Goal: Task Accomplishment & Management: Manage account settings

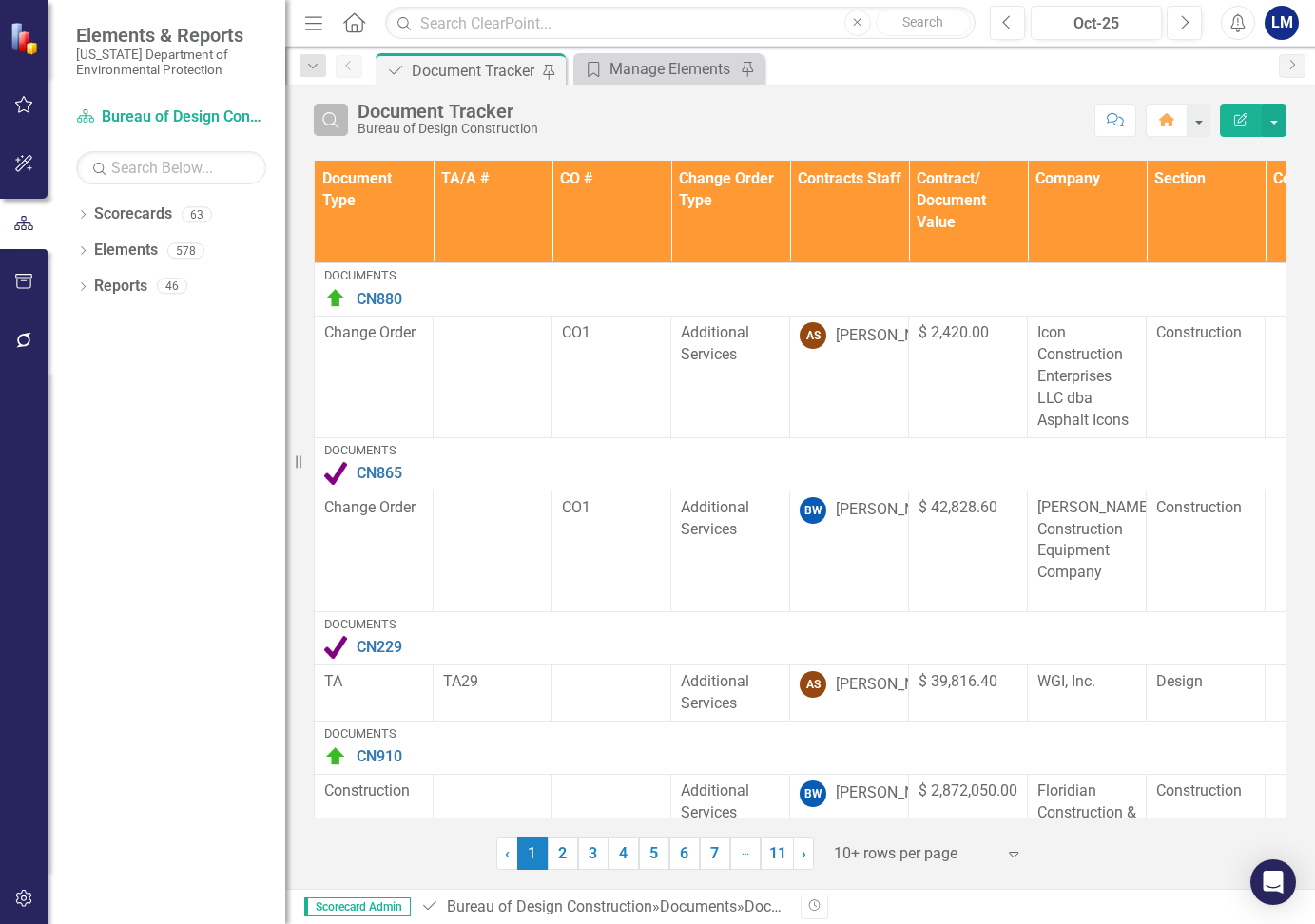
click at [333, 119] on icon "Search" at bounding box center [330, 119] width 21 height 17
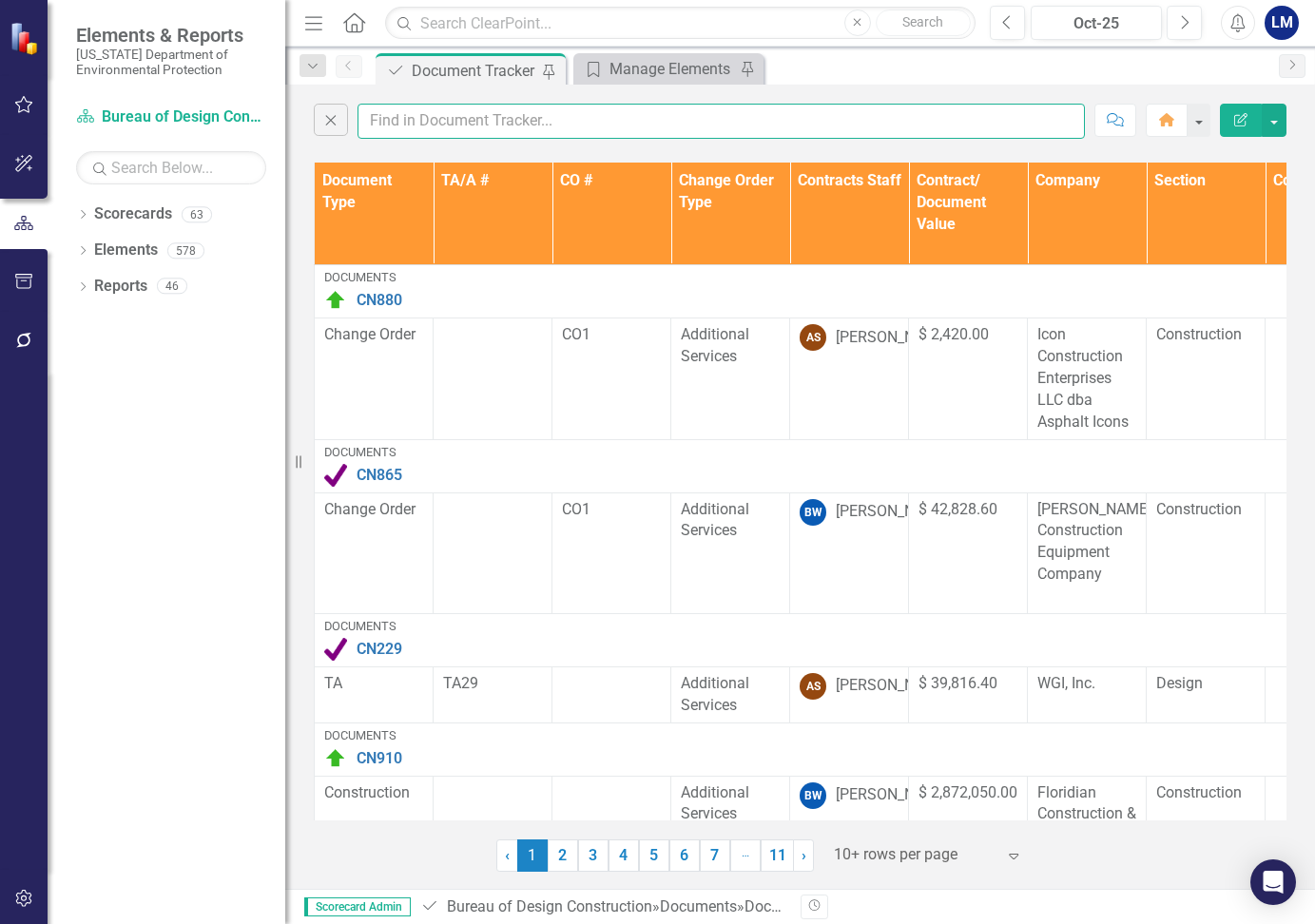
click at [430, 111] on input "text" at bounding box center [720, 120] width 727 height 35
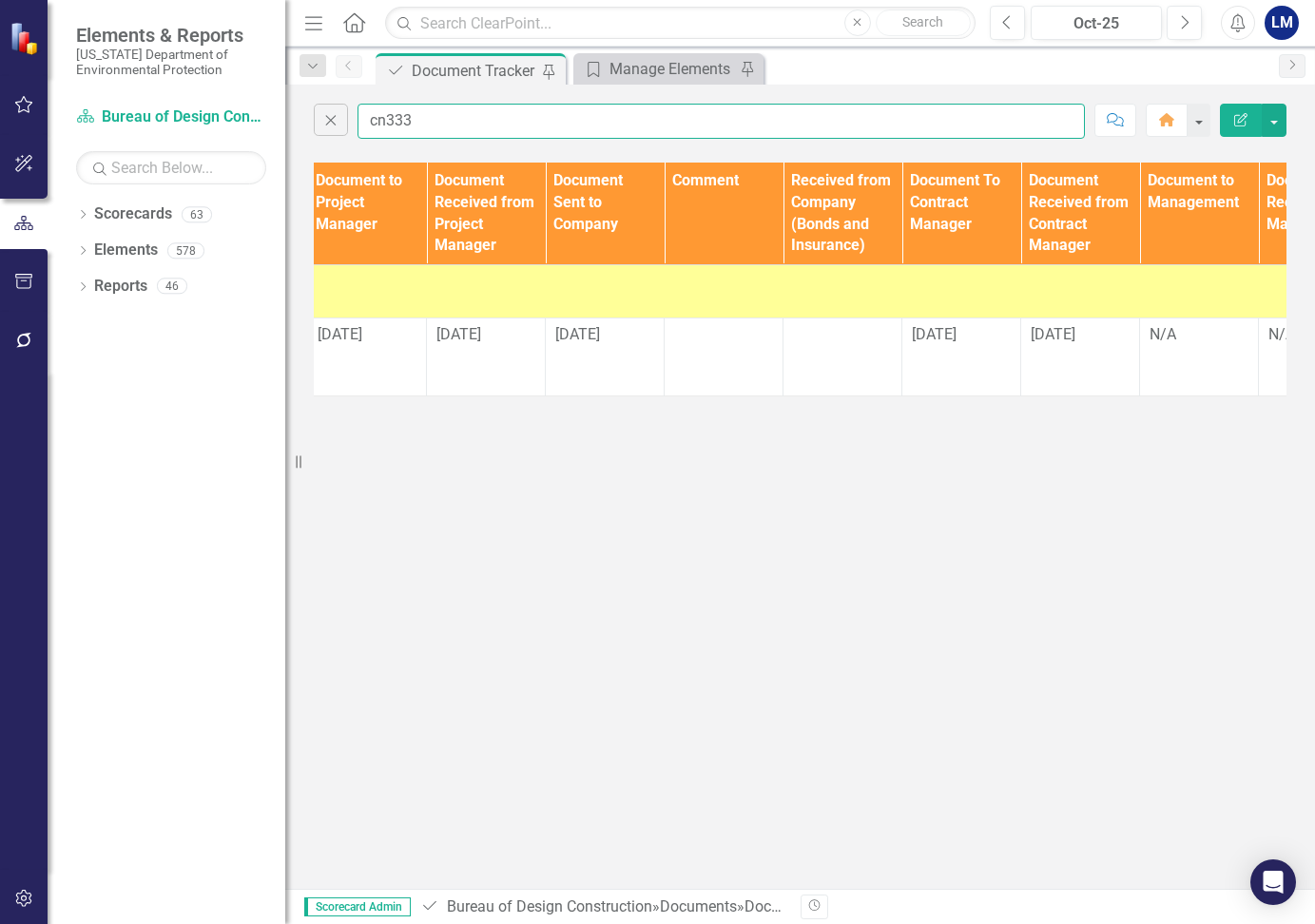
scroll to position [0, 1868]
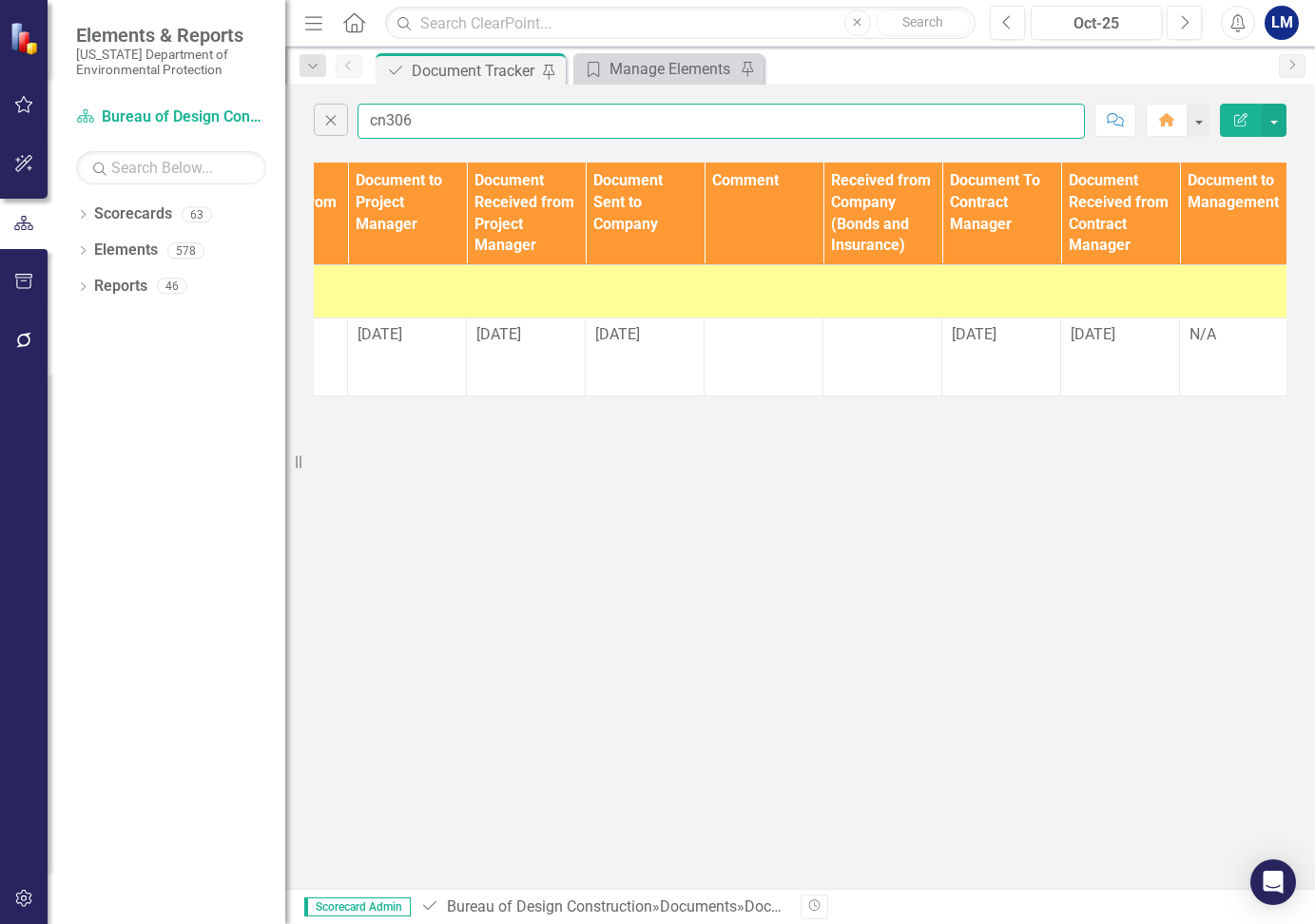
type input "cn306"
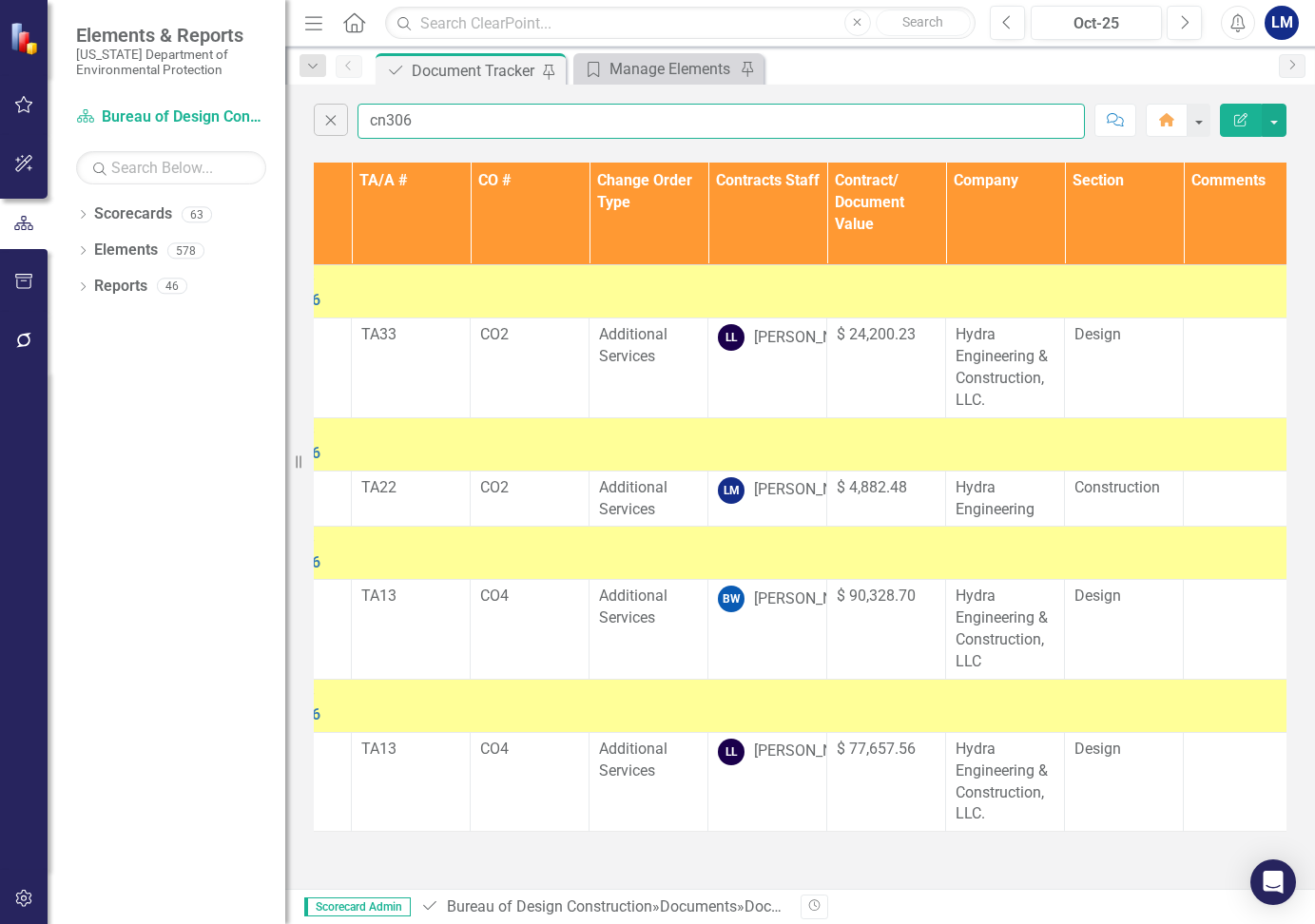
scroll to position [0, 0]
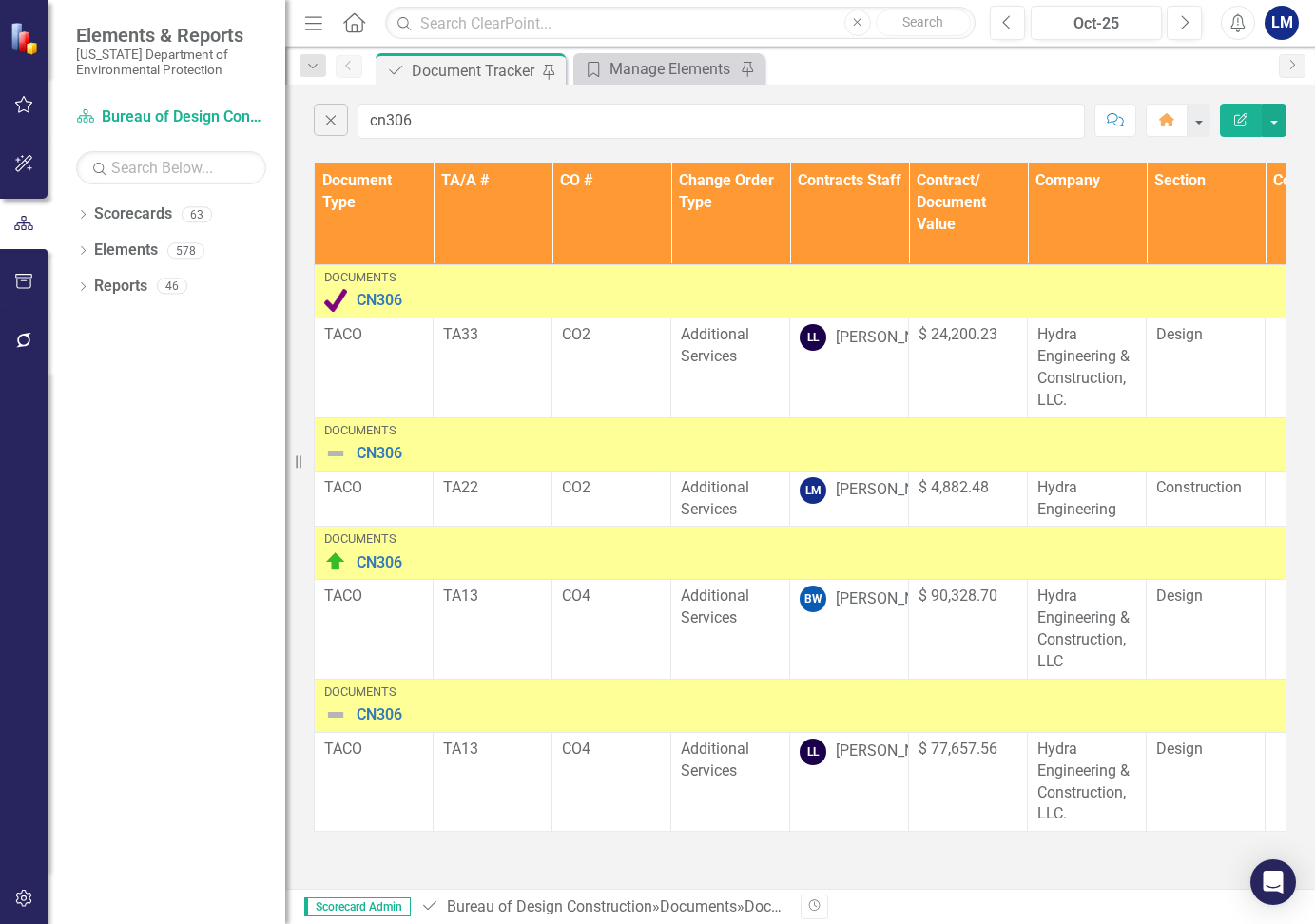
click at [336, 453] on img at bounding box center [335, 453] width 23 height 23
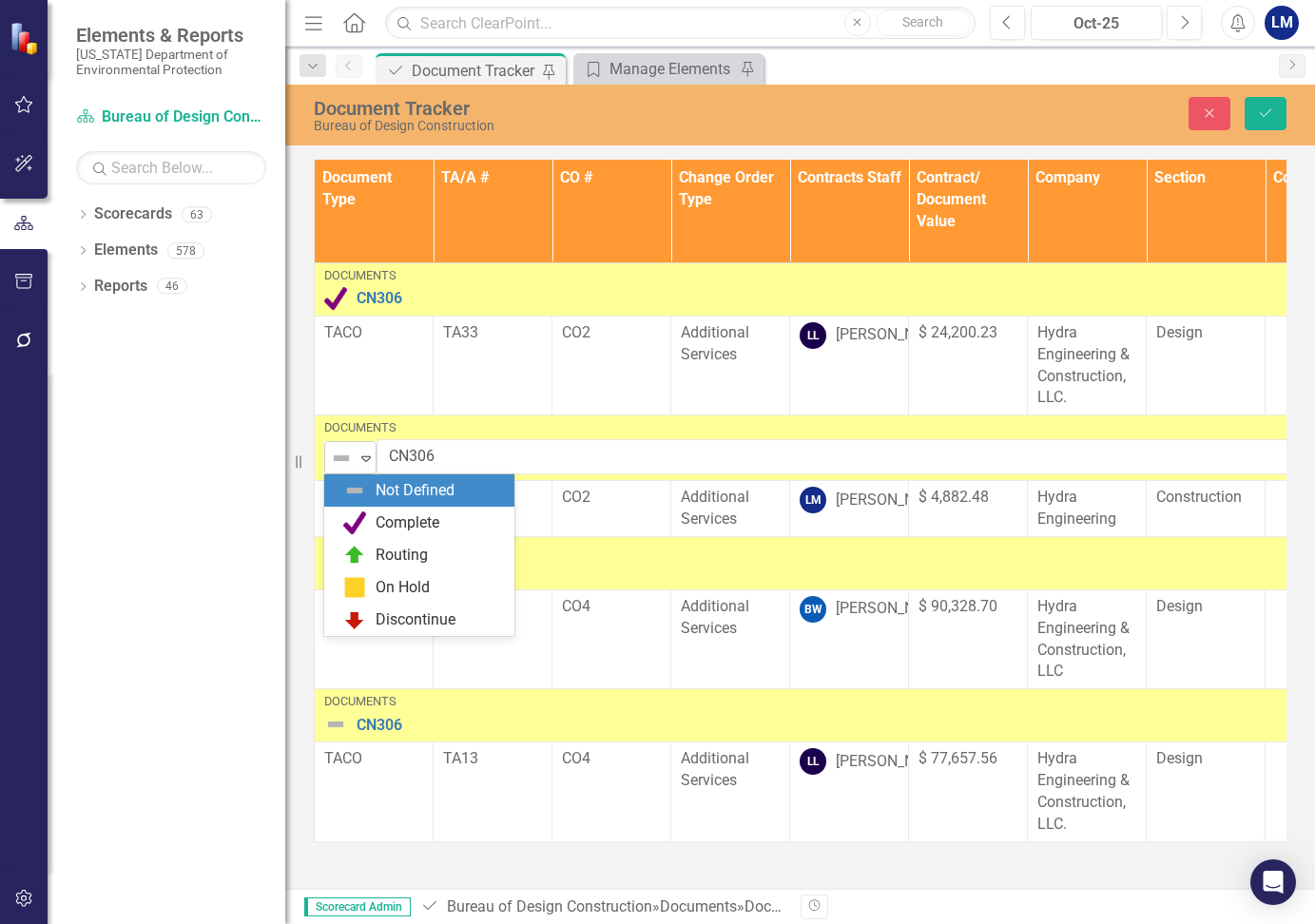
click at [363, 460] on icon at bounding box center [366, 460] width 10 height 6
click at [397, 518] on div "Complete" at bounding box center [408, 523] width 64 height 22
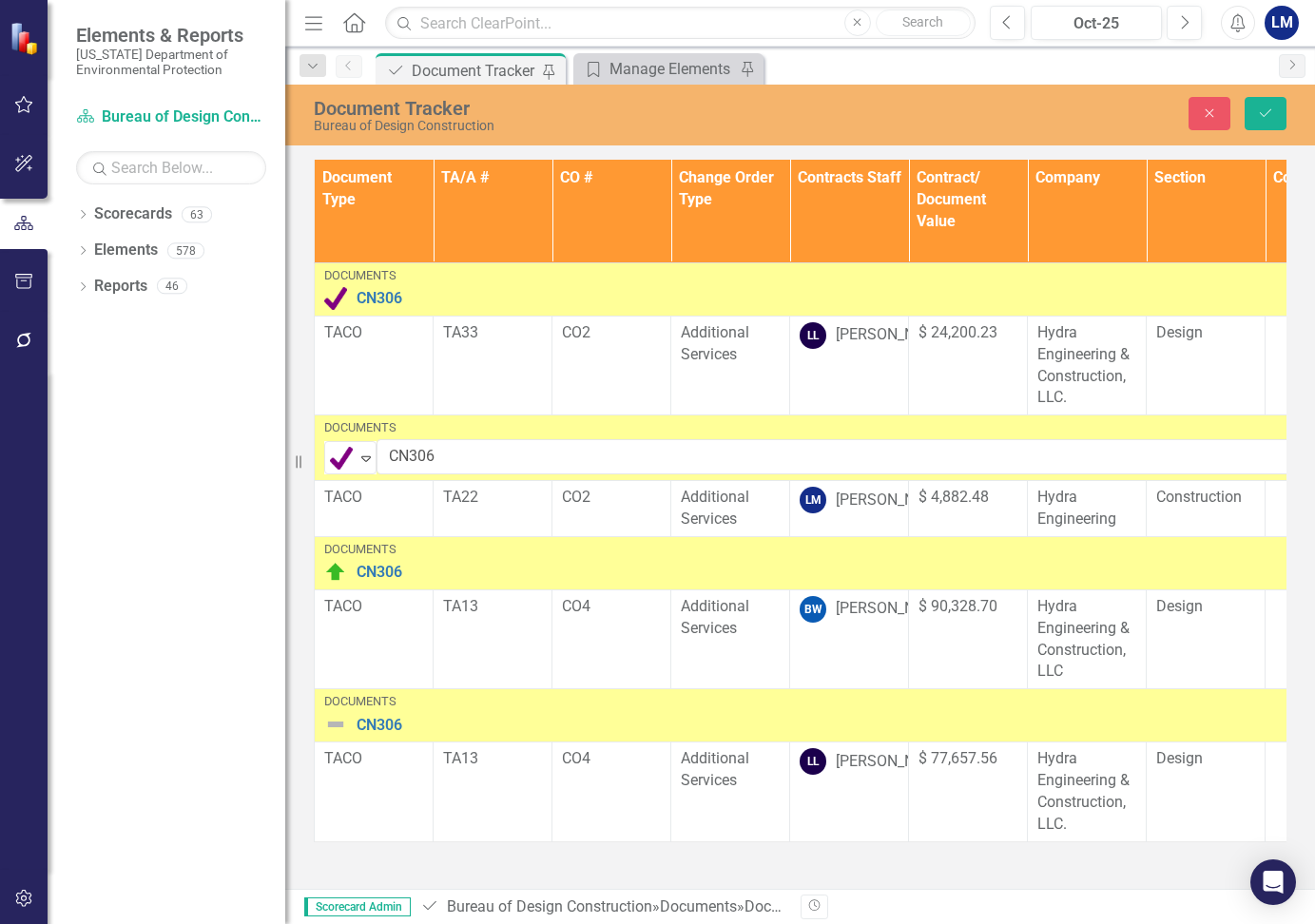
click at [482, 65] on div "Document Tracker" at bounding box center [474, 71] width 125 height 24
click at [1262, 115] on icon "submit" at bounding box center [1264, 113] width 11 height 8
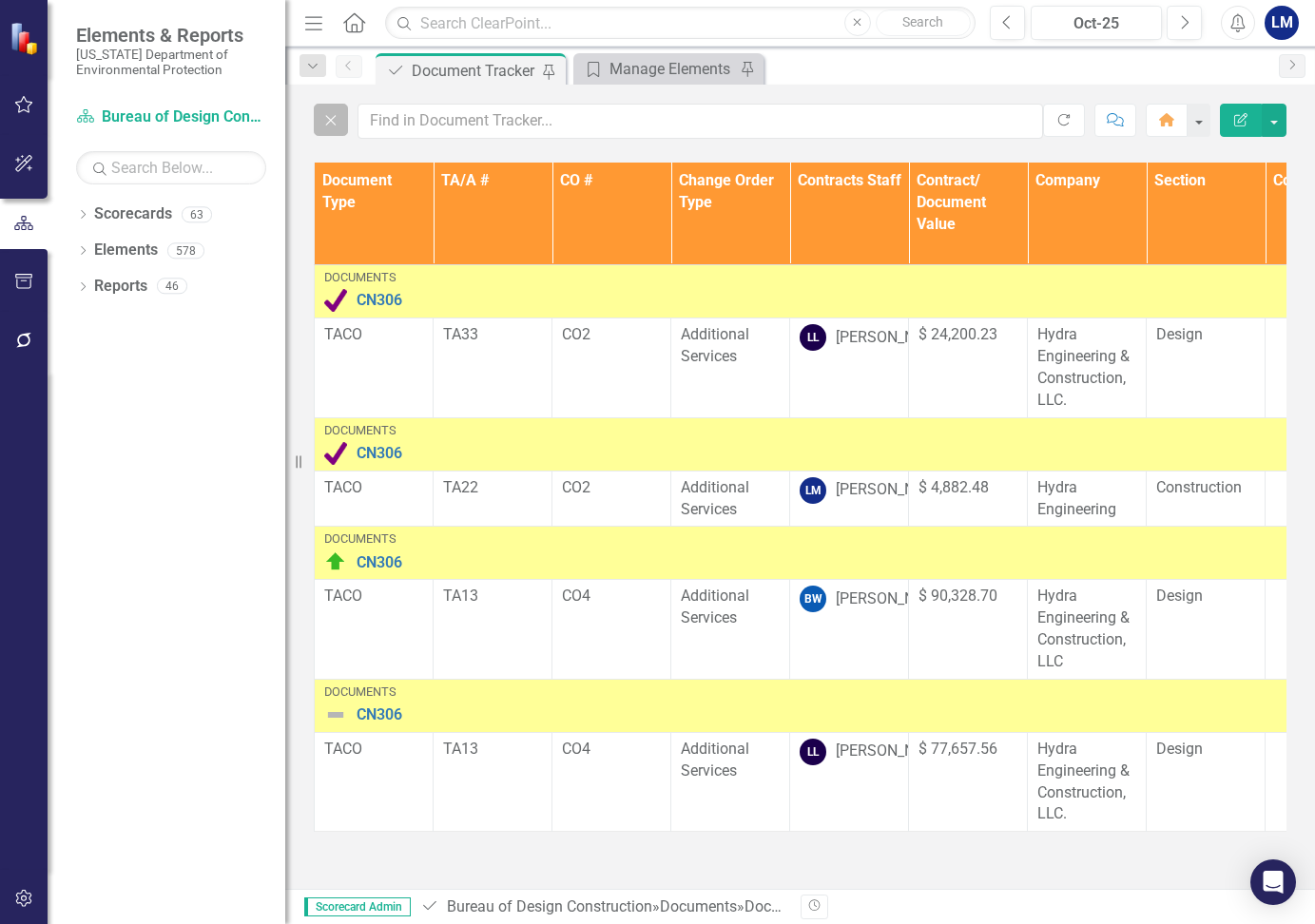
click at [331, 109] on button "Close" at bounding box center [330, 119] width 34 height 32
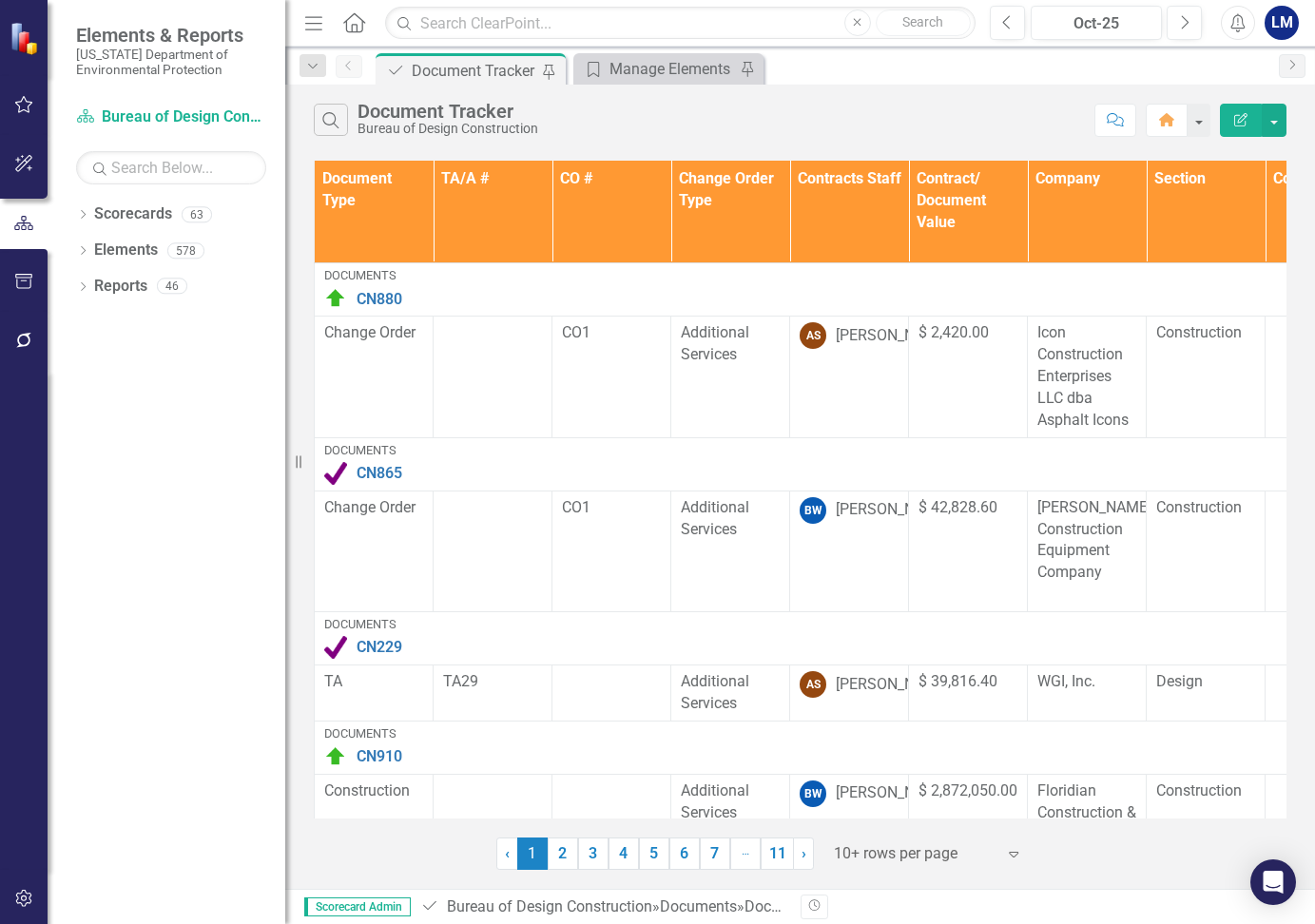
click at [385, 119] on div "Document Tracker" at bounding box center [448, 110] width 181 height 21
click at [333, 118] on icon "Search" at bounding box center [330, 119] width 21 height 17
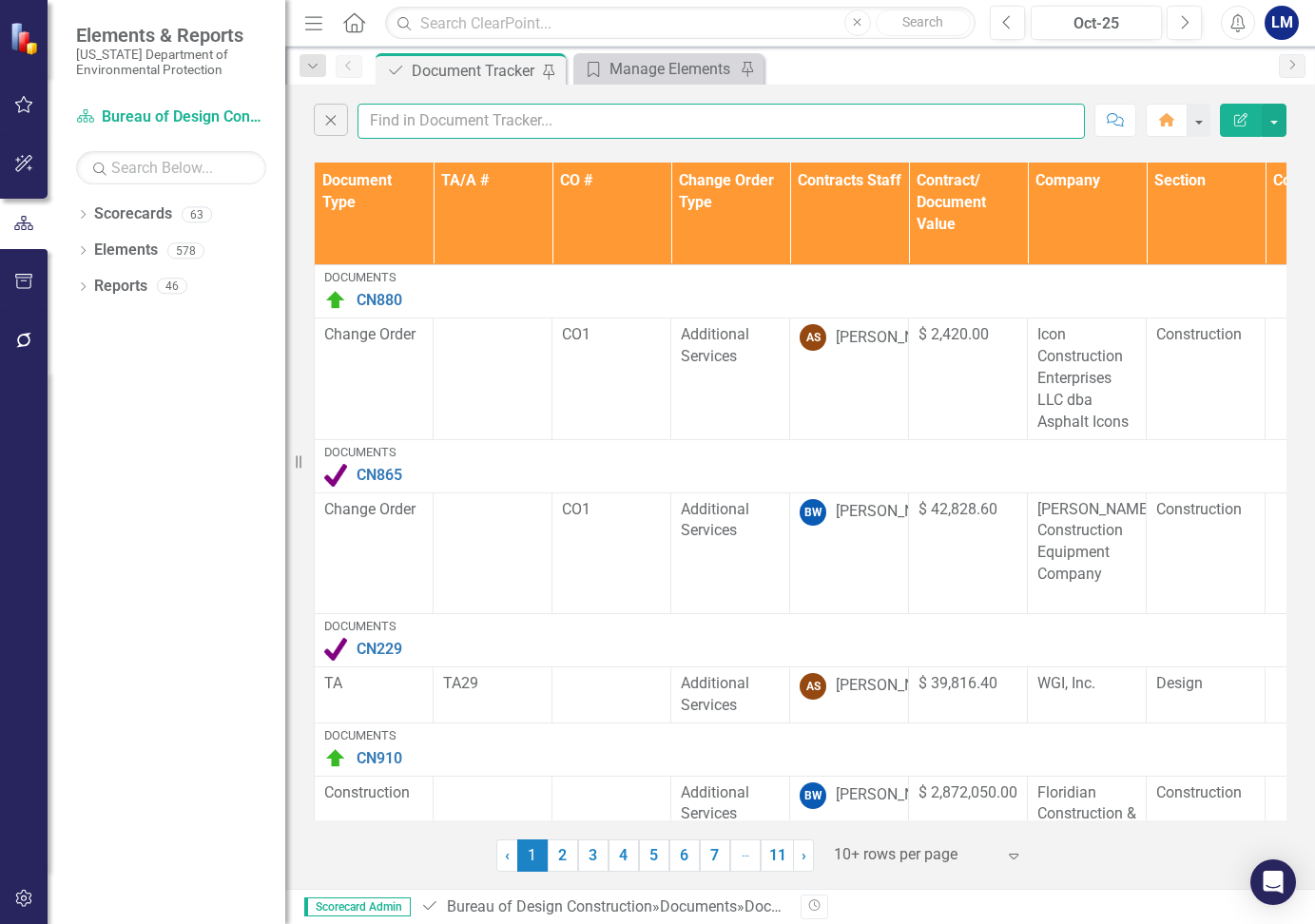
click at [384, 119] on input "text" at bounding box center [720, 120] width 727 height 35
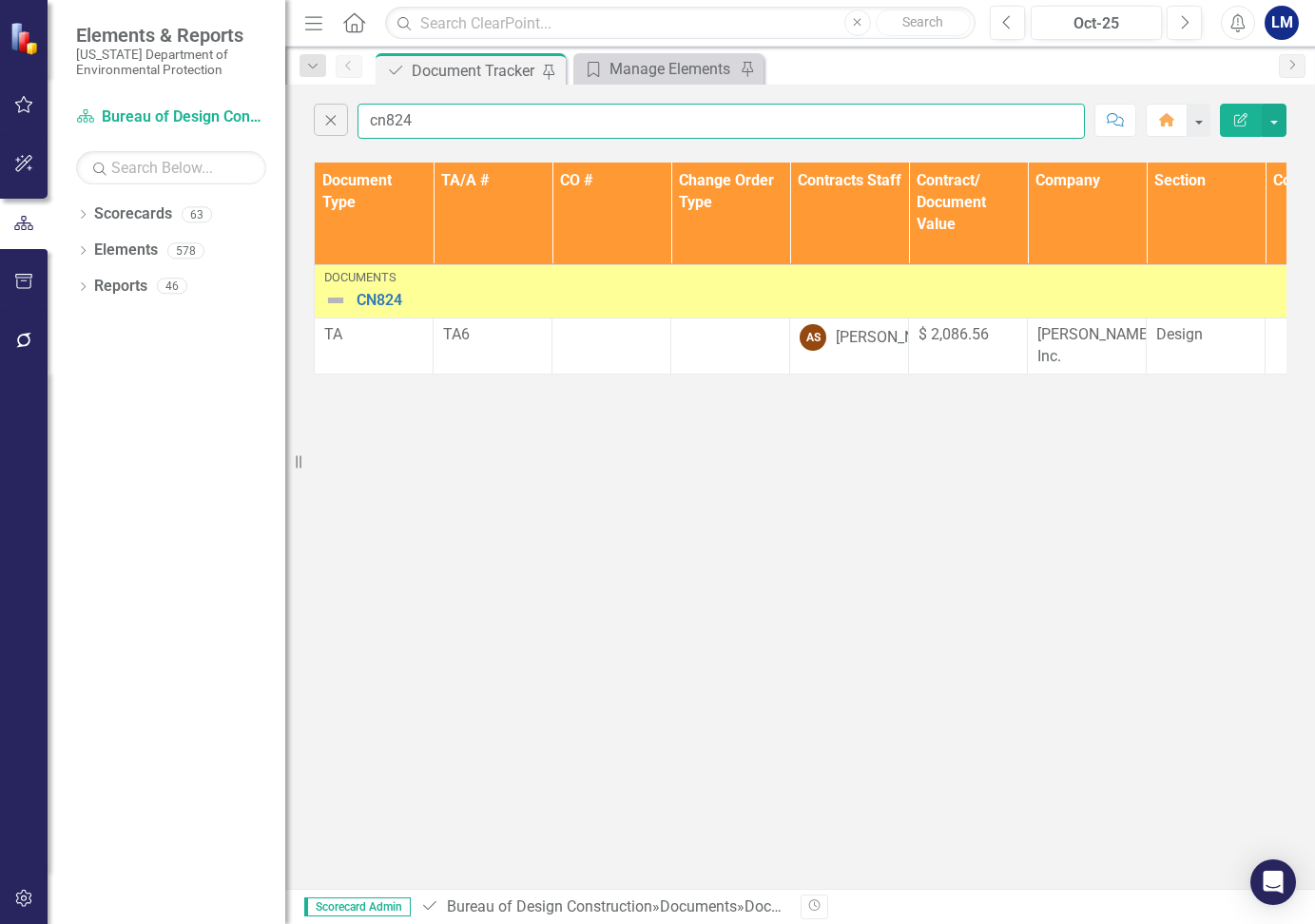
type input "cn824"
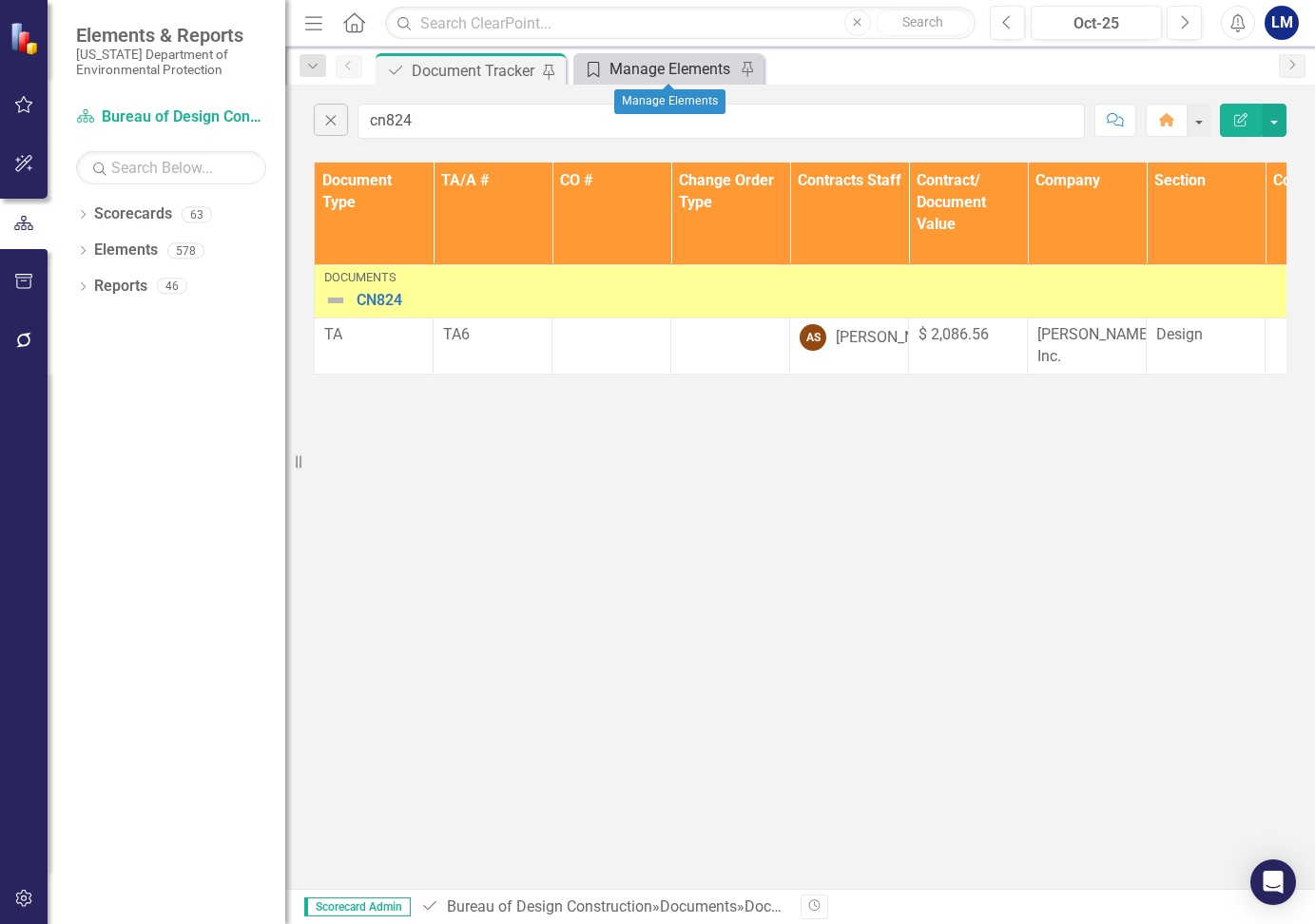
click at [644, 67] on div "Manage Elements" at bounding box center [672, 69] width 125 height 24
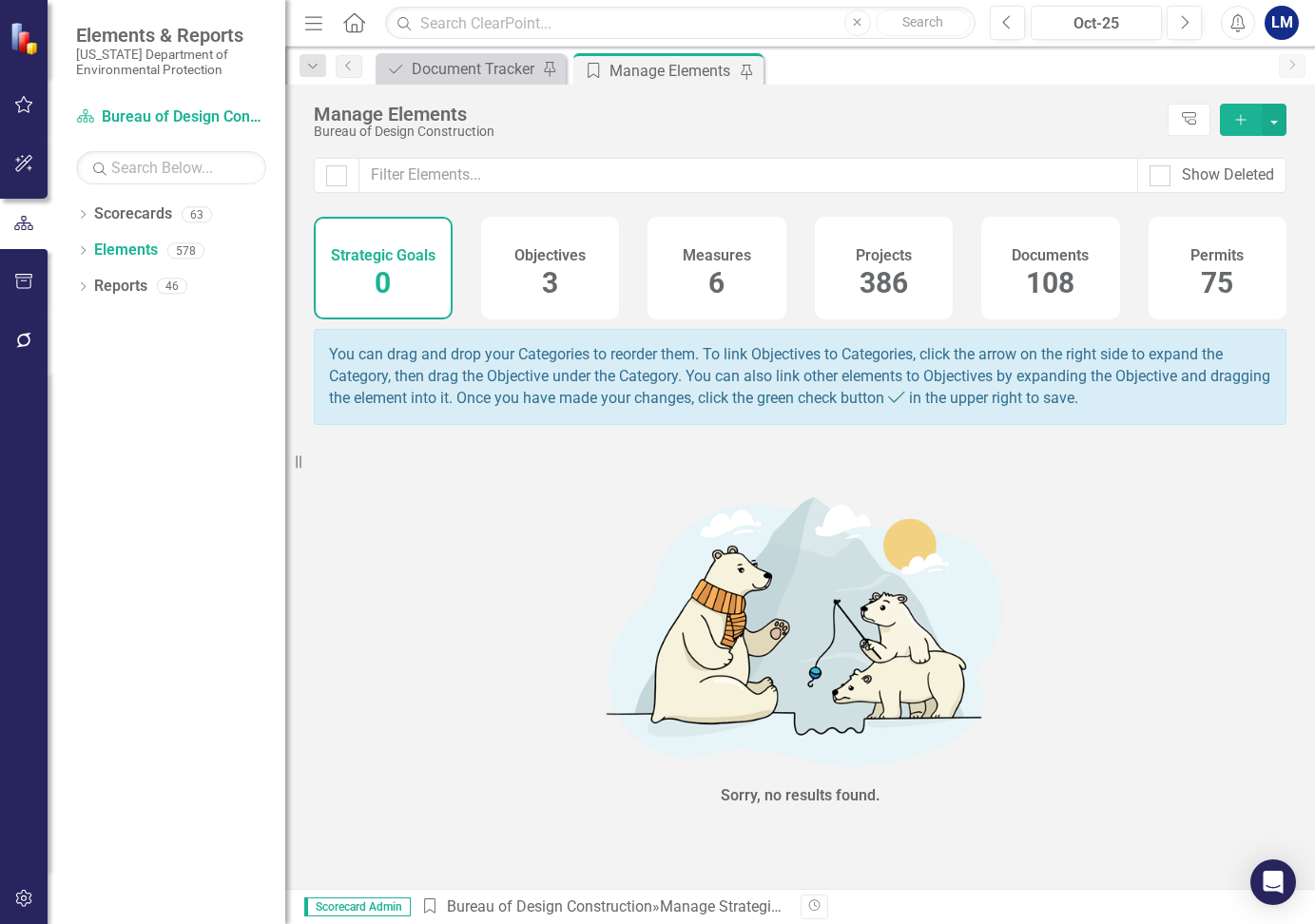
click at [1067, 267] on span "108" at bounding box center [1049, 282] width 49 height 33
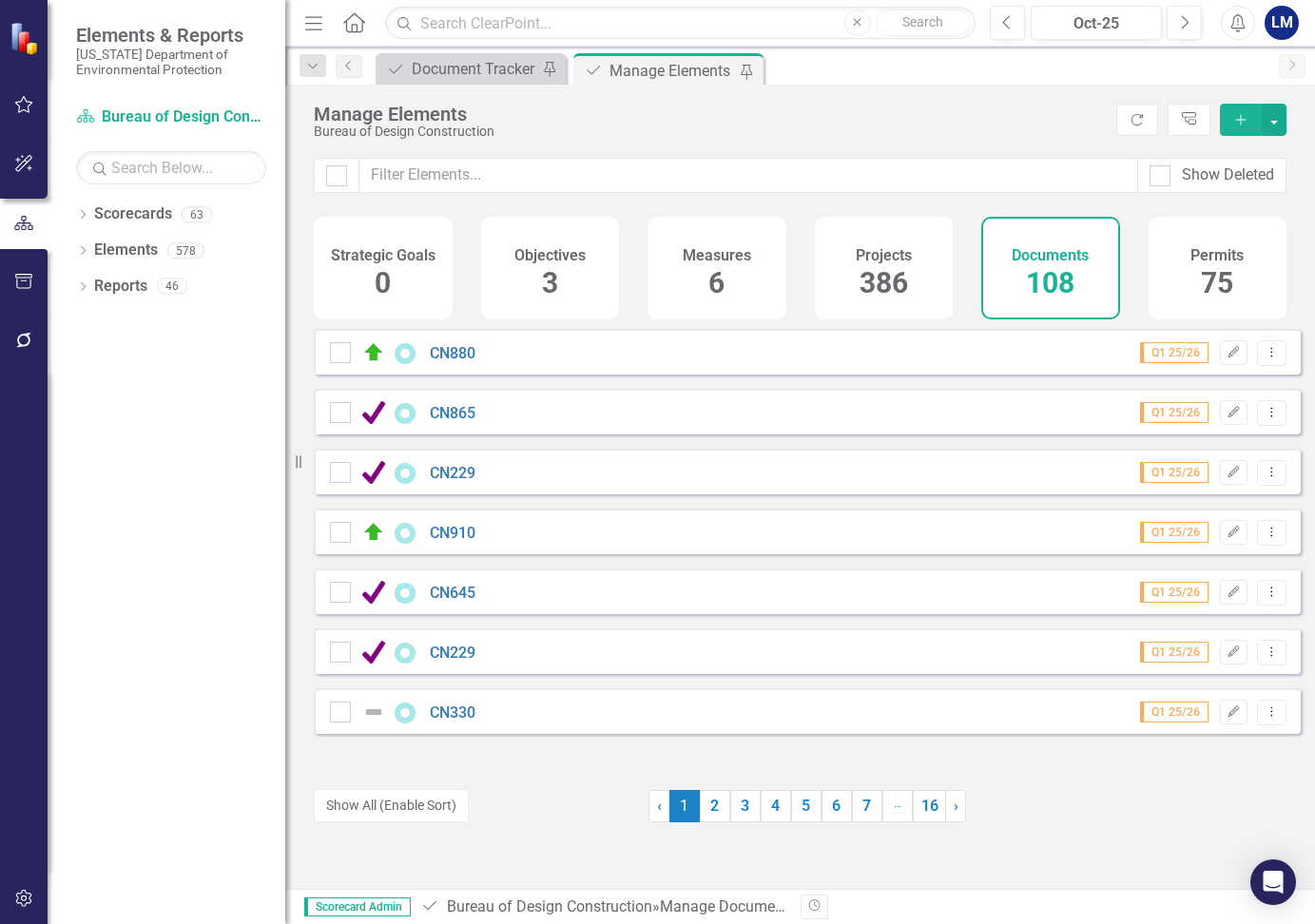
click at [1241, 115] on icon "Add" at bounding box center [1240, 119] width 17 height 13
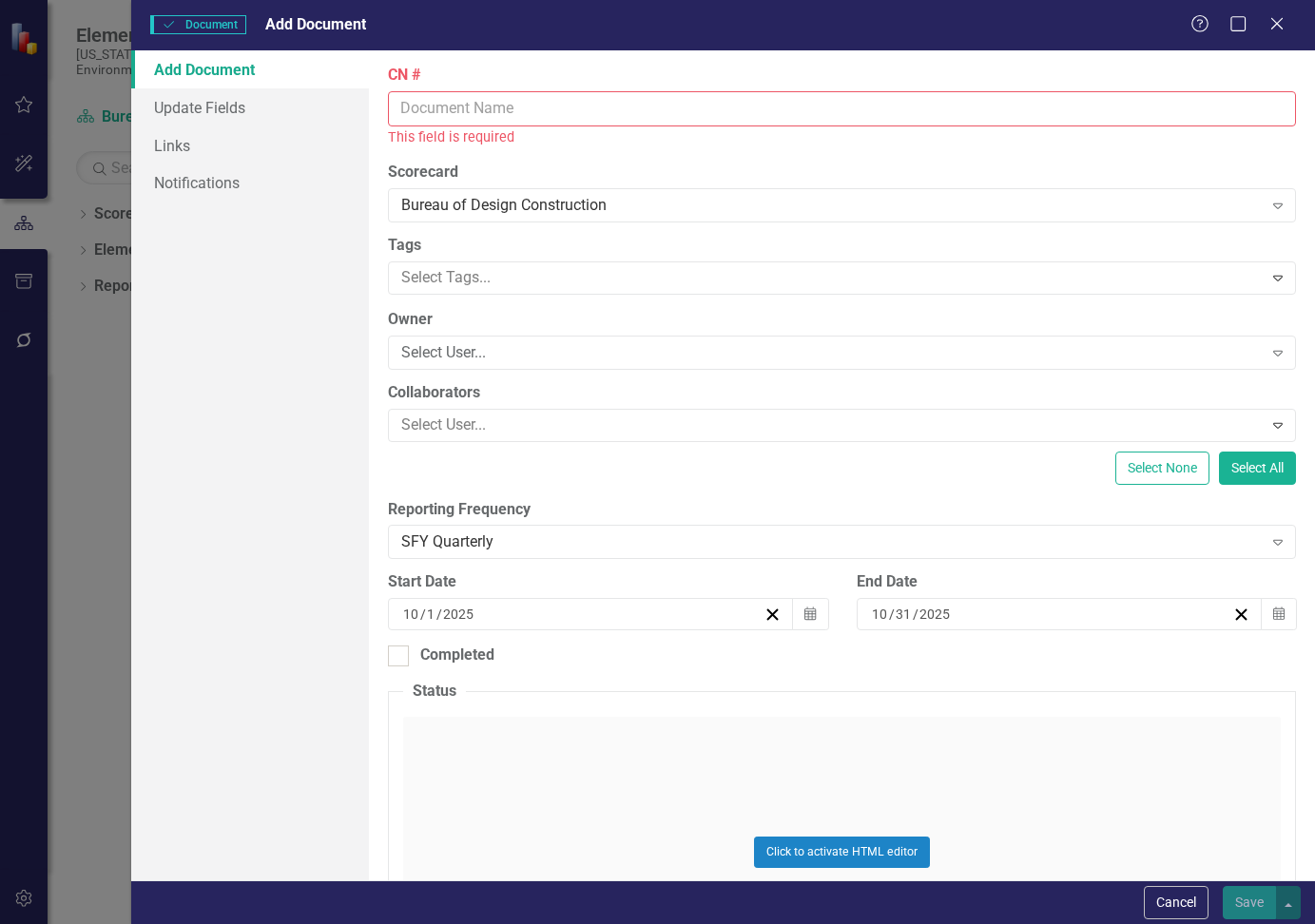
click at [455, 111] on input "CN #" at bounding box center [842, 108] width 908 height 35
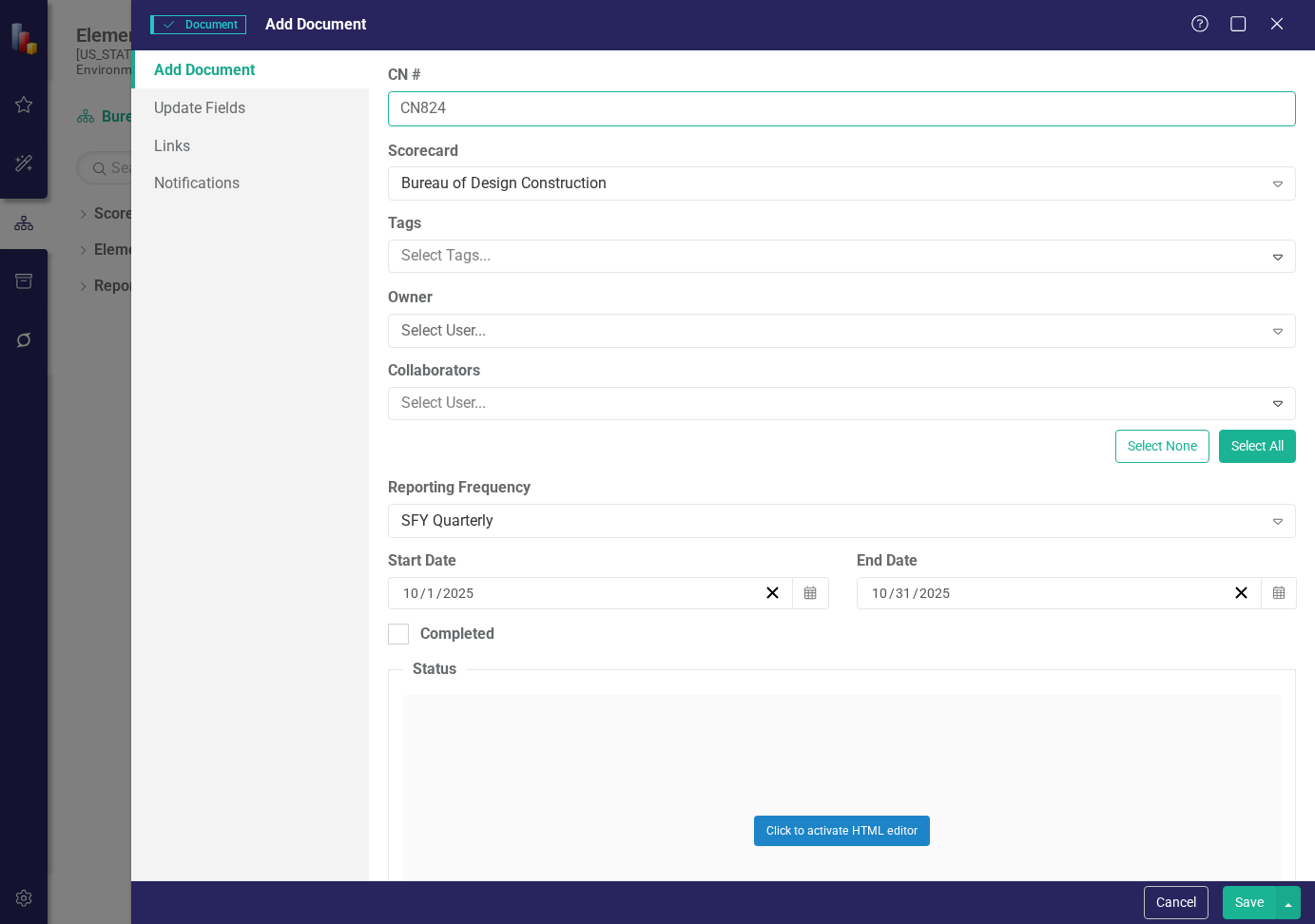
type input "CN824"
click at [1222, 886] on button "Save" at bounding box center [1249, 902] width 54 height 33
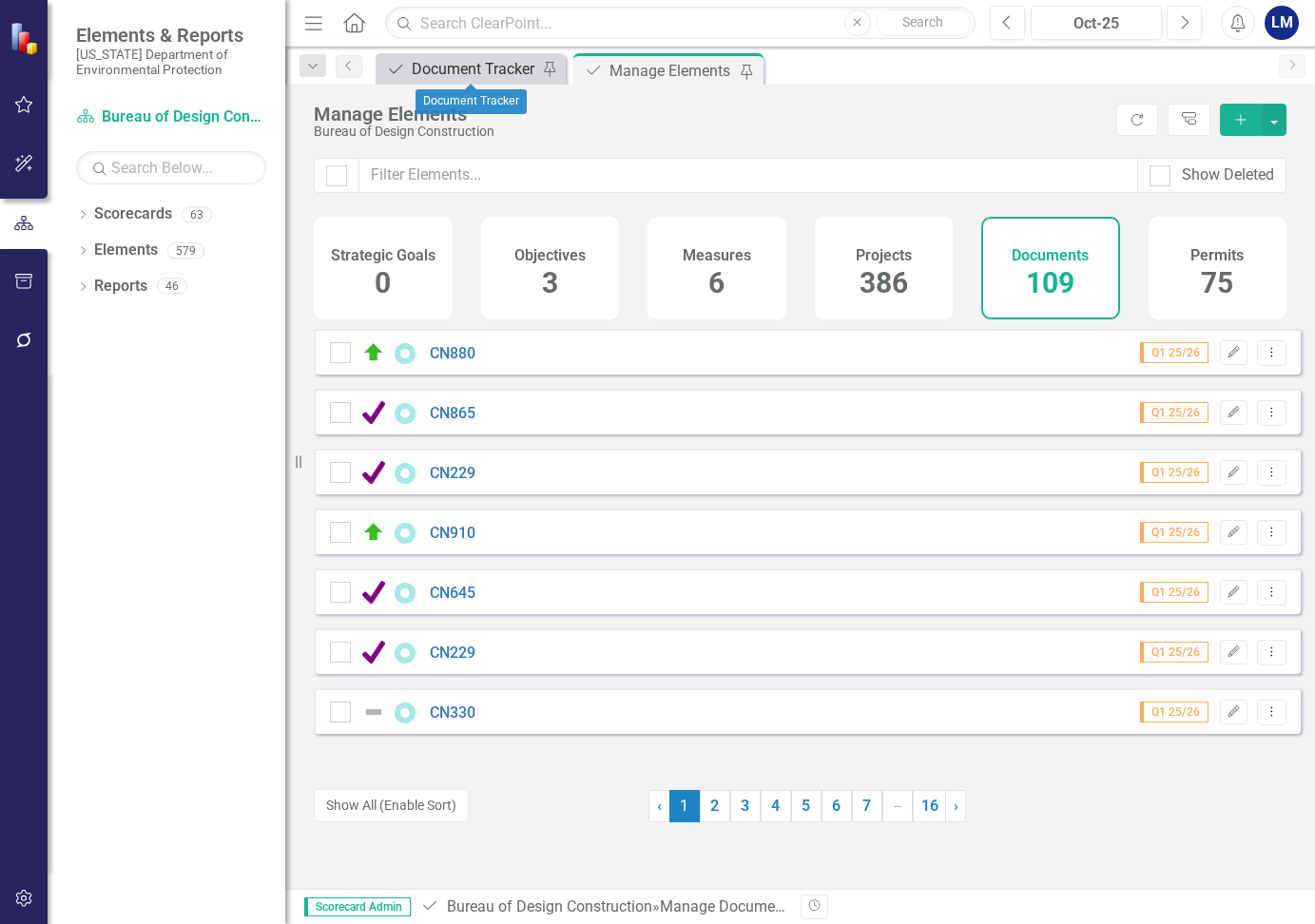
click at [507, 68] on div "Document Tracker" at bounding box center [474, 69] width 125 height 24
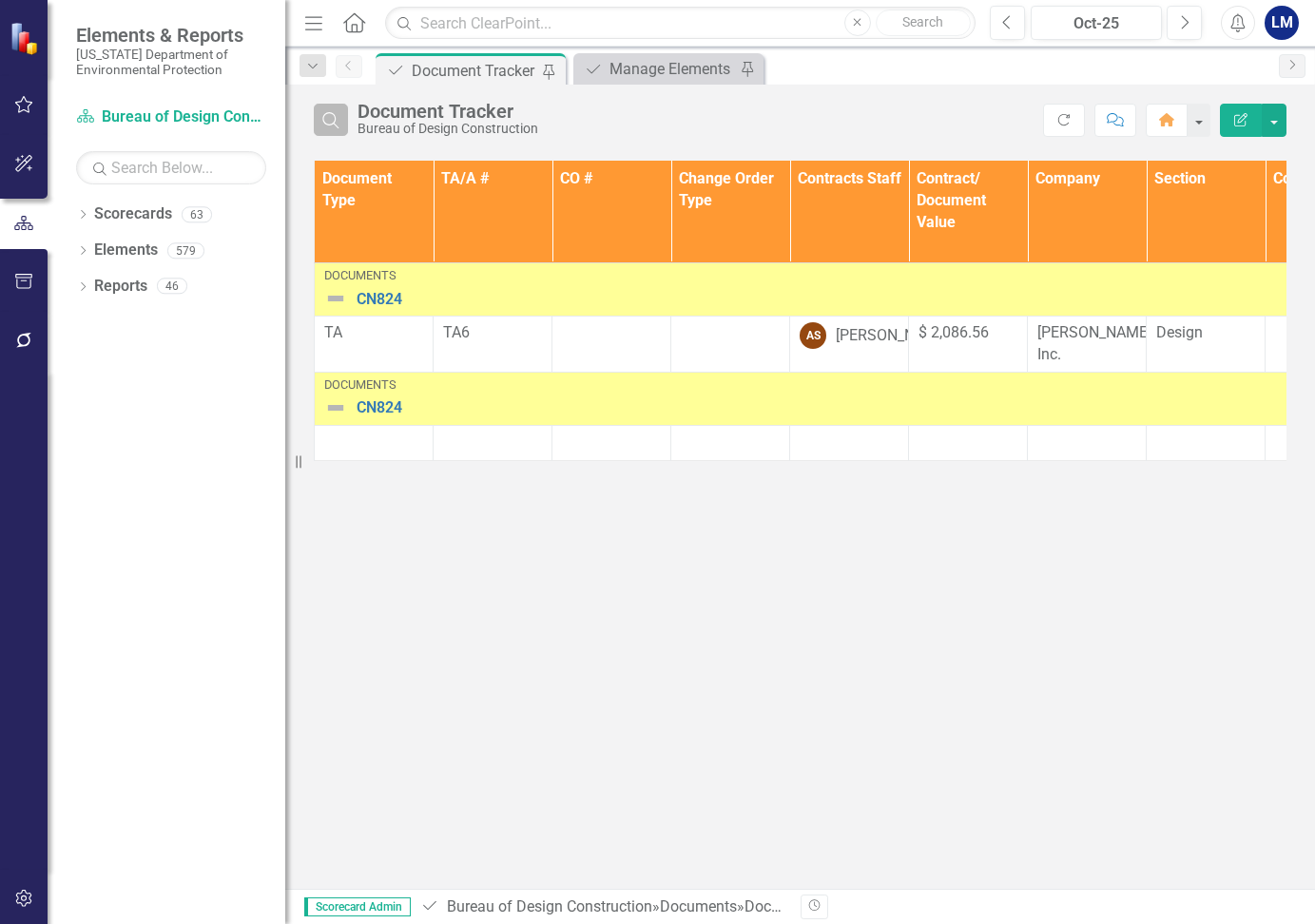
click at [332, 118] on icon "Search" at bounding box center [330, 119] width 21 height 17
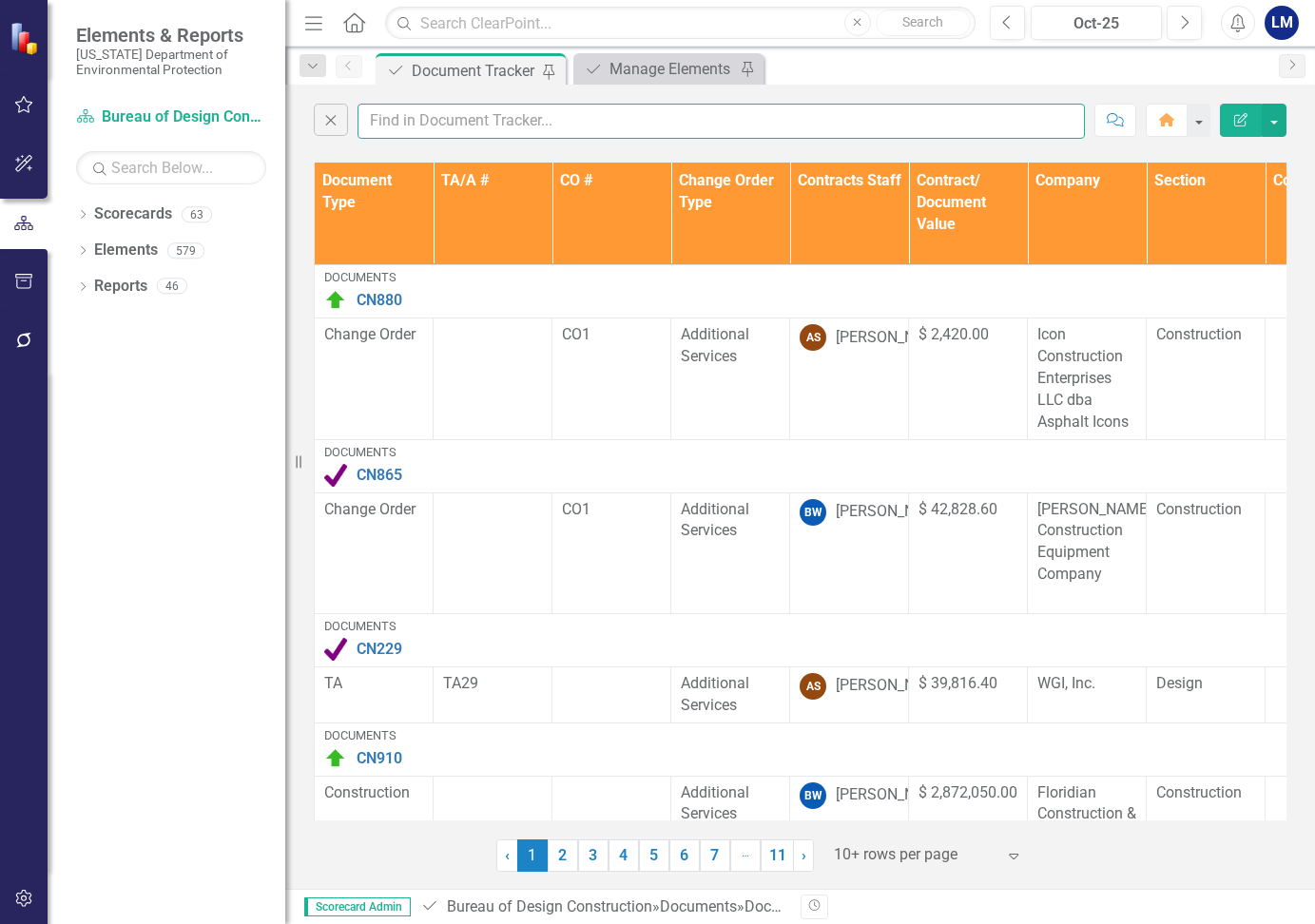
click at [376, 124] on input "text" at bounding box center [720, 120] width 727 height 35
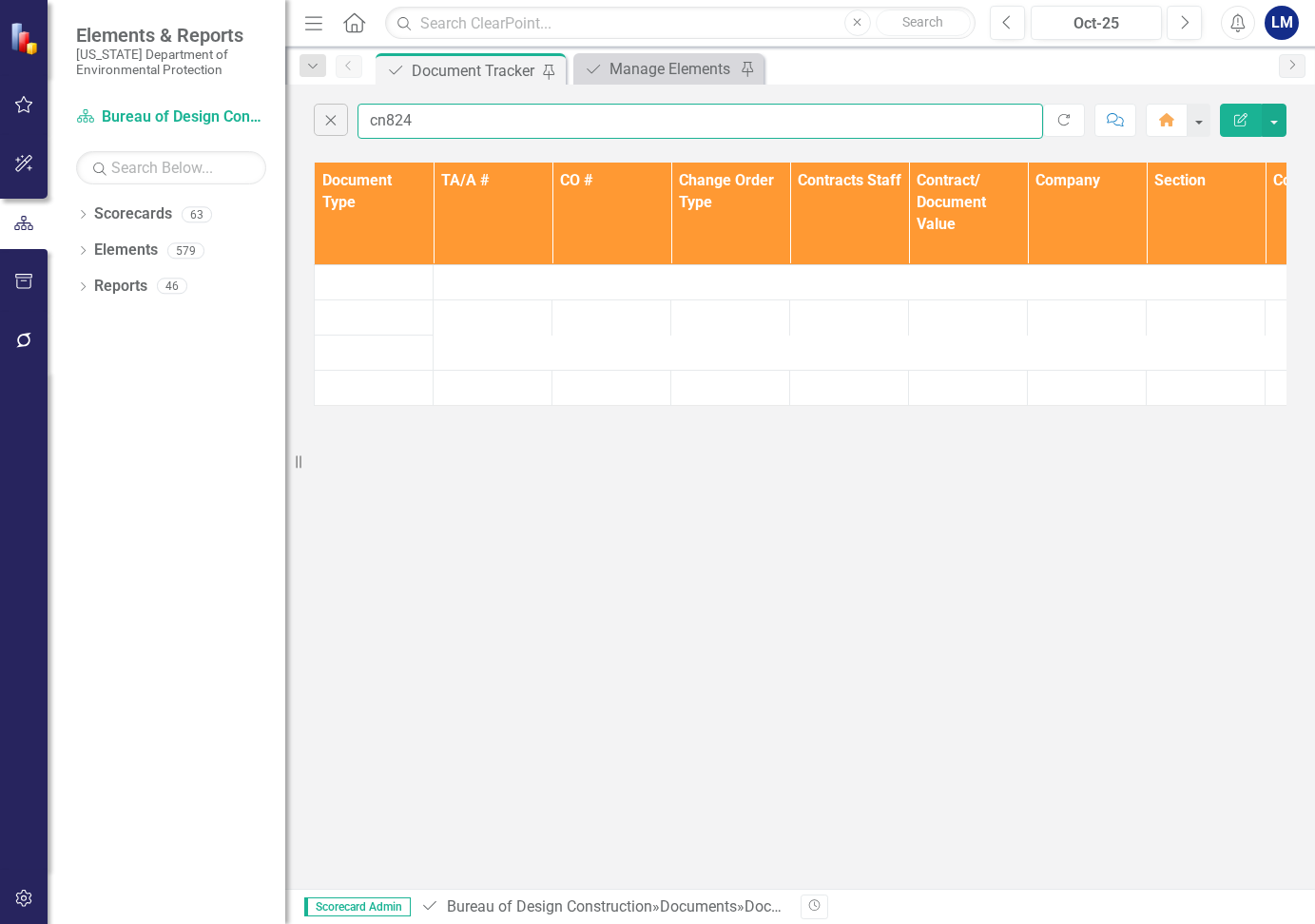
type input "cn824"
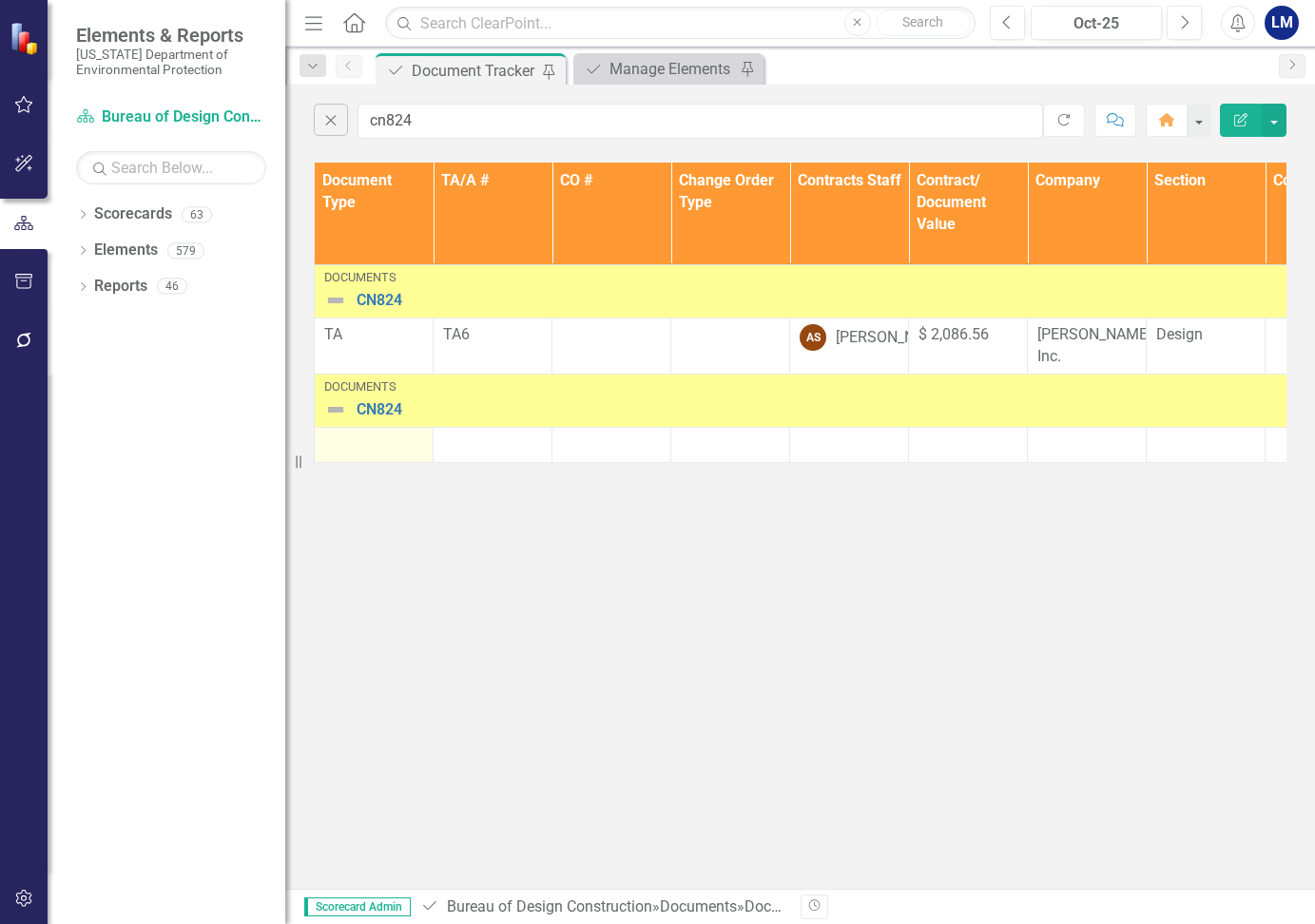
click at [369, 447] on div at bounding box center [373, 445] width 98 height 23
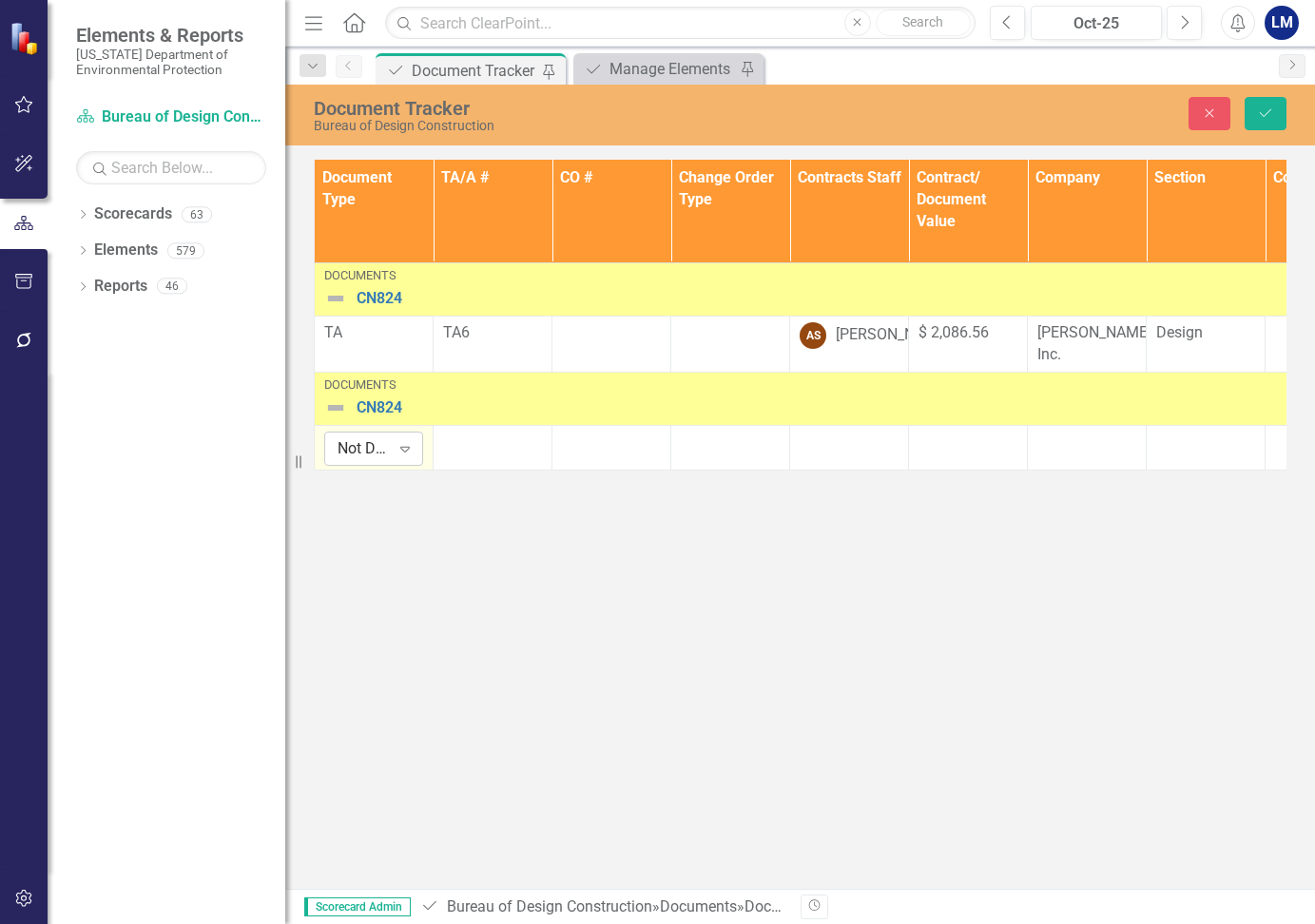
click at [401, 447] on icon at bounding box center [405, 450] width 10 height 6
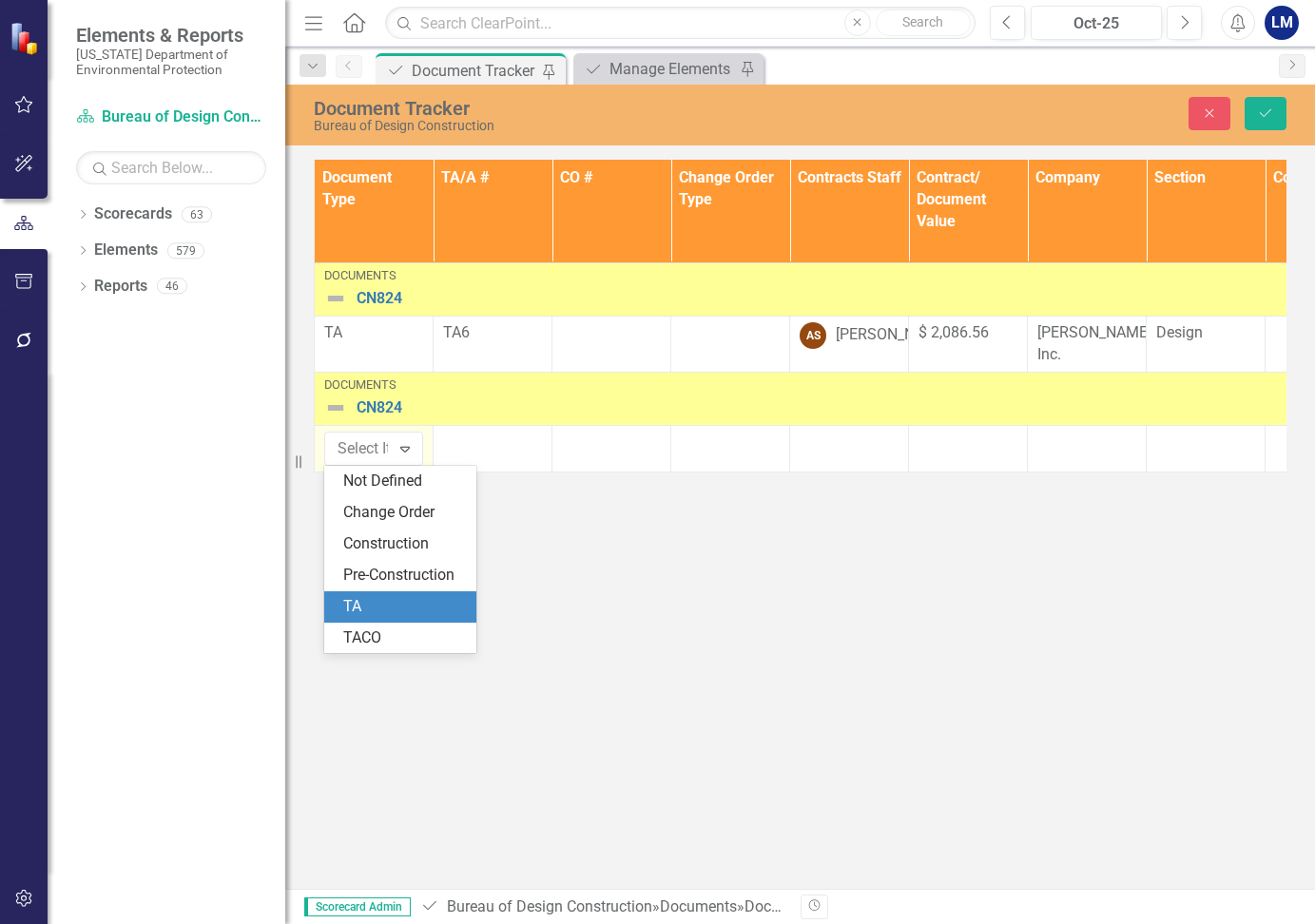
click at [391, 603] on div "TA" at bounding box center [404, 607] width 121 height 22
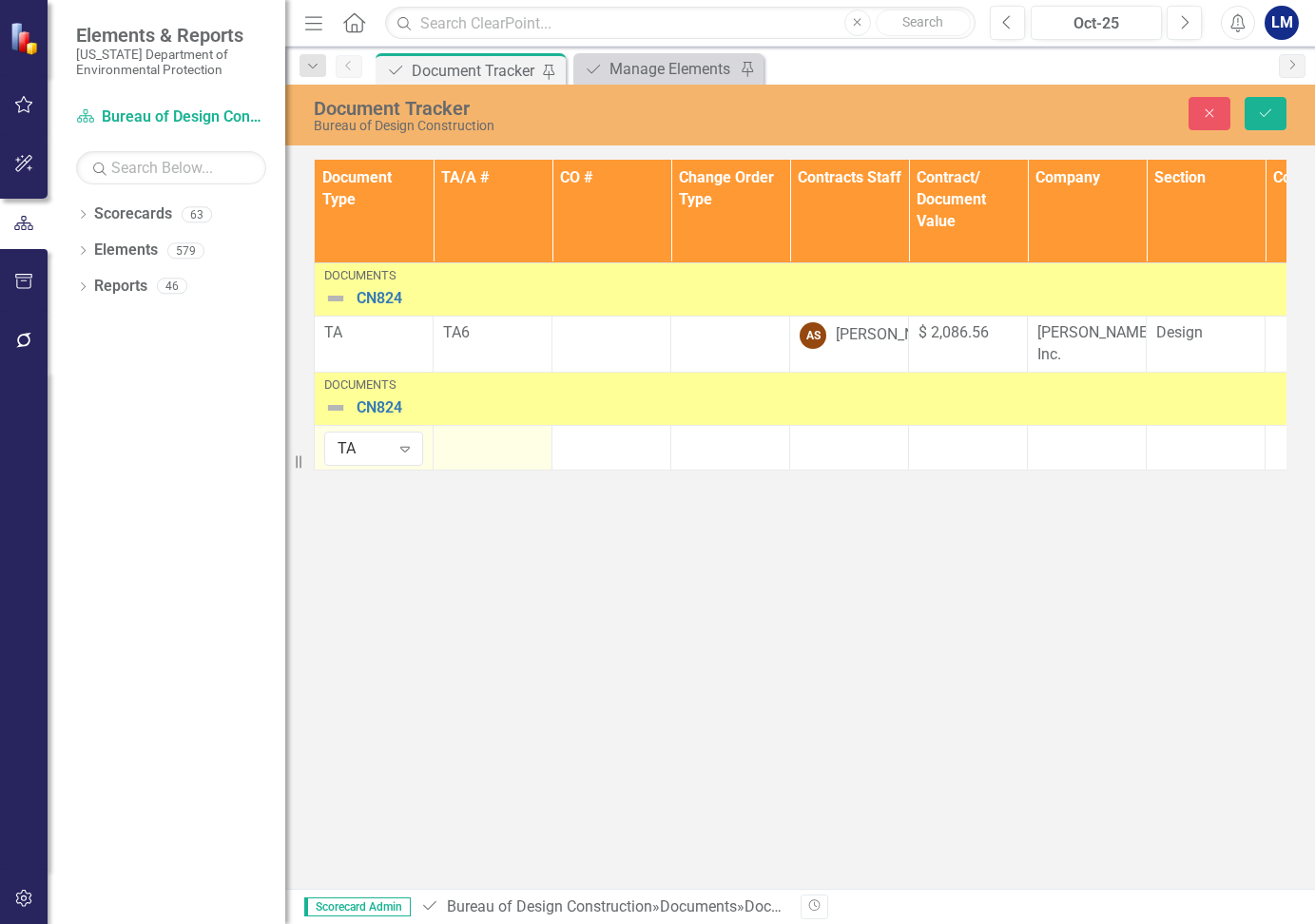
click at [480, 454] on div at bounding box center [491, 443] width 98 height 23
click at [480, 453] on div at bounding box center [491, 443] width 98 height 23
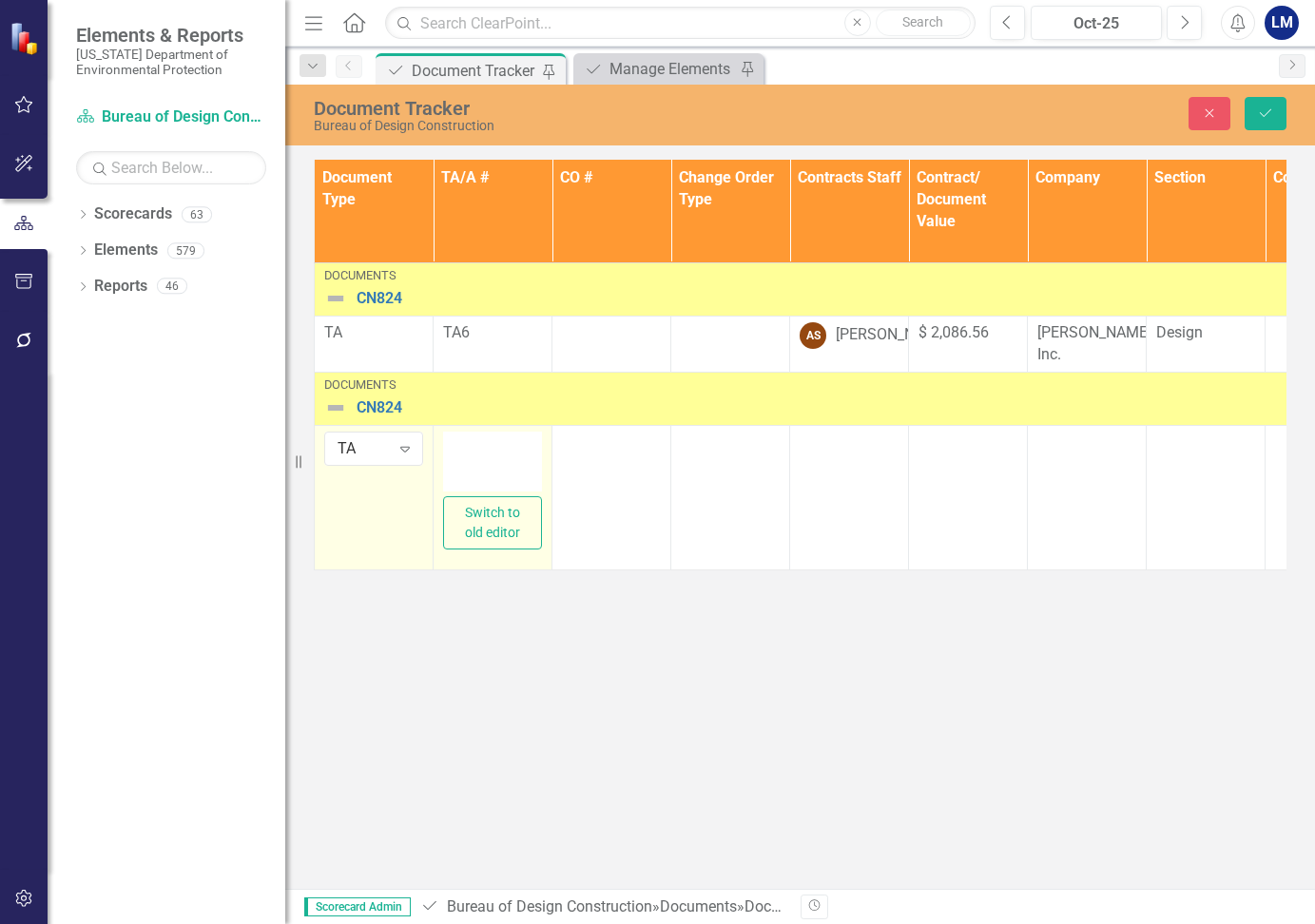
click at [480, 453] on div at bounding box center [491, 462] width 98 height 61
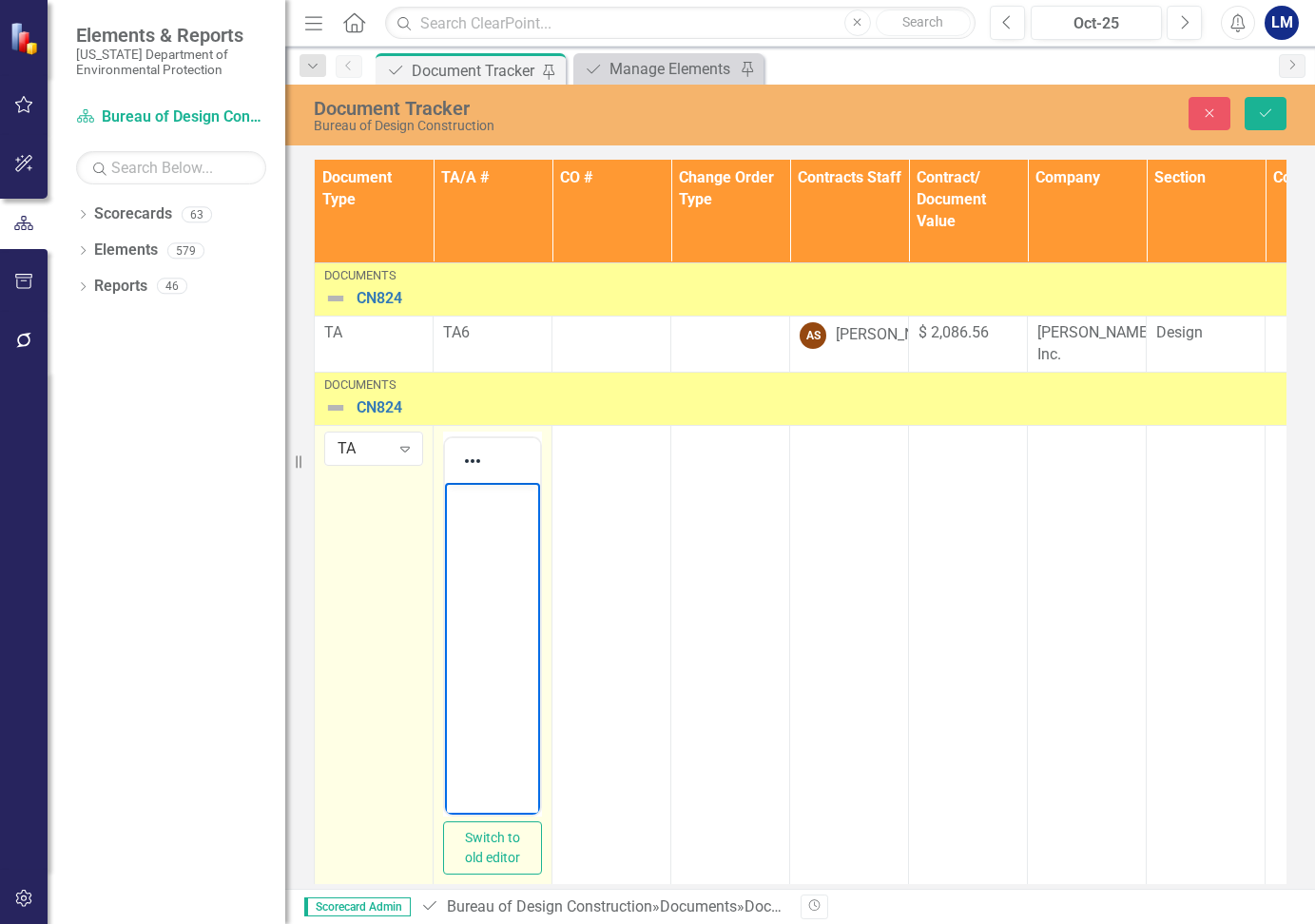
click at [477, 525] on body "Rich Text Area. Press ALT-0 for help." at bounding box center [492, 625] width 95 height 285
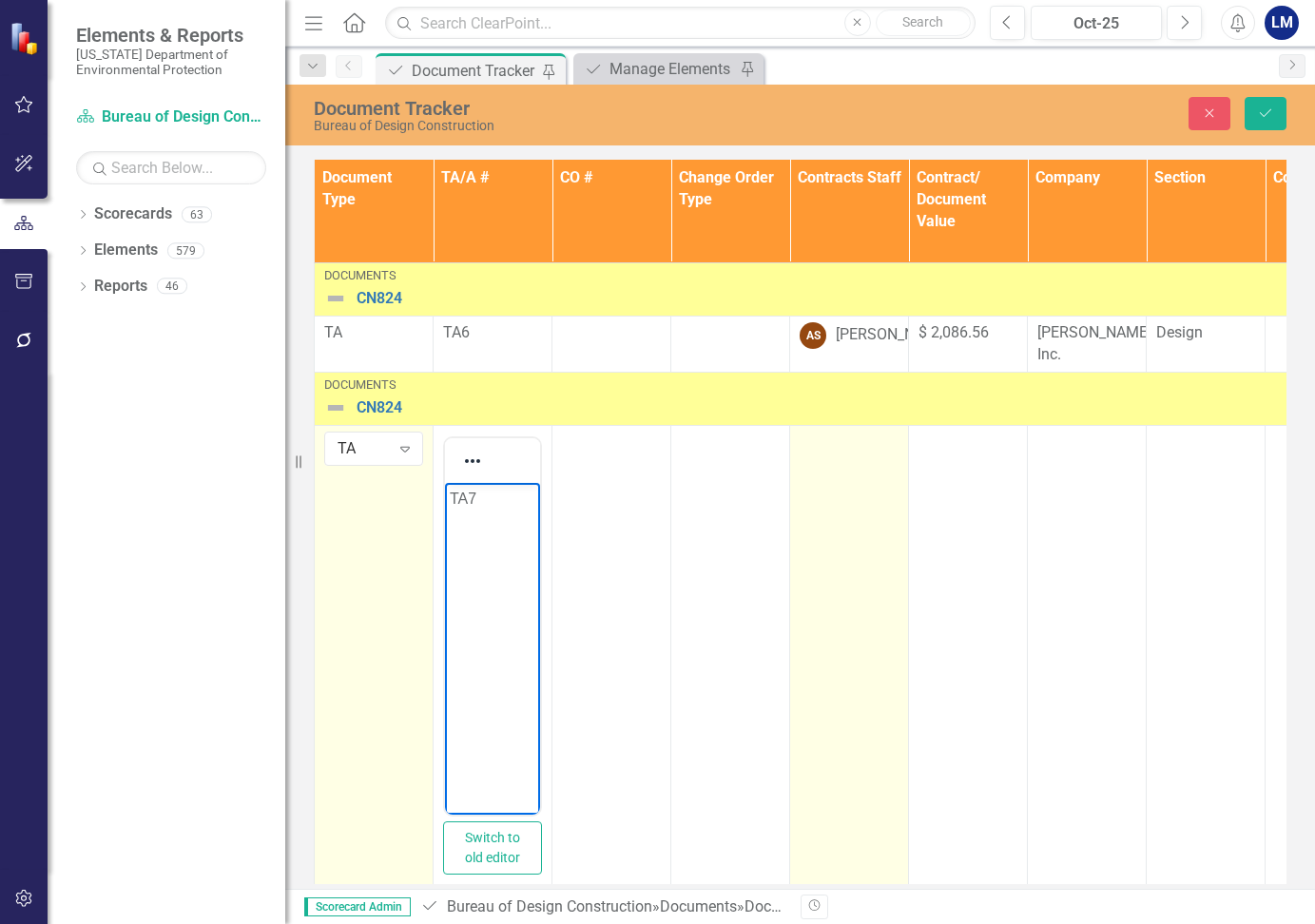
click at [845, 502] on td at bounding box center [848, 659] width 118 height 469
click at [840, 462] on td at bounding box center [848, 659] width 118 height 469
click at [839, 462] on td at bounding box center [848, 659] width 118 height 469
click at [878, 445] on icon "Expand" at bounding box center [880, 448] width 19 height 15
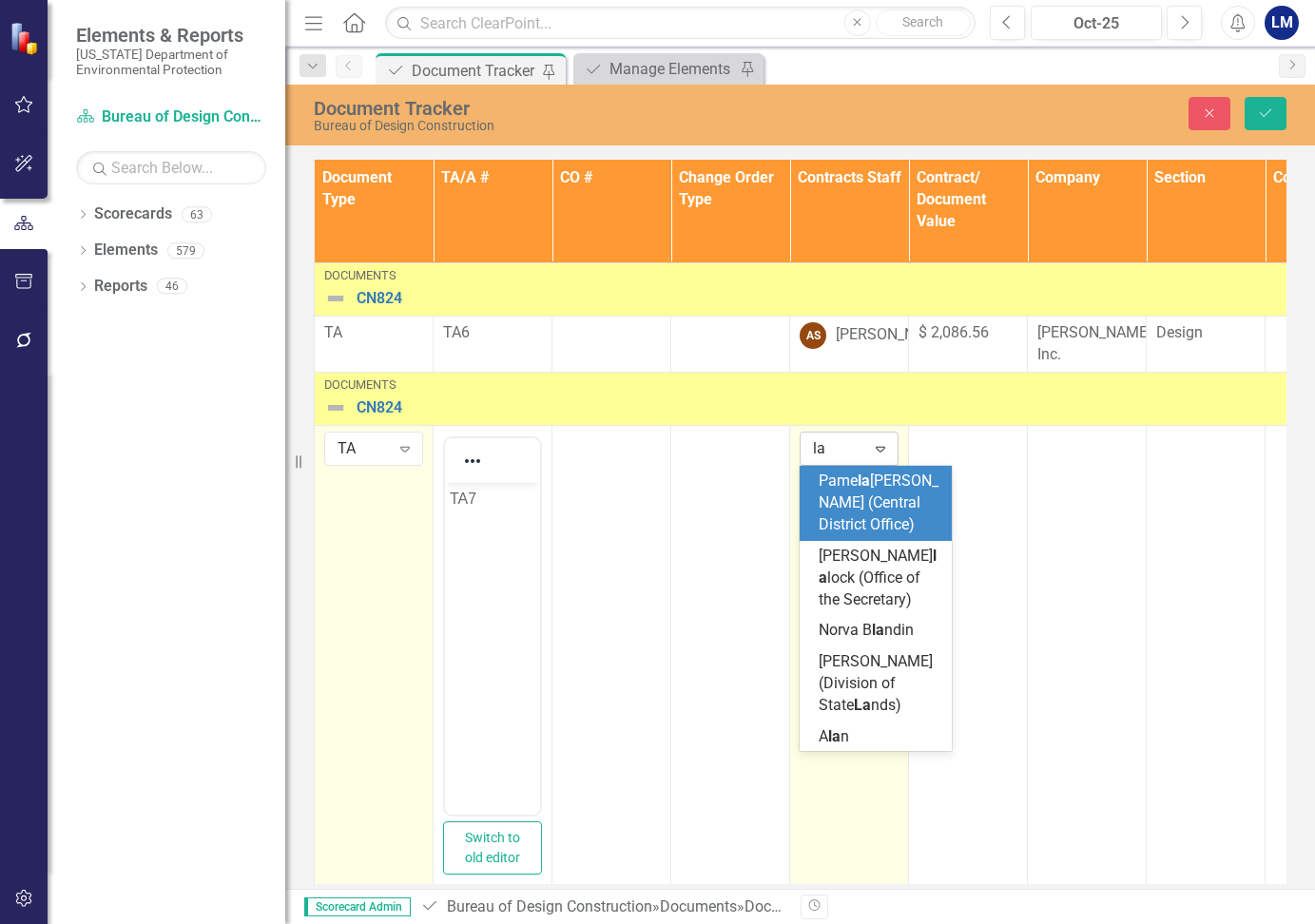
type input "[PERSON_NAME]"
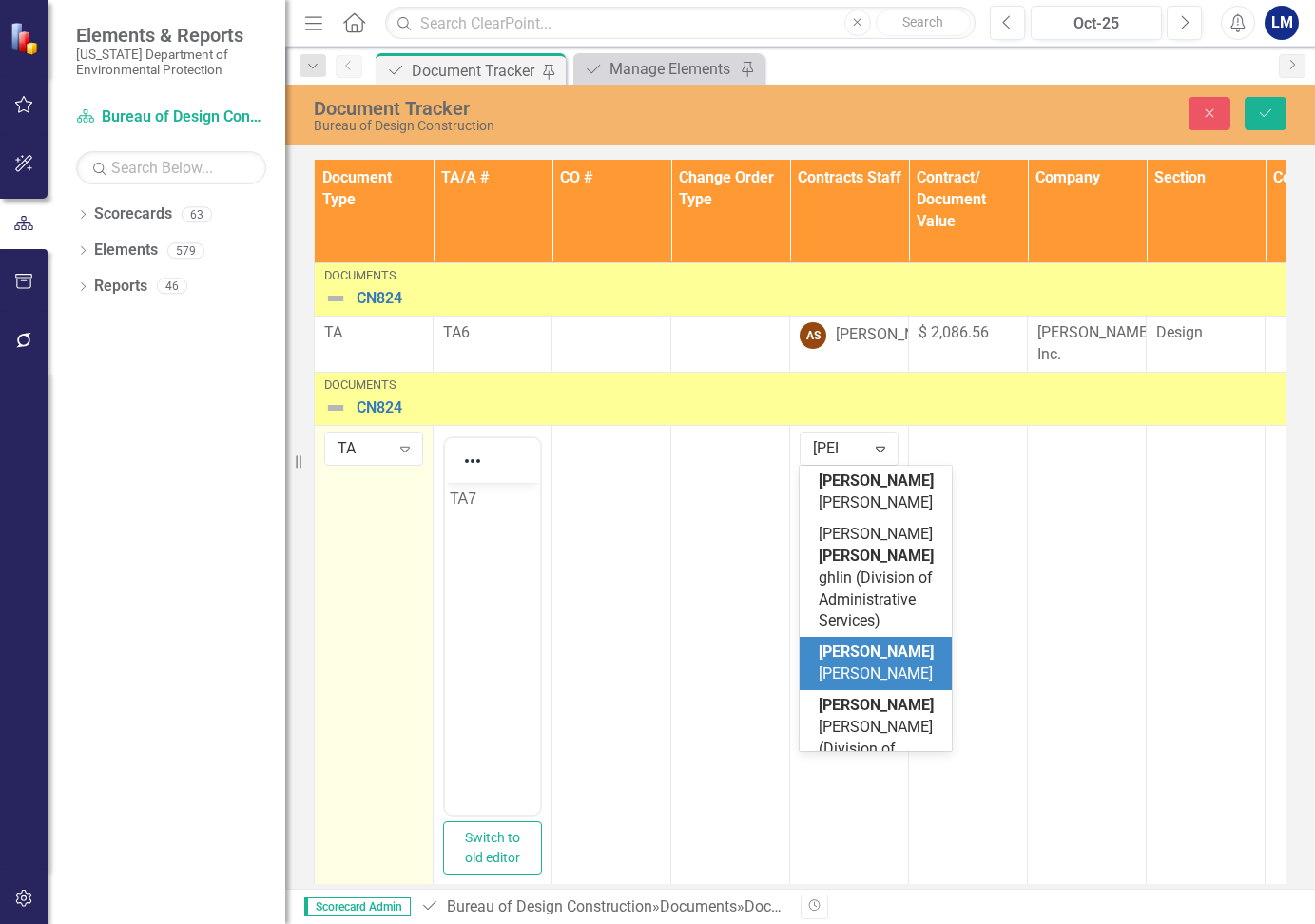
click at [872, 643] on span "[PERSON_NAME] [PERSON_NAME]" at bounding box center [876, 662] width 115 height 40
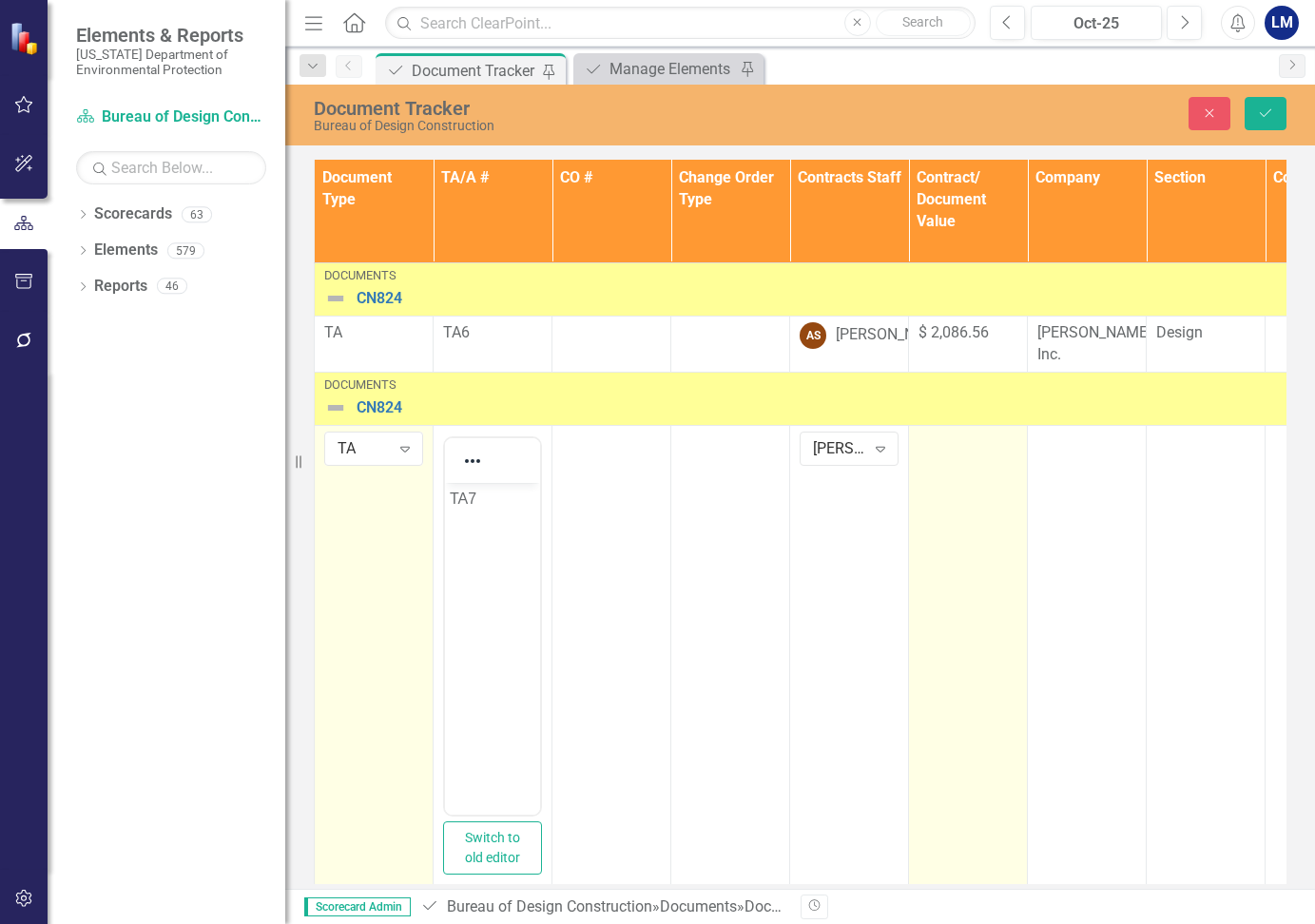
click at [964, 448] on div at bounding box center [967, 443] width 98 height 23
click at [953, 459] on td at bounding box center [968, 659] width 118 height 469
click at [958, 448] on input "number" at bounding box center [967, 449] width 98 height 35
paste input "19758"
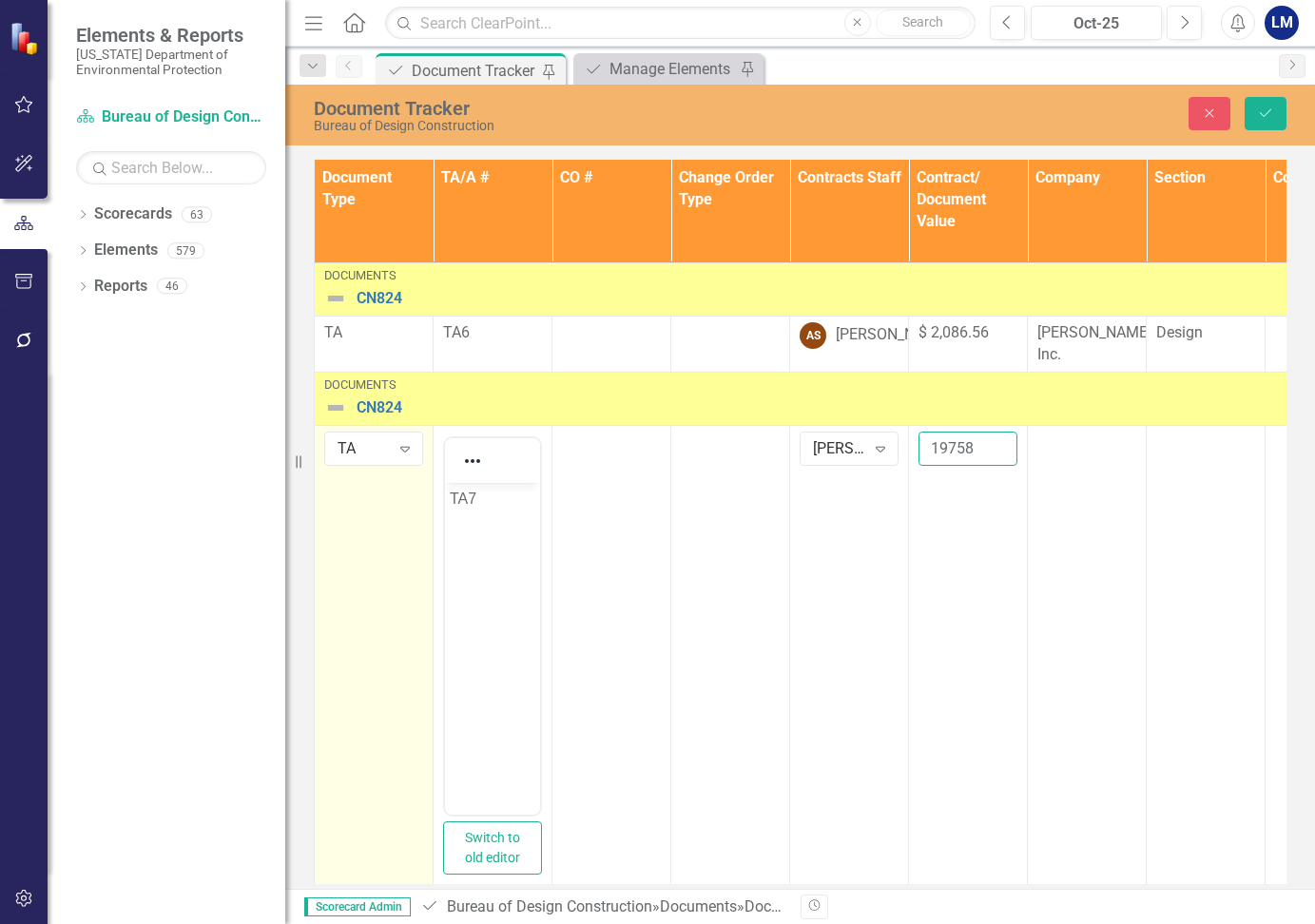
type input "19758"
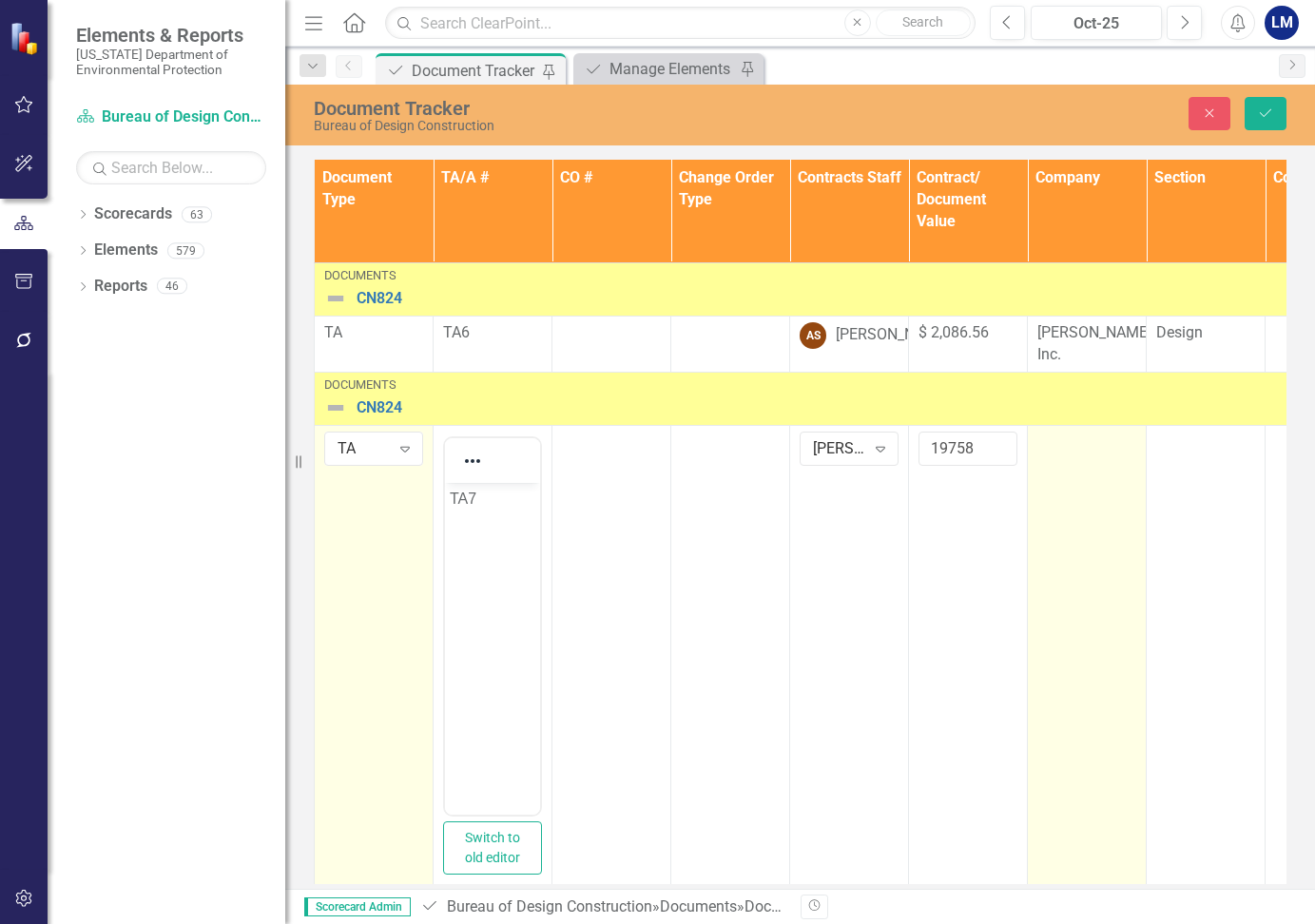
click at [1075, 451] on div at bounding box center [1086, 443] width 98 height 23
click at [1075, 450] on div at bounding box center [1086, 443] width 98 height 23
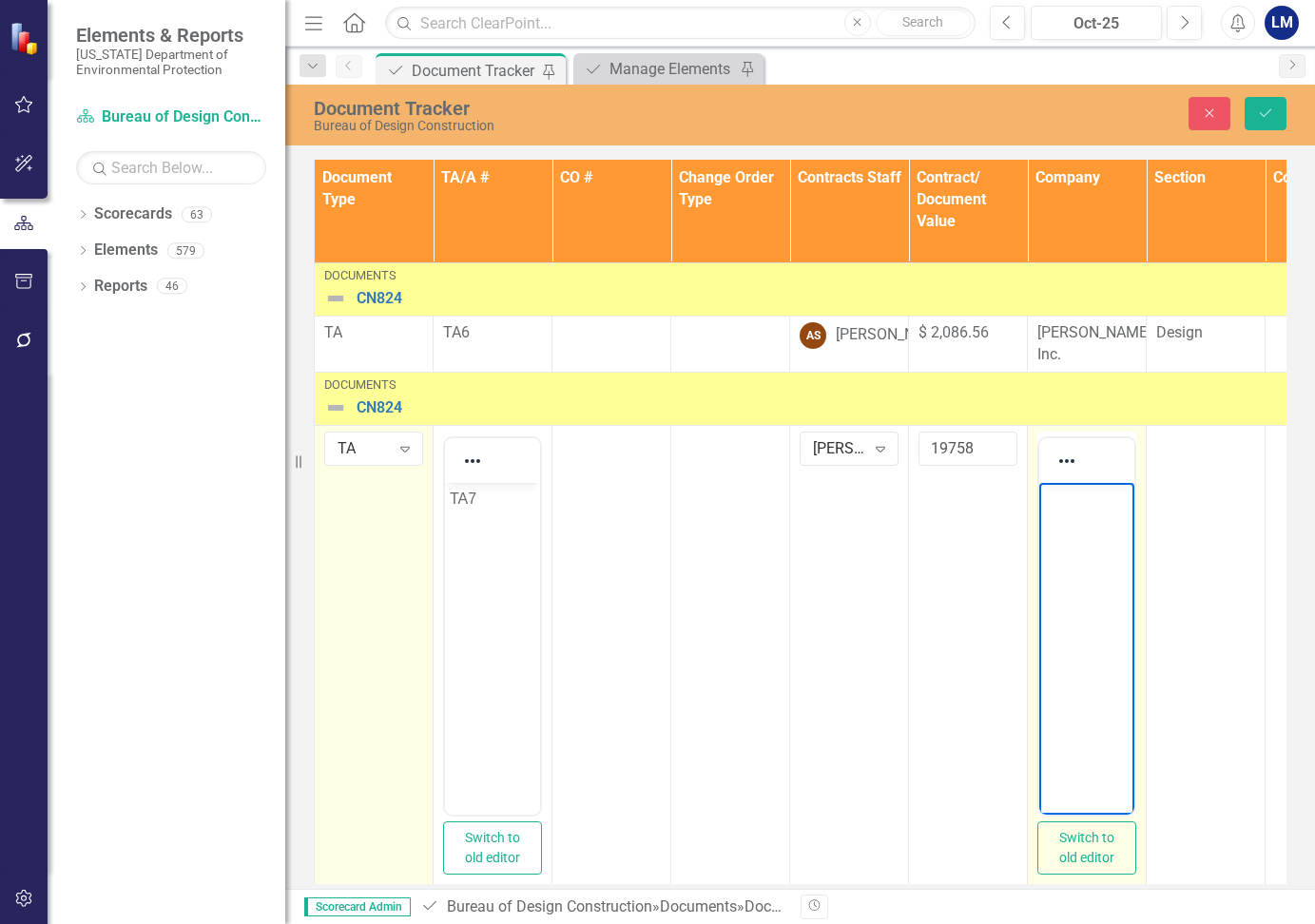
click at [1059, 529] on body "Rich Text Area. Press ALT-0 for help." at bounding box center [1087, 625] width 95 height 285
paste body "Rich Text Area. Press ALT-0 for help."
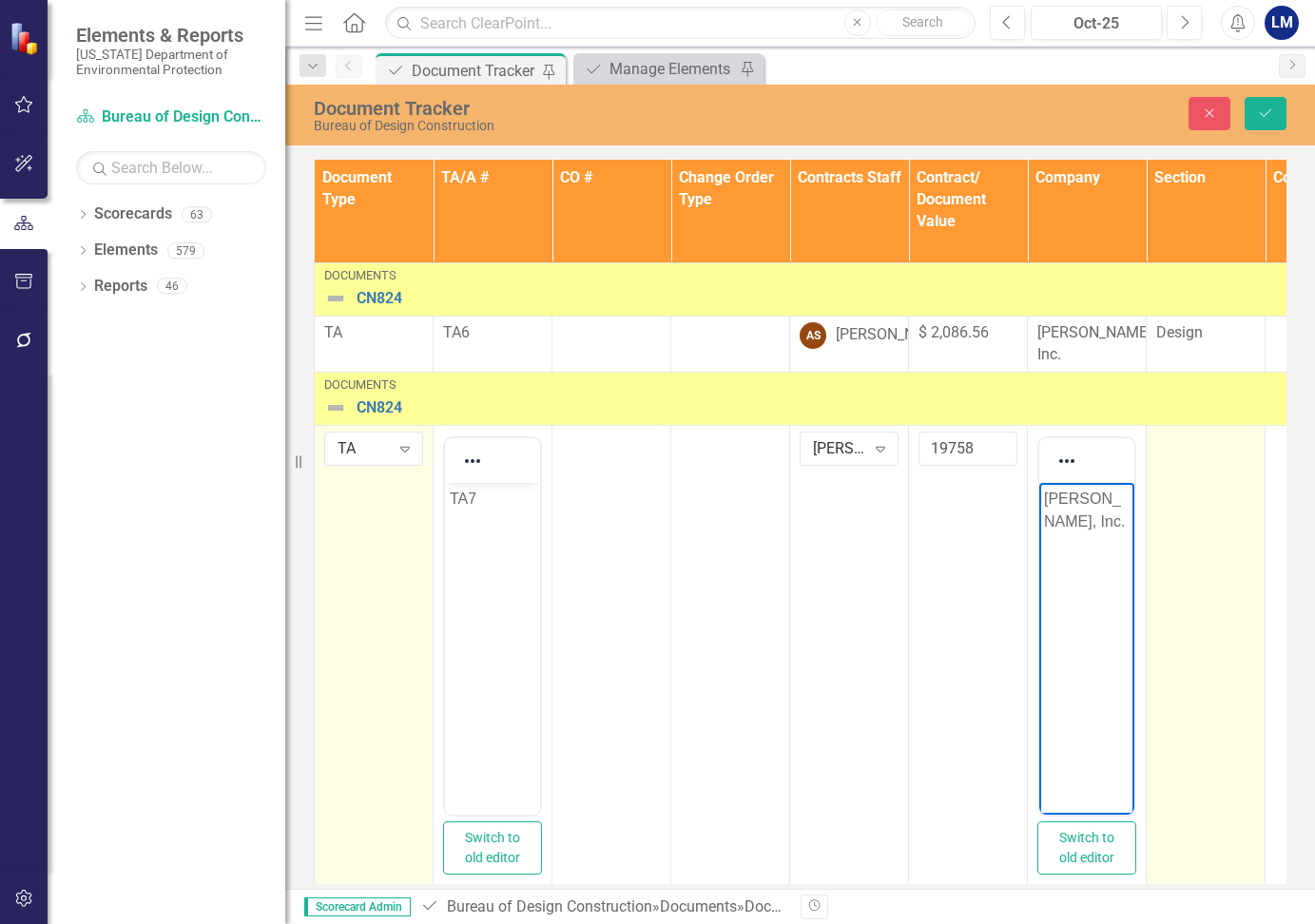
click at [1217, 499] on td at bounding box center [1206, 659] width 118 height 469
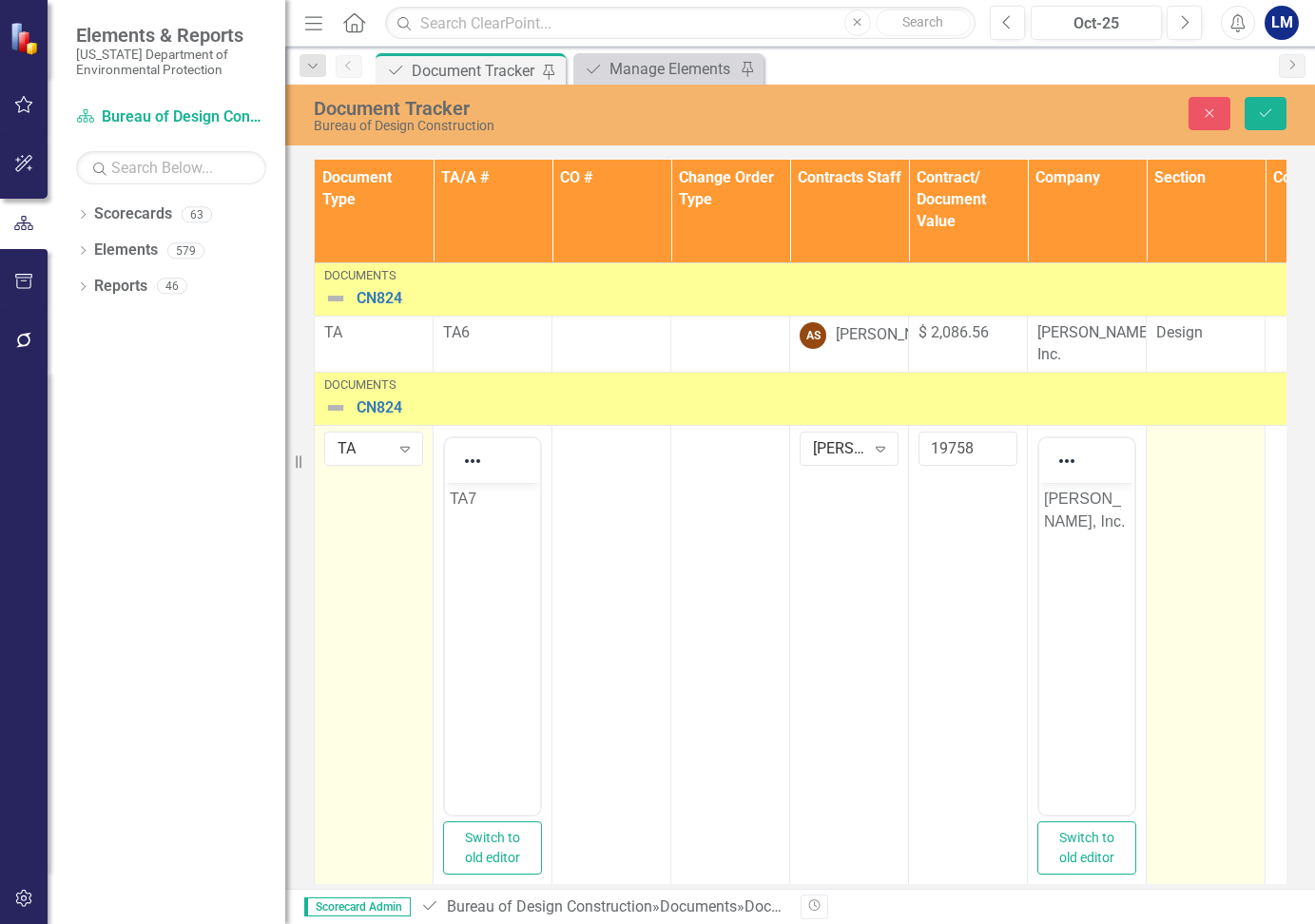
click at [1217, 472] on td at bounding box center [1206, 659] width 118 height 469
click at [1239, 445] on icon "Expand" at bounding box center [1236, 448] width 19 height 15
click at [1222, 546] on div "Design" at bounding box center [1235, 544] width 121 height 22
click at [336, 406] on img at bounding box center [335, 408] width 23 height 23
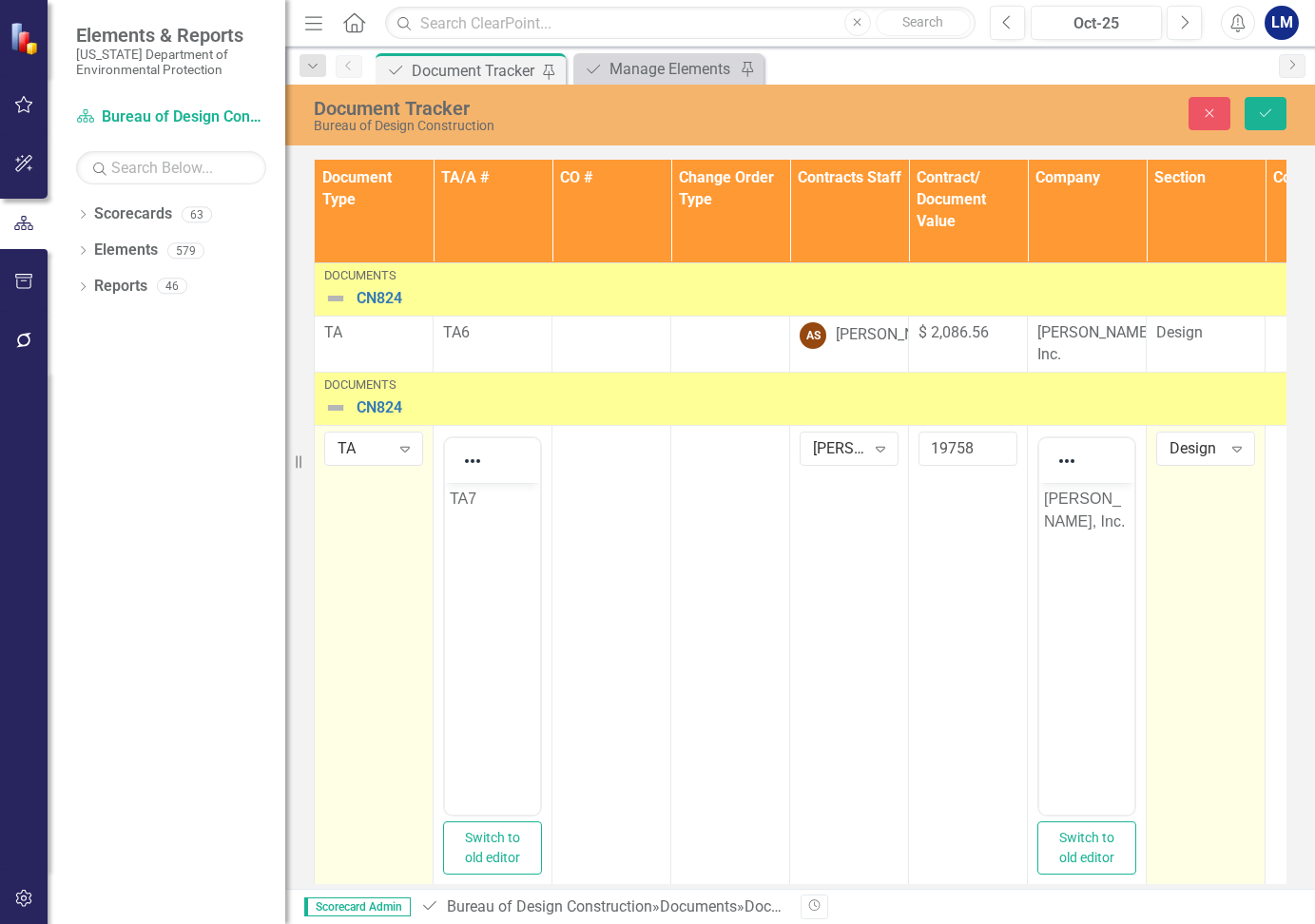
click at [334, 406] on img at bounding box center [335, 408] width 23 height 23
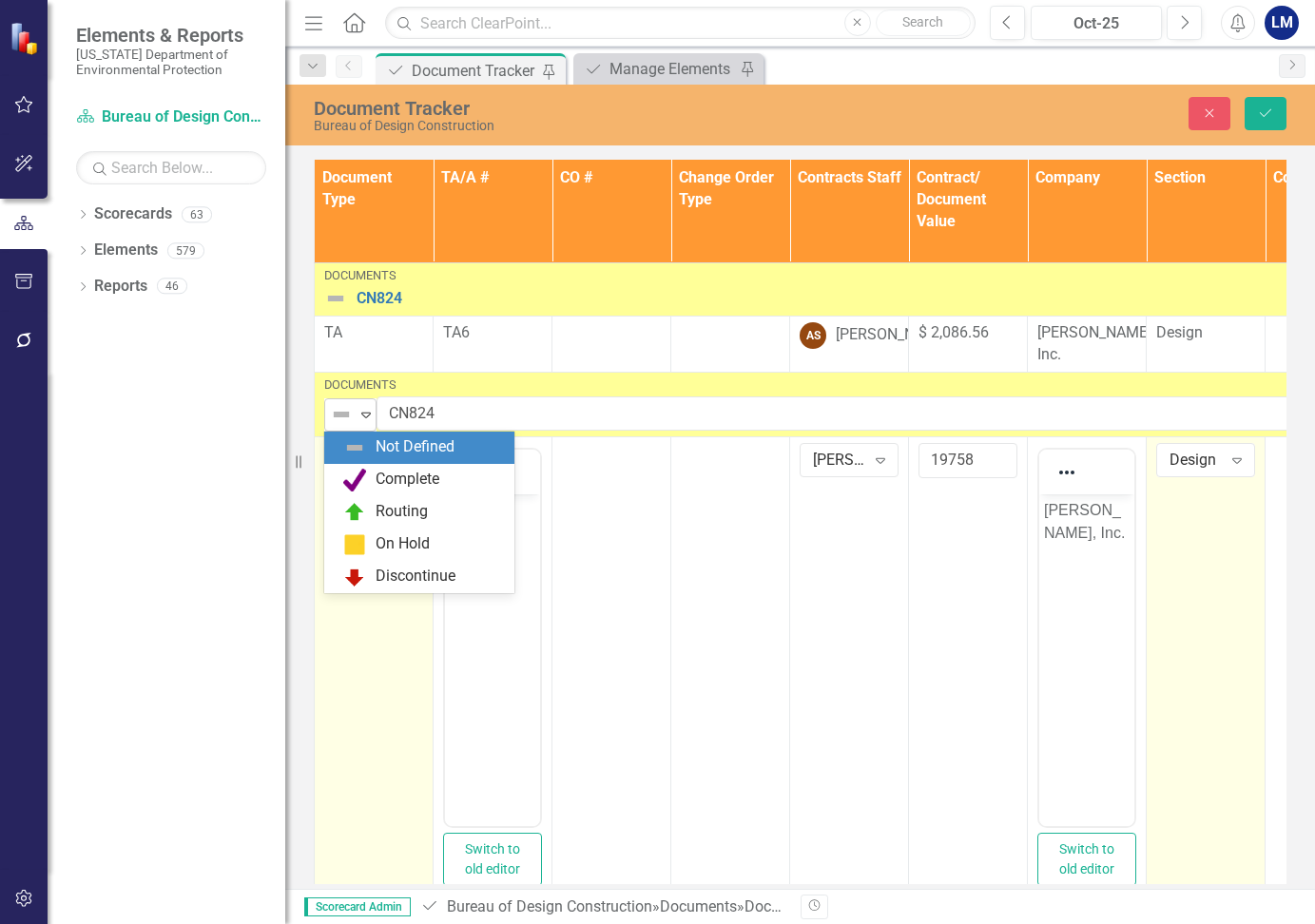
click at [366, 415] on icon "Expand" at bounding box center [365, 414] width 19 height 15
click at [386, 481] on div "Complete" at bounding box center [408, 479] width 64 height 22
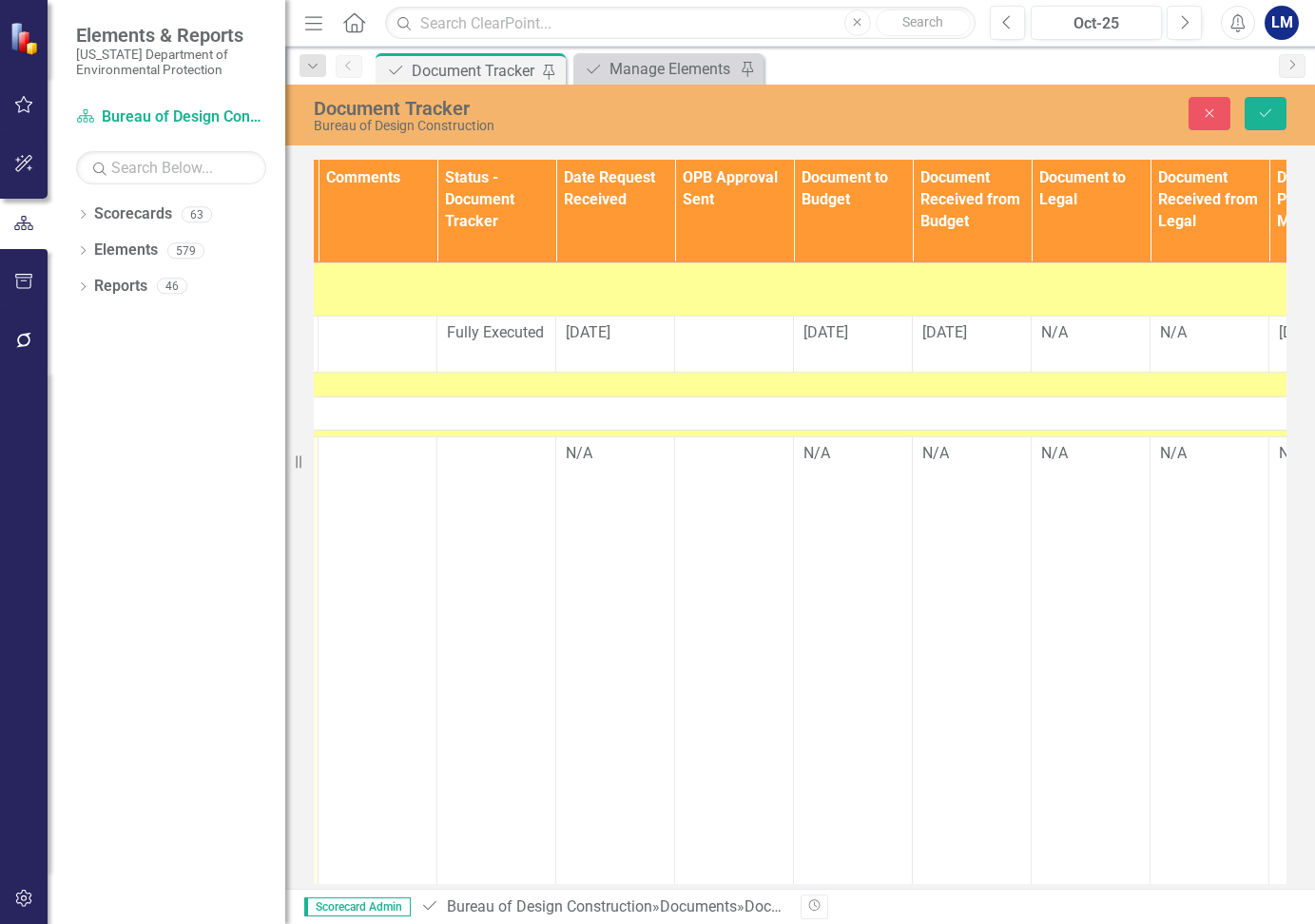
scroll to position [0, 1039]
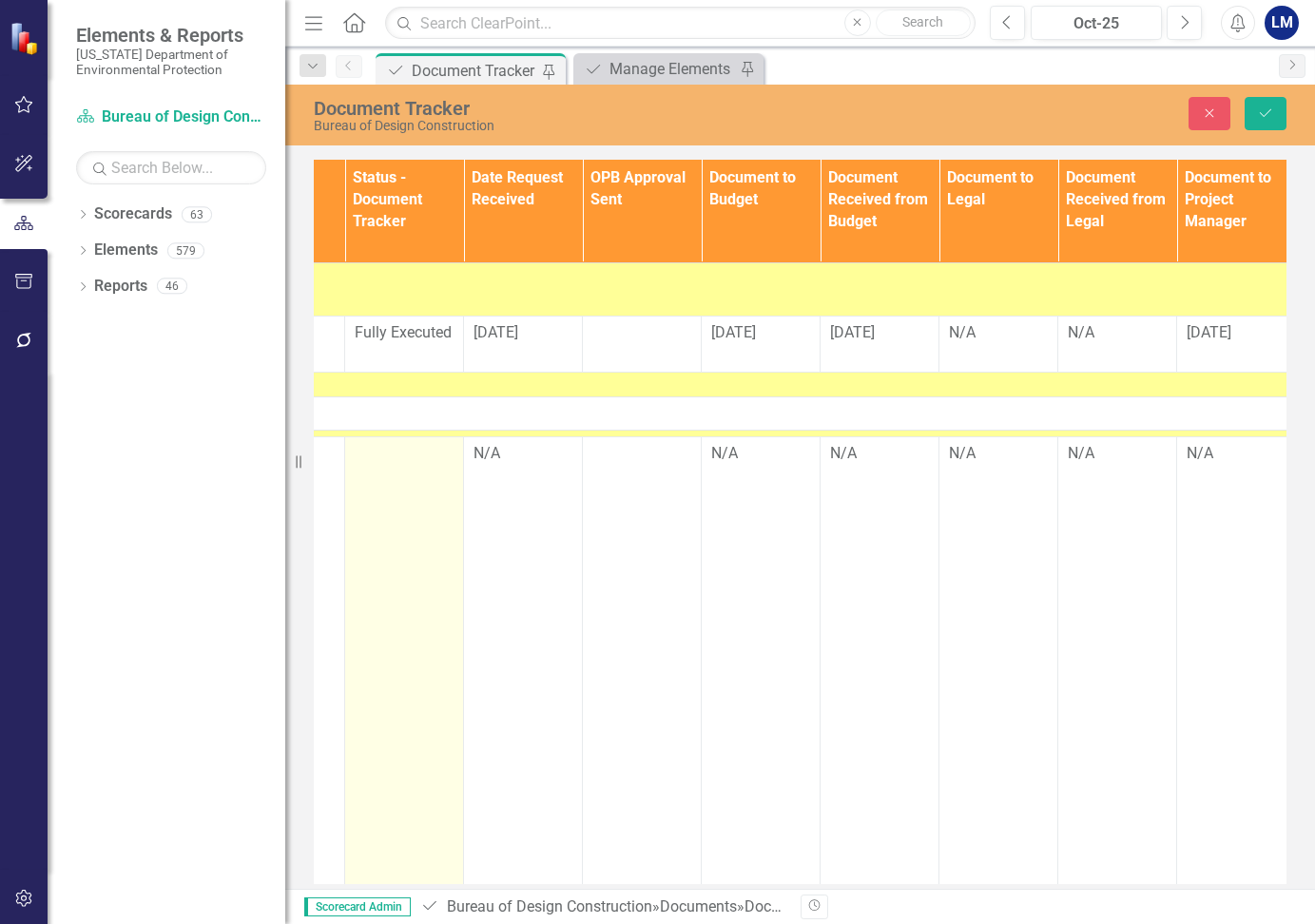
click at [396, 452] on div at bounding box center [404, 454] width 98 height 23
drag, startPoint x: 396, startPoint y: 452, endPoint x: 437, endPoint y: 456, distance: 41.2
click at [437, 456] on icon "Expand" at bounding box center [435, 460] width 19 height 15
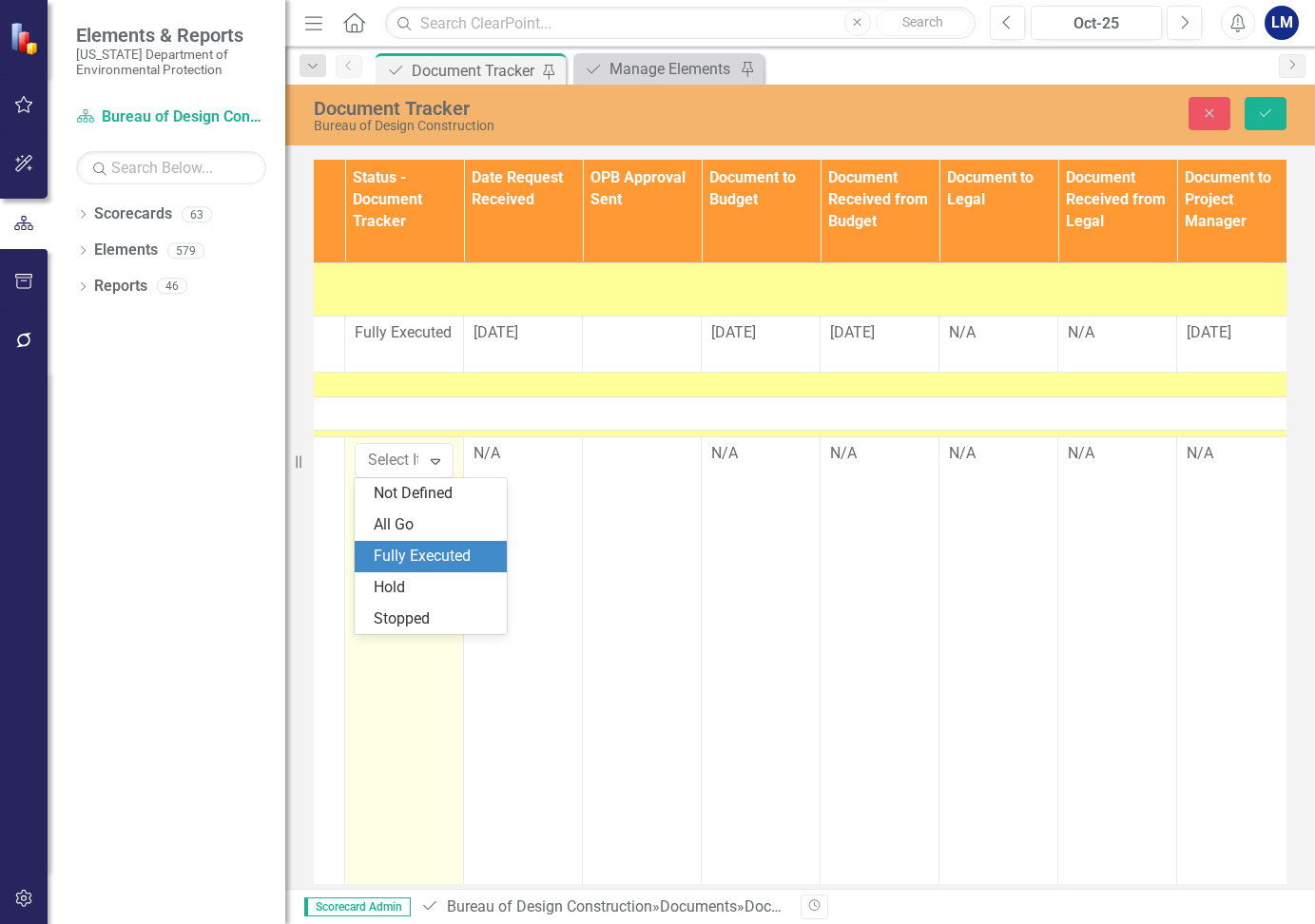
click at [426, 555] on div "Fully Executed" at bounding box center [435, 557] width 121 height 22
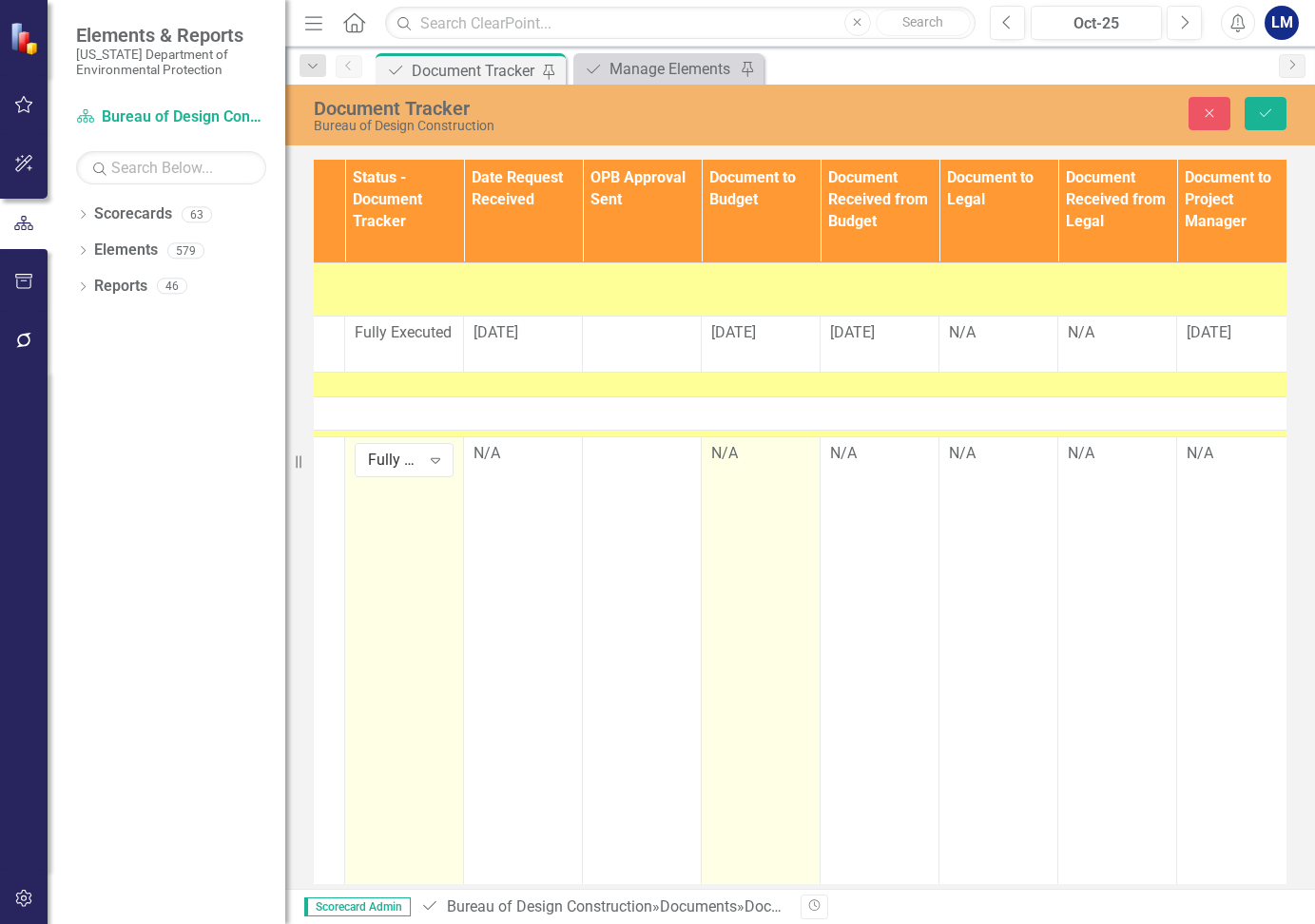
click at [783, 508] on td "N/A" at bounding box center [760, 672] width 118 height 469
click at [757, 462] on div "N/A" at bounding box center [760, 454] width 98 height 22
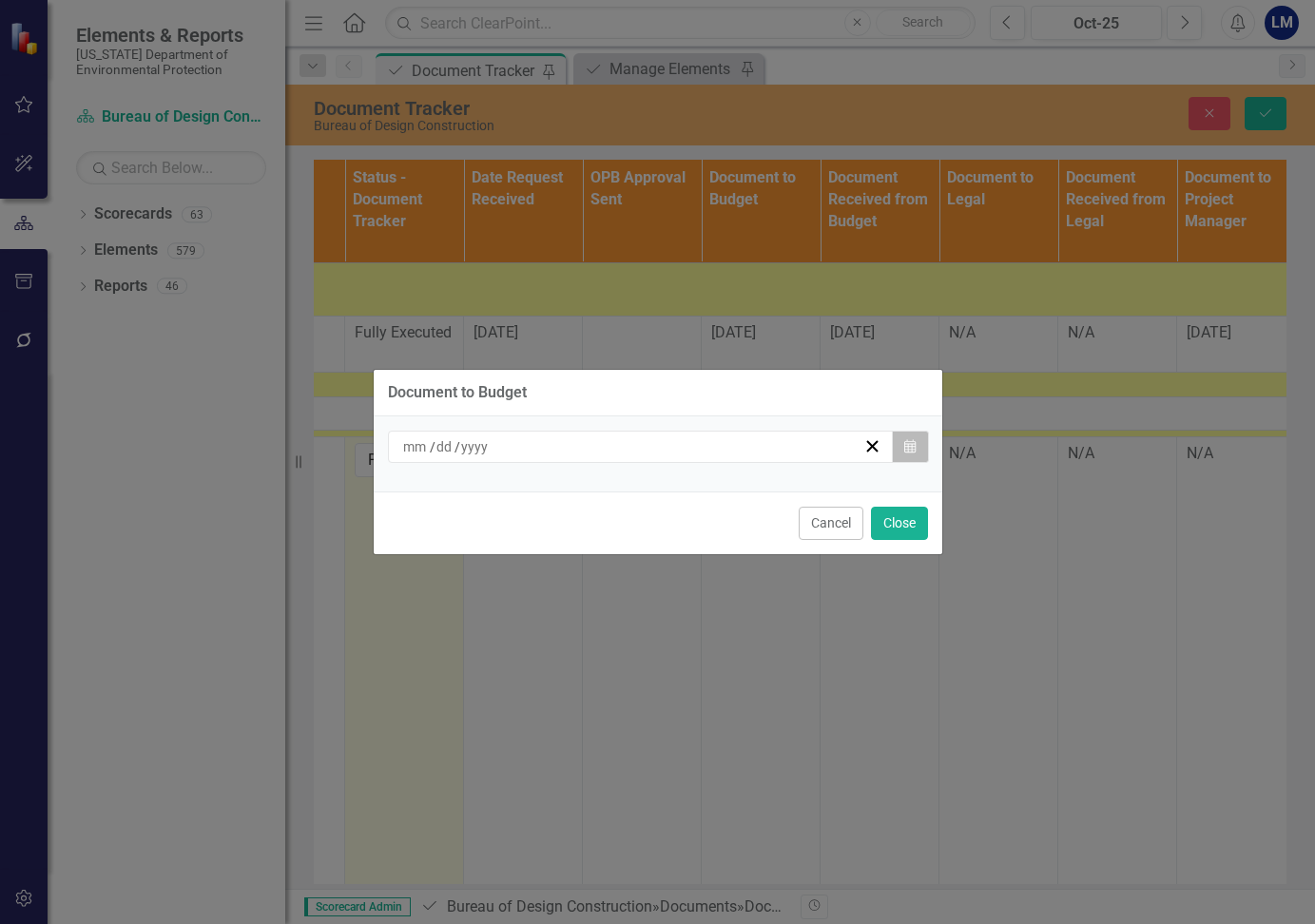
click at [917, 441] on button "Calendar" at bounding box center [910, 447] width 36 height 32
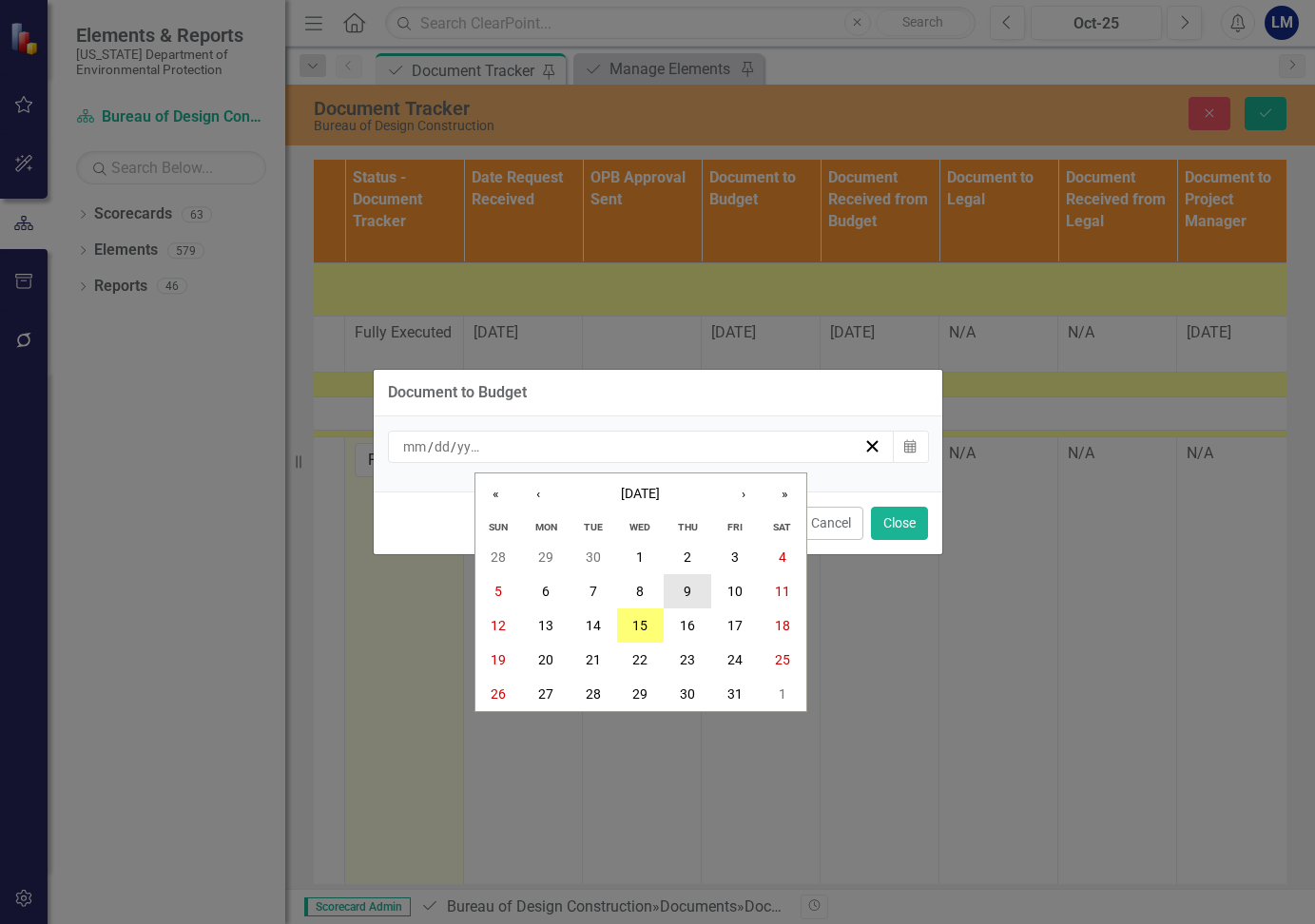
click at [684, 597] on abbr "9" at bounding box center [687, 591] width 8 height 15
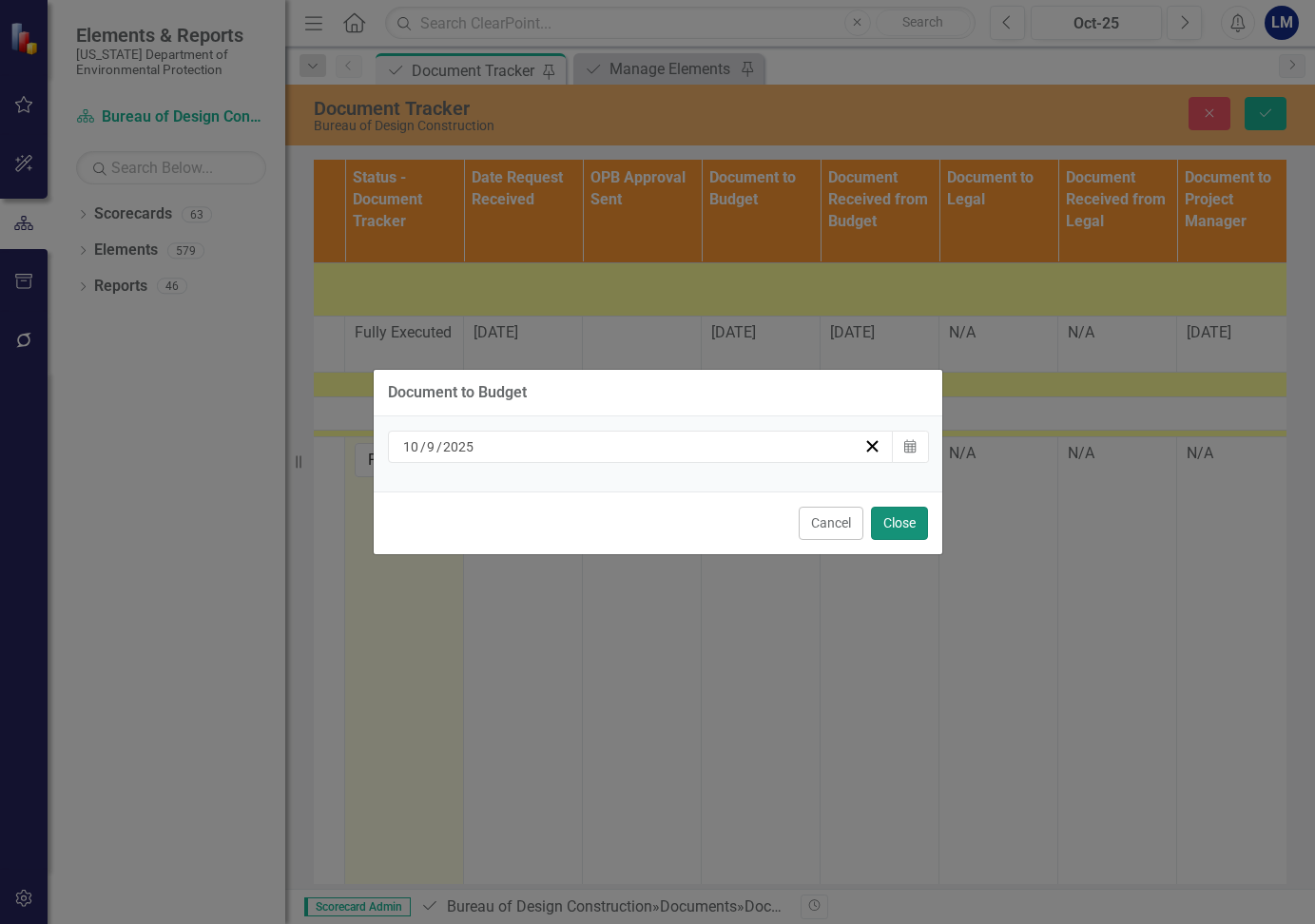
click at [895, 524] on button "Close" at bounding box center [899, 522] width 57 height 33
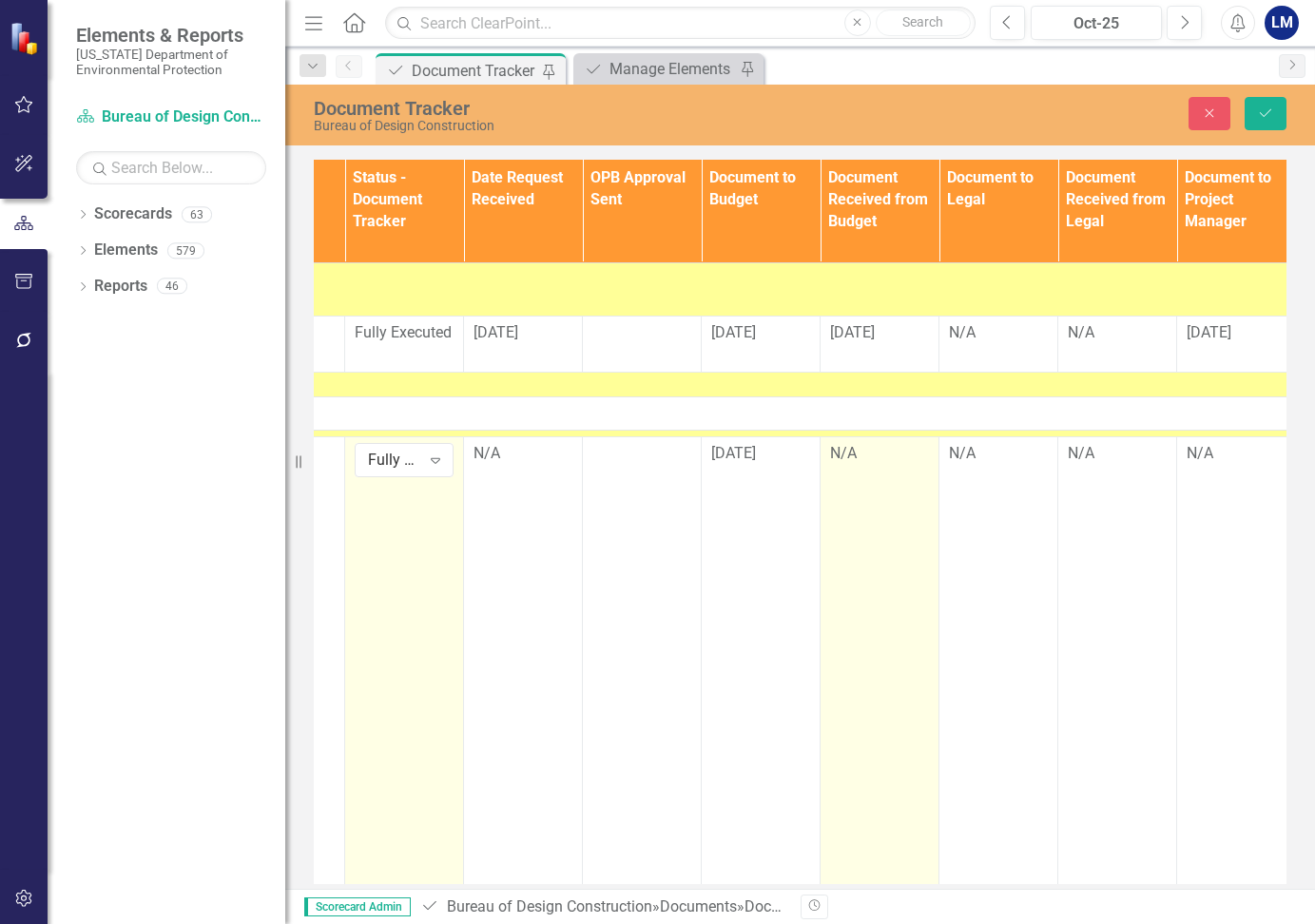
click at [861, 466] on td "N/A" at bounding box center [879, 672] width 118 height 469
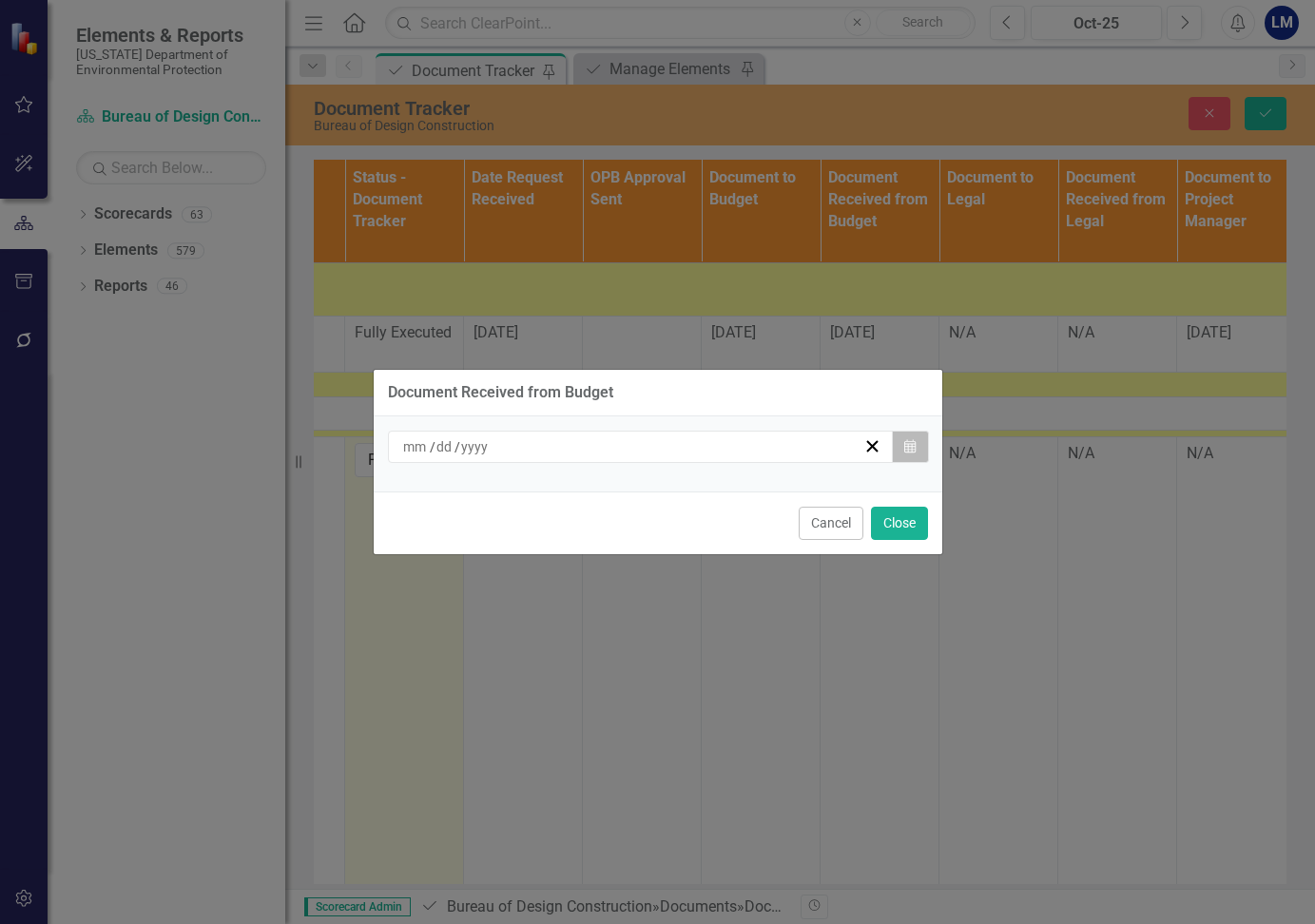
click at [913, 447] on icon "button" at bounding box center [909, 446] width 11 height 13
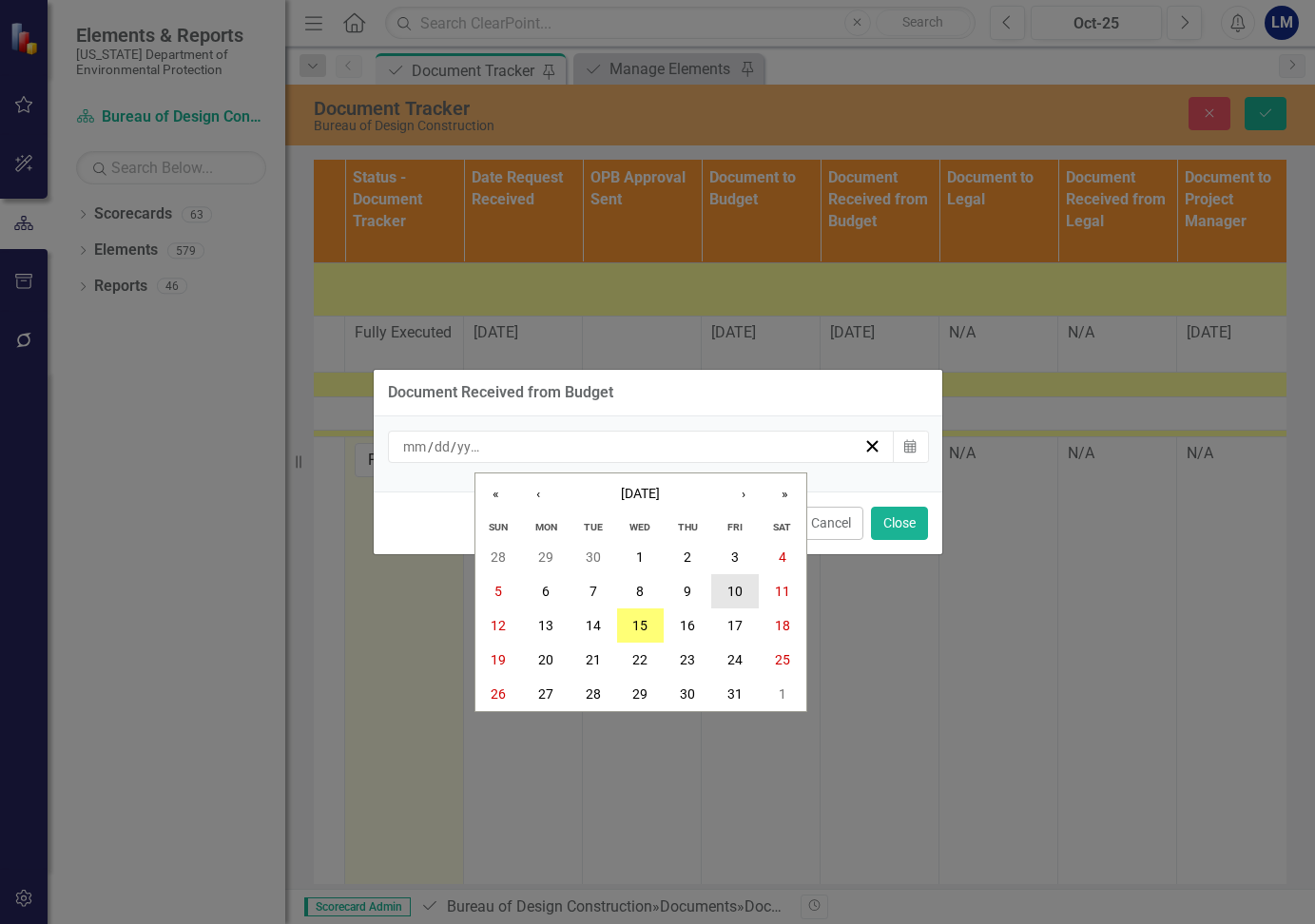
click at [729, 588] on abbr "10" at bounding box center [734, 591] width 15 height 15
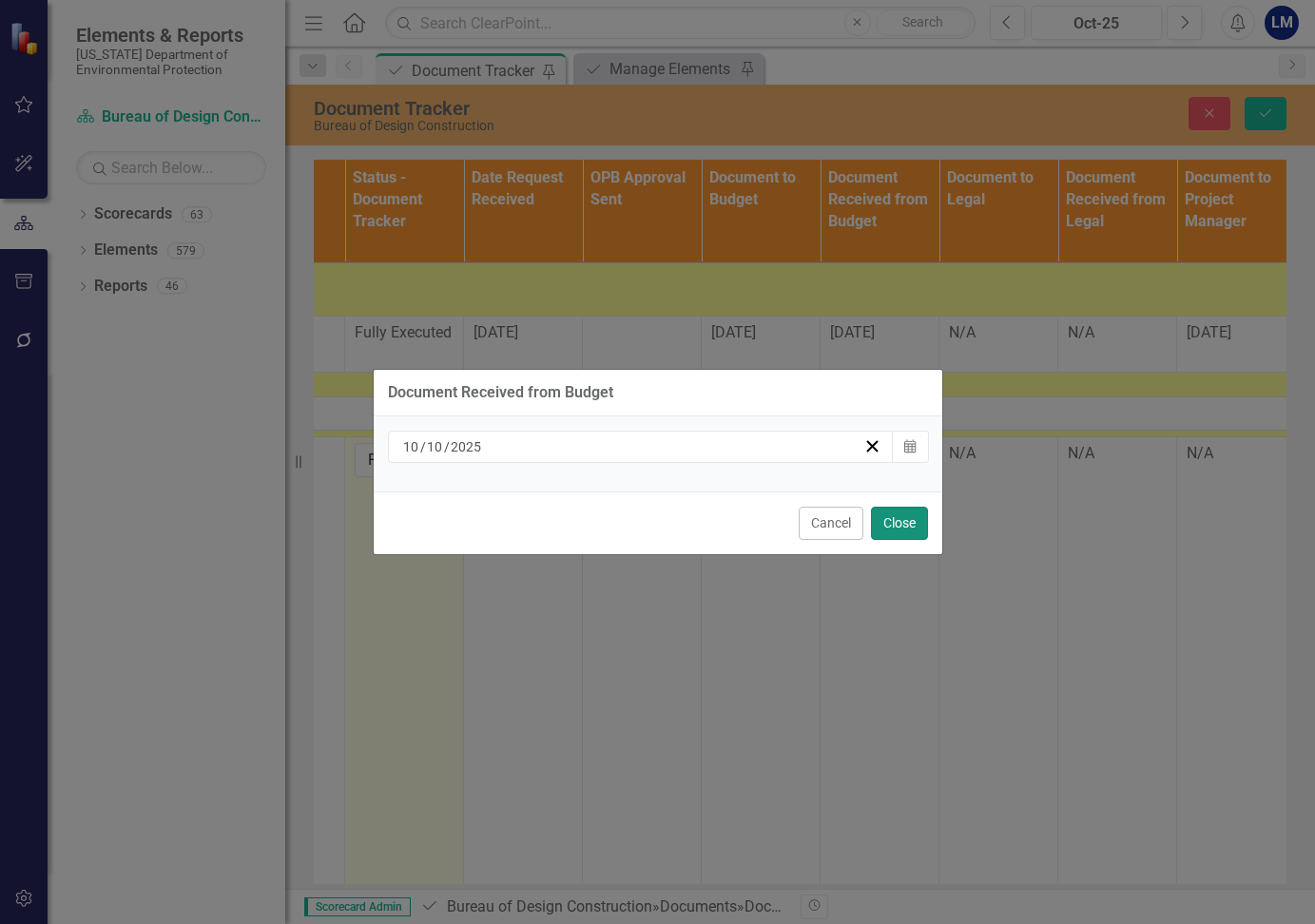
click at [911, 522] on button "Close" at bounding box center [899, 522] width 57 height 33
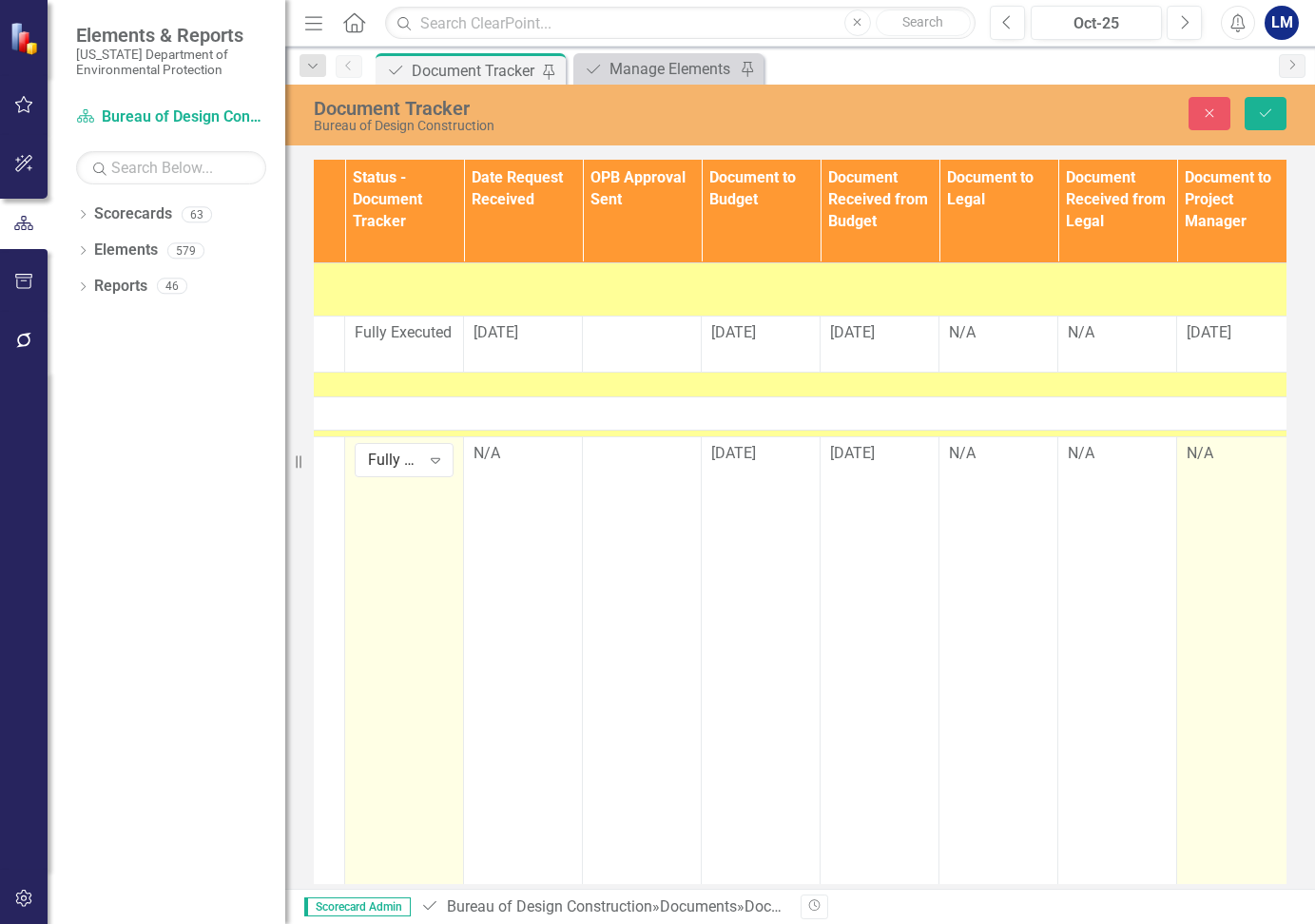
click at [1203, 457] on div "N/A" at bounding box center [1235, 454] width 98 height 22
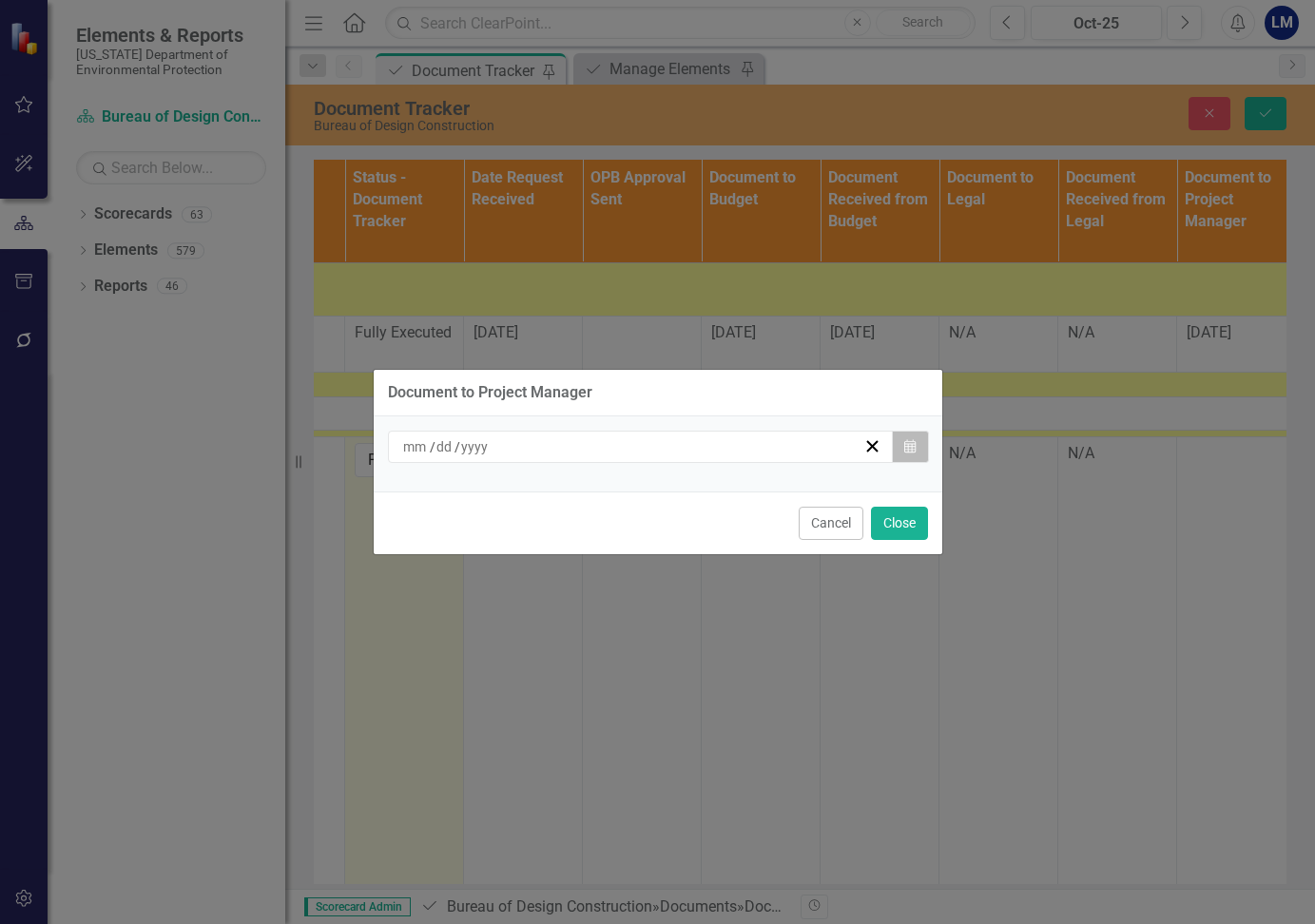
click at [898, 444] on button "Calendar" at bounding box center [910, 447] width 36 height 32
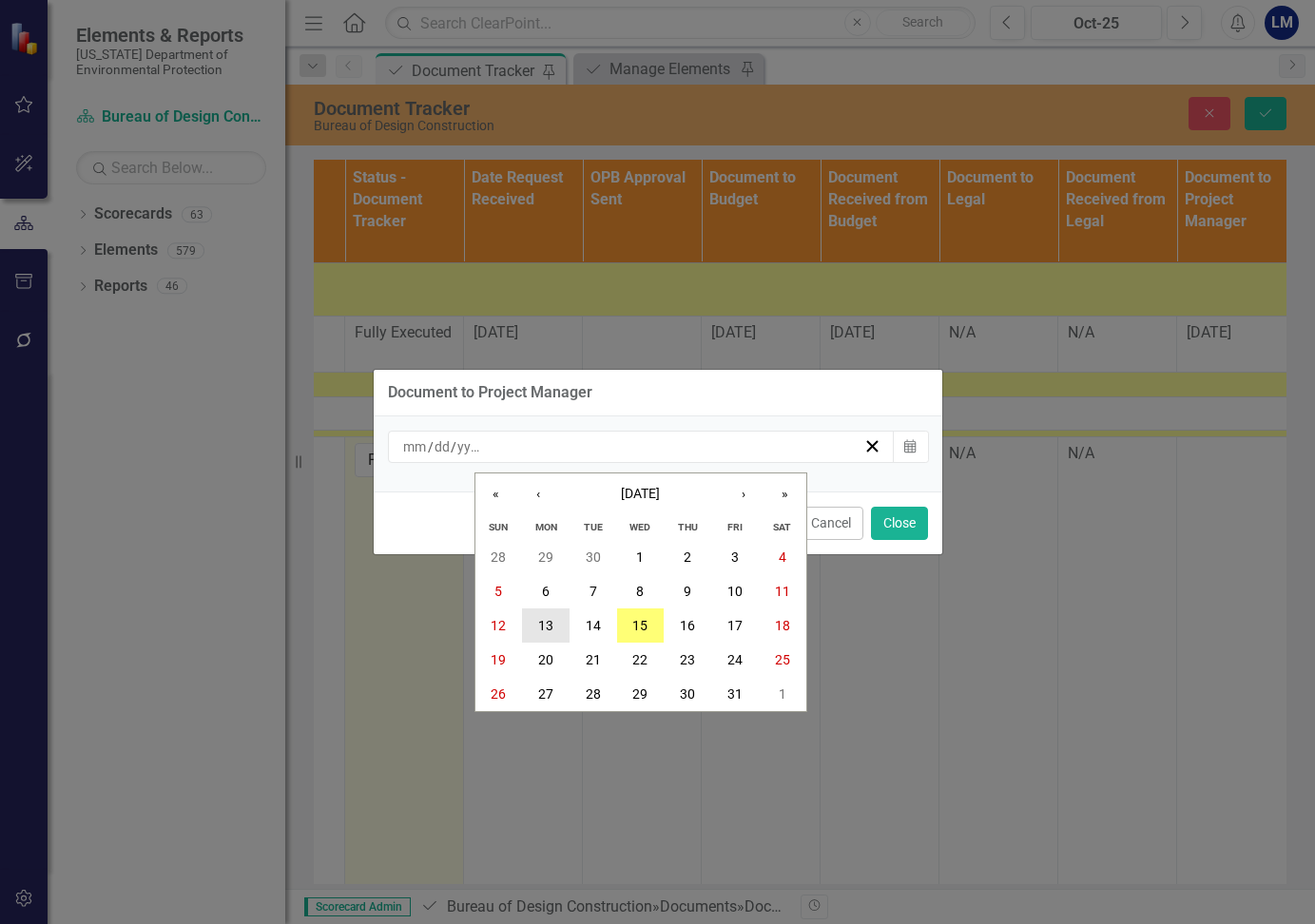
click at [545, 626] on abbr "13" at bounding box center [545, 625] width 15 height 15
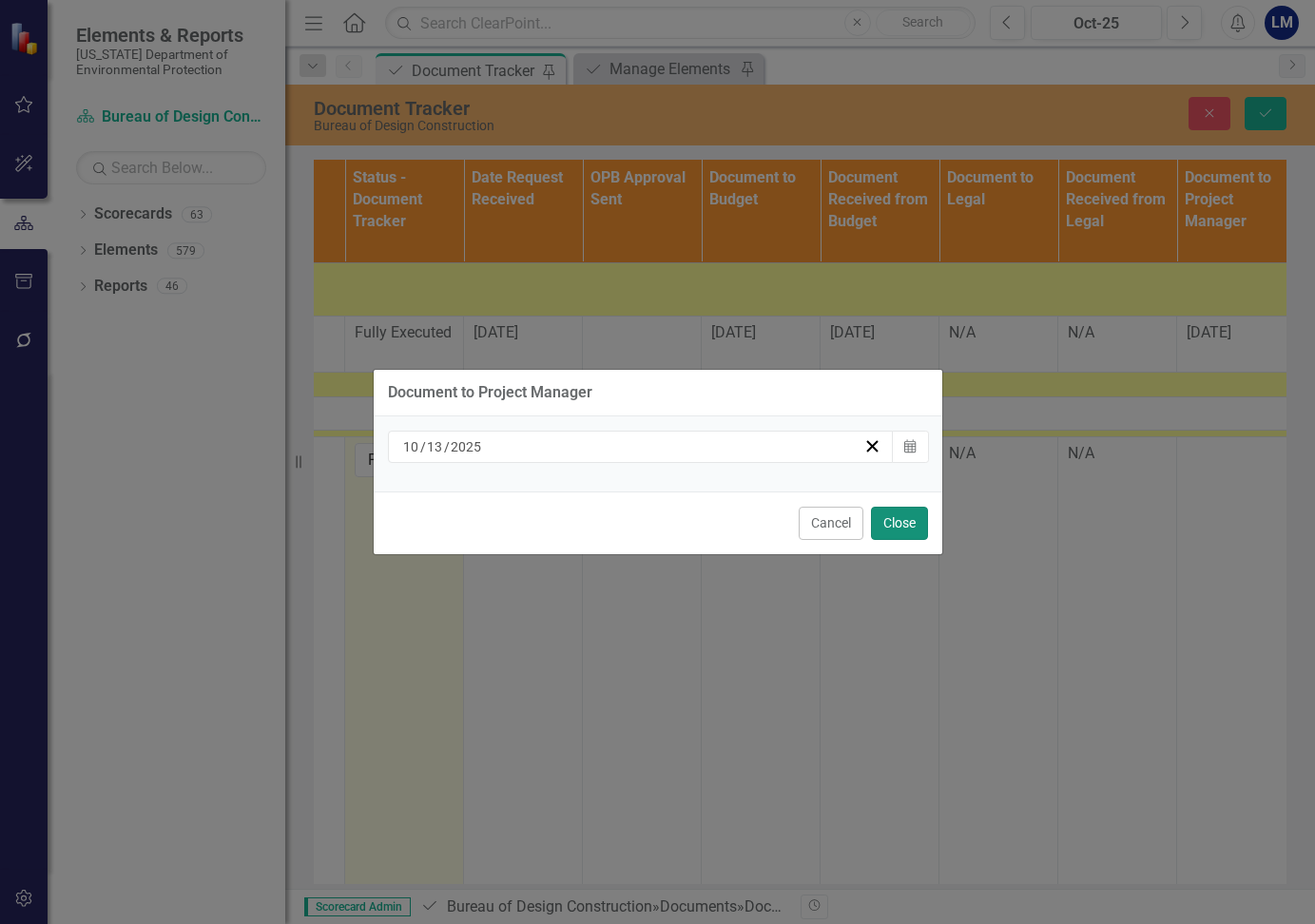
click at [902, 524] on button "Close" at bounding box center [899, 522] width 57 height 33
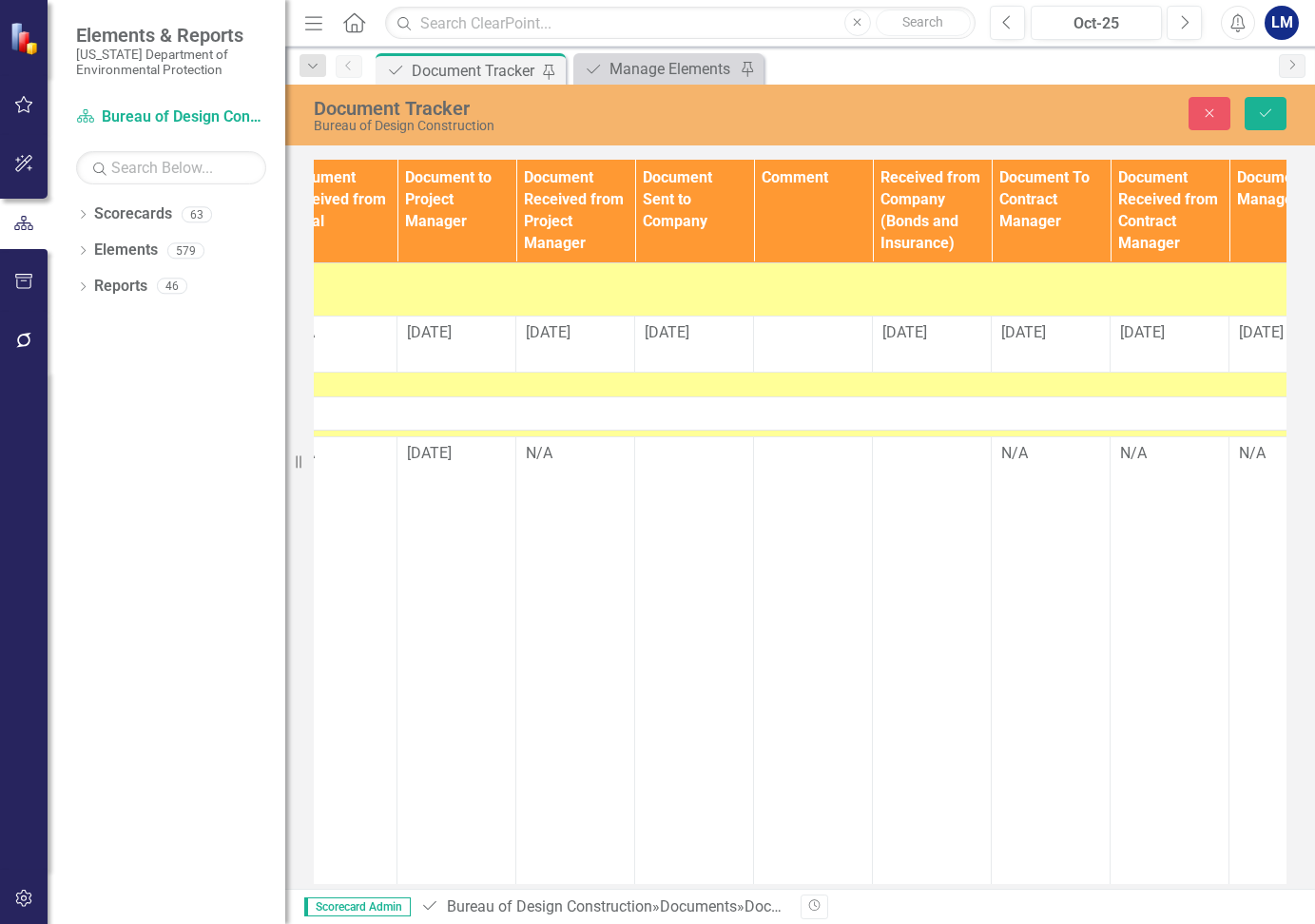
scroll to position [0, 1904]
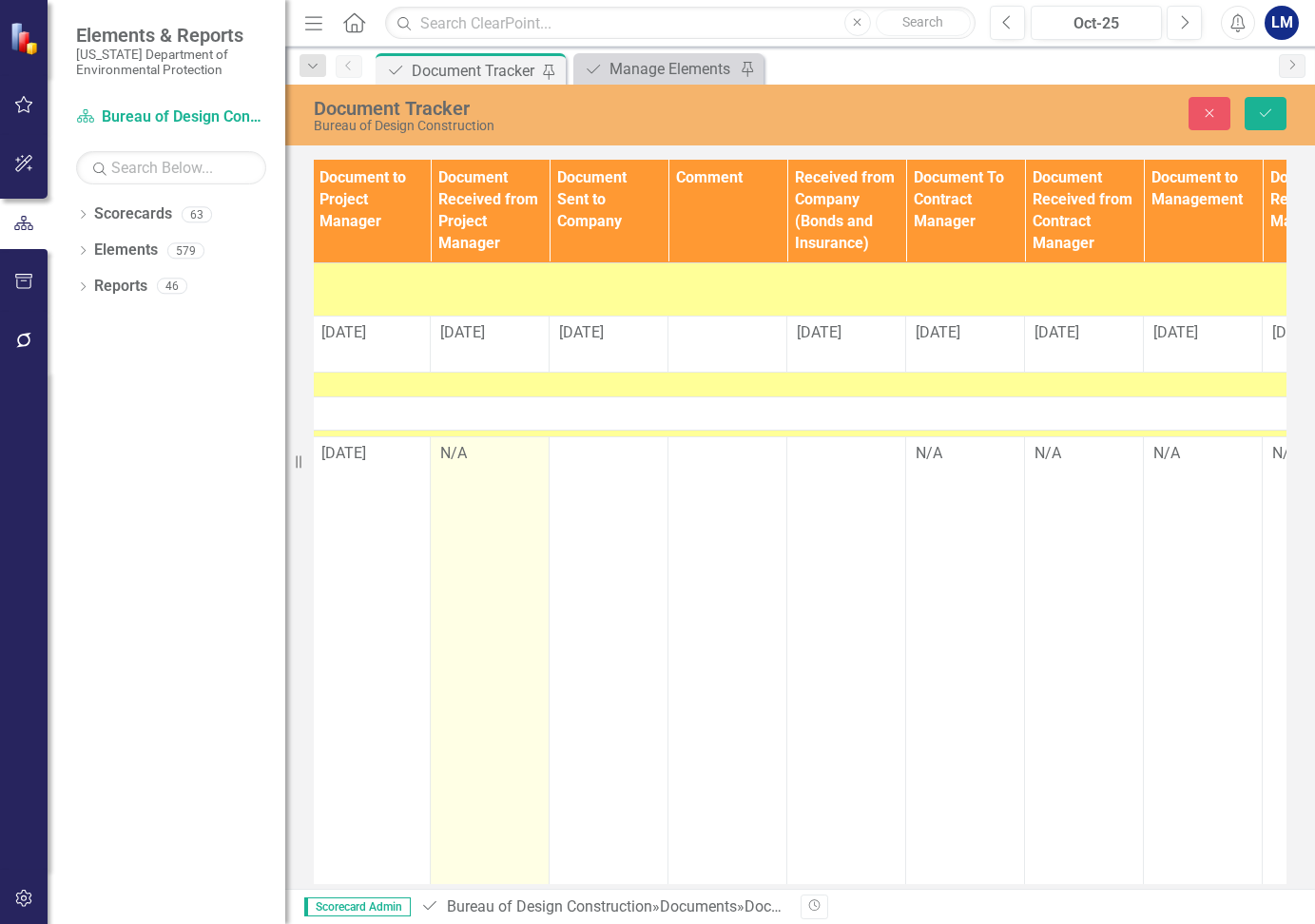
click at [484, 467] on td "N/A" at bounding box center [489, 672] width 118 height 469
click at [484, 466] on td "N/A" at bounding box center [489, 672] width 118 height 469
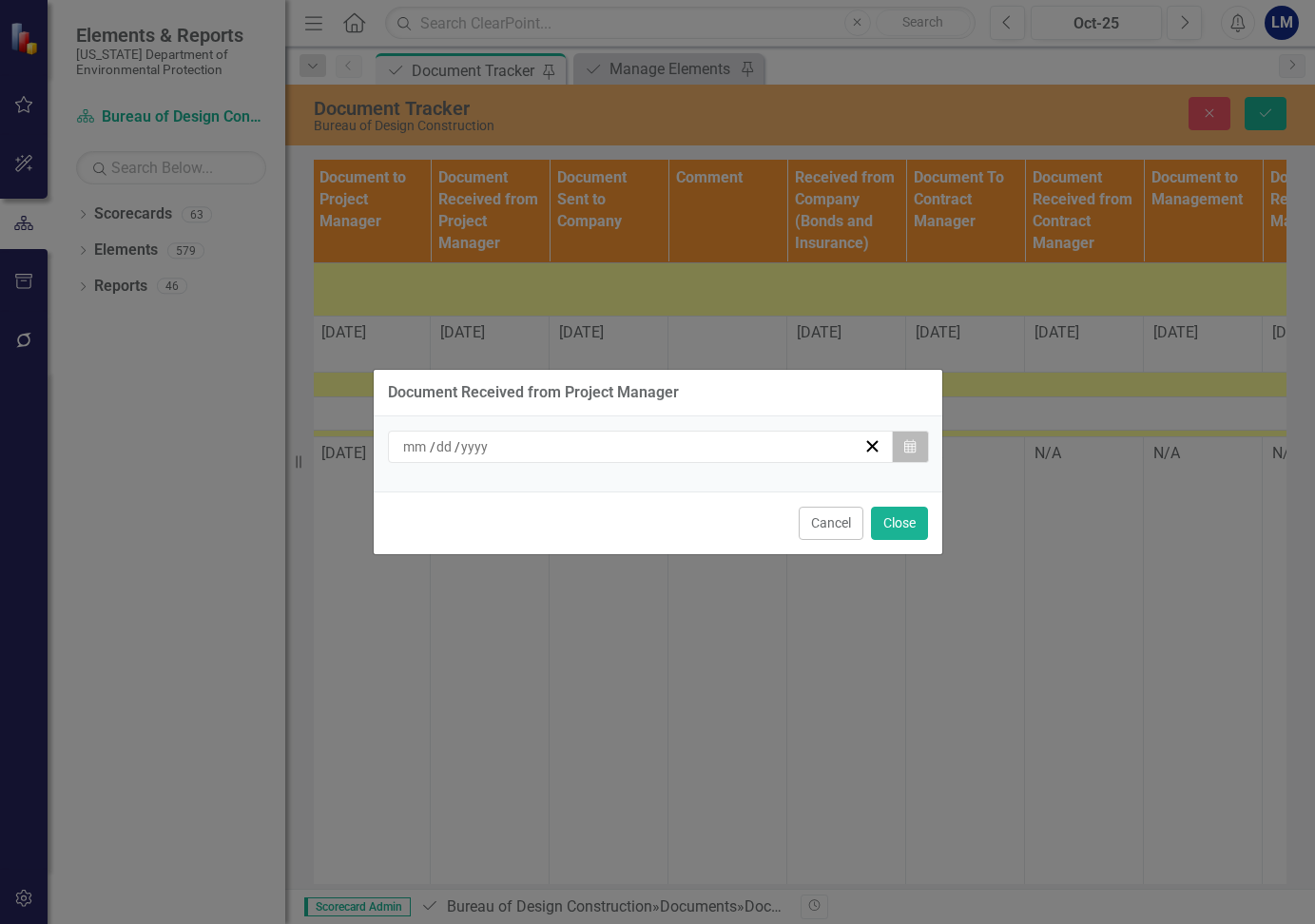
click at [921, 450] on button "Calendar" at bounding box center [910, 447] width 36 height 32
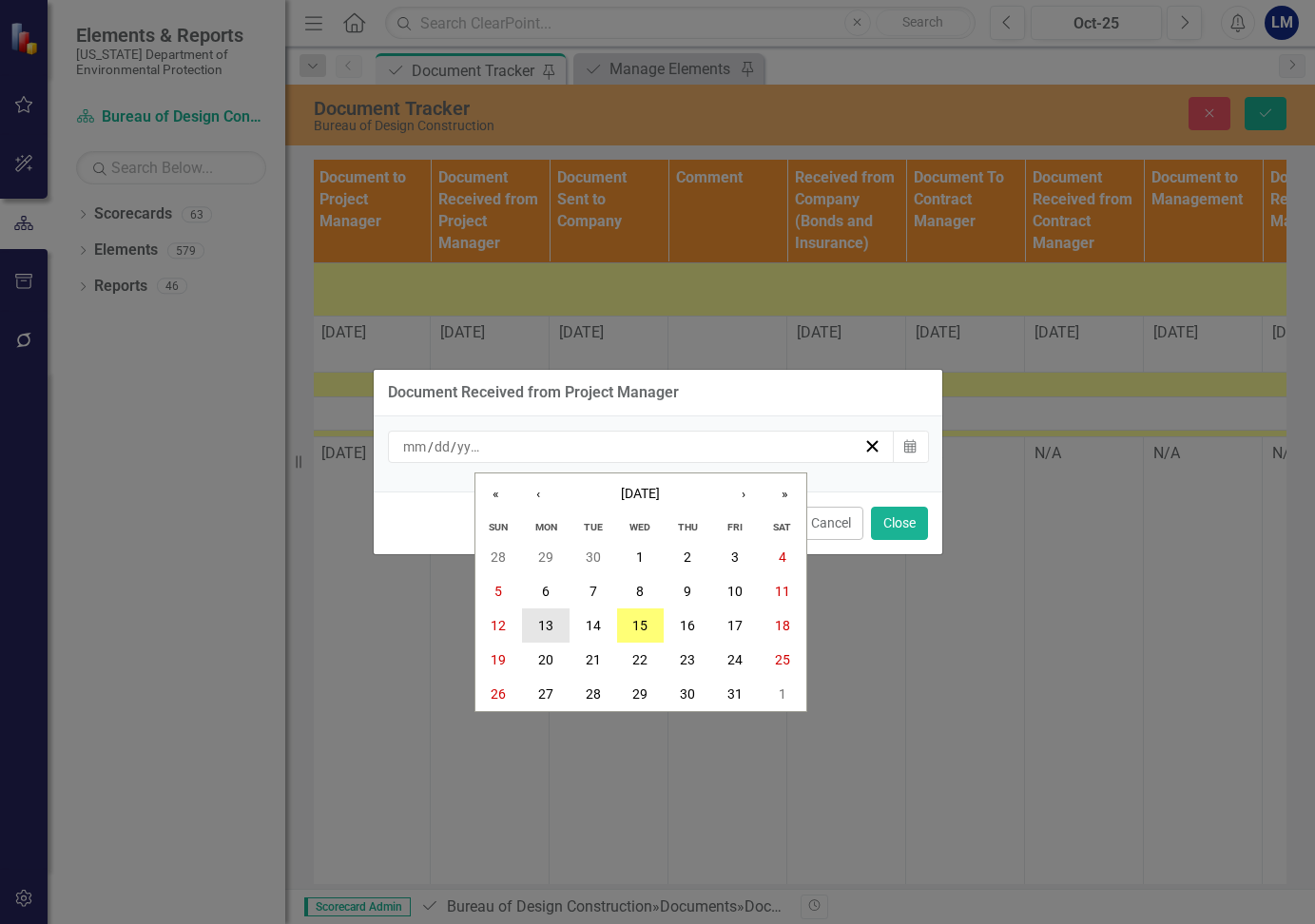
click at [553, 619] on button "13" at bounding box center [546, 626] width 48 height 34
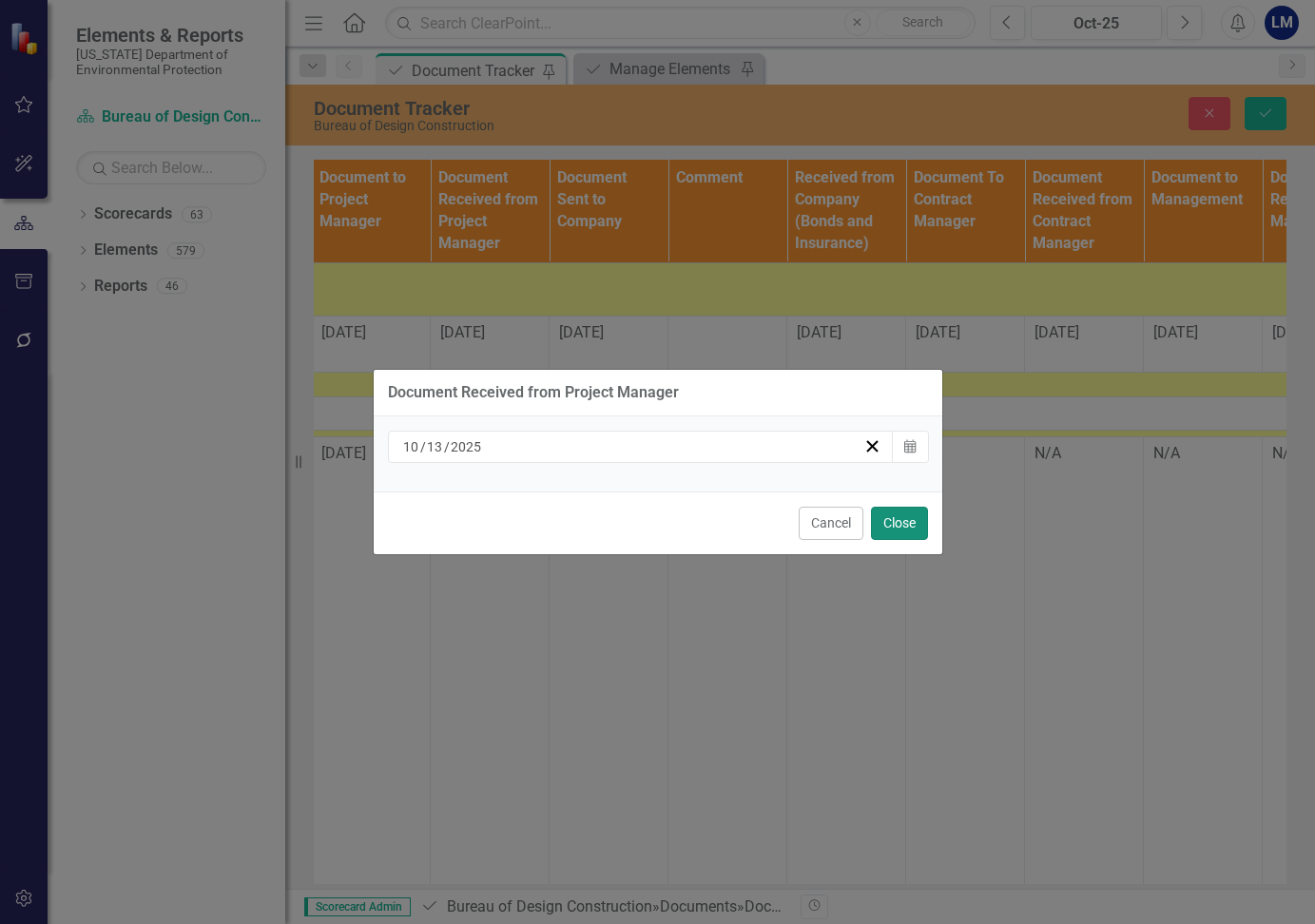
click at [906, 518] on button "Close" at bounding box center [899, 522] width 57 height 33
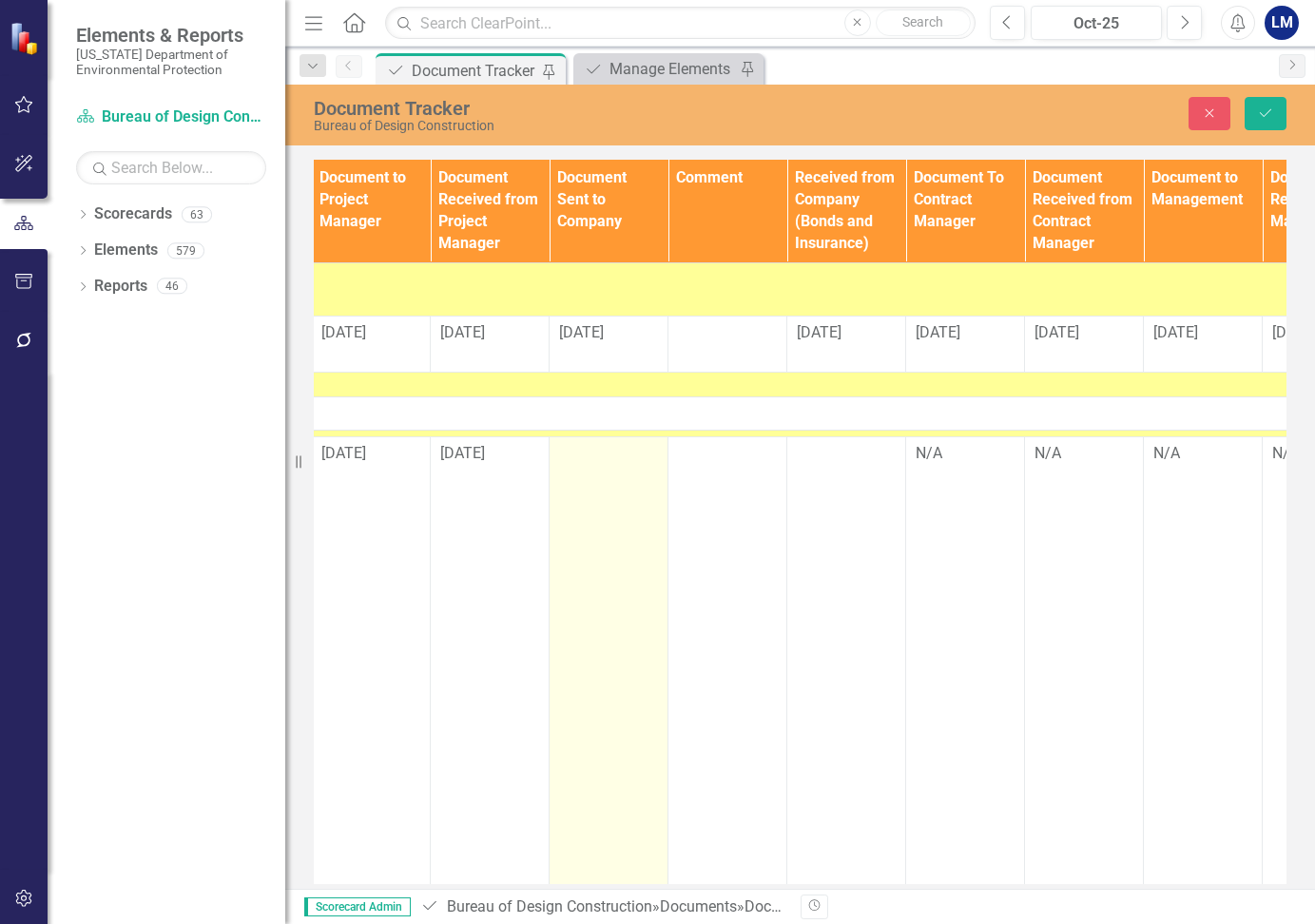
click at [597, 457] on div at bounding box center [608, 454] width 98 height 23
click at [597, 457] on input "text" at bounding box center [608, 460] width 98 height 35
click at [635, 458] on input "text" at bounding box center [608, 460] width 98 height 35
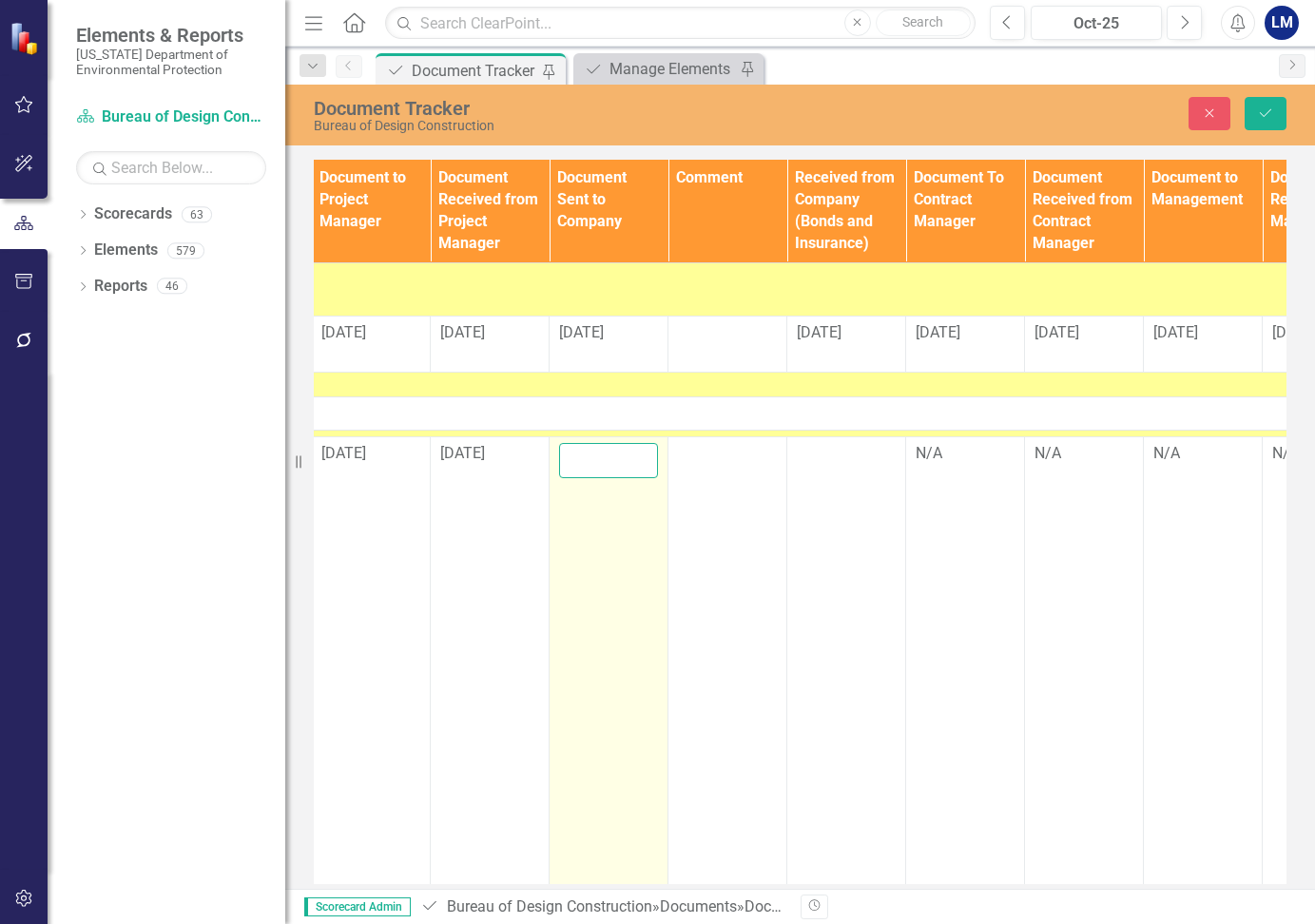
click at [635, 458] on input "text" at bounding box center [608, 460] width 98 height 35
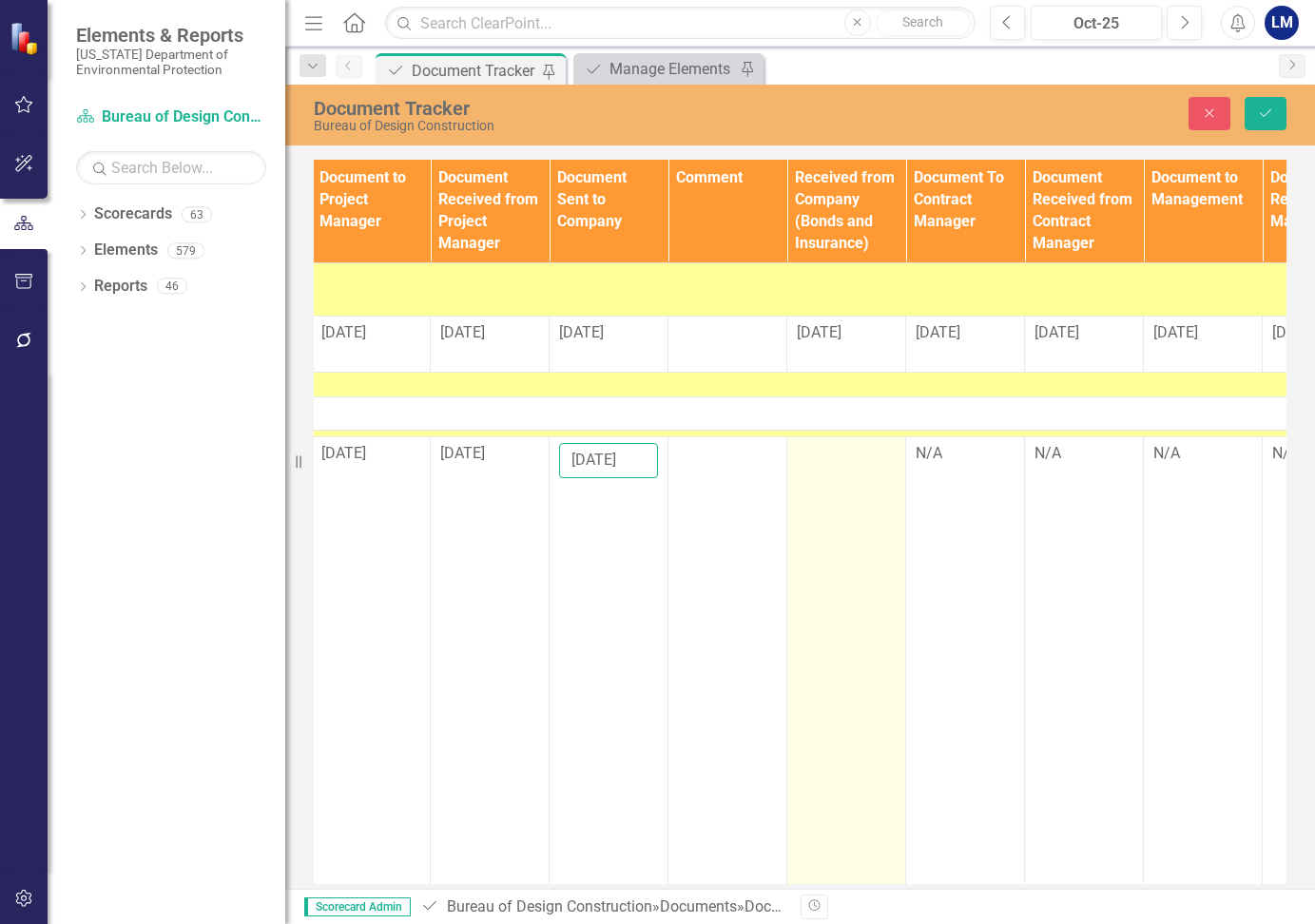
type input "[DATE]"
click at [837, 496] on td at bounding box center [845, 672] width 118 height 469
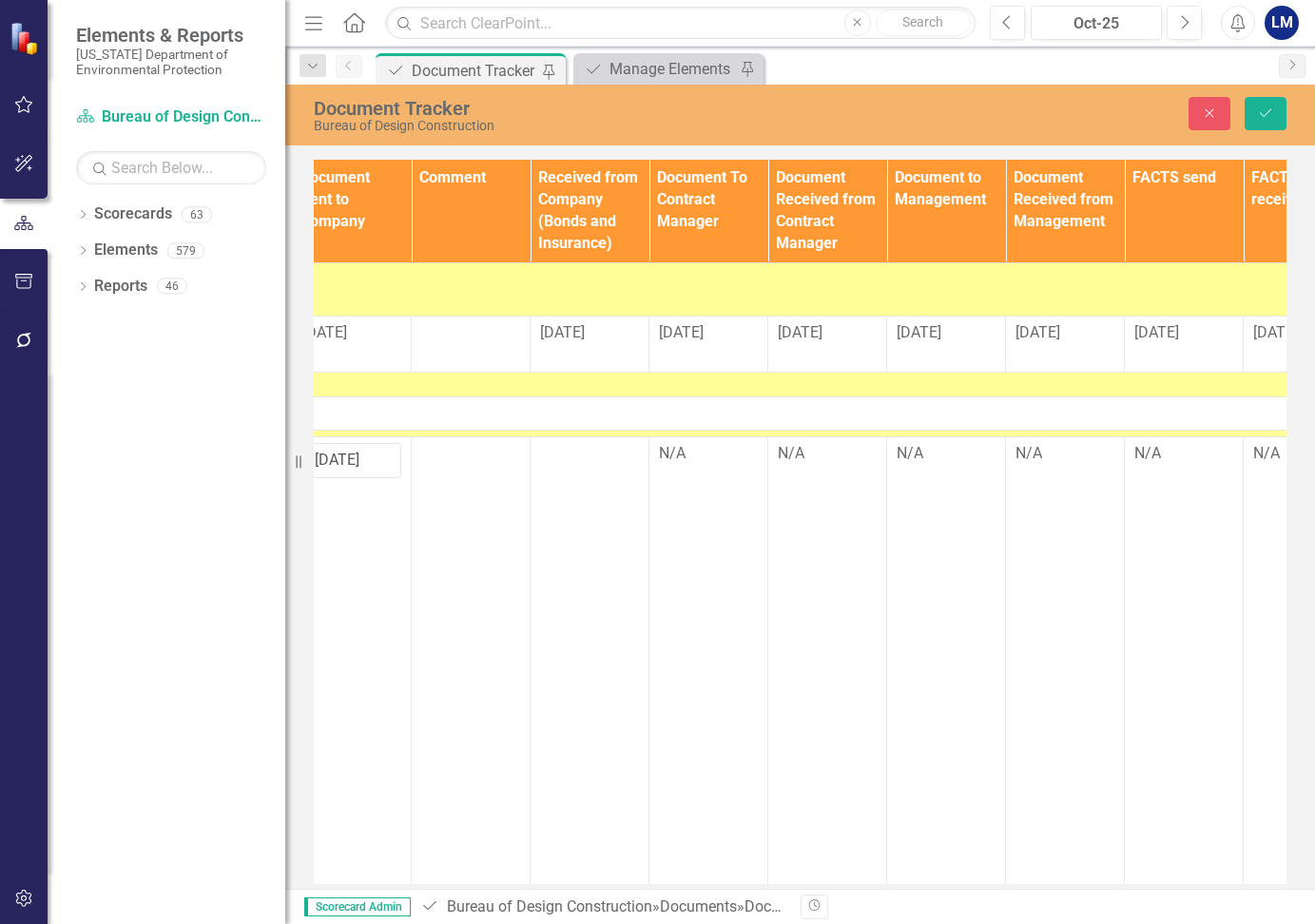
scroll to position [0, 2041]
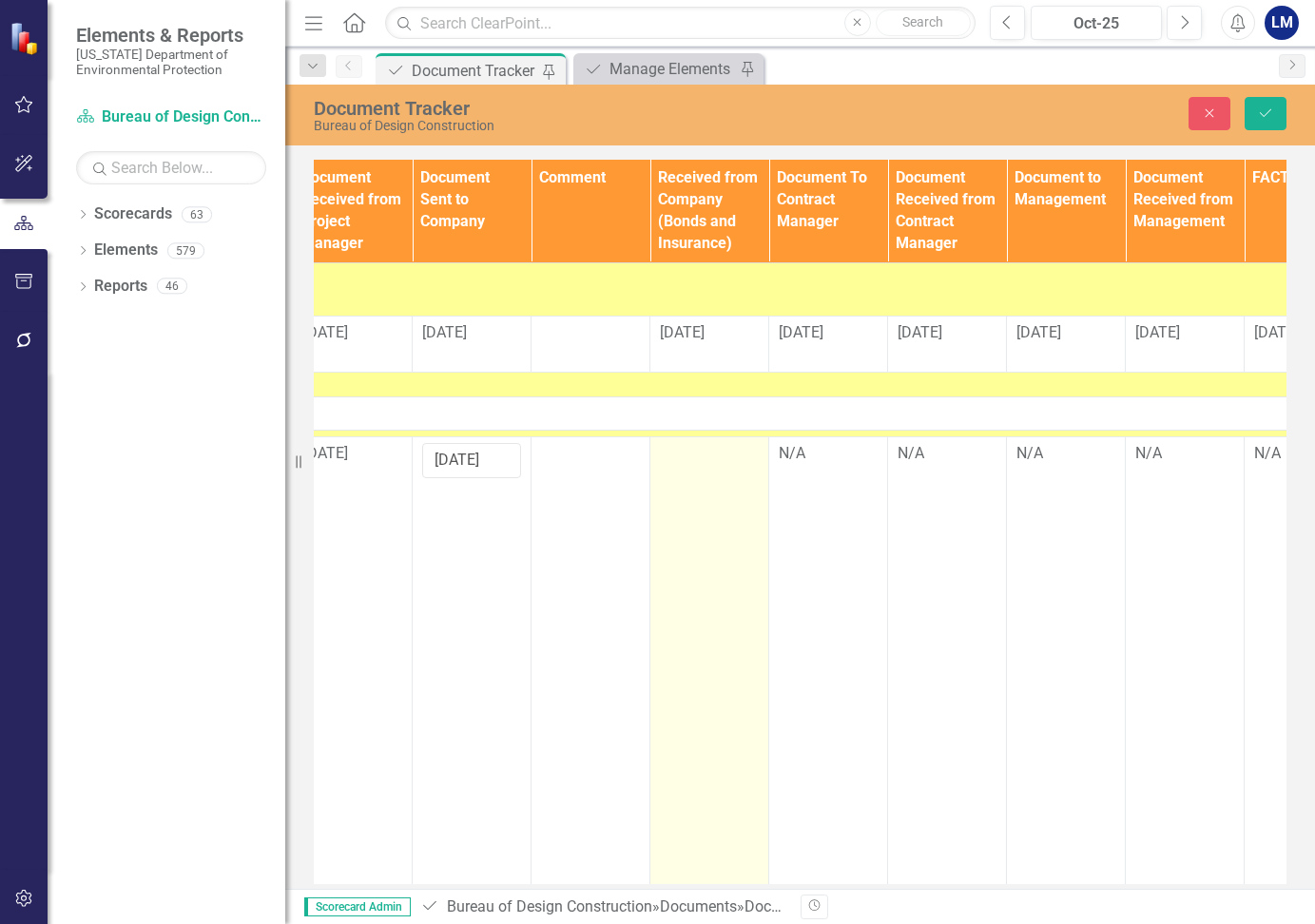
click at [704, 458] on div at bounding box center [708, 454] width 98 height 23
click at [699, 456] on input "text" at bounding box center [708, 460] width 98 height 35
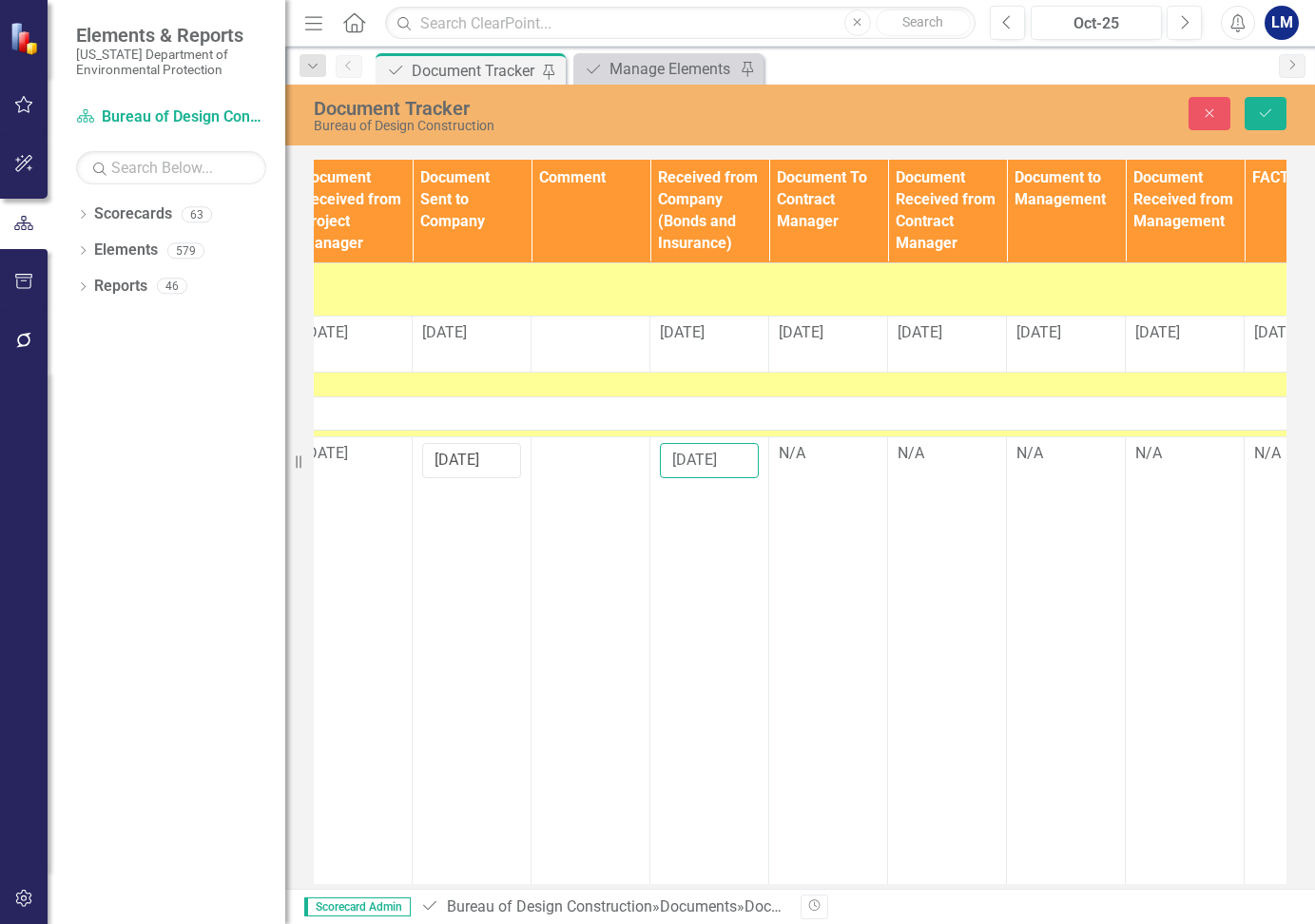
type input "[DATE]"
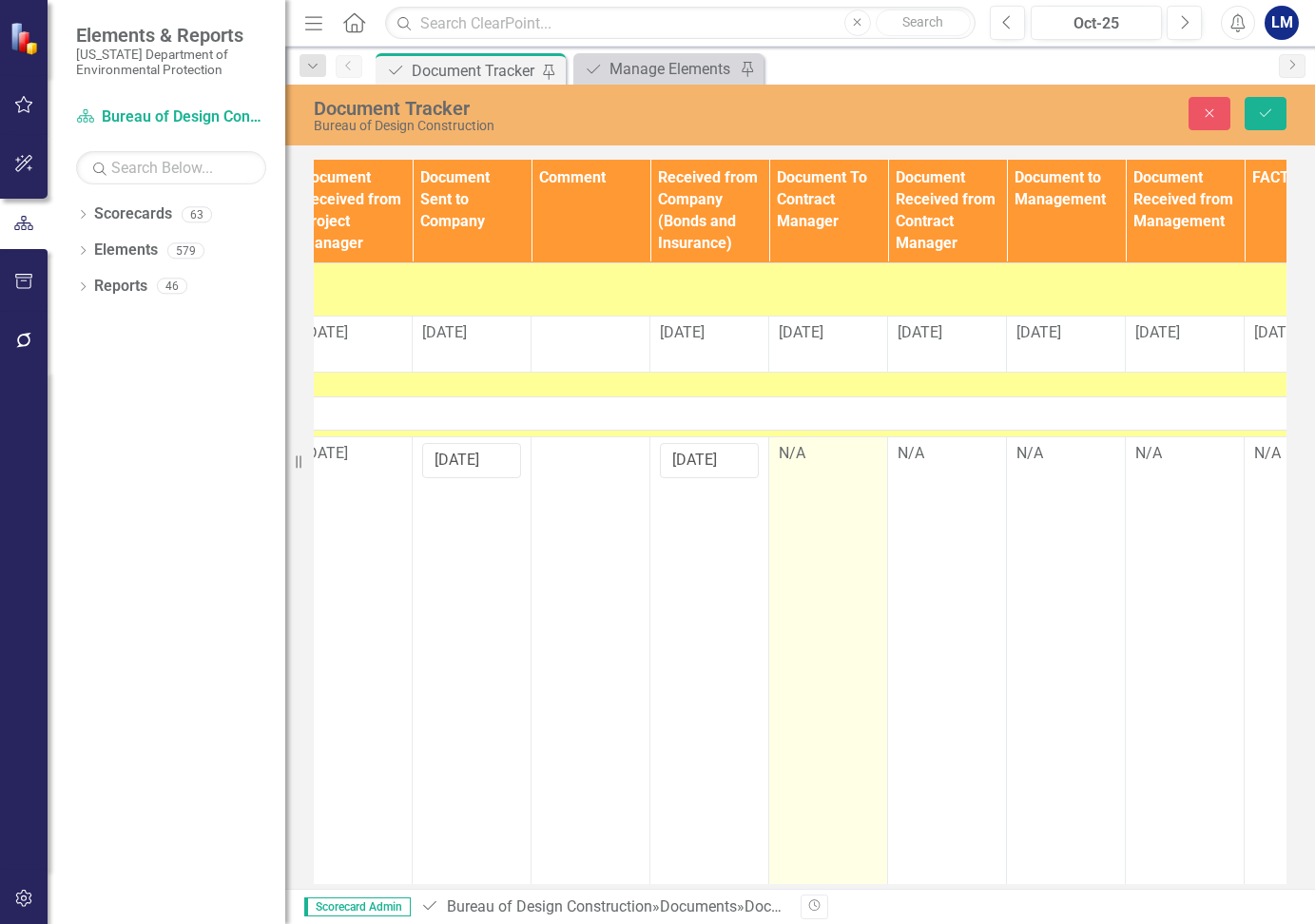
click at [825, 493] on td "N/A" at bounding box center [828, 672] width 118 height 469
click at [825, 482] on td "N/A" at bounding box center [828, 672] width 118 height 469
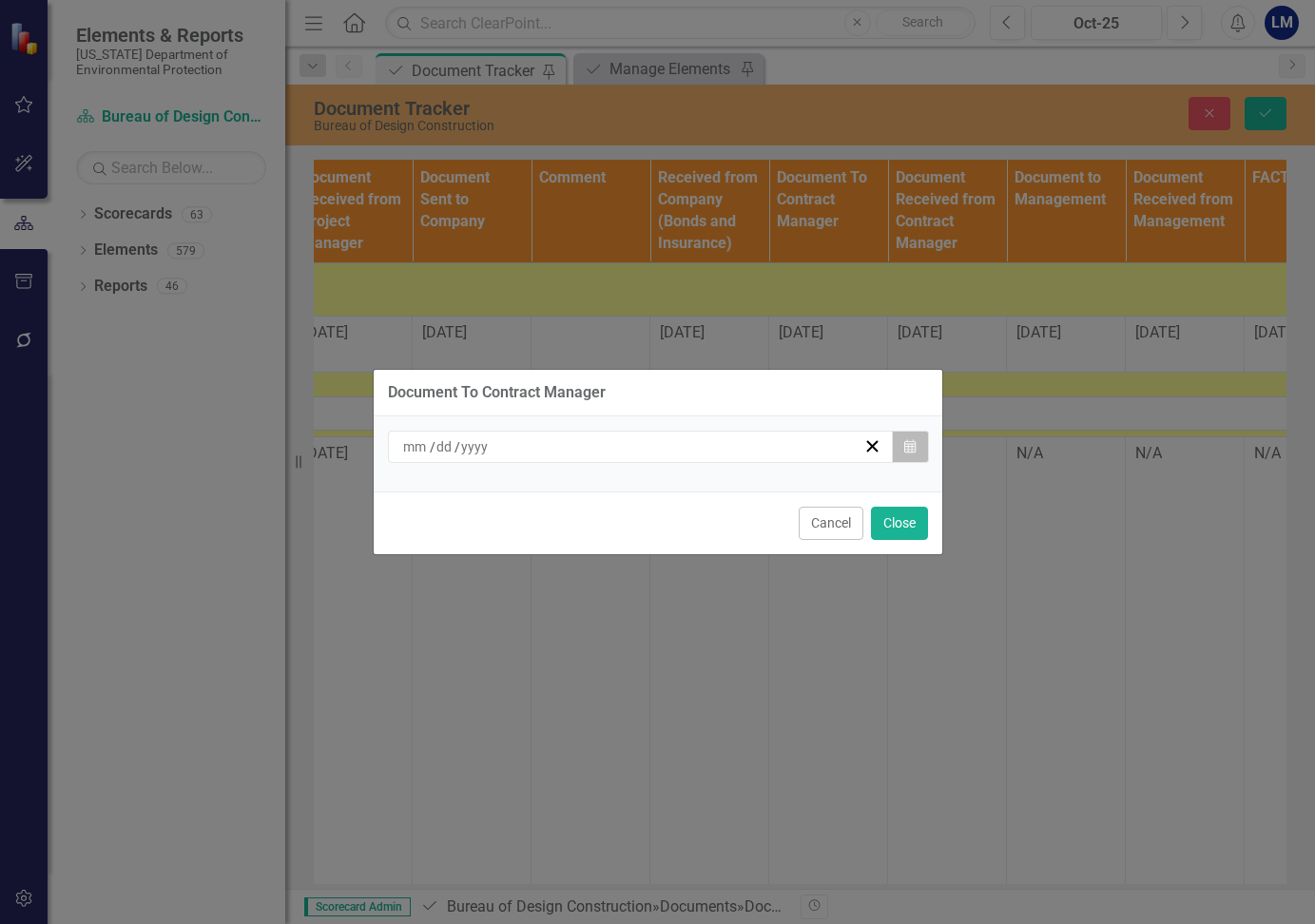
click at [912, 449] on icon "button" at bounding box center [909, 446] width 11 height 13
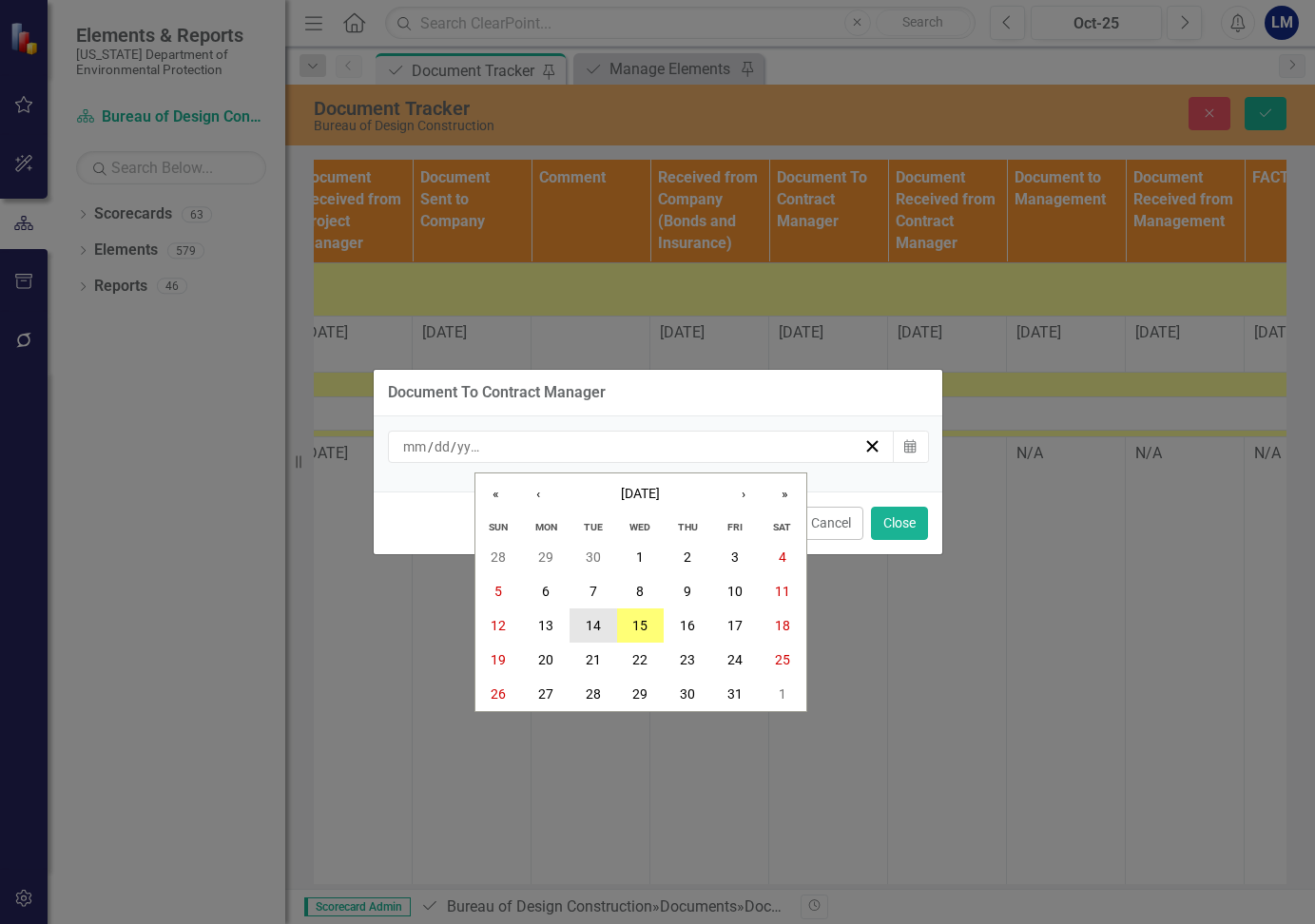
click at [595, 629] on abbr "14" at bounding box center [593, 625] width 15 height 15
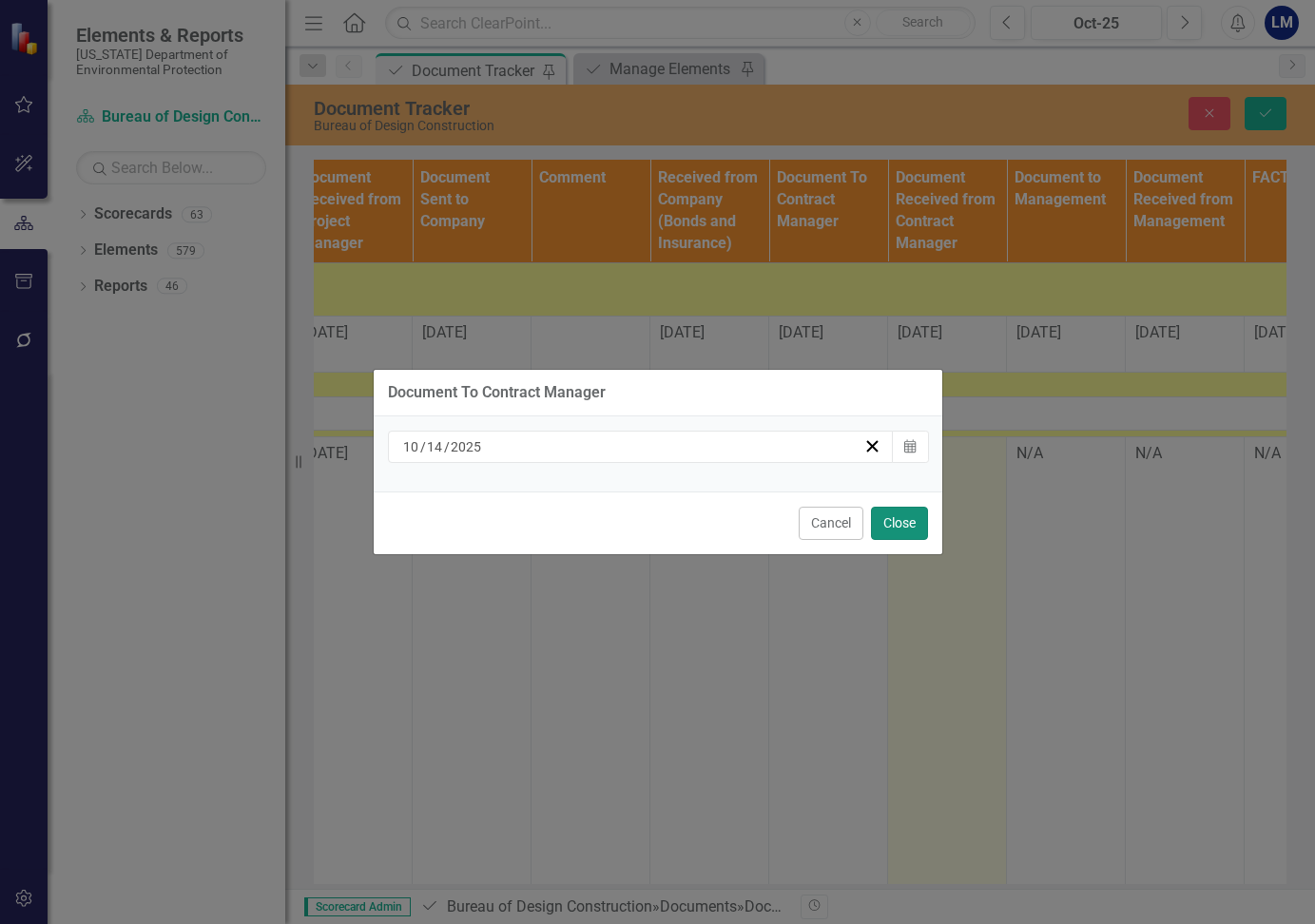
click at [911, 510] on button "Close" at bounding box center [899, 522] width 57 height 33
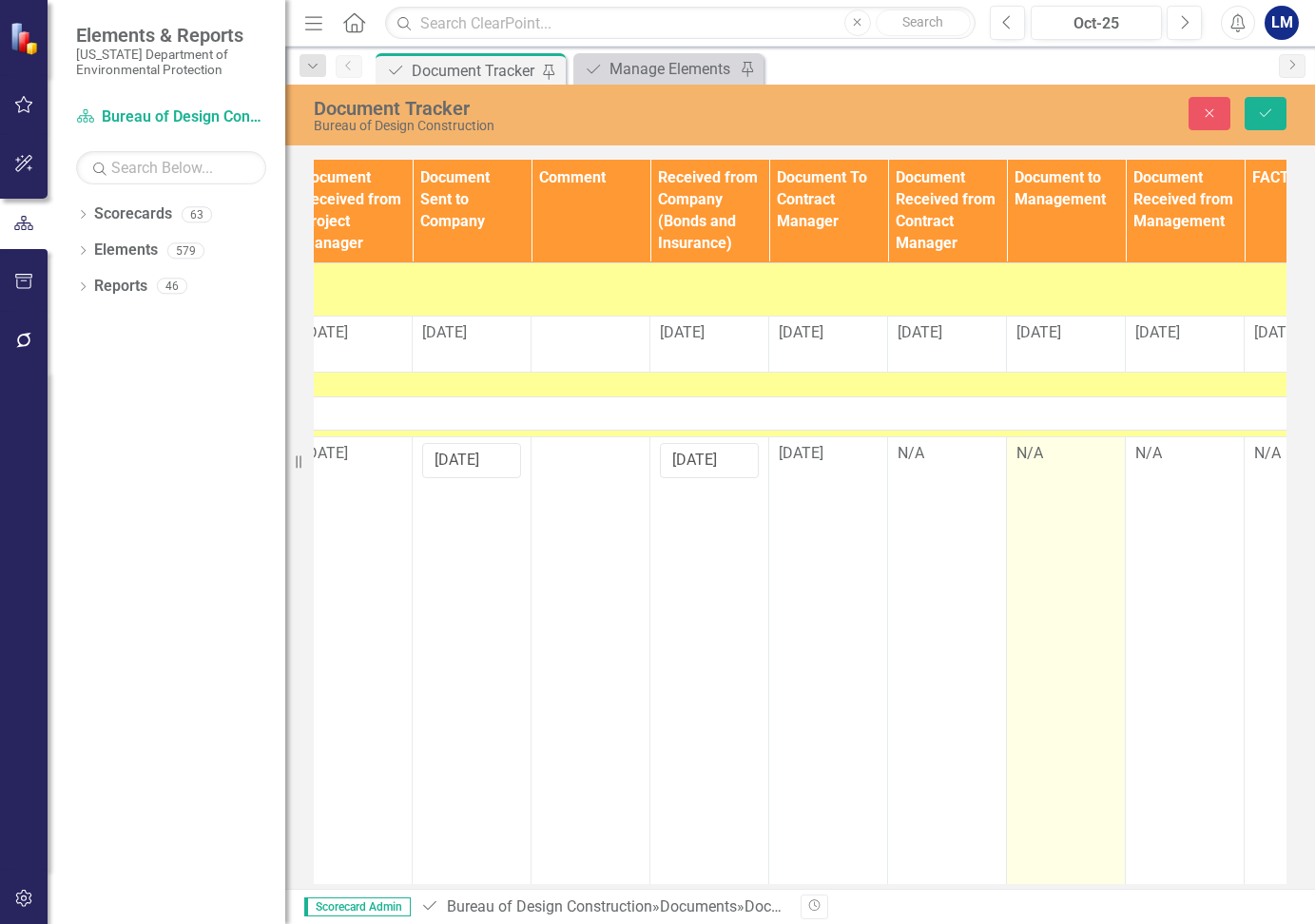
click at [1046, 462] on div "N/A" at bounding box center [1065, 454] width 98 height 22
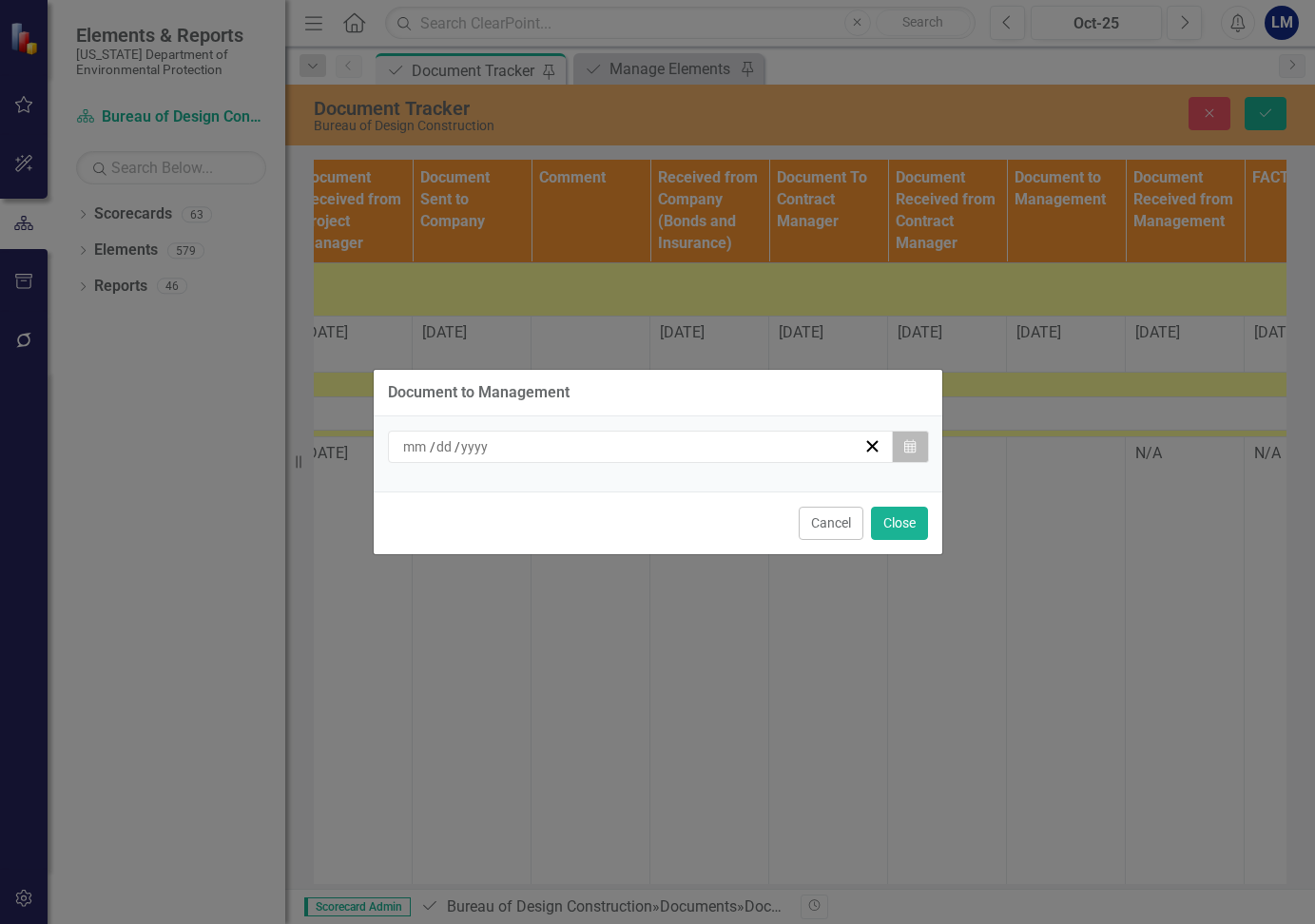
click at [914, 450] on icon "button" at bounding box center [909, 446] width 11 height 13
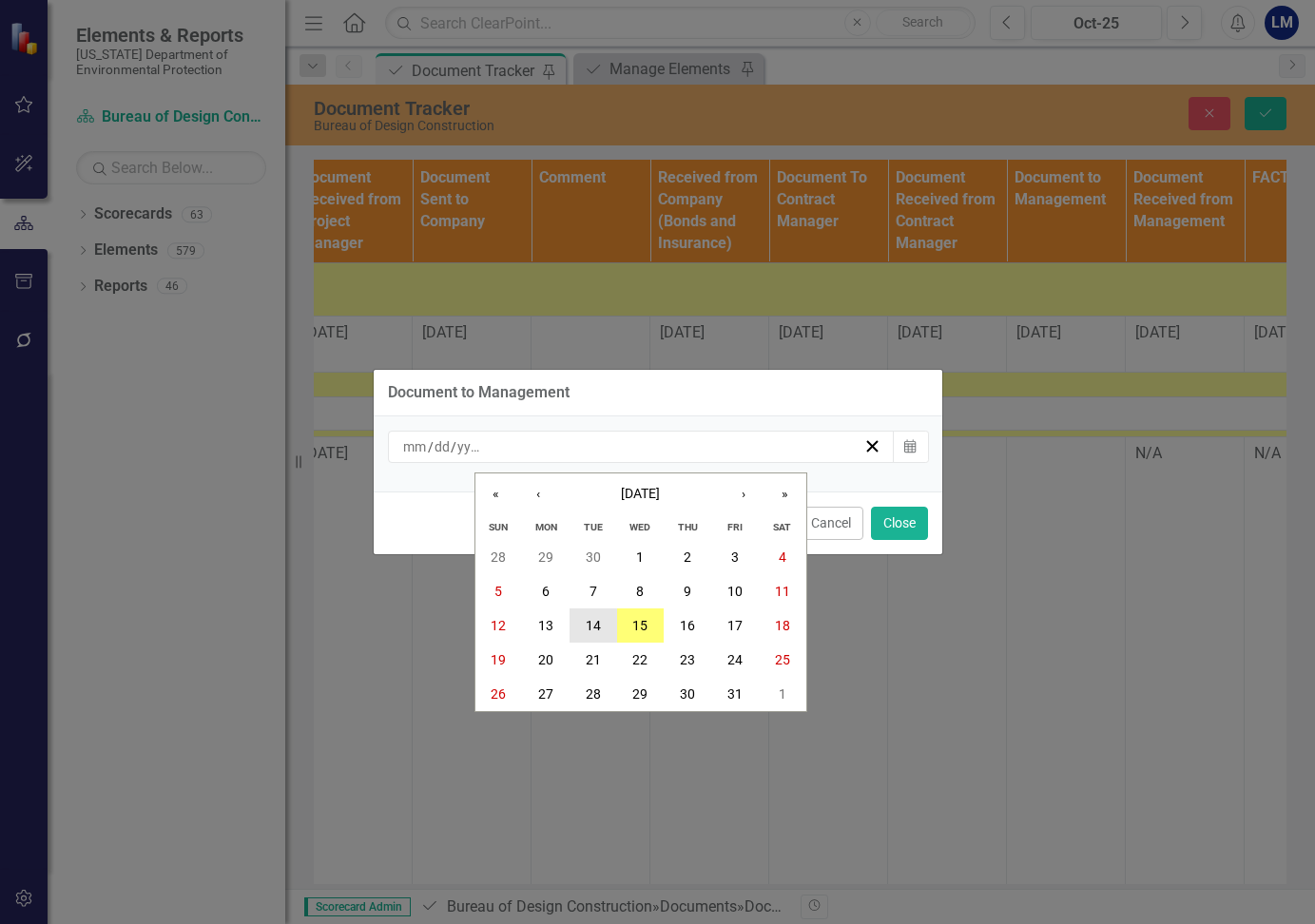
click at [590, 622] on abbr "14" at bounding box center [593, 625] width 15 height 15
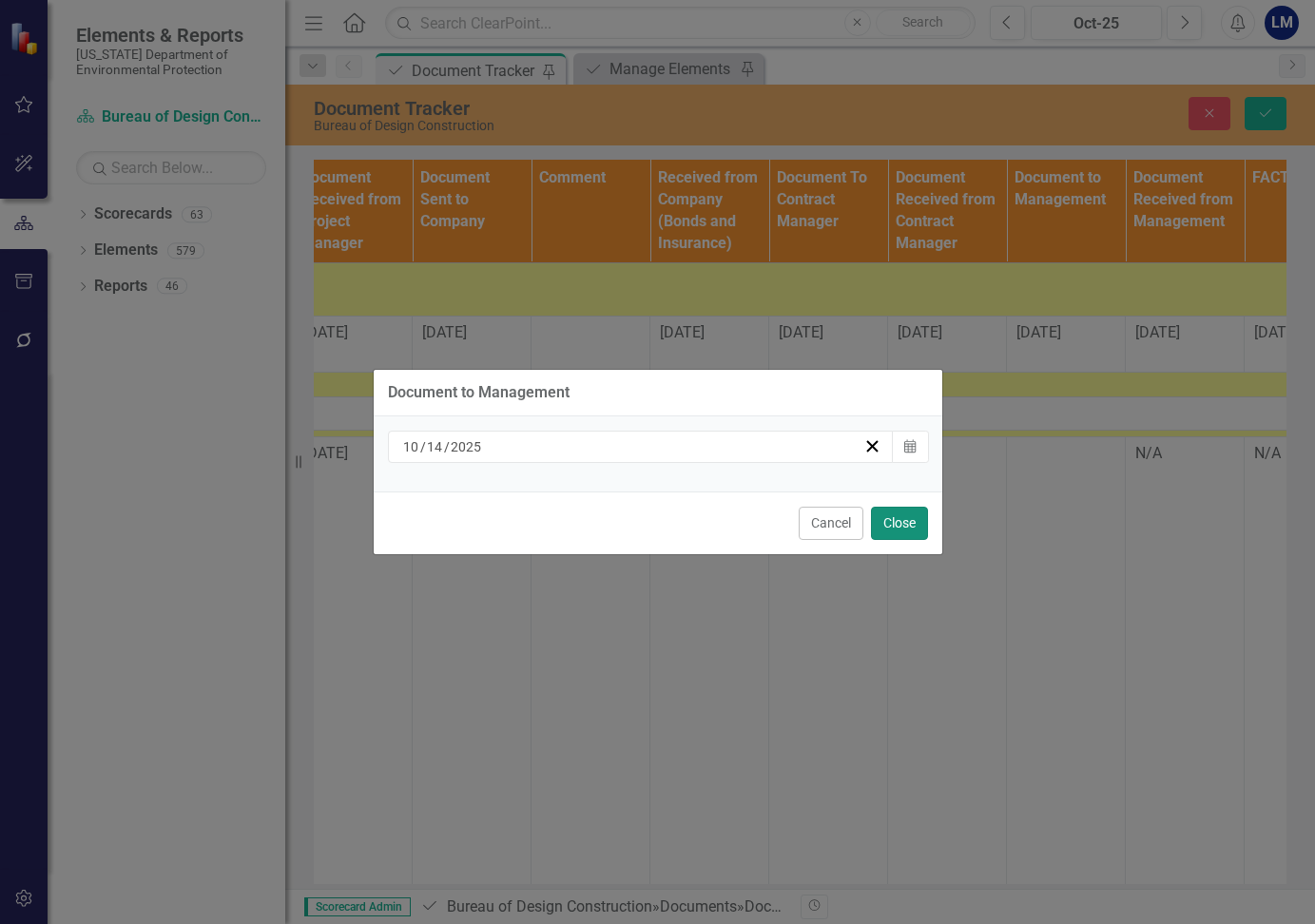
click at [913, 517] on button "Close" at bounding box center [899, 522] width 57 height 33
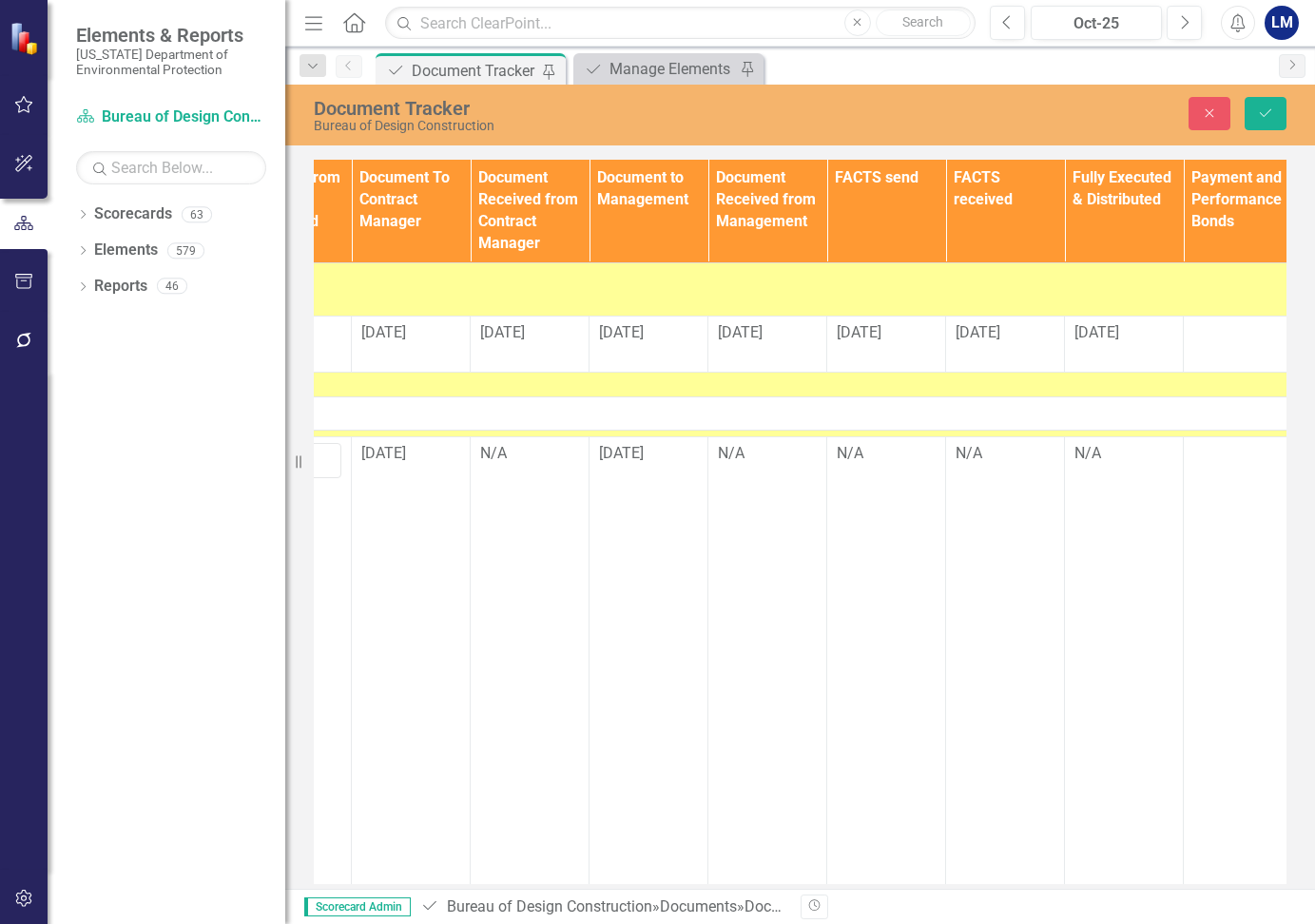
scroll to position [0, 2489]
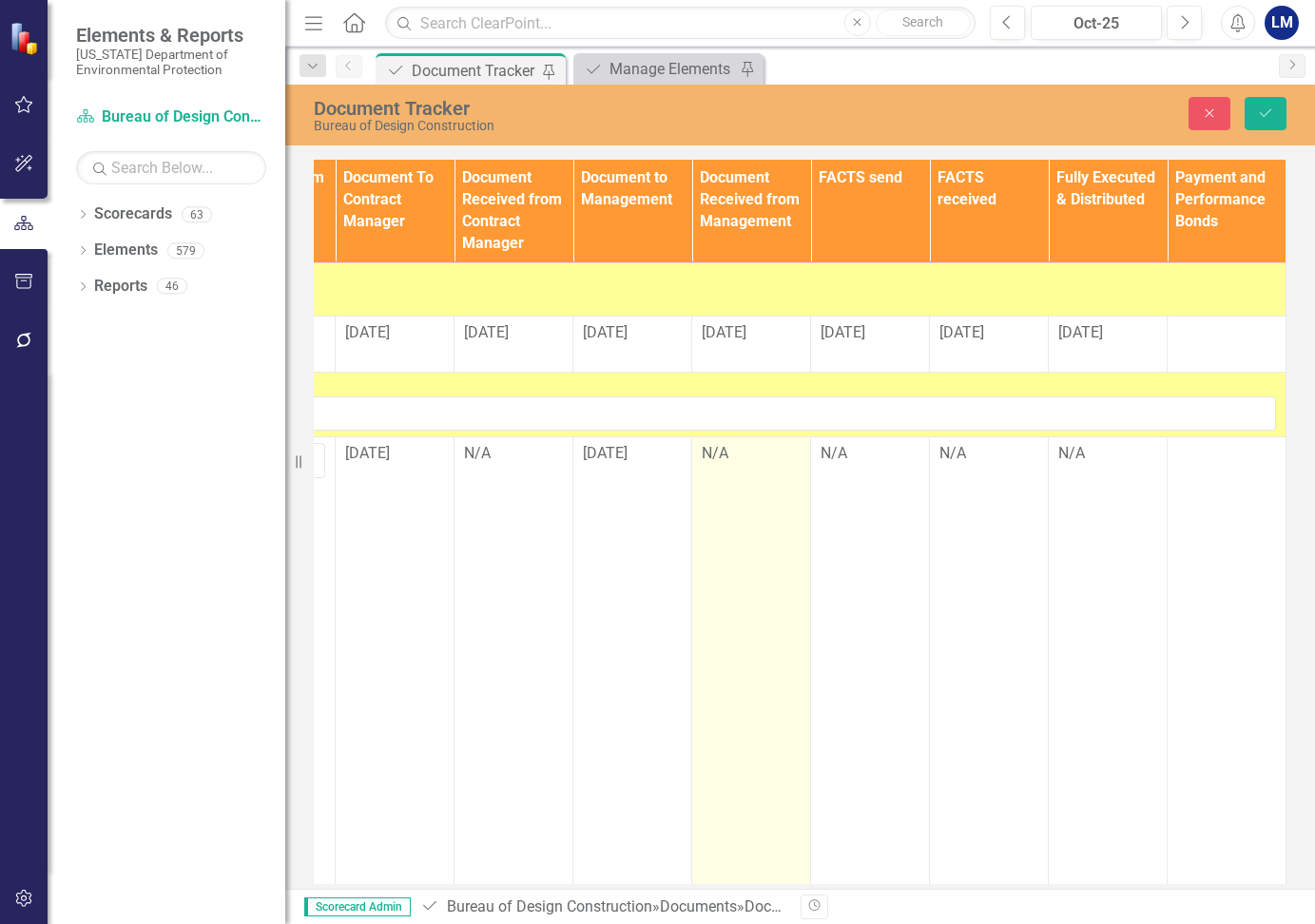
click at [708, 451] on div "N/A" at bounding box center [750, 454] width 98 height 22
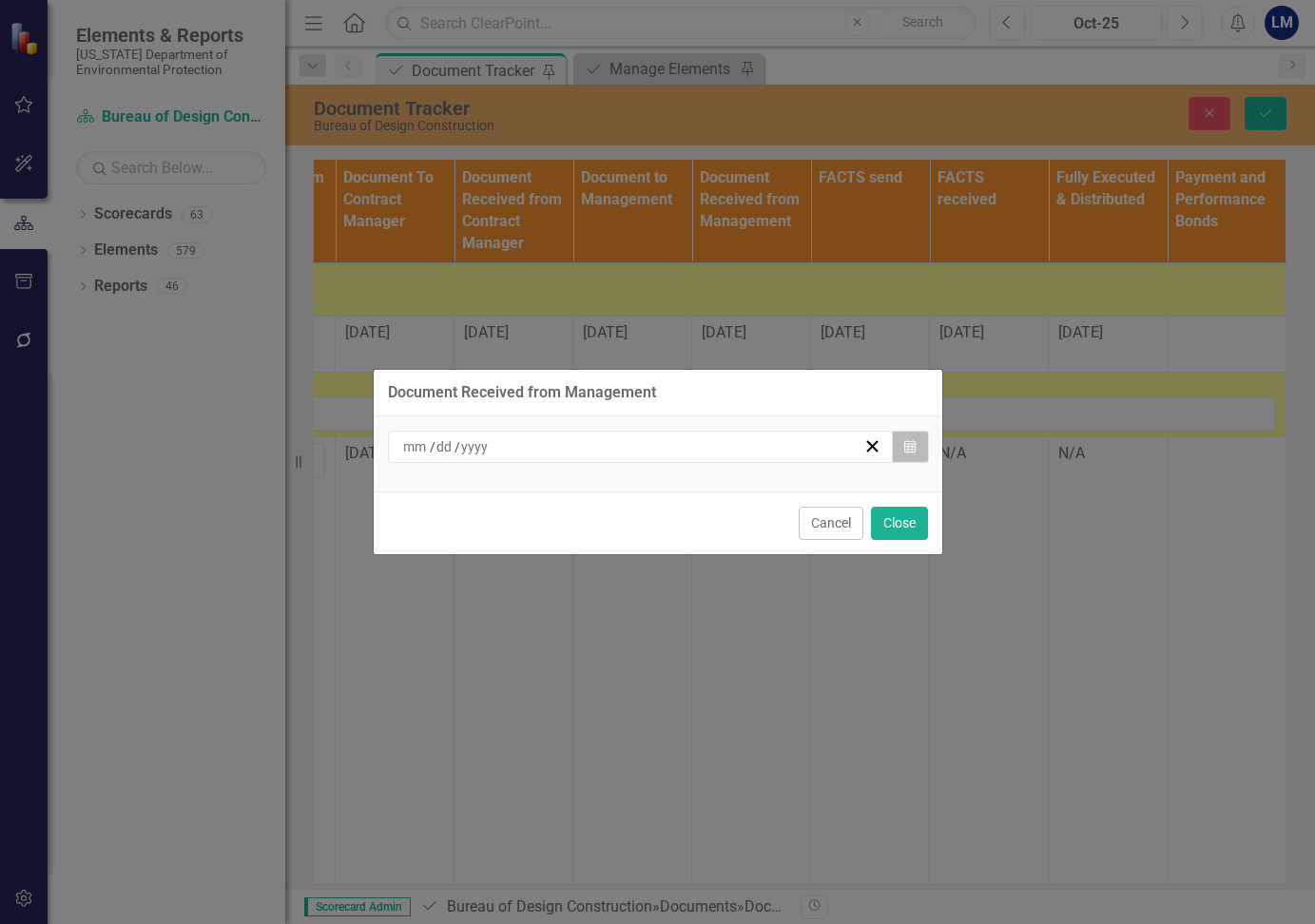
drag, startPoint x: 708, startPoint y: 451, endPoint x: 903, endPoint y: 436, distance: 195.6
click at [903, 436] on button "Calendar" at bounding box center [910, 447] width 36 height 32
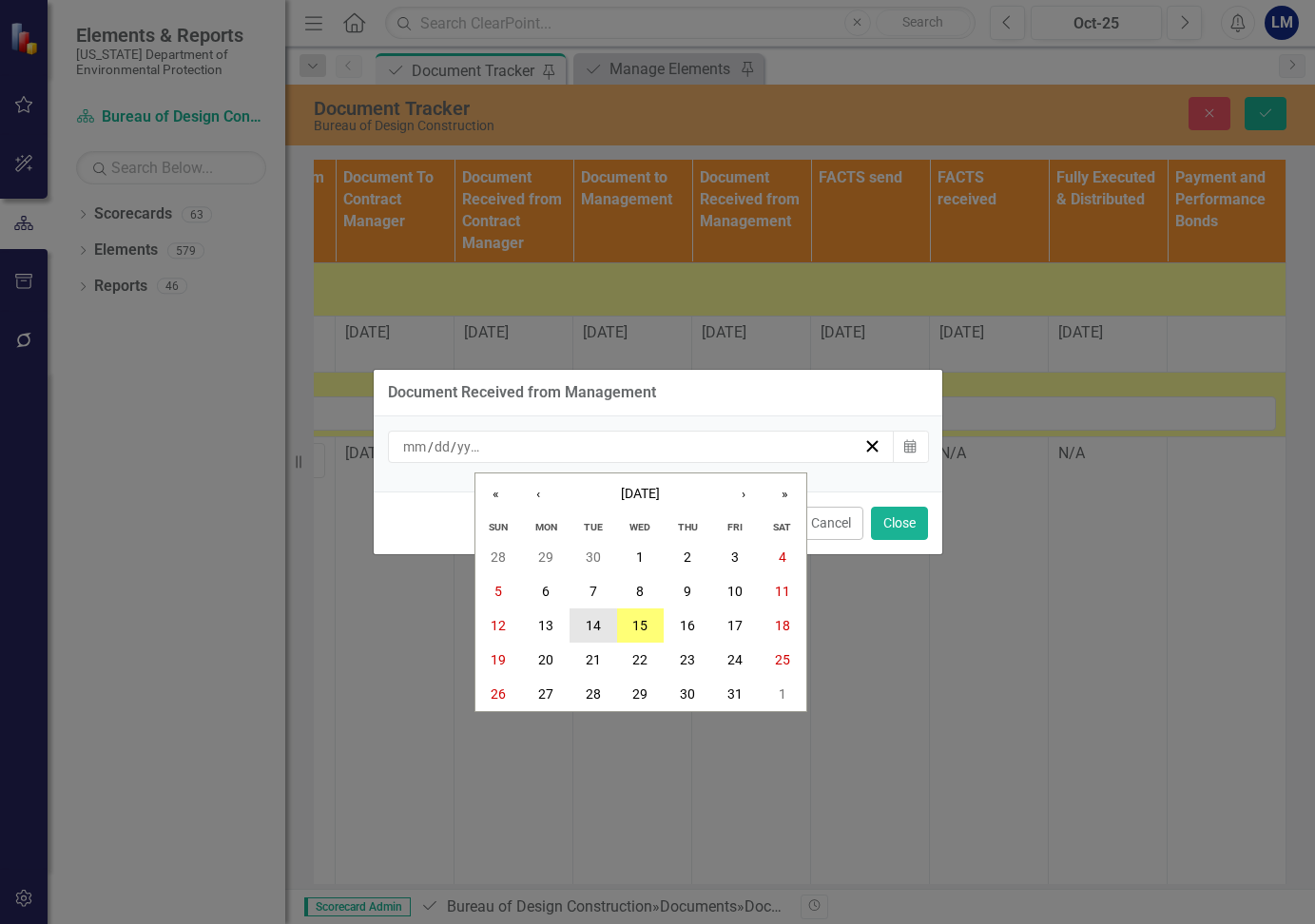
click at [597, 619] on abbr "14" at bounding box center [593, 625] width 15 height 15
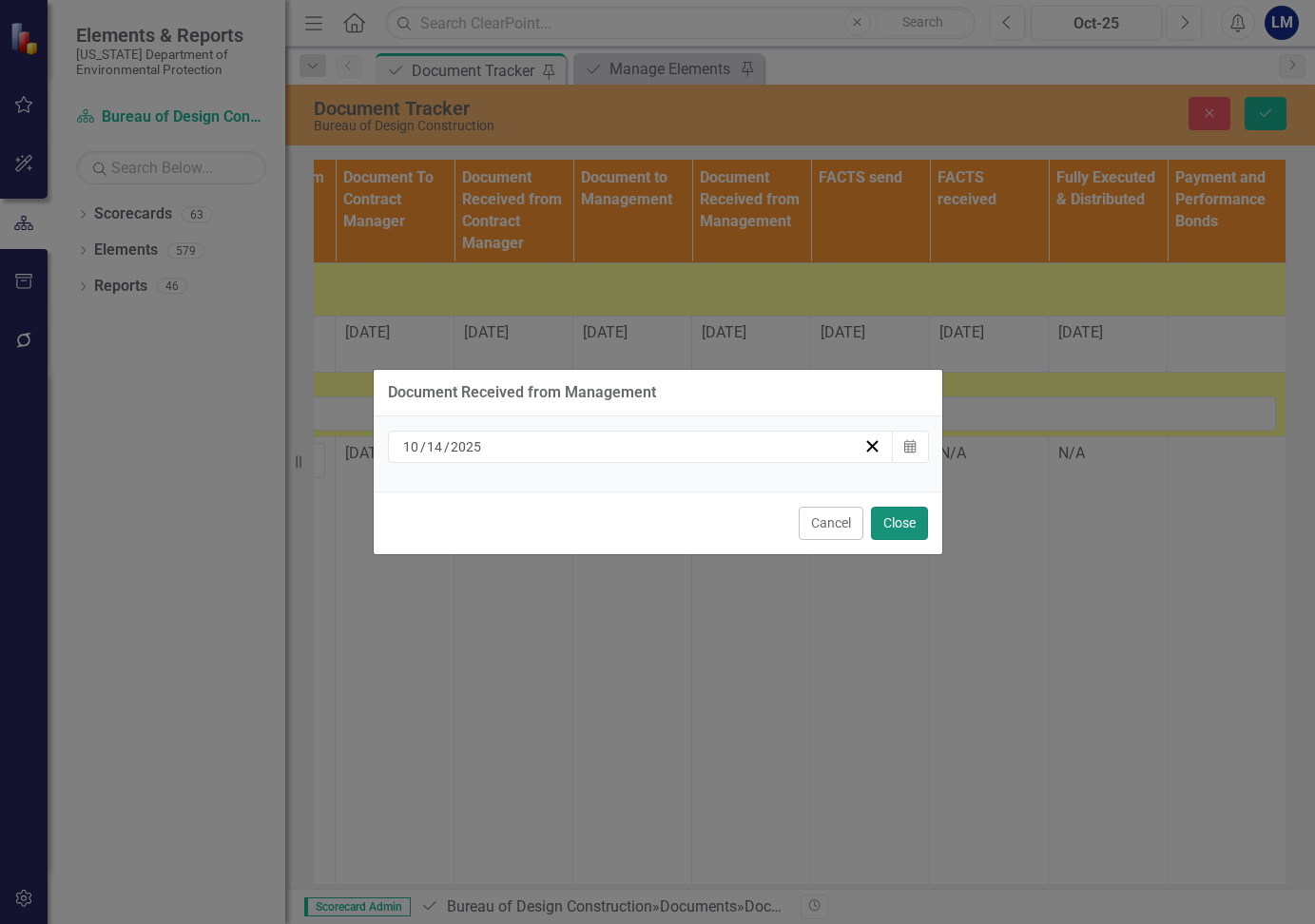
click at [896, 525] on button "Close" at bounding box center [899, 522] width 57 height 33
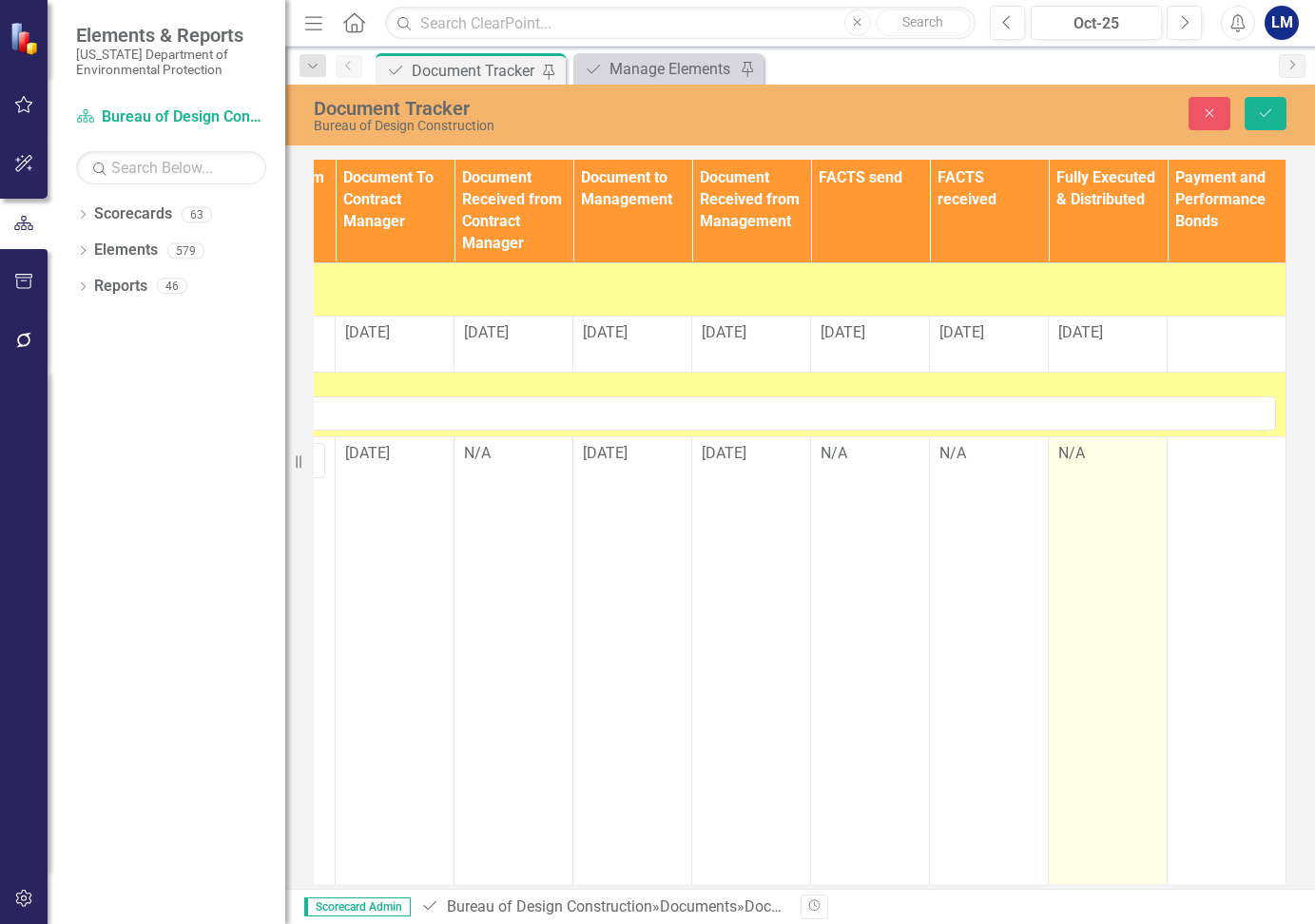
click at [1069, 456] on div "N/A" at bounding box center [1107, 454] width 98 height 22
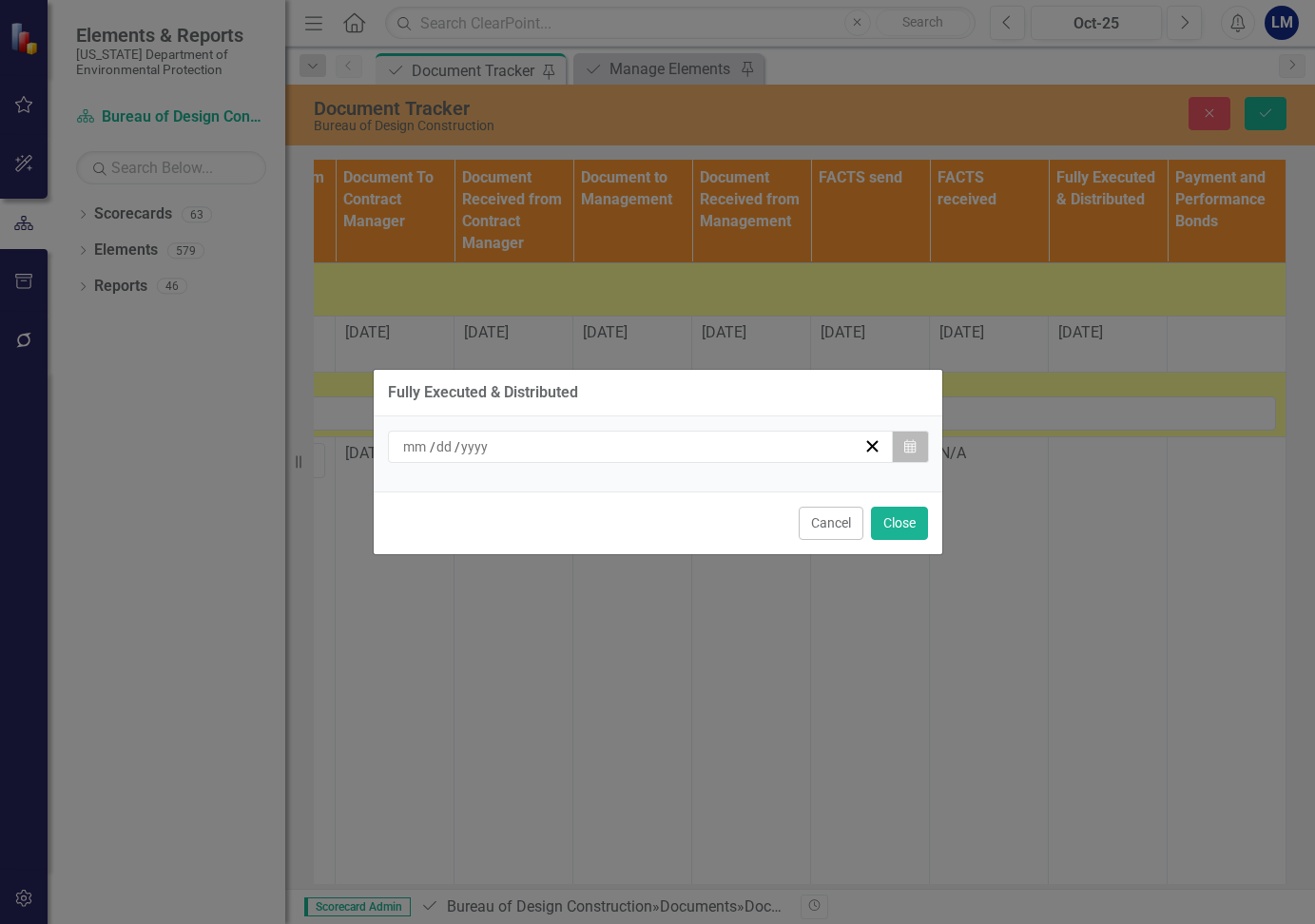
click at [899, 445] on button "Calendar" at bounding box center [910, 447] width 36 height 32
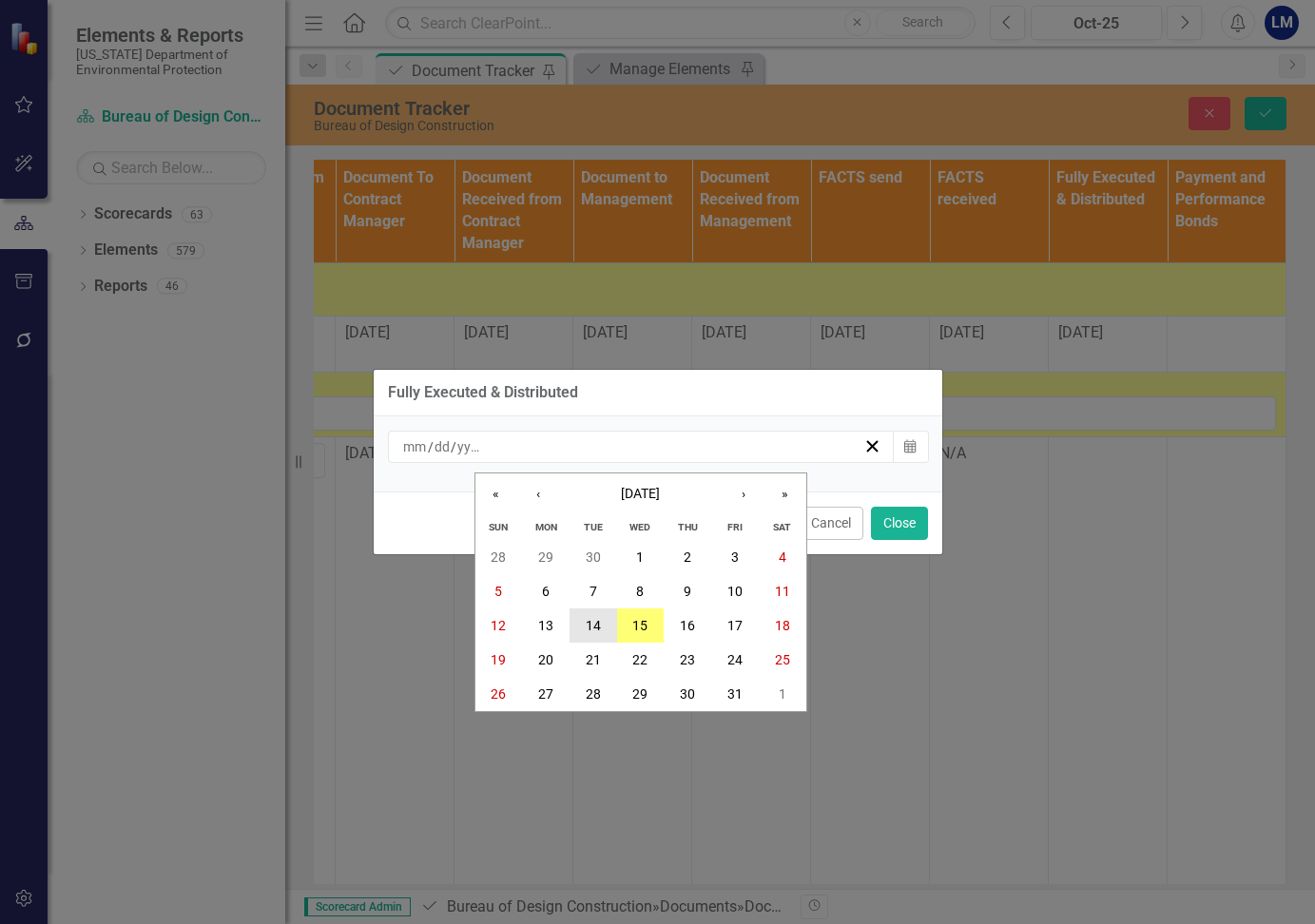
click at [595, 625] on abbr "14" at bounding box center [593, 625] width 15 height 15
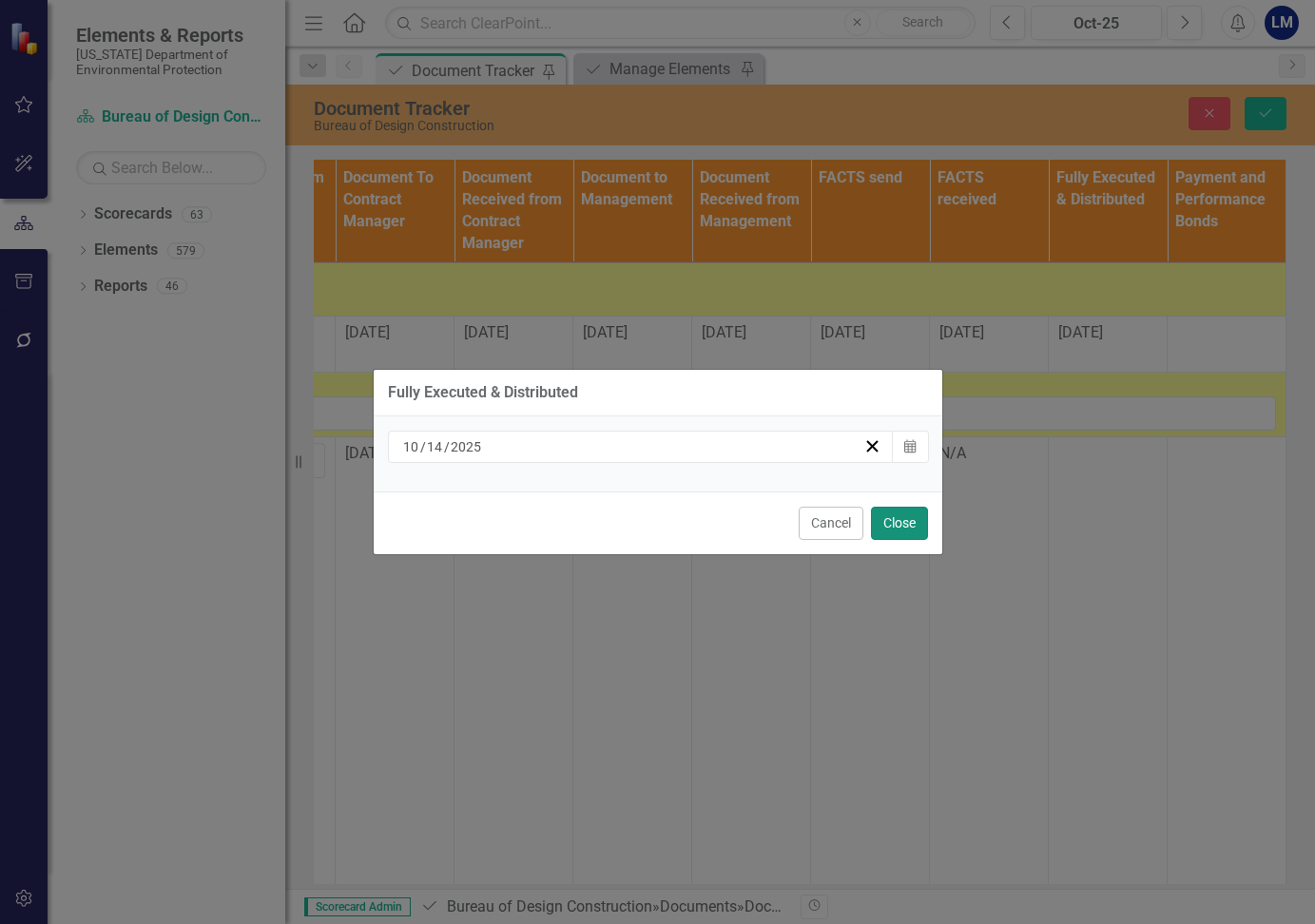
click at [902, 523] on button "Close" at bounding box center [899, 522] width 57 height 33
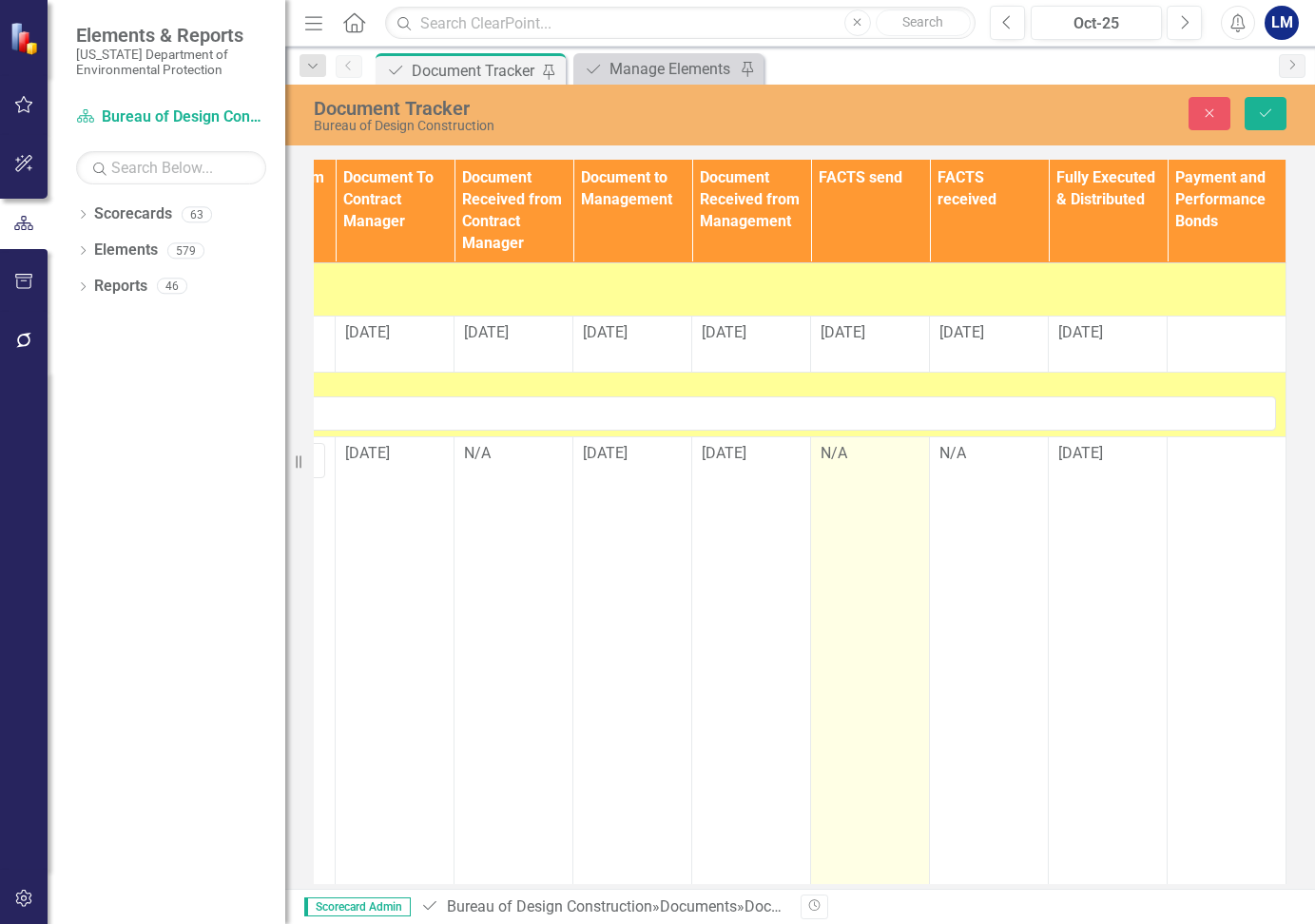
click at [840, 462] on div "N/A" at bounding box center [869, 454] width 98 height 22
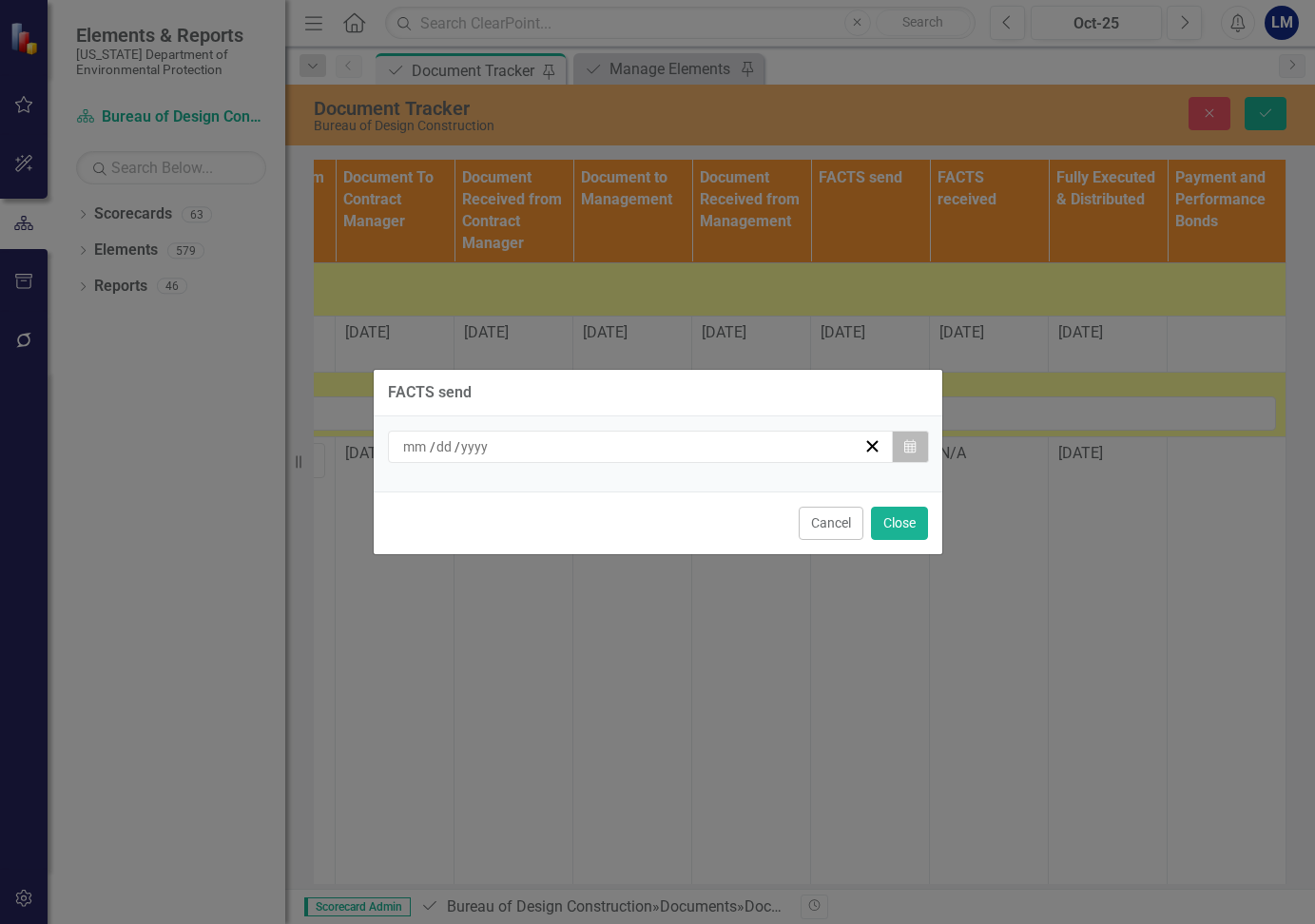
click at [916, 442] on button "Calendar" at bounding box center [910, 447] width 36 height 32
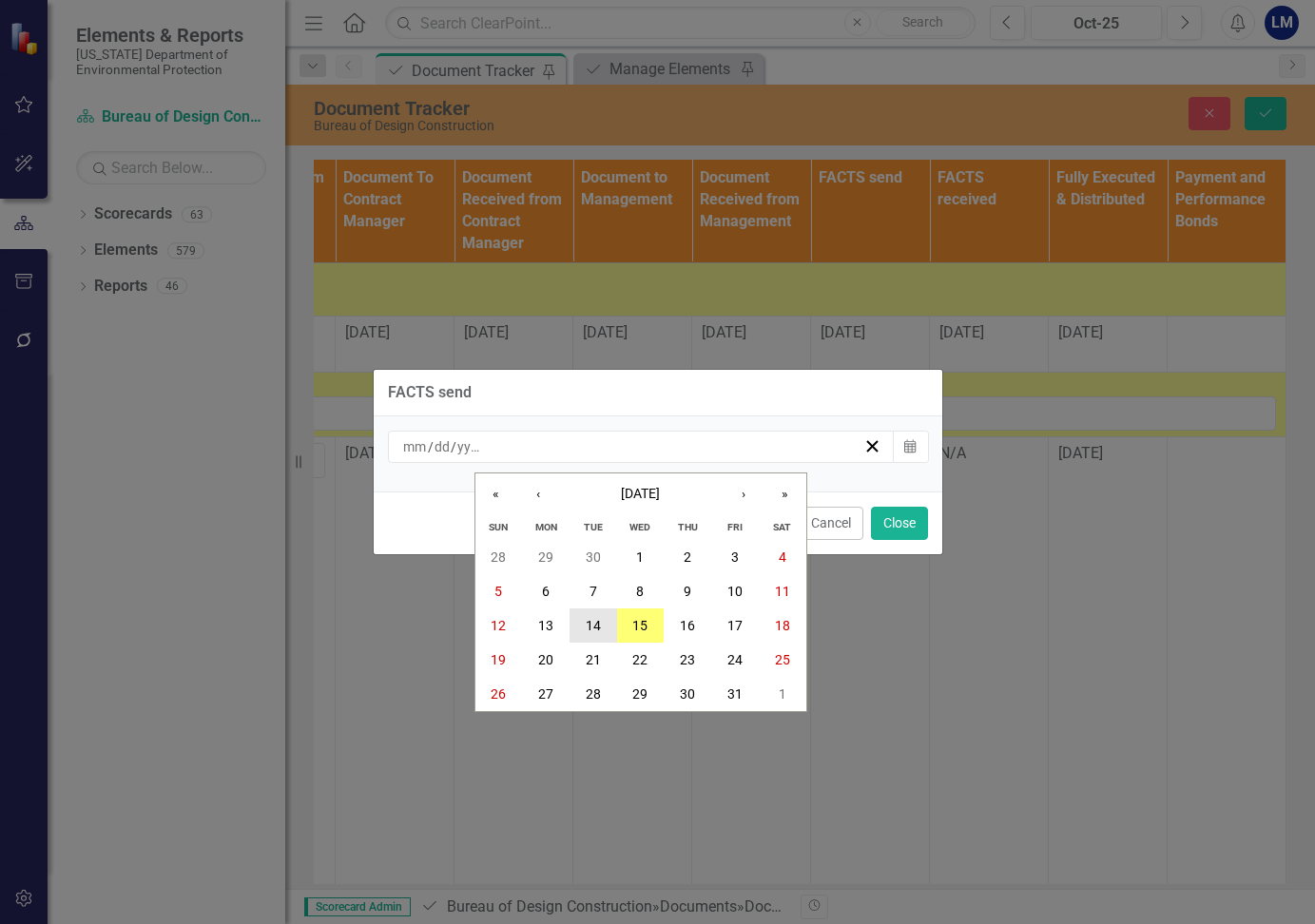
click at [580, 630] on button "14" at bounding box center [594, 626] width 48 height 34
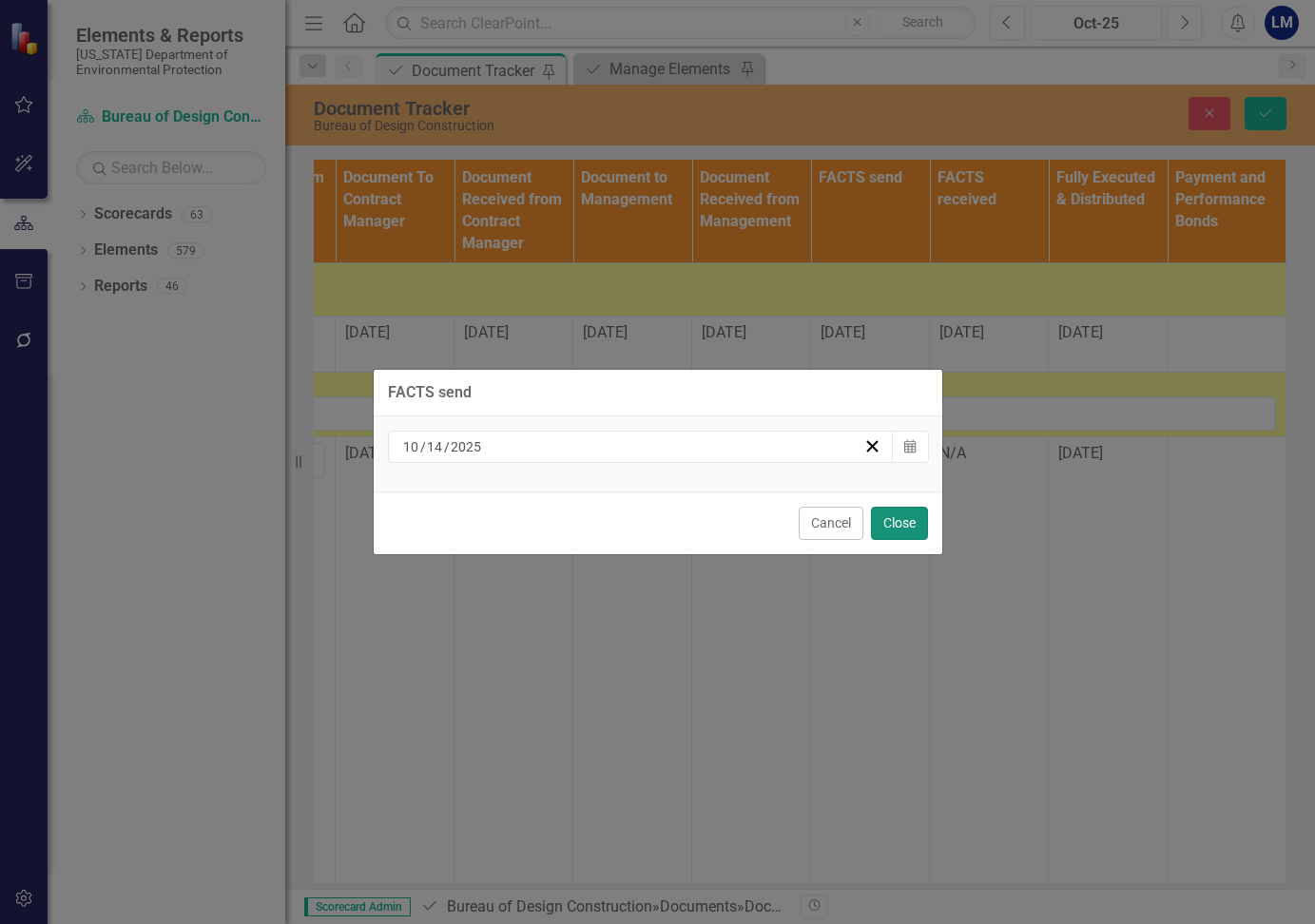
click at [890, 528] on button "Close" at bounding box center [899, 522] width 57 height 33
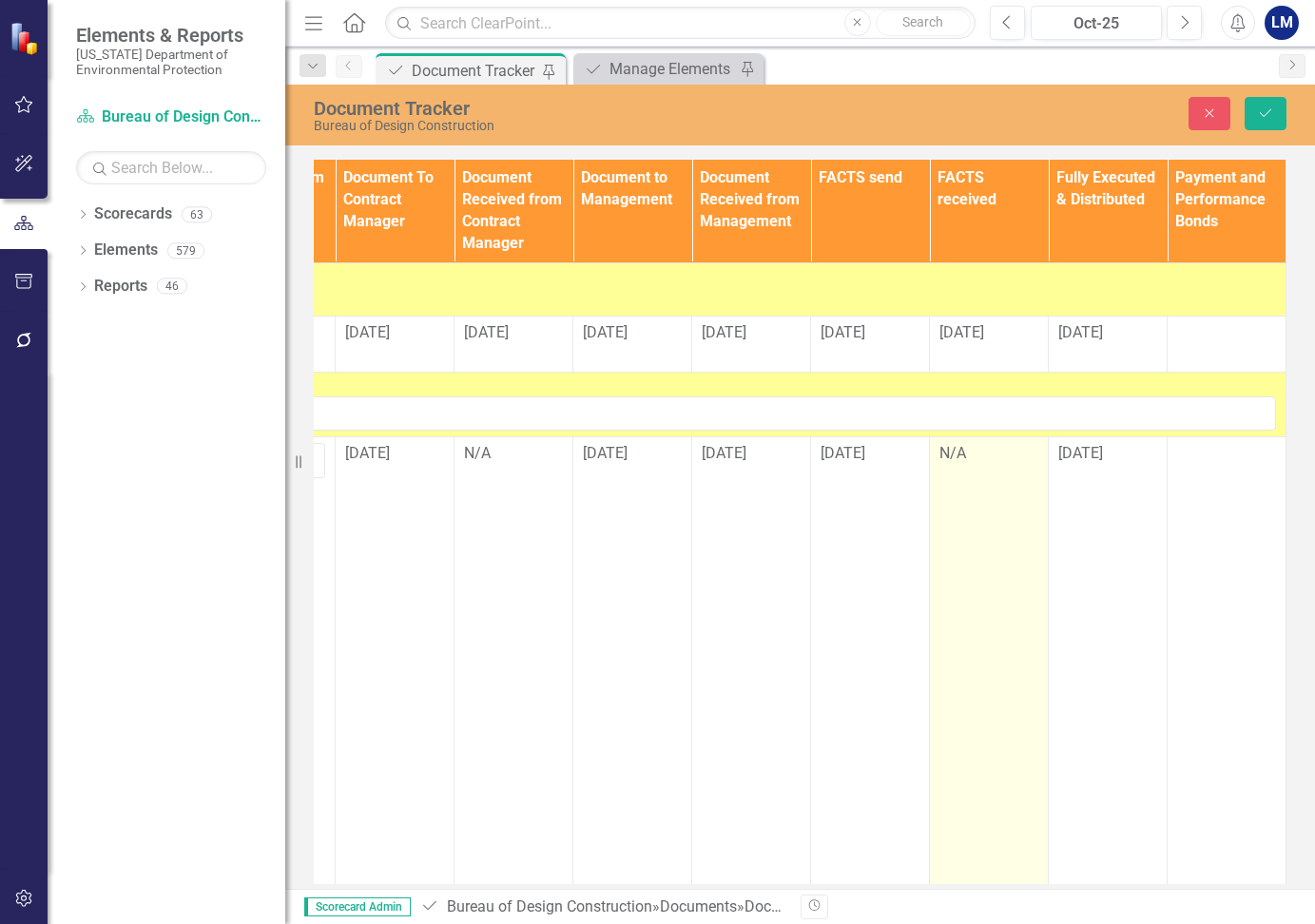
click at [950, 462] on div "N/A" at bounding box center [988, 454] width 98 height 22
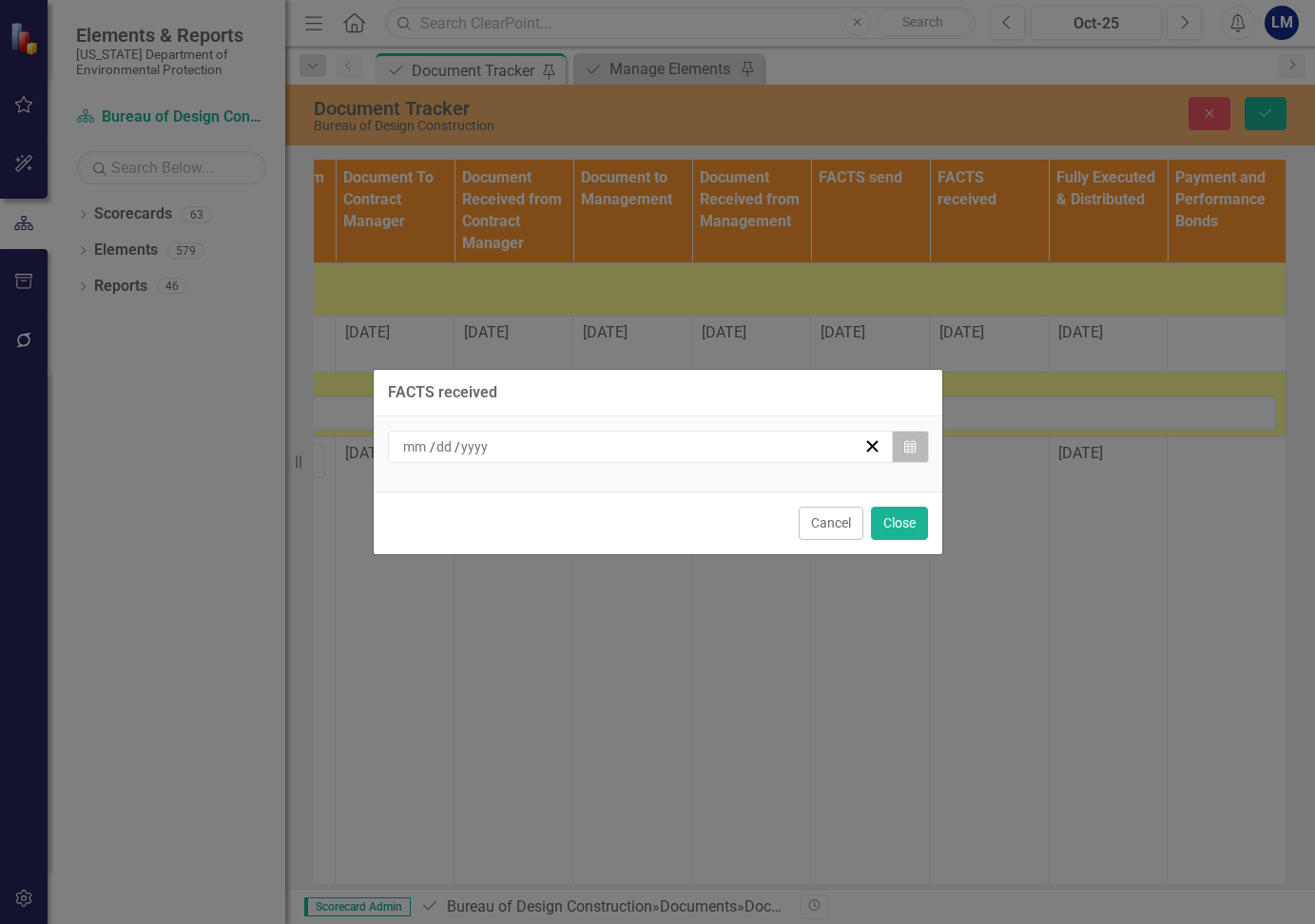
click at [905, 449] on icon "button" at bounding box center [909, 446] width 11 height 13
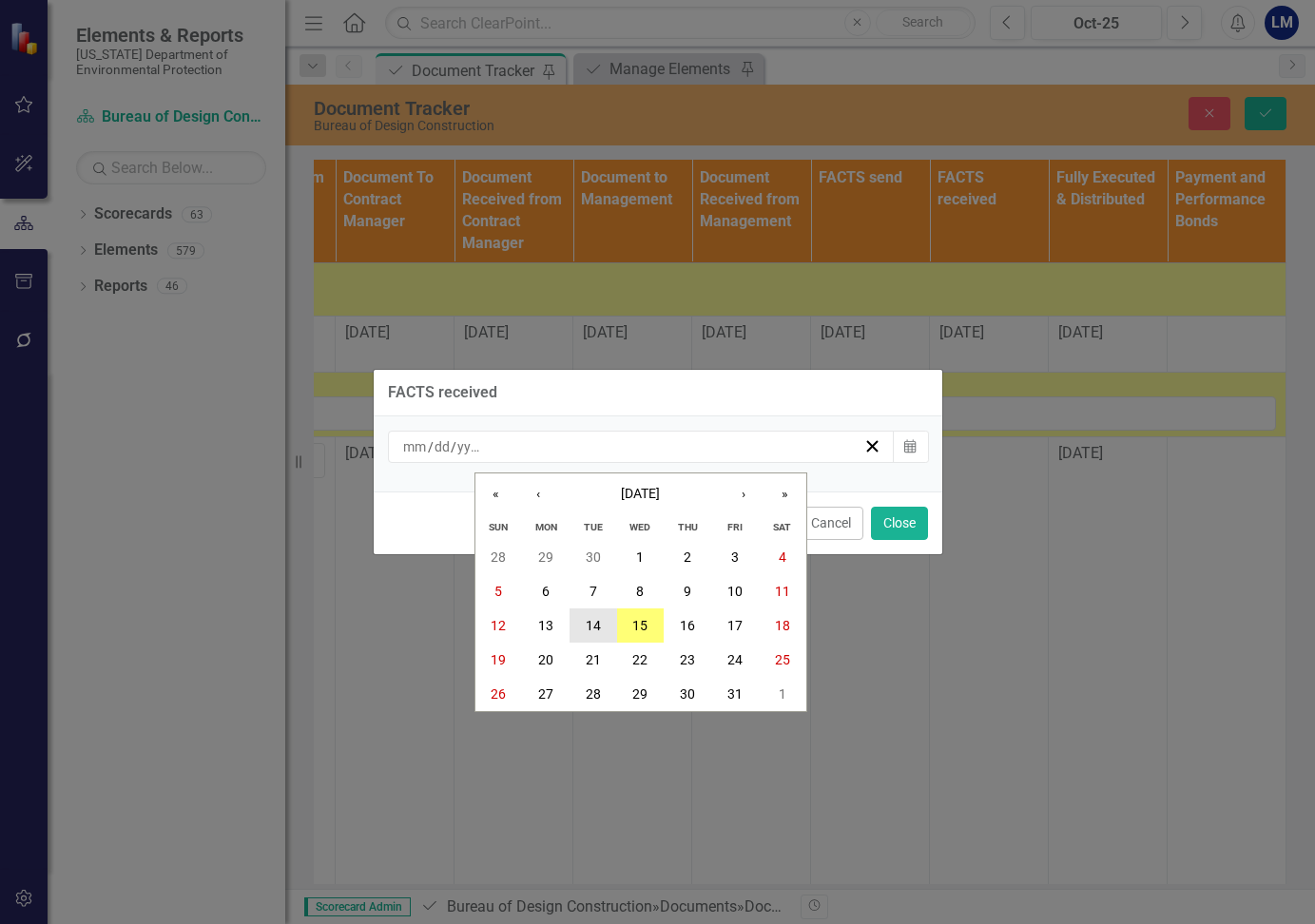
click at [599, 628] on abbr "14" at bounding box center [593, 625] width 15 height 15
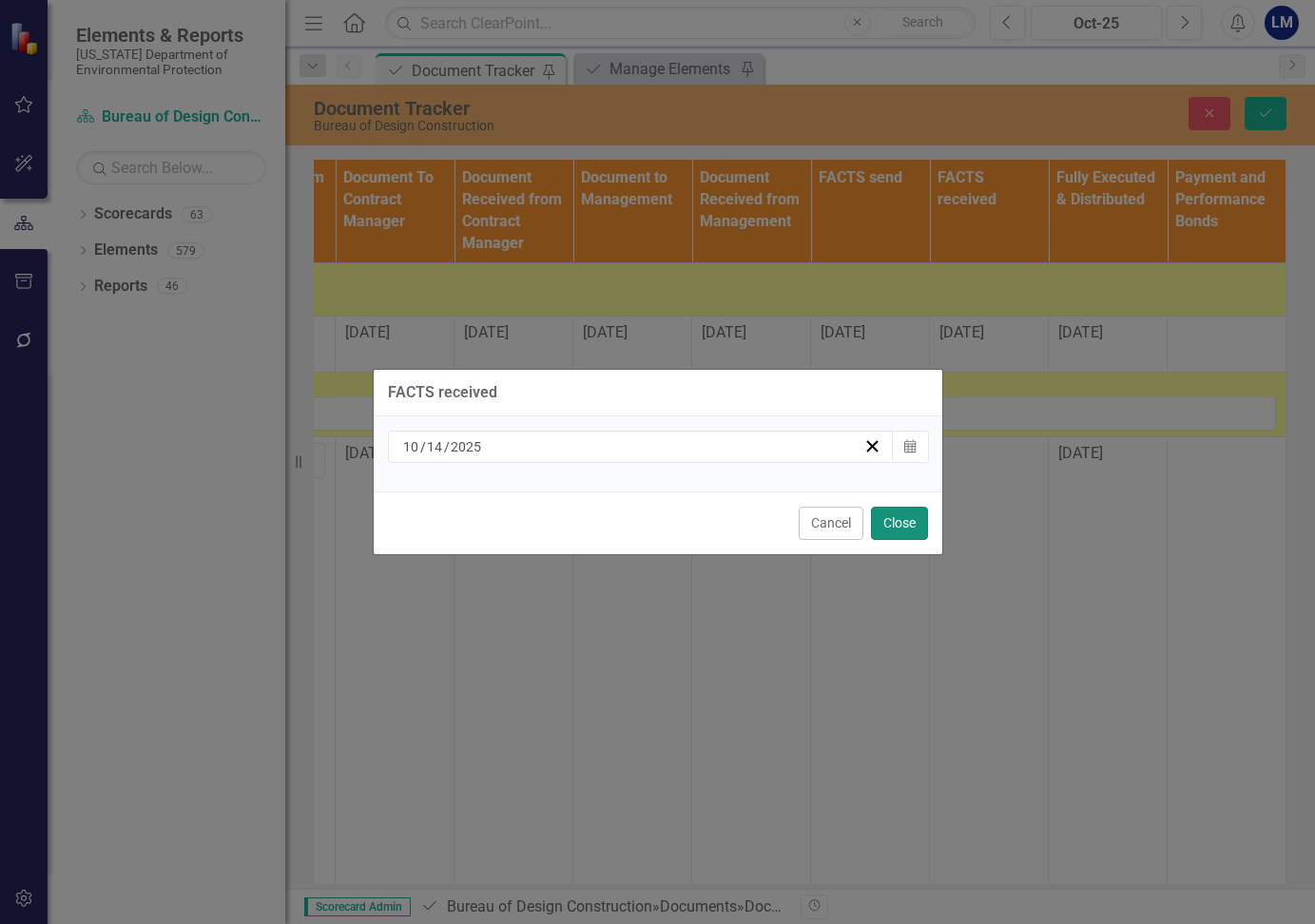
click at [906, 525] on button "Close" at bounding box center [899, 522] width 57 height 33
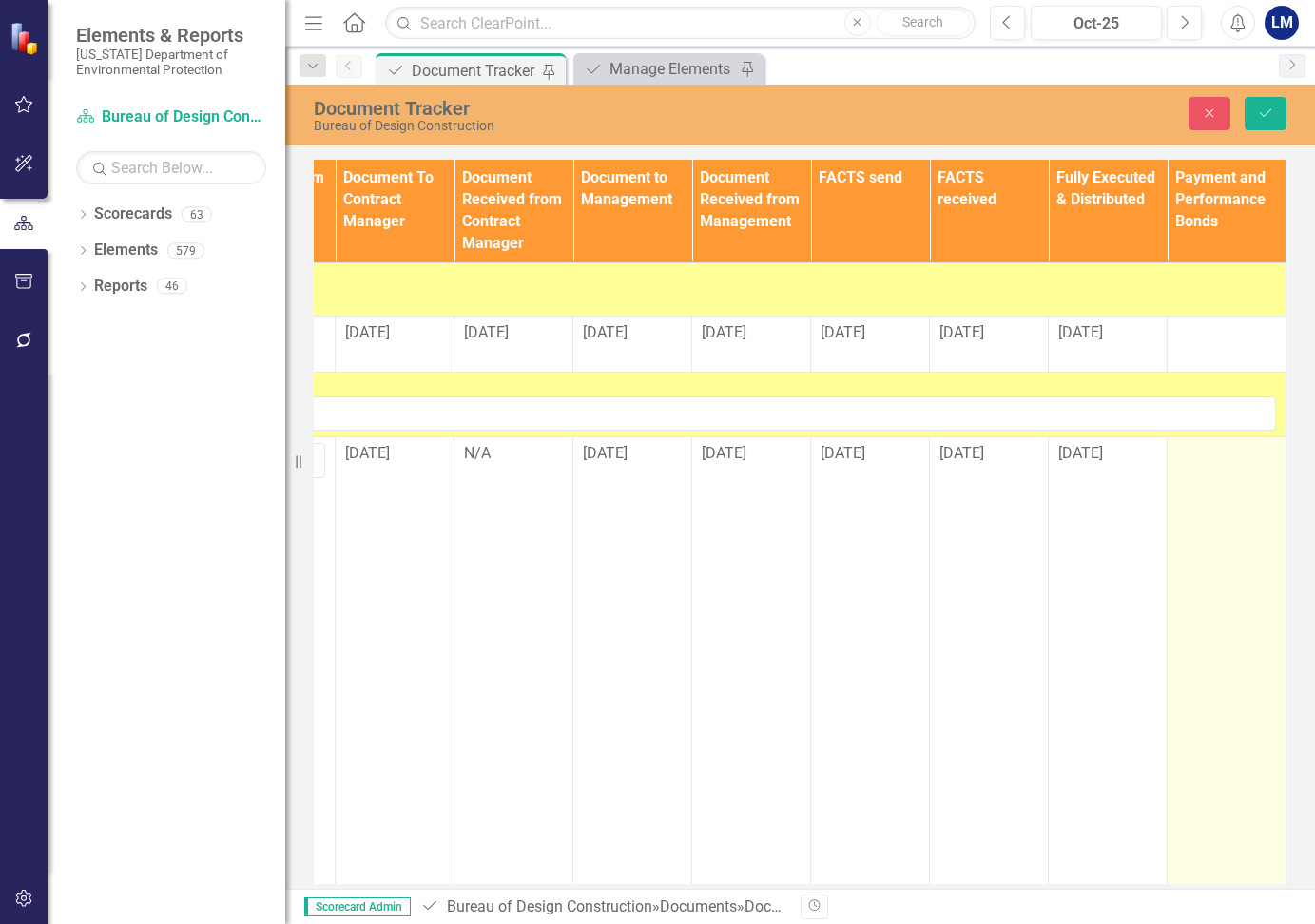
click at [1199, 458] on div at bounding box center [1225, 454] width 98 height 23
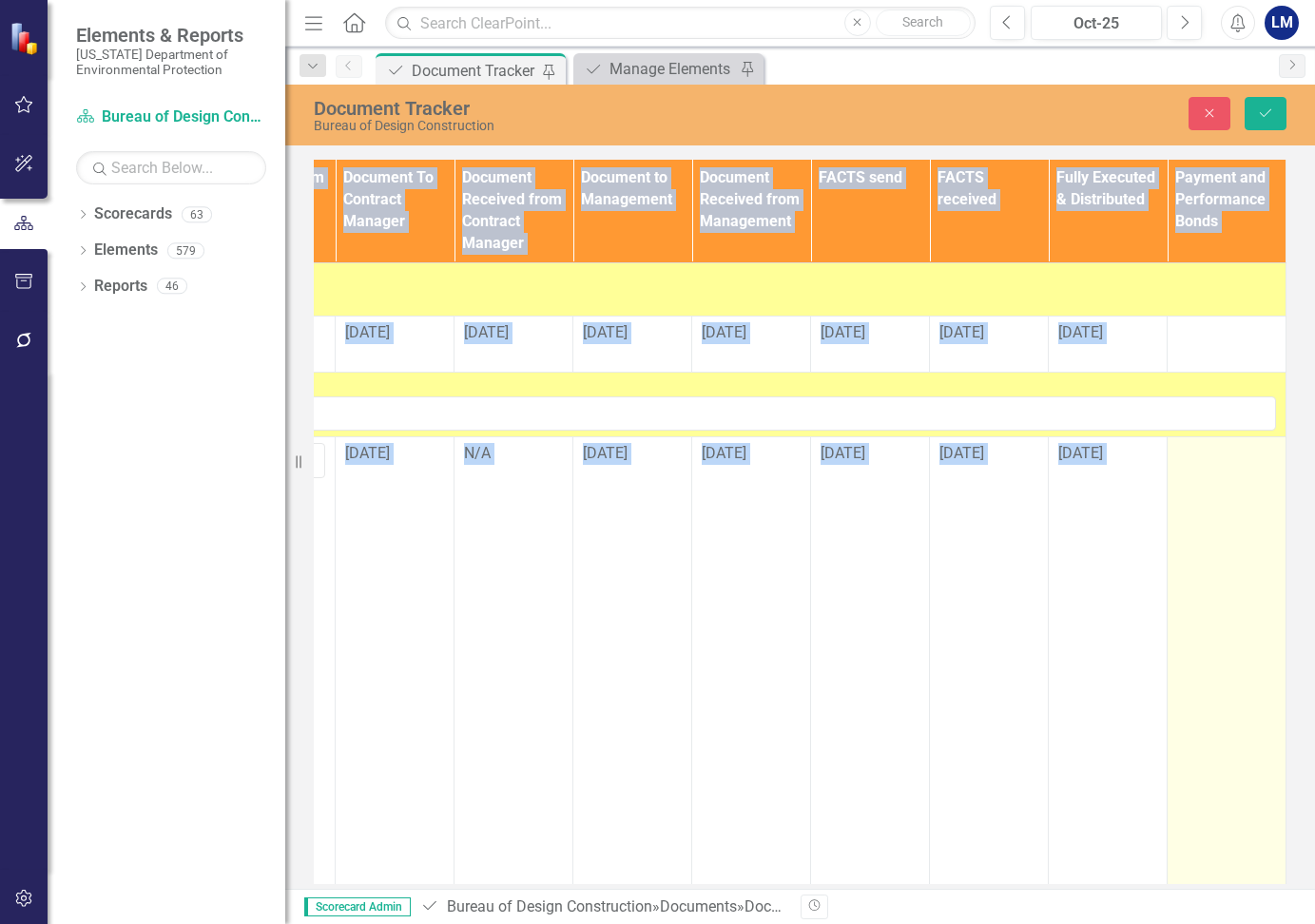
click at [1199, 458] on div at bounding box center [1225, 454] width 98 height 23
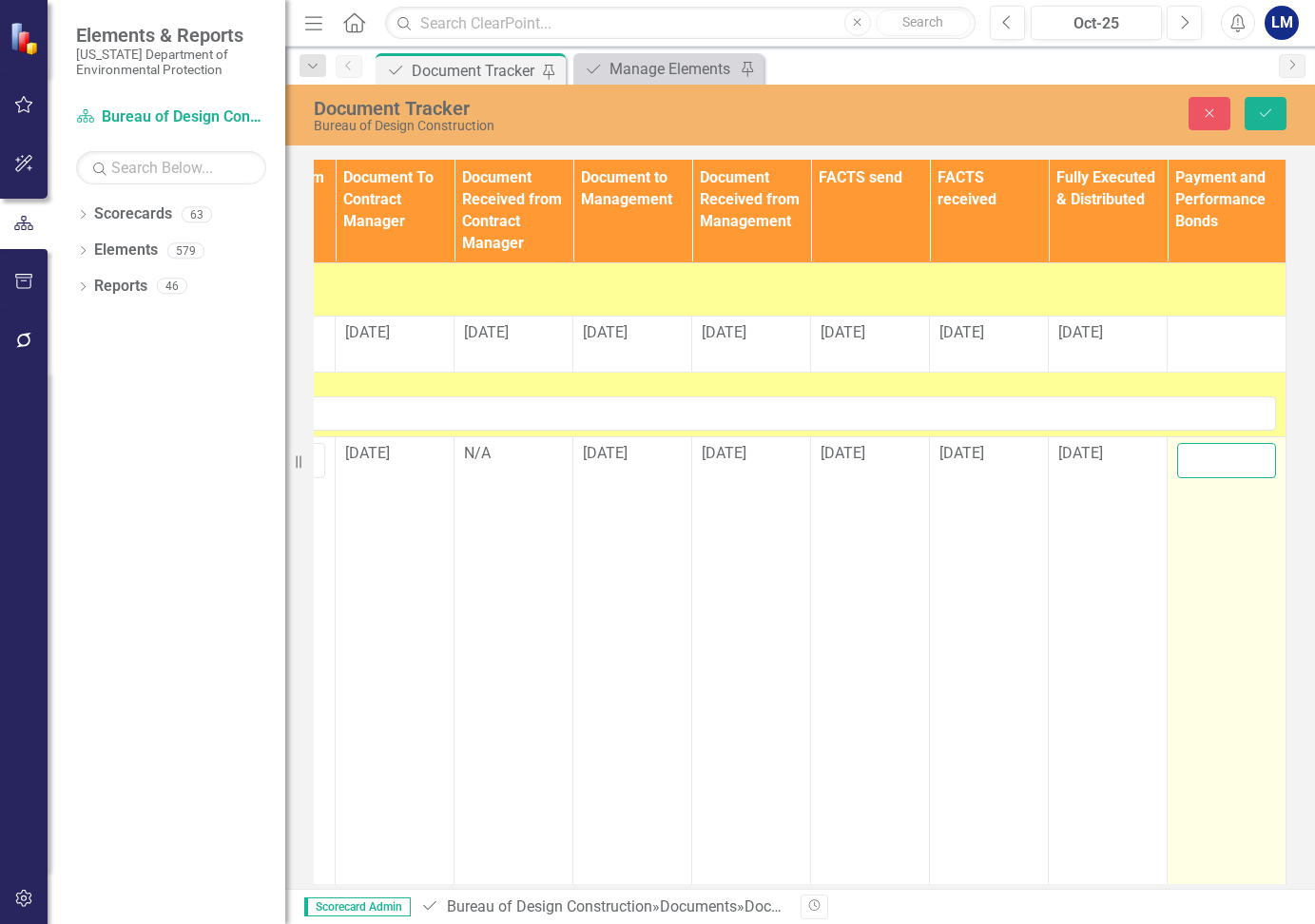
click at [1200, 461] on input "text" at bounding box center [1225, 460] width 98 height 35
type input "n/a"
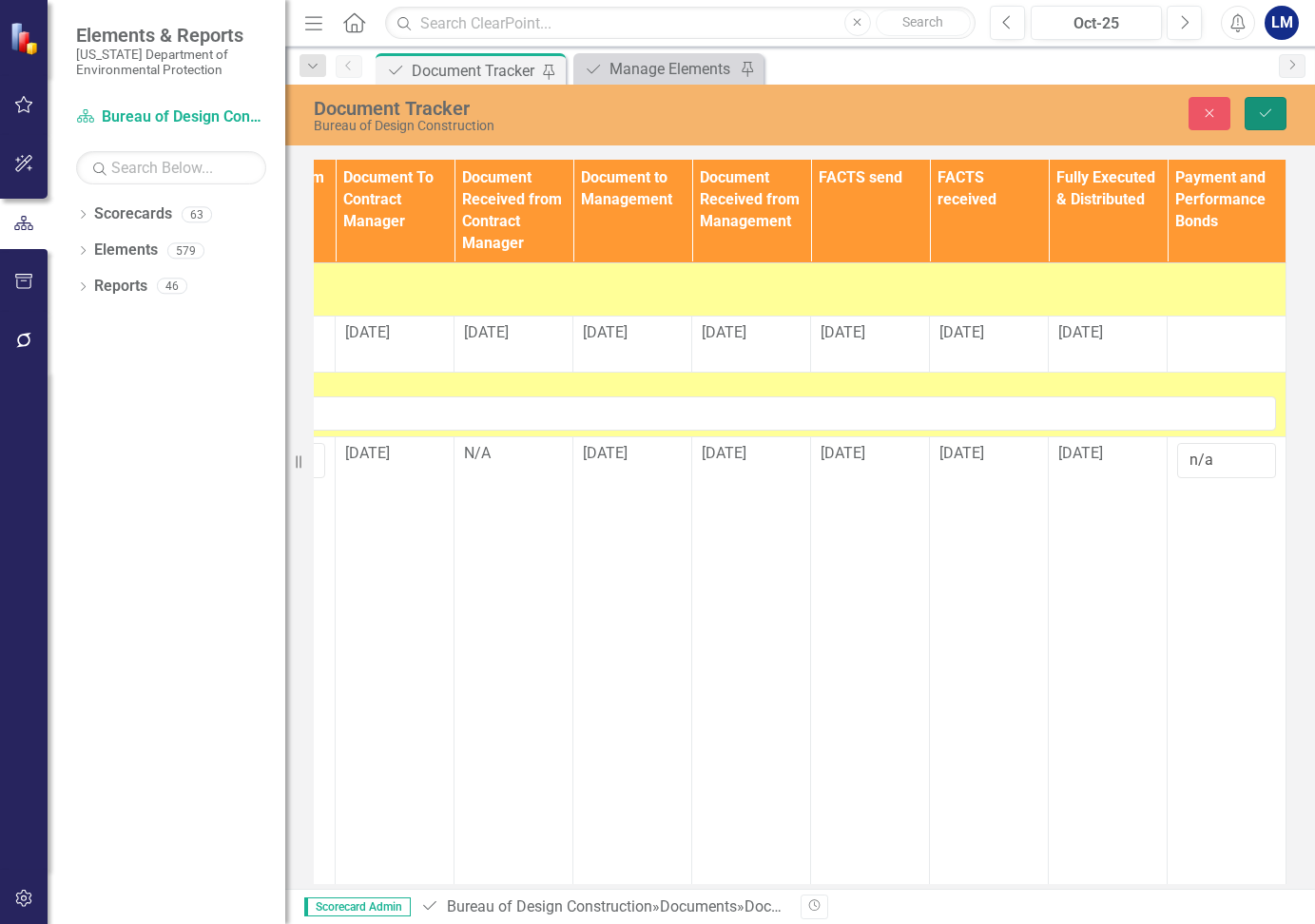
click at [1268, 110] on icon "Save" at bounding box center [1265, 112] width 17 height 13
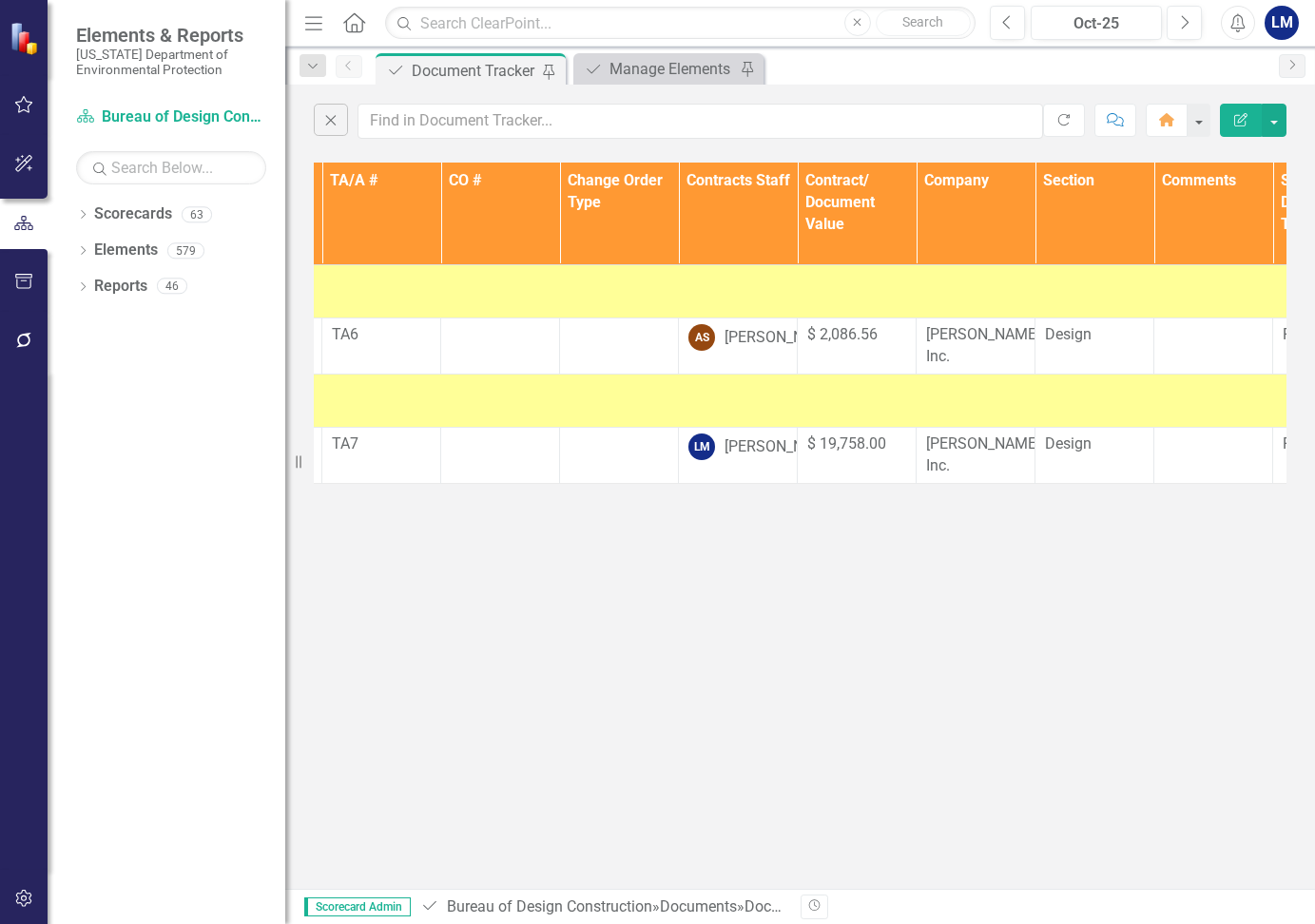
scroll to position [0, 0]
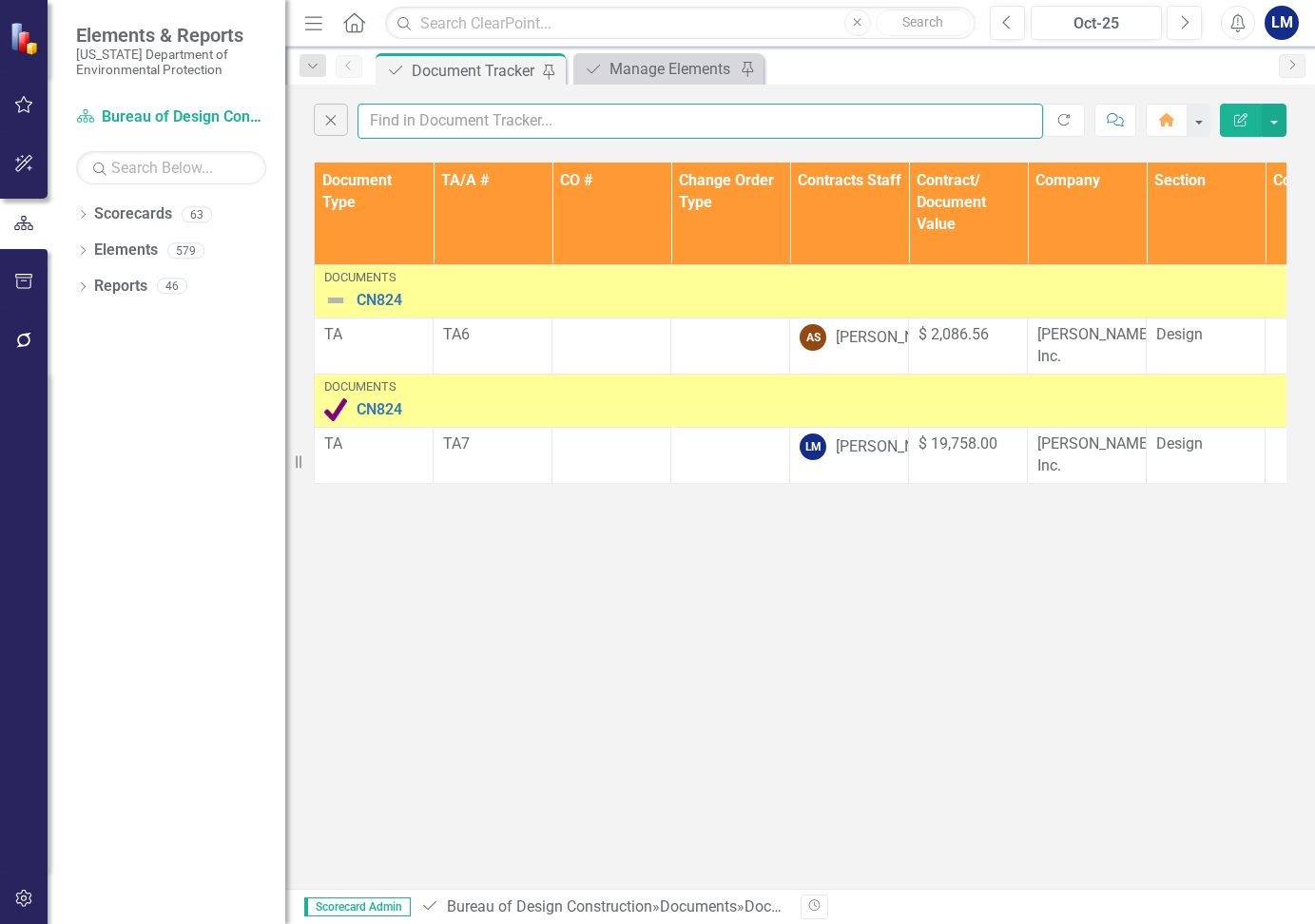
click at [386, 117] on input "text" at bounding box center [699, 120] width 685 height 35
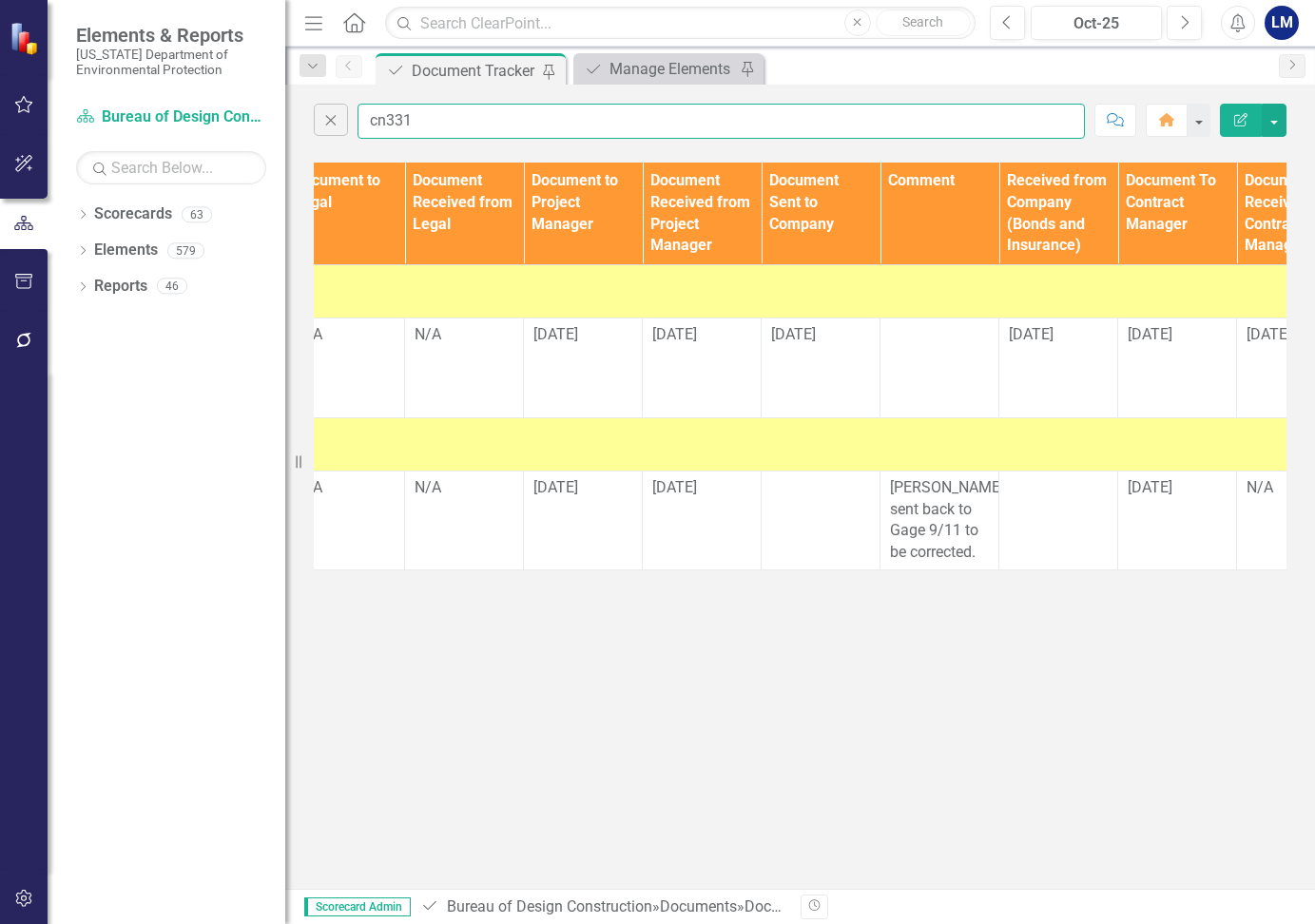
scroll to position [0, 1800]
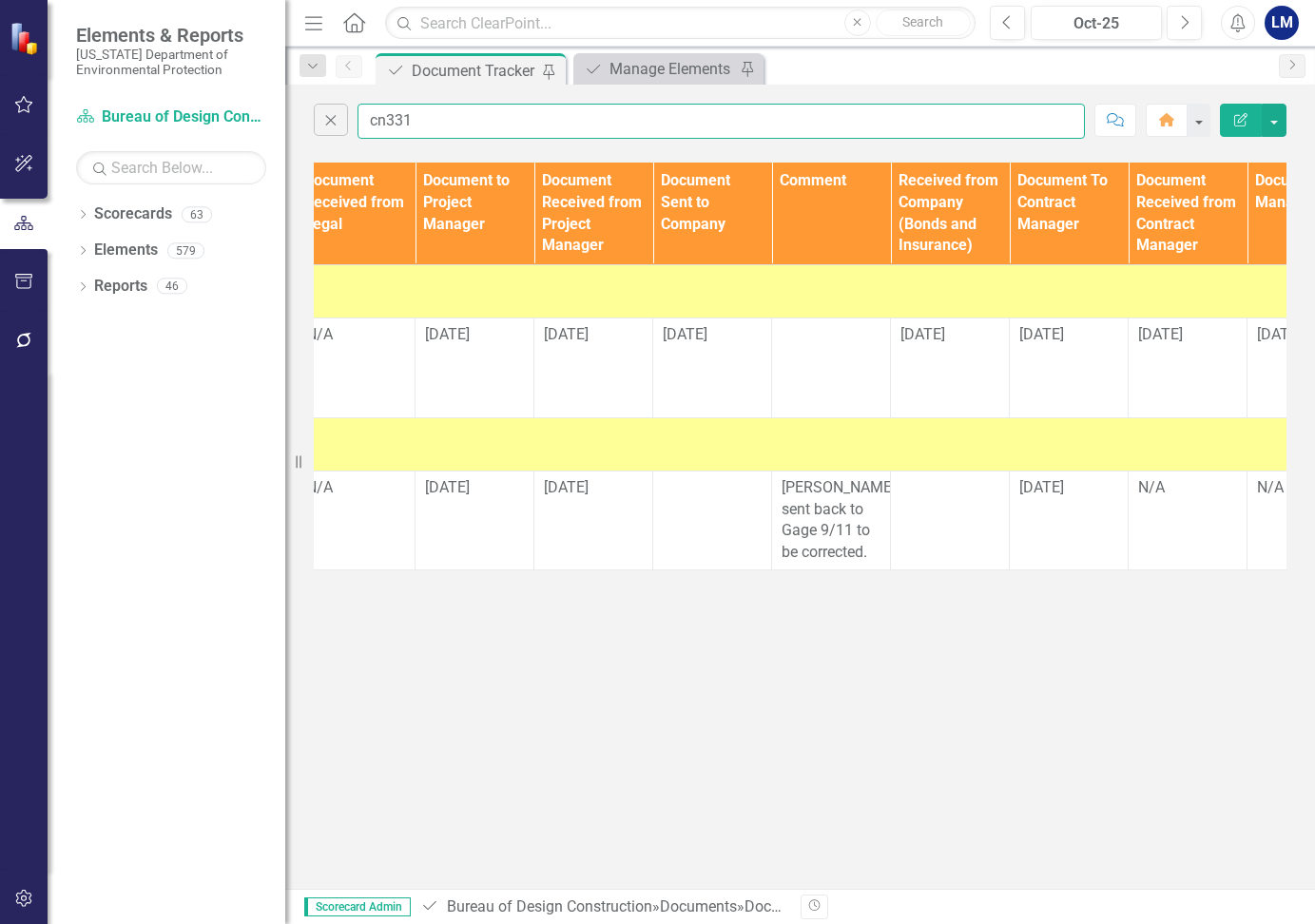
type input "cn331"
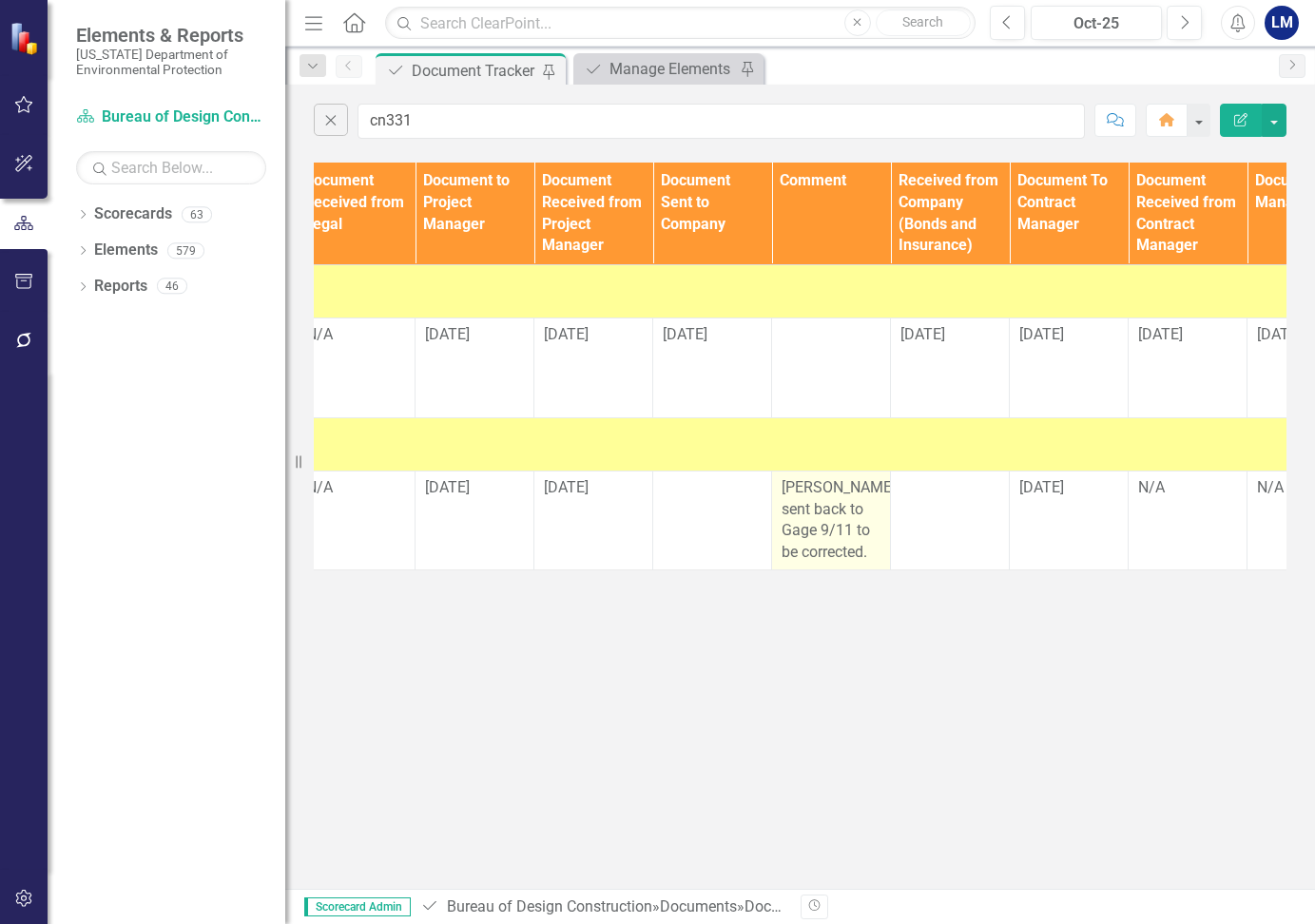
click at [851, 527] on div "[PERSON_NAME] sent back to Gage 9/11 to be corrected." at bounding box center [831, 520] width 98 height 87
click at [850, 524] on div "[PERSON_NAME] sent back to Gage 9/11 to be corrected." at bounding box center [831, 520] width 98 height 87
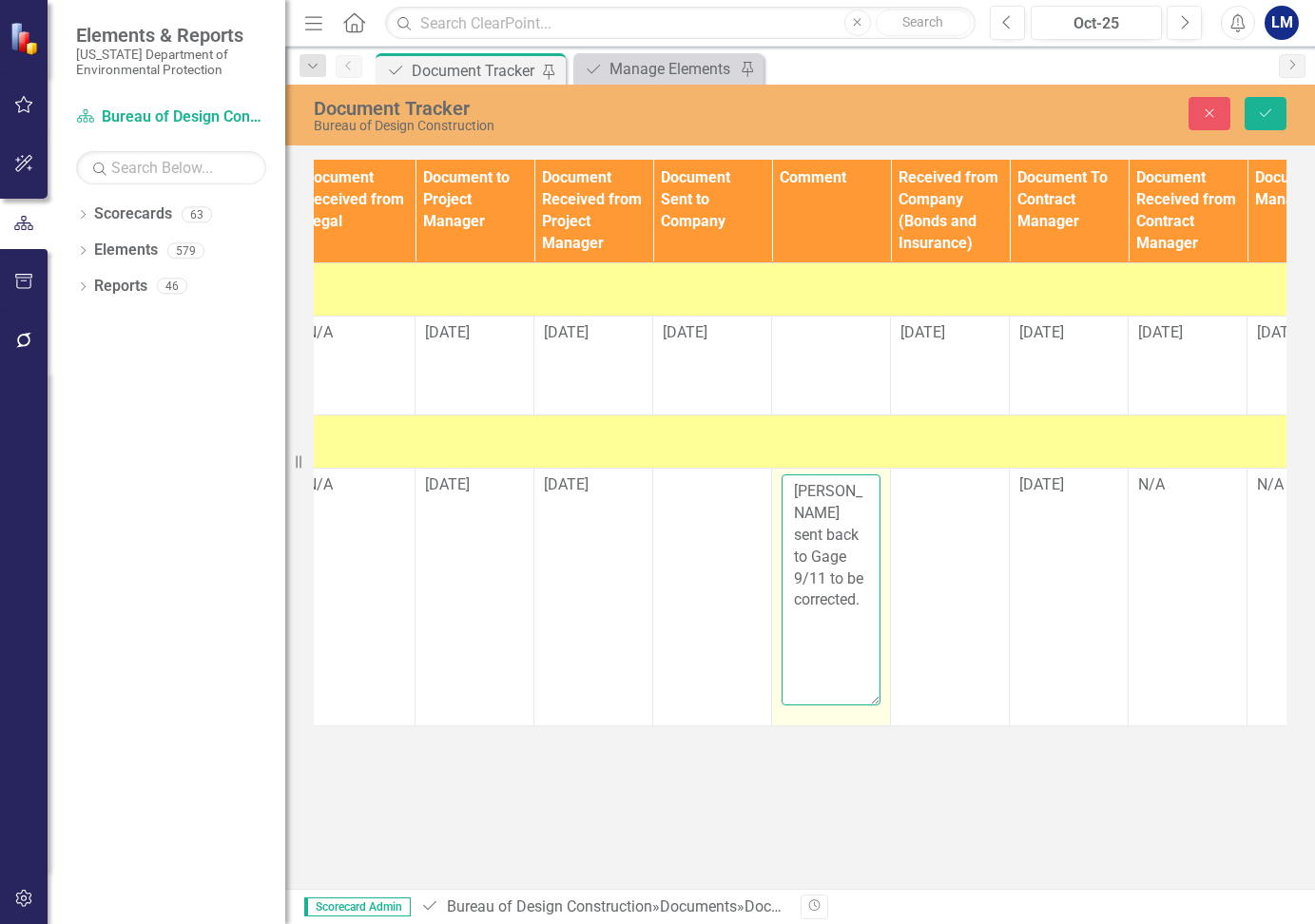
click at [871, 556] on textarea "[PERSON_NAME] sent back to Gage 9/11 to be corrected." at bounding box center [831, 589] width 98 height 230
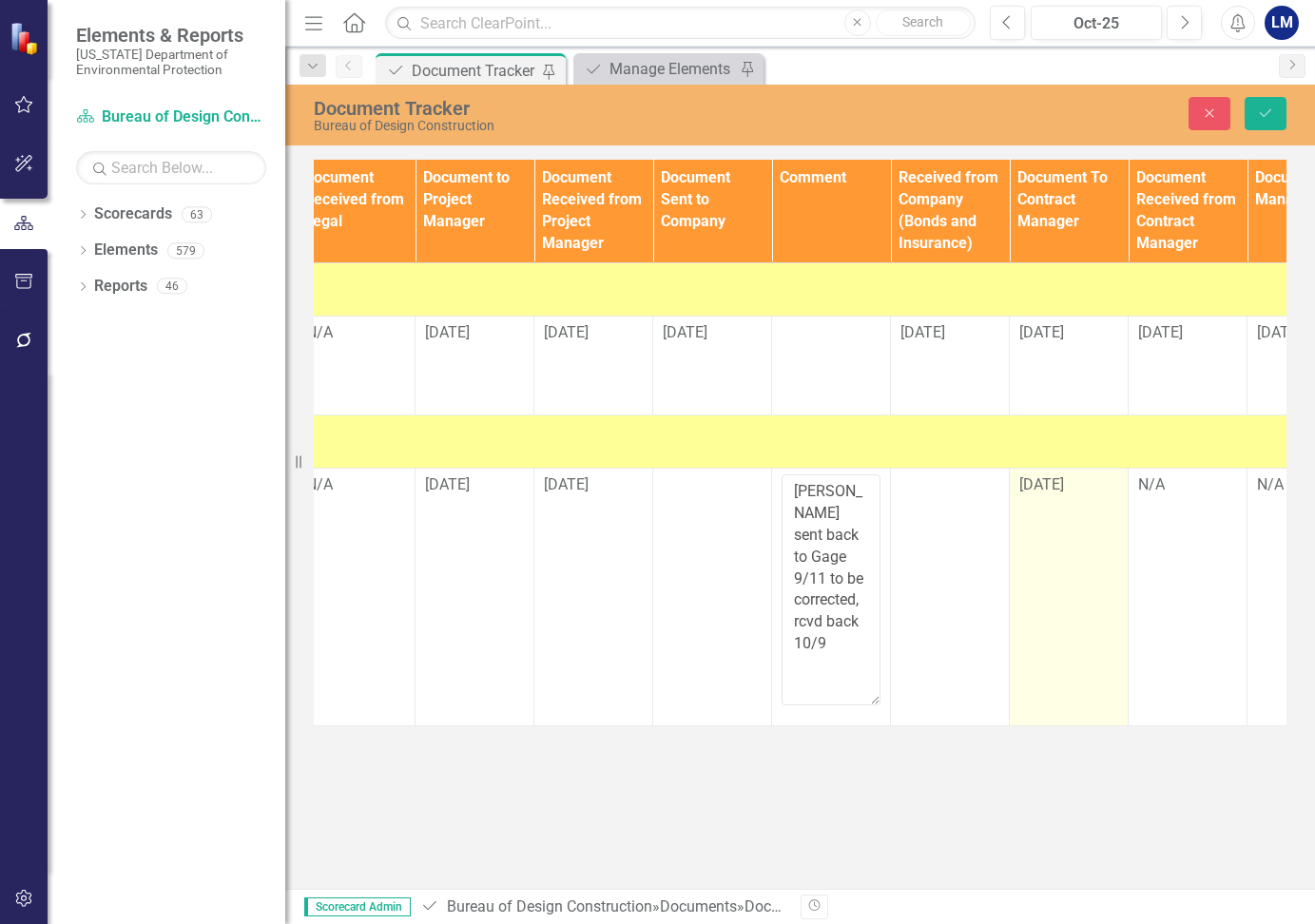
click at [1033, 561] on td "[DATE]" at bounding box center [1068, 597] width 118 height 257
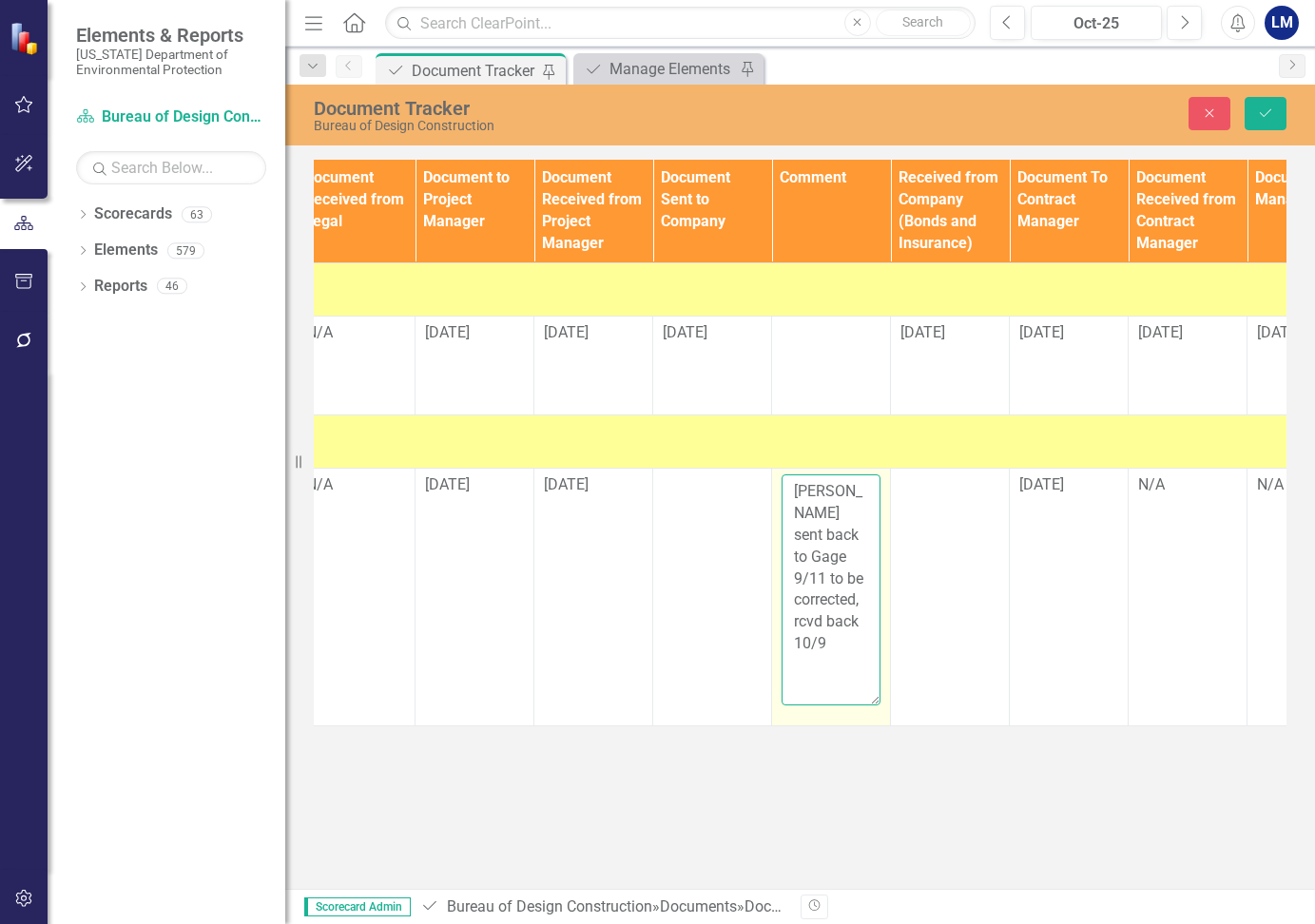
click at [834, 602] on textarea "[PERSON_NAME] sent back to Gage 9/11 to be corrected, rcvd back 10/9" at bounding box center [831, 589] width 98 height 230
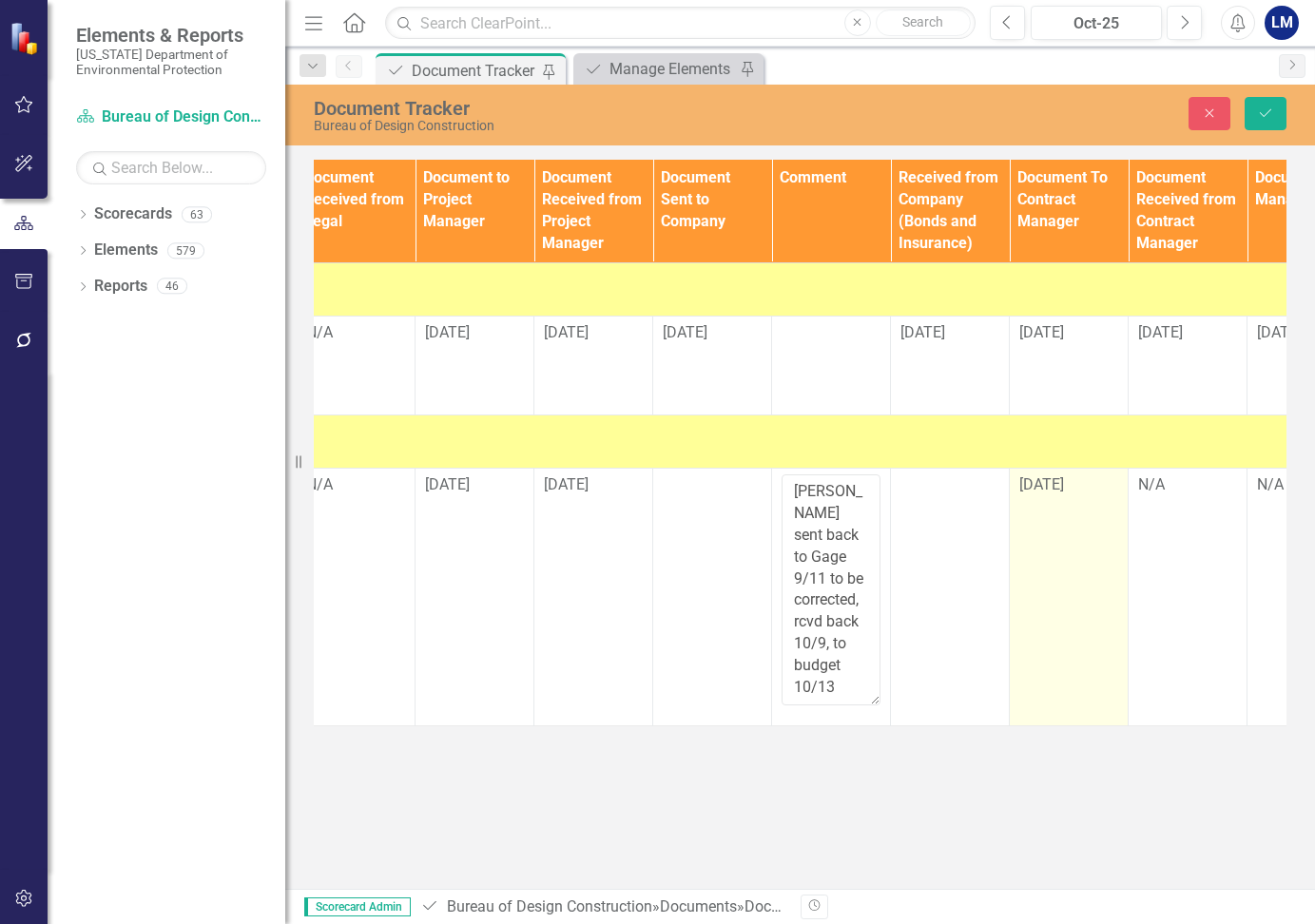
click at [1093, 598] on td "[DATE]" at bounding box center [1068, 597] width 118 height 257
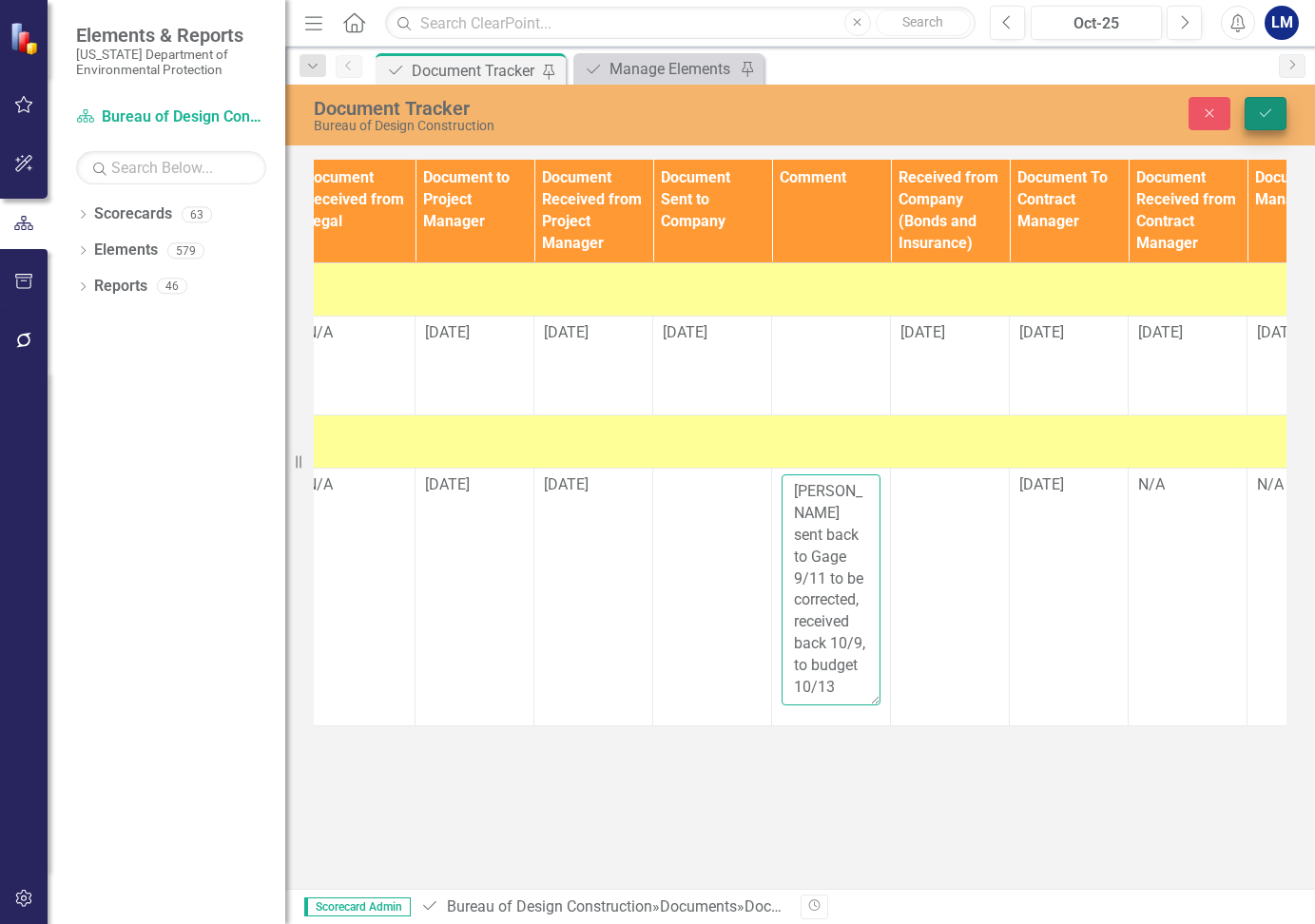
type textarea "[PERSON_NAME] sent back to Gage 9/11 to be corrected, received back 10/9, to bu…"
click at [1266, 106] on icon "Save" at bounding box center [1265, 112] width 17 height 13
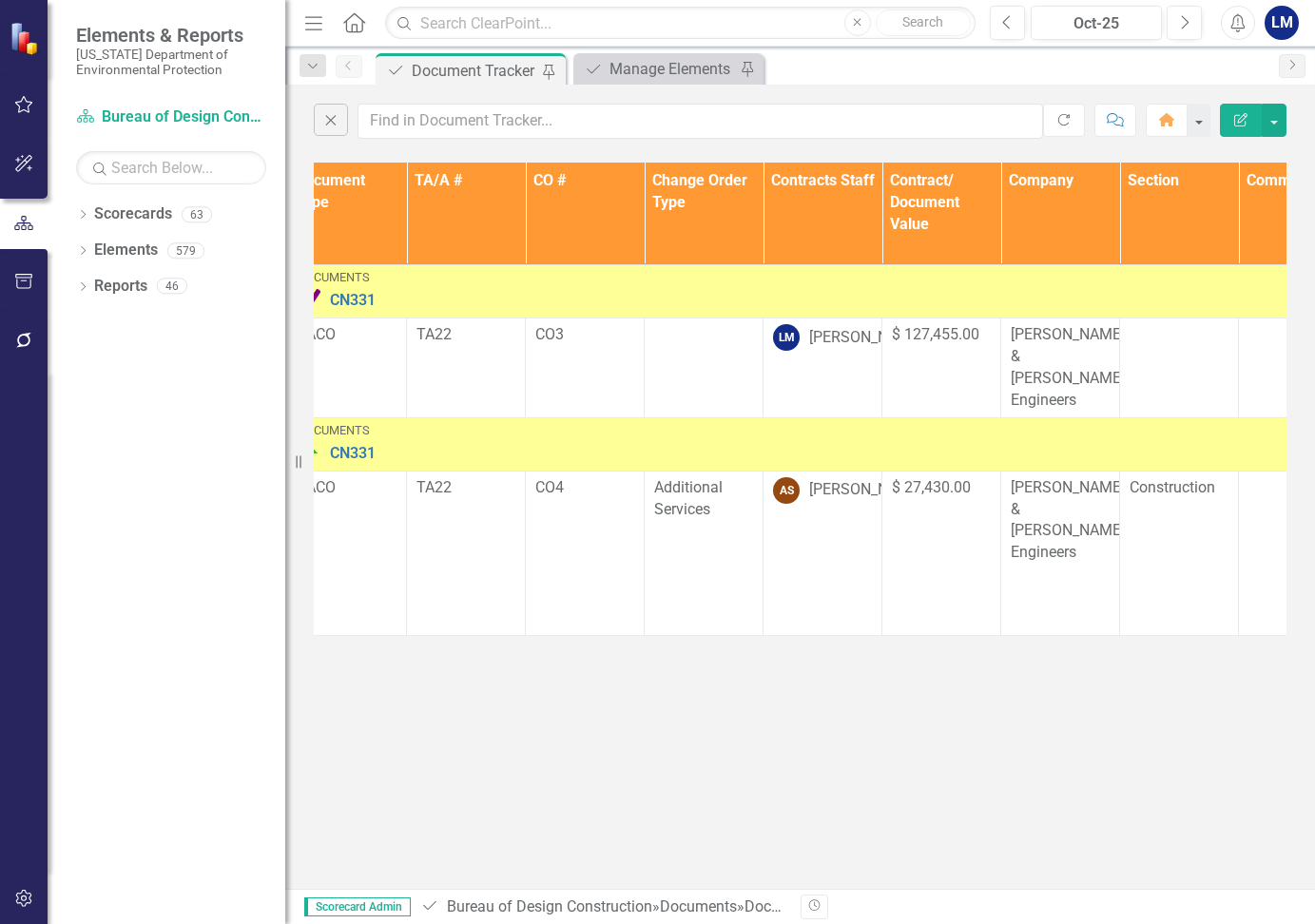
scroll to position [0, 0]
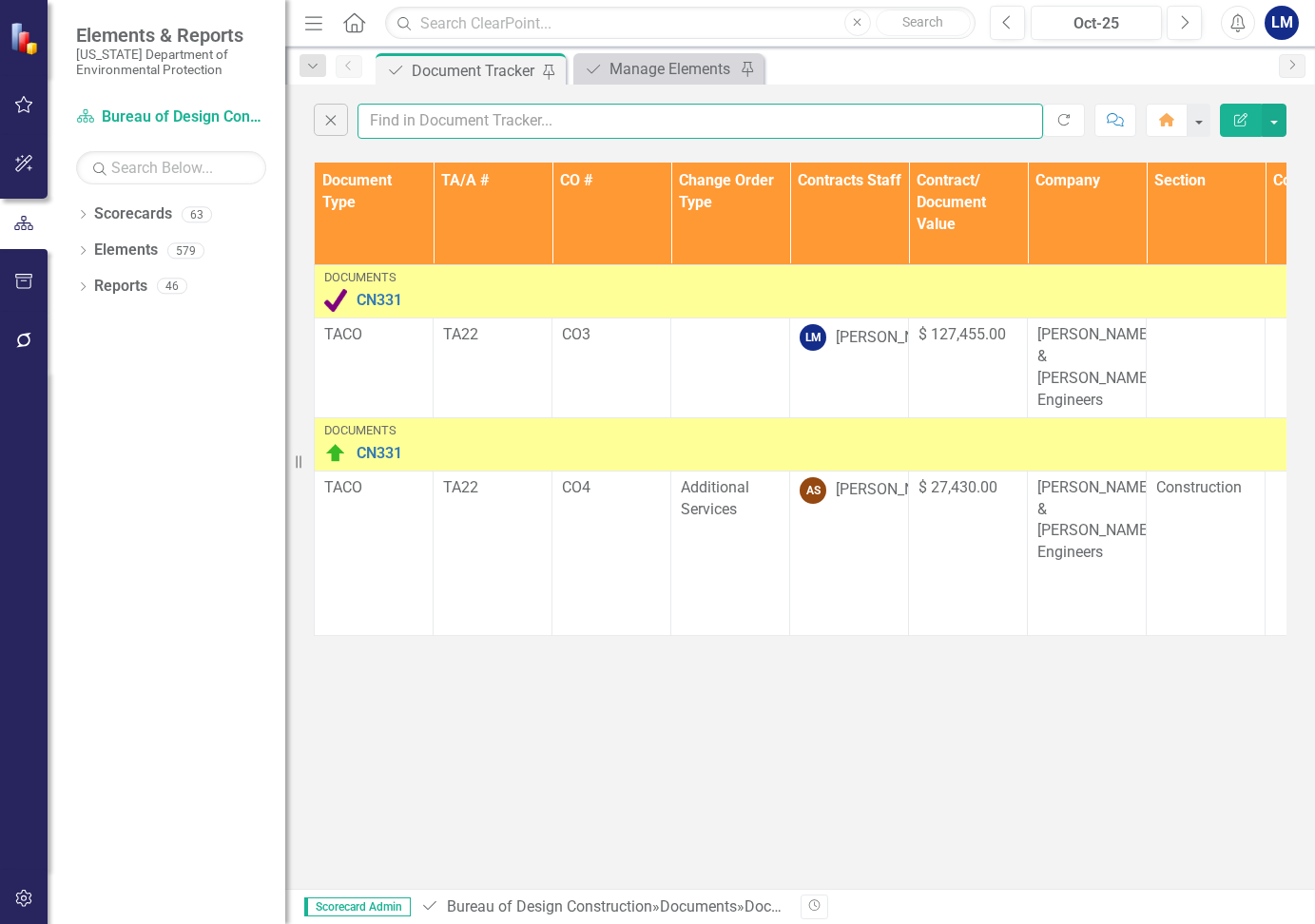
click at [418, 114] on input "text" at bounding box center [699, 120] width 685 height 35
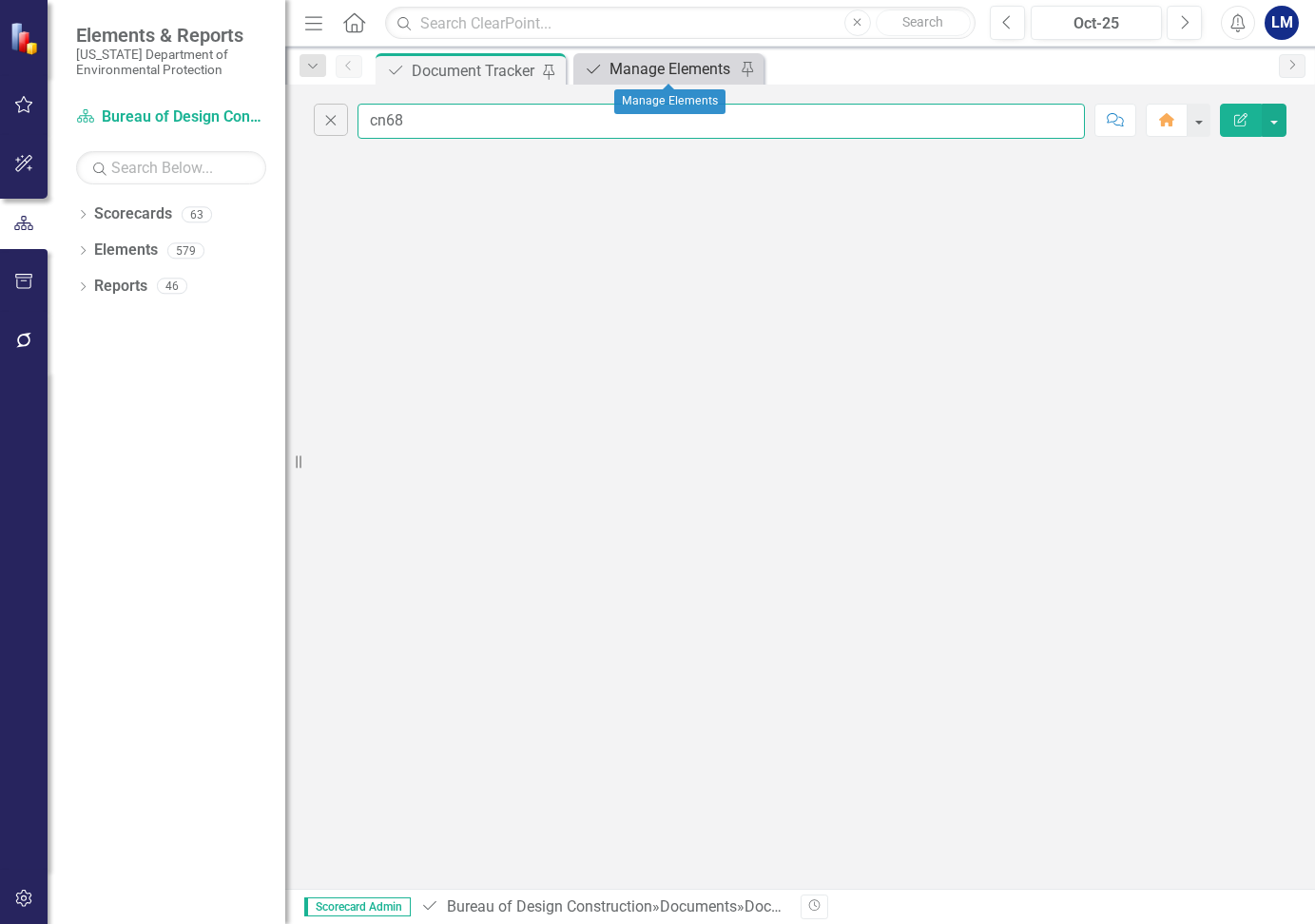
type input "cn68"
click at [668, 71] on div "Manage Elements" at bounding box center [672, 69] width 125 height 24
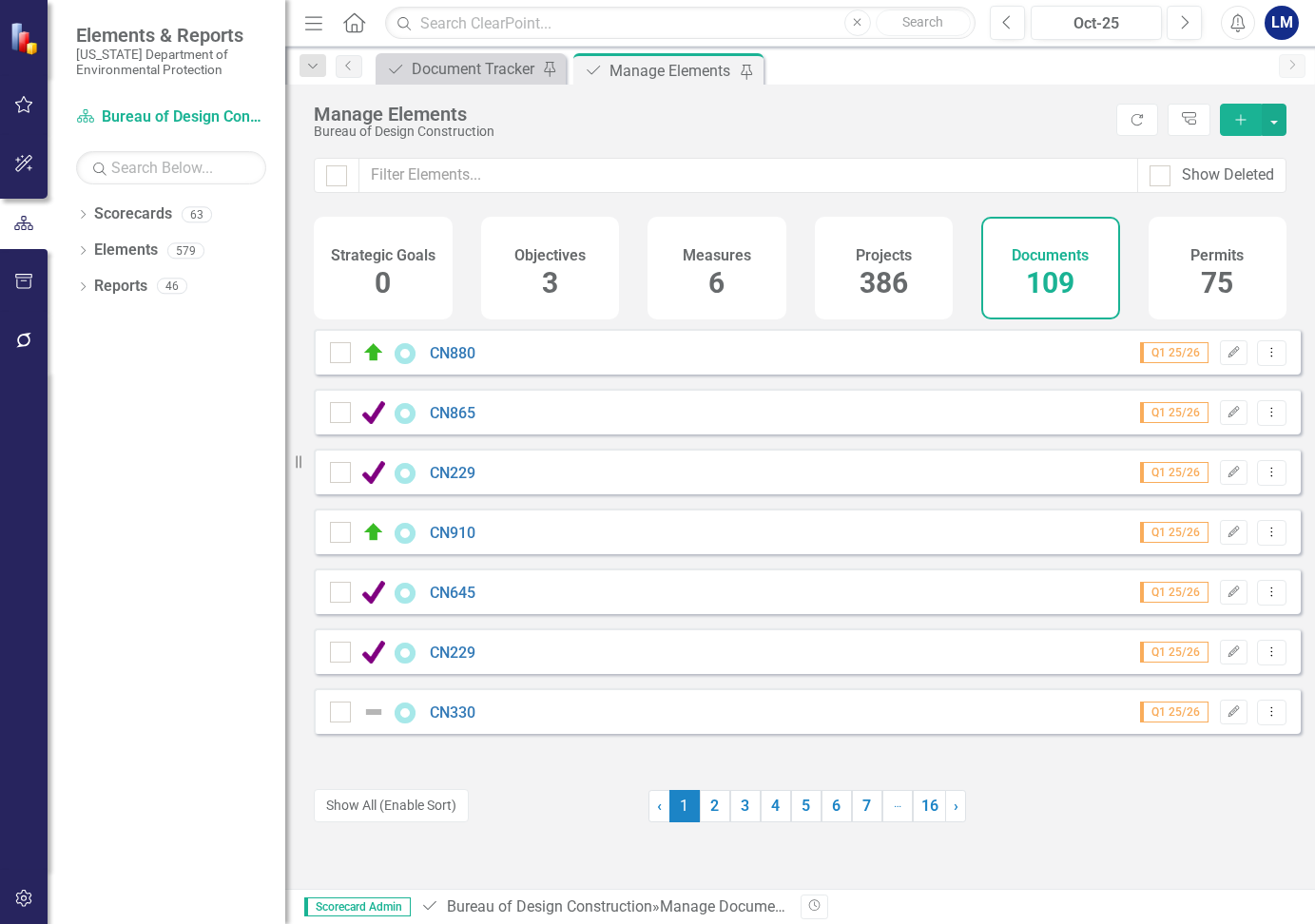
click at [1064, 274] on span "109" at bounding box center [1049, 282] width 49 height 33
click at [1239, 118] on icon "Add" at bounding box center [1240, 119] width 17 height 13
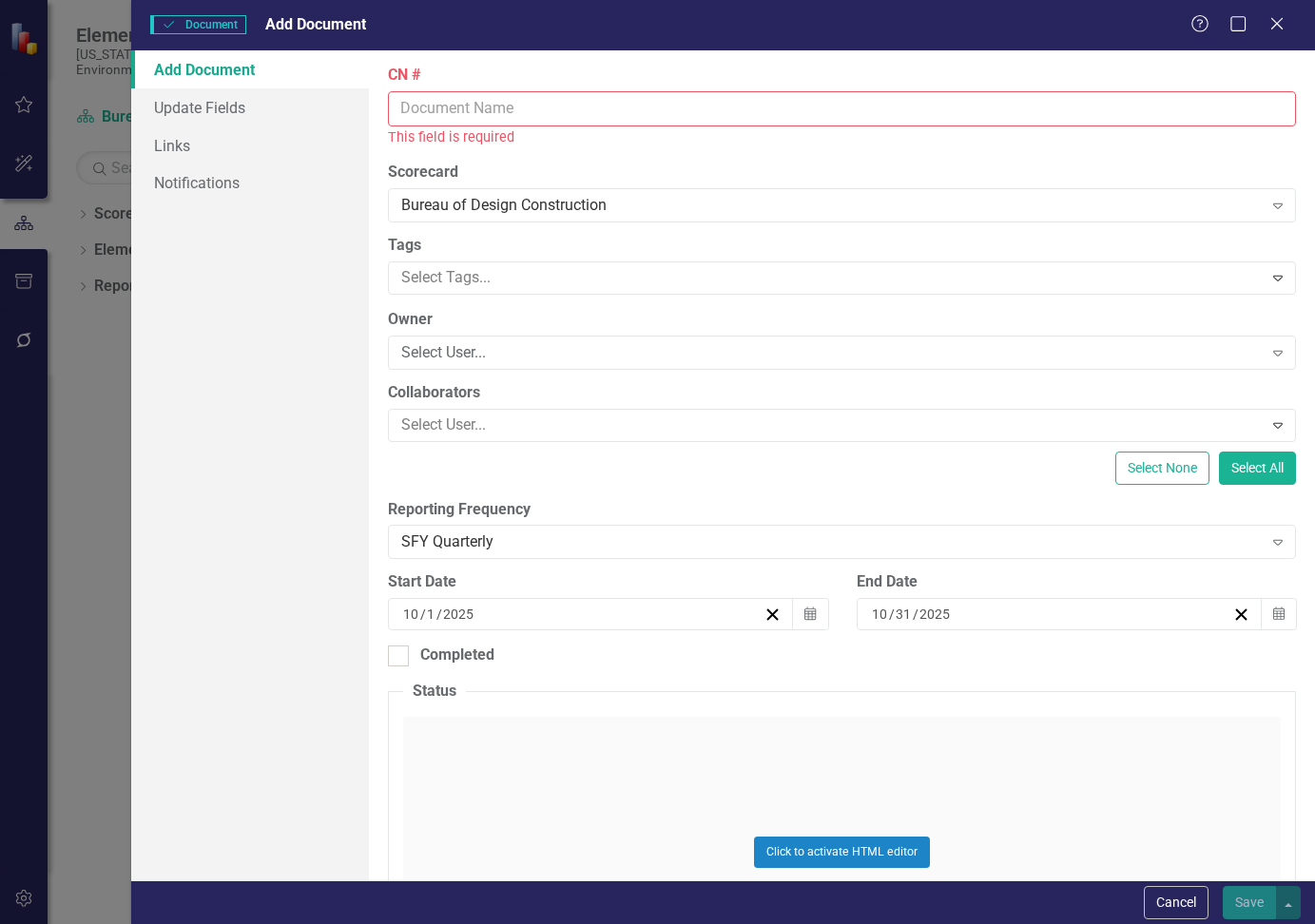
click at [509, 113] on input "CN #" at bounding box center [842, 108] width 908 height 35
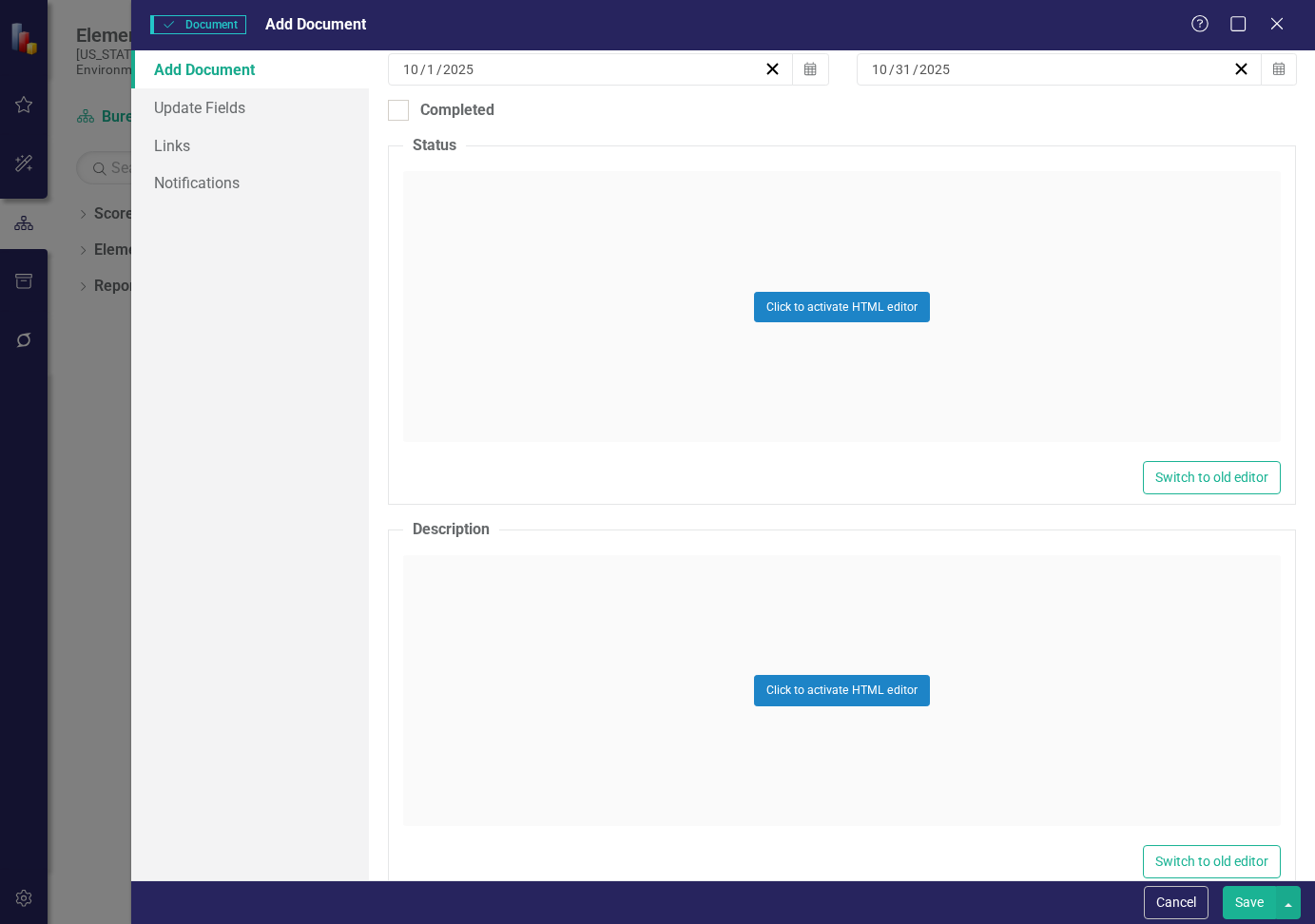
scroll to position [570, 0]
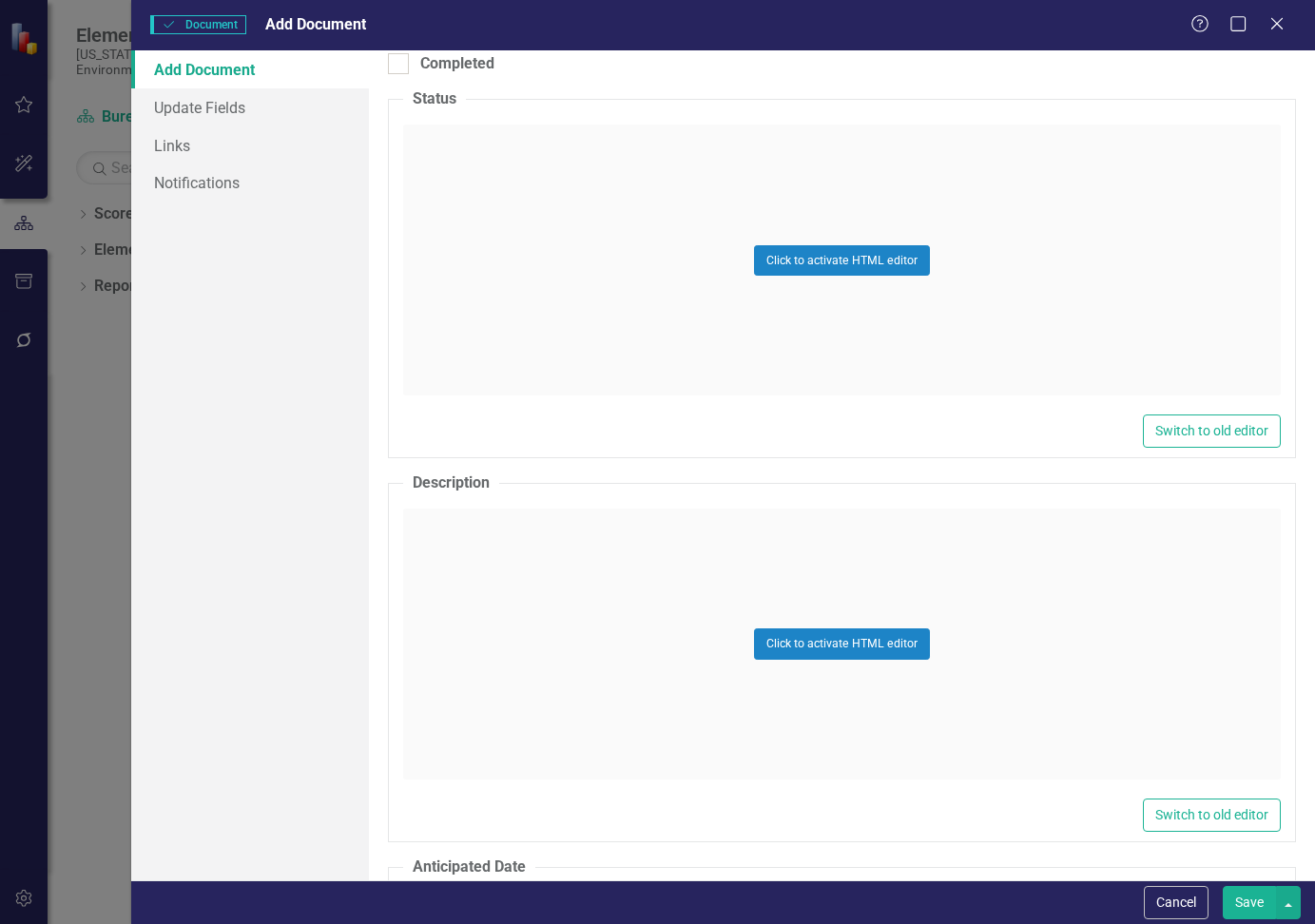
type input "CN688"
click at [494, 156] on div "Click to activate HTML editor" at bounding box center [842, 260] width 877 height 271
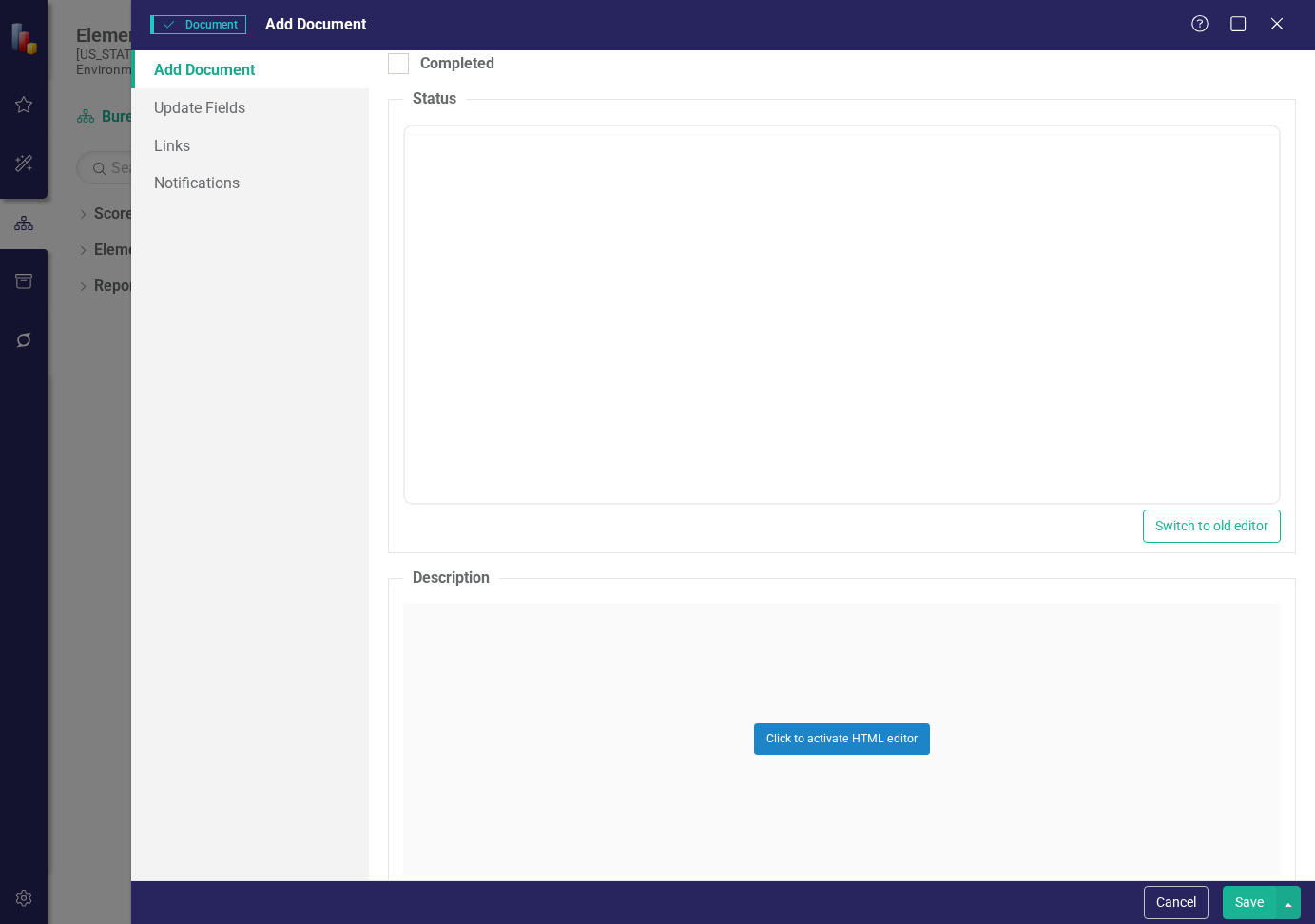
scroll to position [0, 0]
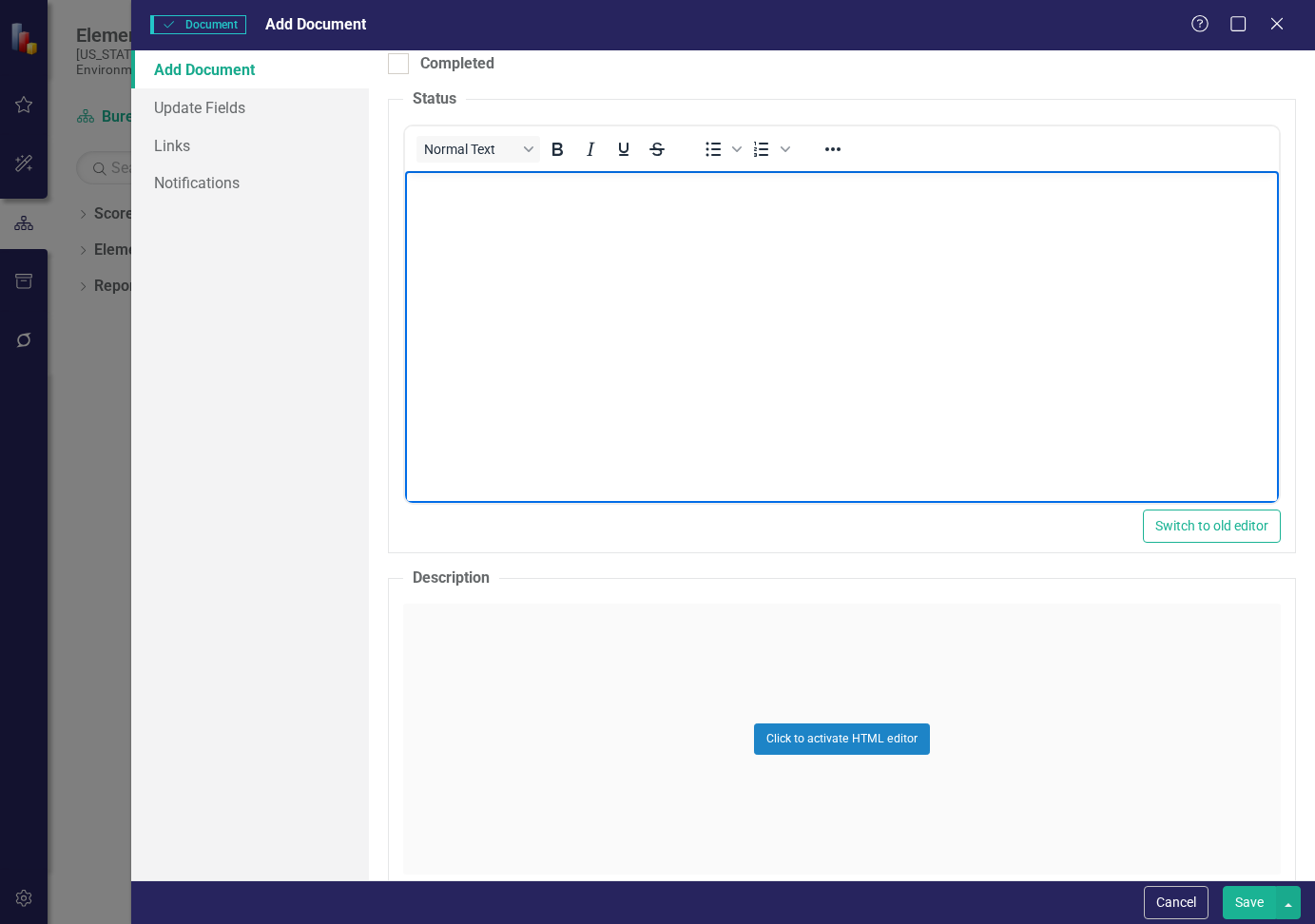
click at [483, 203] on body "Rich Text Area. Press ALT-0 for help." at bounding box center [842, 313] width 873 height 285
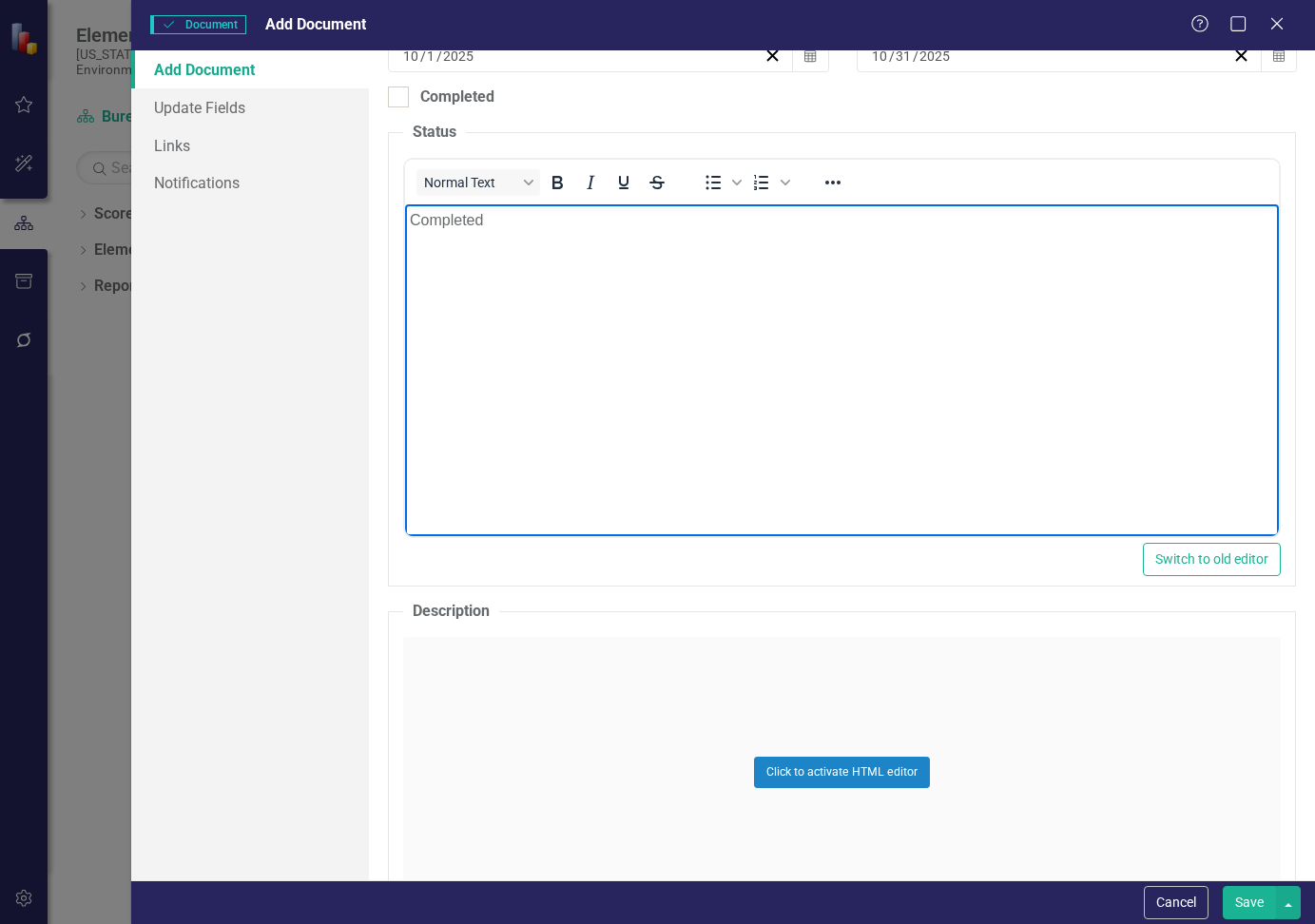
scroll to position [951, 0]
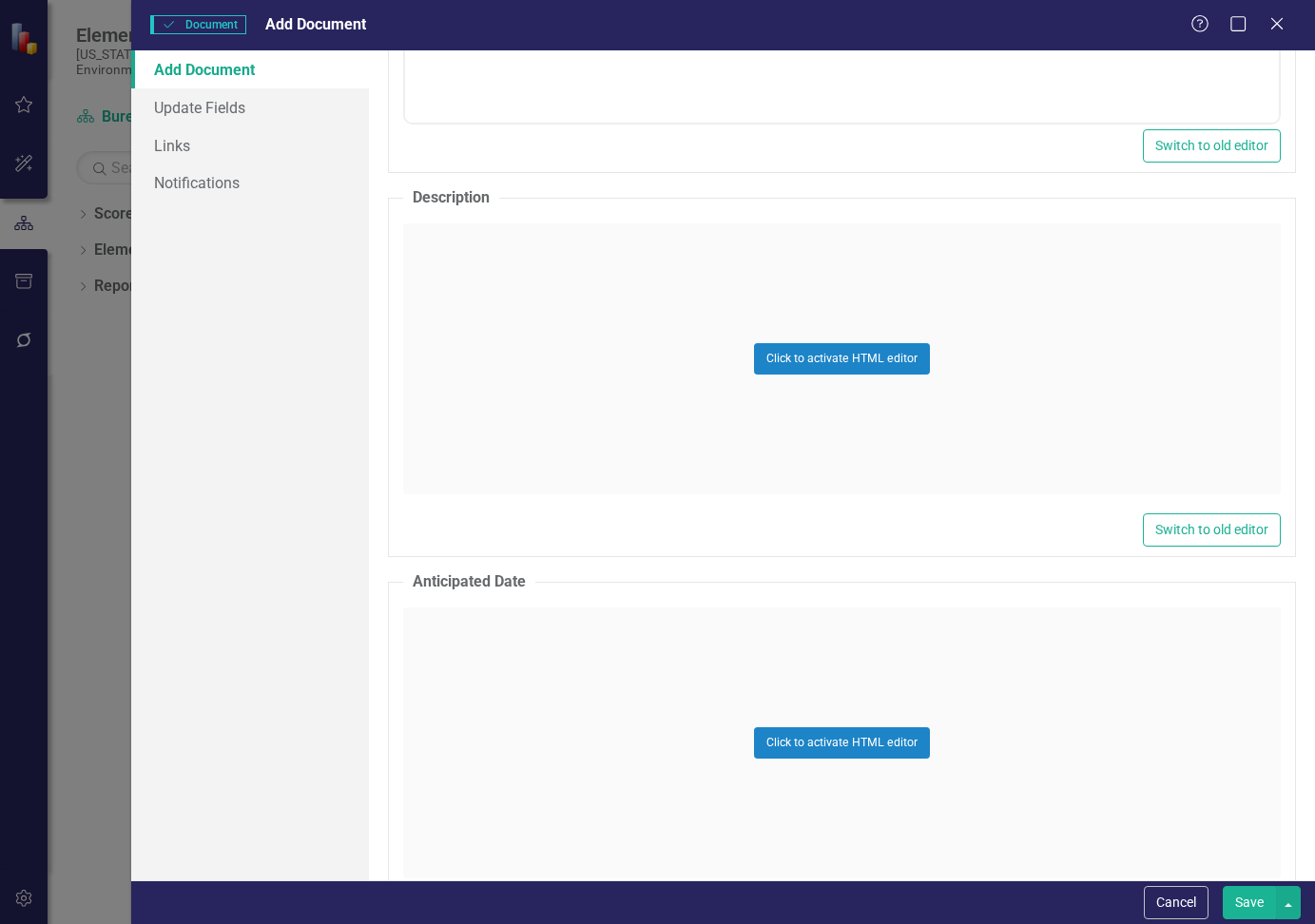
click at [1179, 881] on div "Cancel Save" at bounding box center [723, 902] width 1184 height 44
click at [1179, 894] on button "Cancel" at bounding box center [1176, 902] width 65 height 33
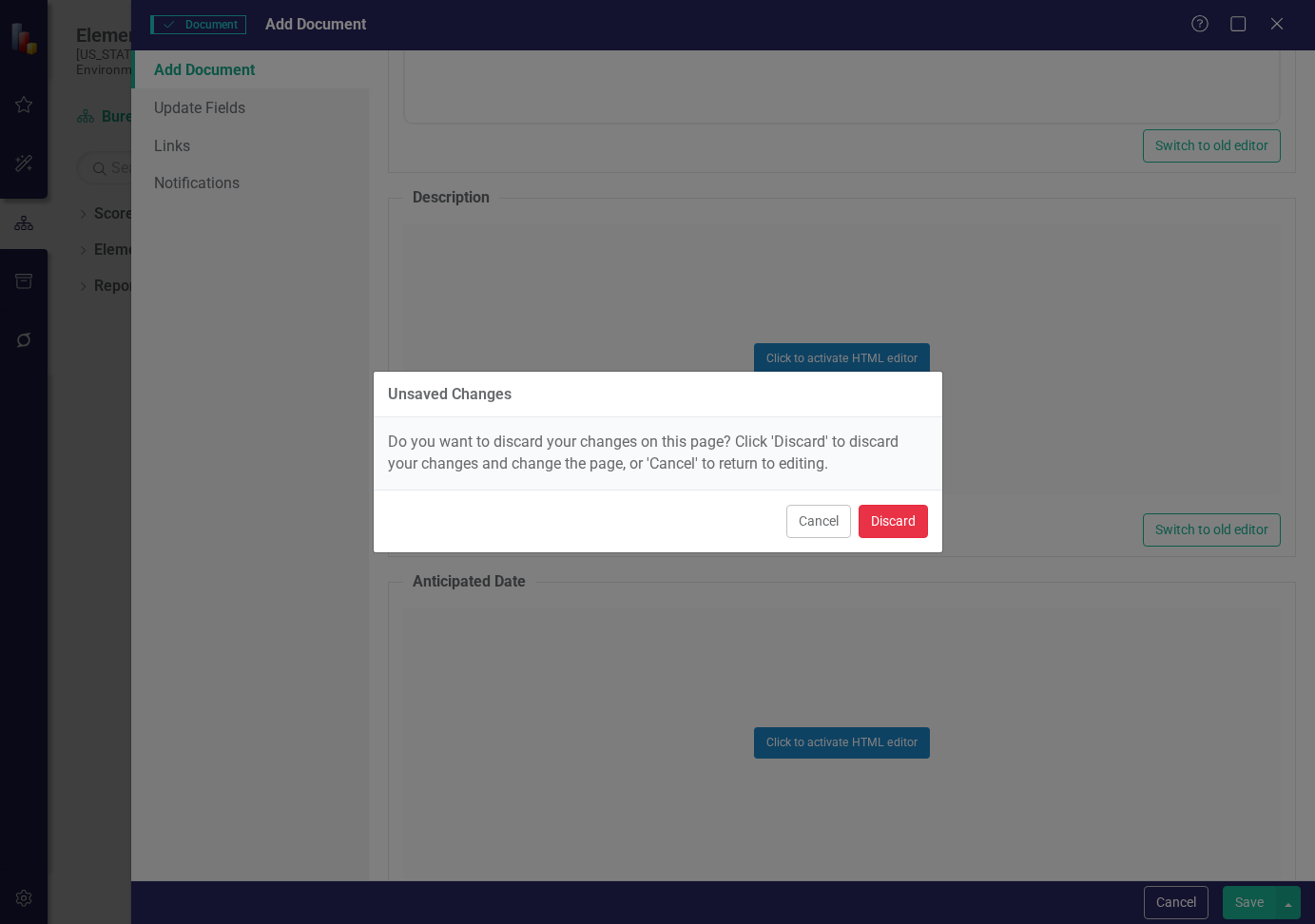
click at [881, 511] on button "Discard" at bounding box center [893, 521] width 70 height 33
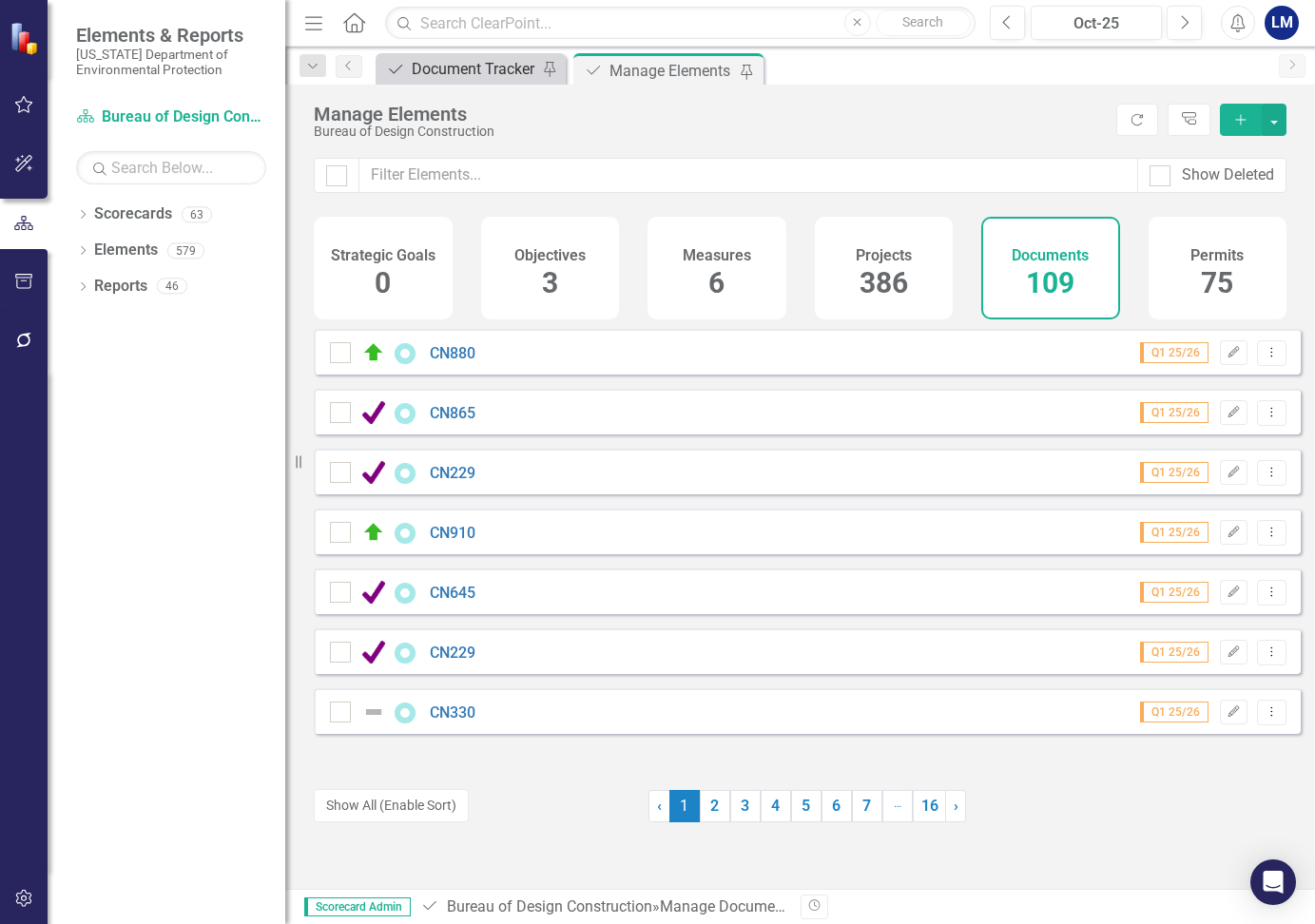
click at [482, 64] on div "Document Tracker" at bounding box center [474, 69] width 125 height 24
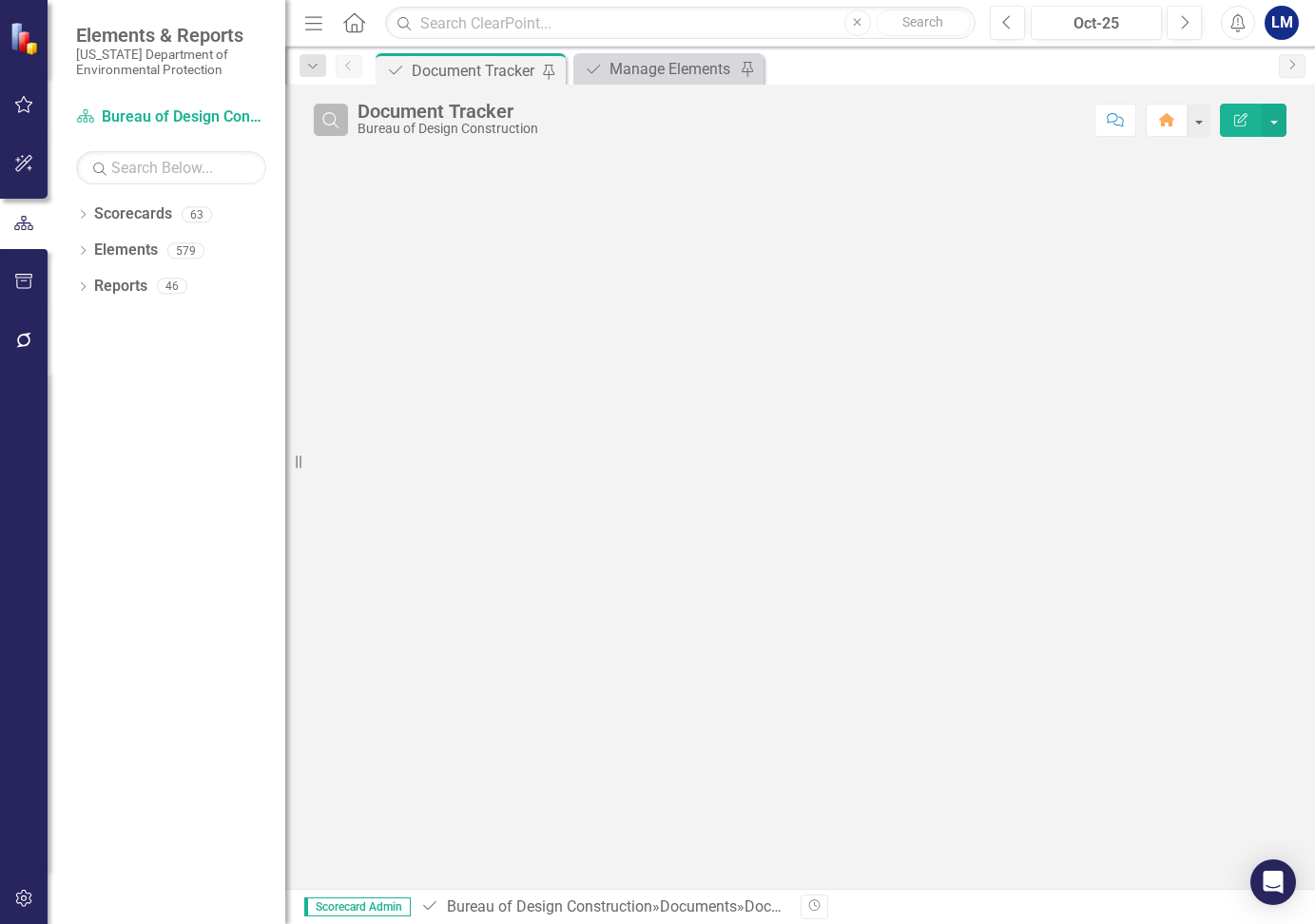
click at [341, 121] on icon "Search" at bounding box center [330, 119] width 21 height 17
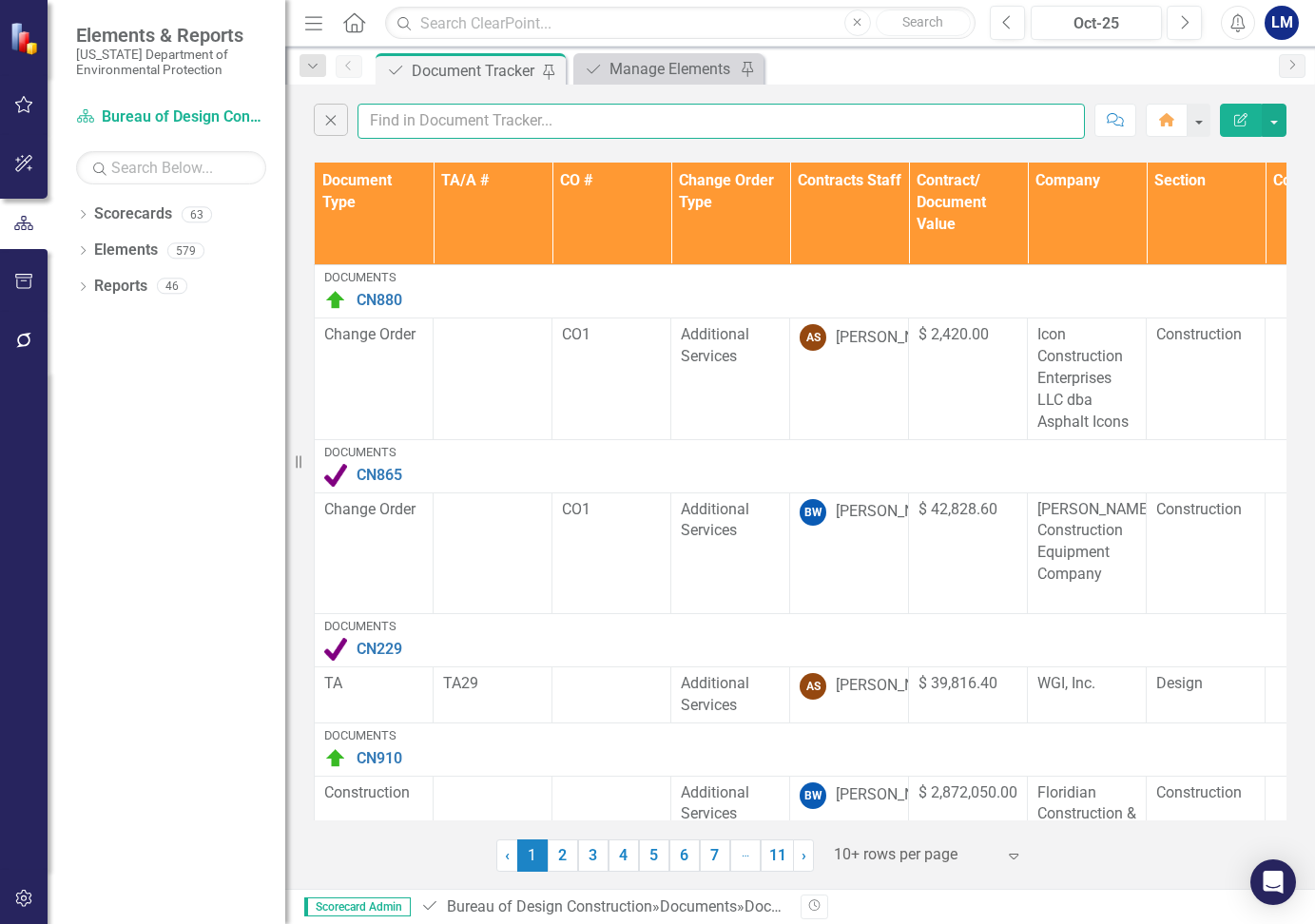
click at [411, 121] on input "text" at bounding box center [720, 120] width 727 height 35
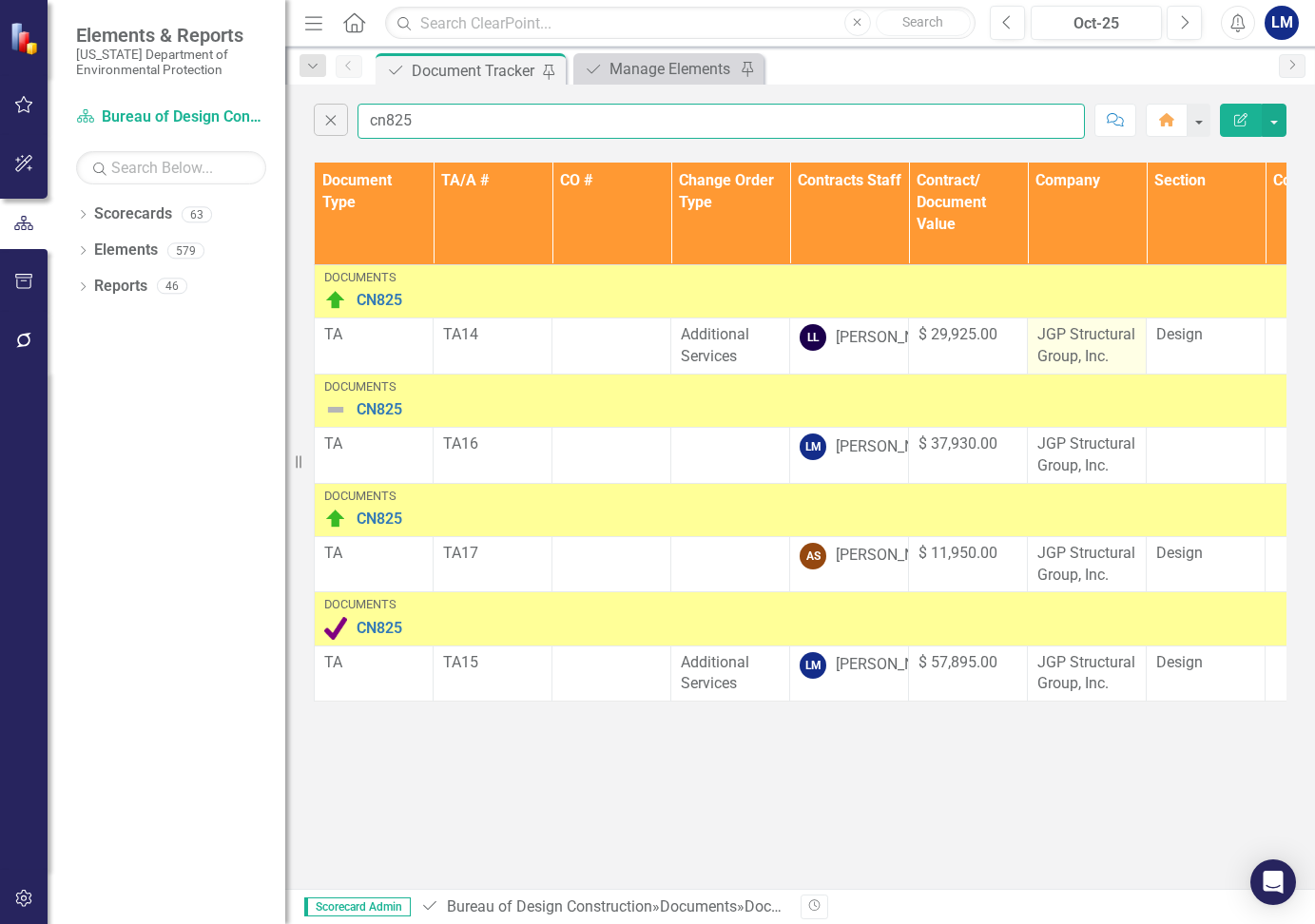
type input "cn825"
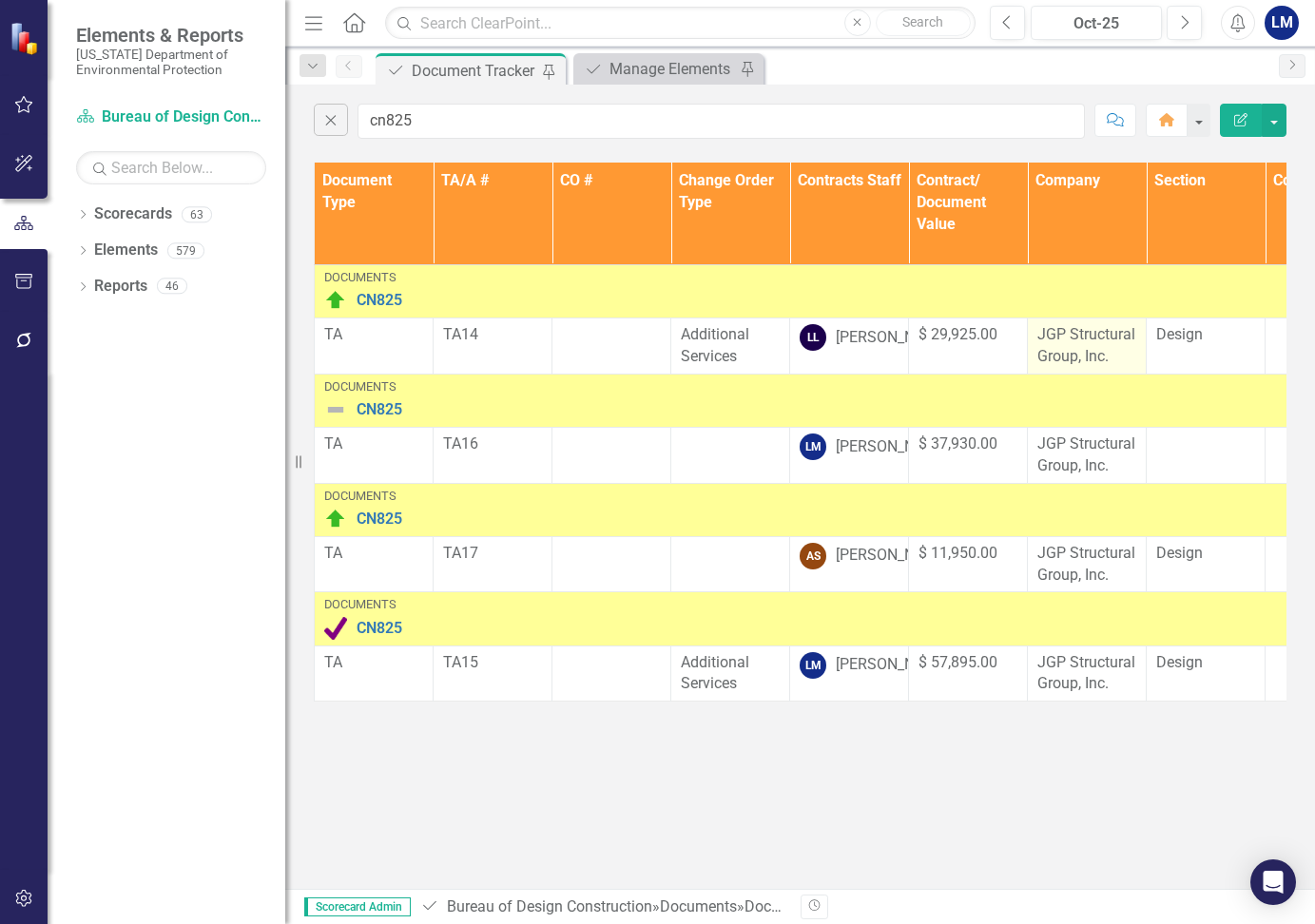
click at [1112, 363] on p "JGP Structural Group, Inc." at bounding box center [1086, 346] width 98 height 44
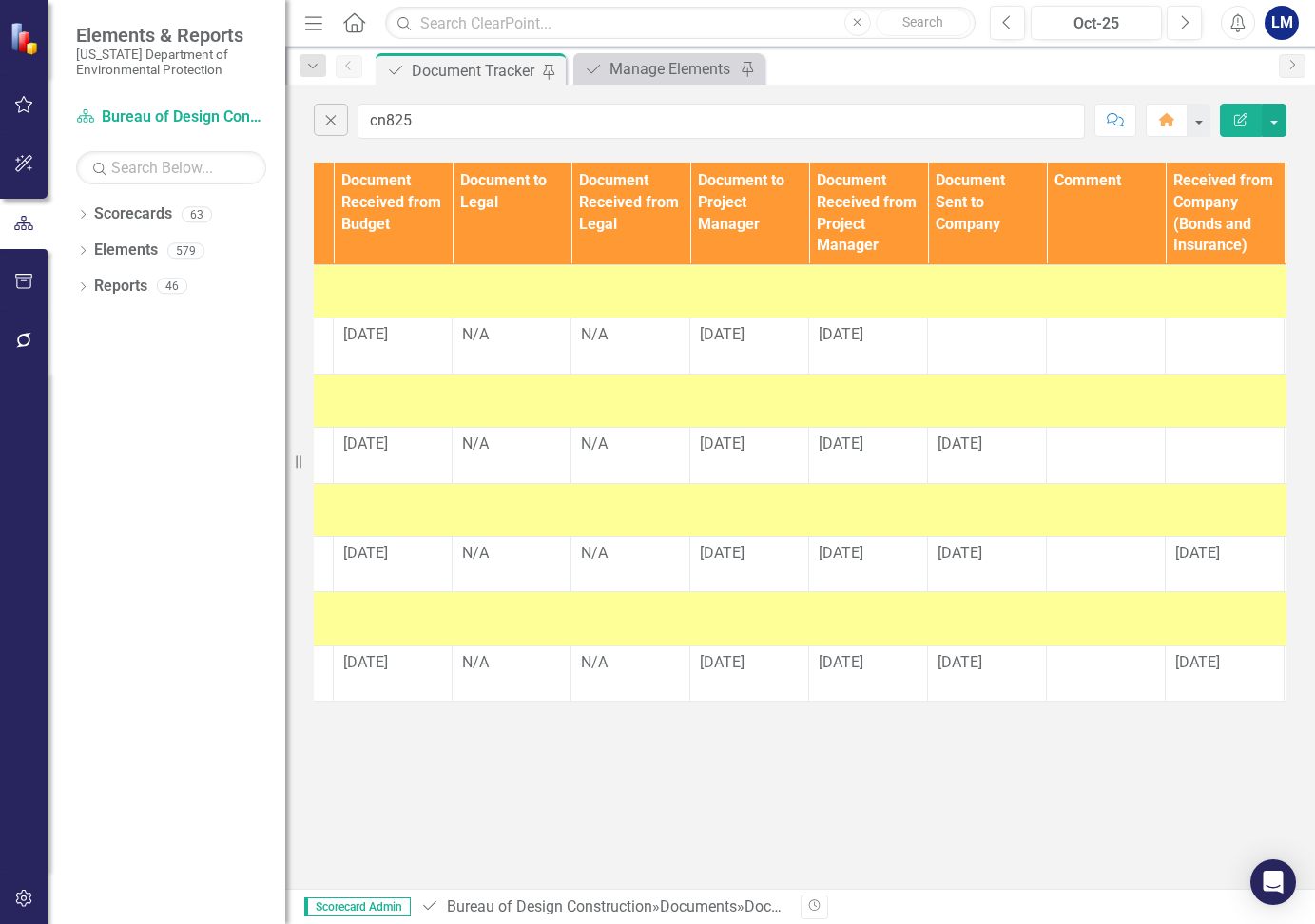
scroll to position [0, 1524]
click at [987, 355] on td at bounding box center [989, 346] width 118 height 56
click at [988, 342] on div at bounding box center [988, 335] width 98 height 23
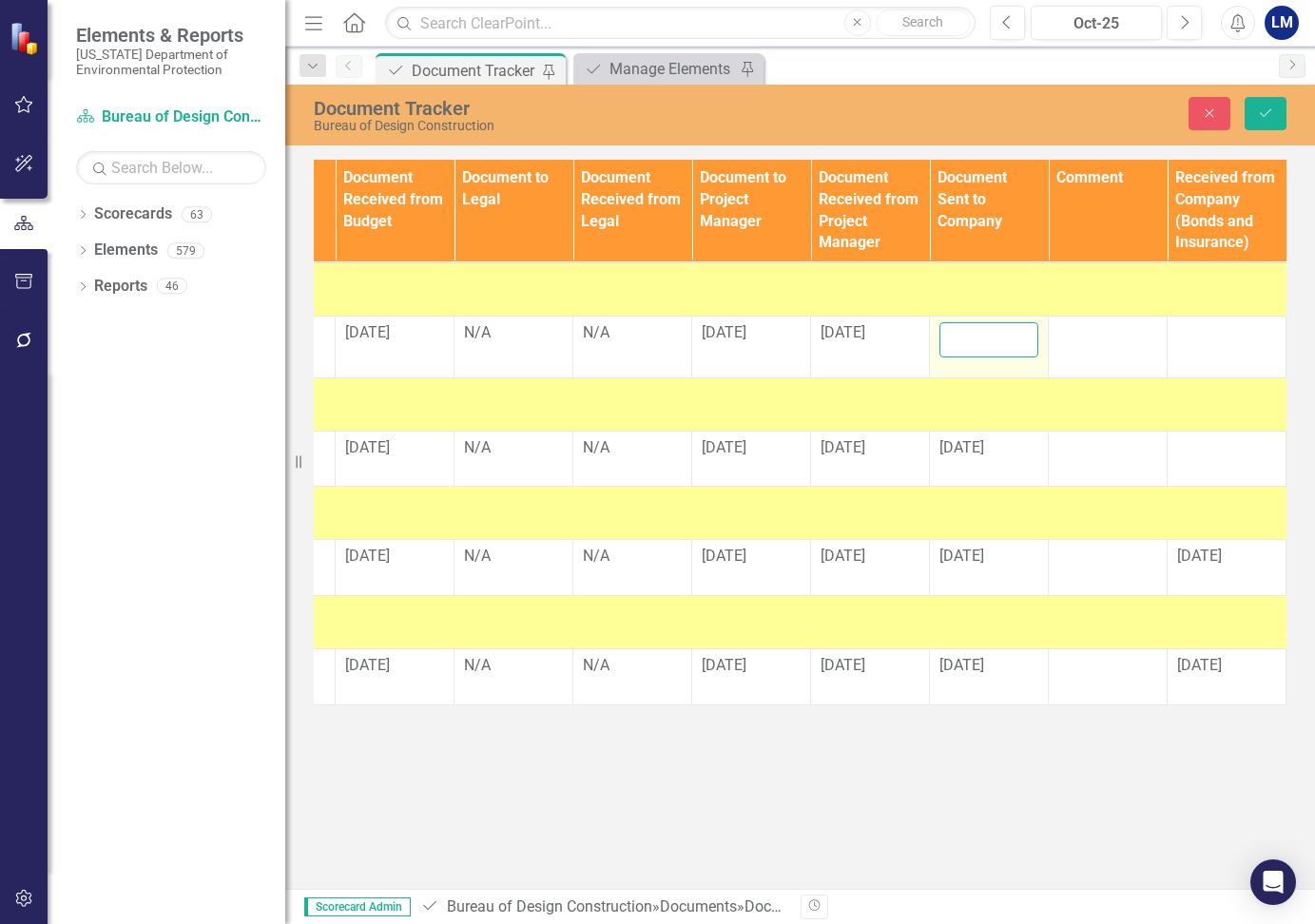
click at [988, 342] on input "text" at bounding box center [988, 339] width 98 height 35
click at [989, 336] on input "[DATE]" at bounding box center [988, 339] width 98 height 35
type input "[DATE]"
click at [1206, 348] on td at bounding box center [1226, 346] width 118 height 62
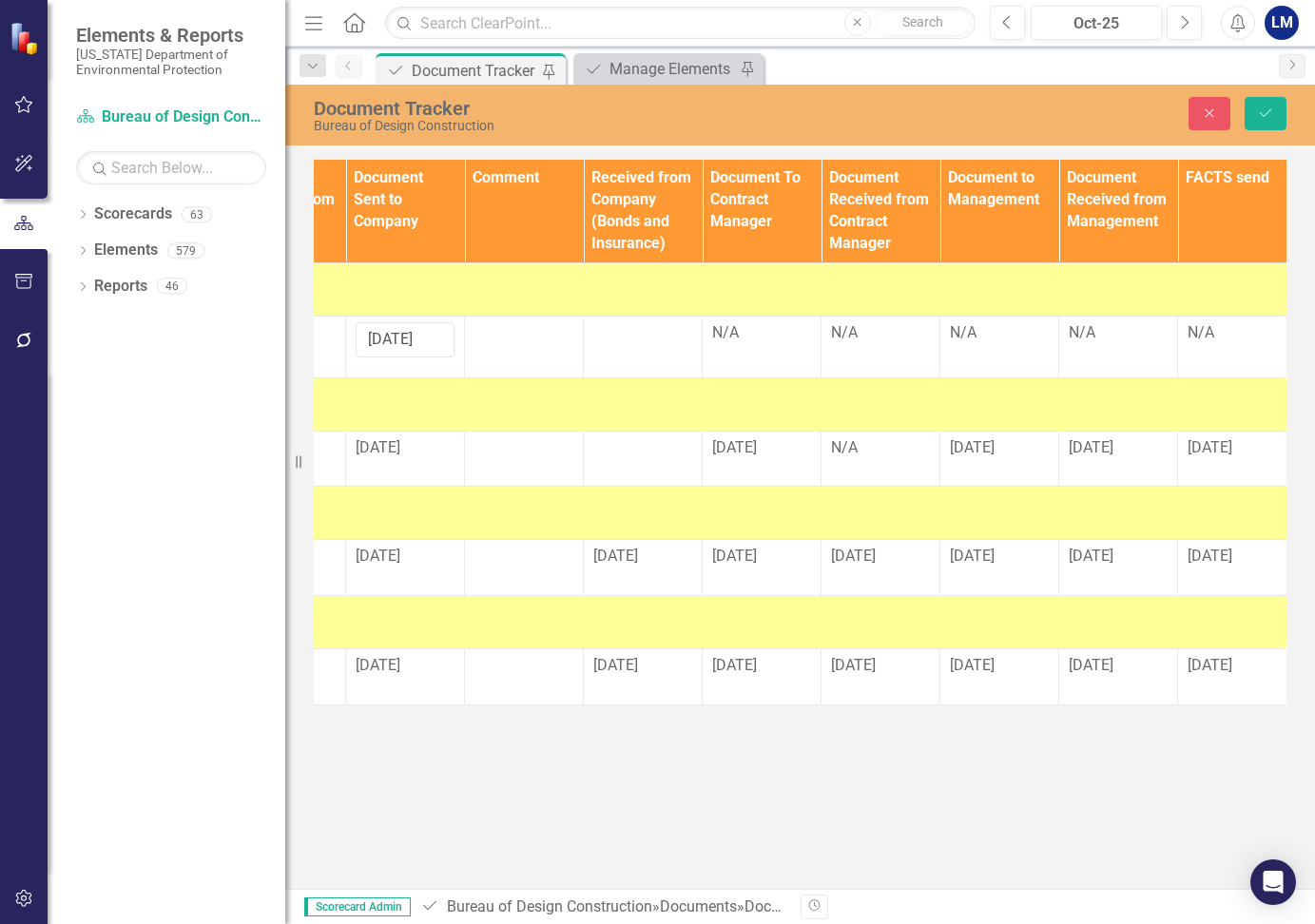
scroll to position [0, 2121]
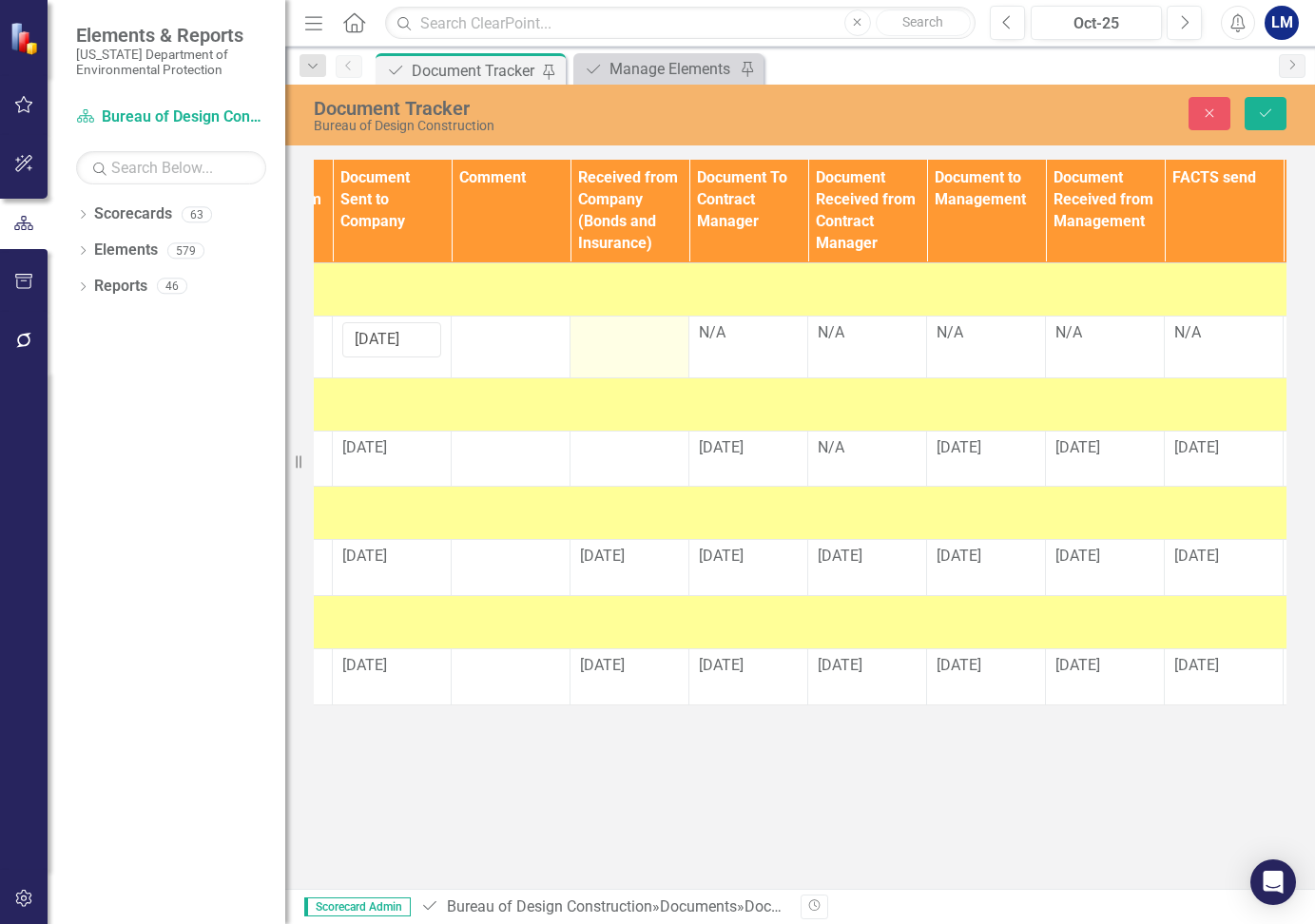
click at [626, 344] on div at bounding box center [629, 333] width 98 height 23
click at [626, 343] on input "text" at bounding box center [629, 339] width 98 height 35
type input "[DATE]"
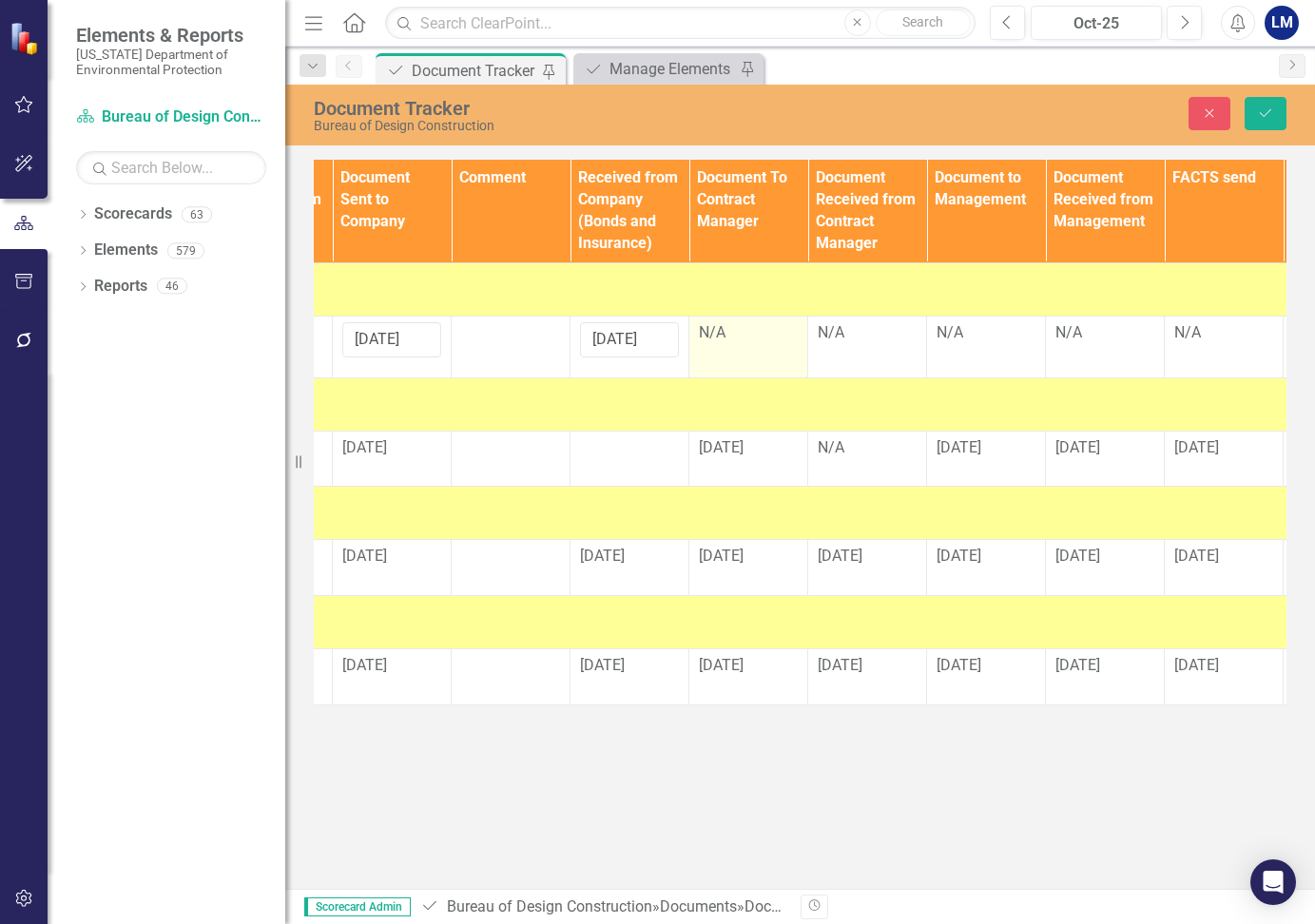
click at [755, 334] on div "N/A" at bounding box center [748, 333] width 98 height 22
click at [747, 334] on div "N/A" at bounding box center [748, 333] width 98 height 22
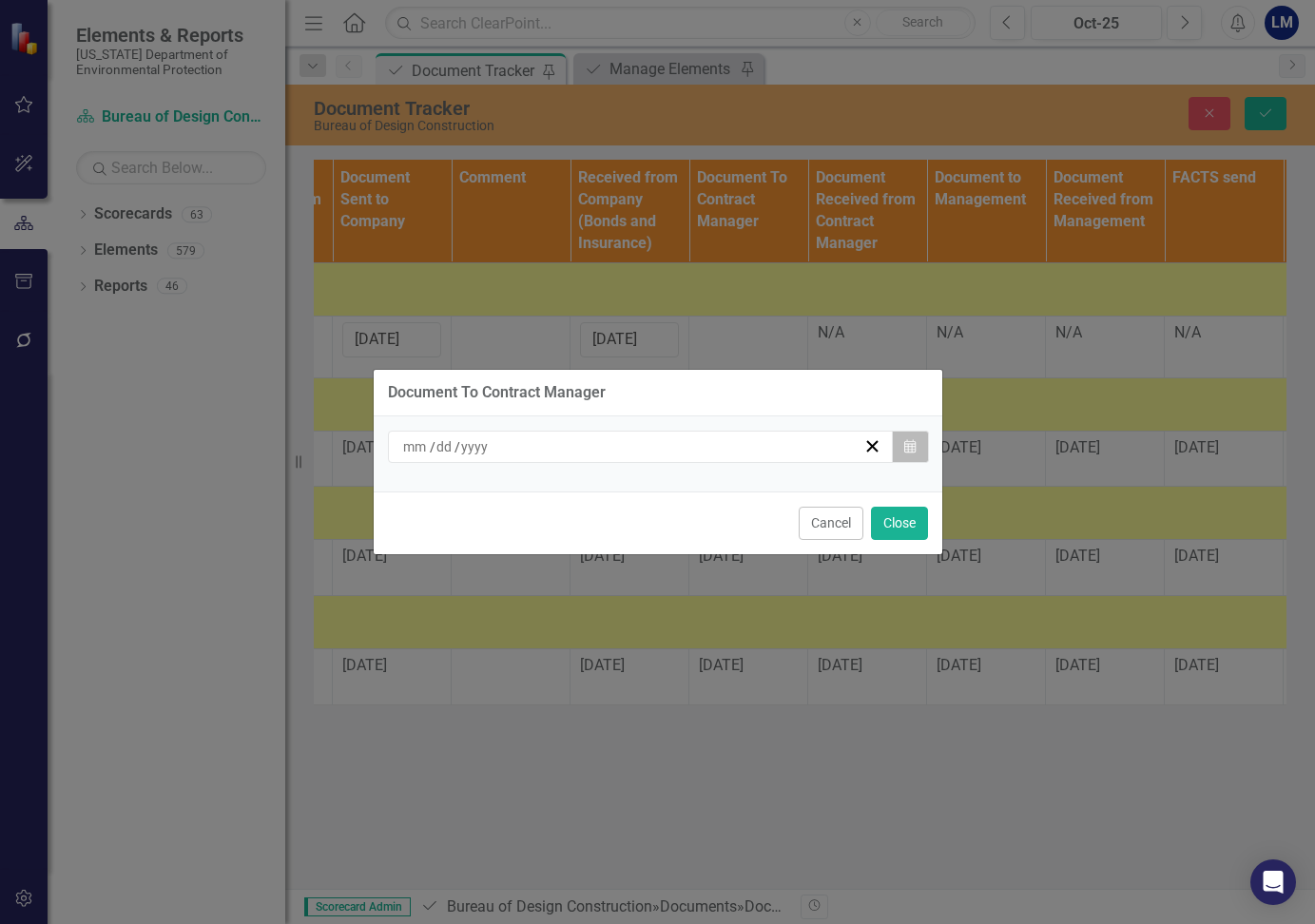
click at [914, 452] on icon "Calendar" at bounding box center [909, 447] width 11 height 13
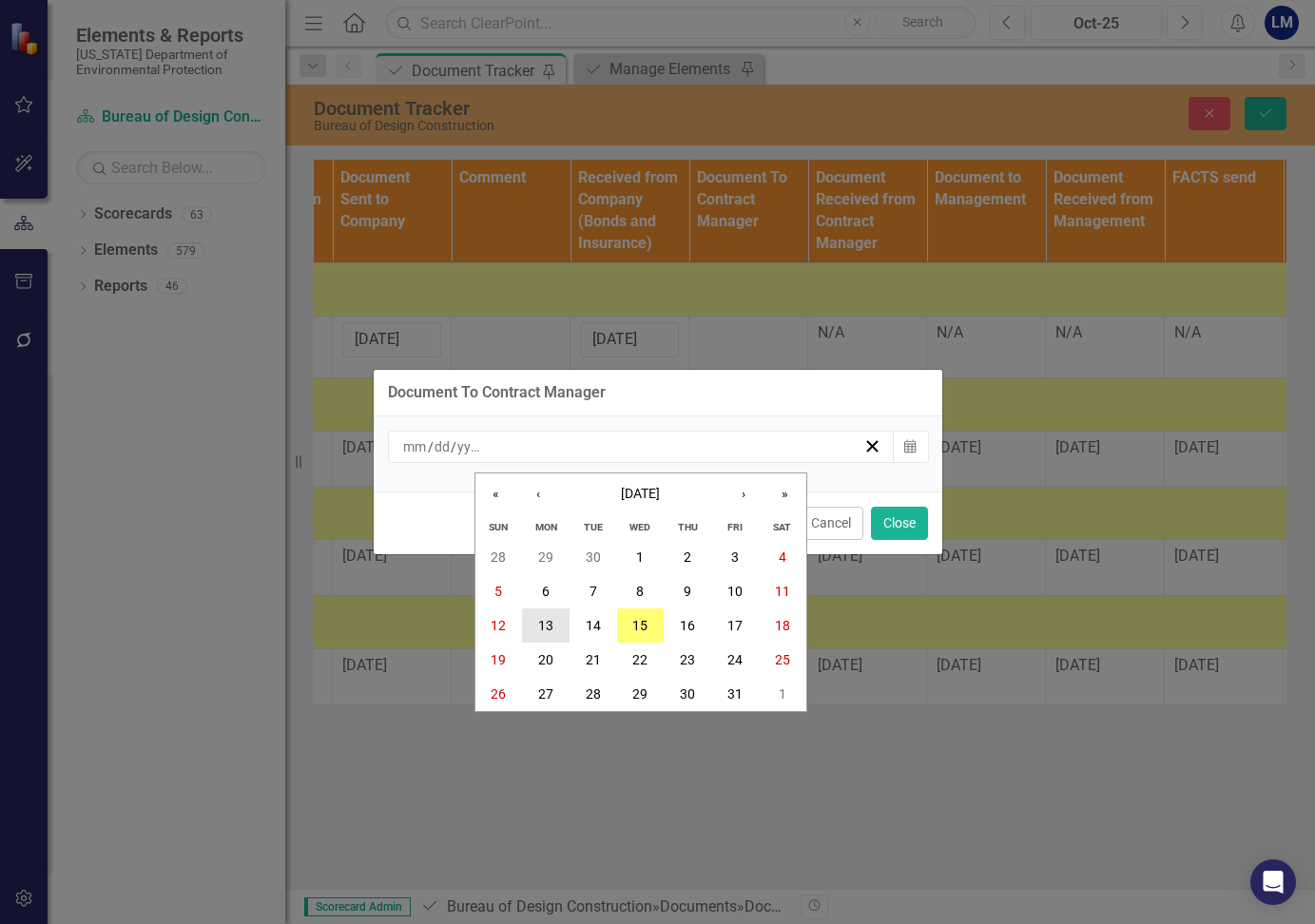
click at [542, 622] on abbr "13" at bounding box center [545, 625] width 15 height 15
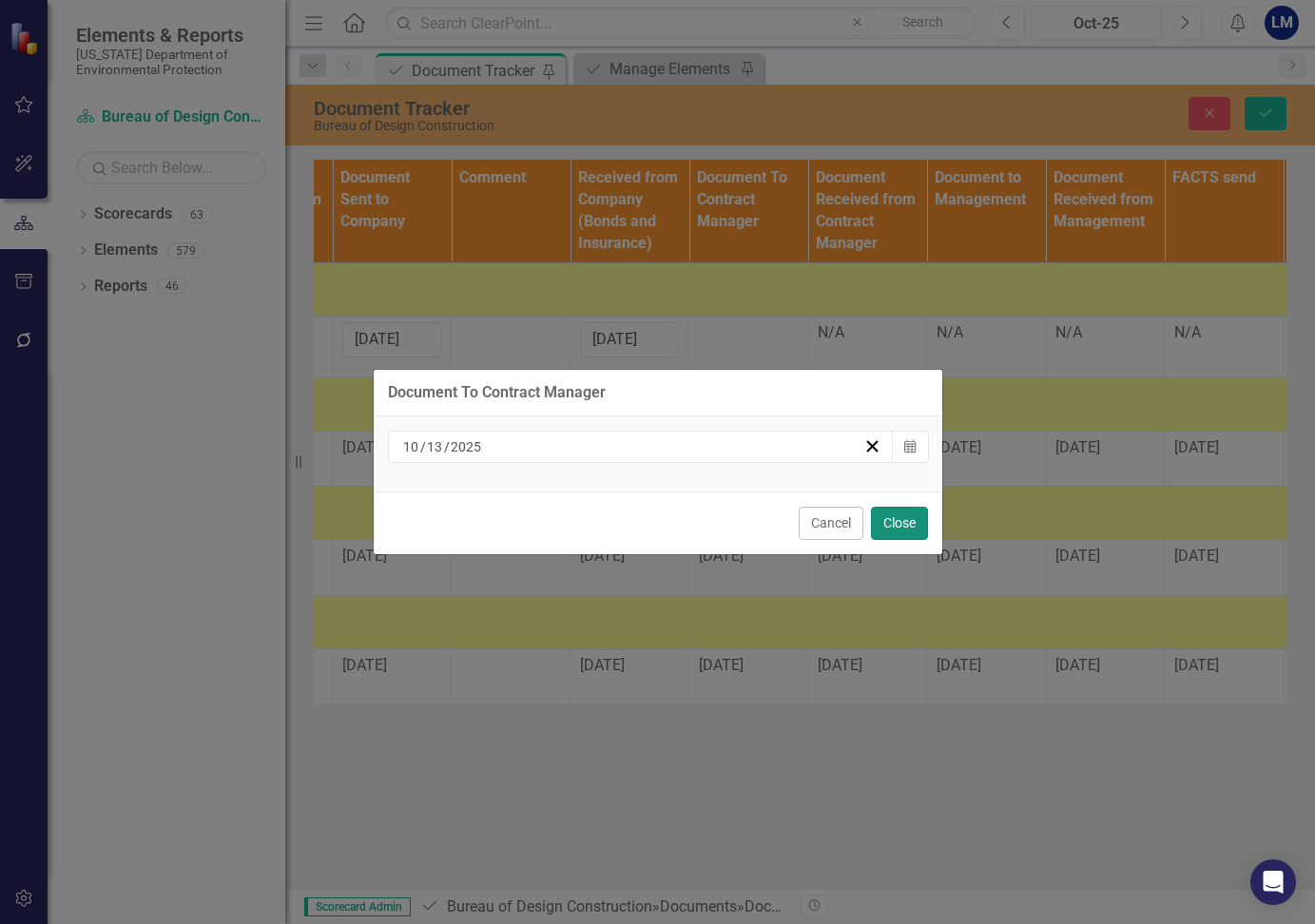
click at [893, 525] on button "Close" at bounding box center [899, 522] width 57 height 33
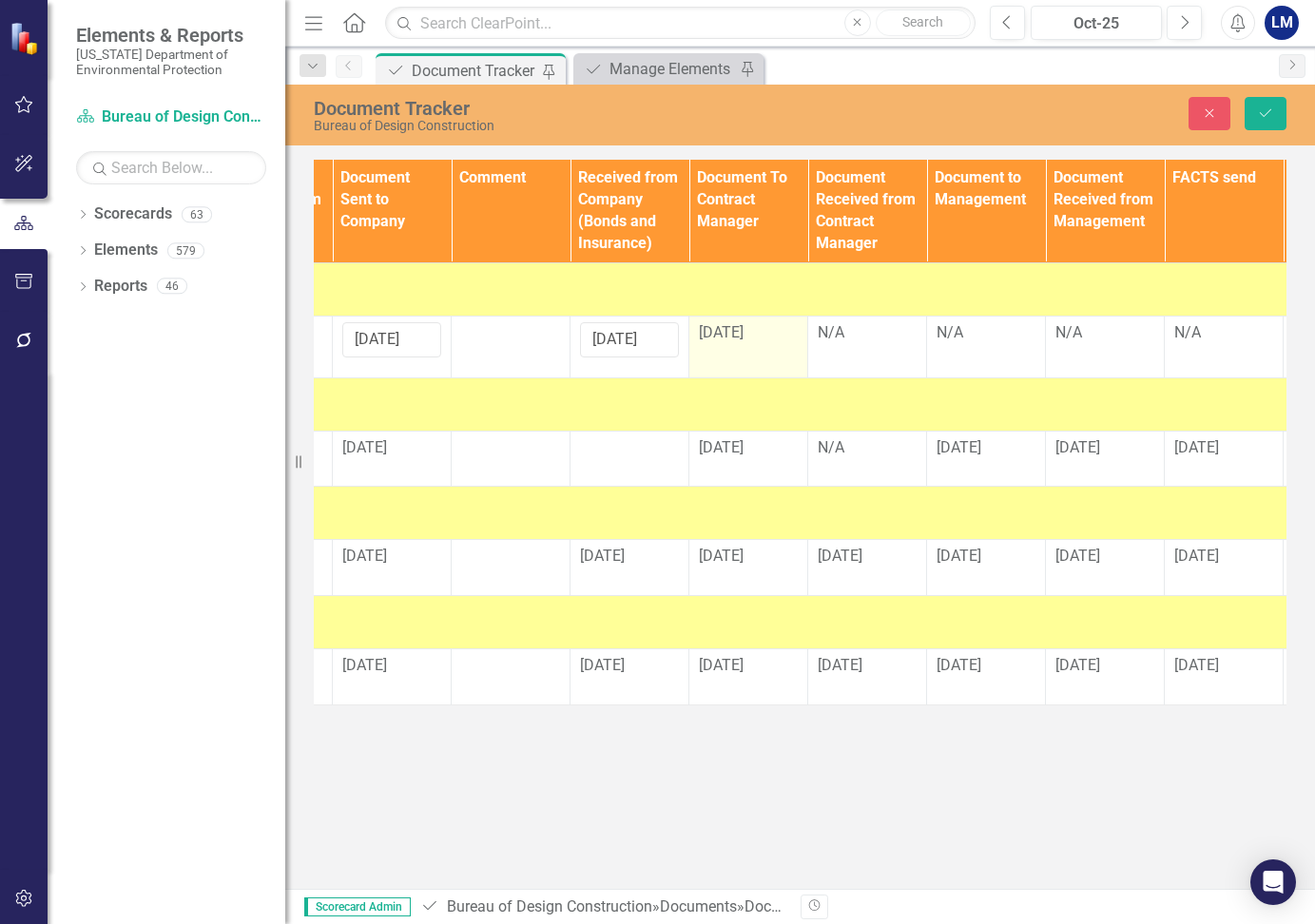
click at [747, 345] on td "[DATE]" at bounding box center [748, 346] width 118 height 62
click at [742, 331] on span "[DATE]" at bounding box center [721, 332] width 45 height 18
click at [741, 326] on span "[DATE]" at bounding box center [721, 332] width 45 height 18
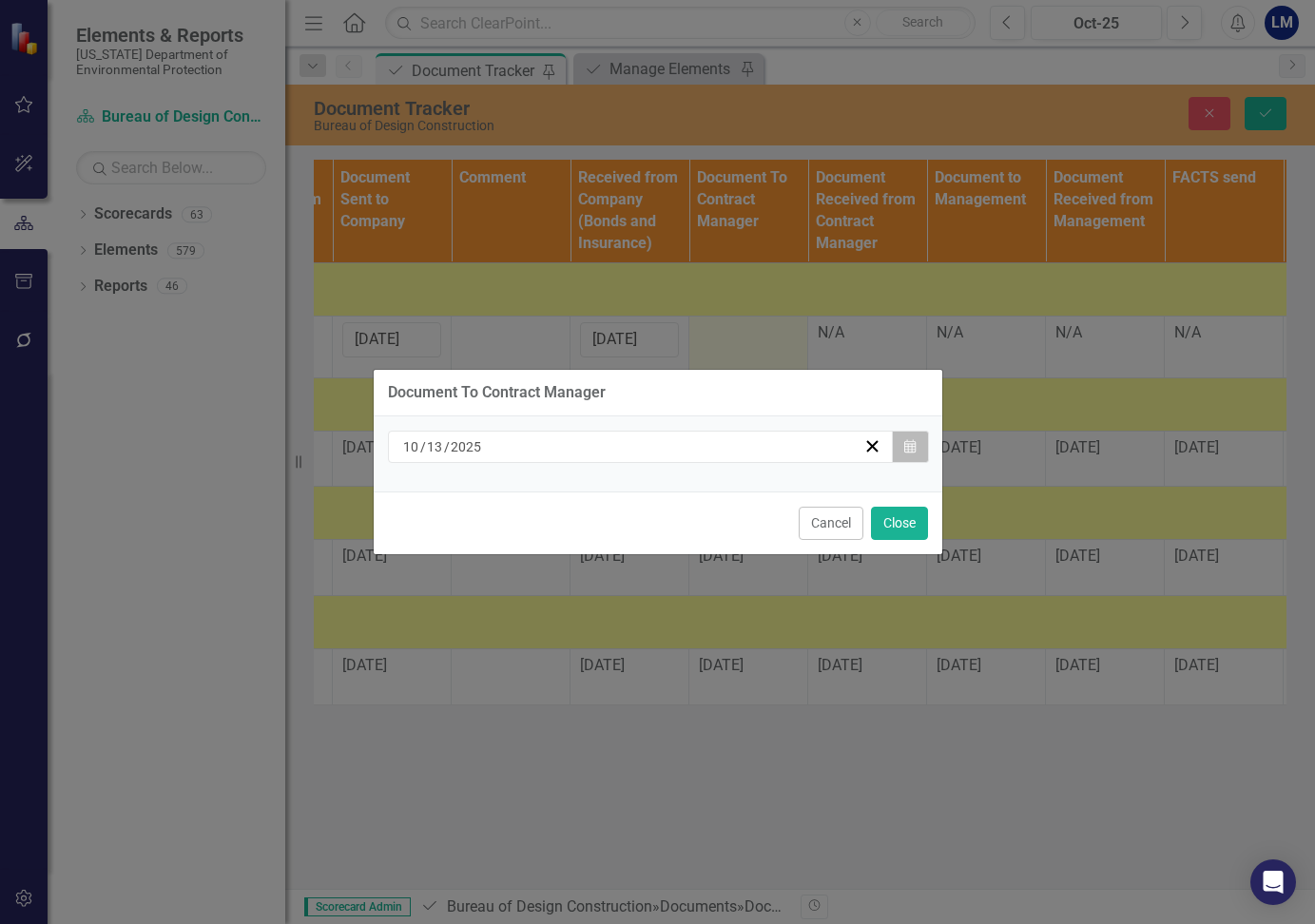
click at [916, 439] on button "Calendar" at bounding box center [910, 447] width 36 height 32
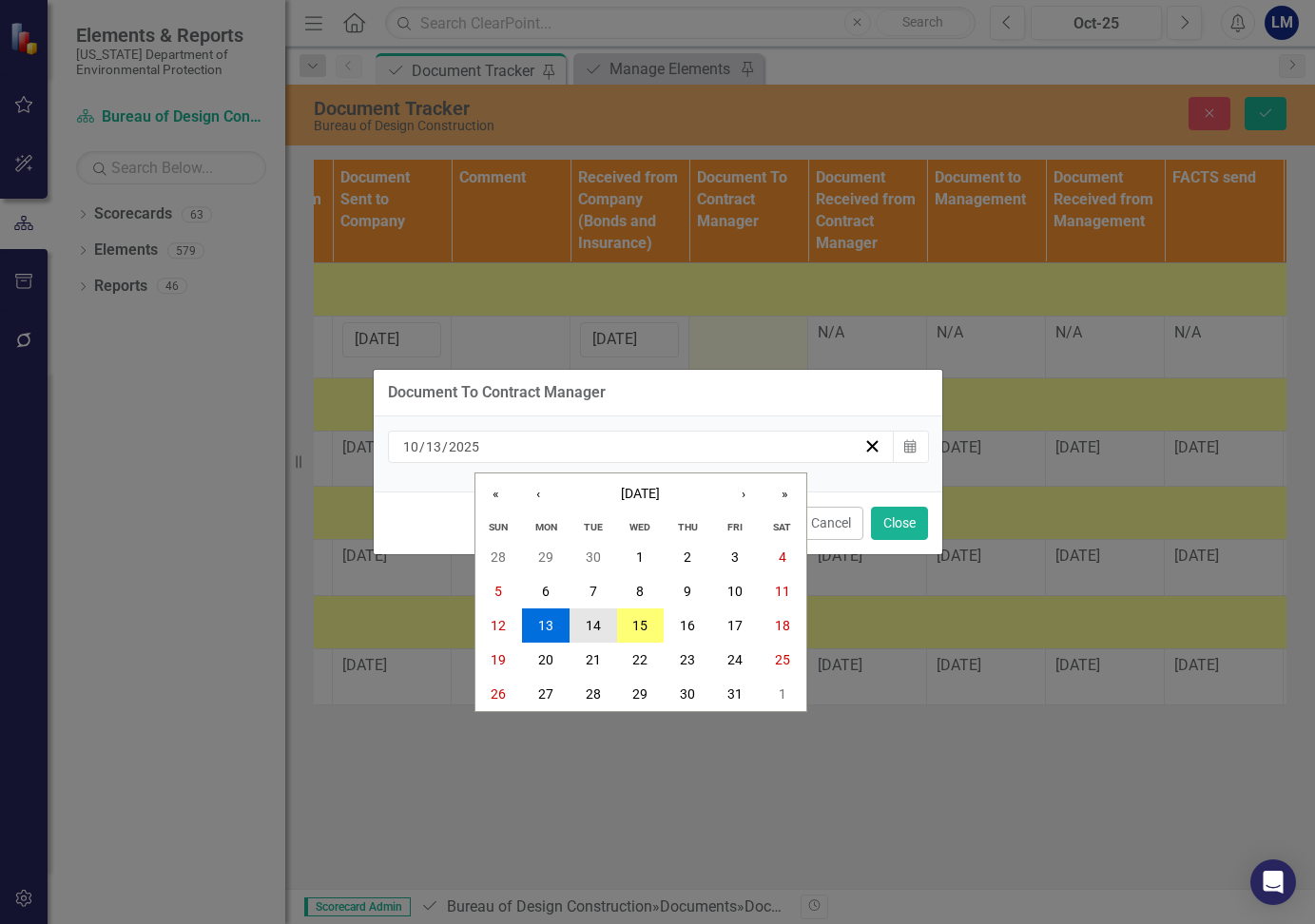
click at [595, 623] on abbr "14" at bounding box center [593, 625] width 15 height 15
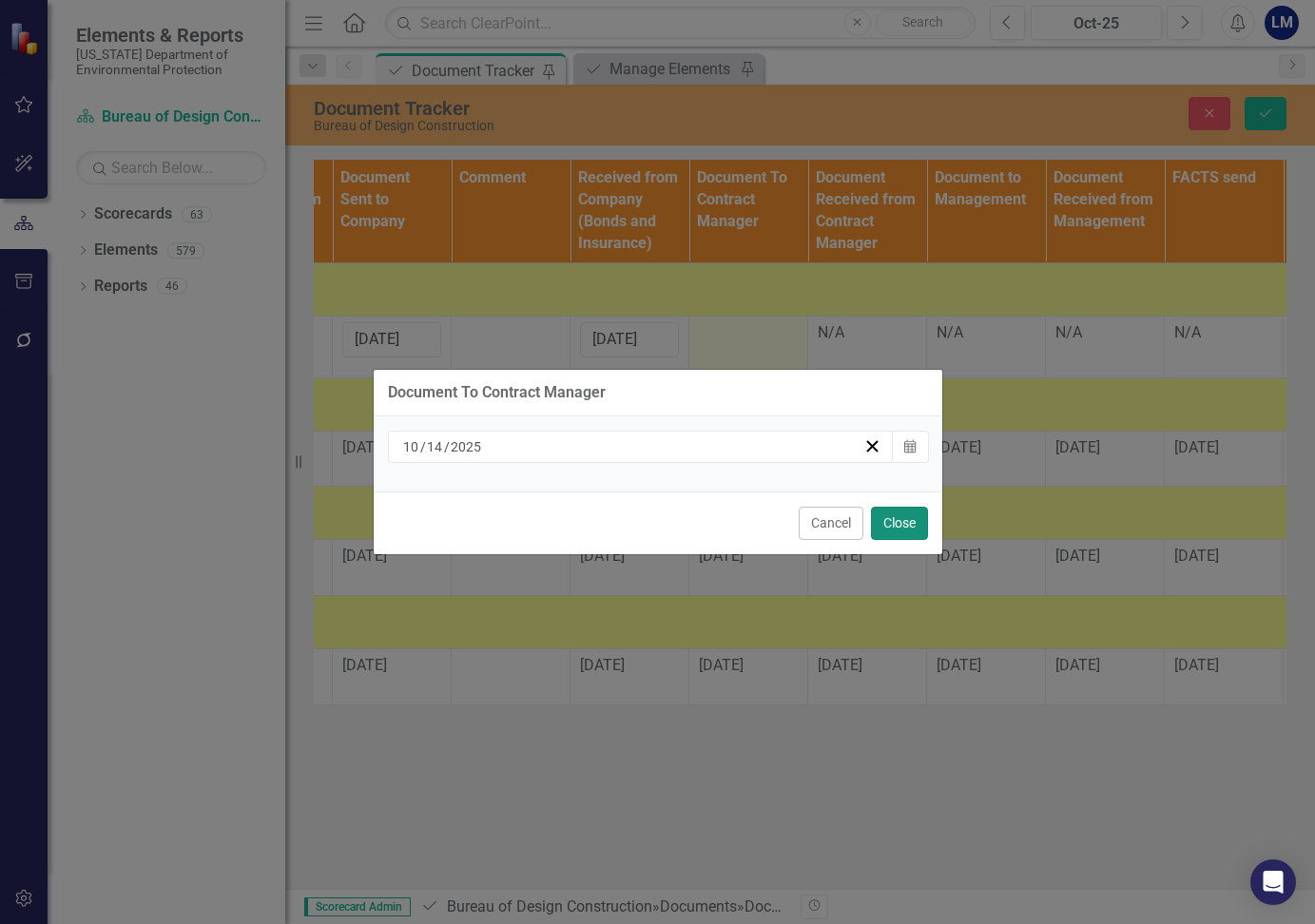
click at [907, 526] on button "Close" at bounding box center [899, 522] width 57 height 33
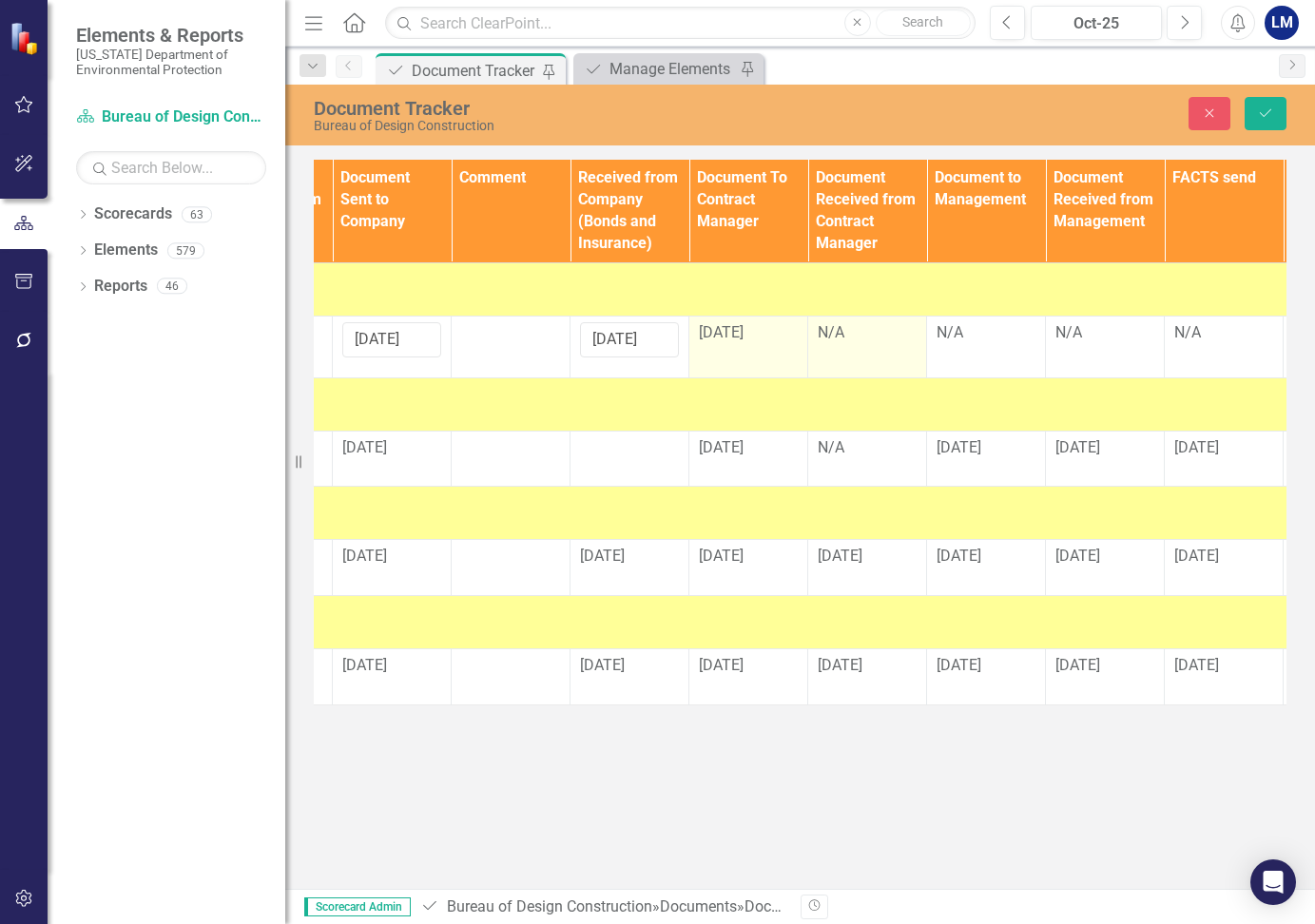
click at [848, 342] on div "N/A" at bounding box center [866, 333] width 98 height 22
click at [960, 333] on div "N/A" at bounding box center [985, 333] width 98 height 22
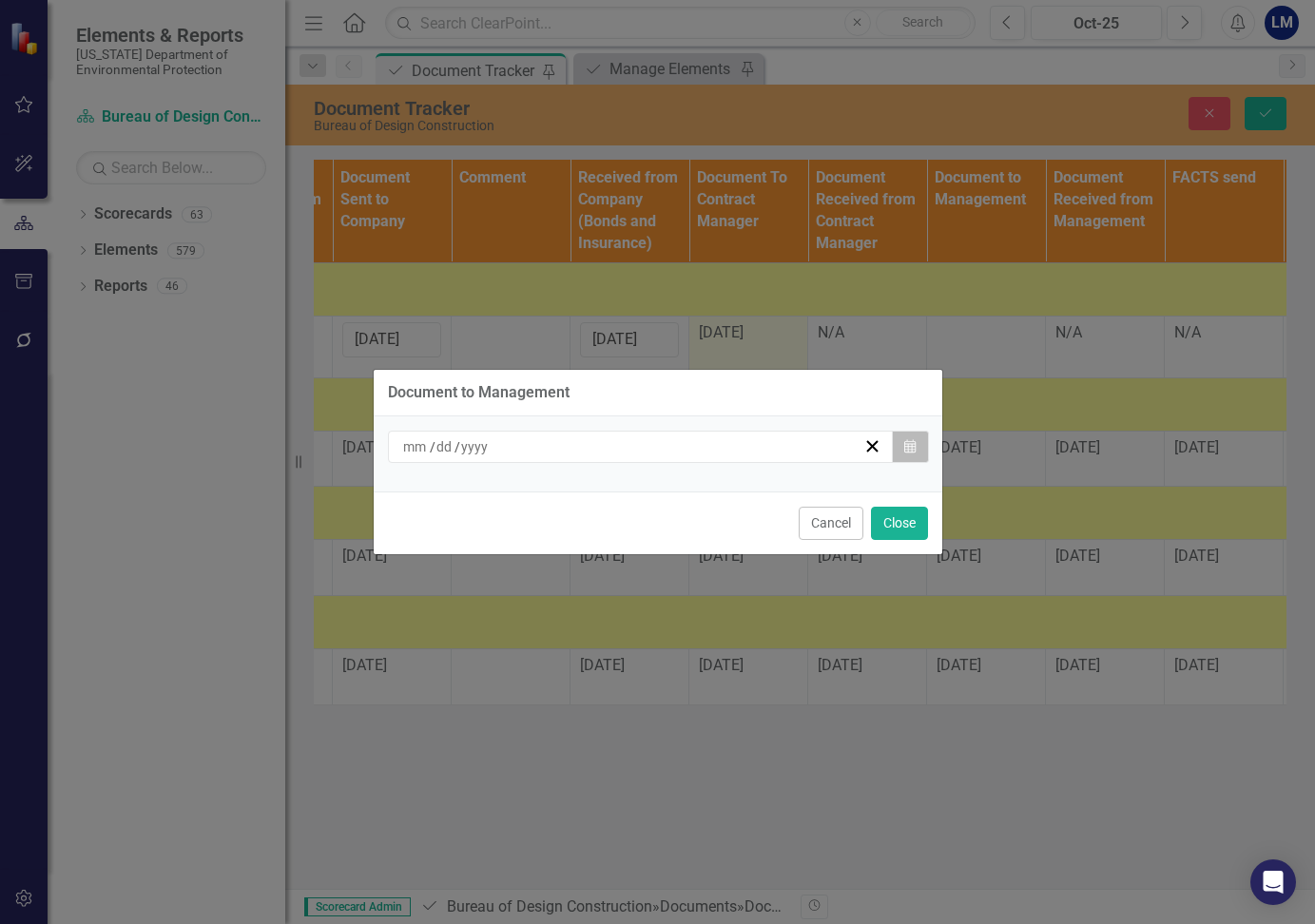
click at [905, 447] on icon "button" at bounding box center [909, 446] width 11 height 13
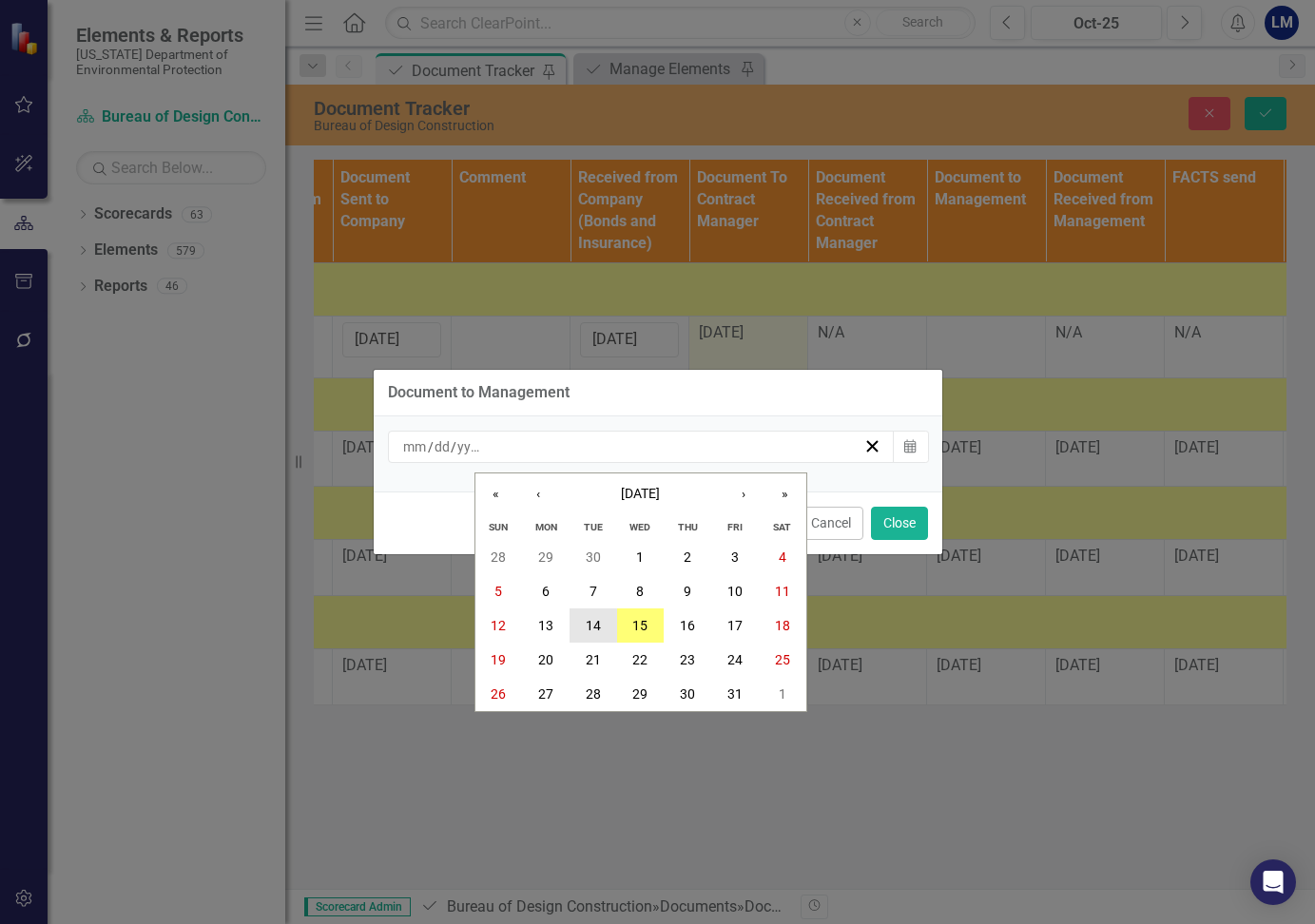
click at [598, 627] on abbr "14" at bounding box center [593, 625] width 15 height 15
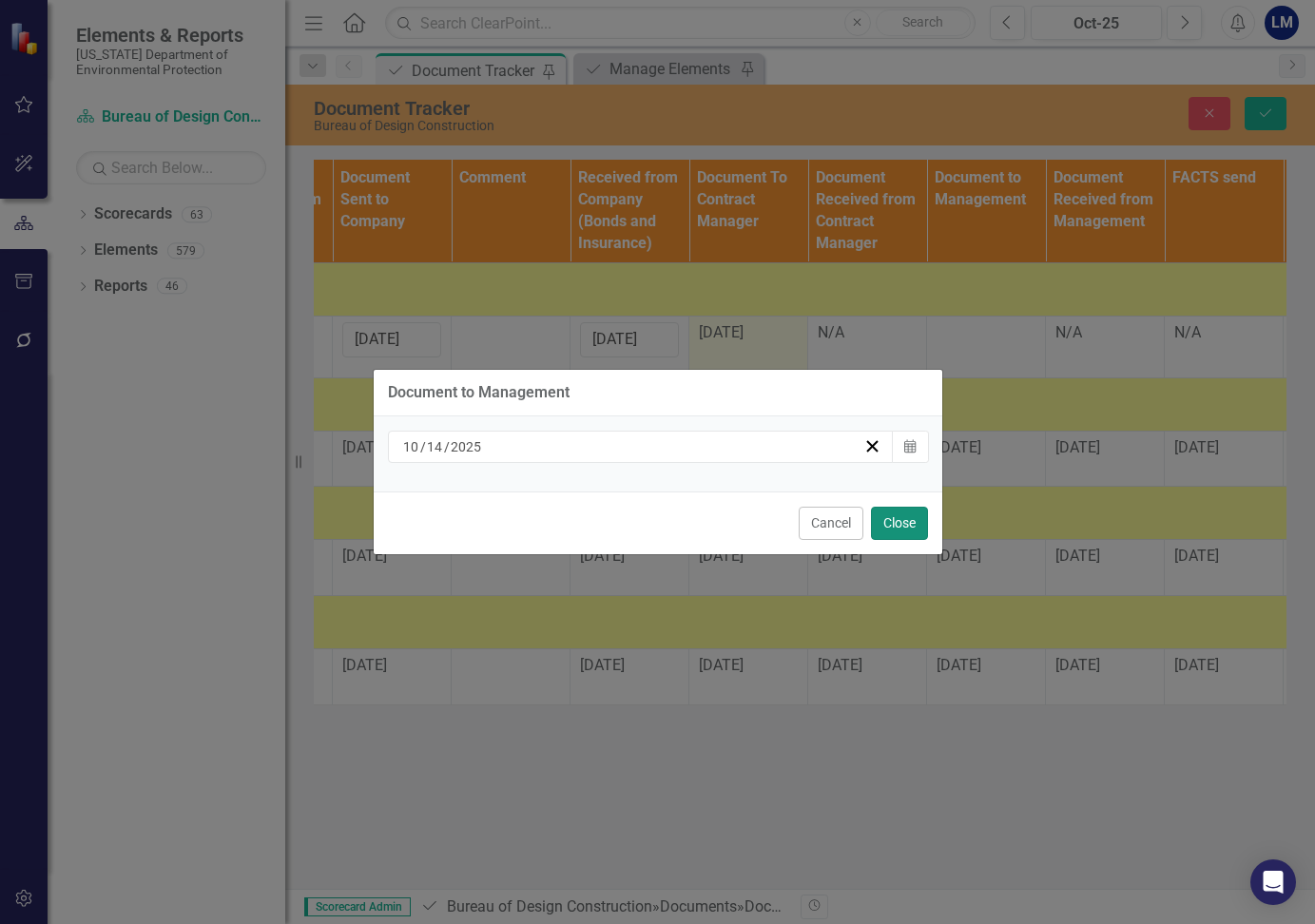
click at [895, 518] on button "Close" at bounding box center [899, 522] width 57 height 33
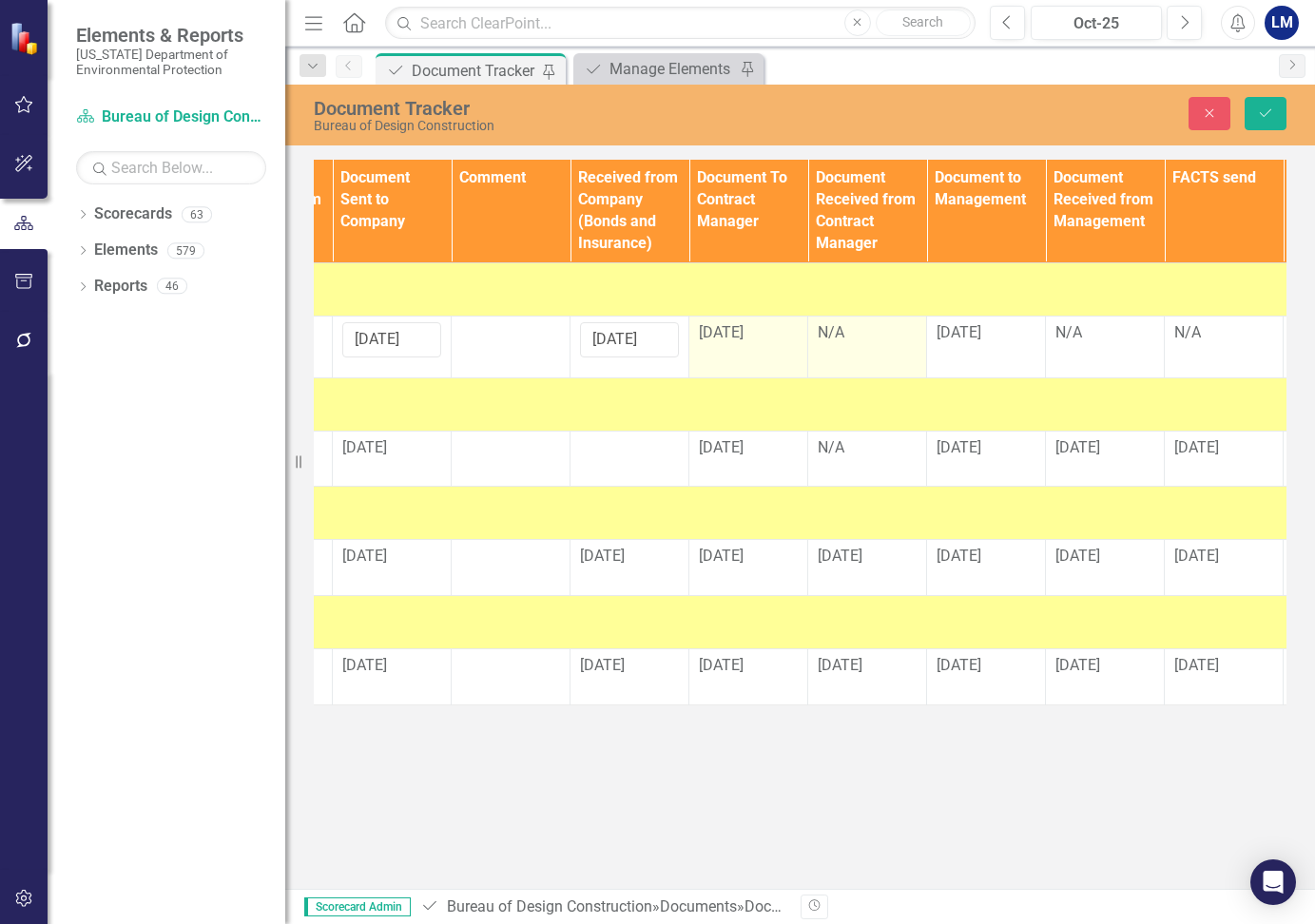
click at [834, 339] on div "N/A" at bounding box center [866, 333] width 98 height 22
click at [834, 338] on div "N/A" at bounding box center [866, 333] width 98 height 22
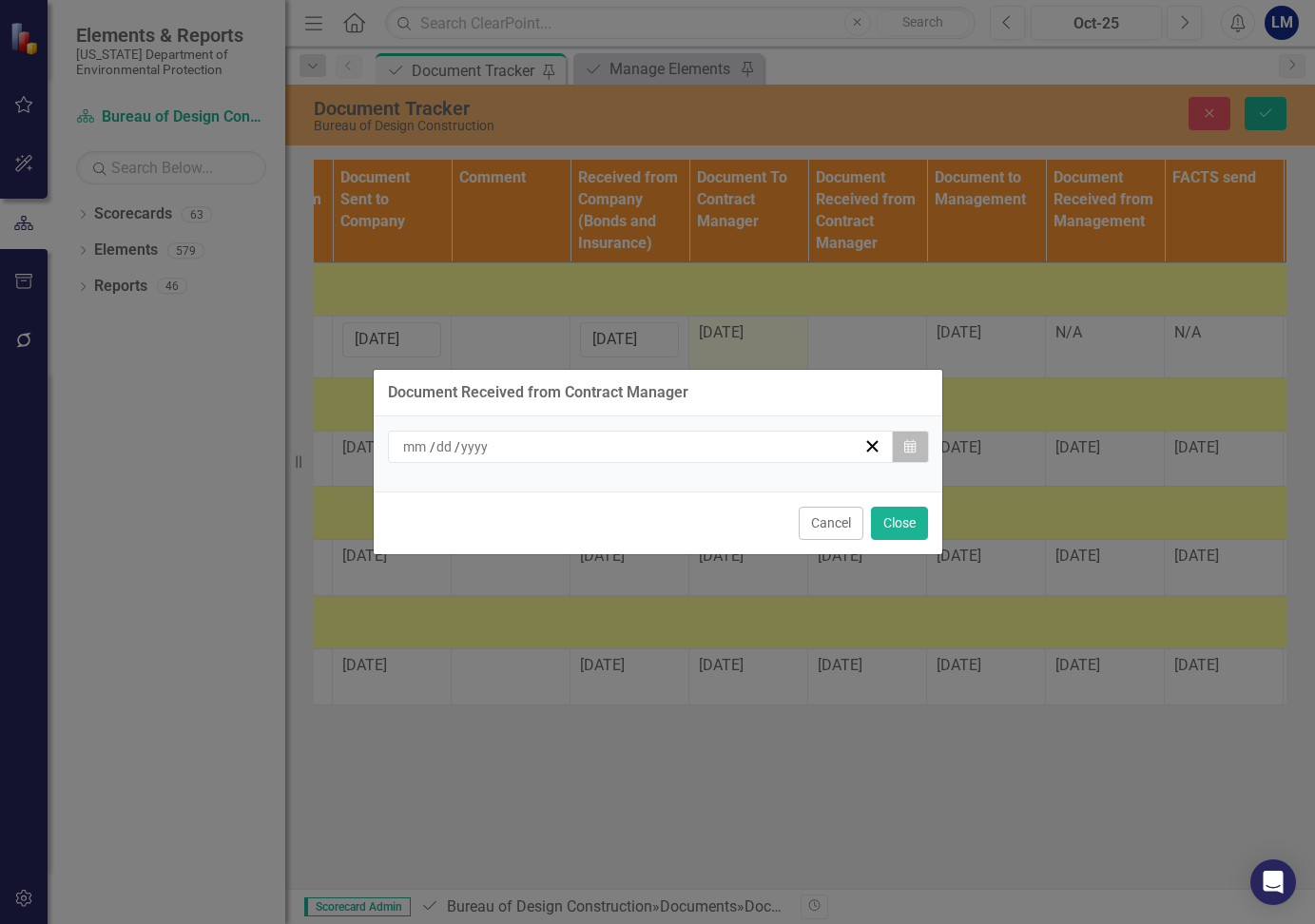
click at [911, 446] on icon "Calendar" at bounding box center [909, 447] width 11 height 13
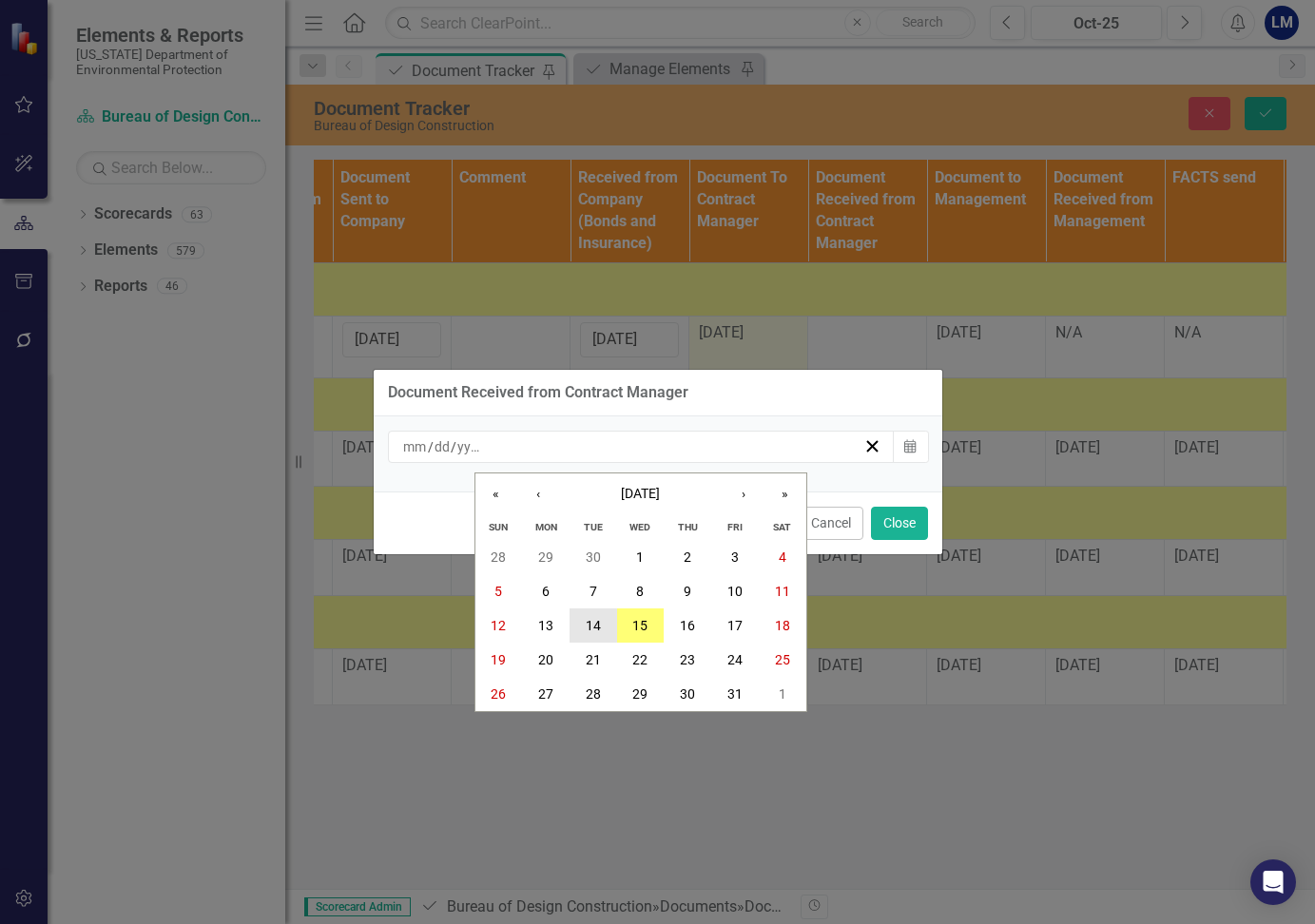
click at [601, 619] on button "14" at bounding box center [594, 626] width 48 height 34
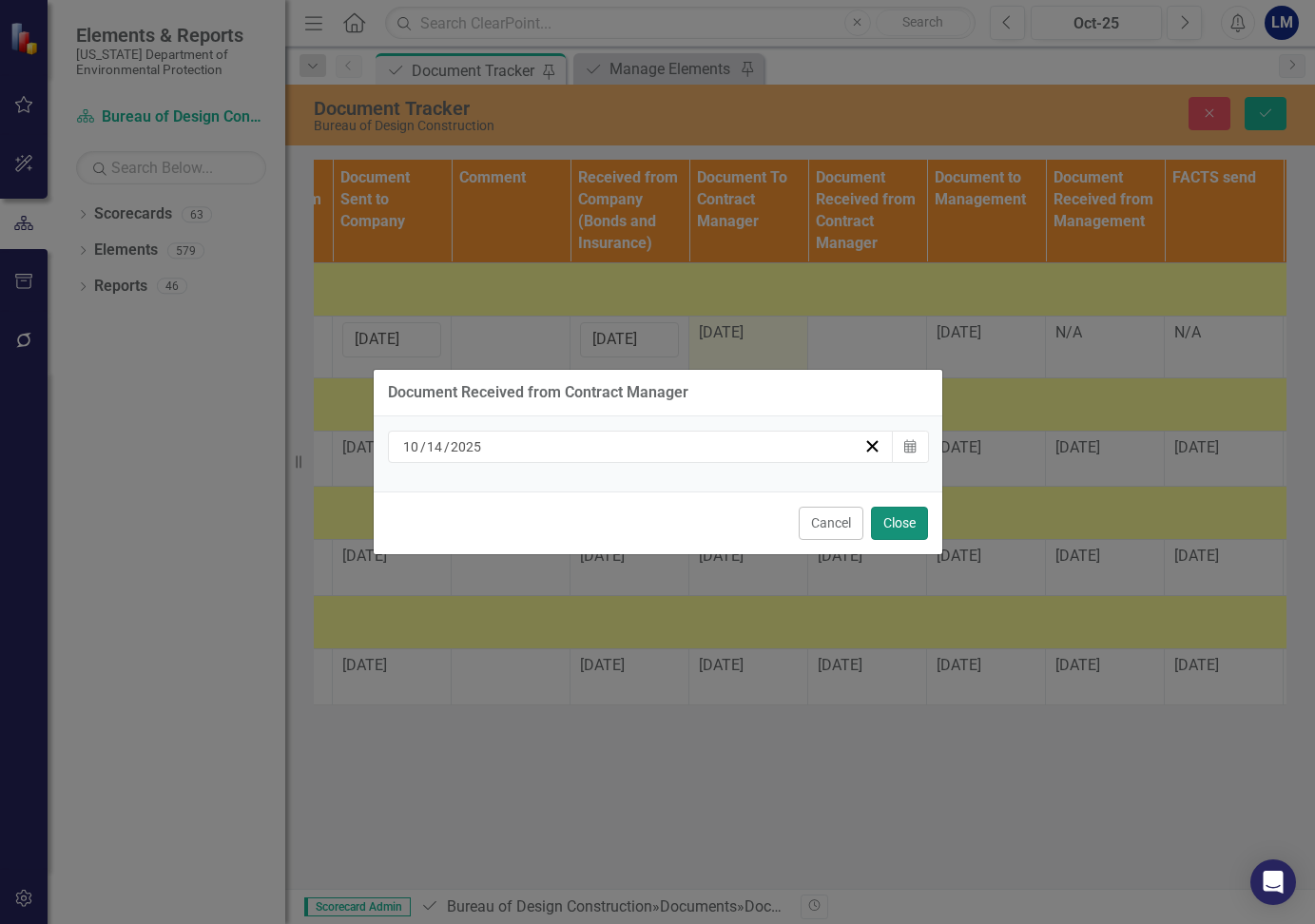
click at [907, 527] on button "Close" at bounding box center [899, 522] width 57 height 33
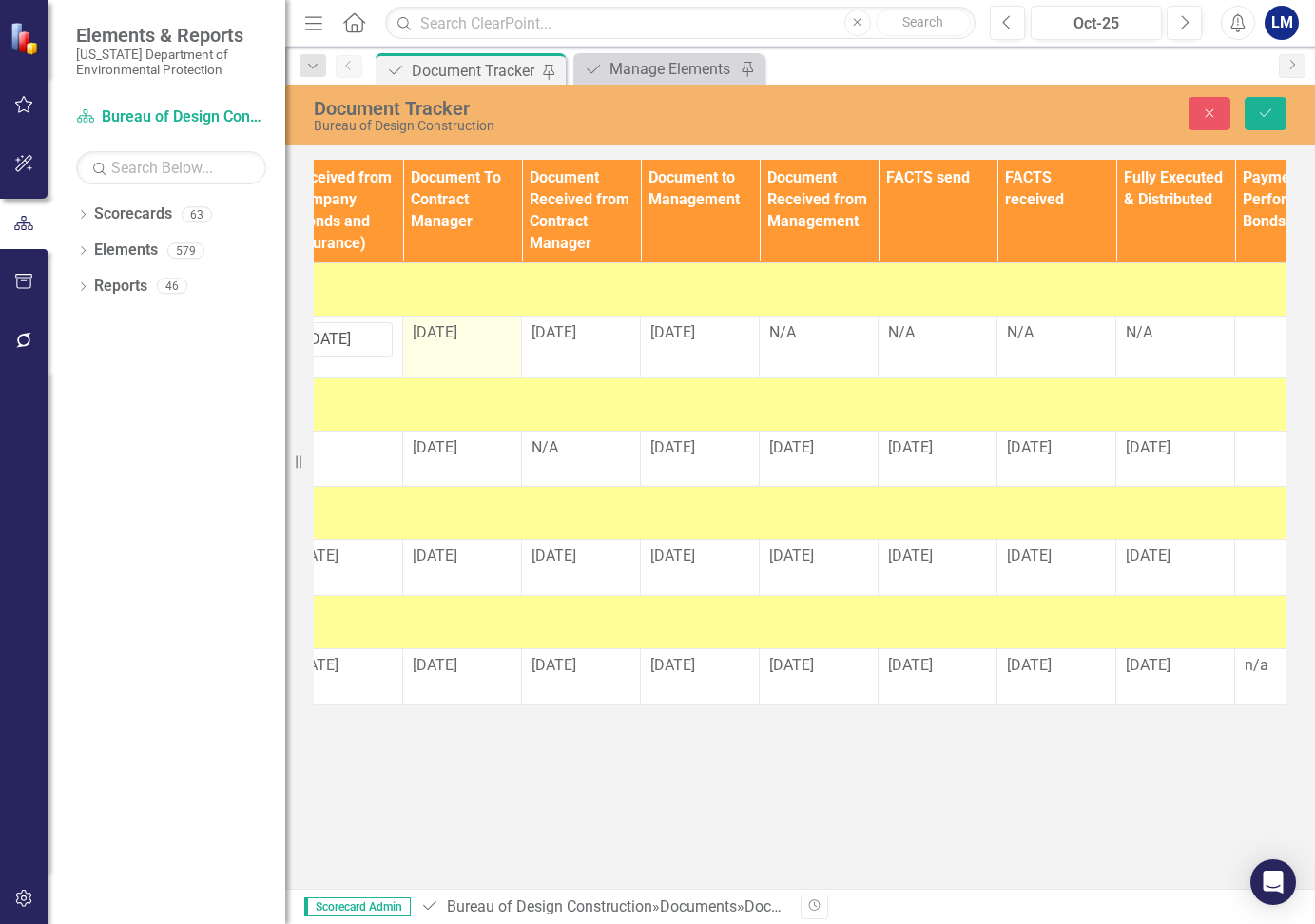
scroll to position [0, 2475]
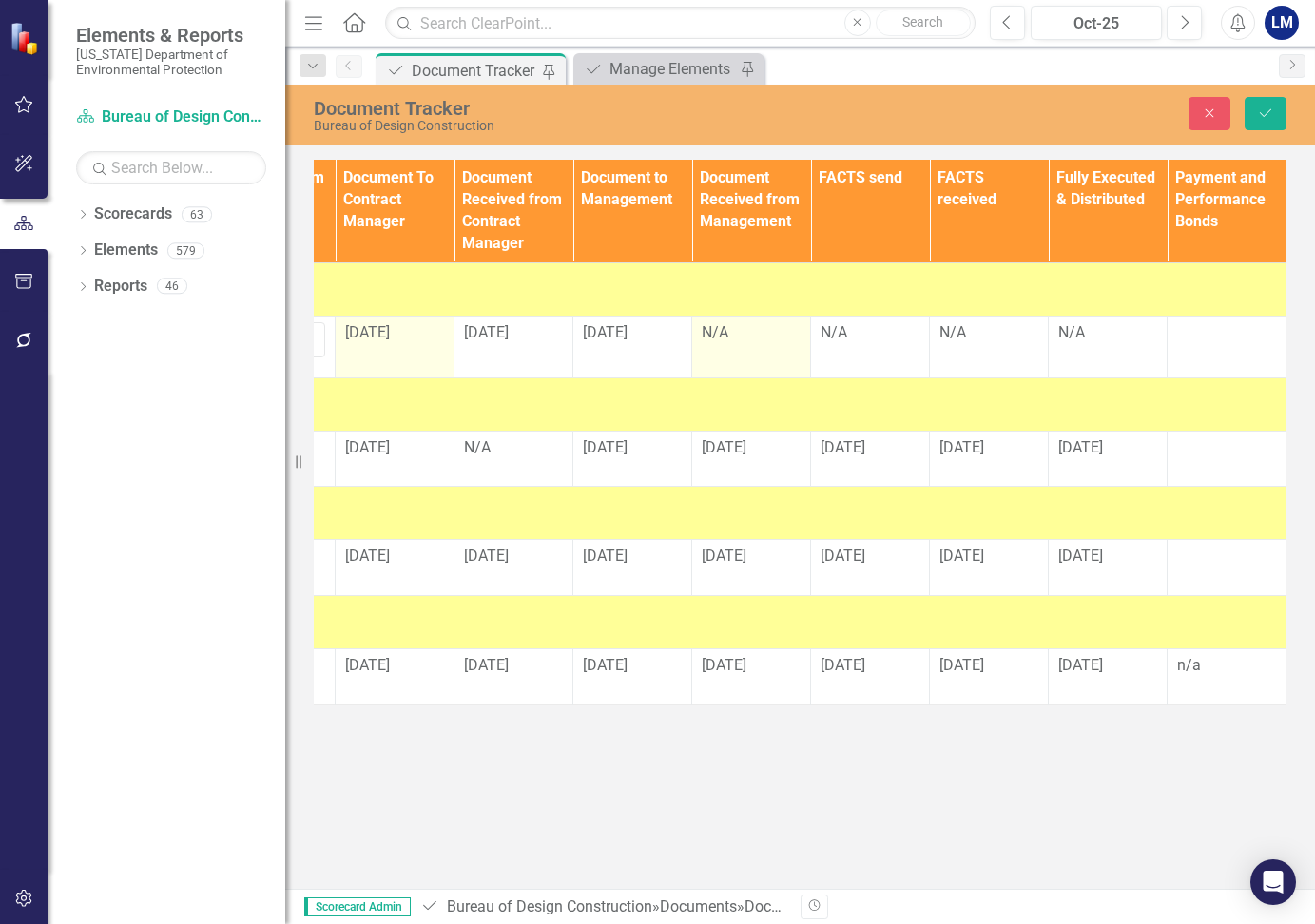
click at [728, 335] on div "N/A" at bounding box center [750, 333] width 98 height 22
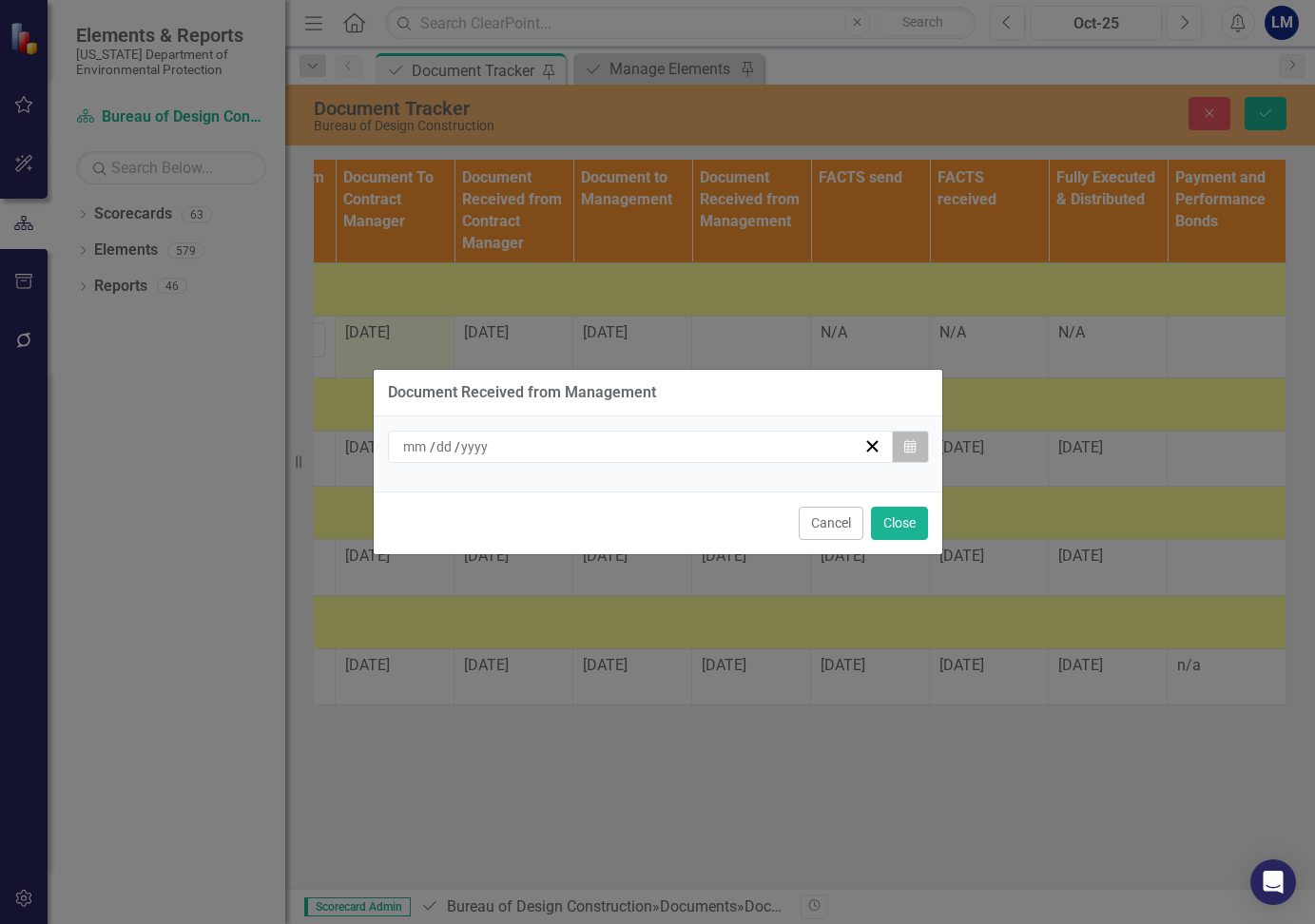
click at [914, 436] on button "Calendar" at bounding box center [910, 447] width 36 height 32
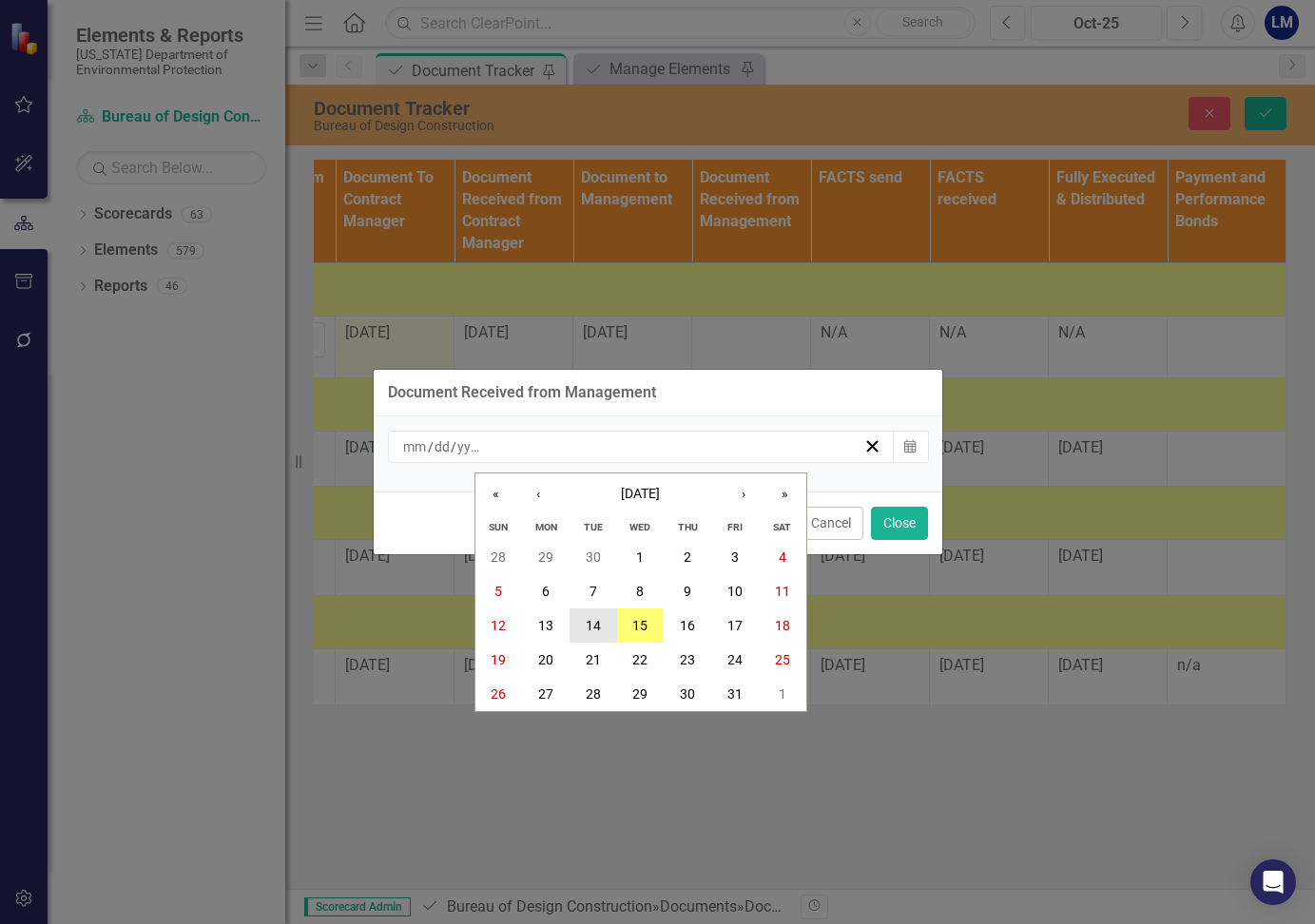
click at [595, 629] on abbr "14" at bounding box center [593, 625] width 15 height 15
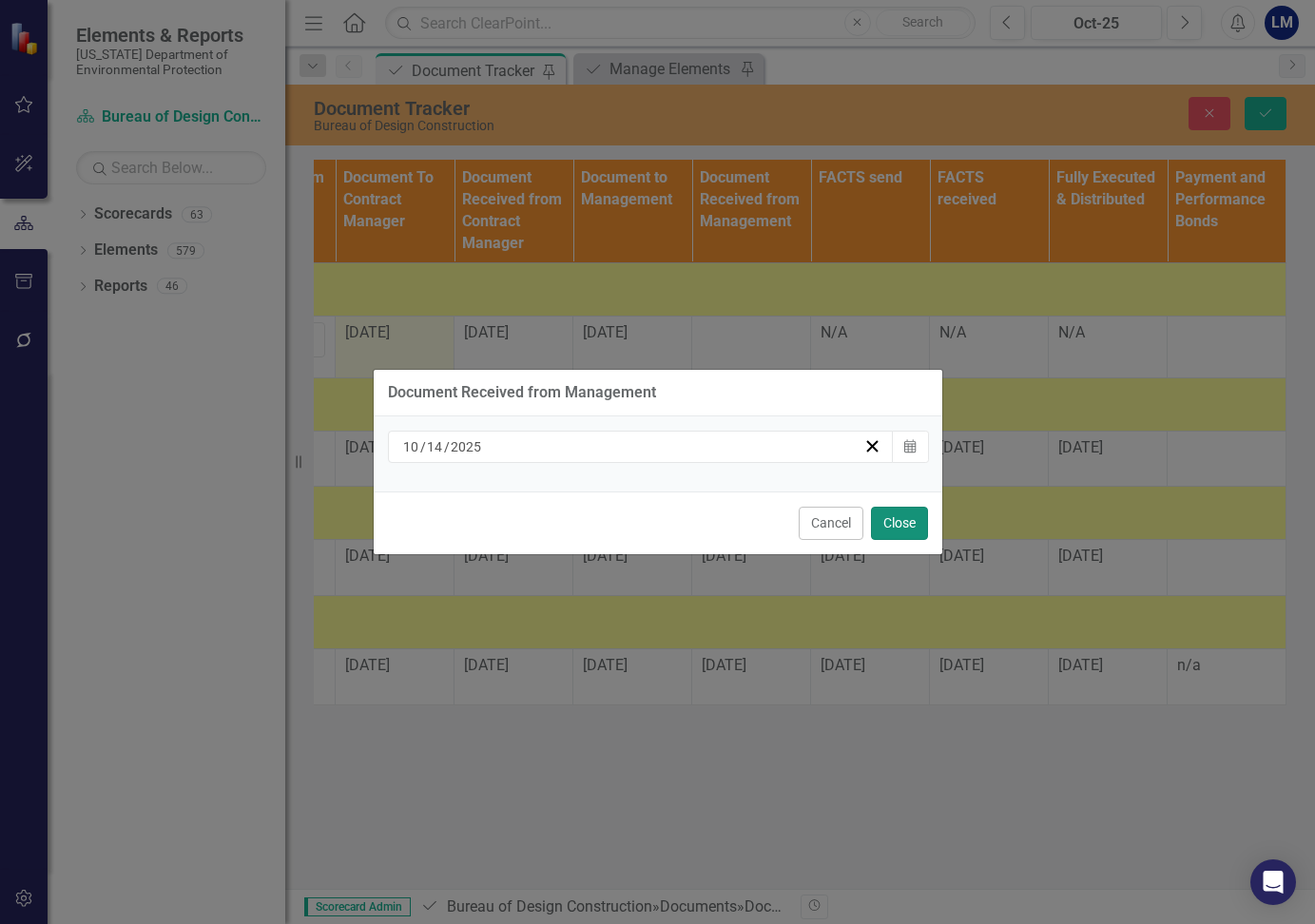
click at [904, 523] on button "Close" at bounding box center [899, 522] width 57 height 33
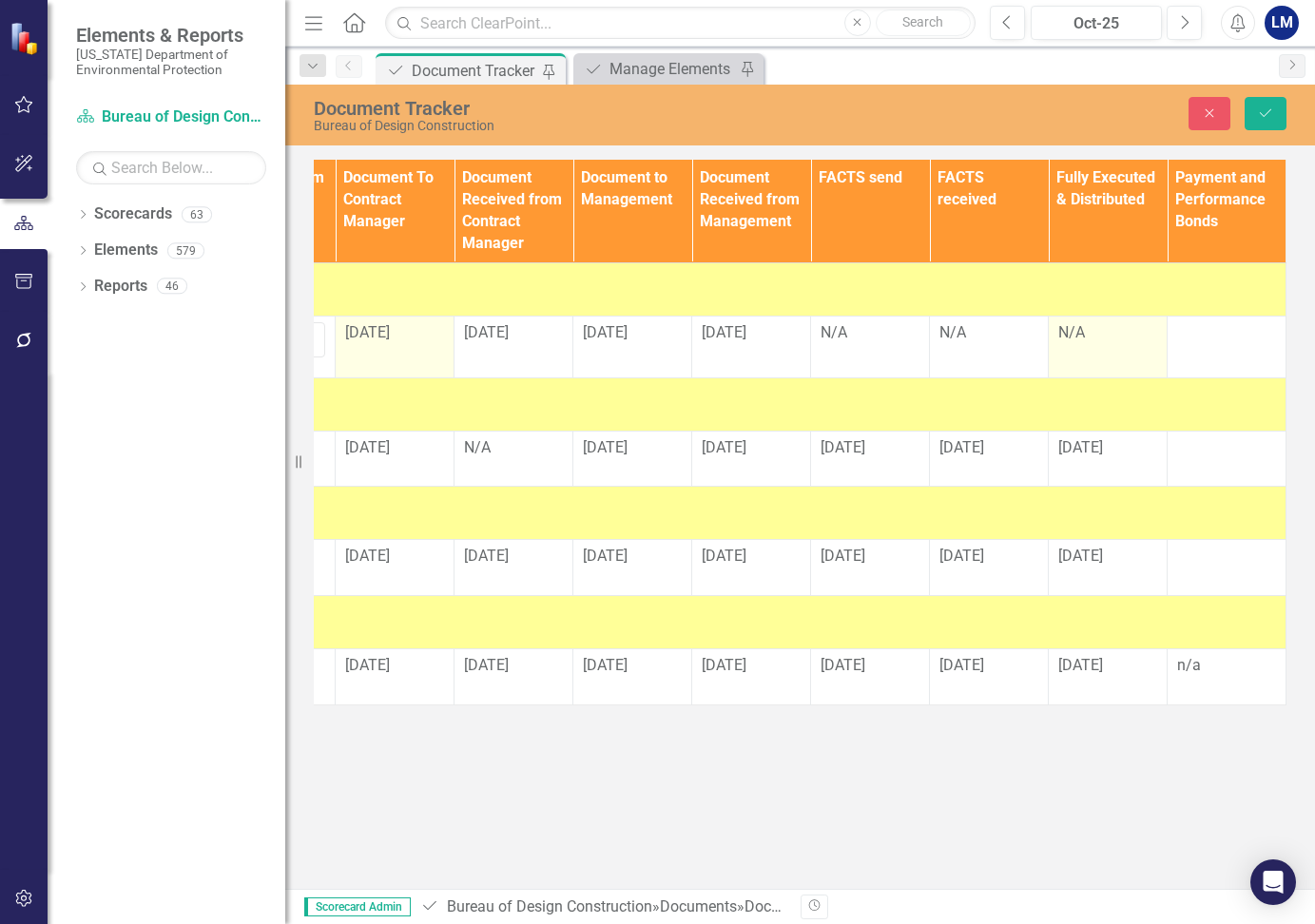
click at [1096, 333] on div "N/A" at bounding box center [1107, 333] width 98 height 22
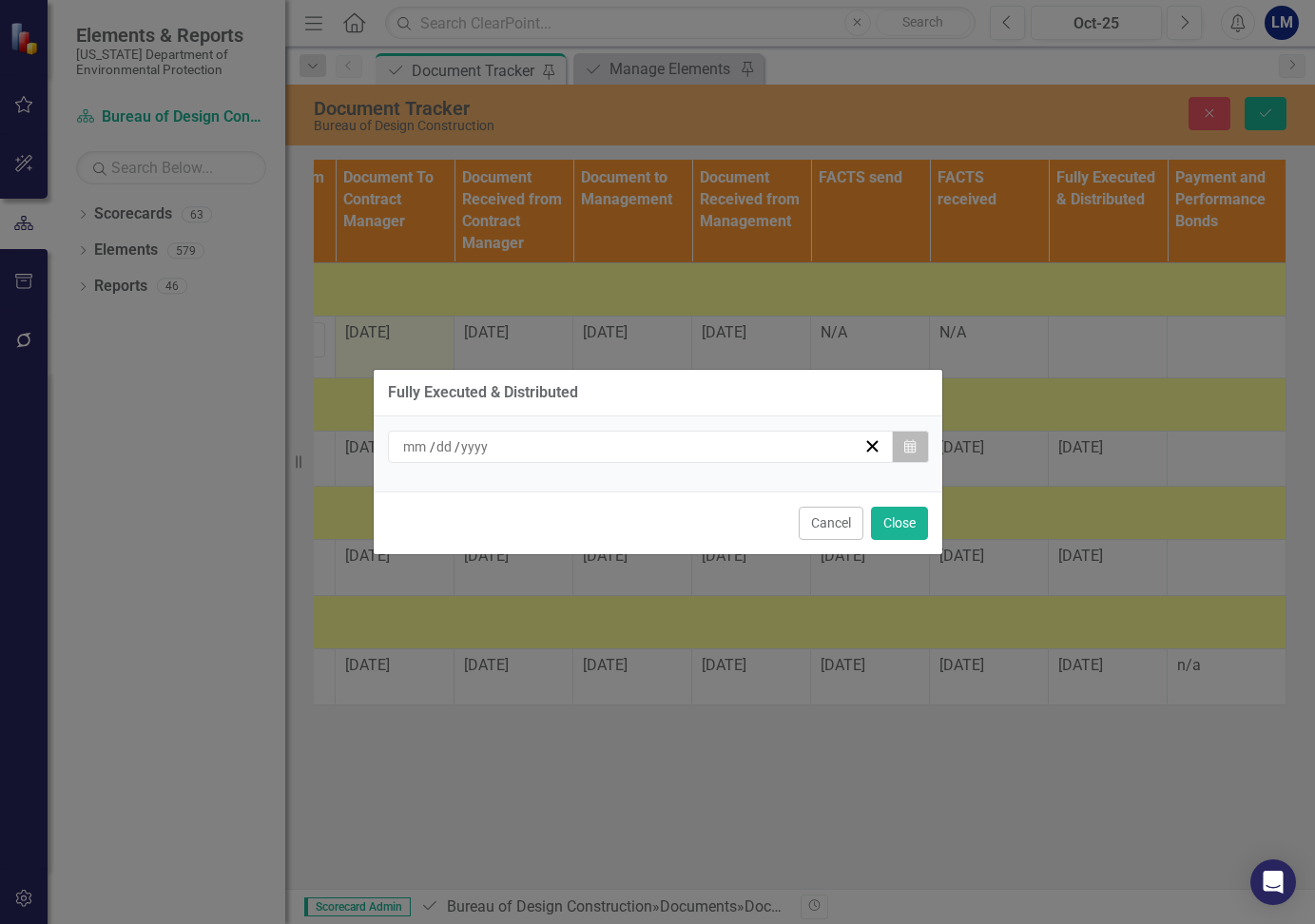
click at [914, 437] on button "Calendar" at bounding box center [910, 447] width 36 height 32
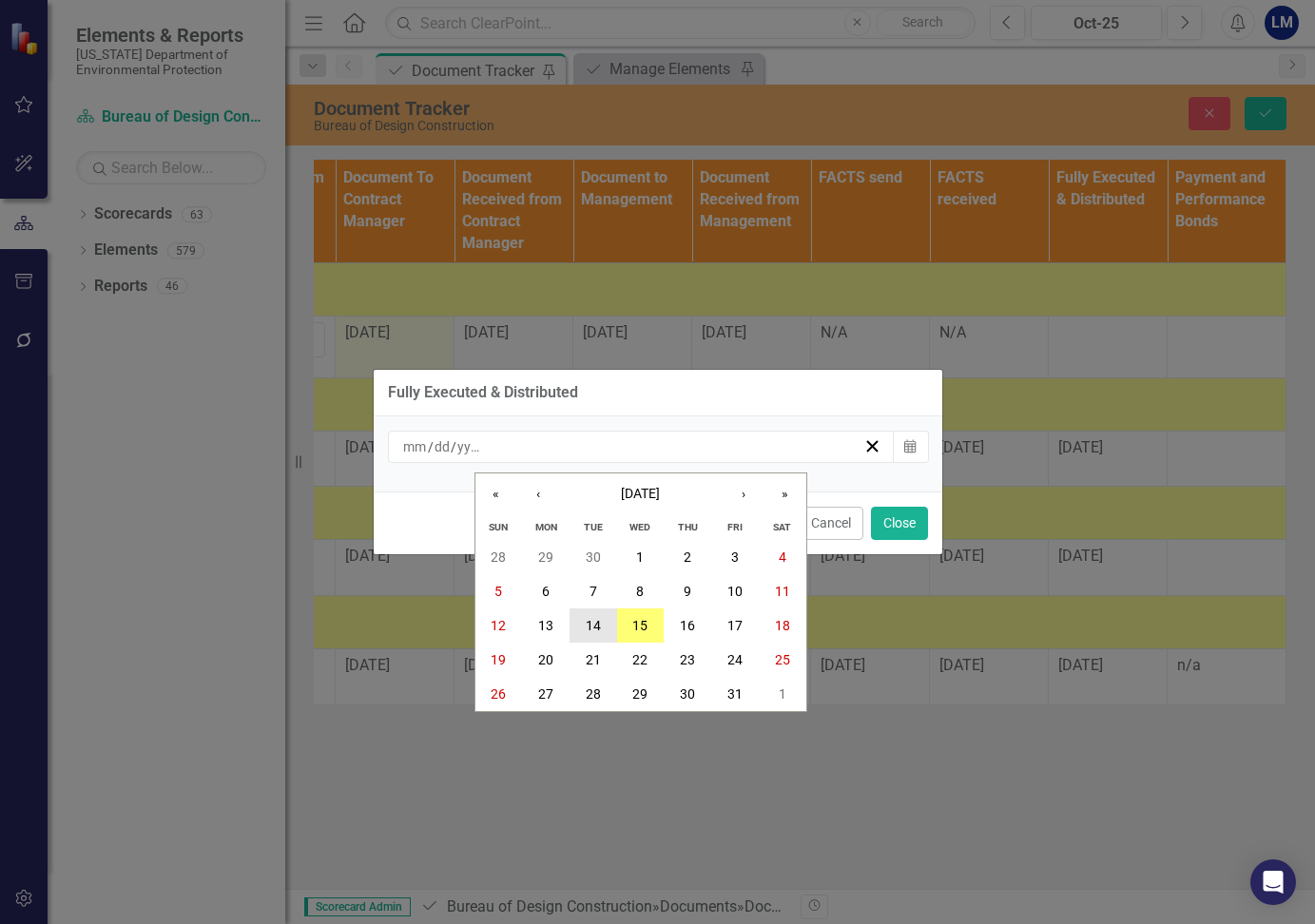
click at [596, 618] on abbr "14" at bounding box center [593, 625] width 15 height 15
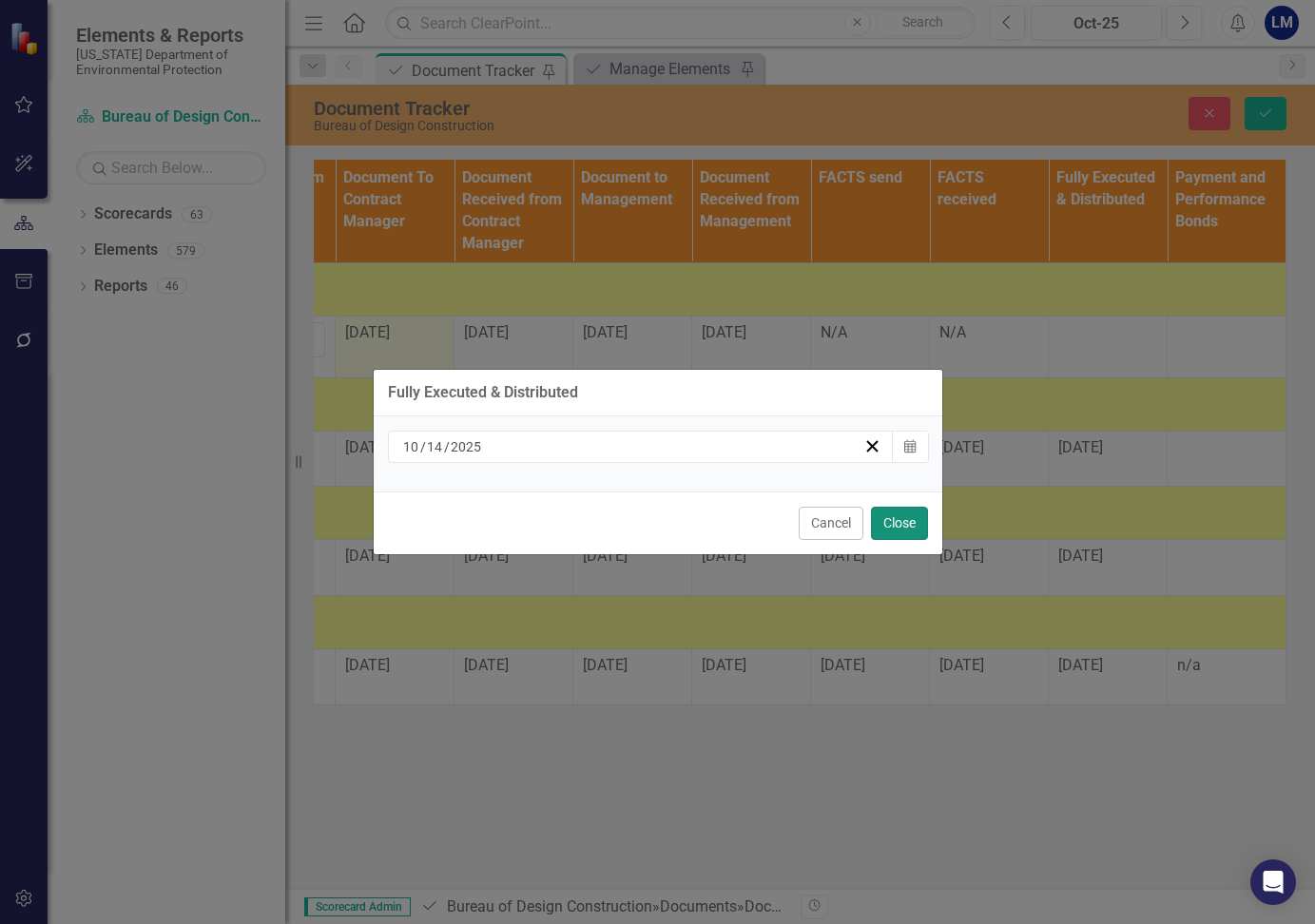
click at [889, 526] on button "Close" at bounding box center [899, 522] width 57 height 33
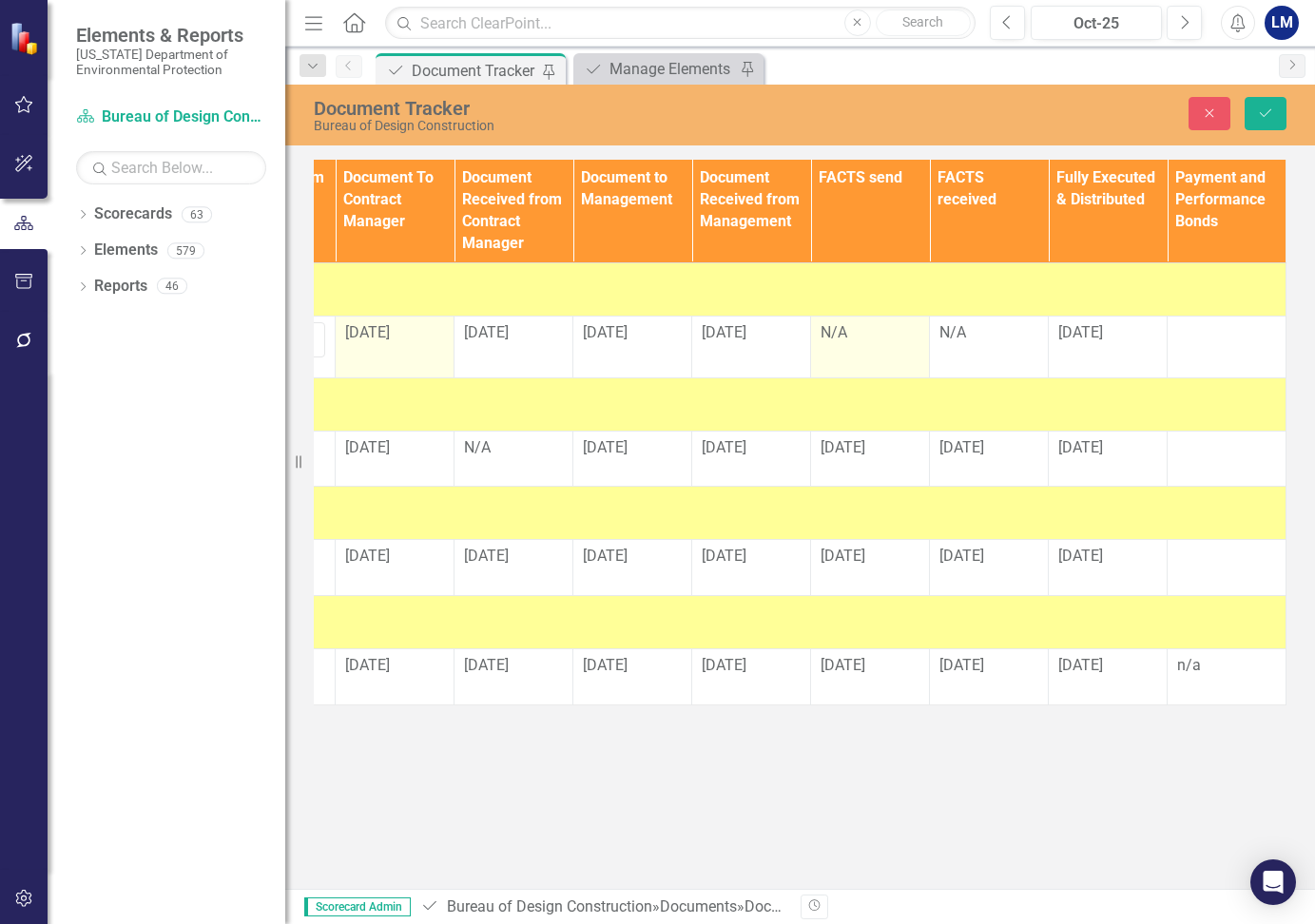
click at [836, 334] on div "N/A" at bounding box center [869, 333] width 98 height 22
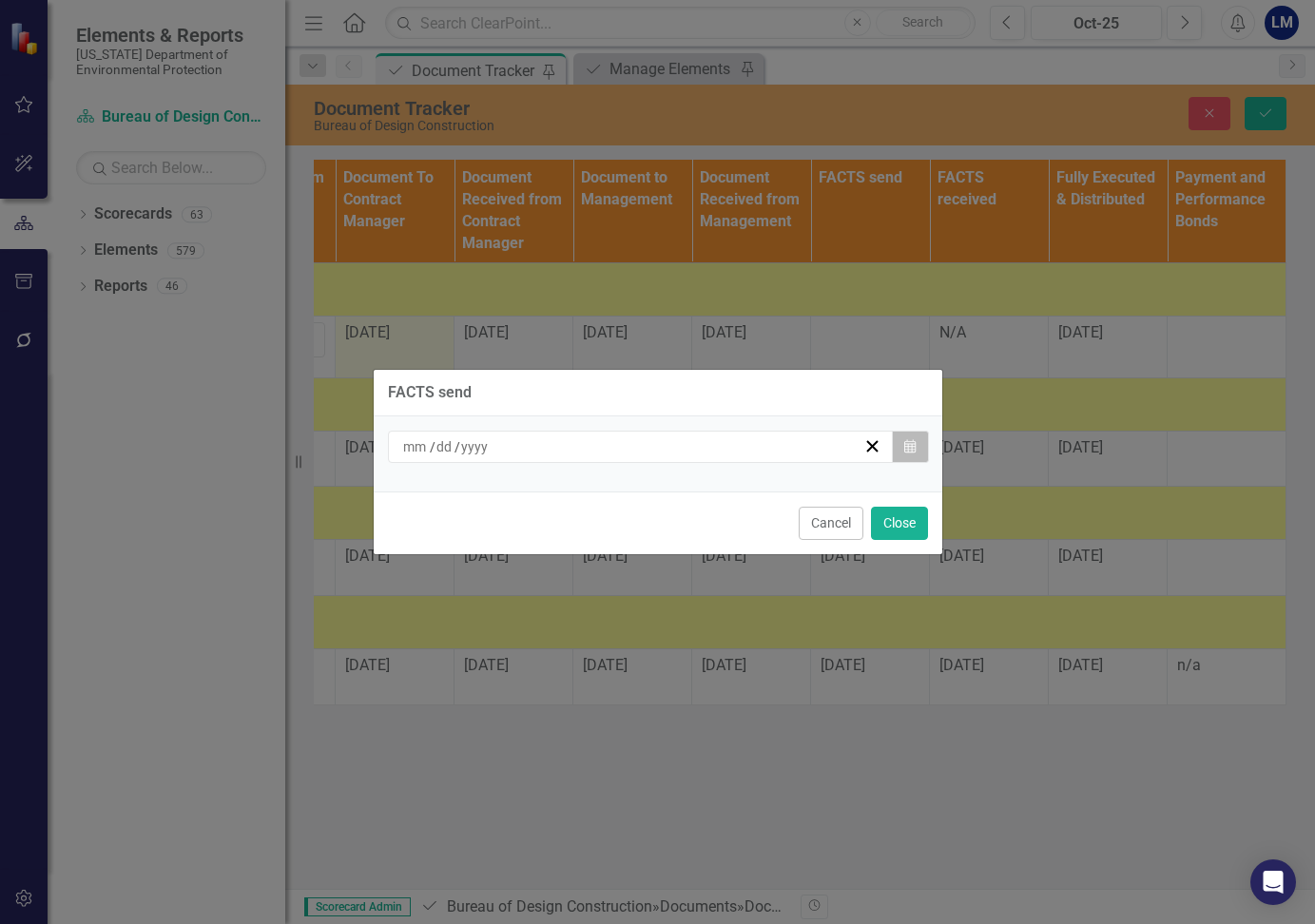
drag, startPoint x: 836, startPoint y: 334, endPoint x: 906, endPoint y: 452, distance: 137.2
click at [906, 452] on button "Calendar" at bounding box center [910, 447] width 36 height 32
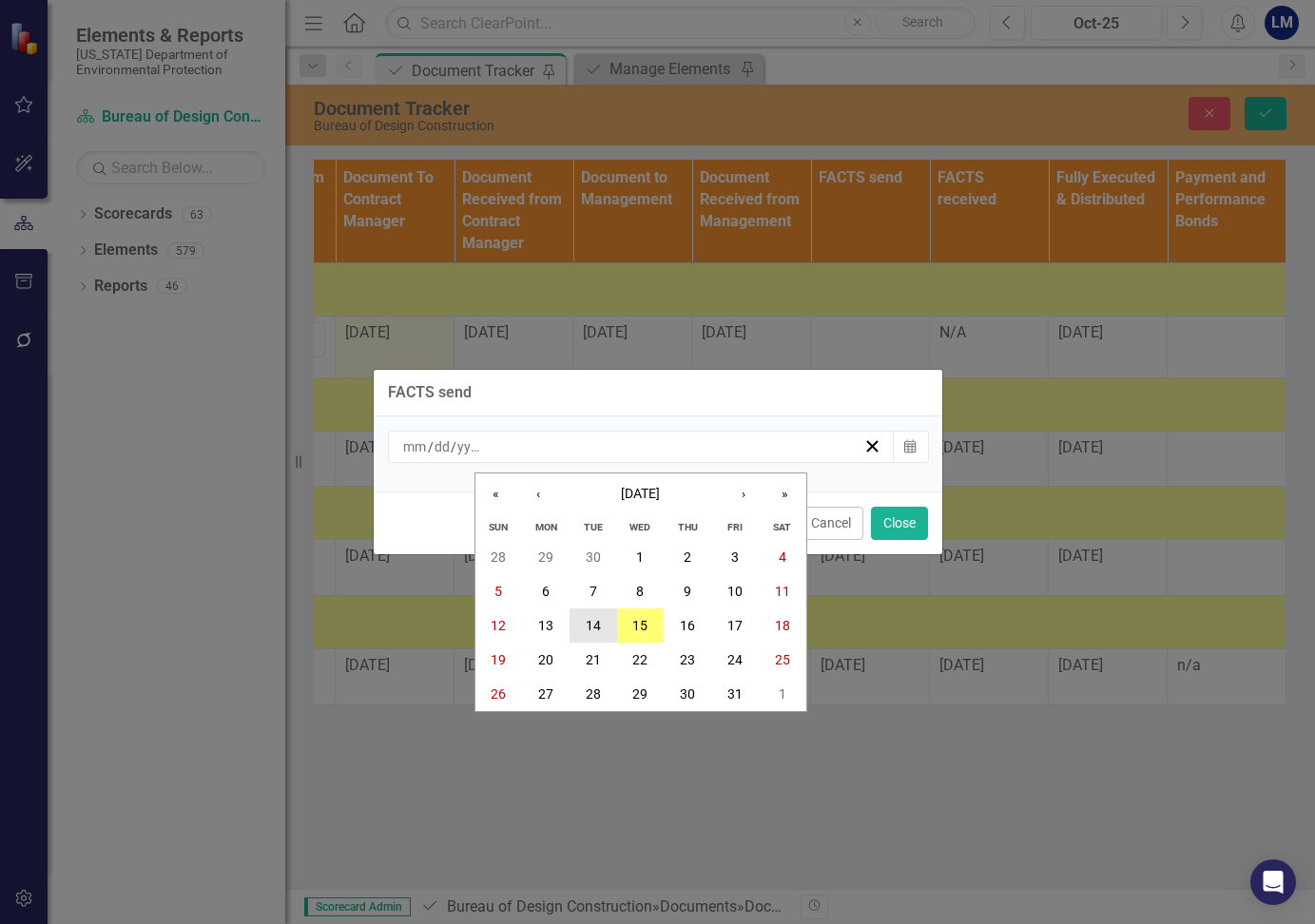
click at [598, 631] on abbr "14" at bounding box center [593, 625] width 15 height 15
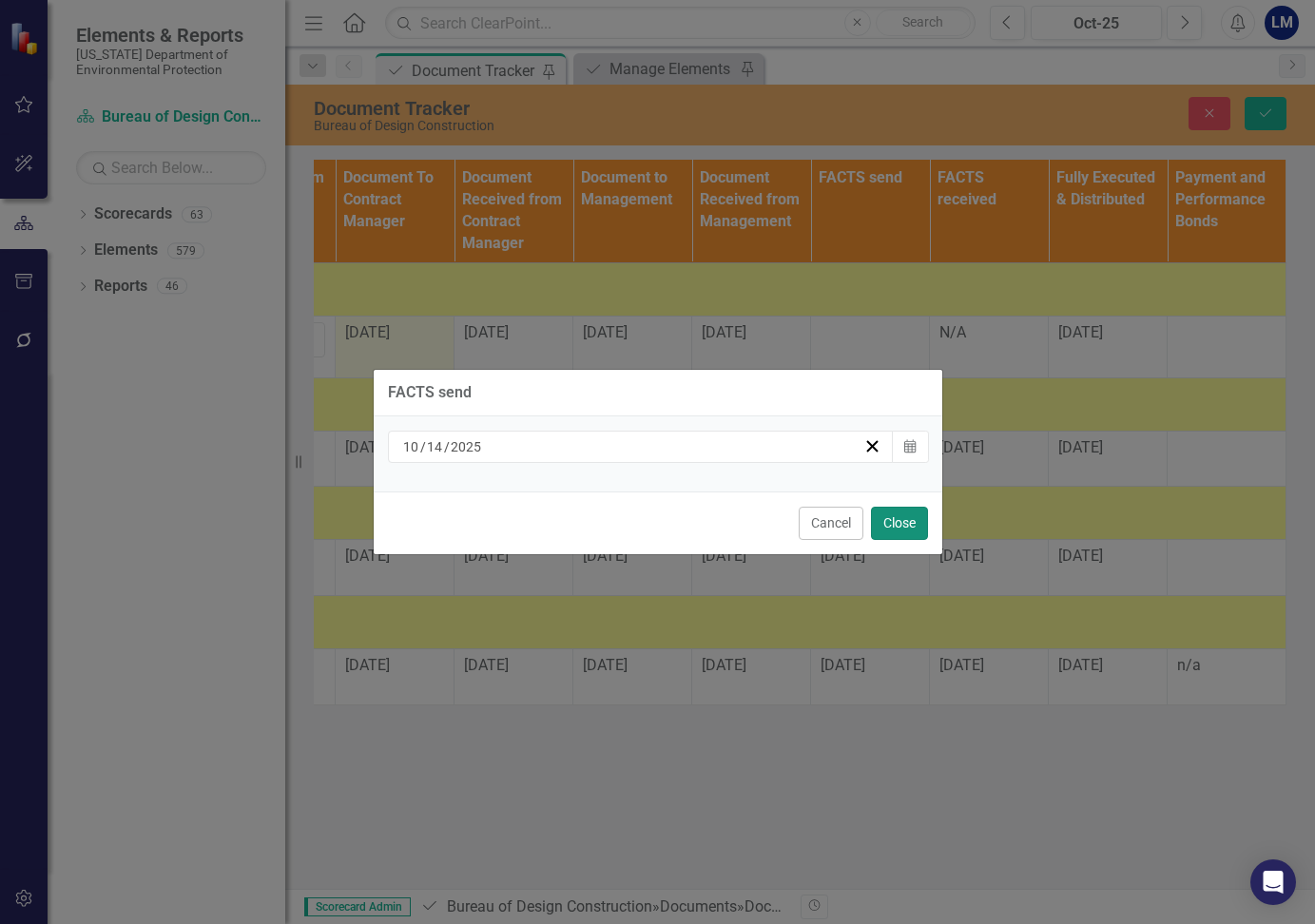
click at [898, 530] on button "Close" at bounding box center [899, 522] width 57 height 33
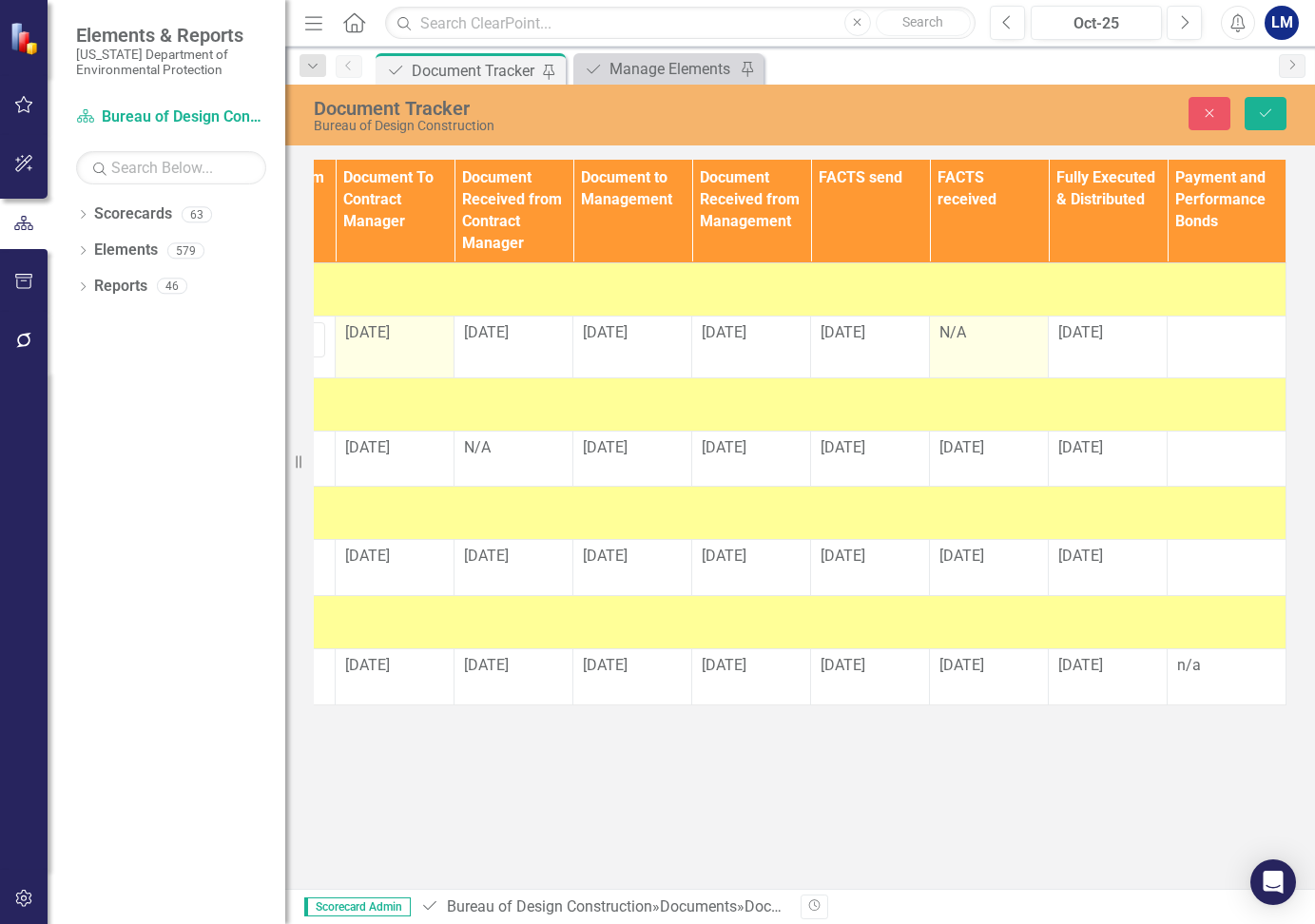
click at [974, 328] on div "N/A" at bounding box center [988, 333] width 98 height 22
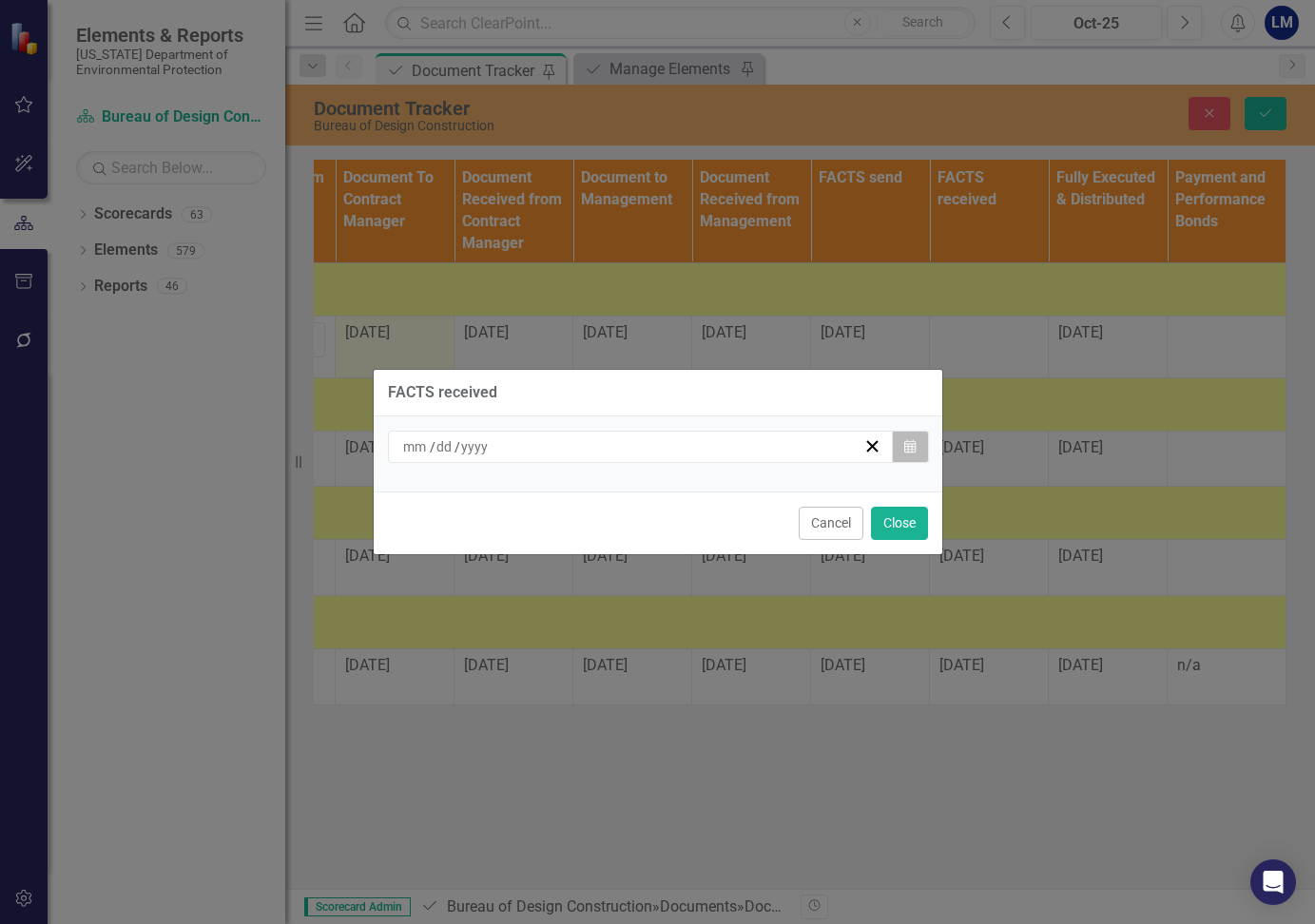
click at [912, 450] on icon "button" at bounding box center [909, 446] width 11 height 13
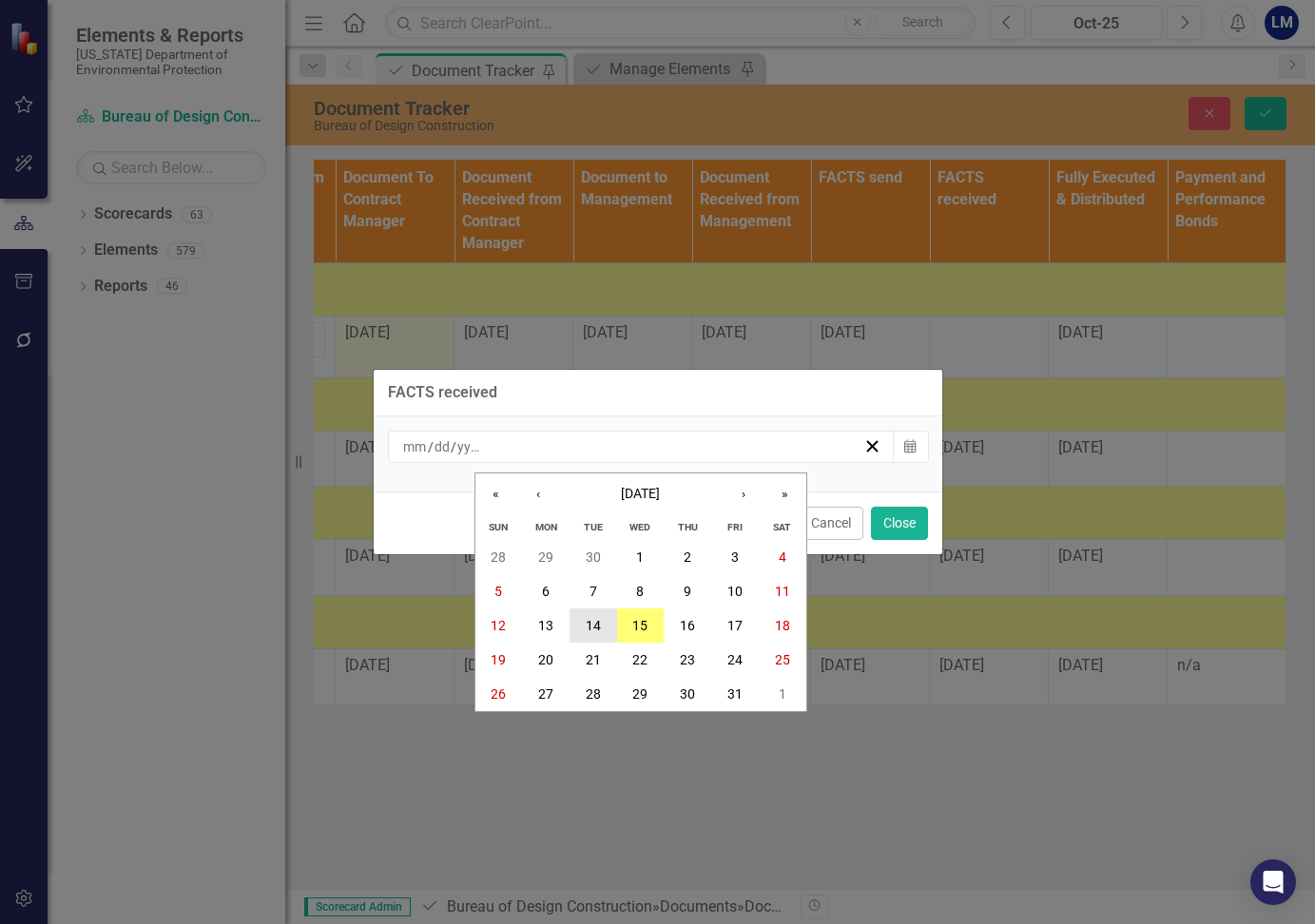
click at [599, 626] on abbr "14" at bounding box center [593, 625] width 15 height 15
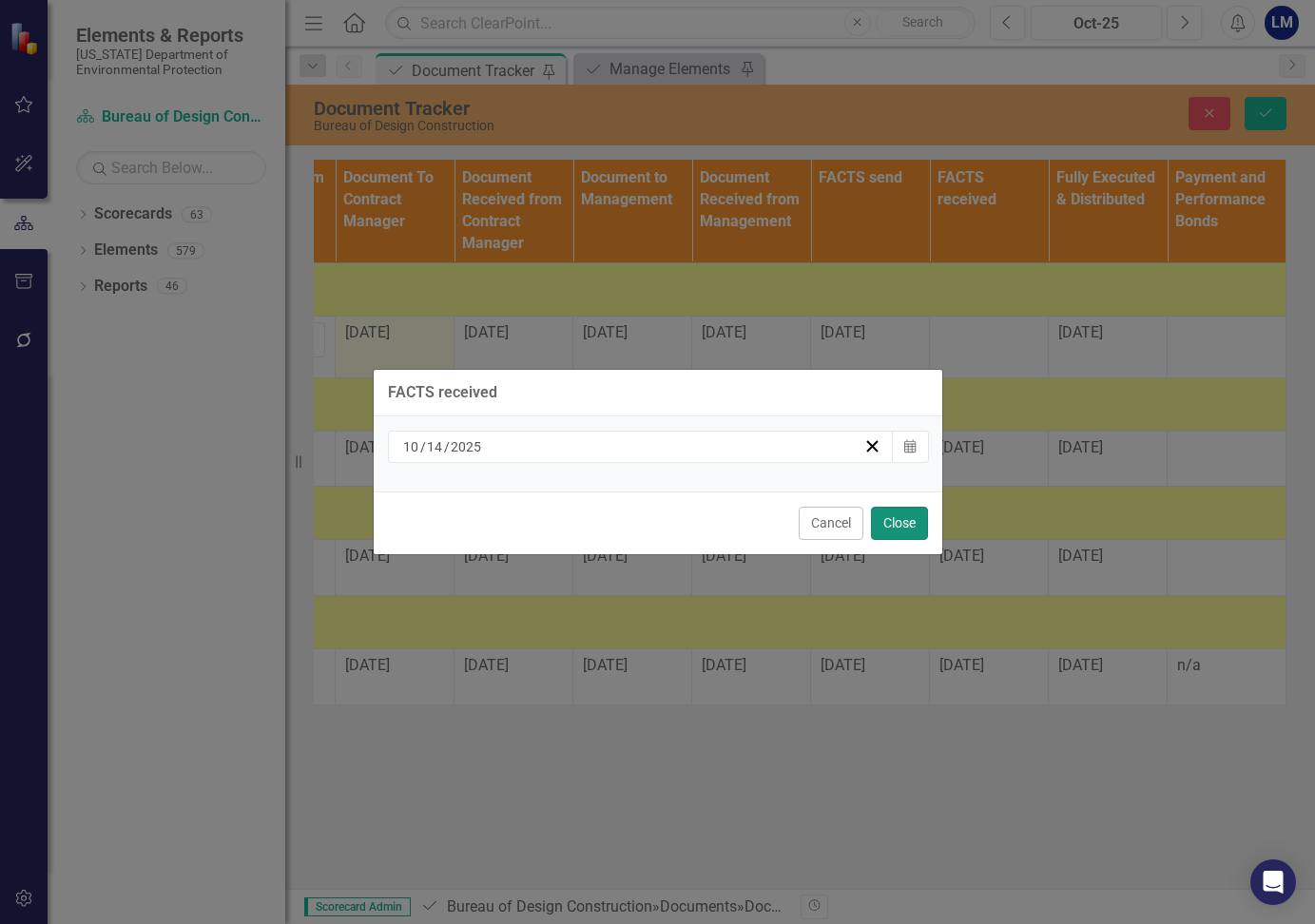
click at [910, 509] on button "Close" at bounding box center [899, 522] width 57 height 33
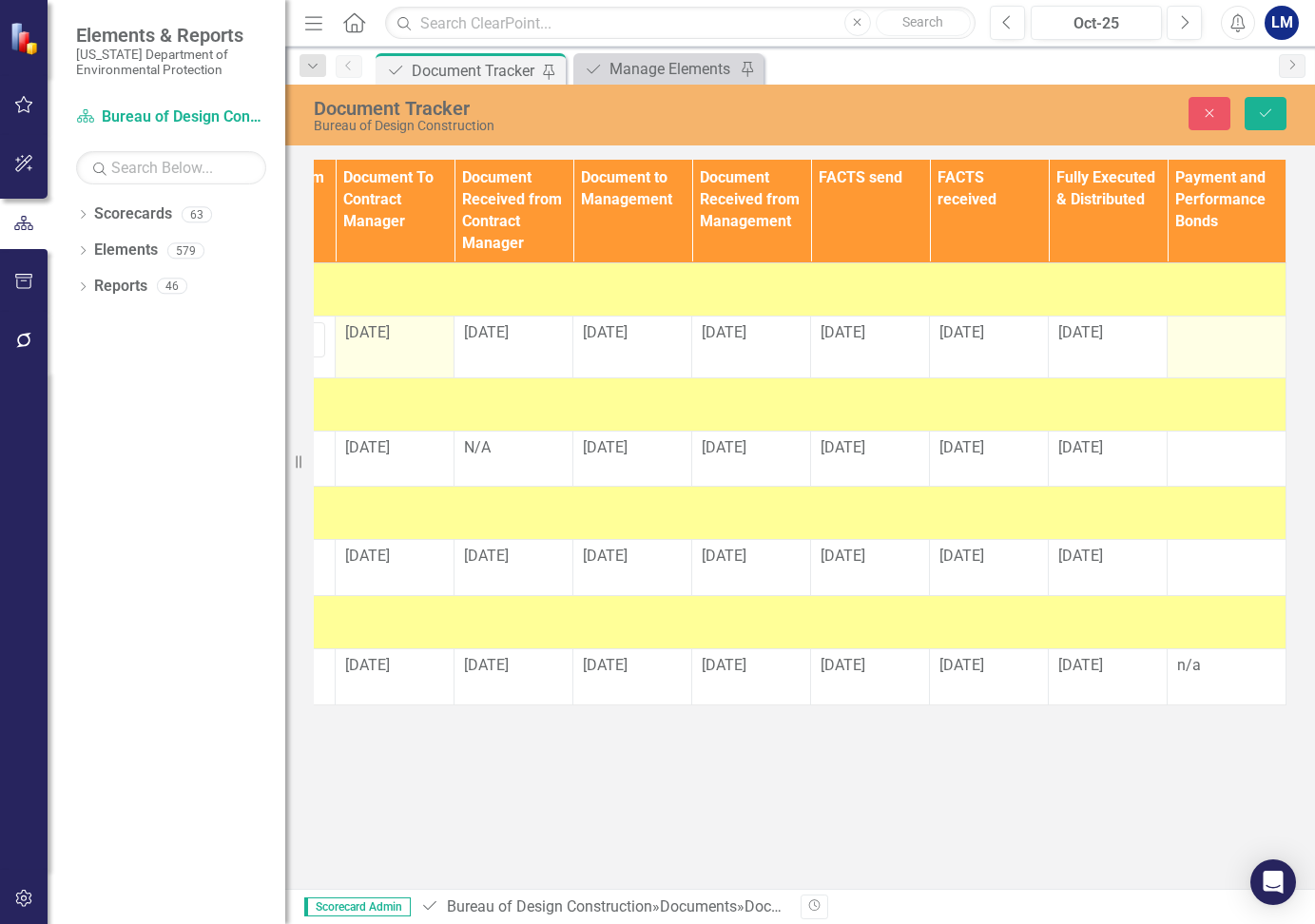
click at [1219, 335] on div at bounding box center [1225, 333] width 98 height 23
click at [1219, 335] on input "text" at bounding box center [1225, 339] width 98 height 35
type input "n/a"
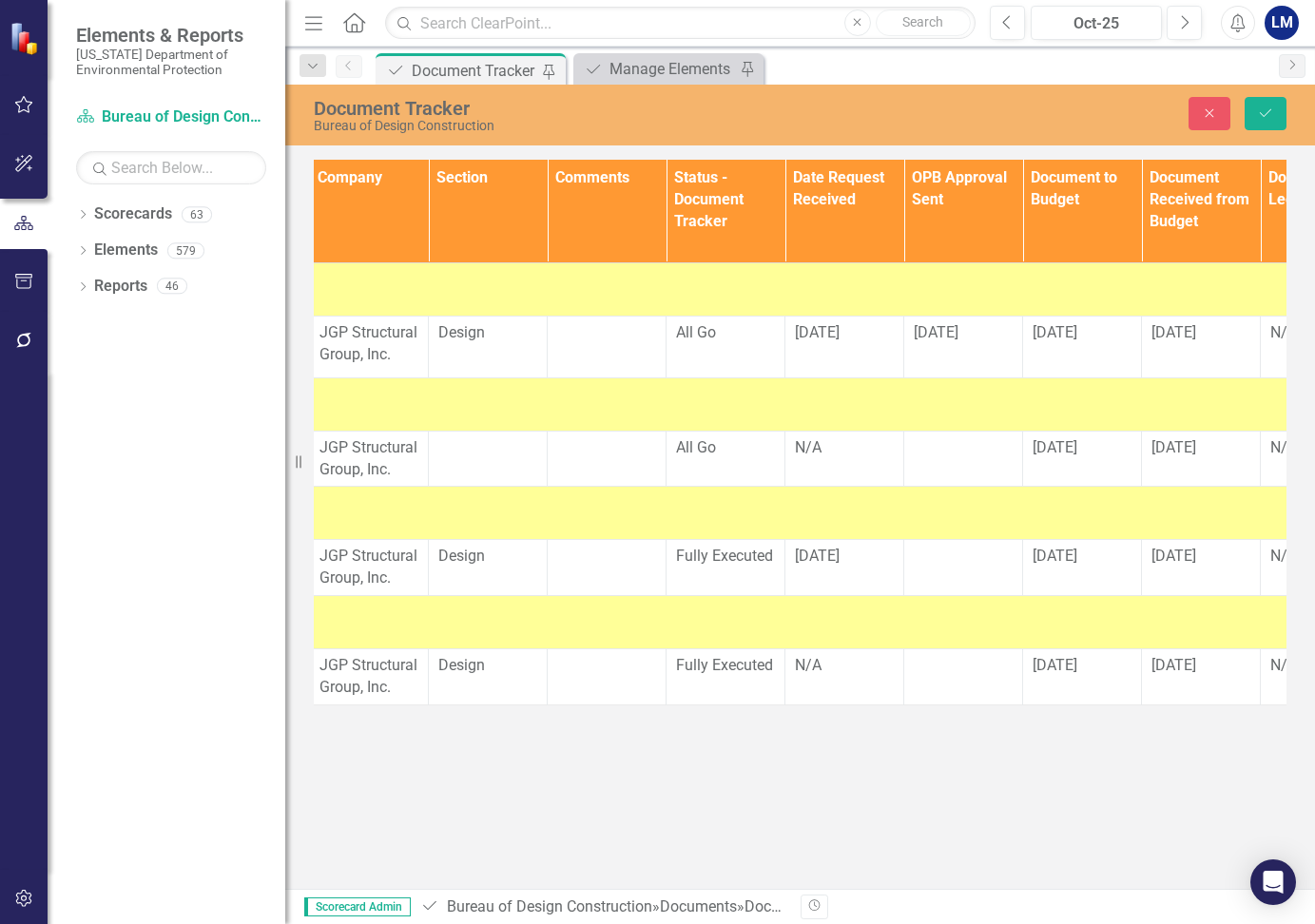
scroll to position [0, 769]
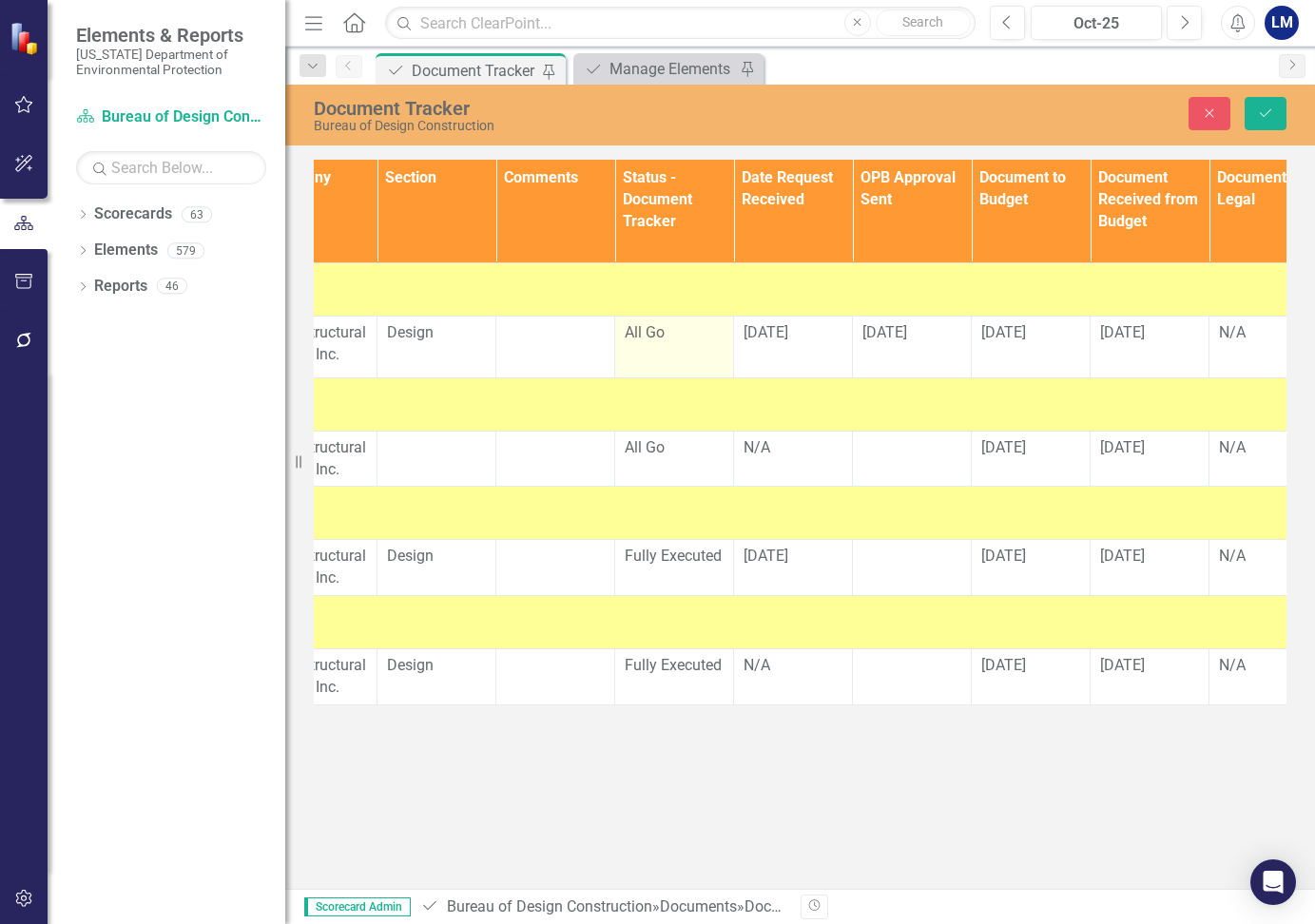
click at [661, 331] on span "All Go" at bounding box center [645, 332] width 40 height 18
click at [704, 346] on icon "Expand" at bounding box center [705, 339] width 19 height 15
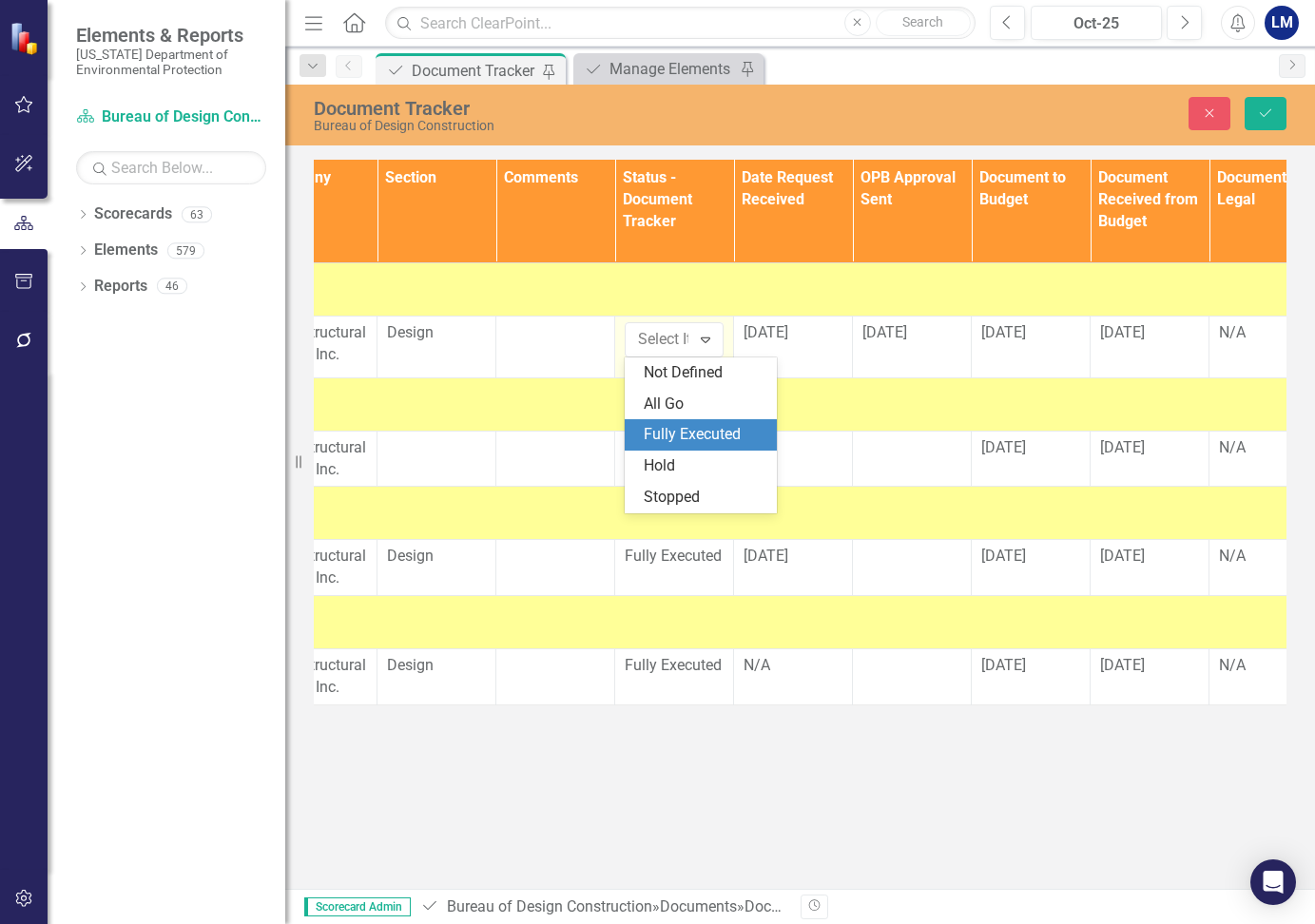
click at [700, 438] on div "Fully Executed" at bounding box center [704, 435] width 121 height 22
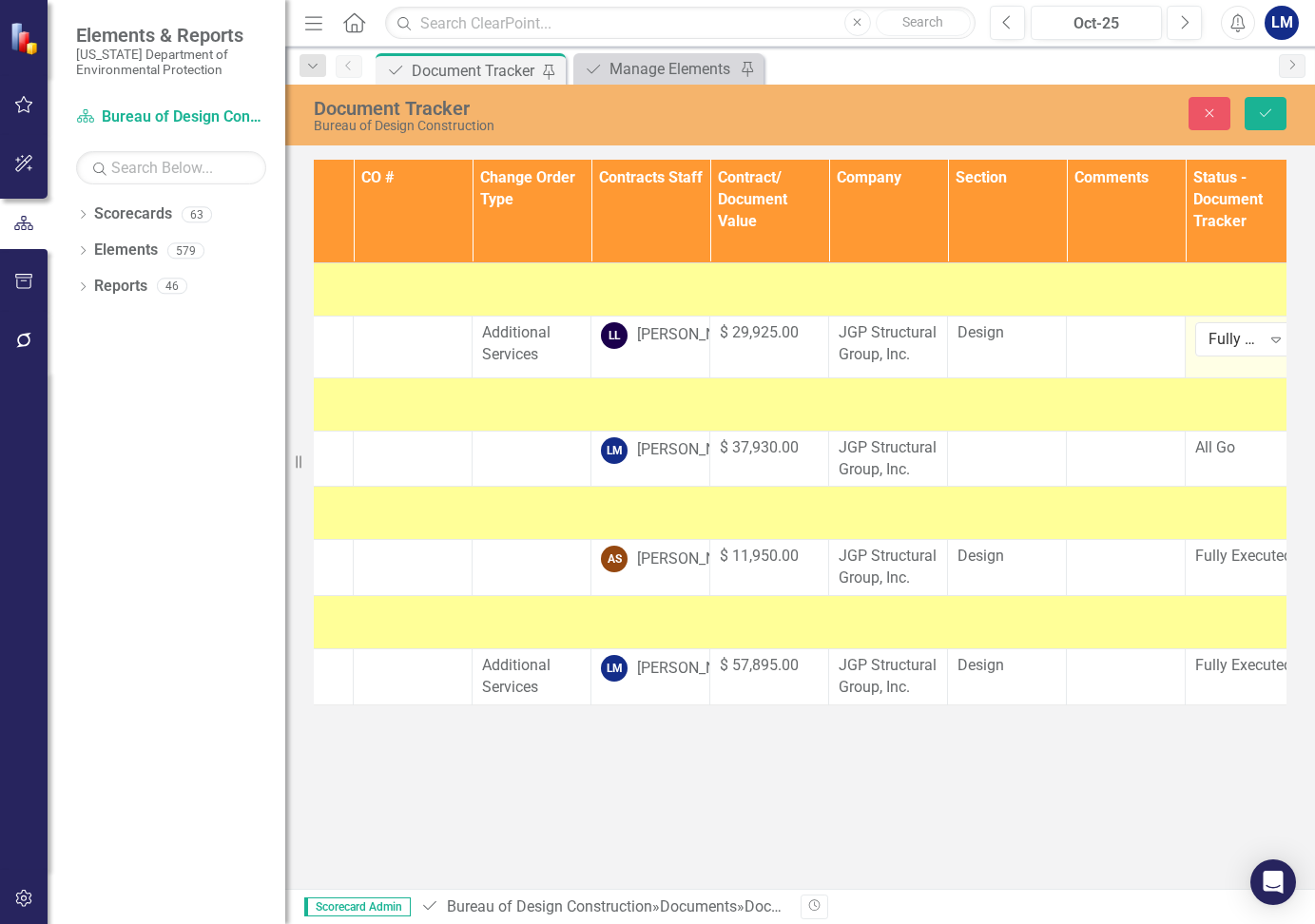
scroll to position [0, 0]
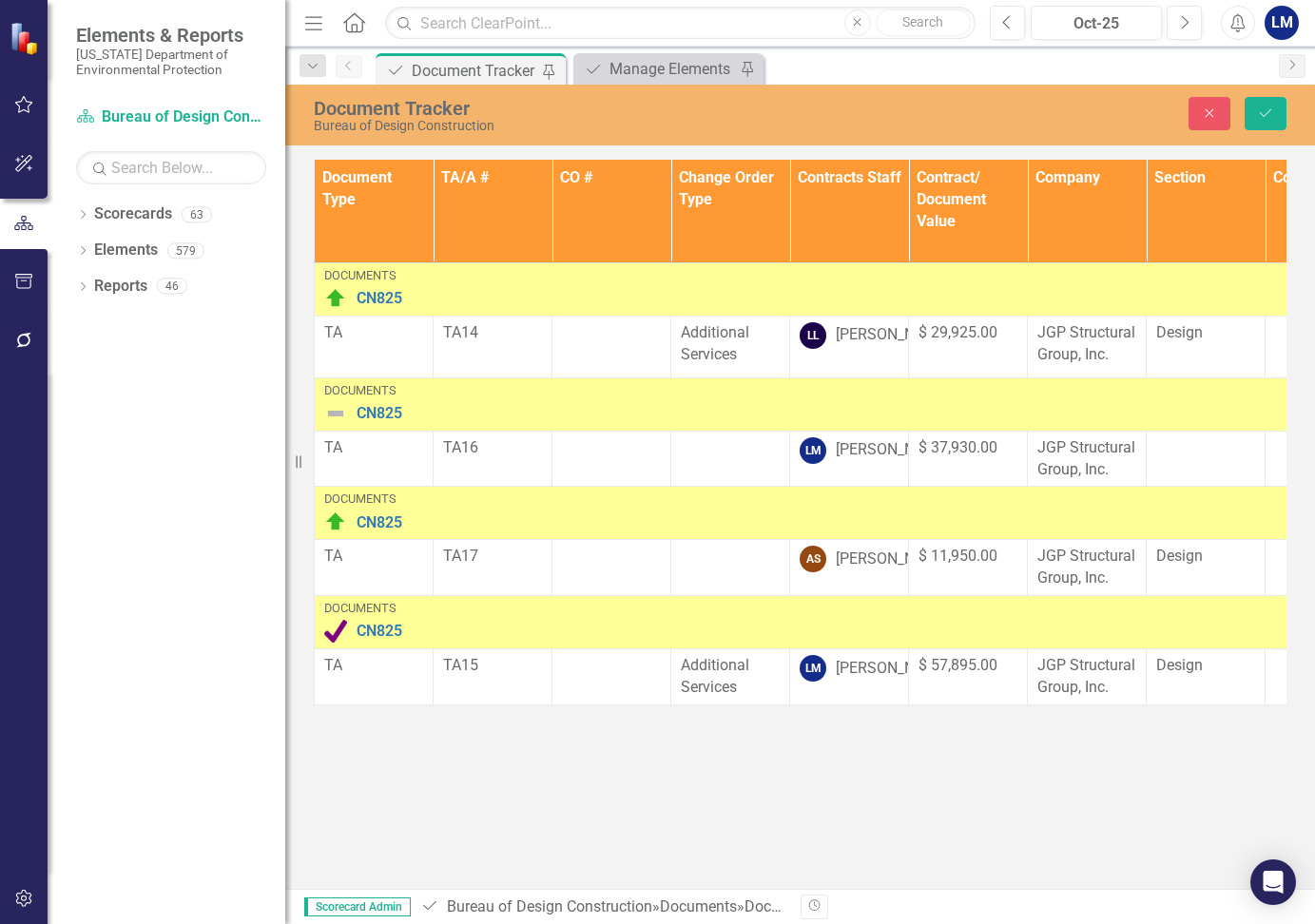
click at [337, 293] on img at bounding box center [335, 298] width 23 height 23
click at [333, 290] on img at bounding box center [335, 298] width 23 height 23
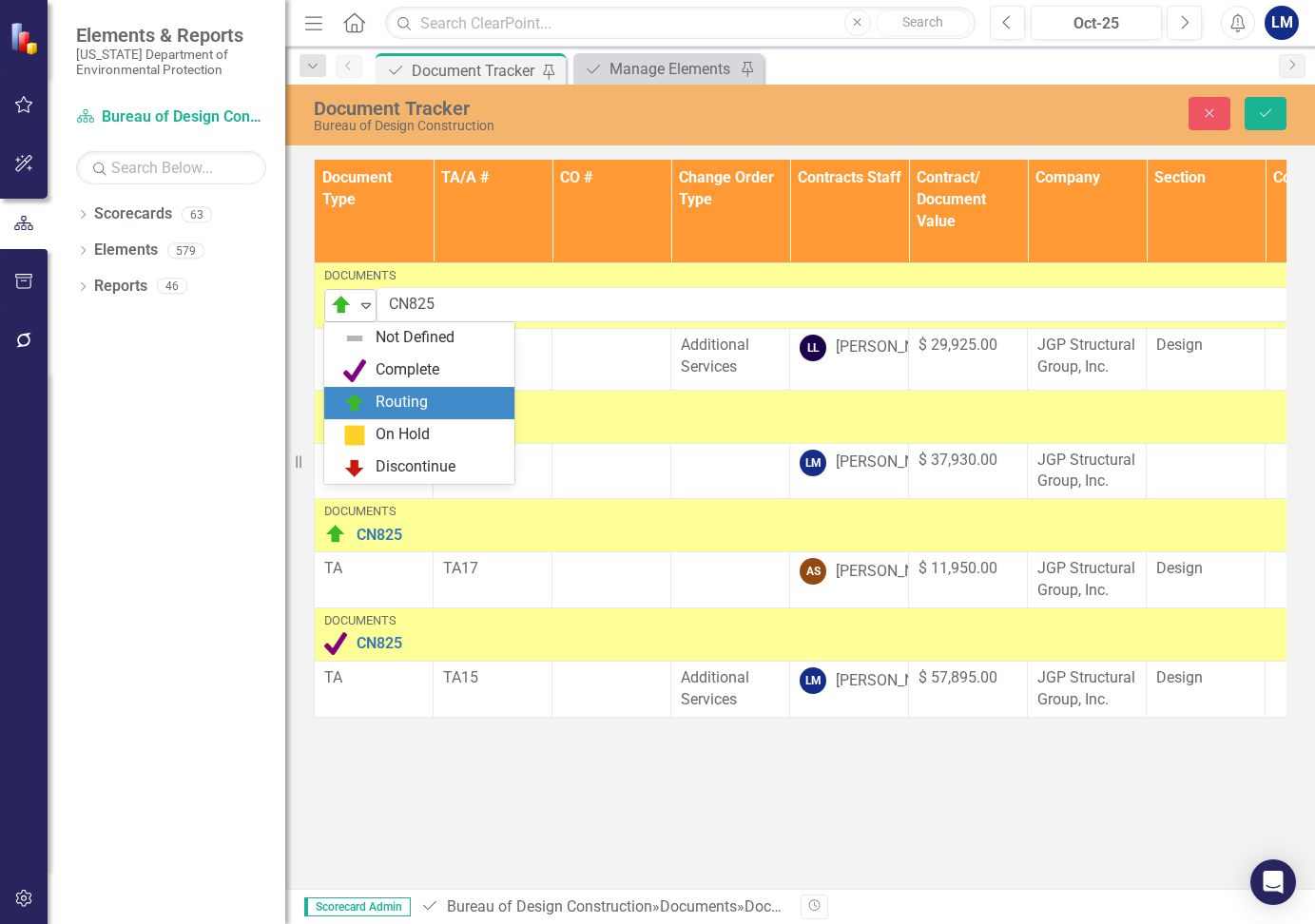
click at [359, 307] on icon "Expand" at bounding box center [365, 304] width 19 height 15
click at [376, 376] on div "Complete" at bounding box center [408, 370] width 64 height 22
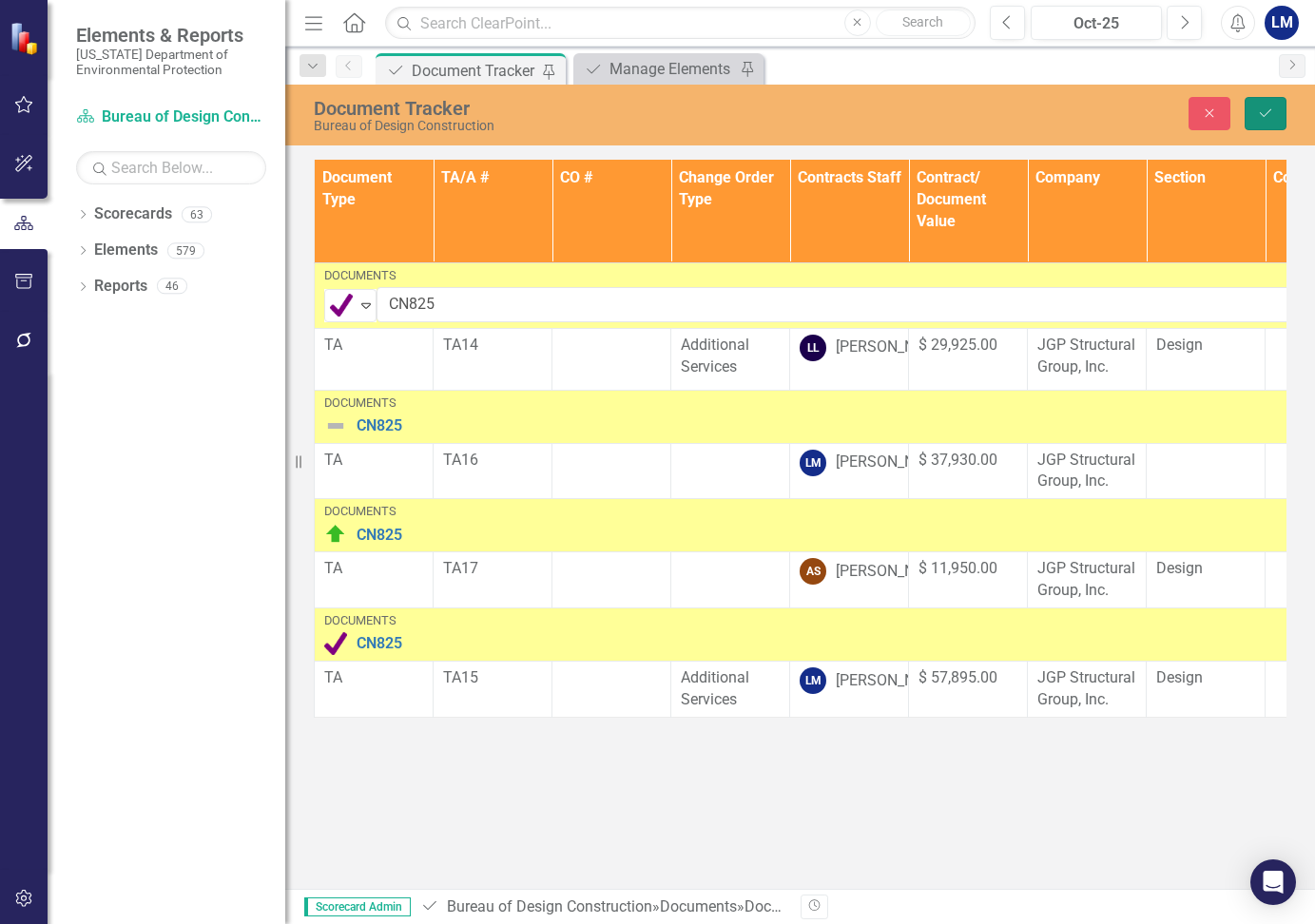
click at [1267, 107] on icon "Save" at bounding box center [1265, 112] width 17 height 13
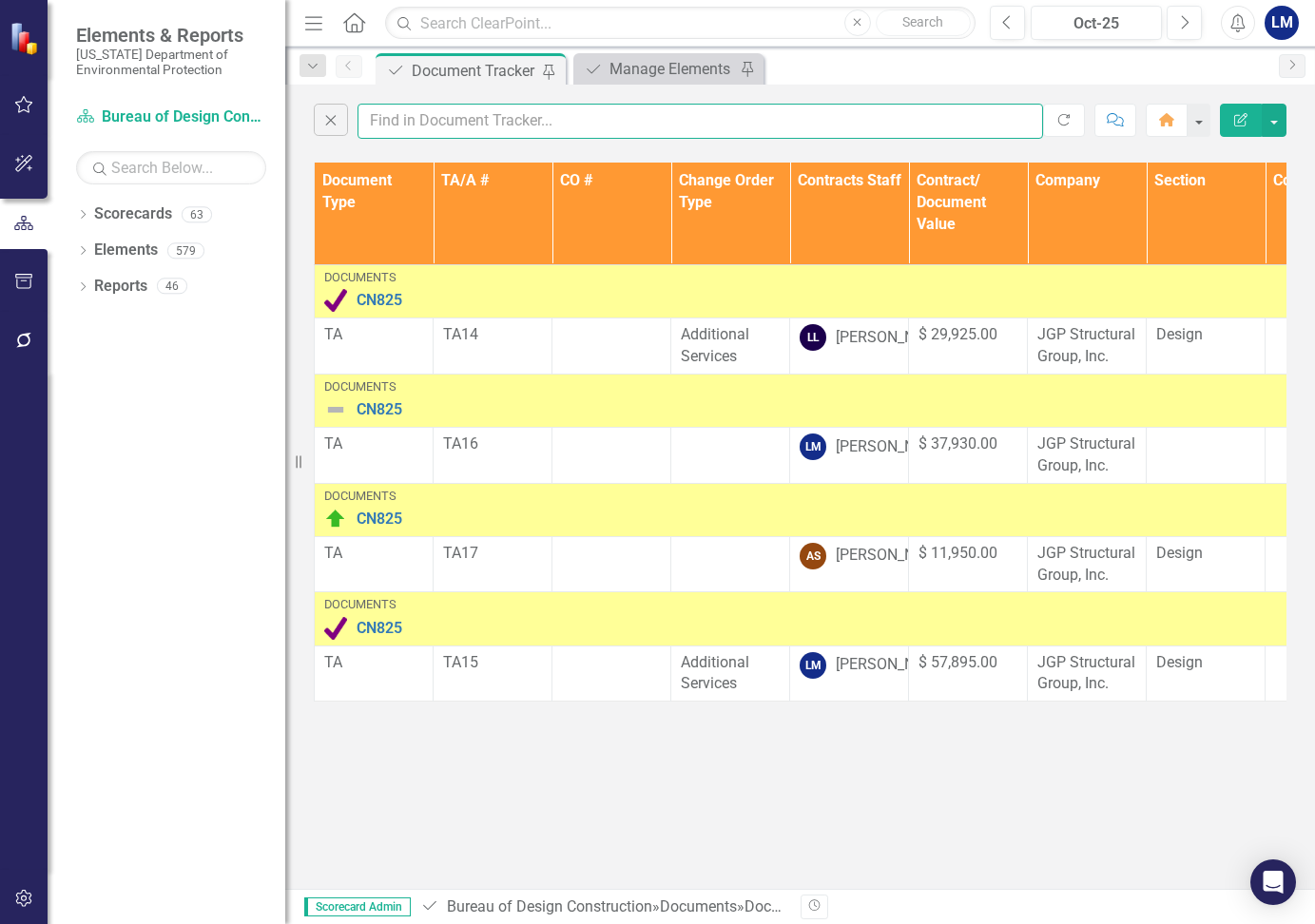
click at [518, 118] on input "text" at bounding box center [699, 120] width 685 height 35
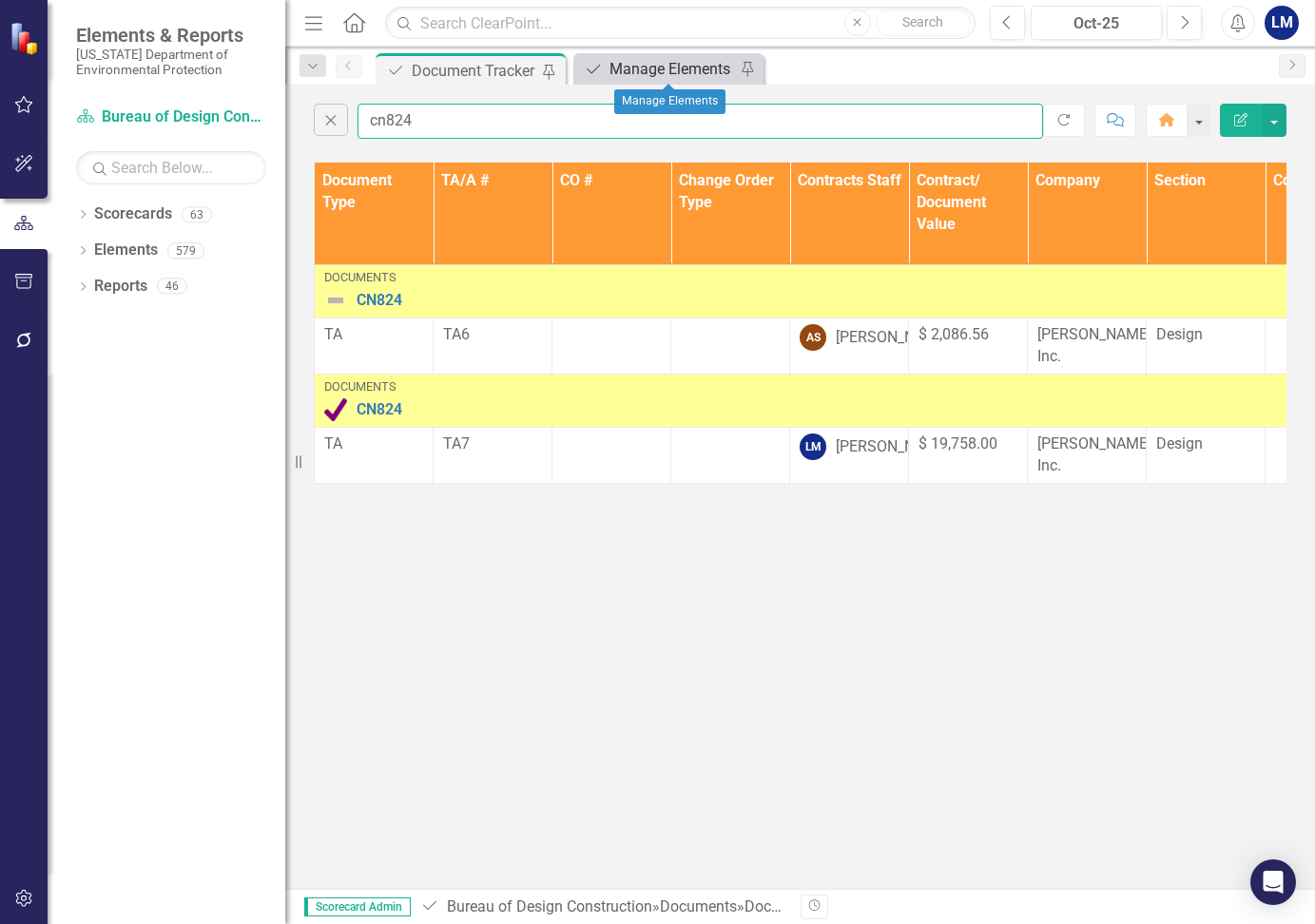
type input "cn824"
click at [669, 73] on div "Manage Elements" at bounding box center [672, 69] width 125 height 24
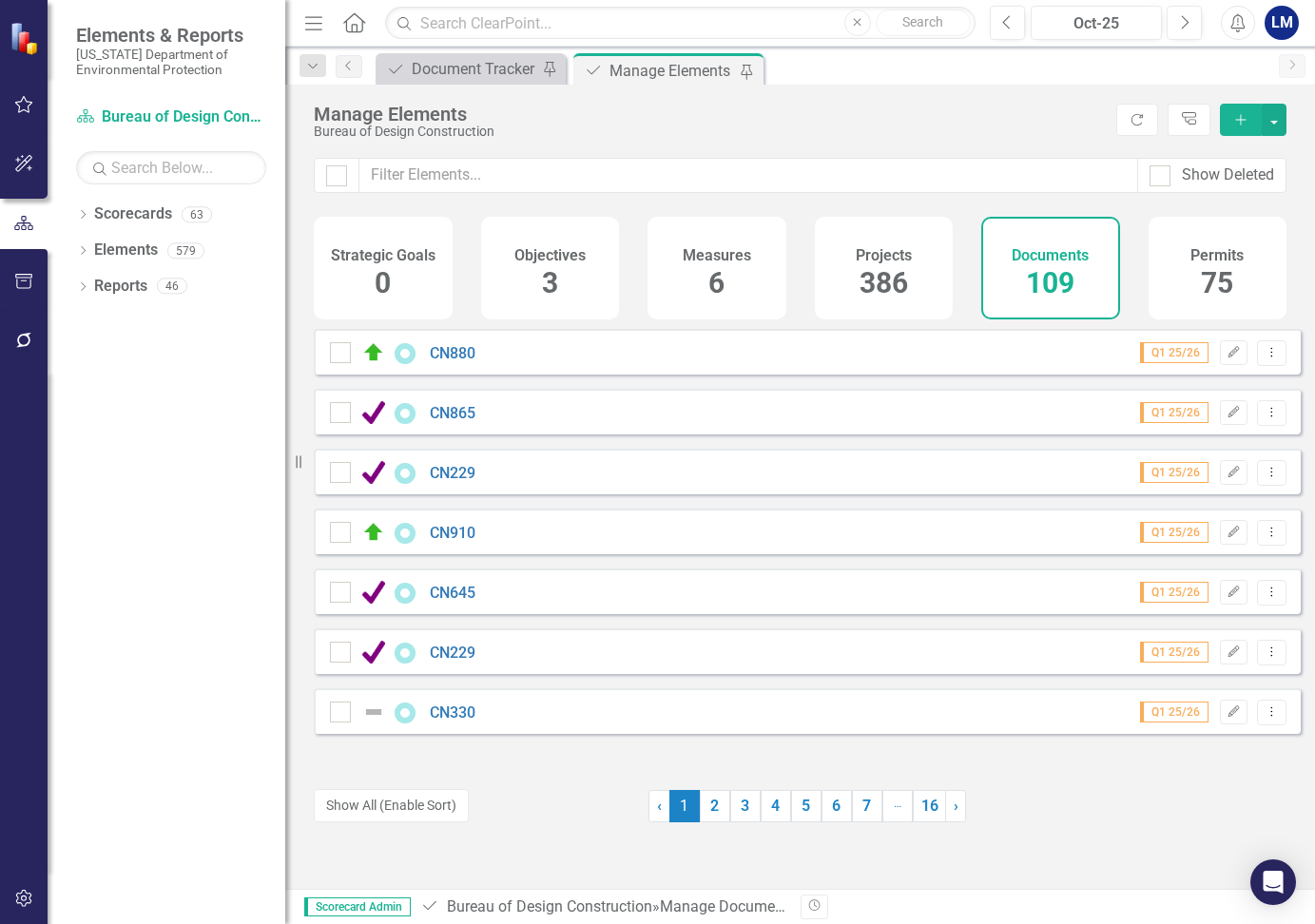
click at [1050, 262] on h4 "Documents" at bounding box center [1049, 256] width 77 height 17
click at [1240, 114] on icon "Add" at bounding box center [1240, 119] width 17 height 13
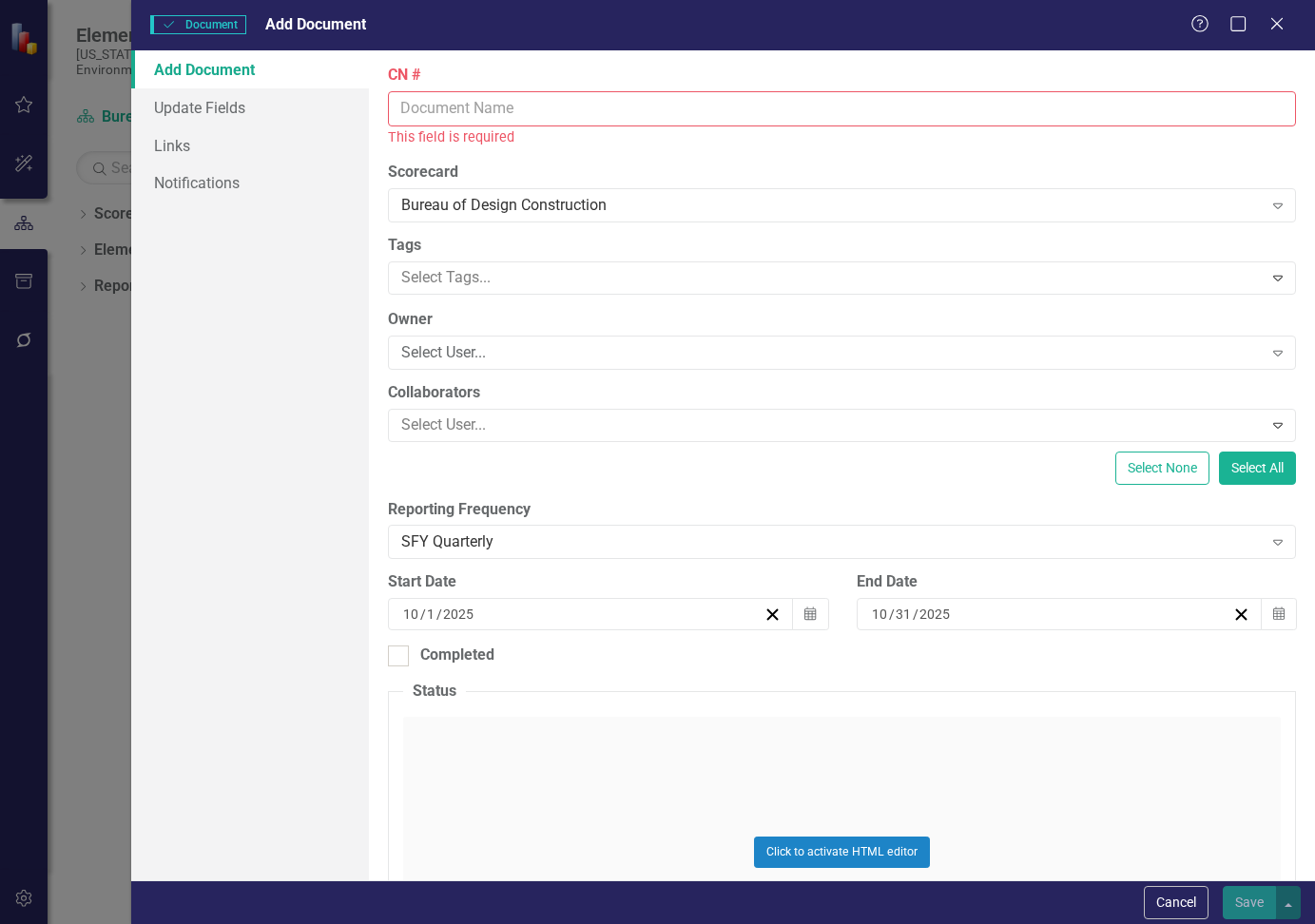
click at [451, 108] on input "CN #" at bounding box center [842, 108] width 908 height 35
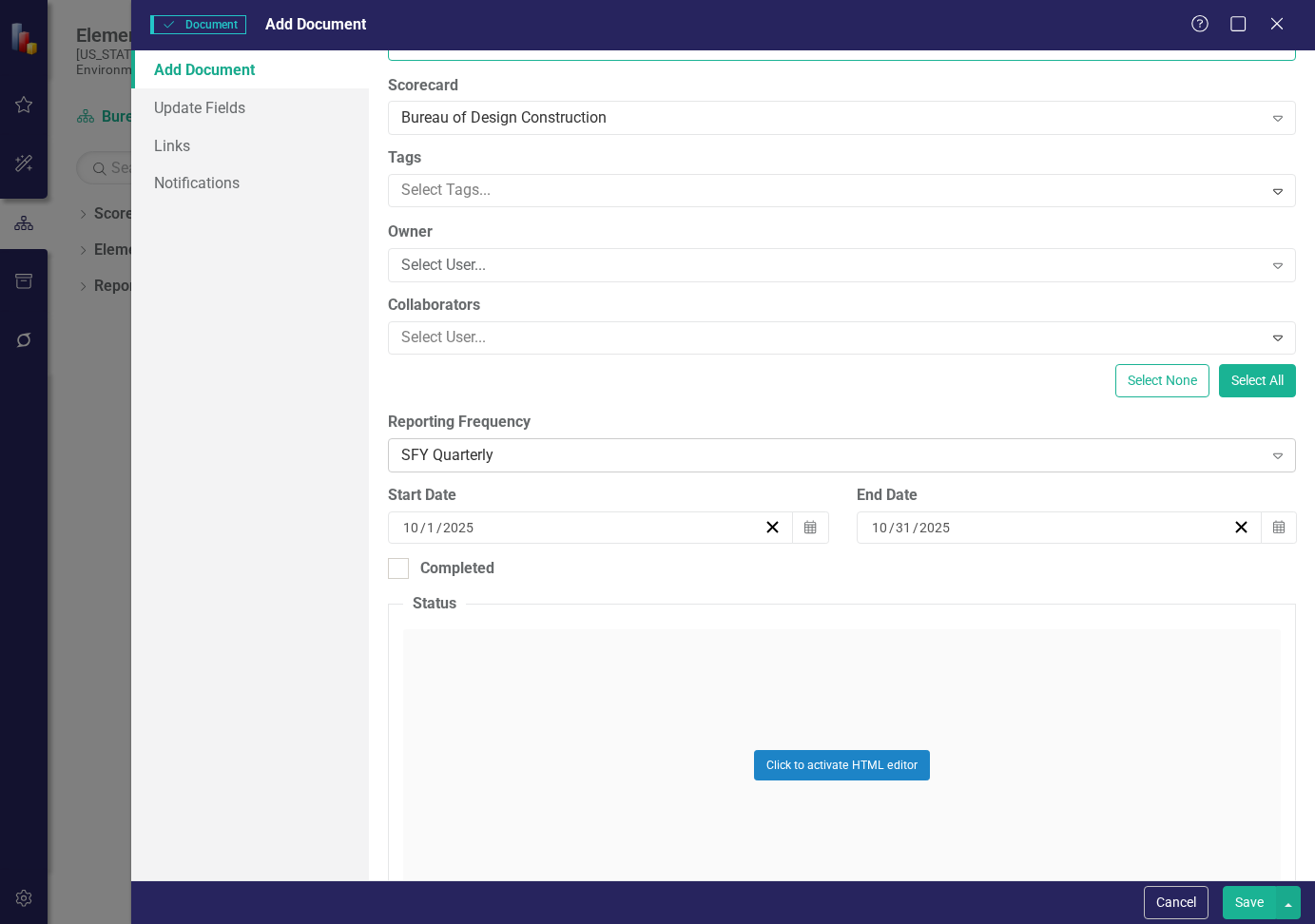
scroll to position [285, 0]
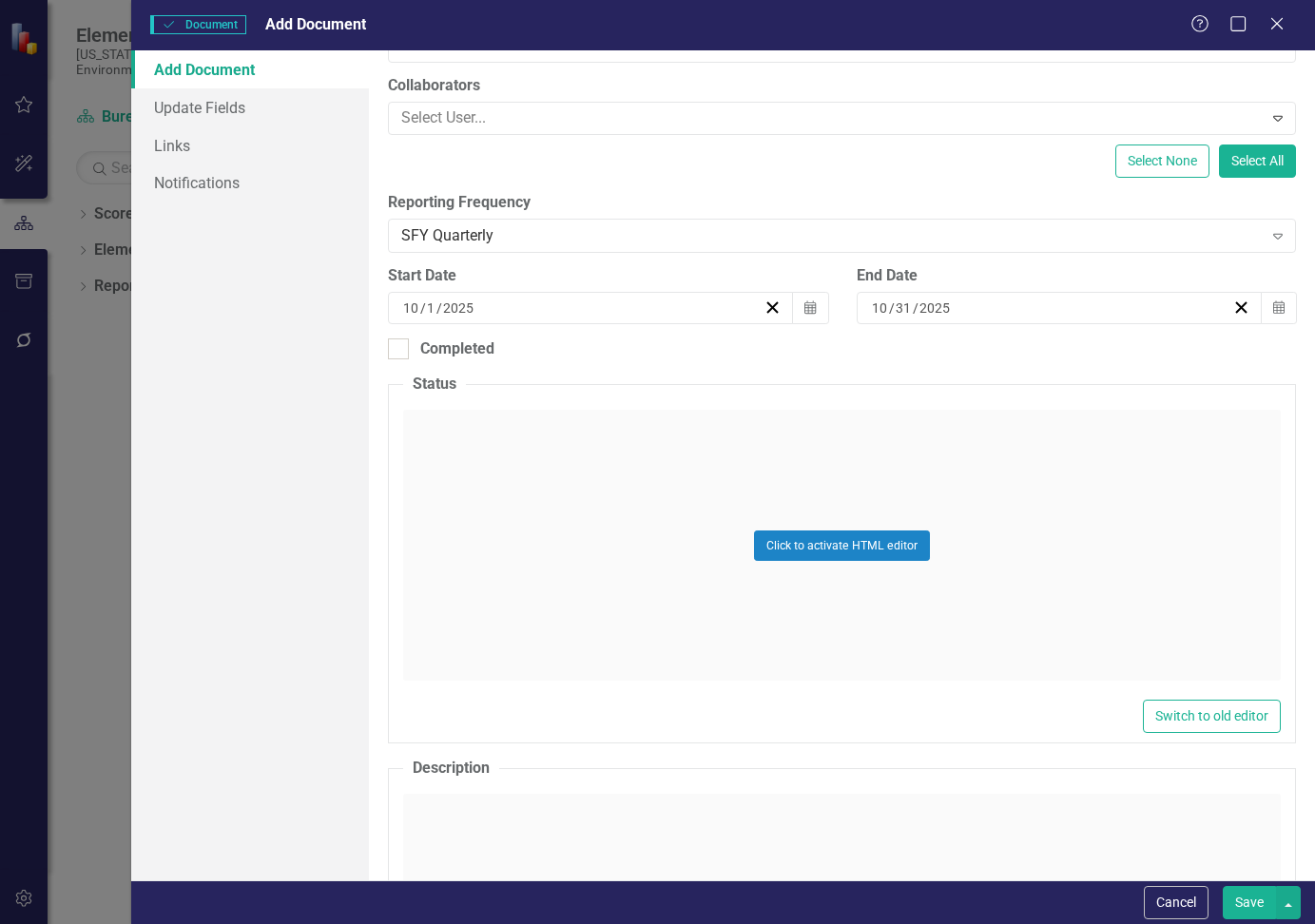
type input "CN824"
click at [492, 443] on div "Click to activate HTML editor" at bounding box center [842, 545] width 877 height 271
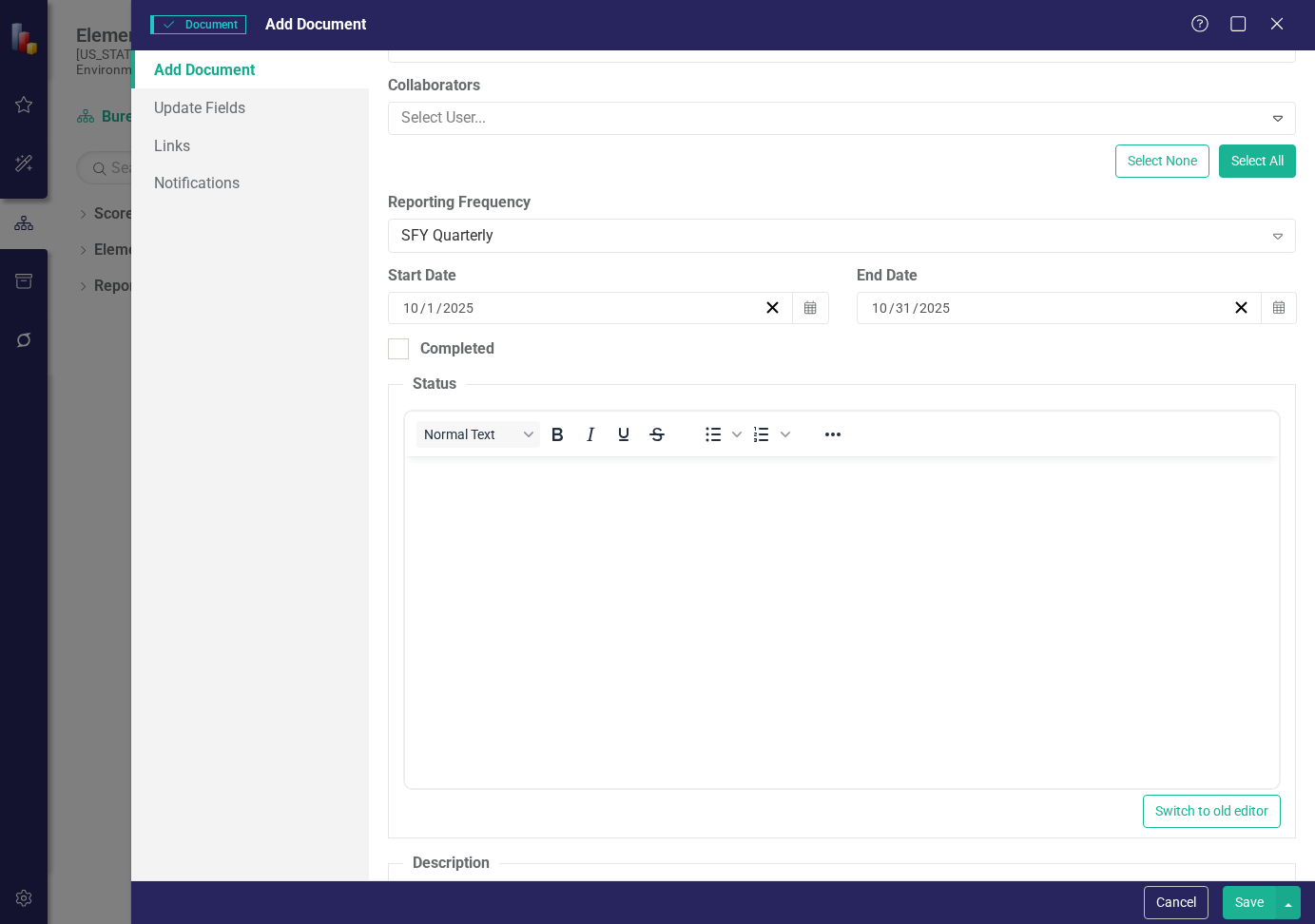
scroll to position [0, 0]
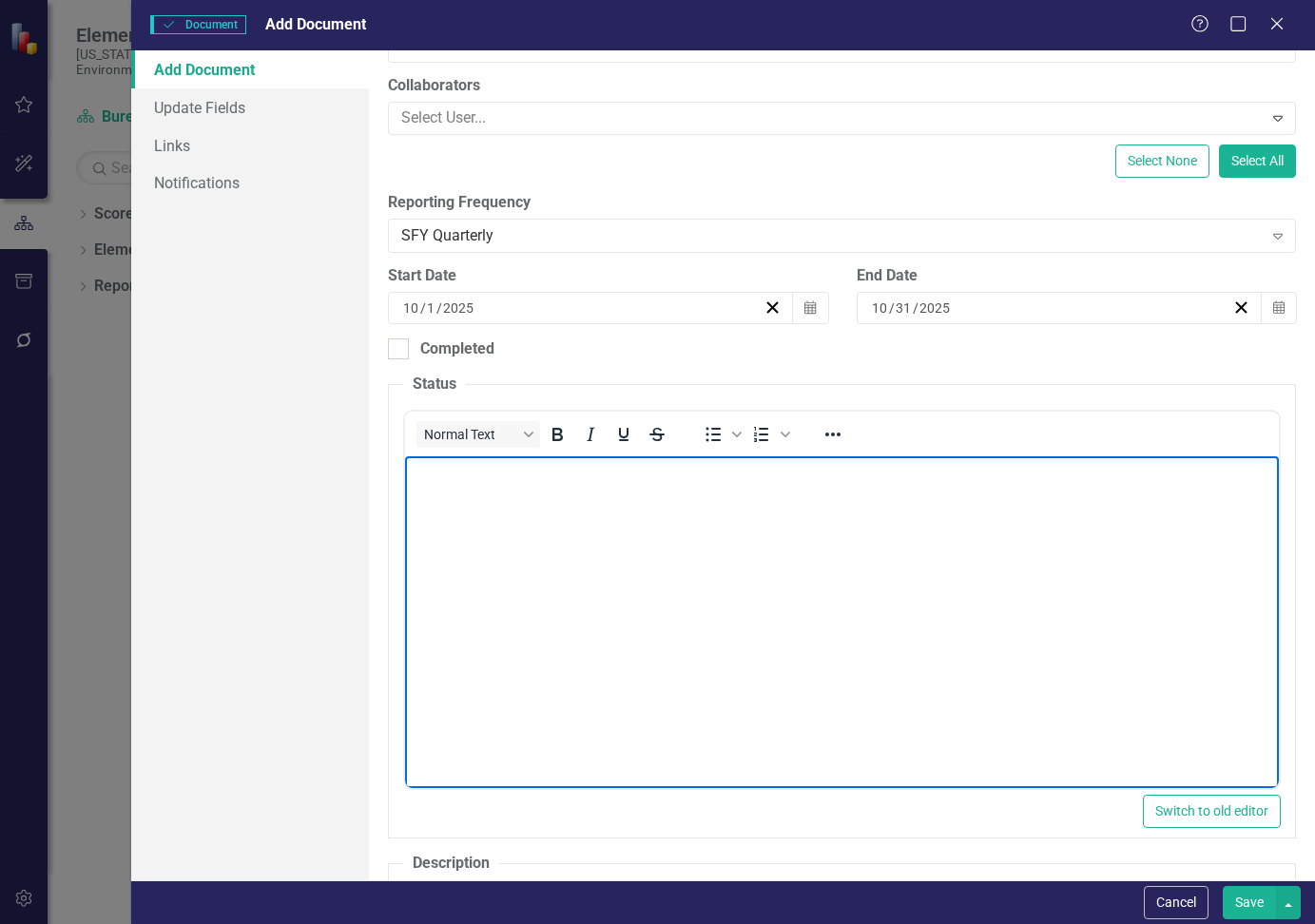
click at [485, 479] on p "Rich Text Area. Press ALT-0 for help." at bounding box center [842, 472] width 864 height 23
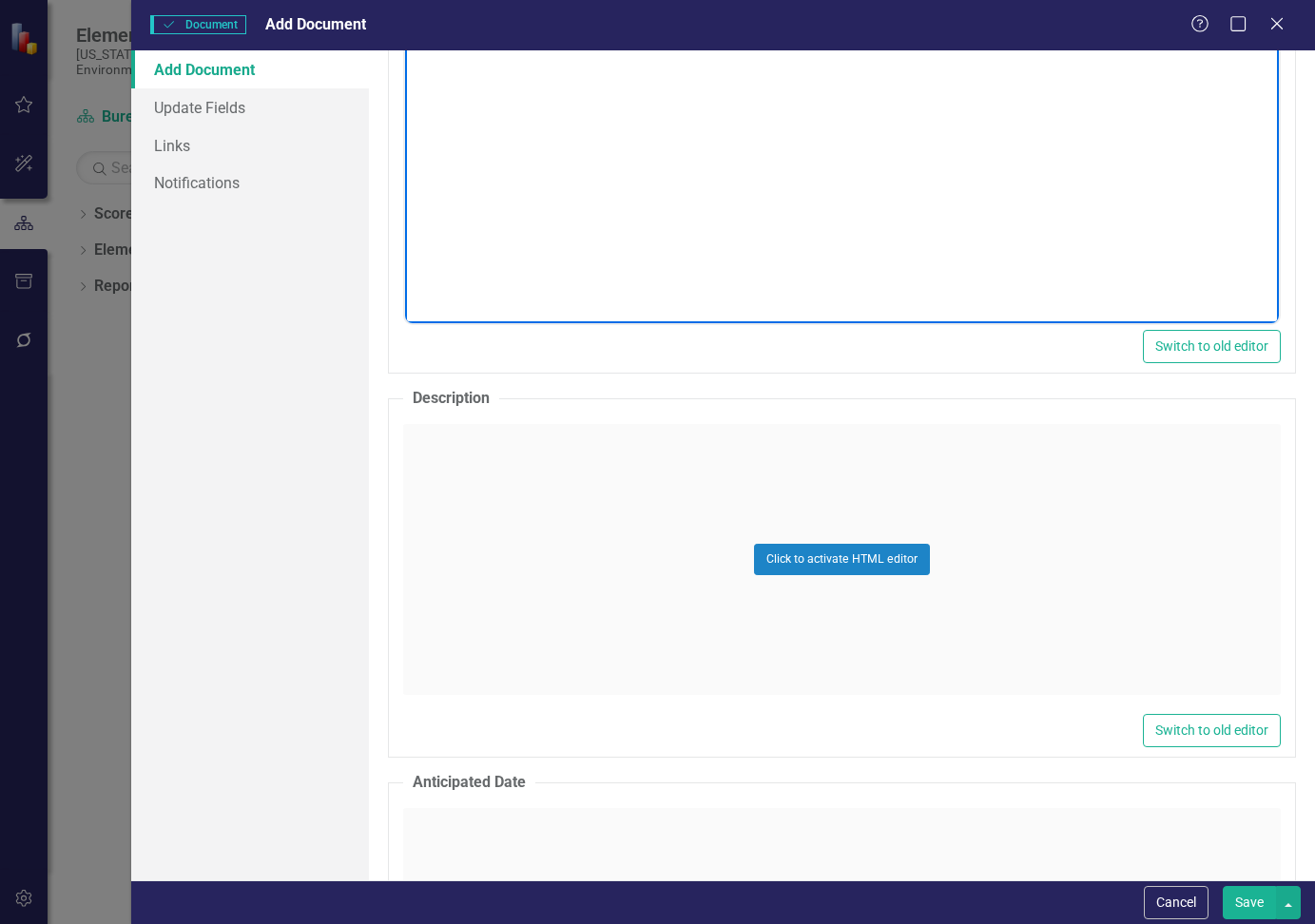
scroll to position [761, 0]
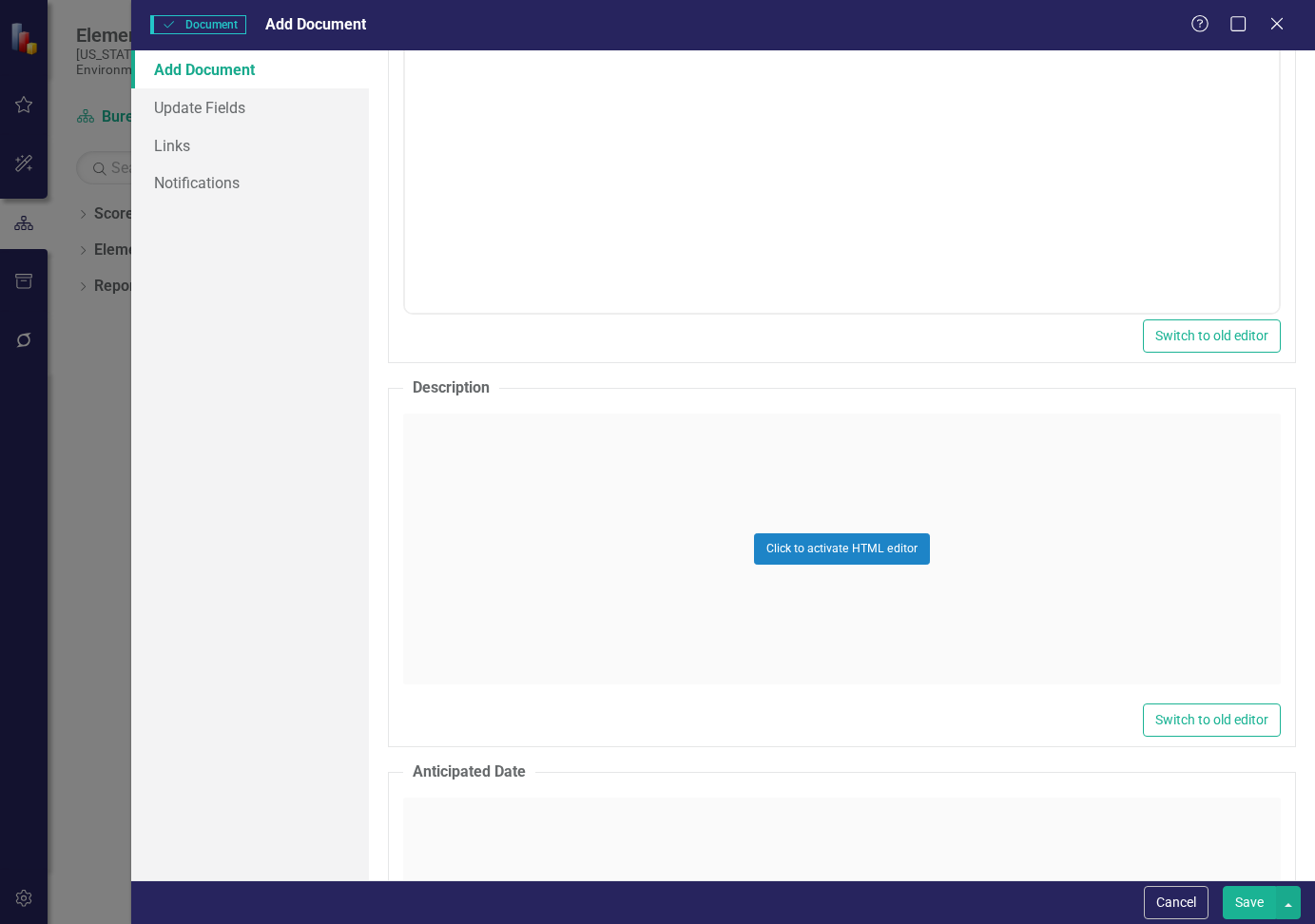
click at [570, 523] on div "Click to activate HTML editor" at bounding box center [842, 549] width 877 height 271
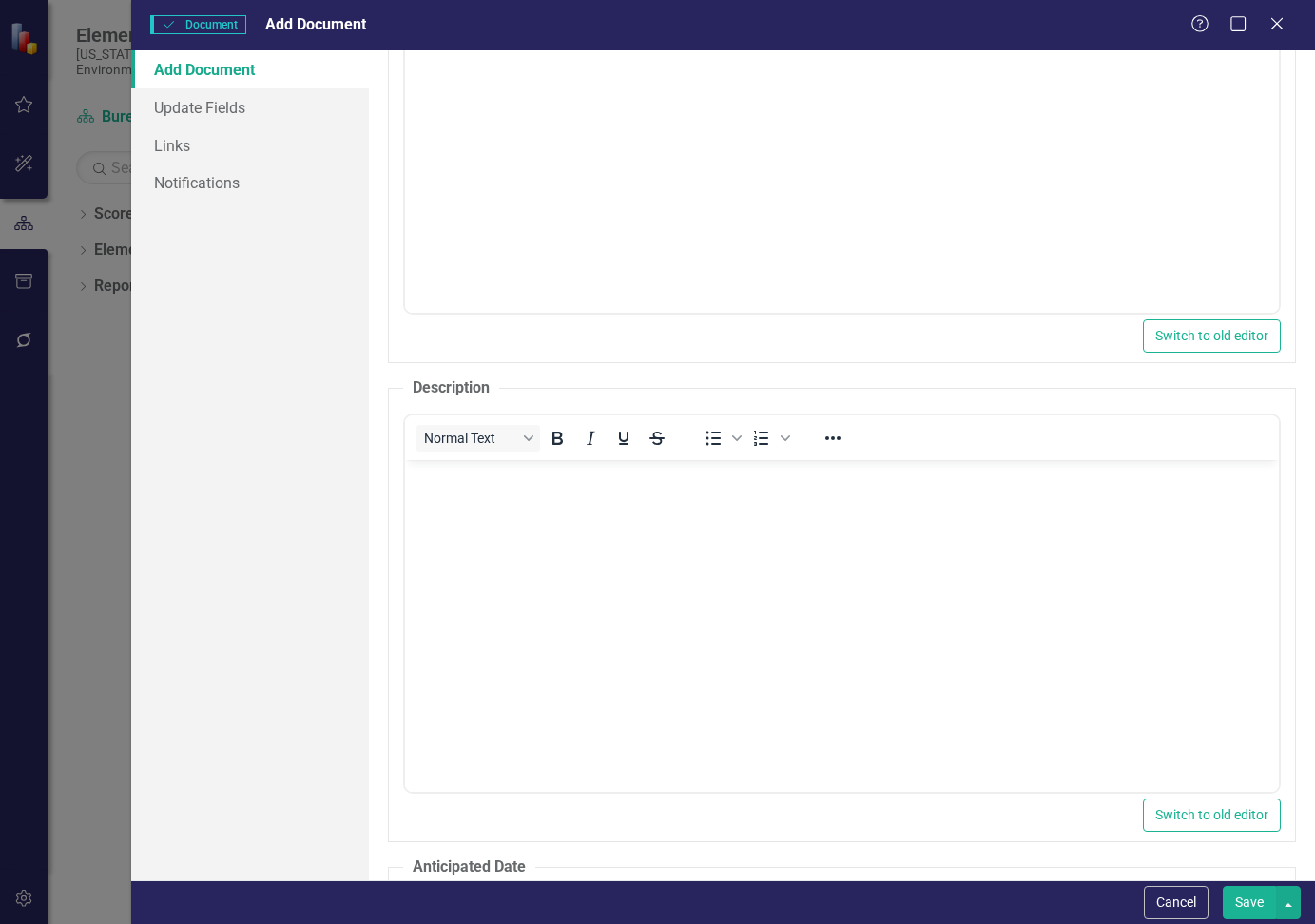
scroll to position [0, 0]
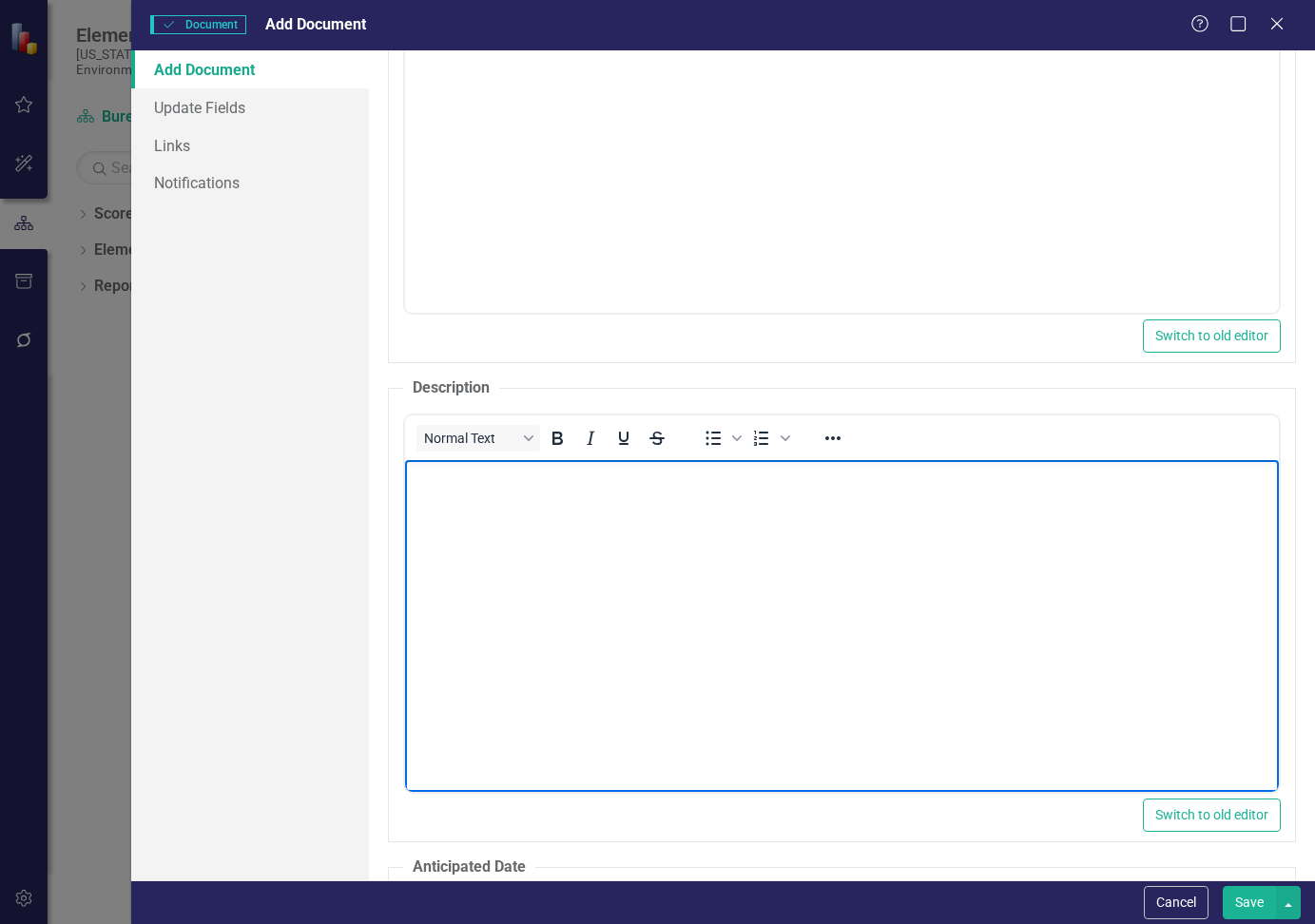
click at [515, 505] on body "Rich Text Area. Press ALT-0 for help." at bounding box center [842, 603] width 873 height 285
click at [484, 496] on body "Rich Text Area. Press ALT-0 for help." at bounding box center [842, 603] width 873 height 285
paste body "Rich Text Area. Press ALT-0 for help."
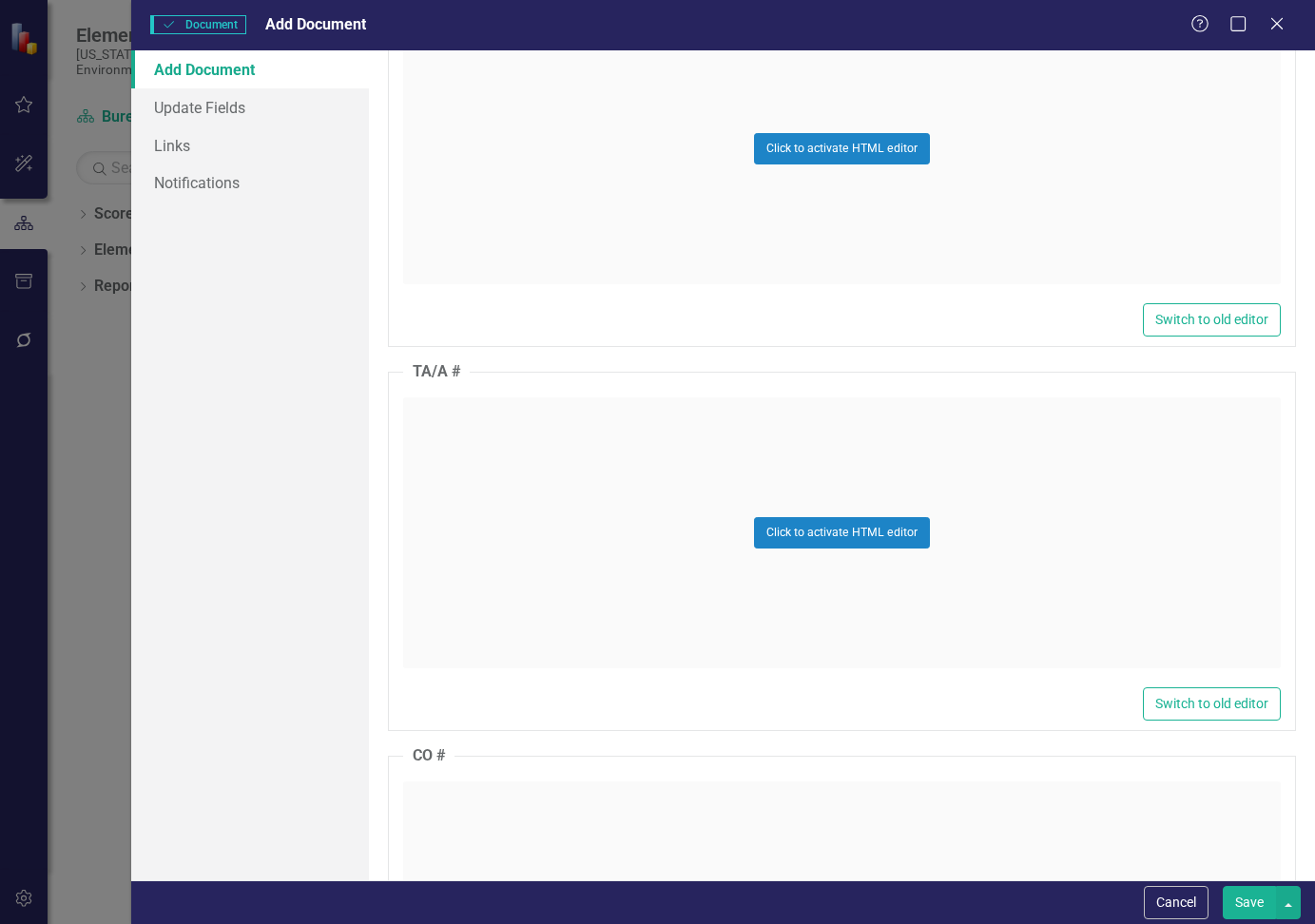
scroll to position [1711, 0]
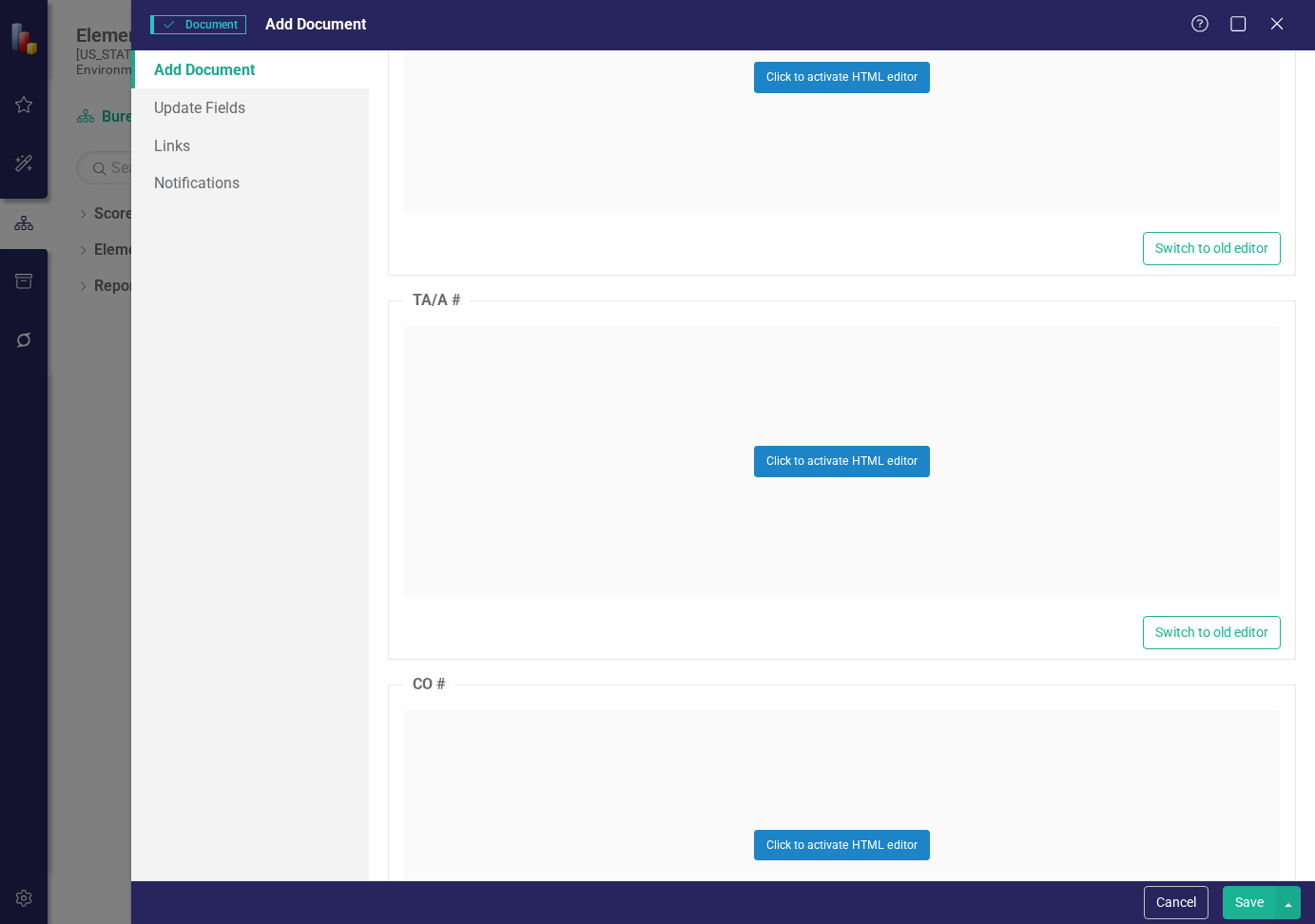
click at [512, 353] on div "Click to activate HTML editor" at bounding box center [842, 462] width 877 height 271
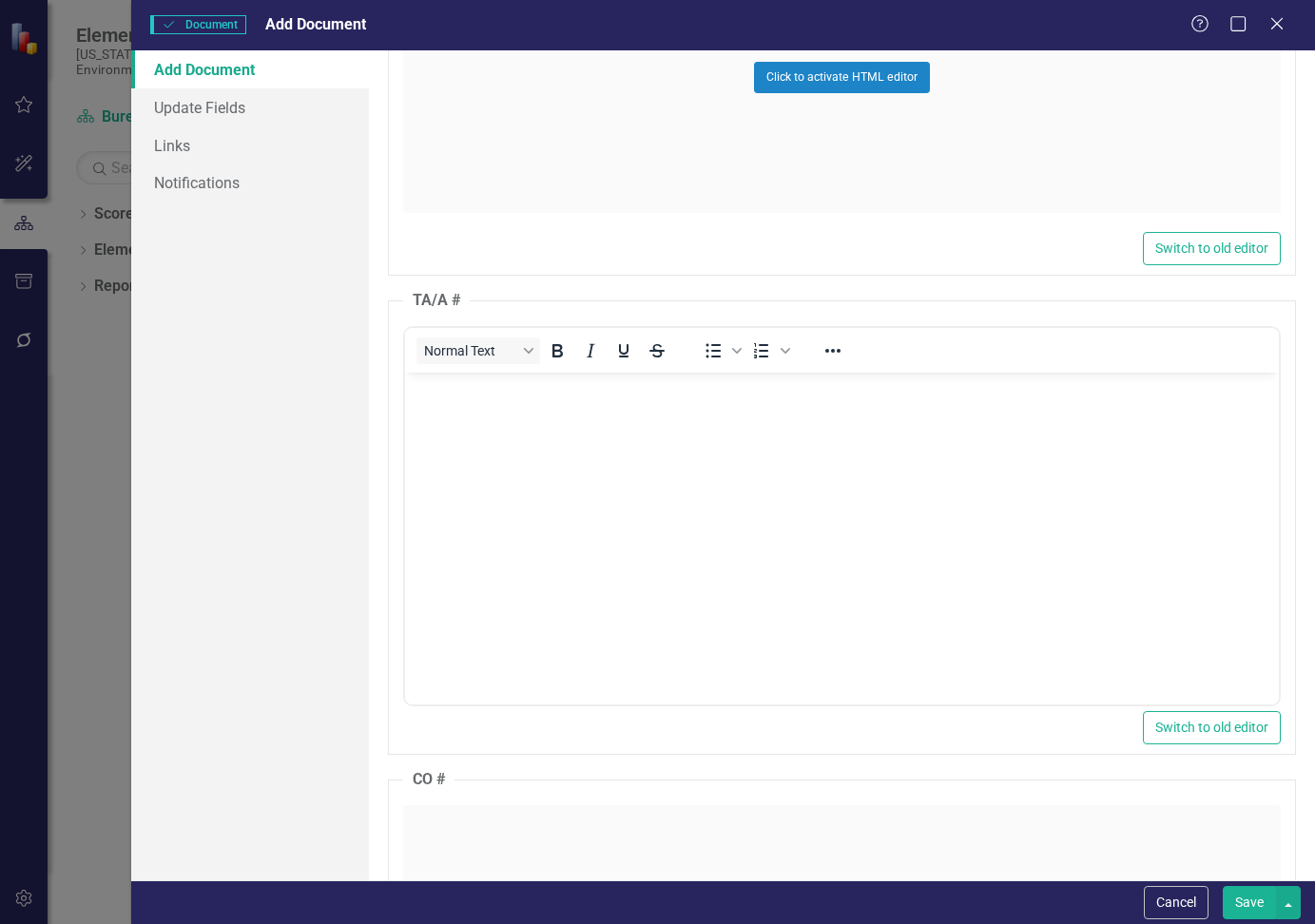
scroll to position [0, 0]
click at [500, 409] on body "Rich Text Area. Press ALT-0 for help." at bounding box center [842, 514] width 873 height 285
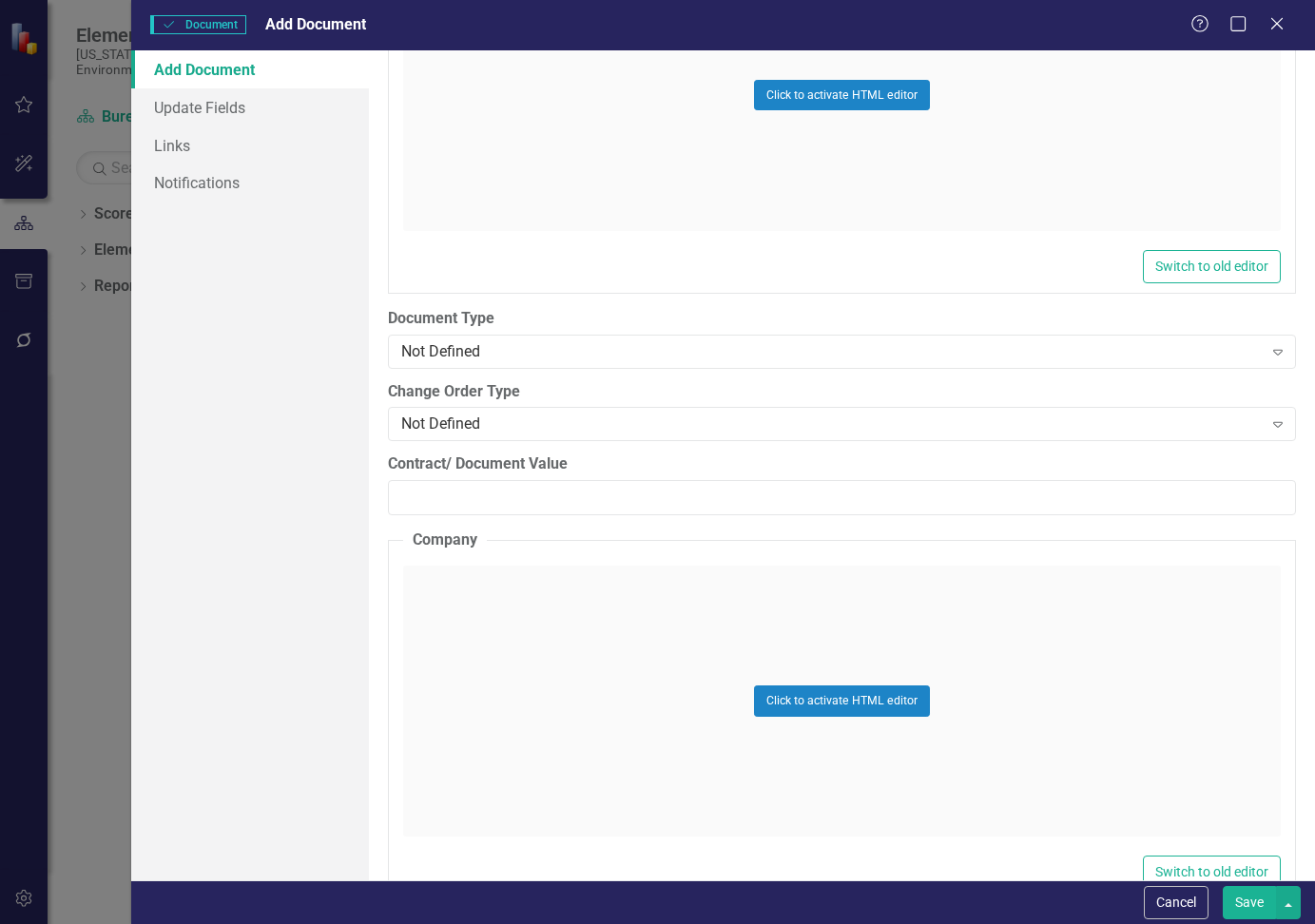
scroll to position [2567, 0]
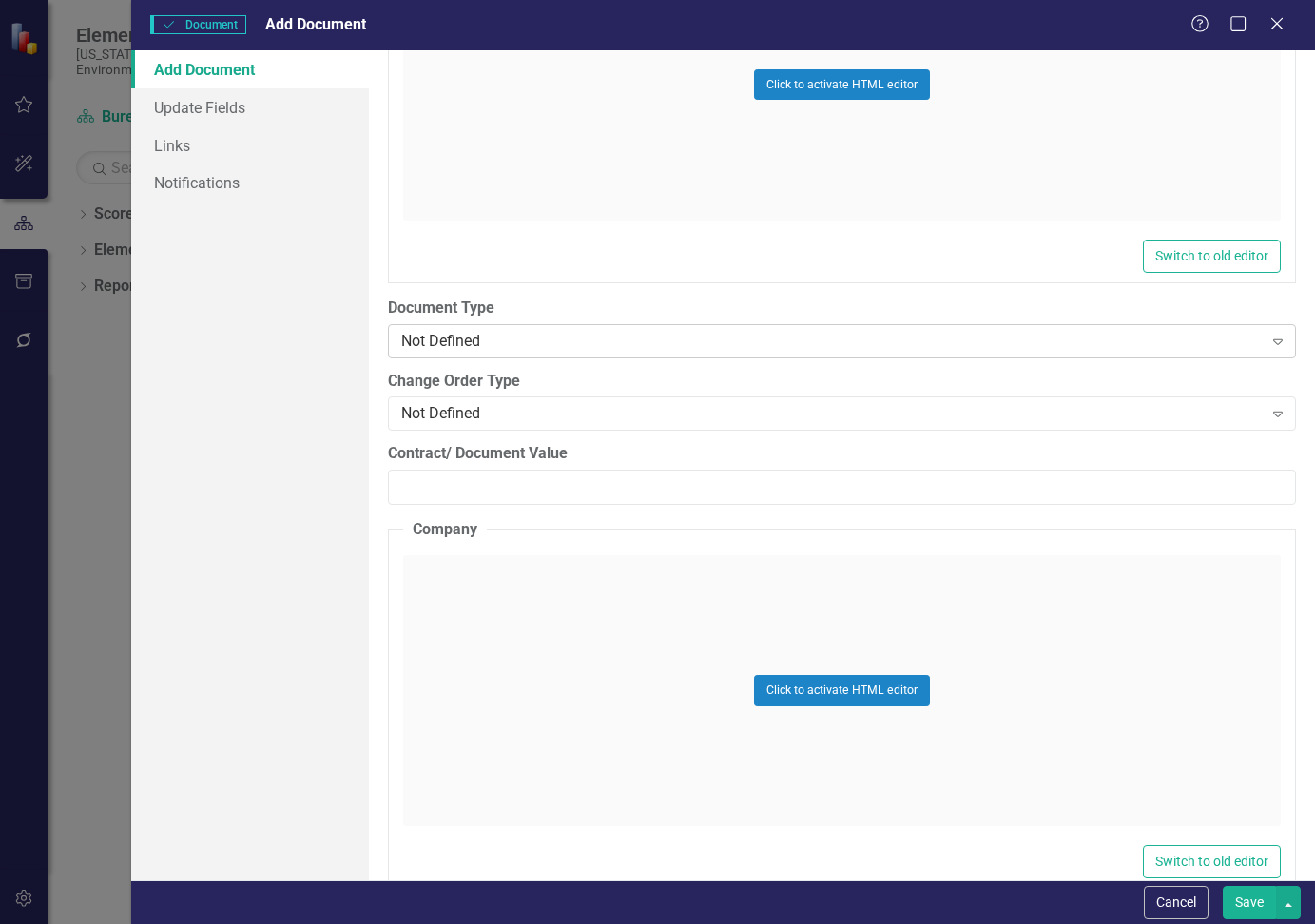
click at [868, 343] on div "Not Defined" at bounding box center [831, 341] width 860 height 22
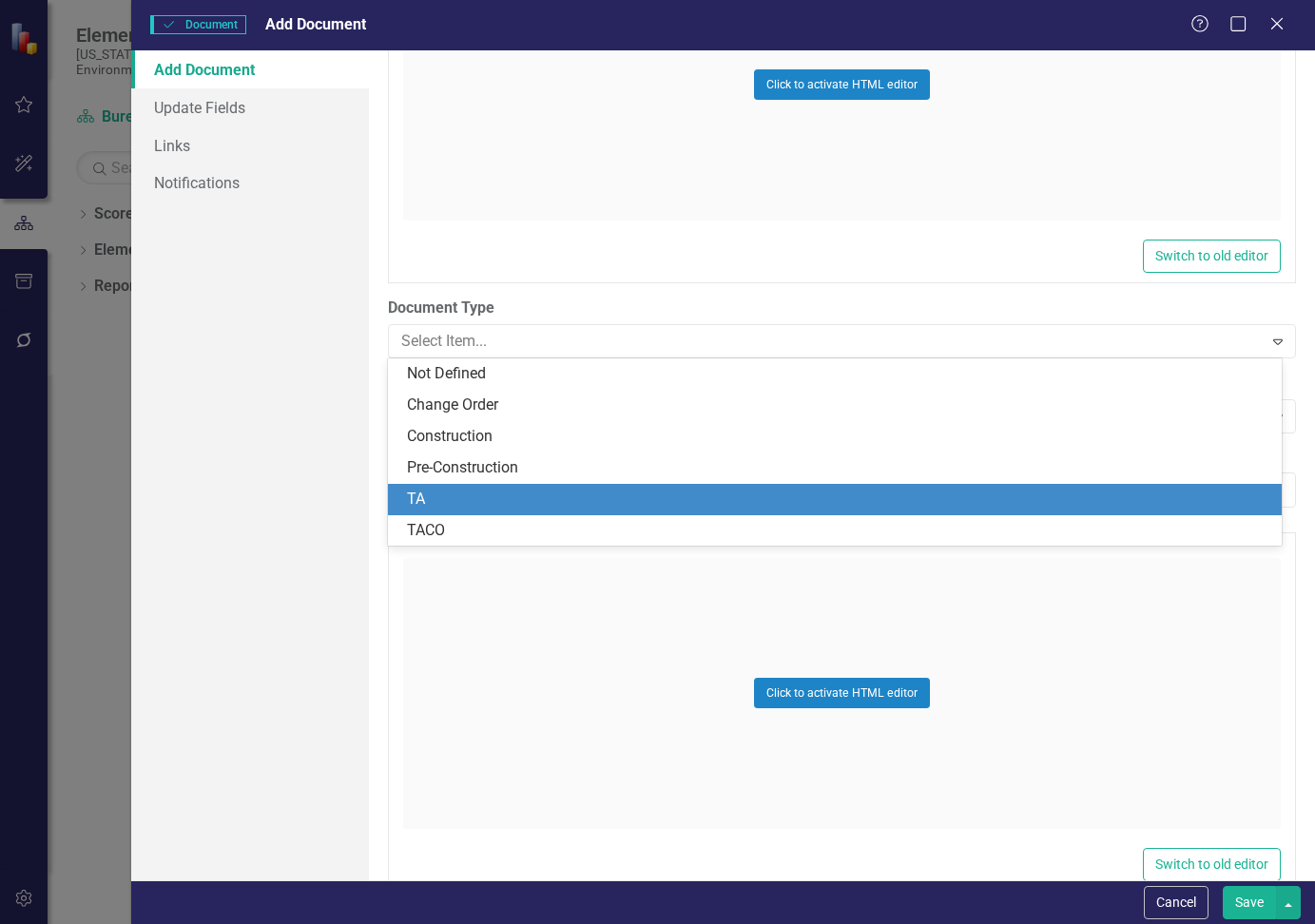
click at [495, 489] on div "TA" at bounding box center [839, 499] width 863 height 22
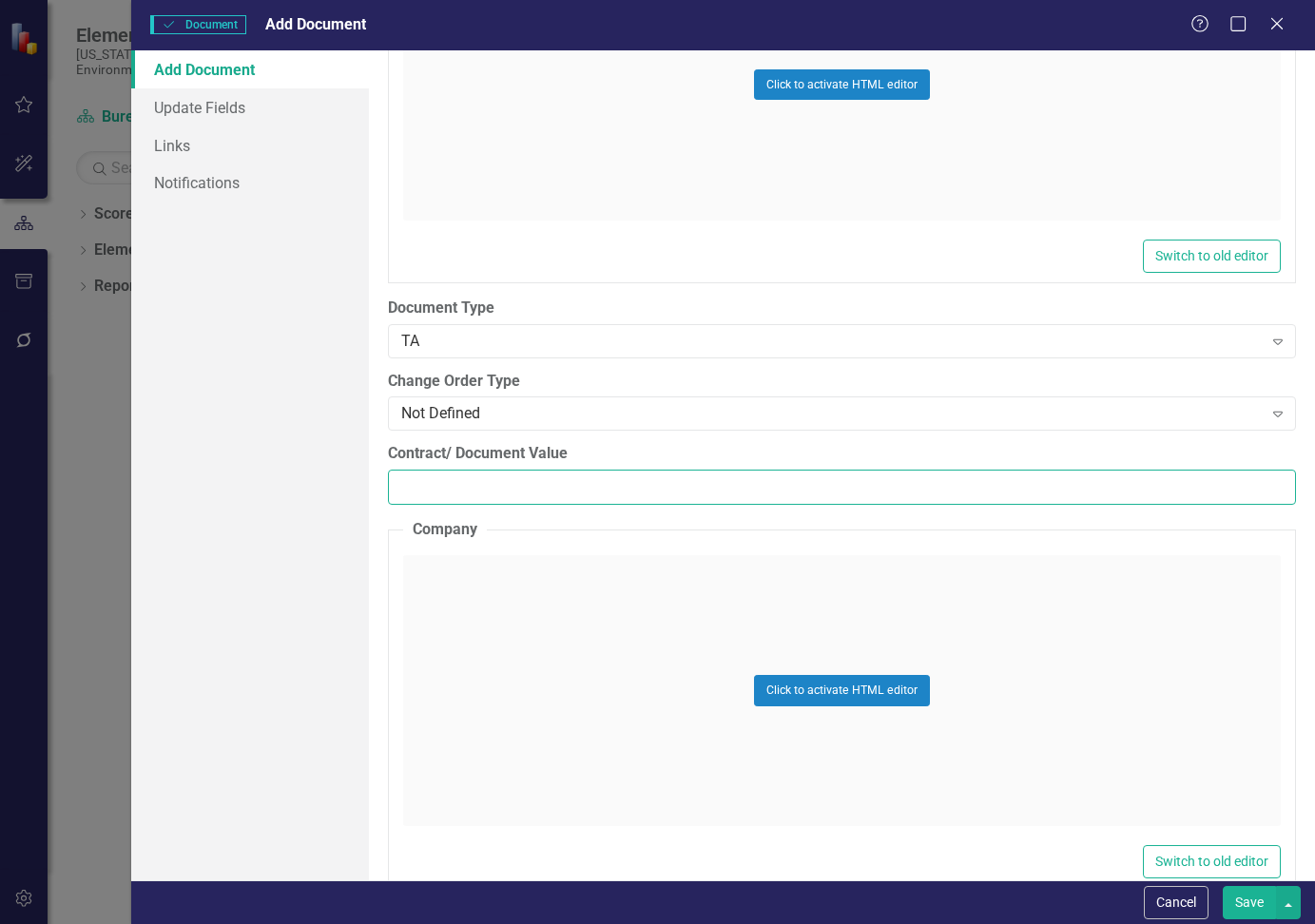
click at [470, 477] on input "Contract/ Document Value" at bounding box center [842, 486] width 908 height 35
paste input "13046"
type input "13046"
click at [510, 597] on div "Click to activate HTML editor" at bounding box center [842, 690] width 877 height 271
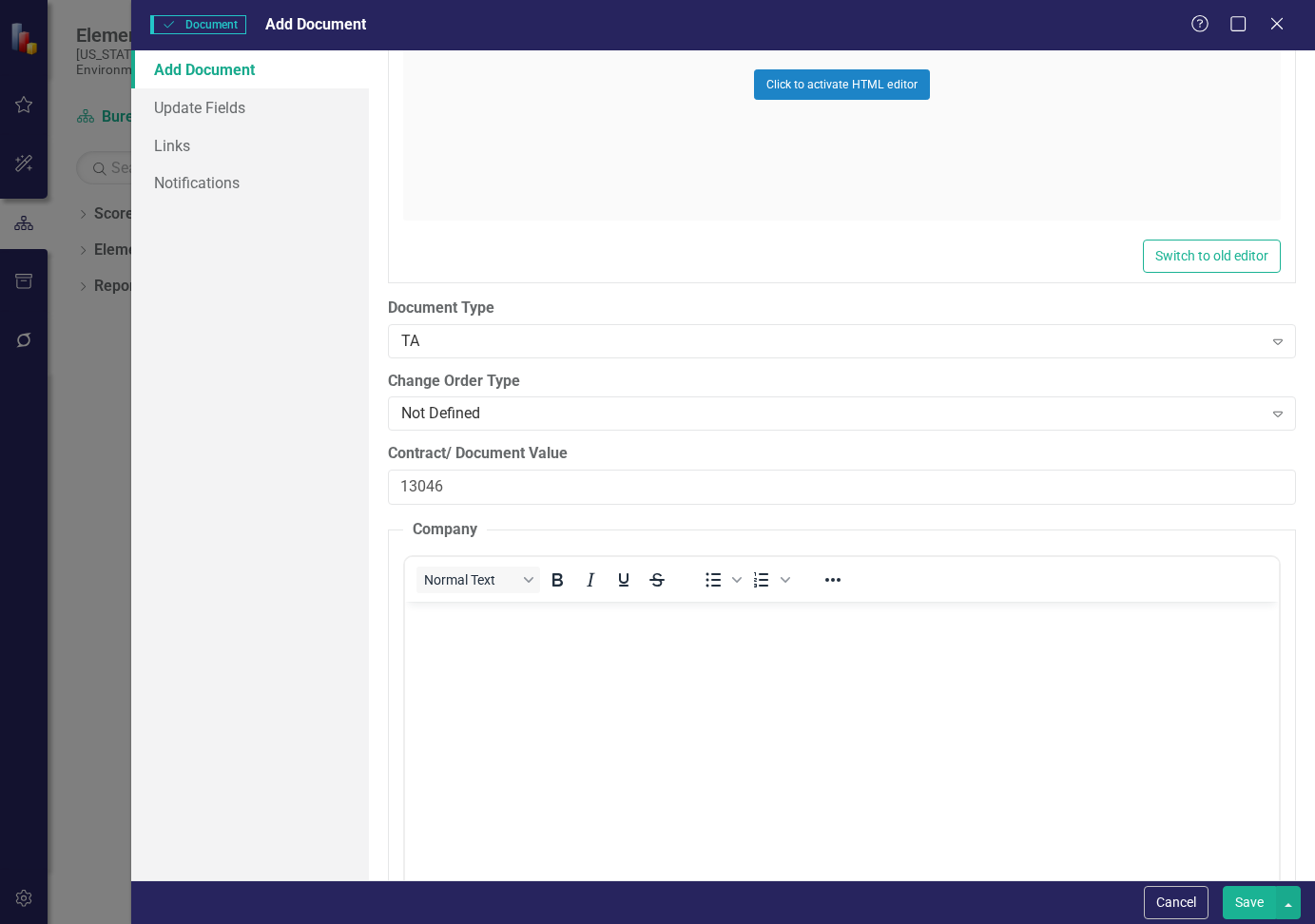
scroll to position [0, 0]
click at [468, 636] on body "Rich Text Area. Press ALT-0 for help." at bounding box center [842, 743] width 873 height 285
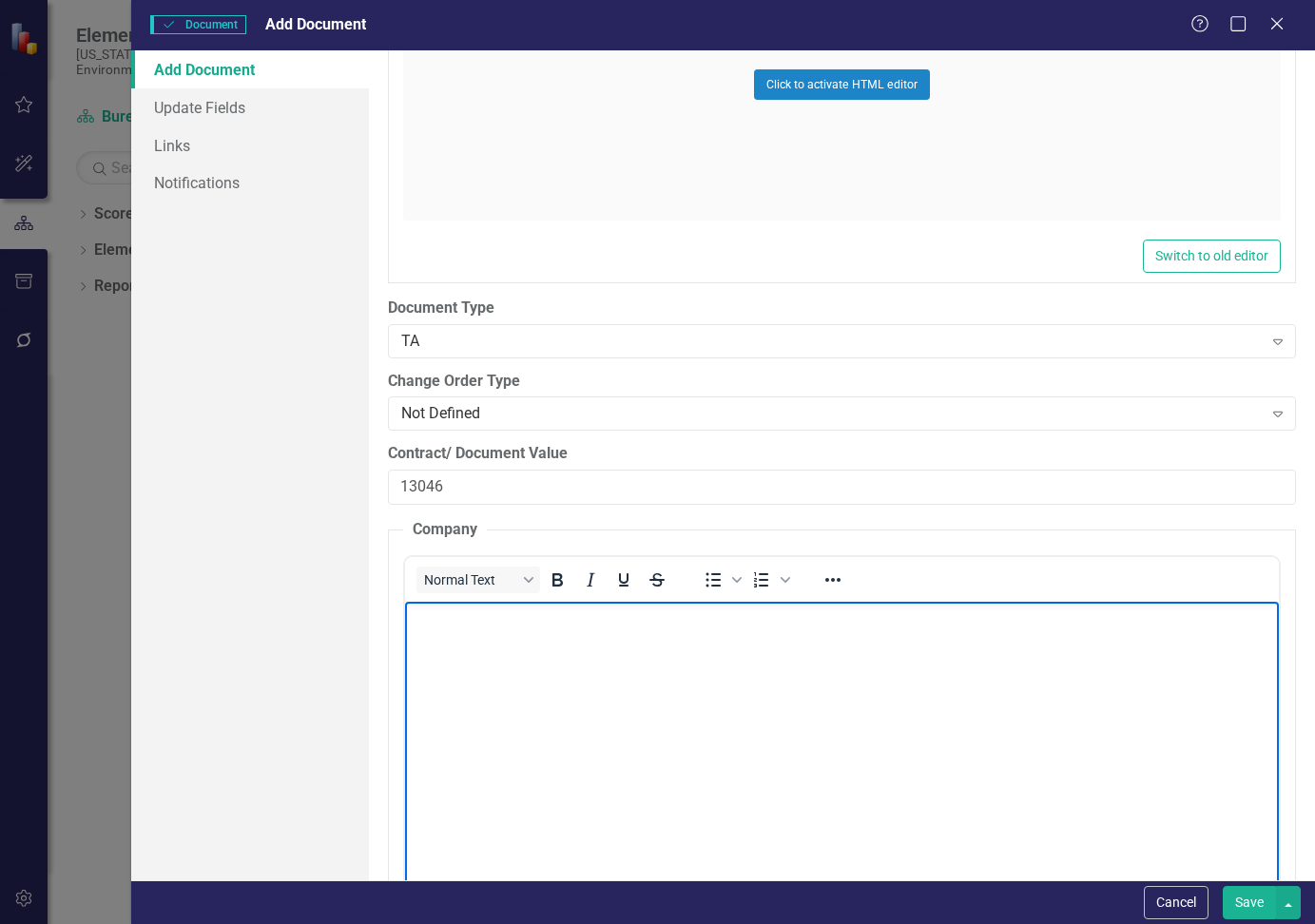
paste body "Rich Text Area. Press ALT-0 for help."
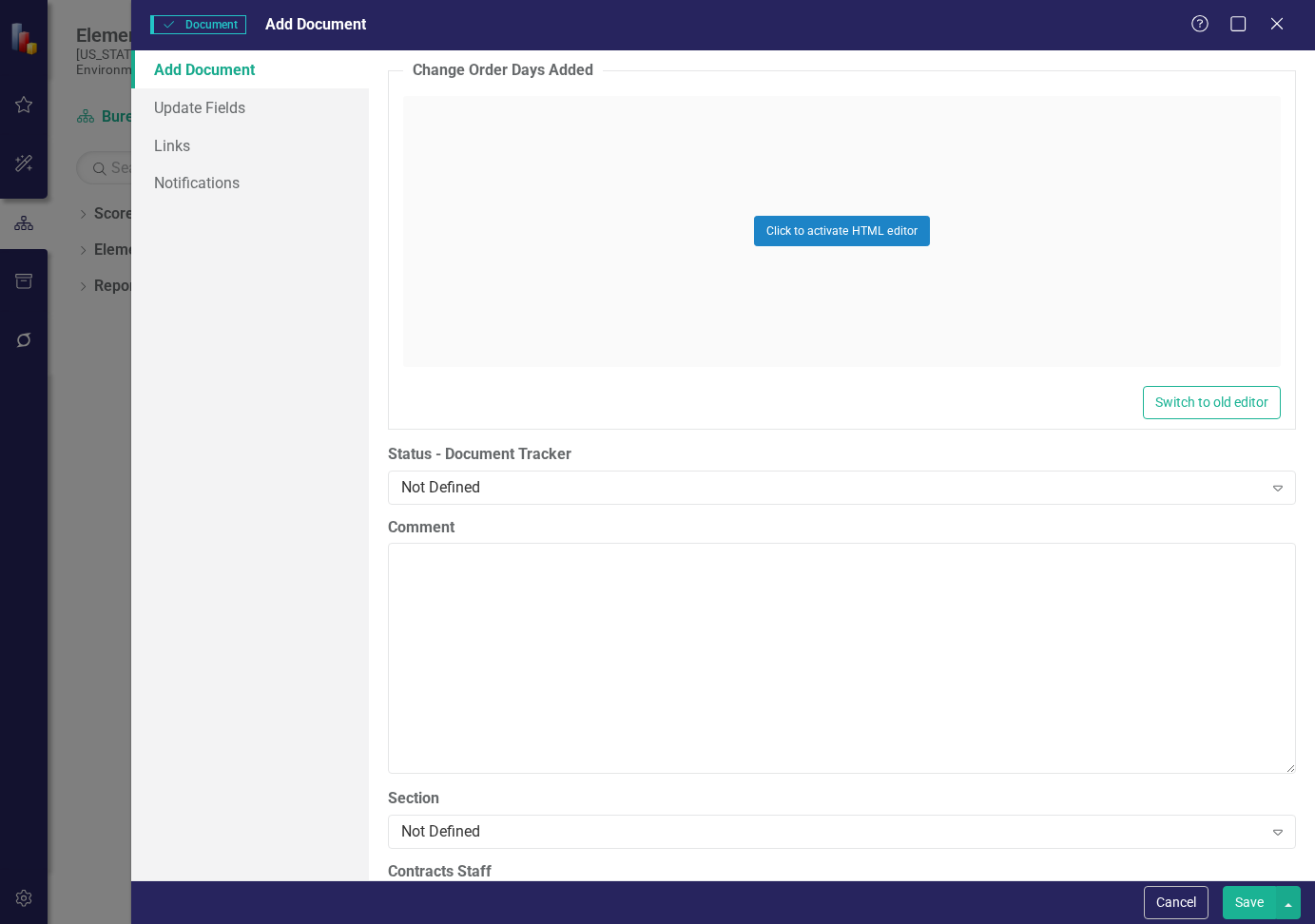
scroll to position [3612, 0]
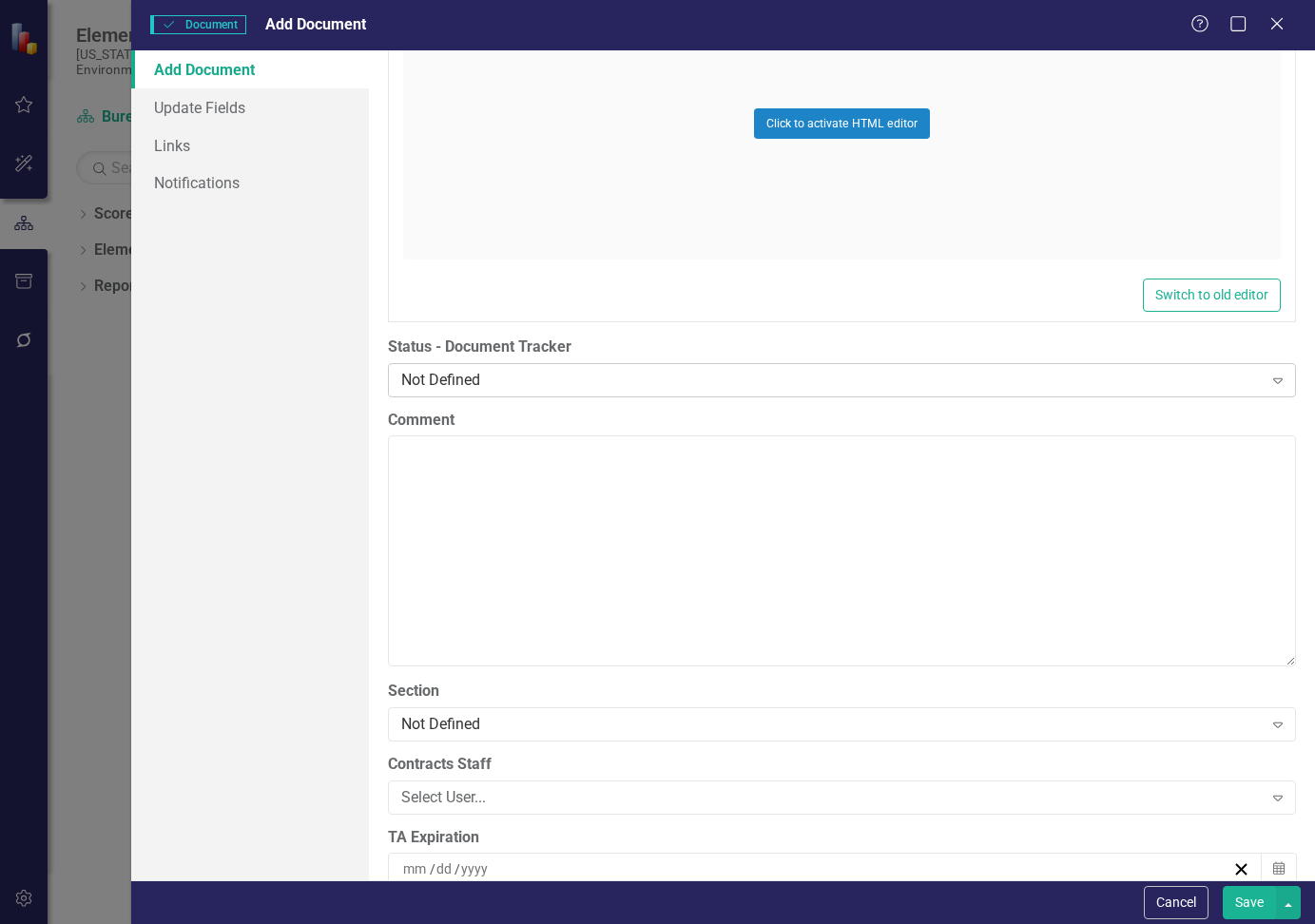
click at [503, 384] on div "Not Defined" at bounding box center [831, 380] width 860 height 22
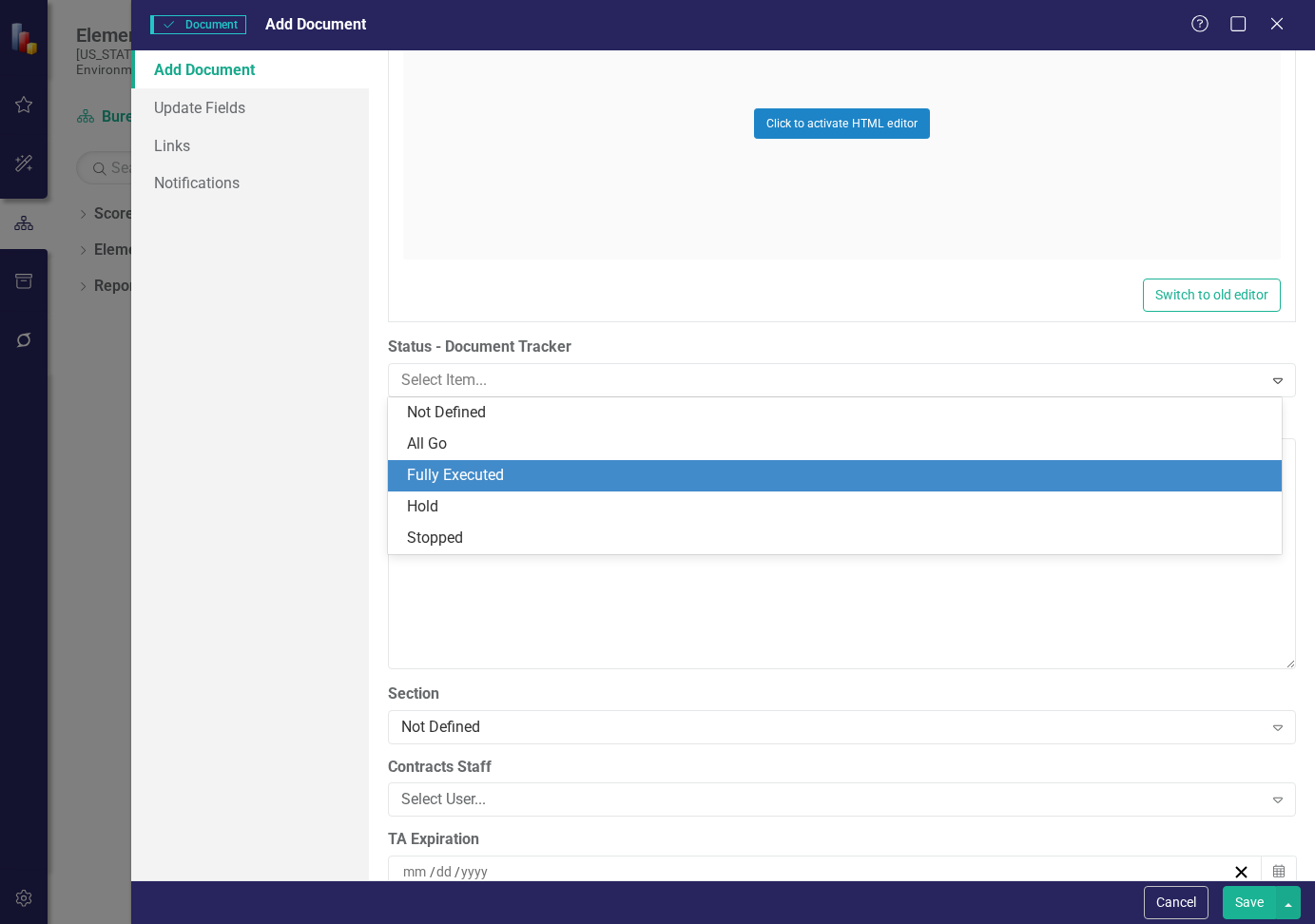
click at [511, 479] on div "Fully Executed" at bounding box center [839, 475] width 863 height 22
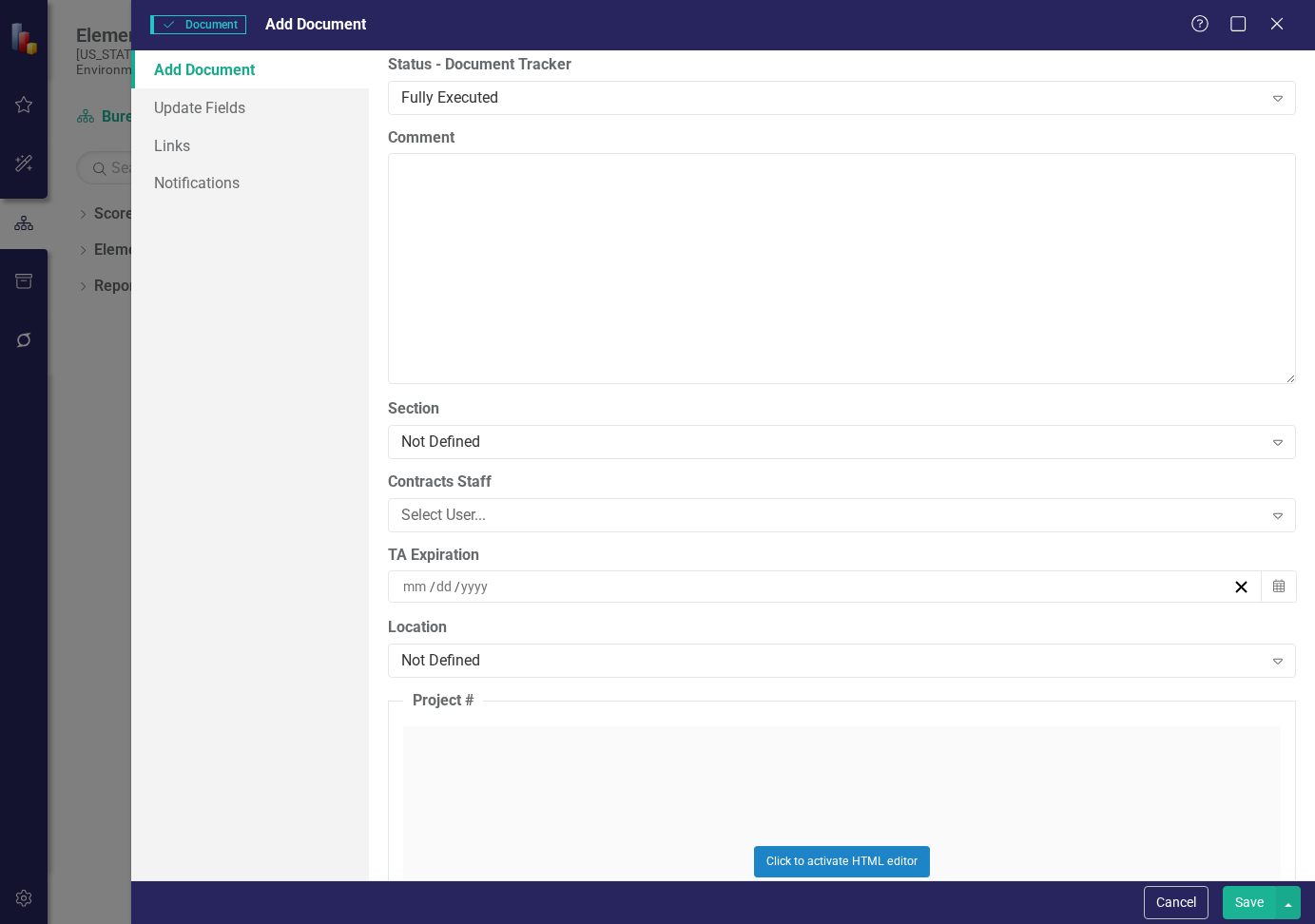
scroll to position [3898, 0]
click at [508, 428] on div "Not Defined" at bounding box center [831, 439] width 860 height 22
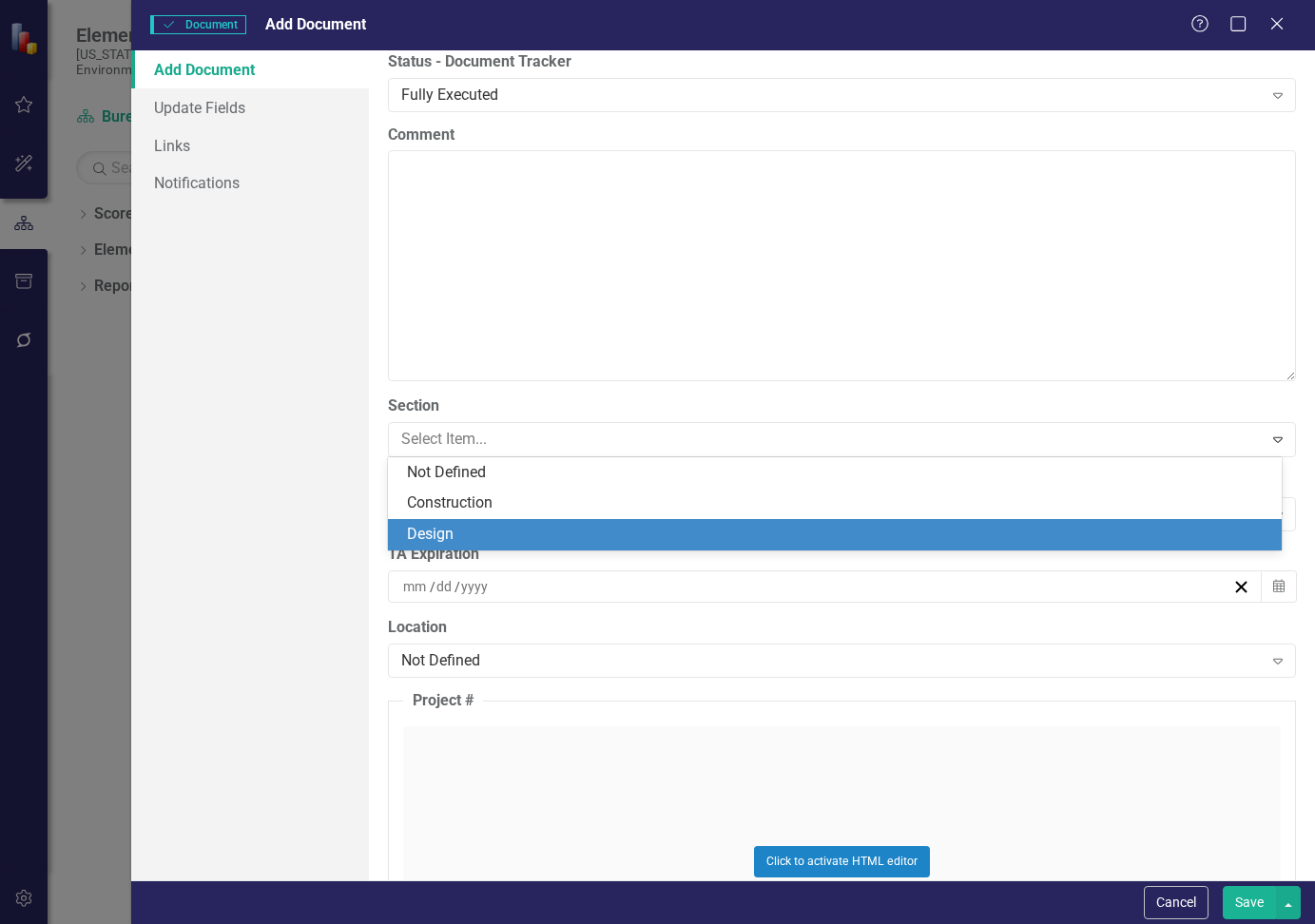
click at [479, 540] on div "Design" at bounding box center [839, 535] width 863 height 22
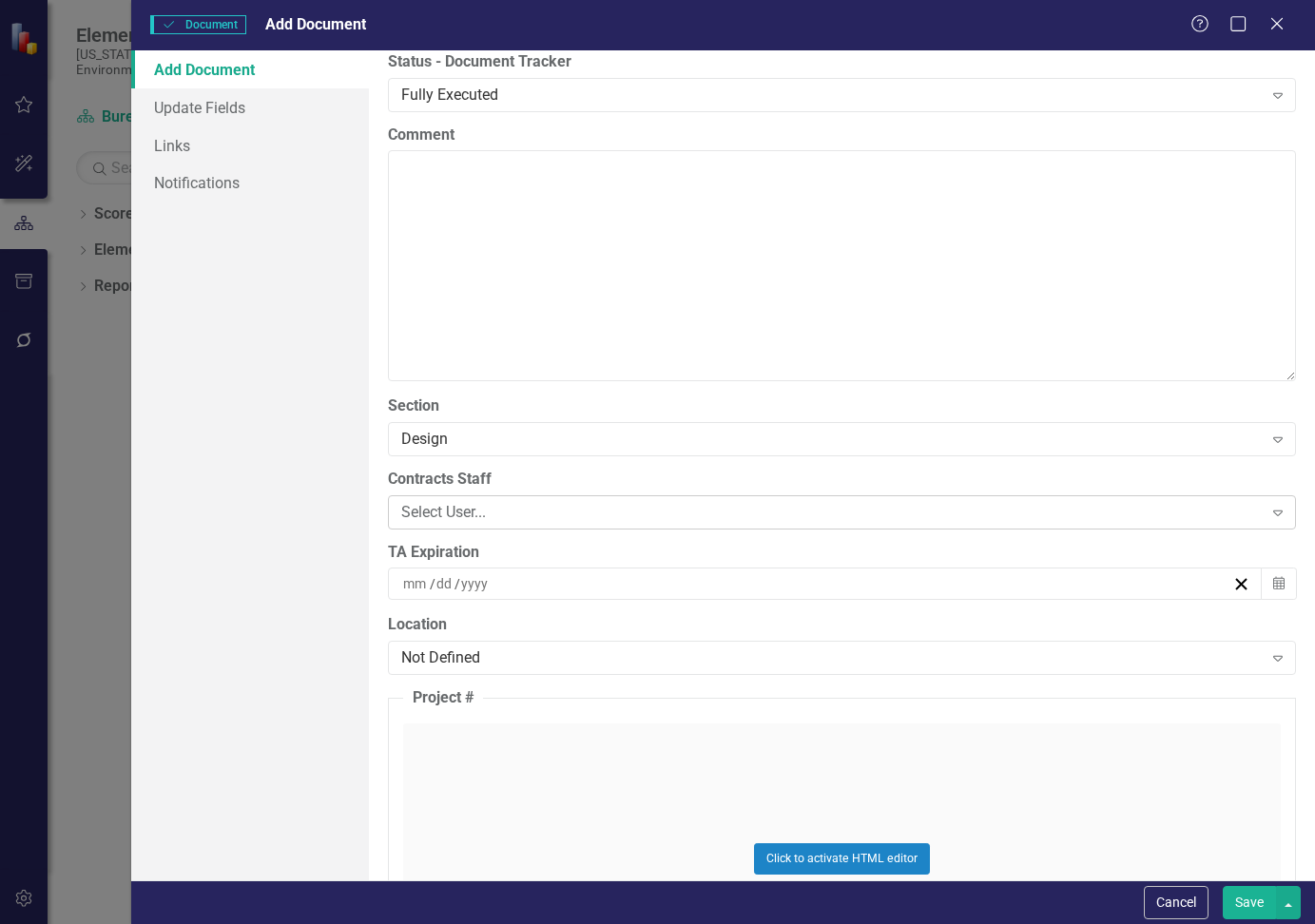
click at [527, 515] on div "Select User..." at bounding box center [831, 512] width 860 height 22
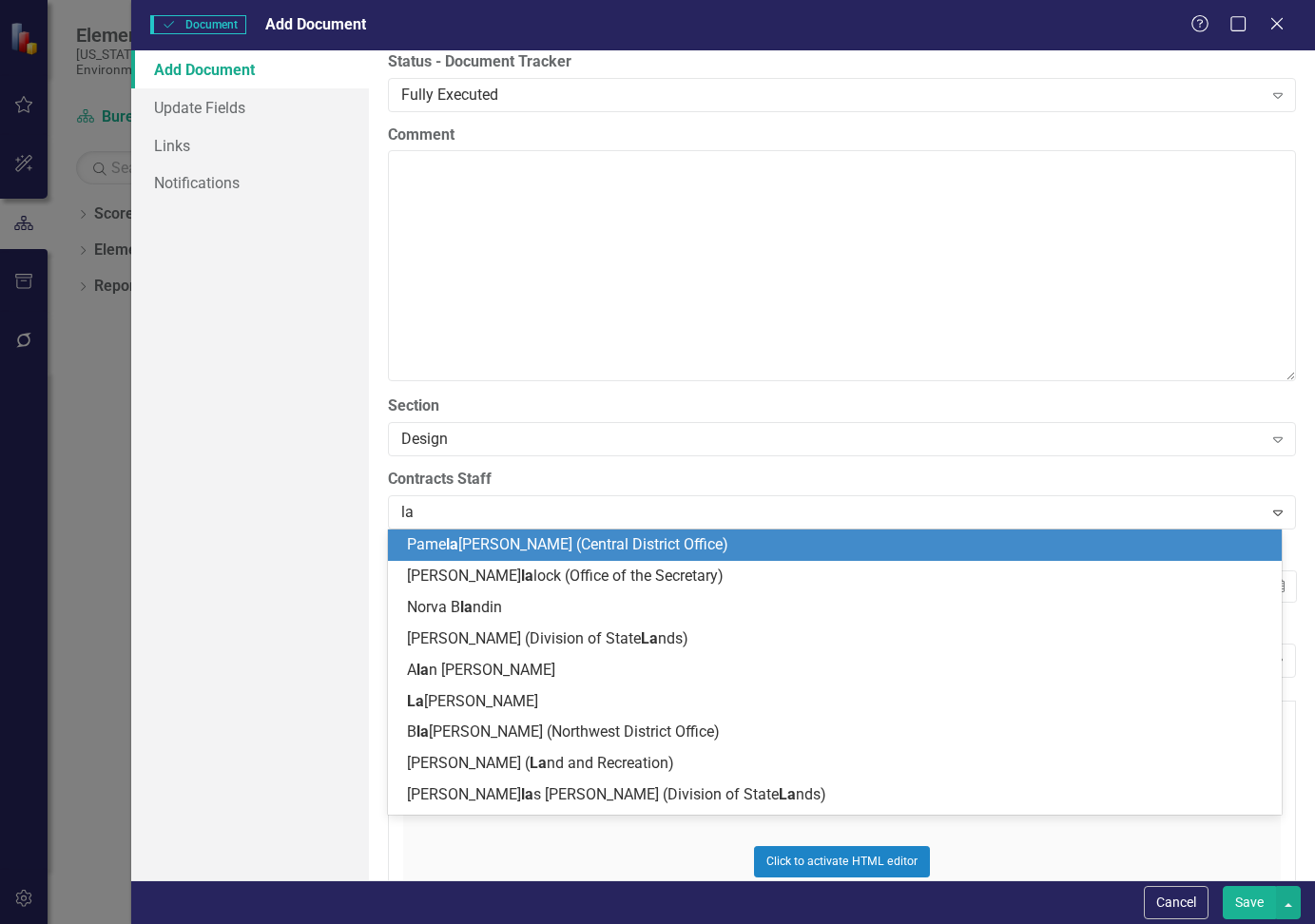
type input "[PERSON_NAME]"
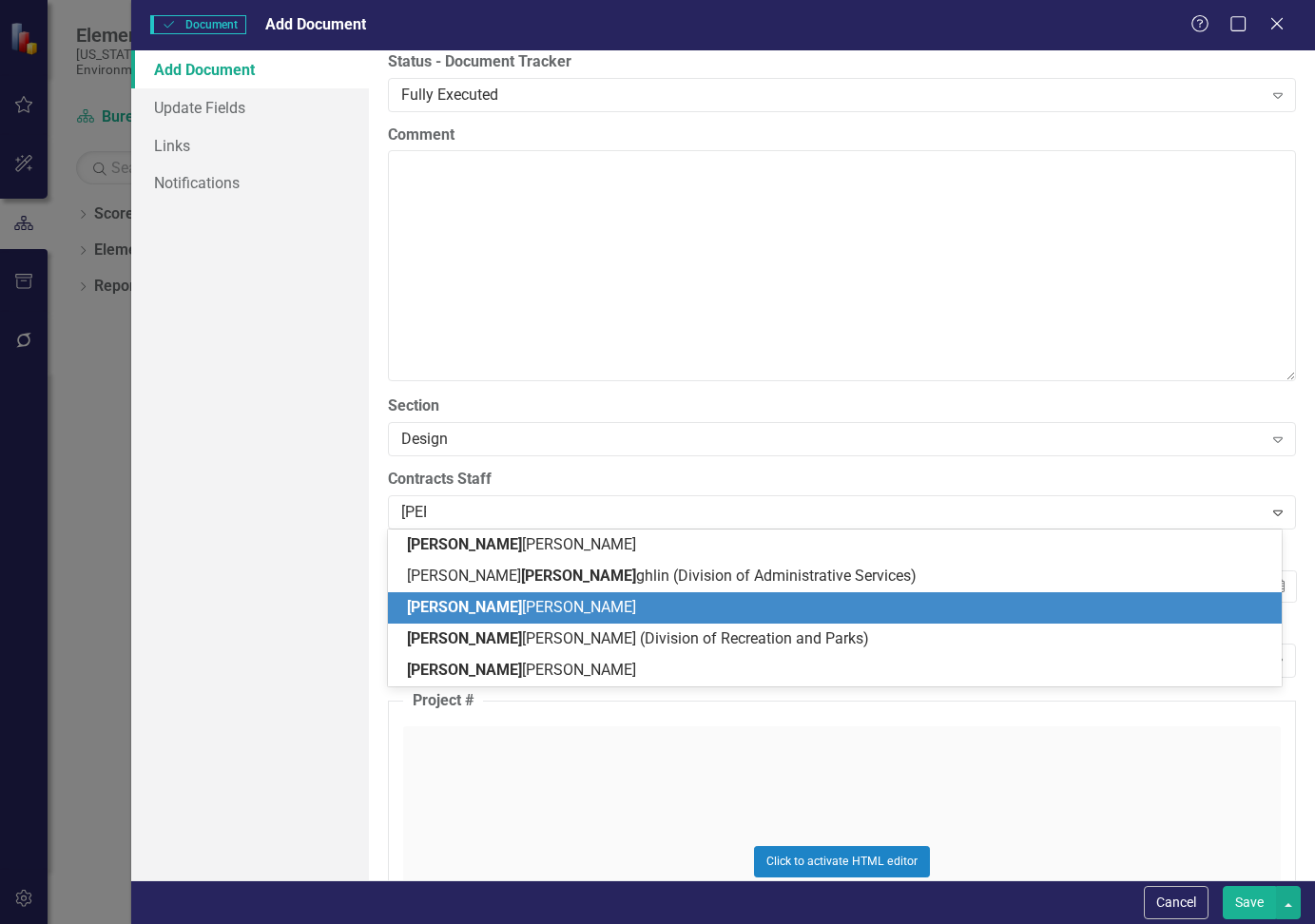
click at [528, 618] on div "[PERSON_NAME] [PERSON_NAME]" at bounding box center [839, 608] width 863 height 22
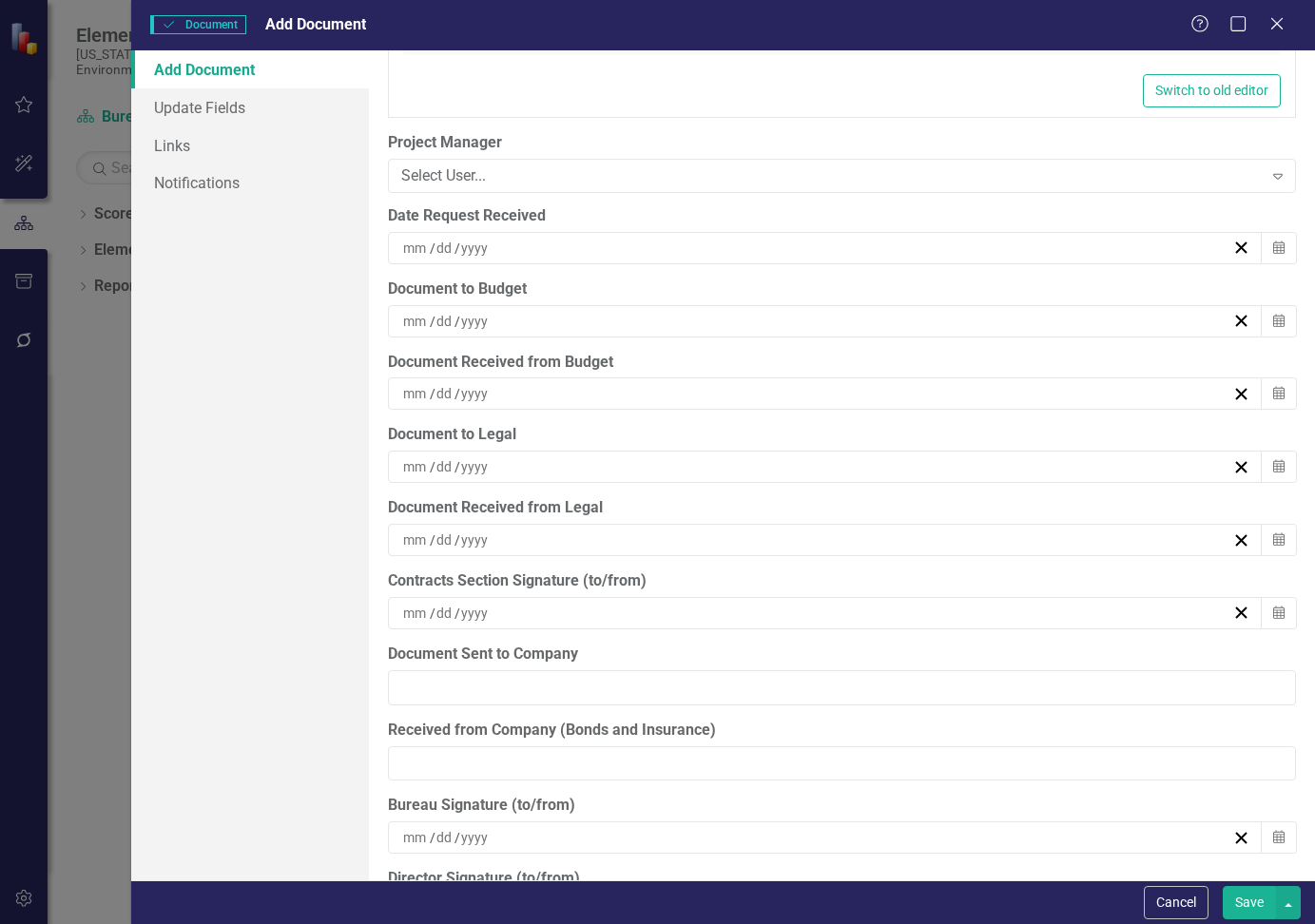
scroll to position [4849, 0]
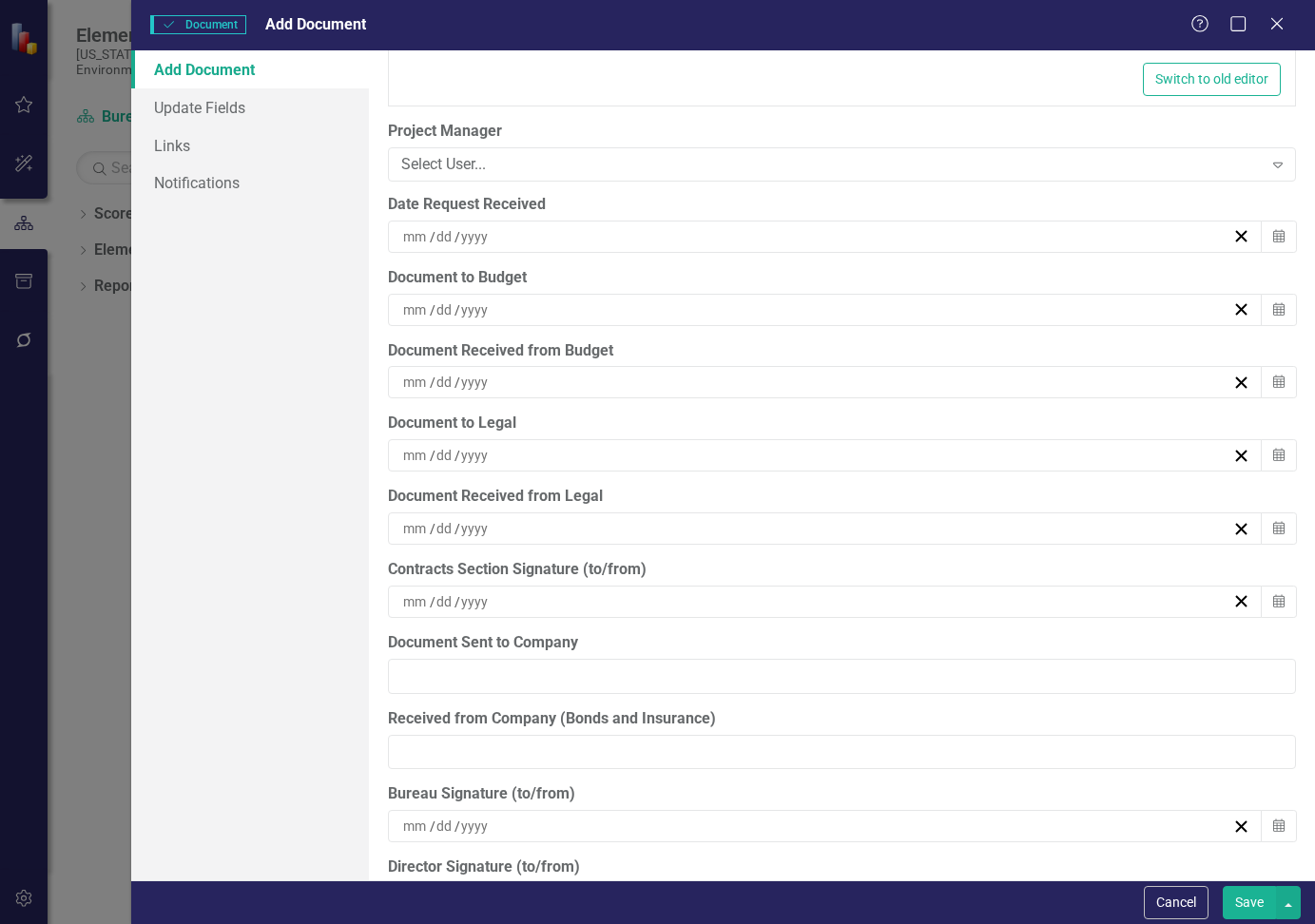
click at [492, 312] on div "/ /" at bounding box center [815, 309] width 831 height 19
click at [495, 307] on div "/ /" at bounding box center [815, 309] width 831 height 19
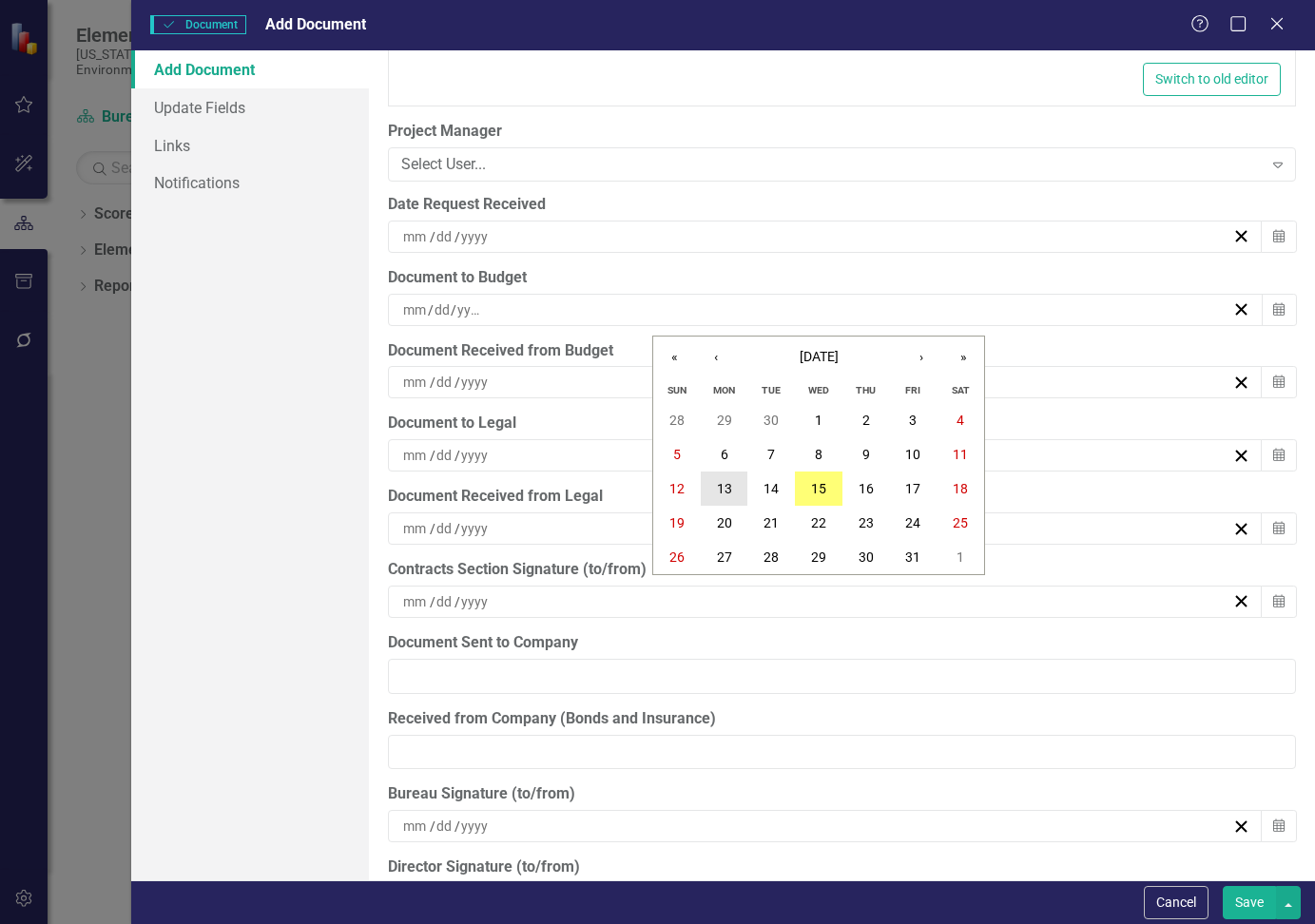
click at [740, 488] on button "13" at bounding box center [724, 488] width 48 height 34
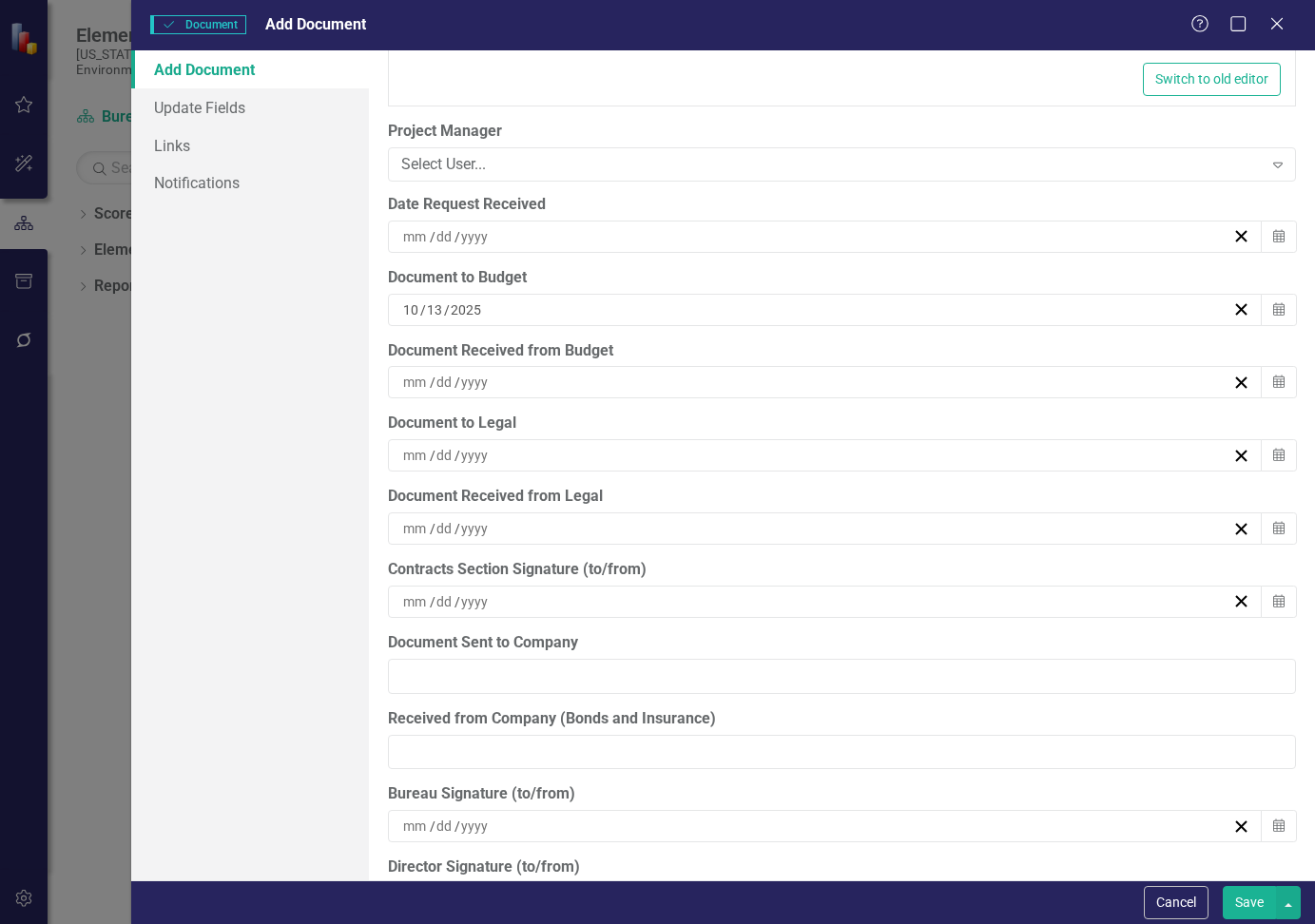
click at [520, 383] on div "/ /" at bounding box center [815, 382] width 831 height 19
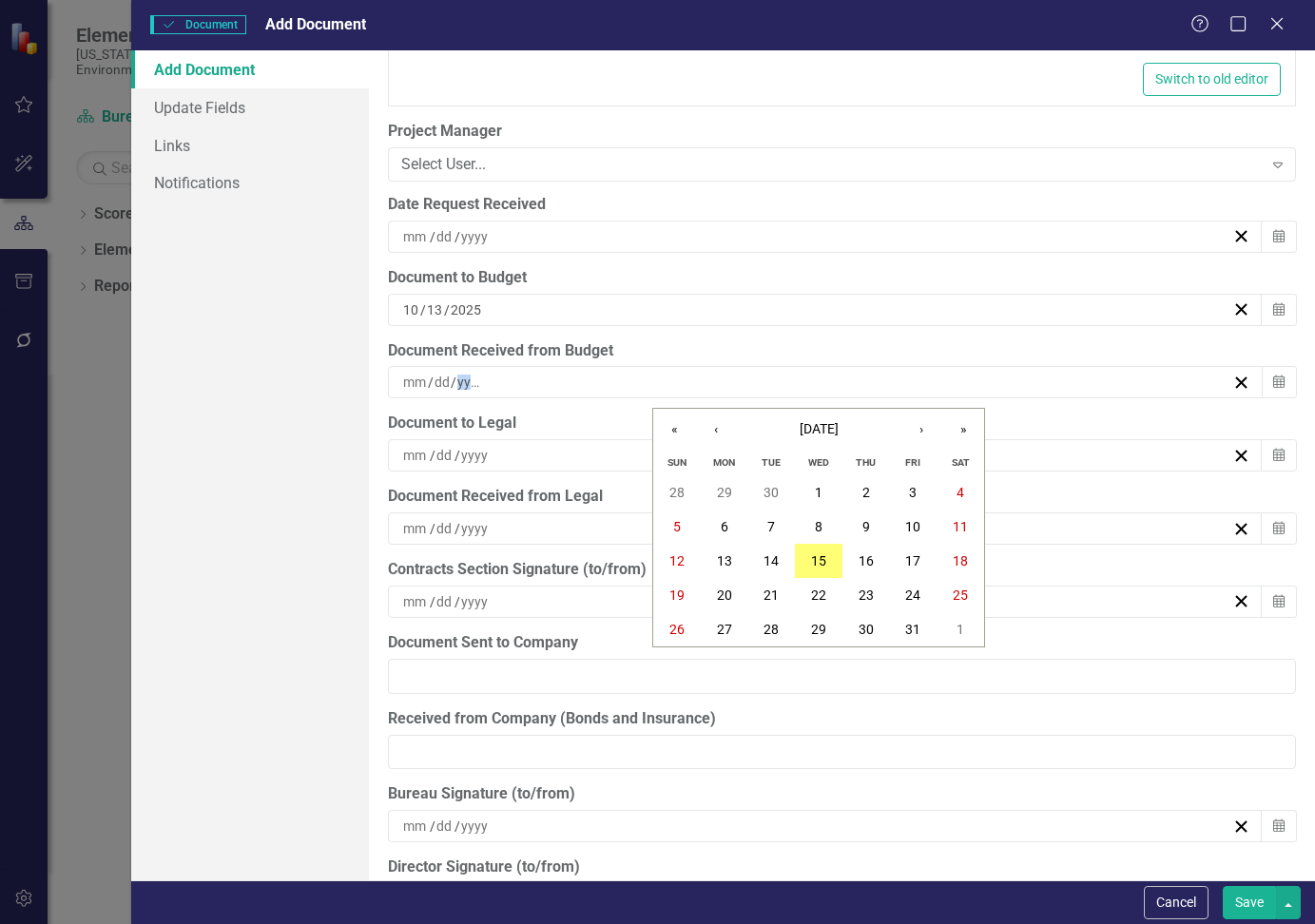
click at [520, 383] on div "/ /" at bounding box center [815, 382] width 831 height 19
click at [733, 555] on button "13" at bounding box center [724, 561] width 48 height 34
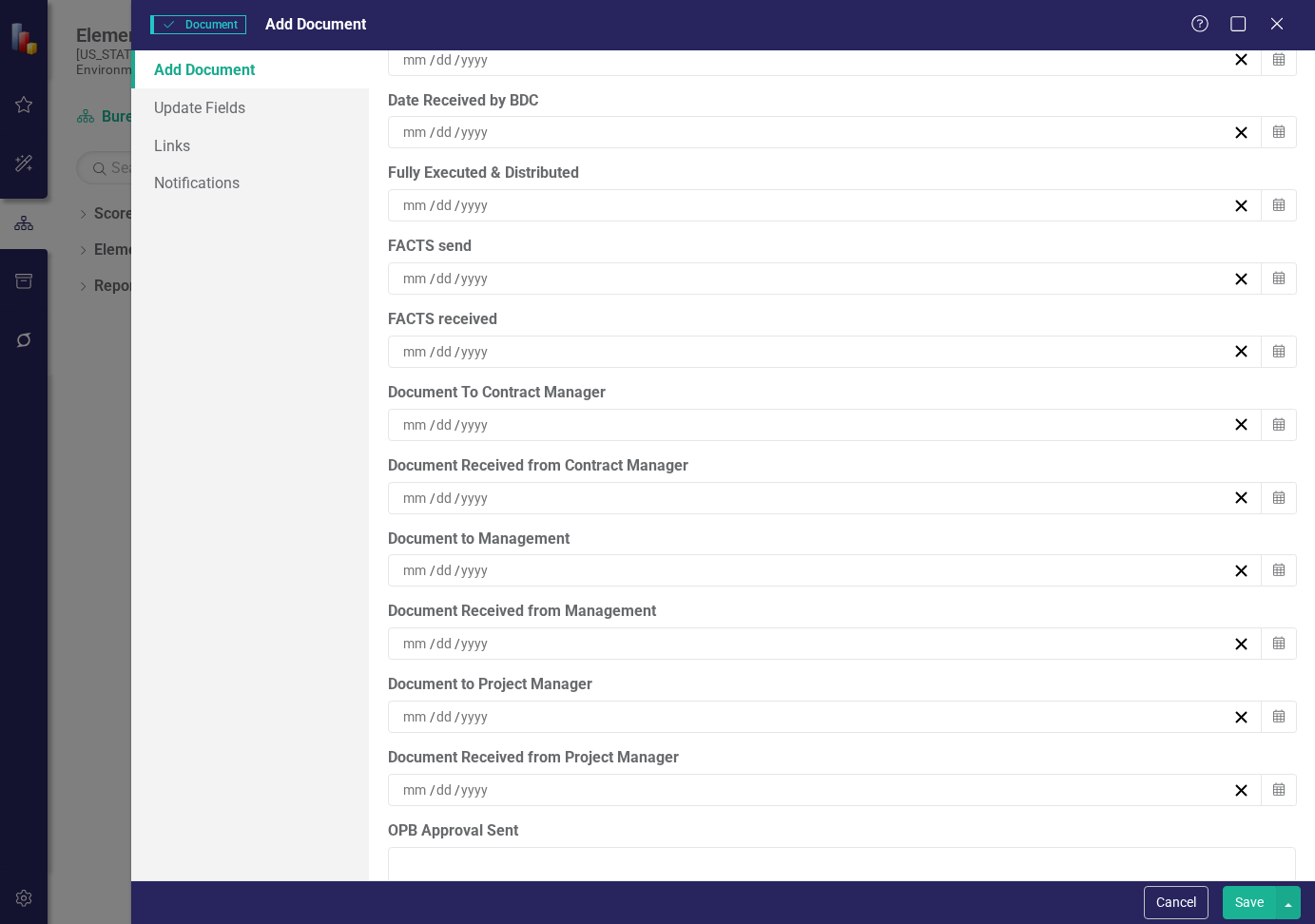
scroll to position [5867, 0]
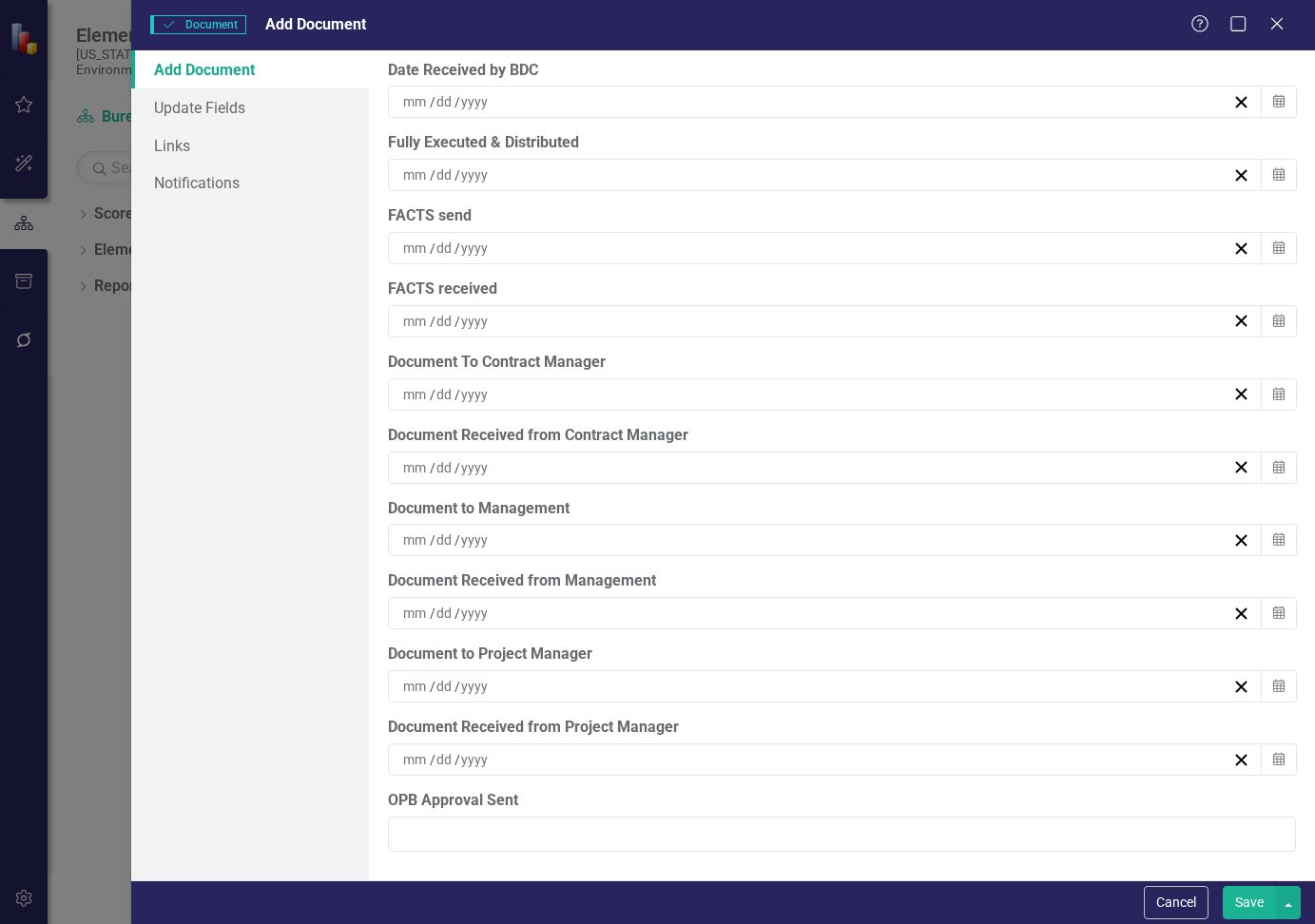
click at [611, 691] on div "/ /" at bounding box center [815, 686] width 831 height 19
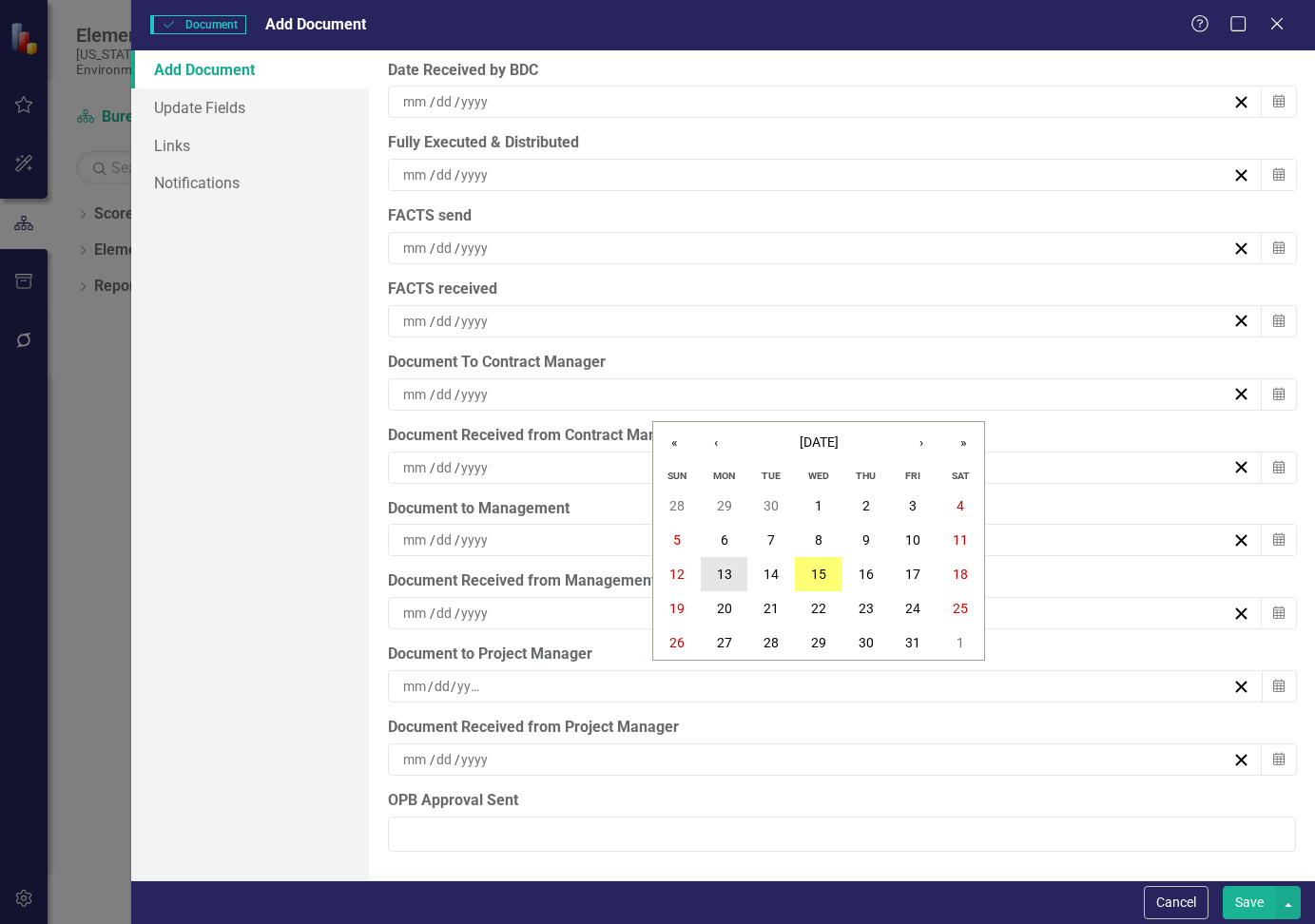
click at [730, 572] on abbr "13" at bounding box center [724, 574] width 15 height 15
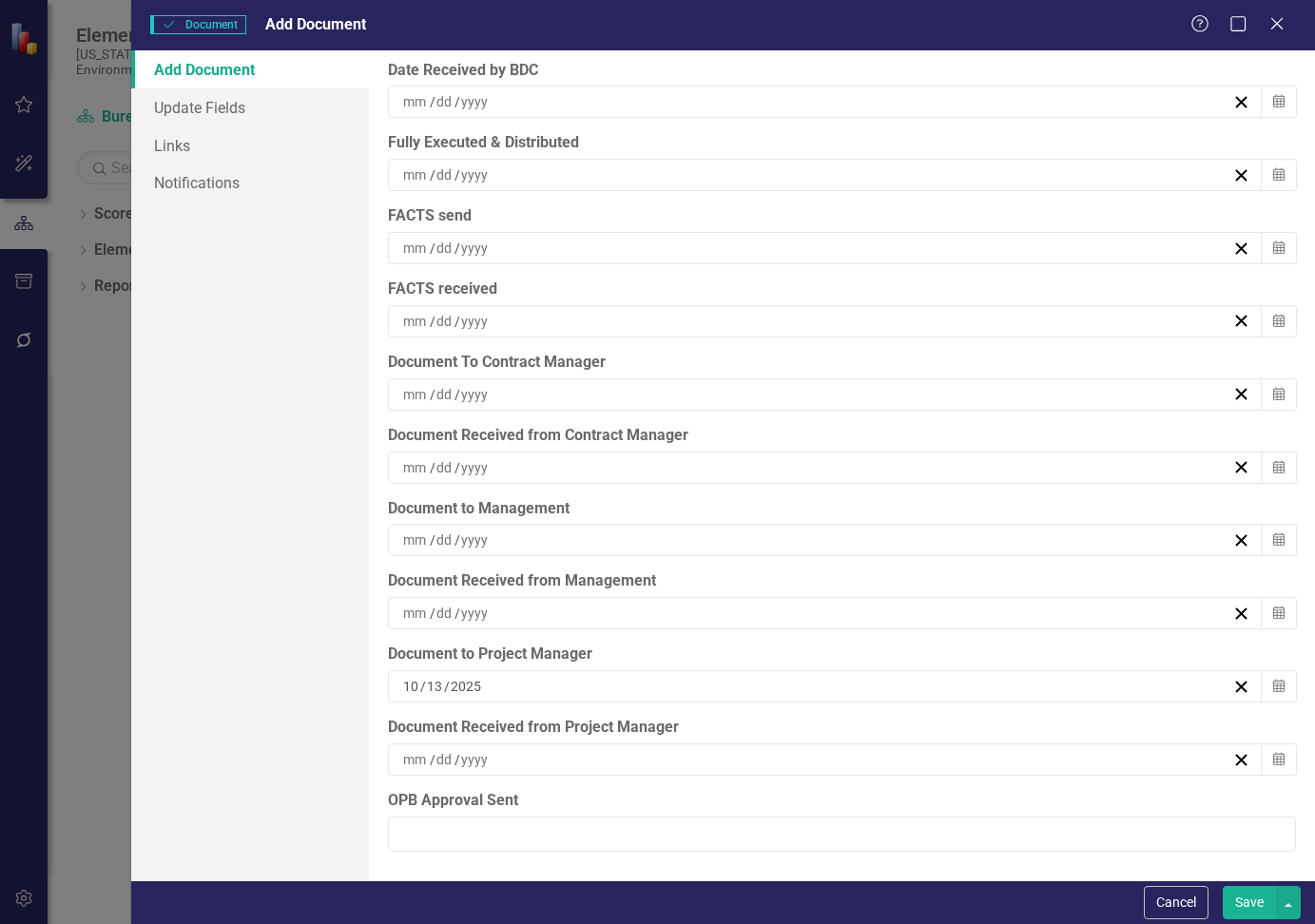
click at [582, 763] on div "/ /" at bounding box center [815, 759] width 831 height 19
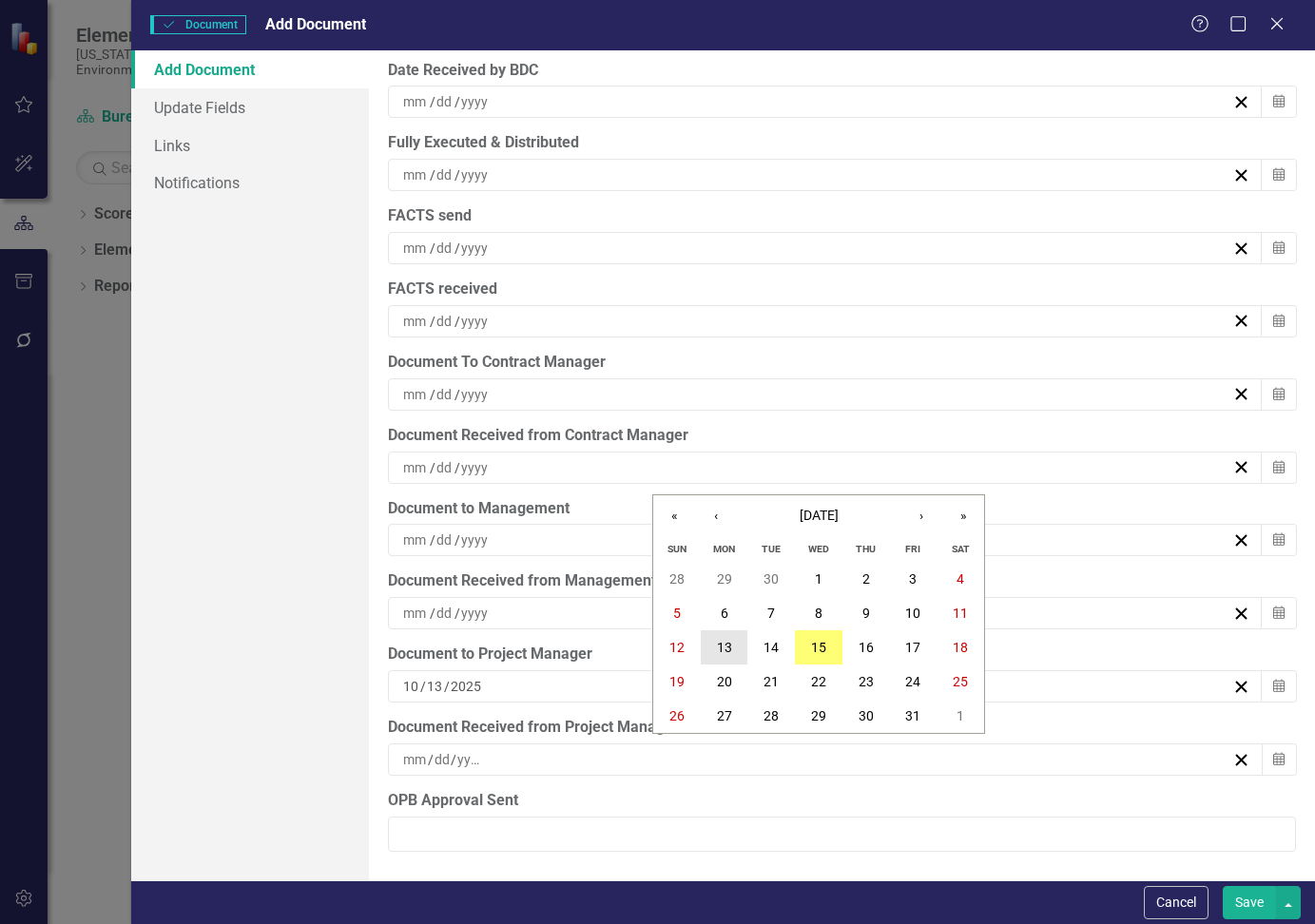
click at [730, 642] on abbr "13" at bounding box center [724, 647] width 15 height 15
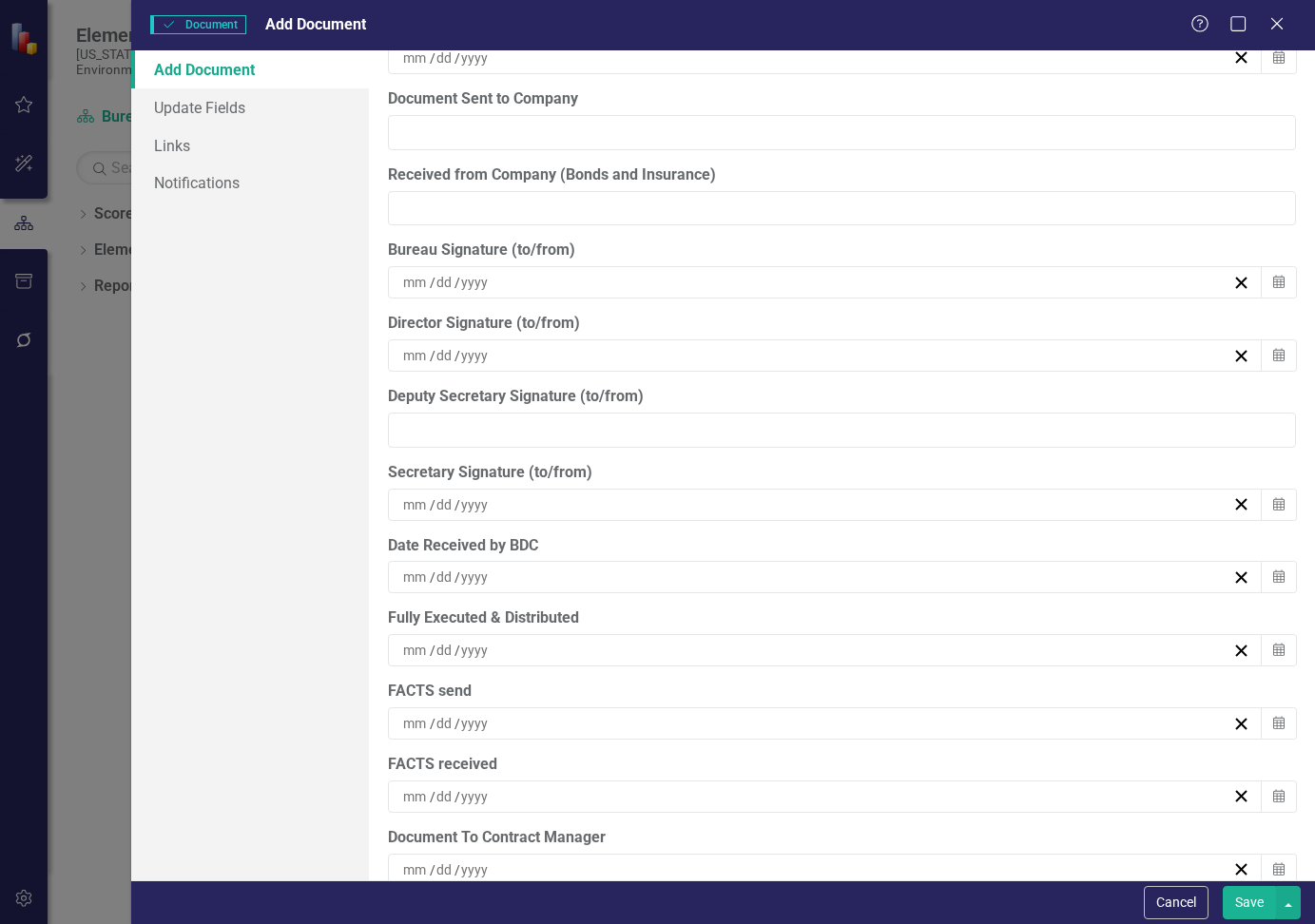
scroll to position [5297, 0]
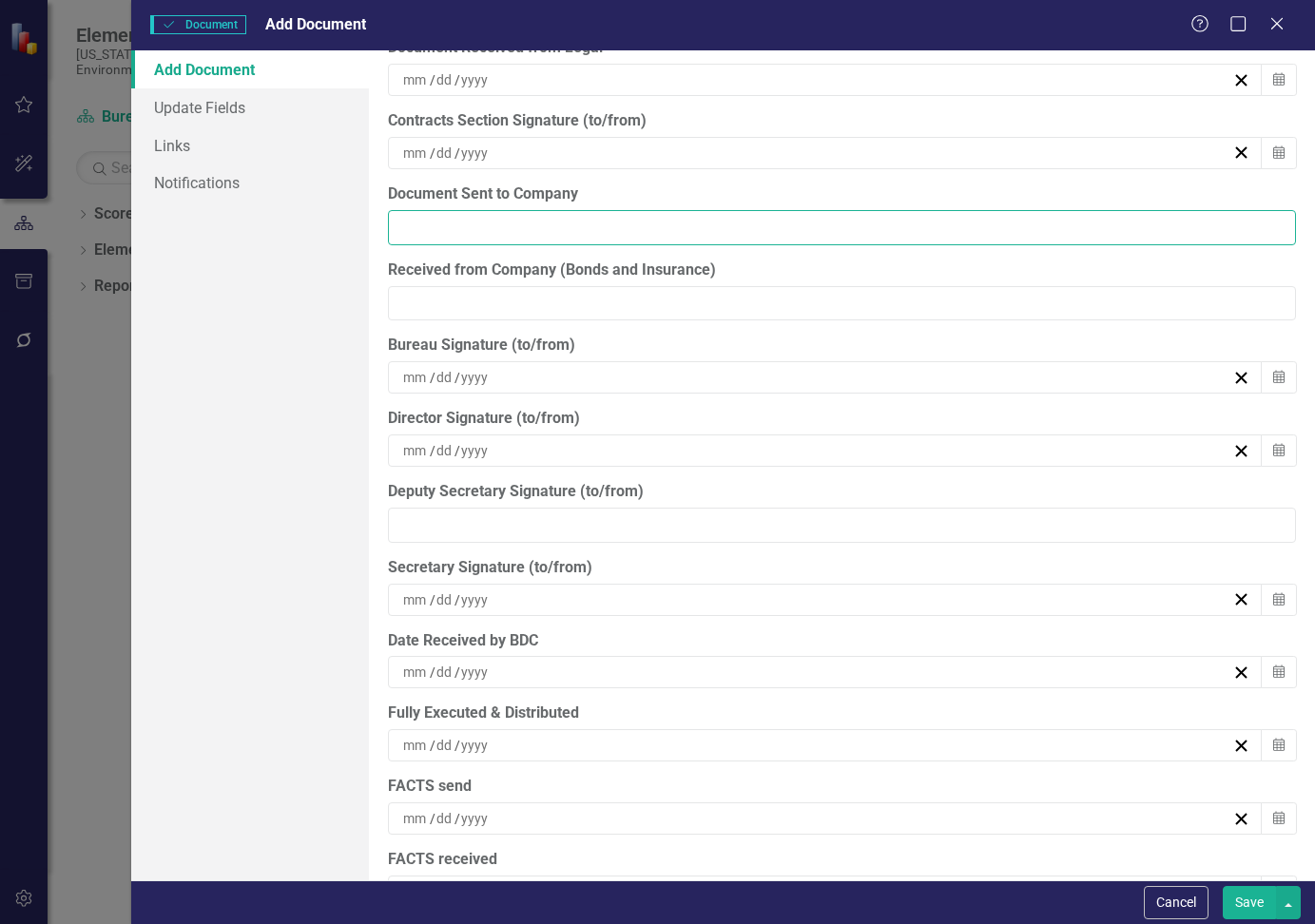
click at [545, 219] on input "Document Sent to Company" at bounding box center [842, 227] width 908 height 35
type input "[DATE]"
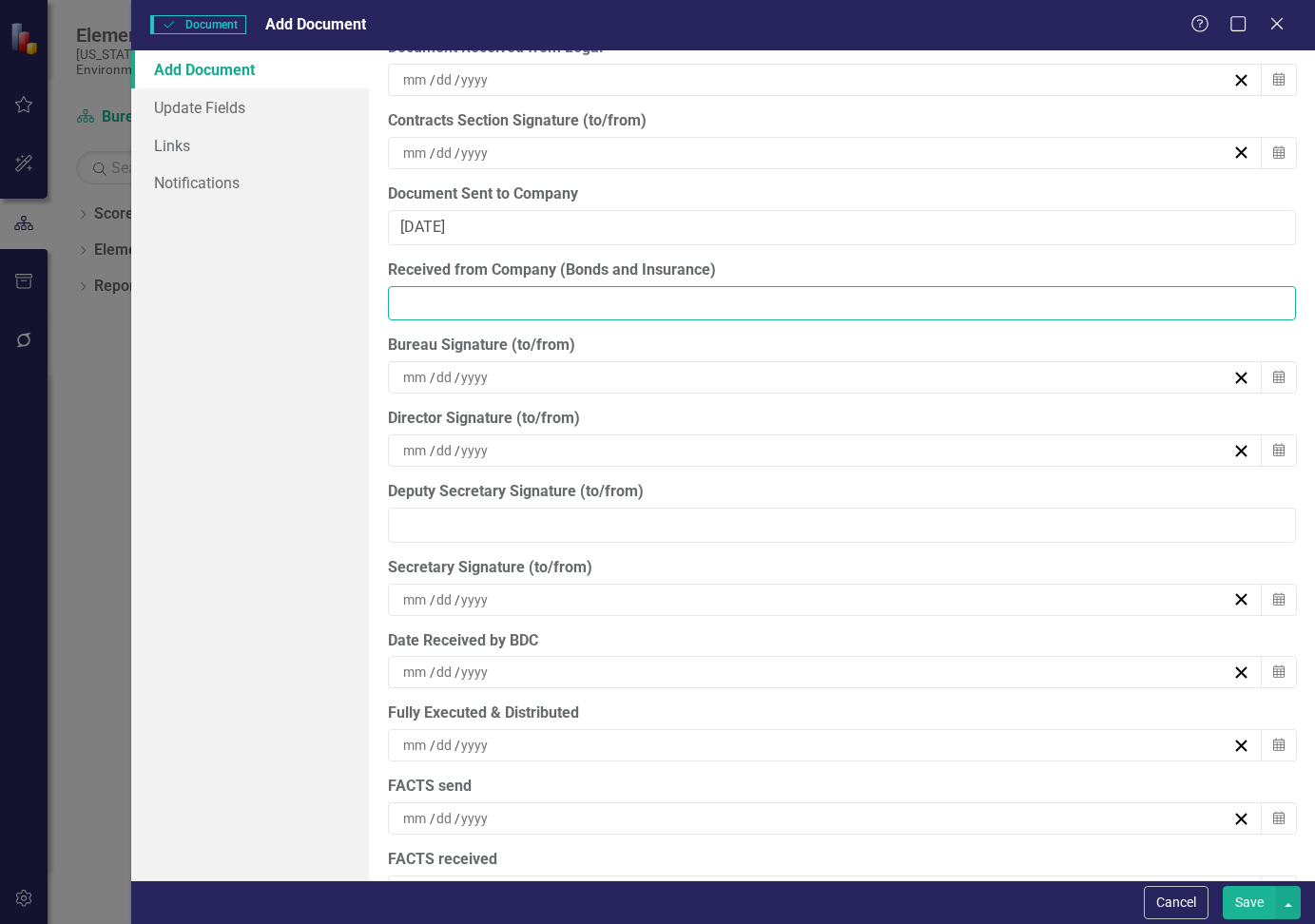
click at [530, 299] on input "Received from Company (Bonds and Insurance)" at bounding box center [842, 303] width 908 height 35
type input "[DATE]"
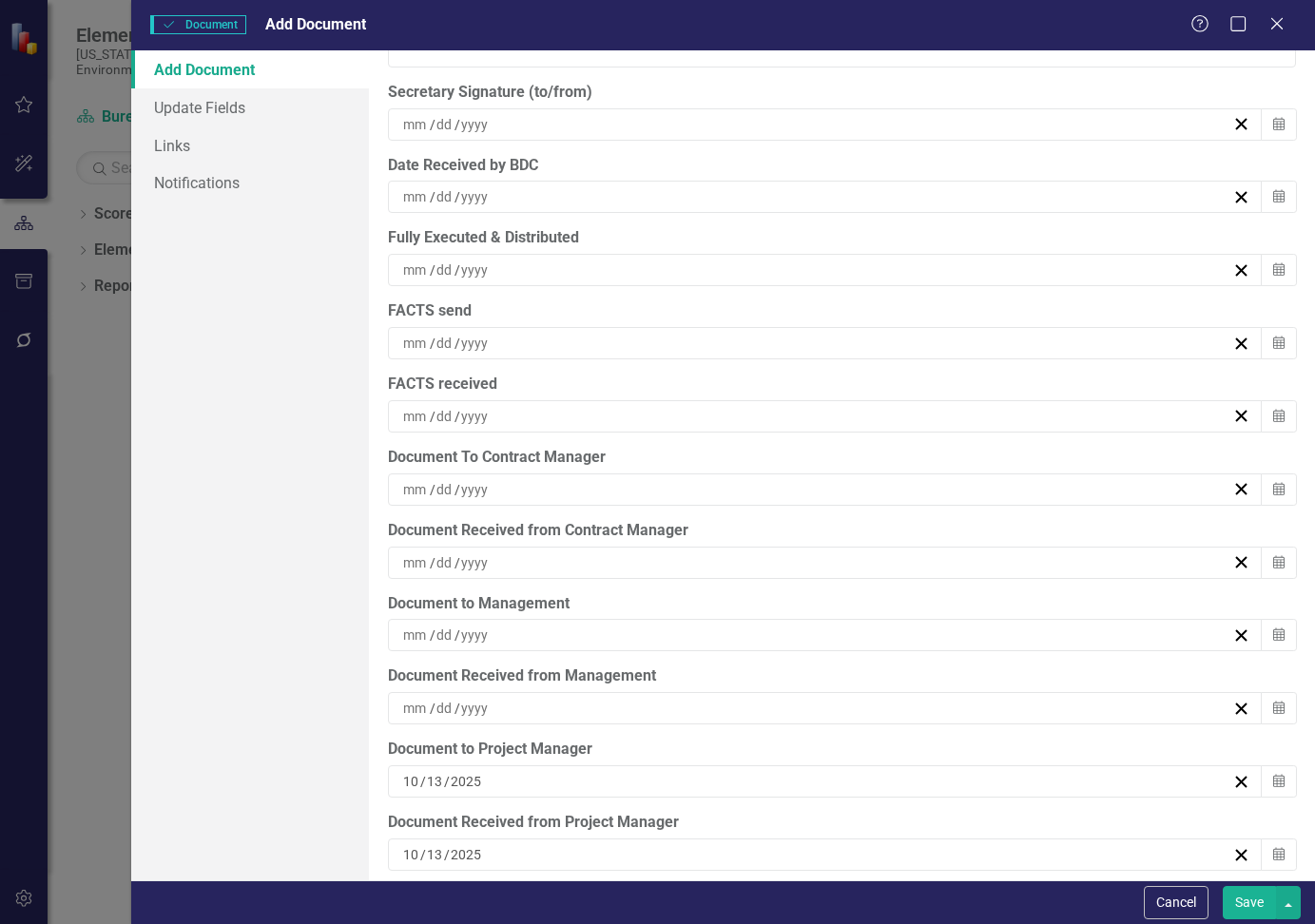
scroll to position [5867, 0]
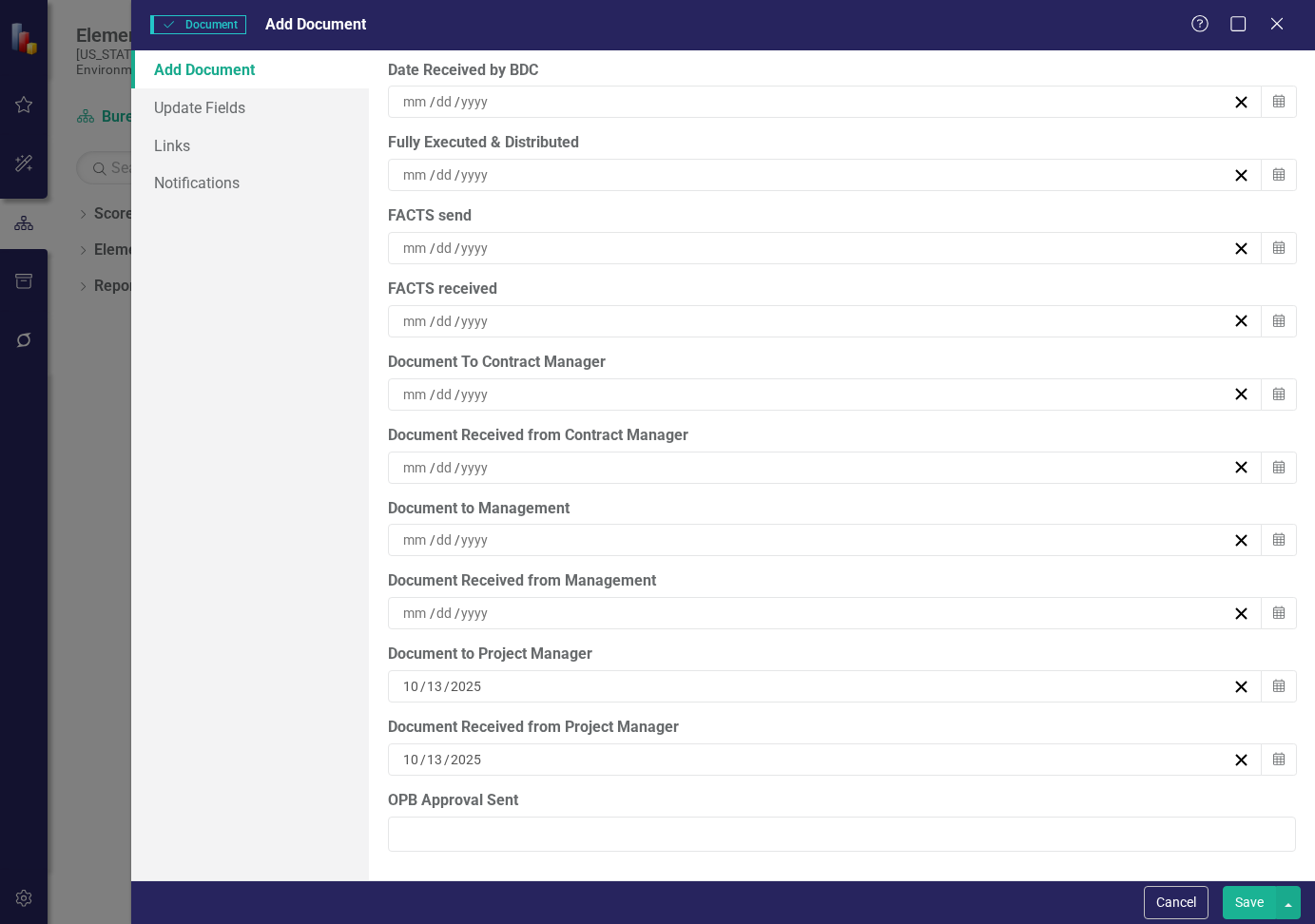
click at [644, 457] on div "/ /" at bounding box center [825, 467] width 873 height 32
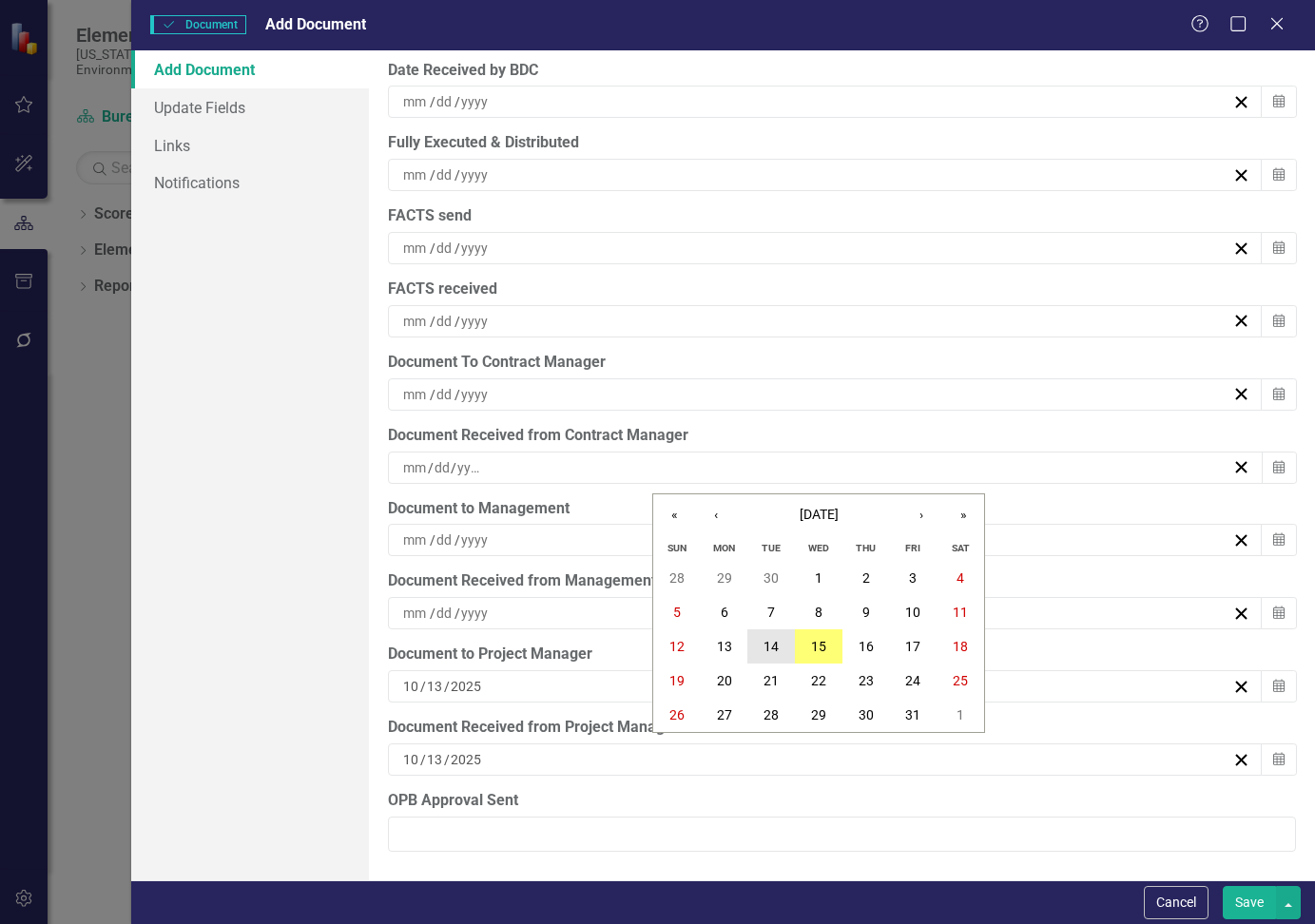
click at [776, 639] on abbr "14" at bounding box center [771, 646] width 15 height 15
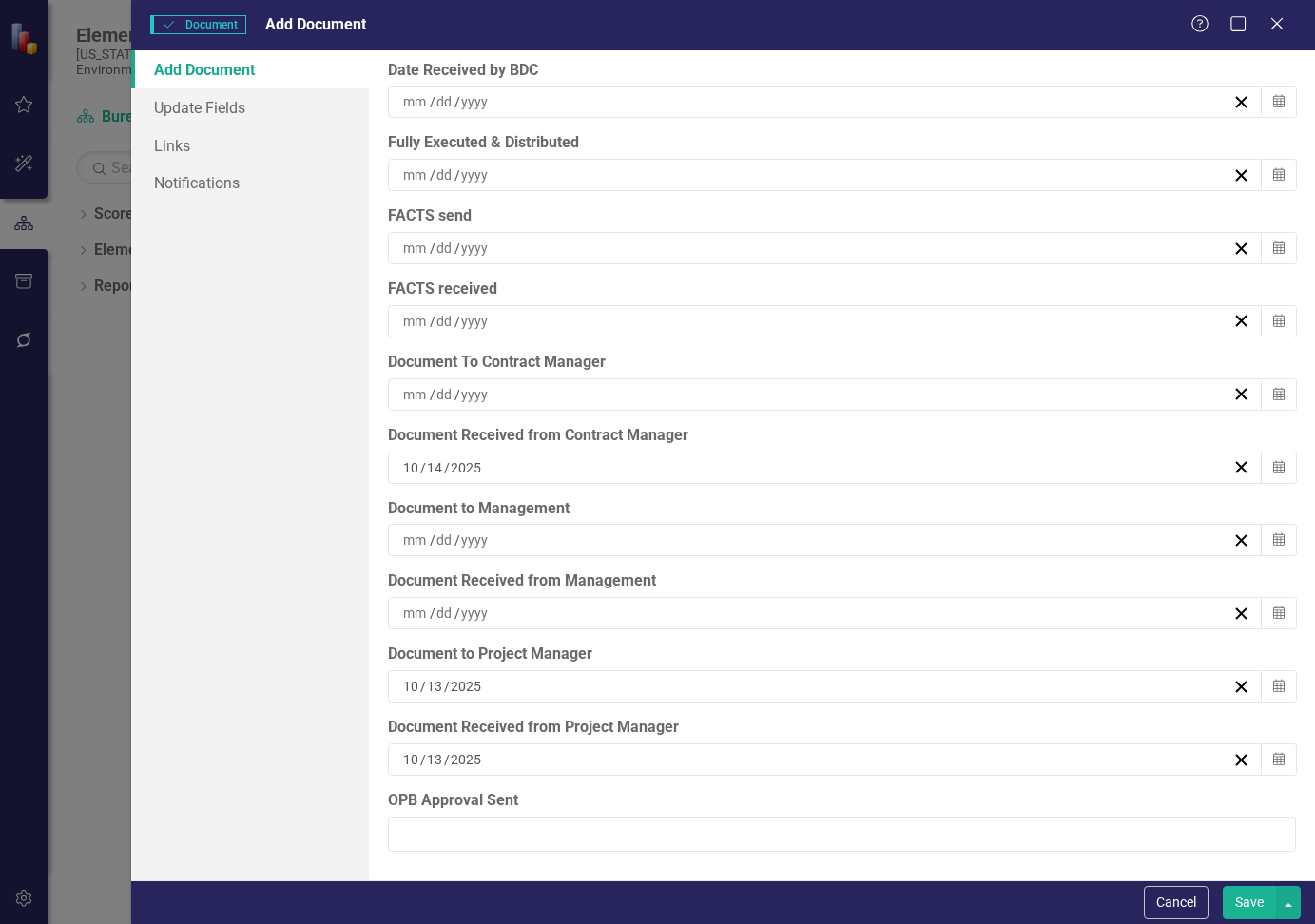
click at [632, 533] on div "/ /" at bounding box center [815, 539] width 831 height 19
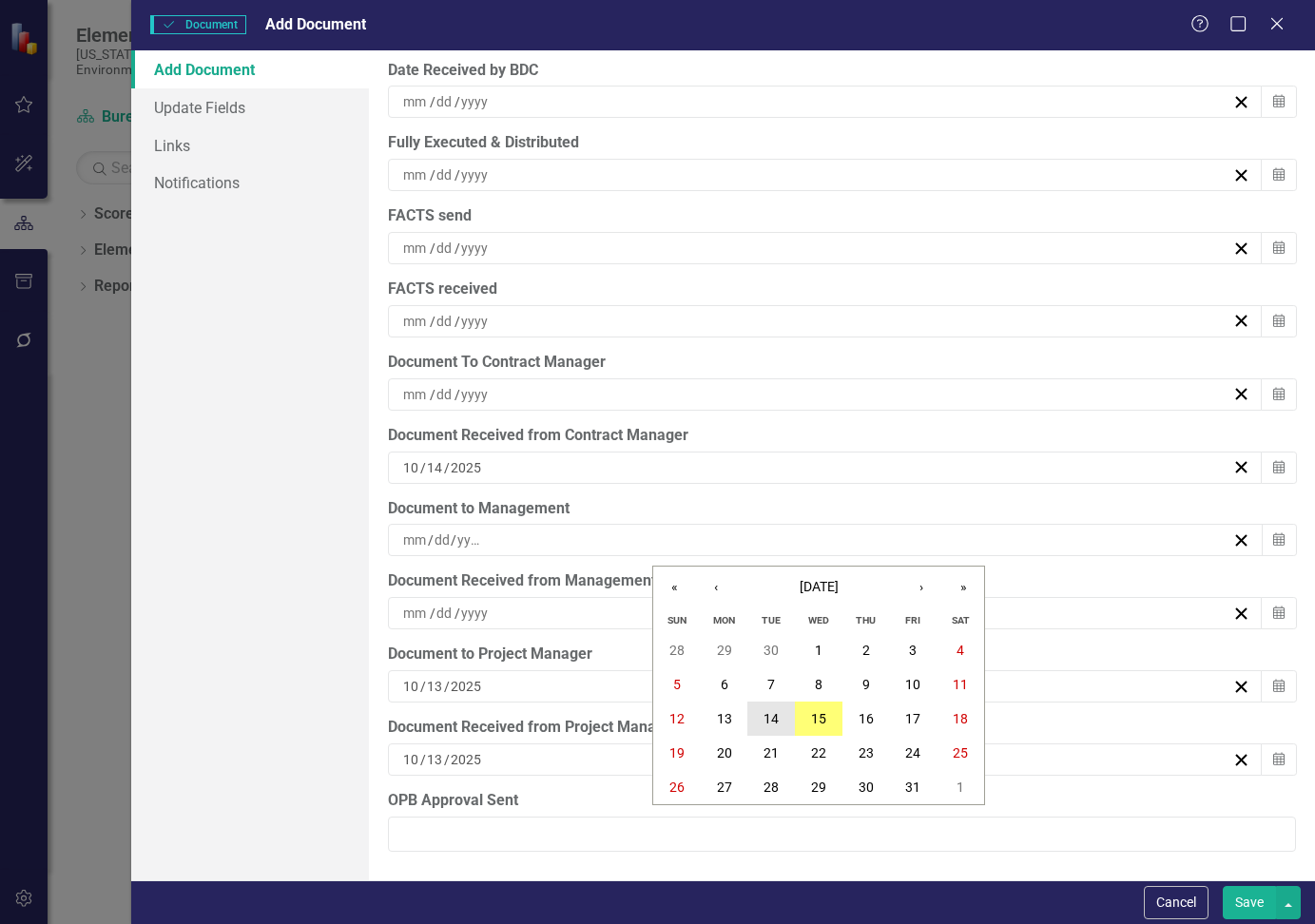
click at [779, 717] on abbr "14" at bounding box center [771, 718] width 15 height 15
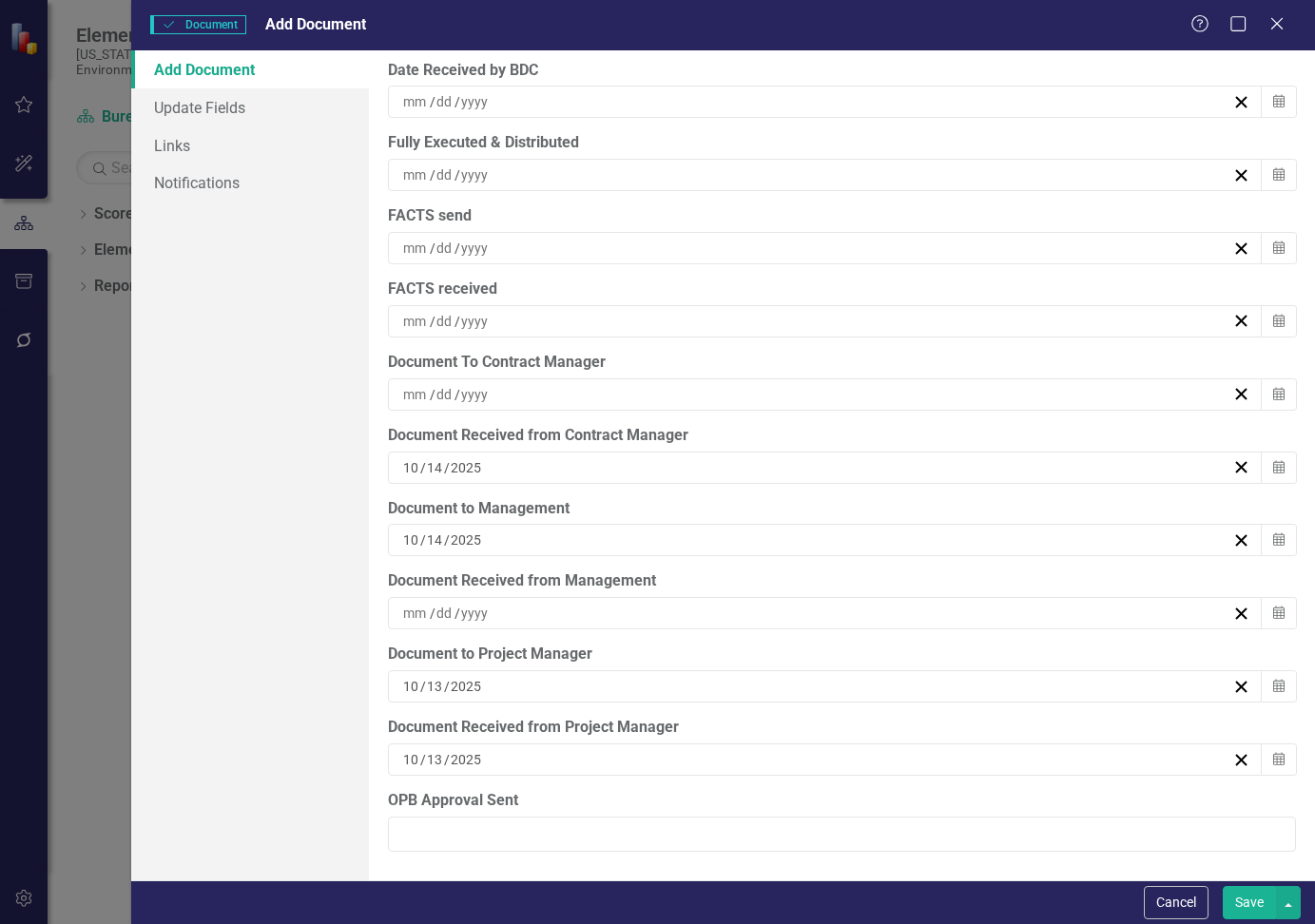
click at [534, 386] on div "/ /" at bounding box center [815, 394] width 831 height 19
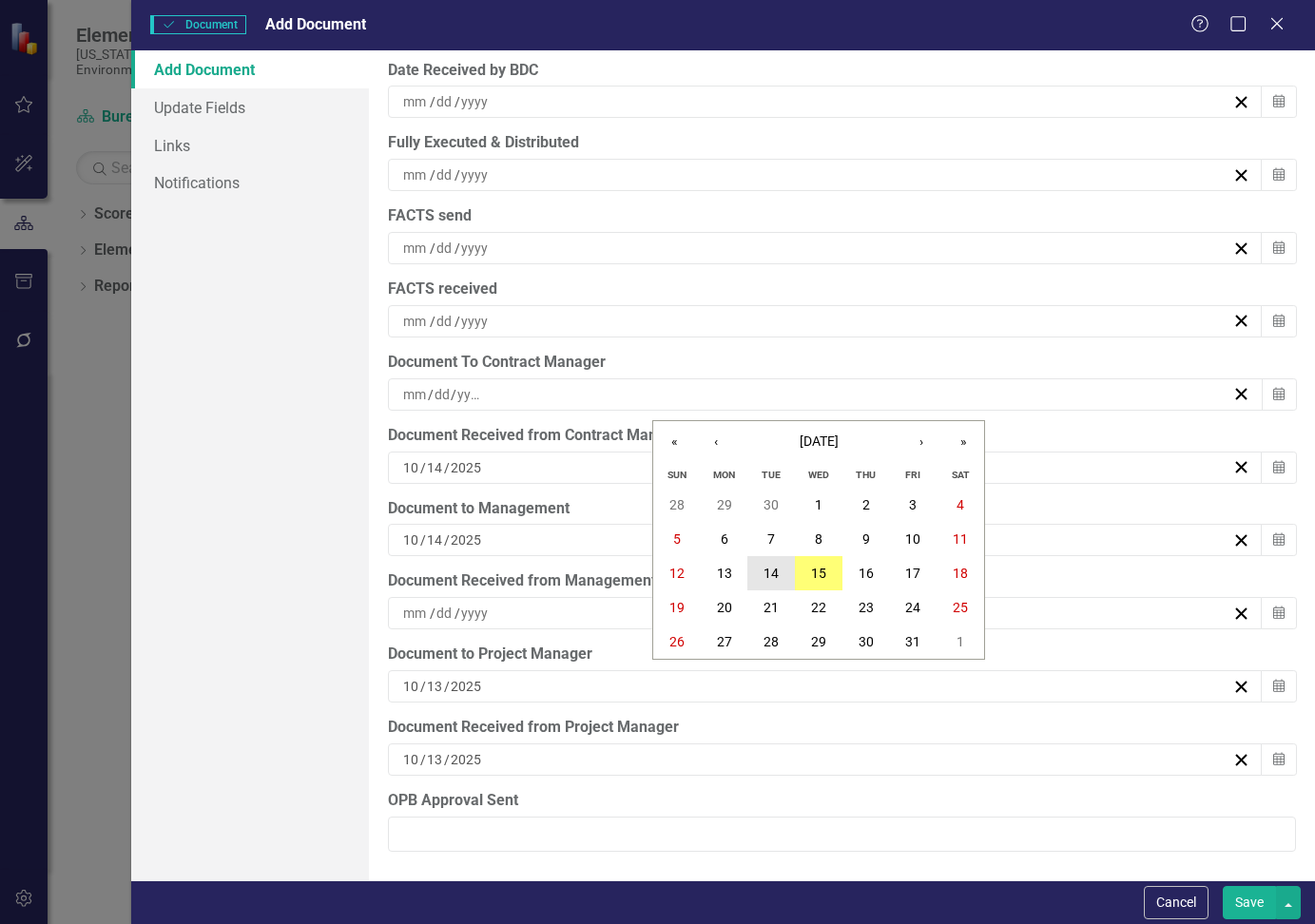
click at [780, 570] on button "14" at bounding box center [771, 573] width 48 height 34
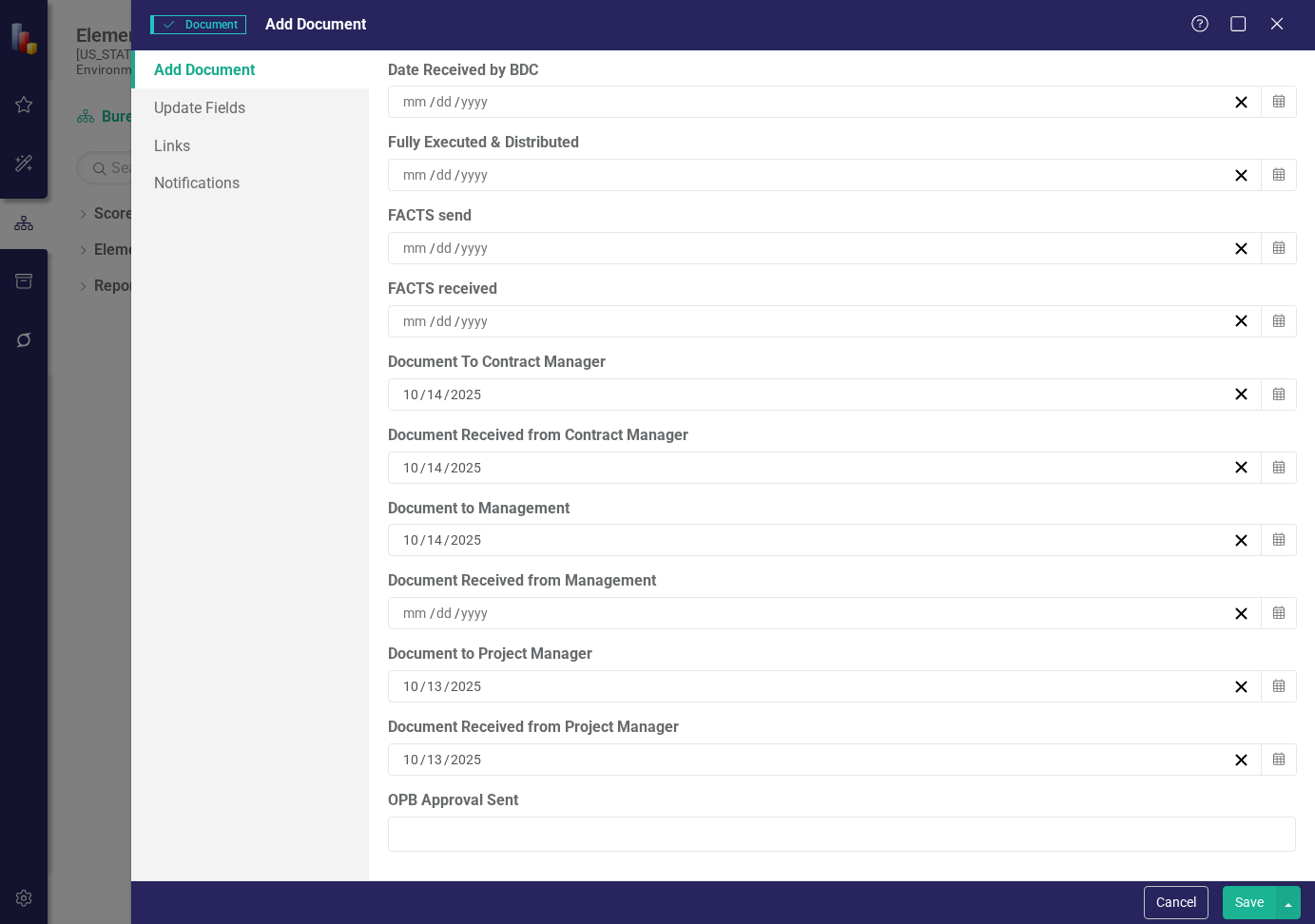
click at [592, 611] on div "/ /" at bounding box center [815, 613] width 831 height 19
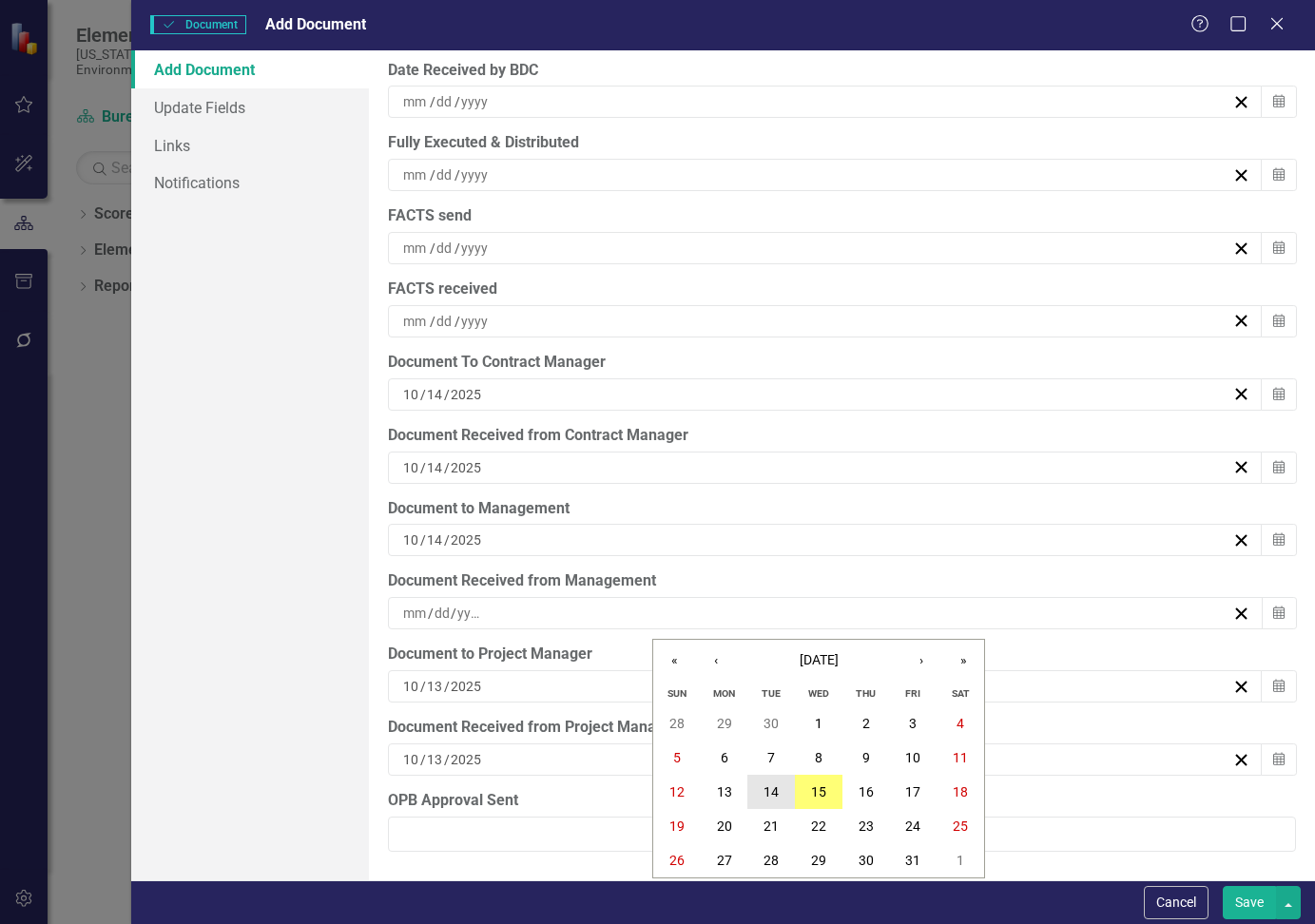
click at [782, 790] on button "14" at bounding box center [771, 792] width 48 height 34
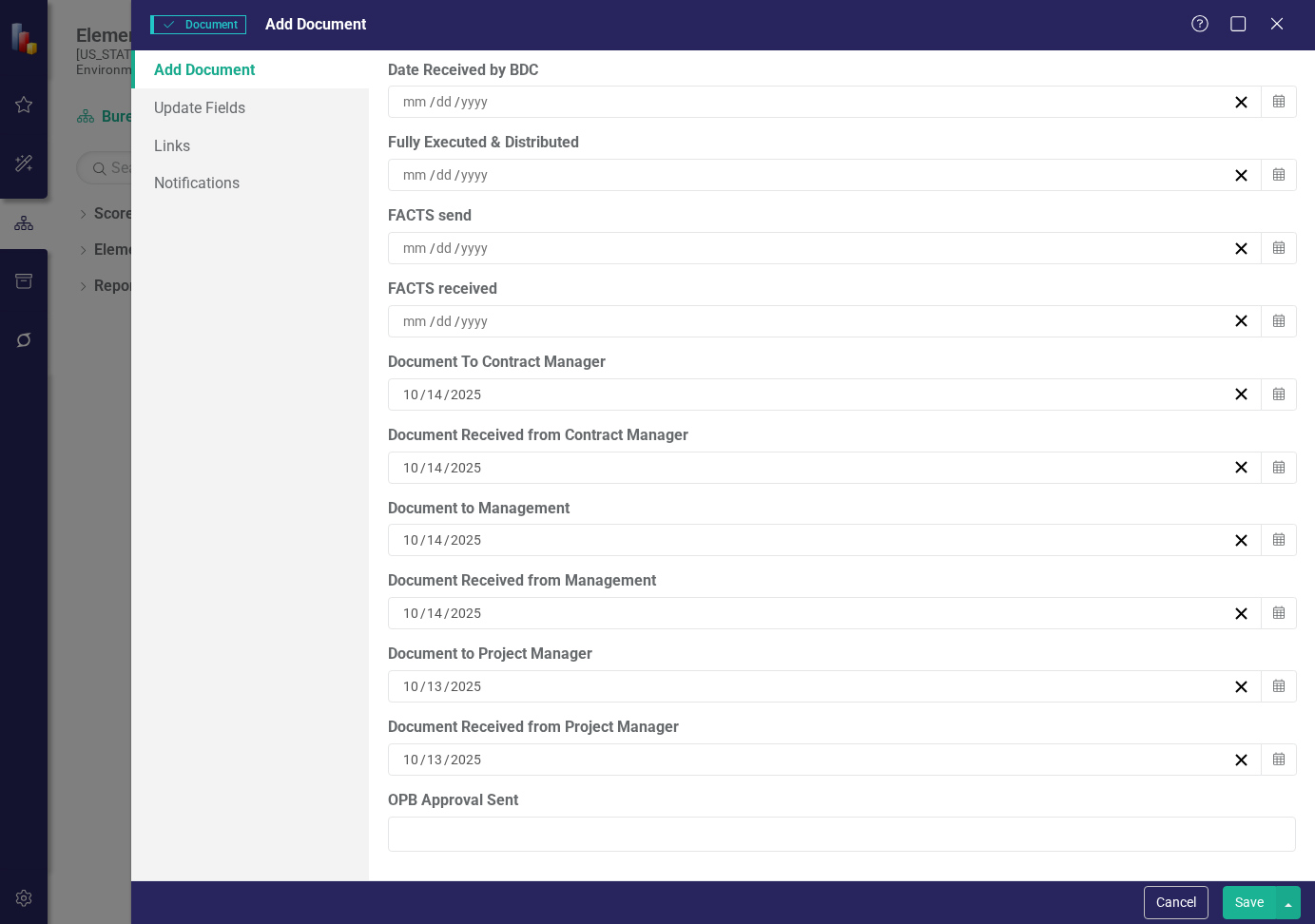
click at [511, 248] on div "/ /" at bounding box center [815, 248] width 831 height 19
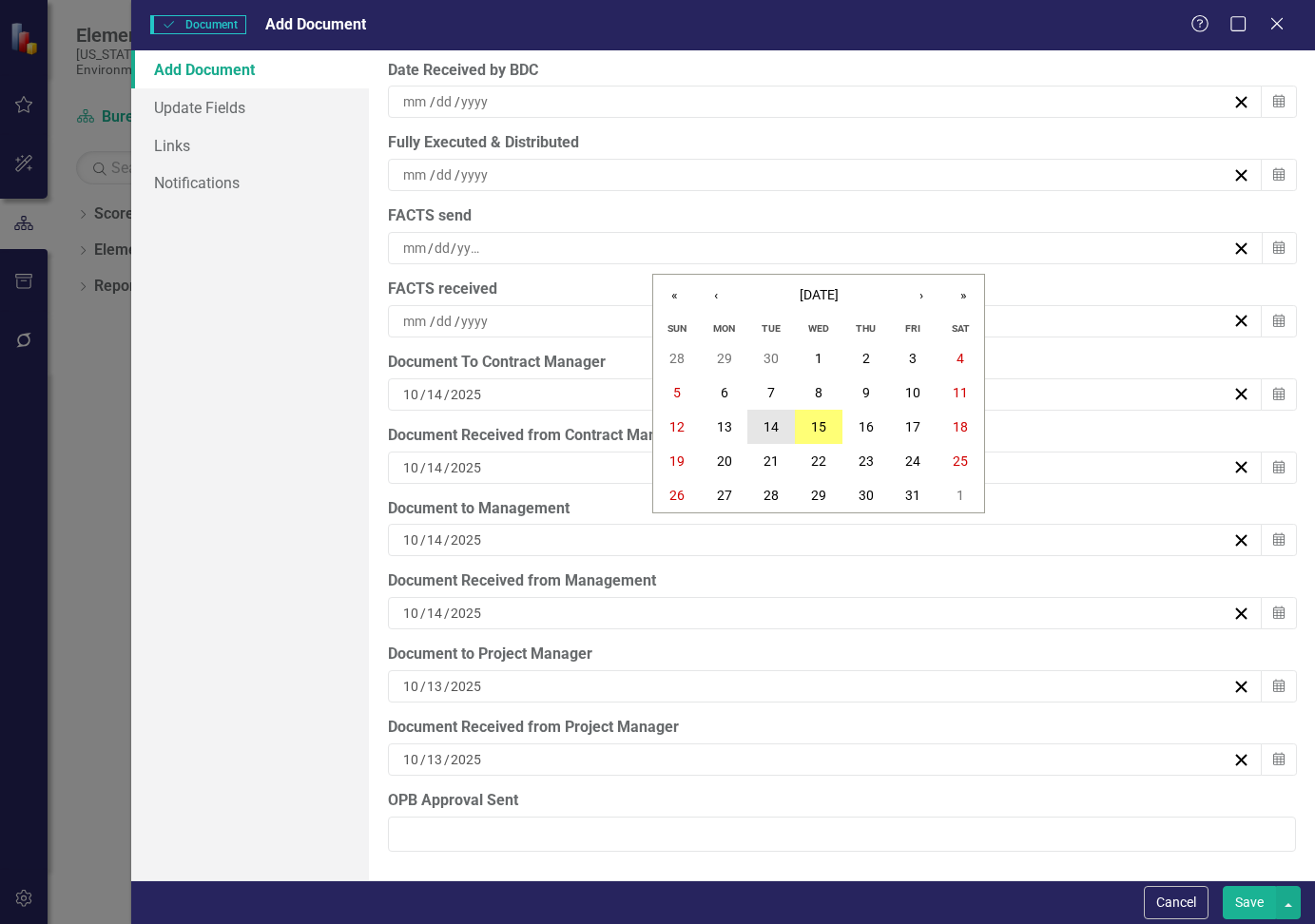
click at [777, 432] on abbr "14" at bounding box center [771, 427] width 15 height 15
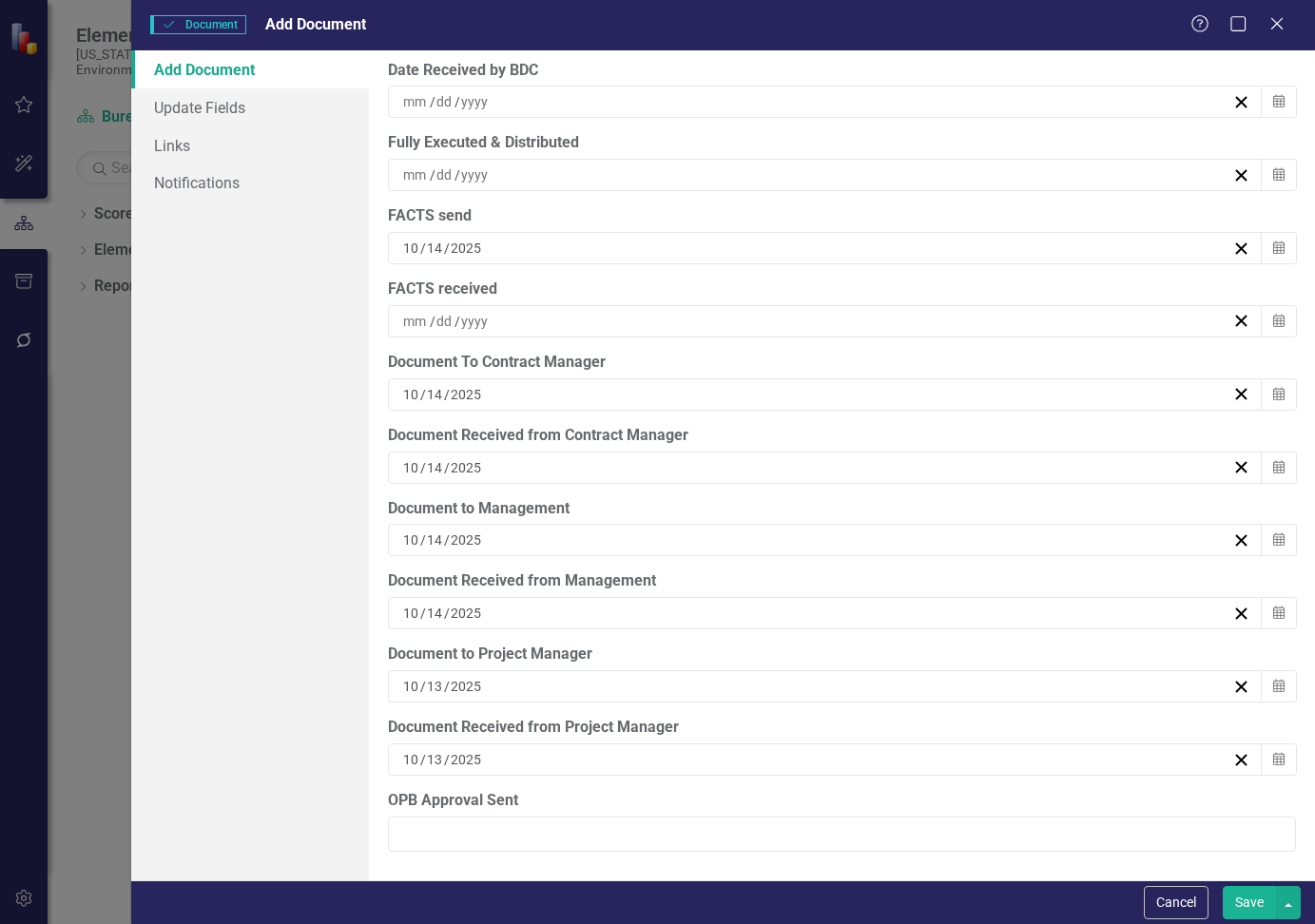
click at [530, 319] on div "/ /" at bounding box center [815, 321] width 831 height 19
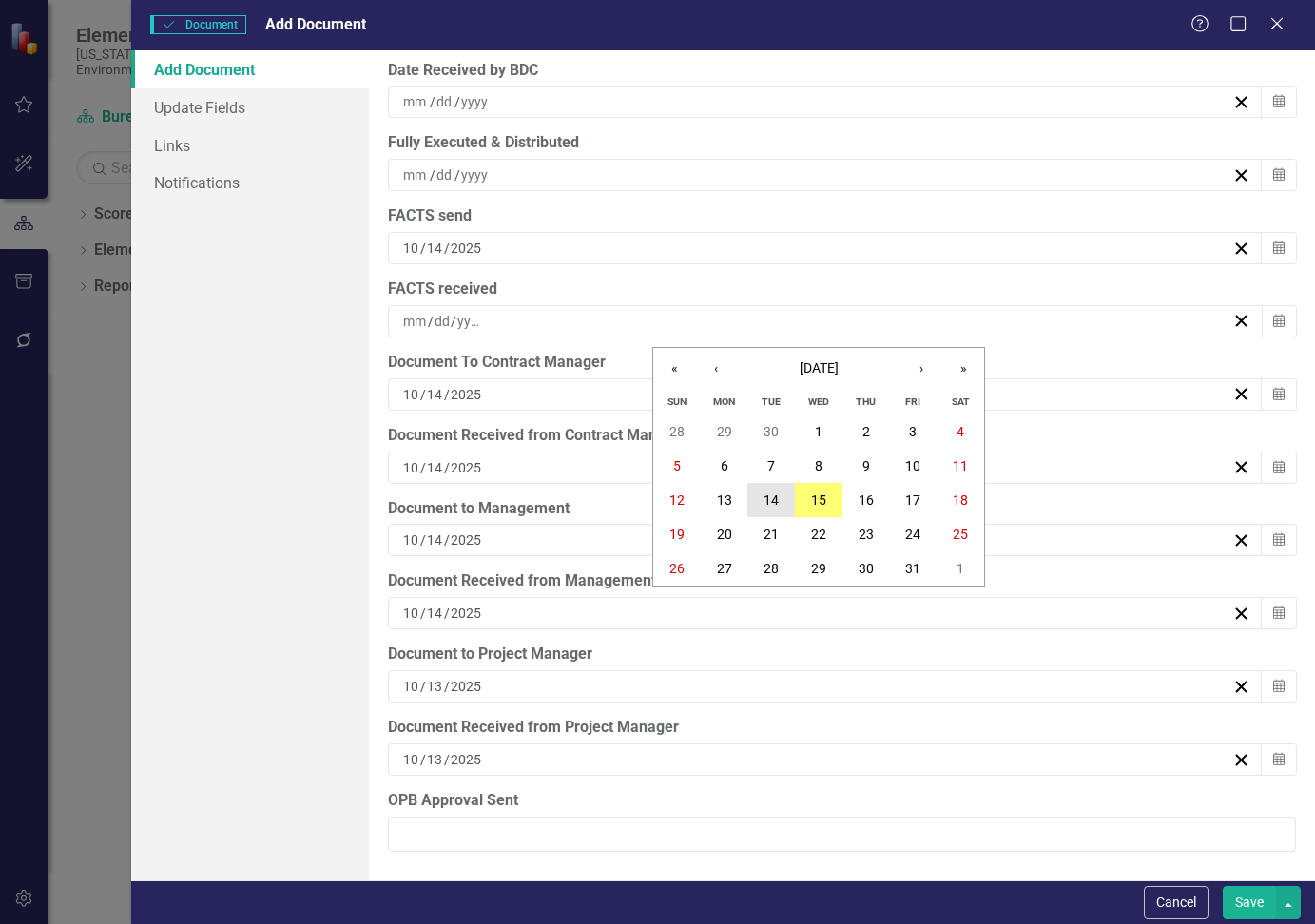
click at [775, 505] on abbr "14" at bounding box center [771, 499] width 15 height 15
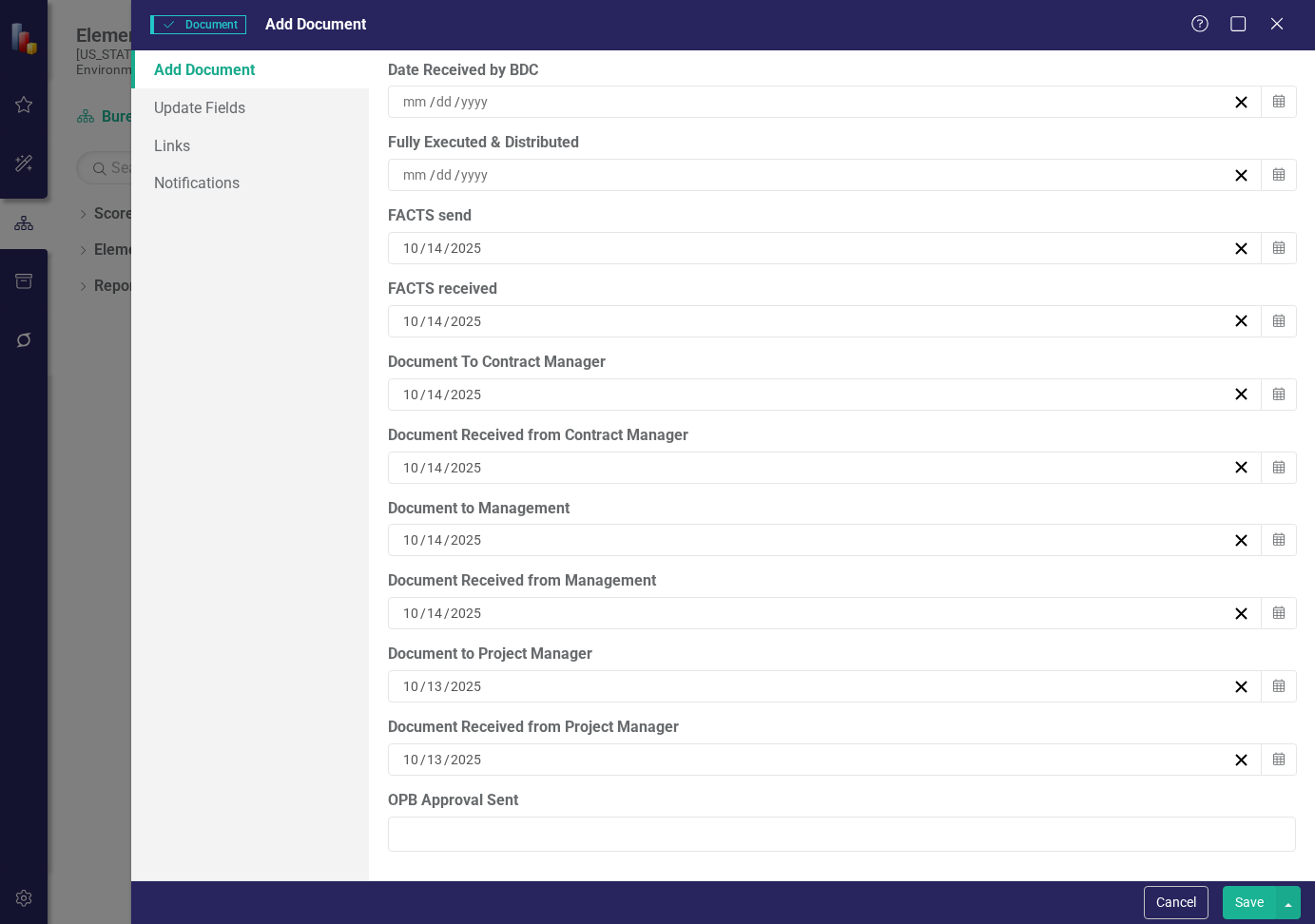
click at [540, 168] on div "/ /" at bounding box center [815, 174] width 831 height 19
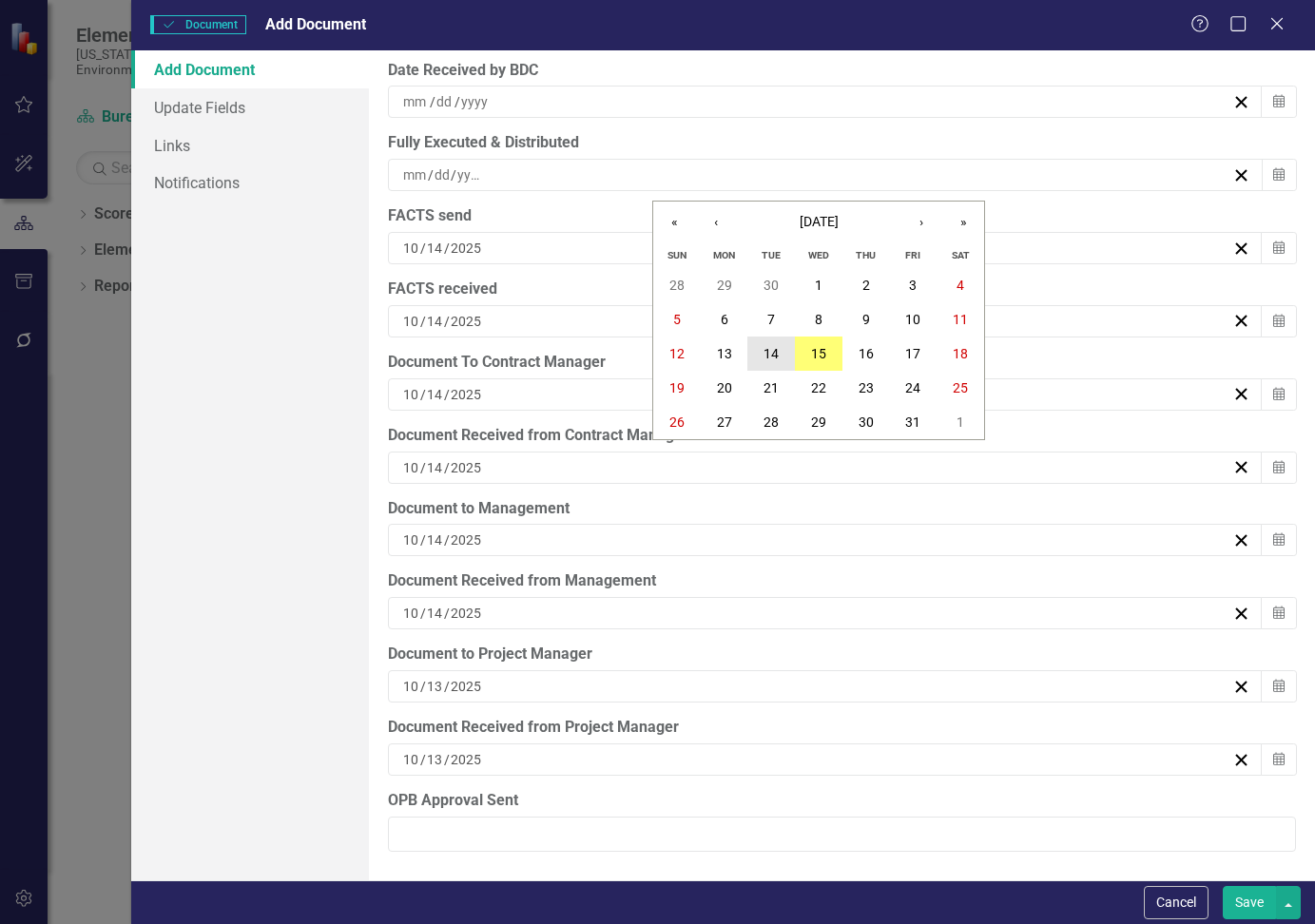
click at [783, 347] on button "14" at bounding box center [771, 353] width 48 height 34
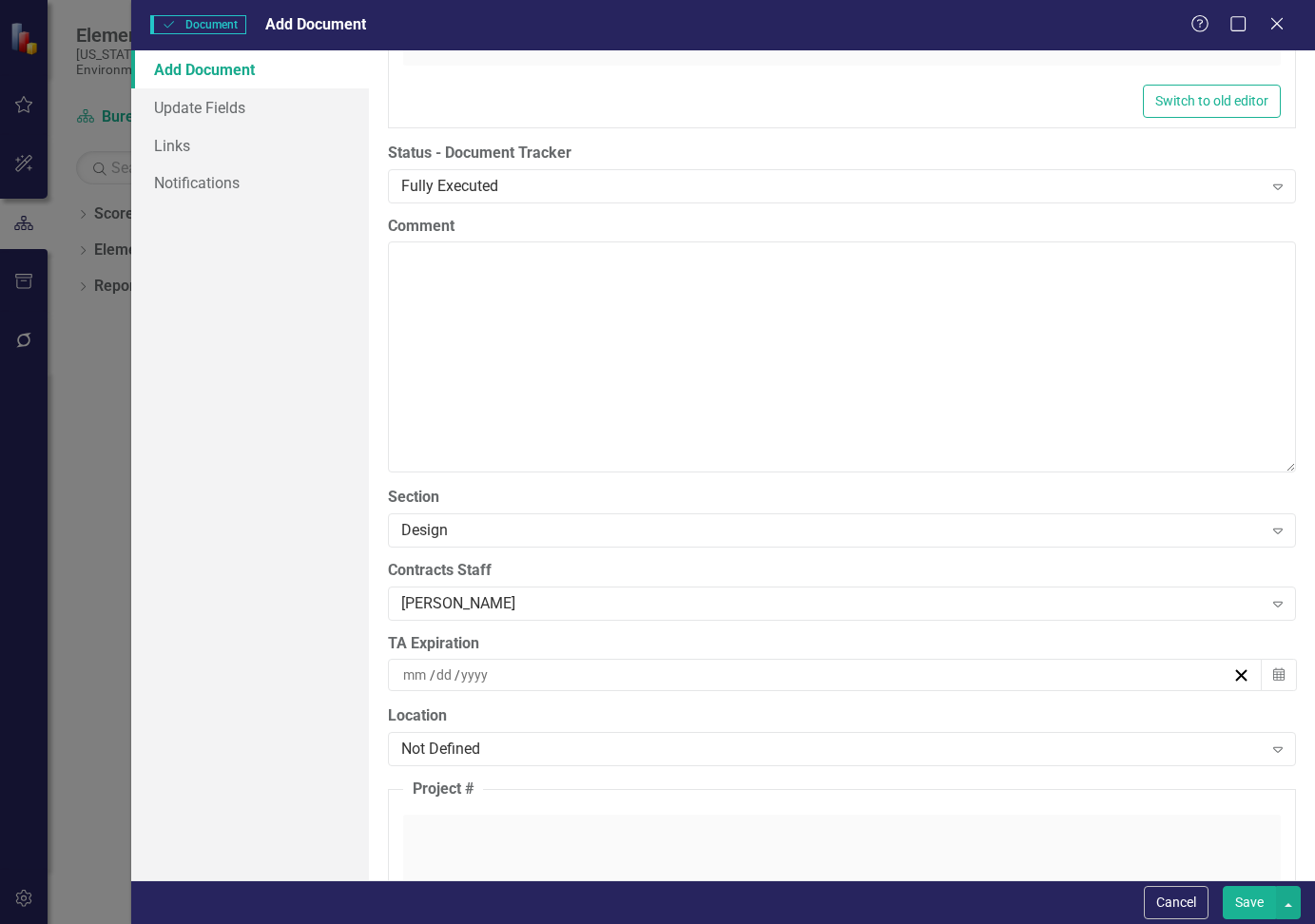
scroll to position [4157, 0]
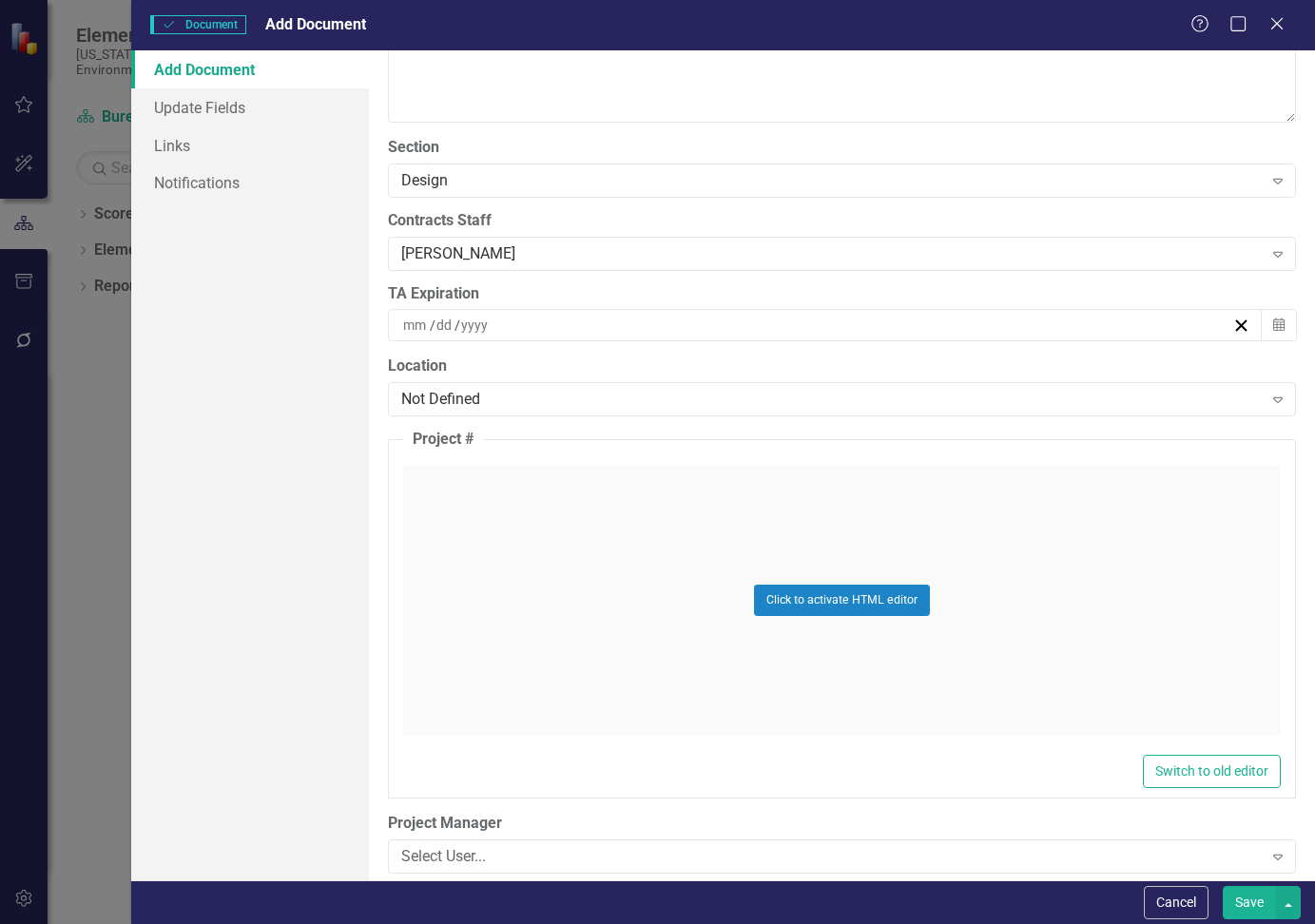
click at [1257, 900] on button "Save" at bounding box center [1249, 902] width 54 height 33
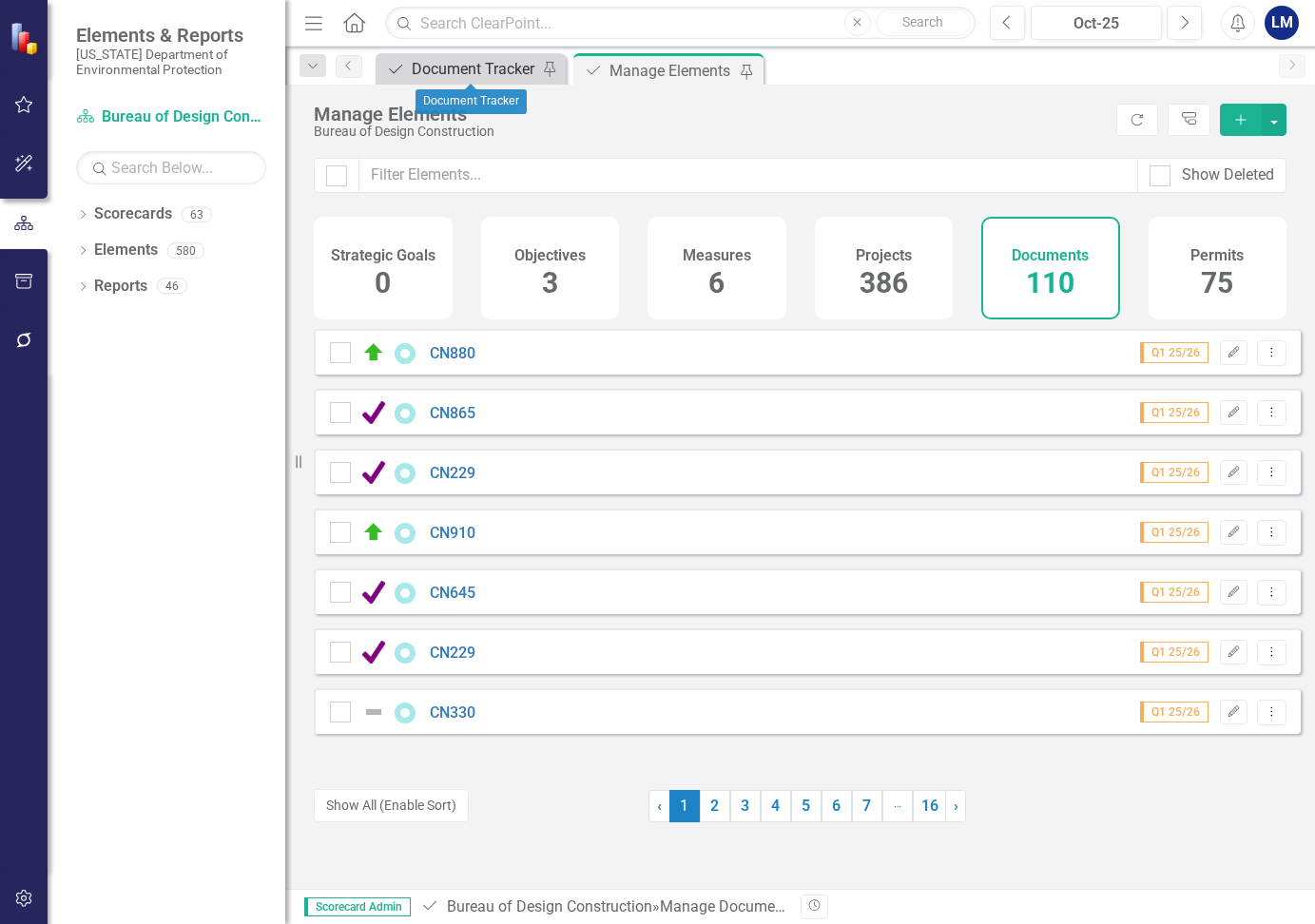
click at [442, 71] on div "Document Tracker" at bounding box center [474, 69] width 125 height 24
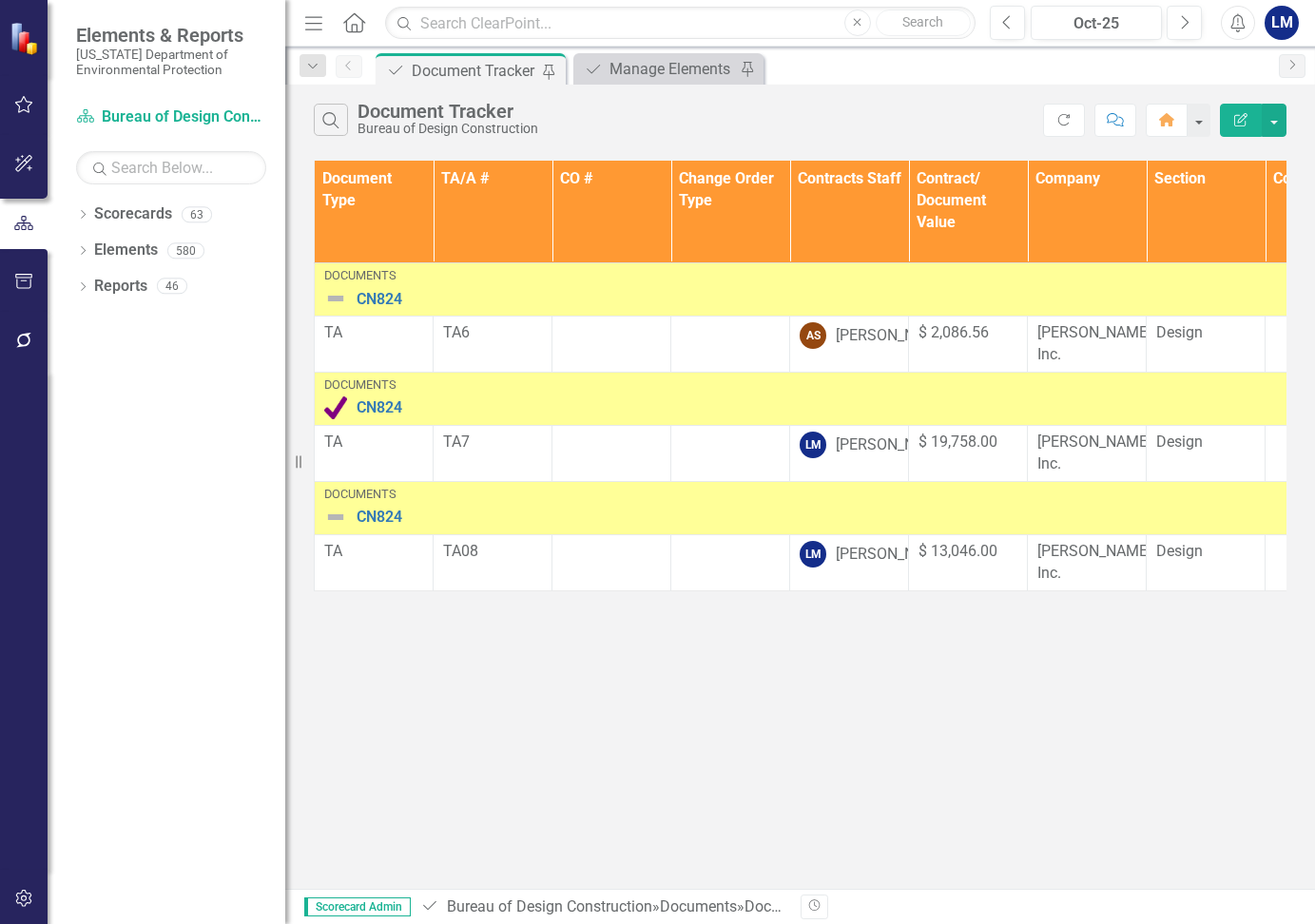
click at [333, 512] on img at bounding box center [335, 516] width 23 height 23
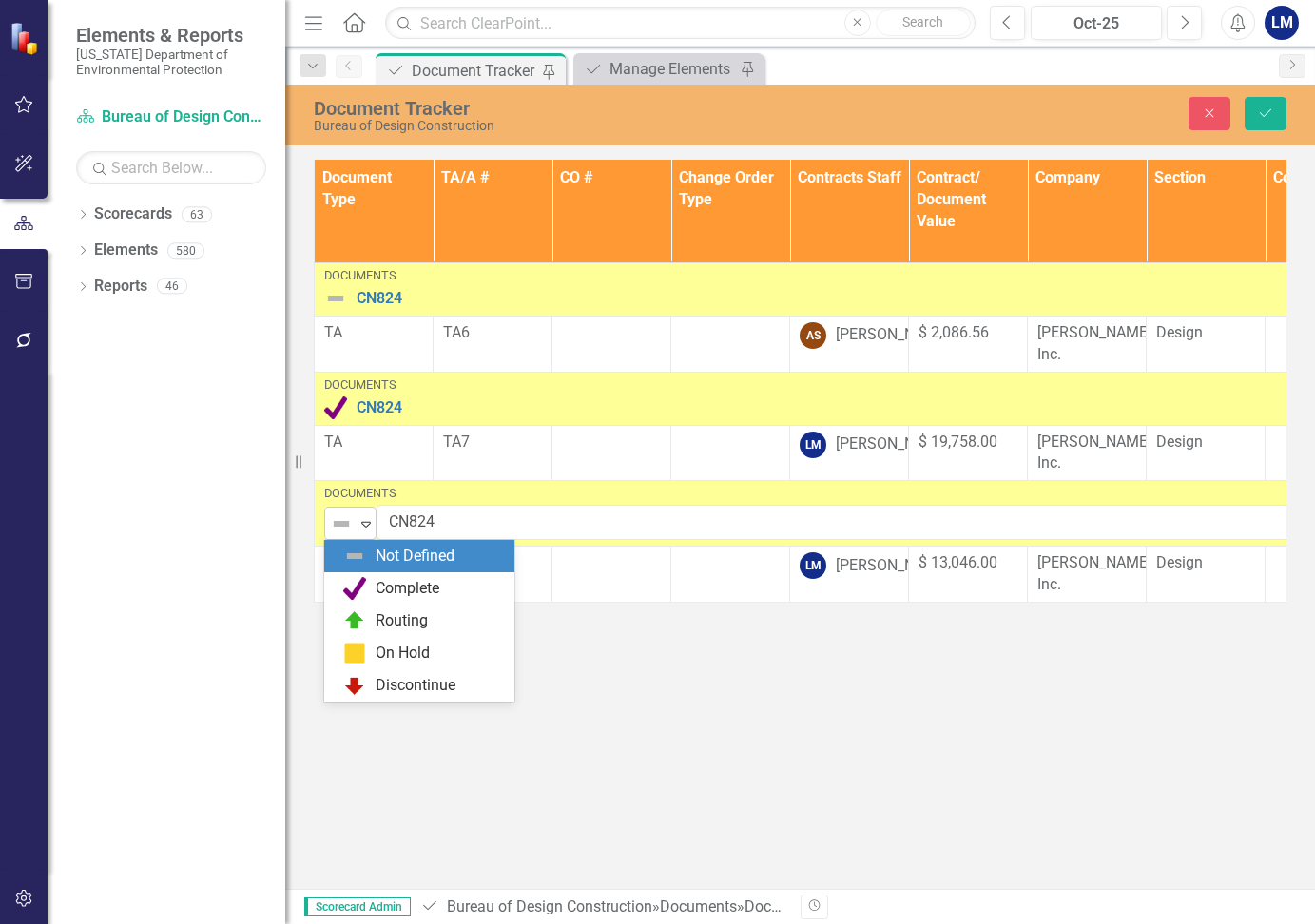
click at [372, 523] on icon "Expand" at bounding box center [365, 523] width 19 height 15
click at [407, 591] on div "Complete" at bounding box center [408, 589] width 64 height 22
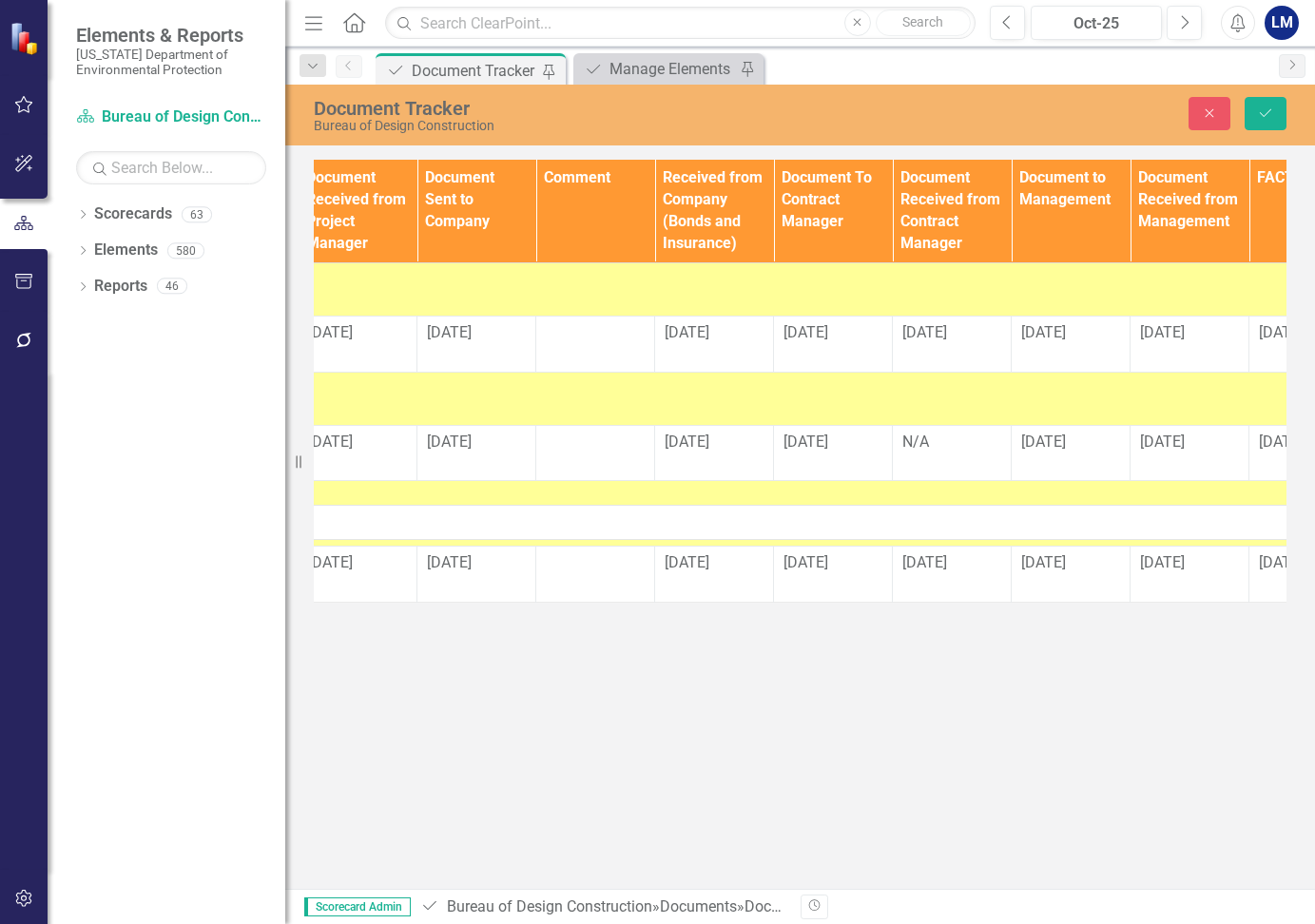
scroll to position [0, 2475]
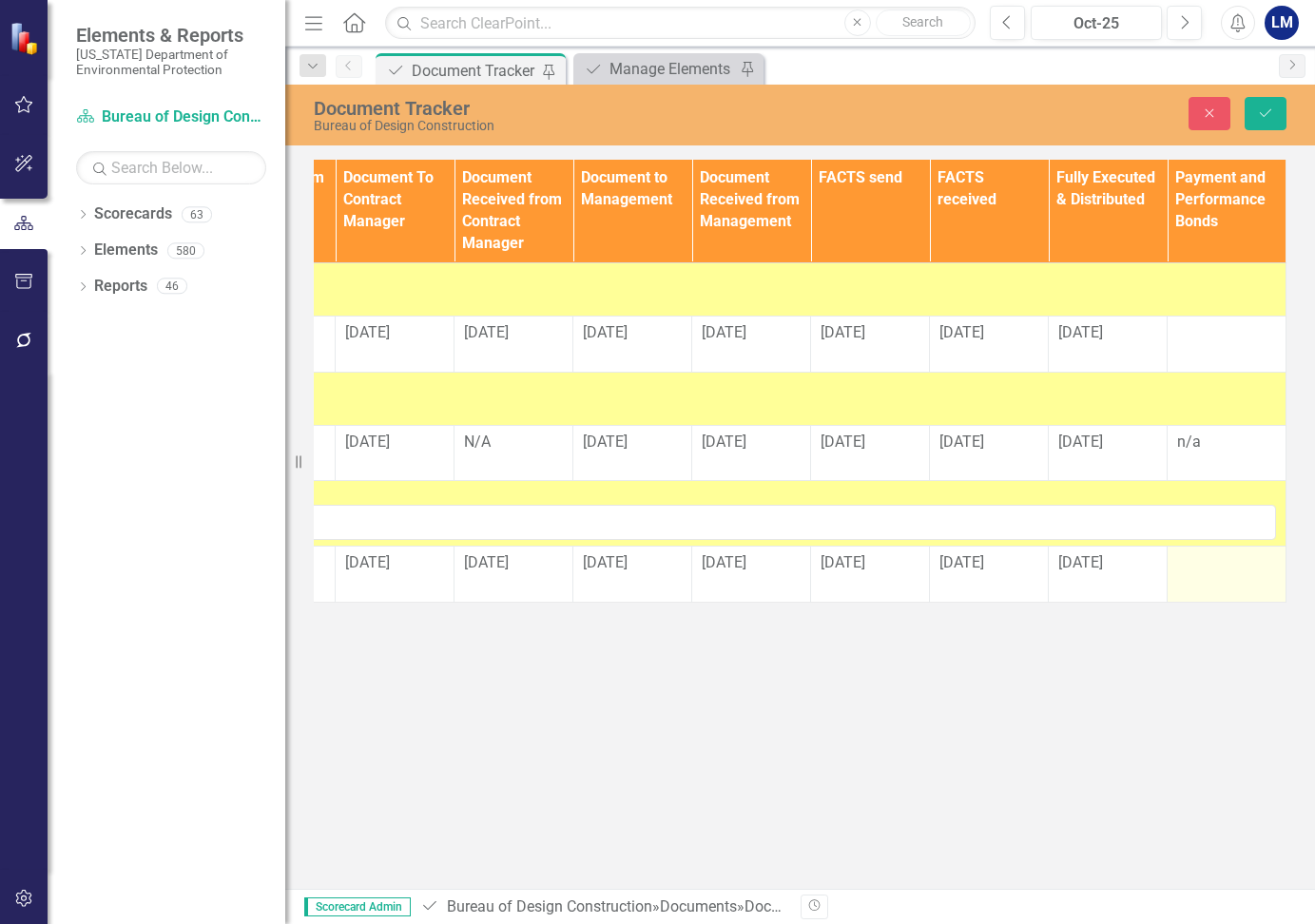
click at [1249, 567] on div at bounding box center [1225, 563] width 98 height 23
click at [1231, 563] on div at bounding box center [1225, 563] width 98 height 23
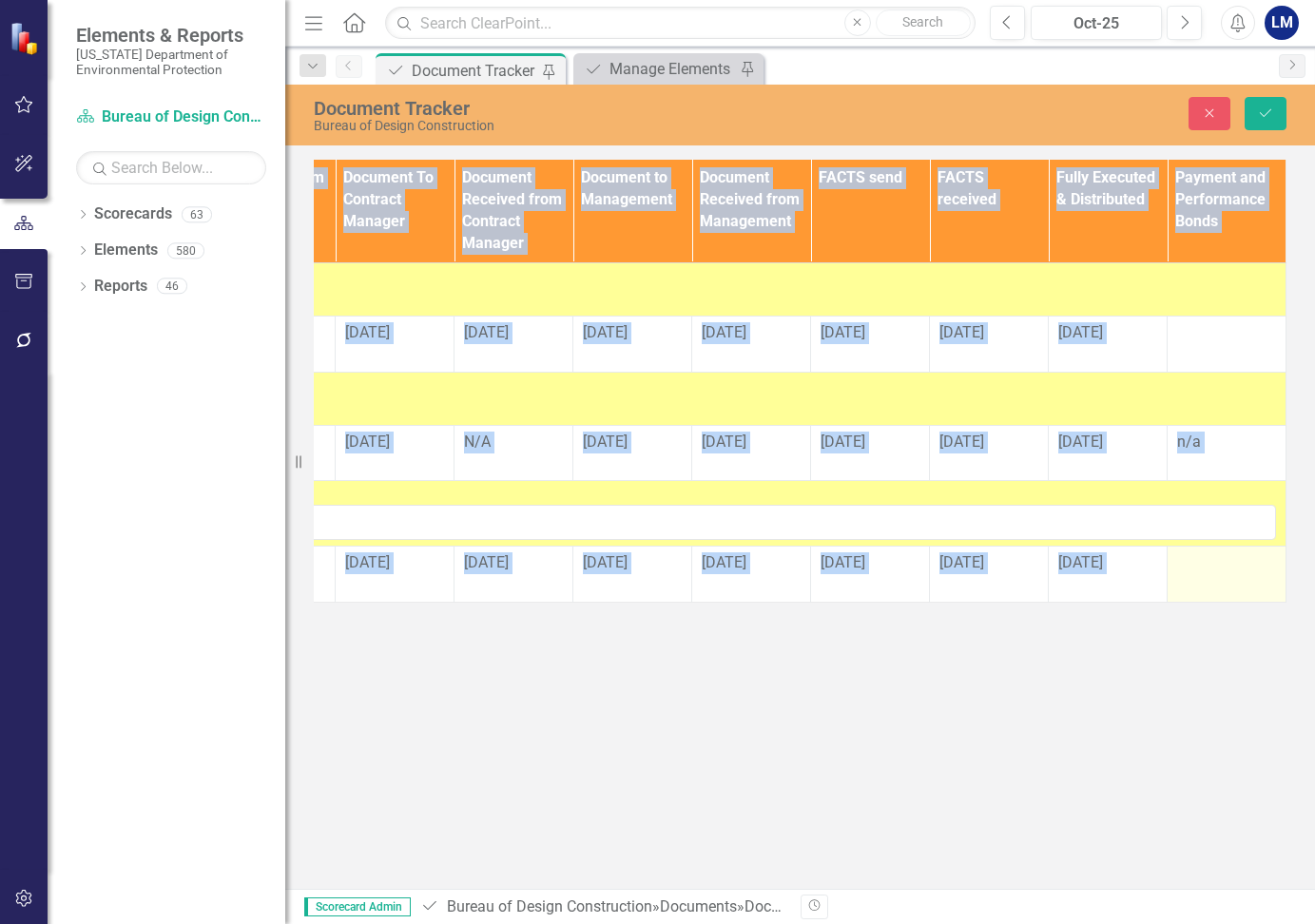
click at [1231, 563] on div at bounding box center [1225, 563] width 98 height 23
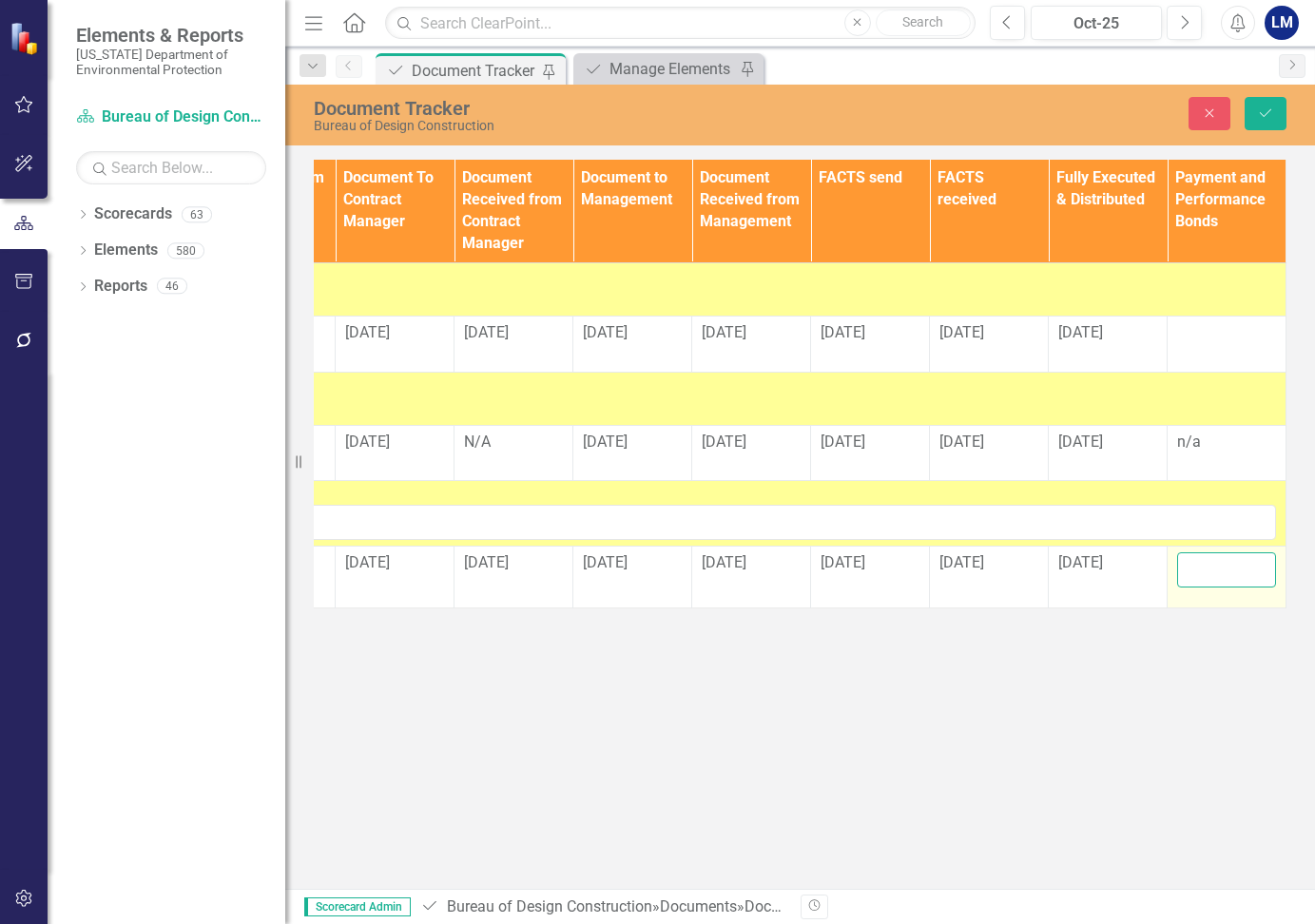
click at [1231, 563] on input "text" at bounding box center [1225, 569] width 98 height 35
type input "n/a"
click at [1272, 104] on button "Save" at bounding box center [1265, 112] width 42 height 33
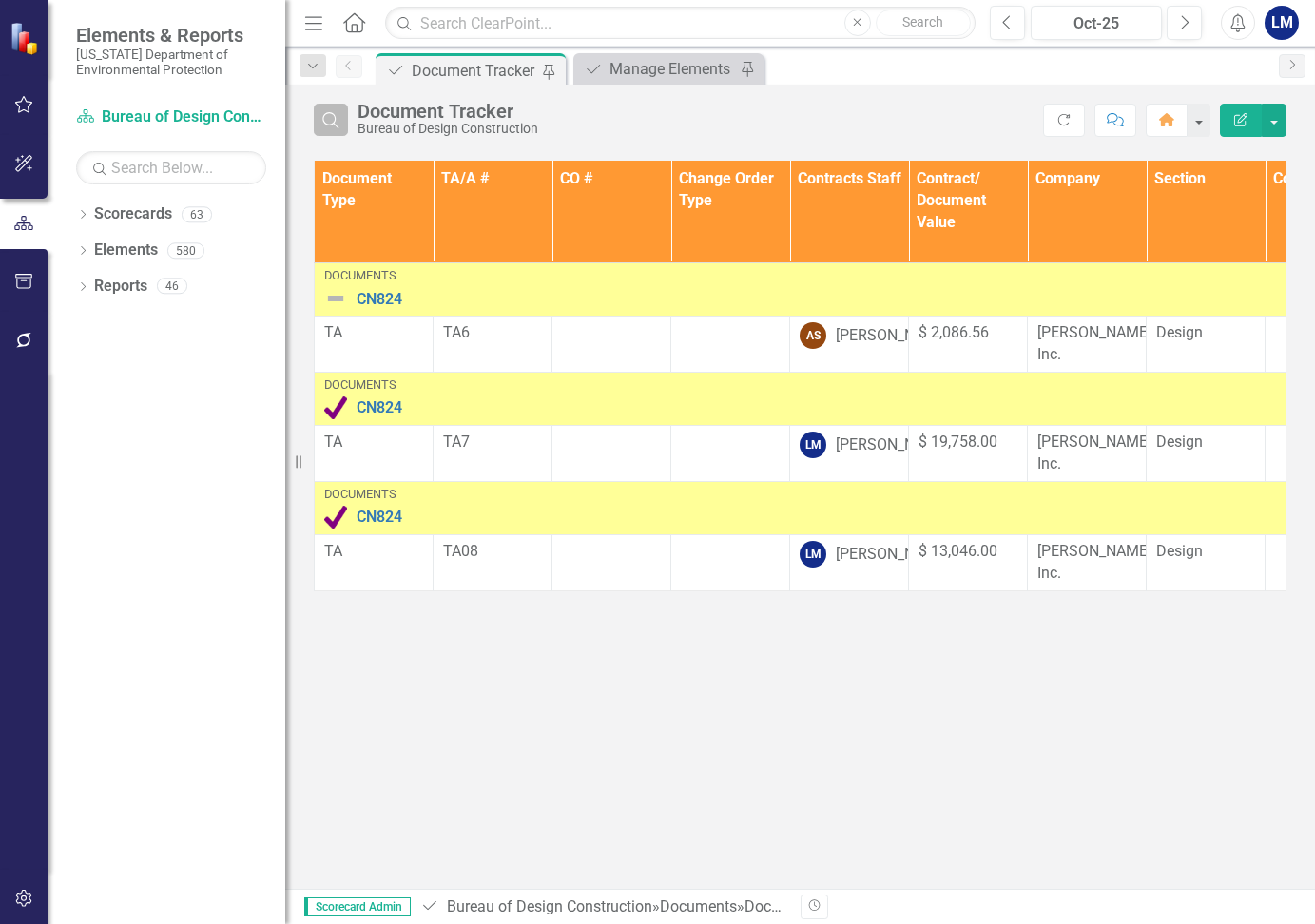
click at [333, 122] on icon "button" at bounding box center [330, 120] width 16 height 16
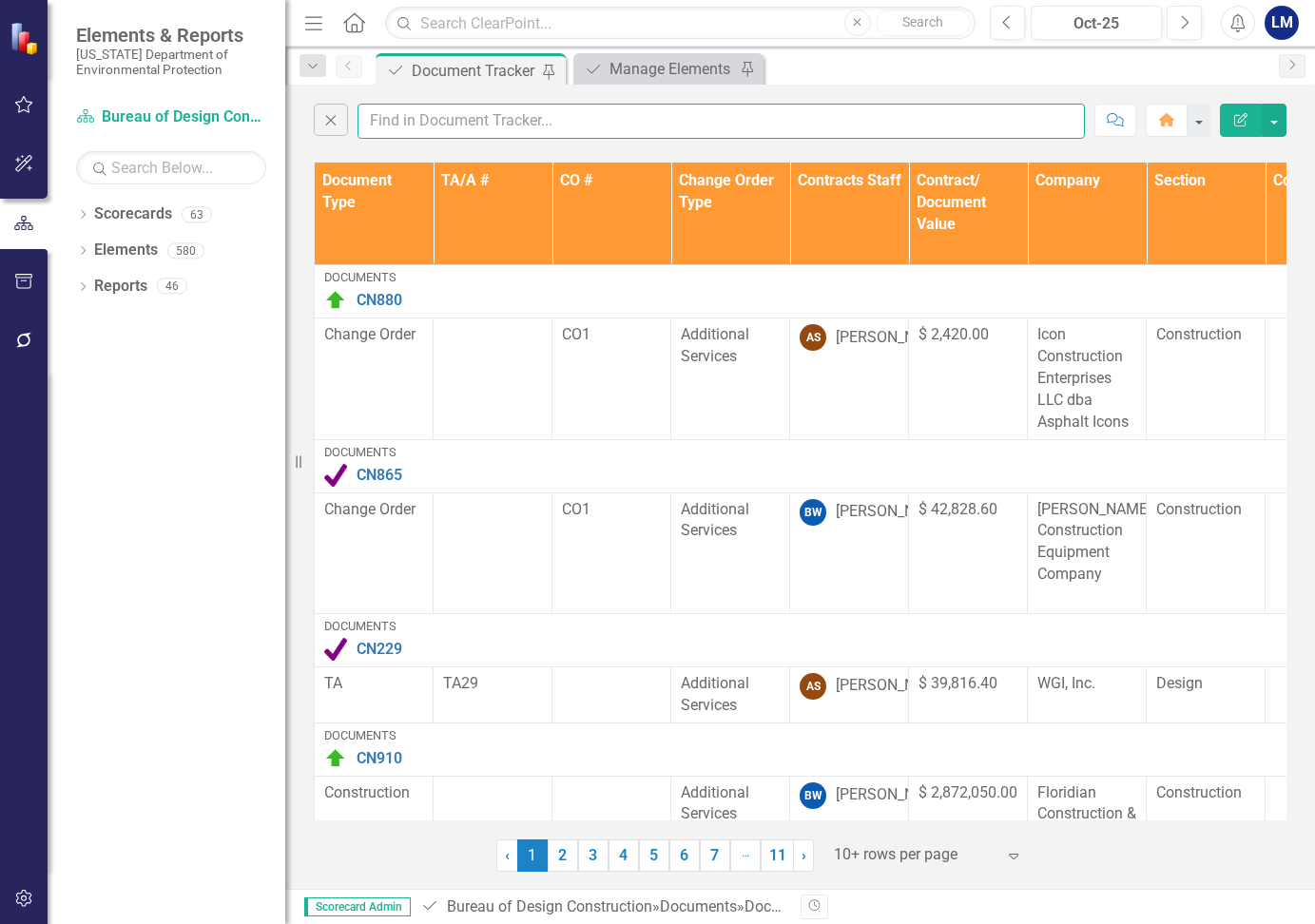
click at [413, 115] on input "text" at bounding box center [720, 120] width 727 height 35
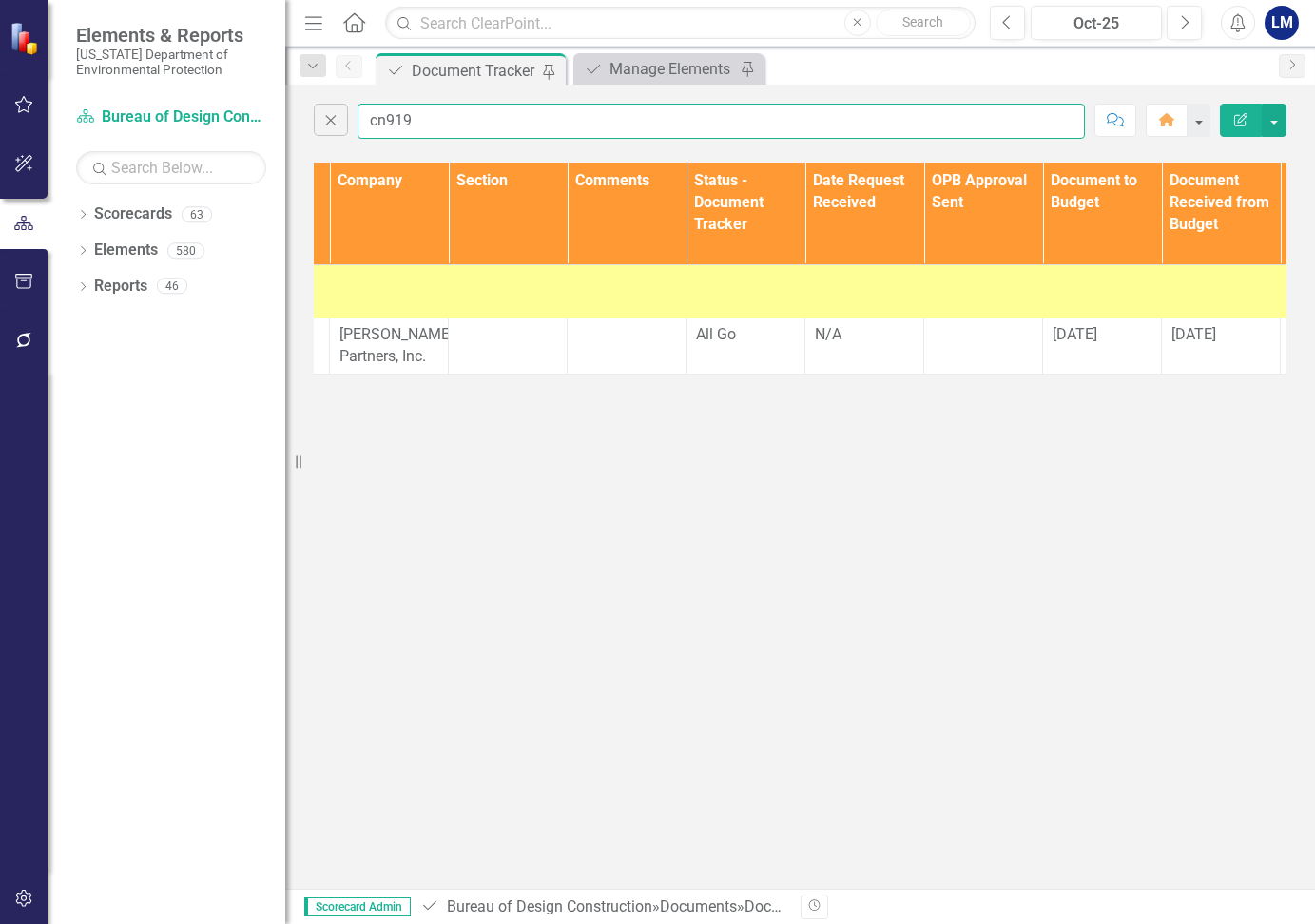
scroll to position [0, 718]
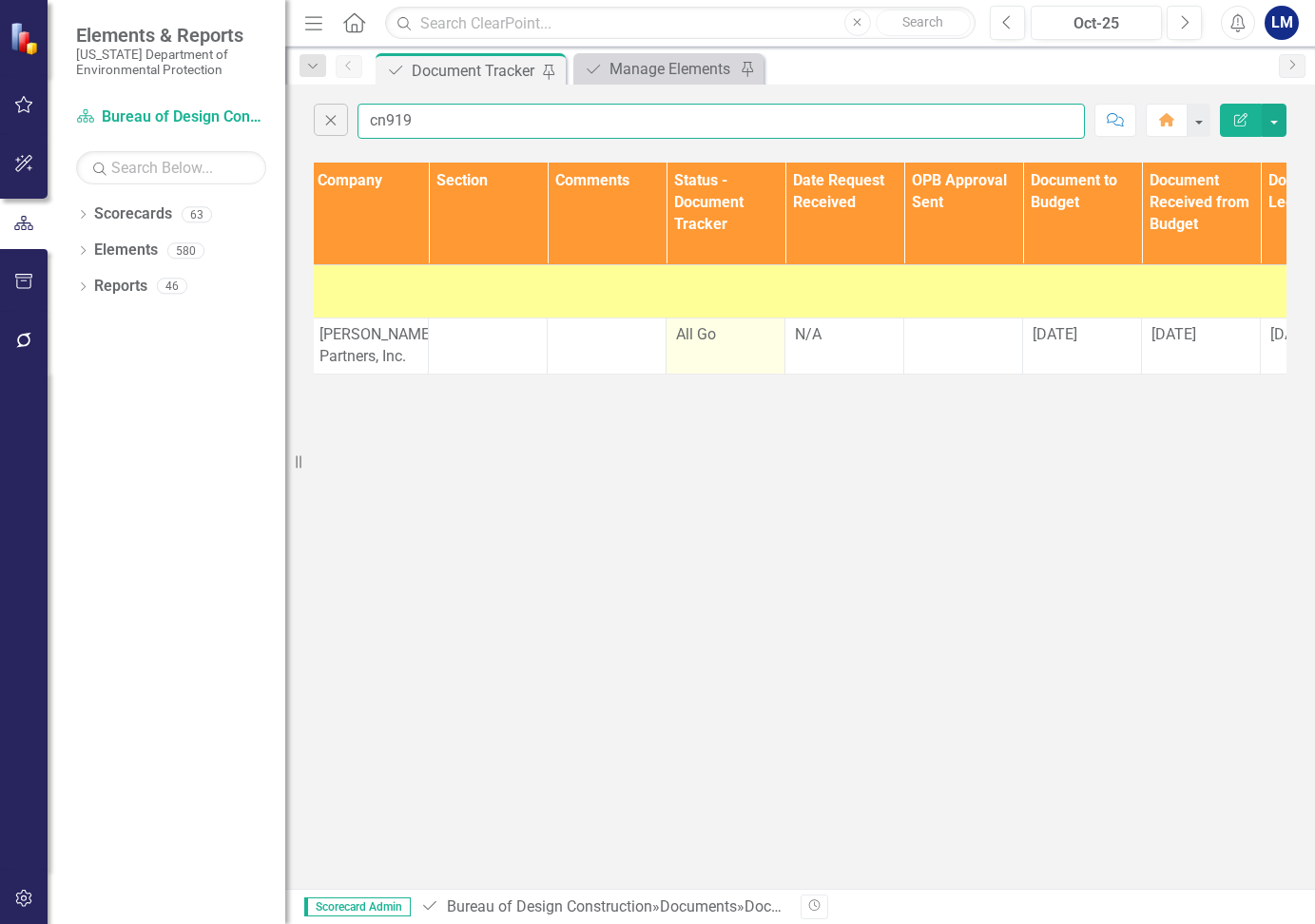
type input "cn919"
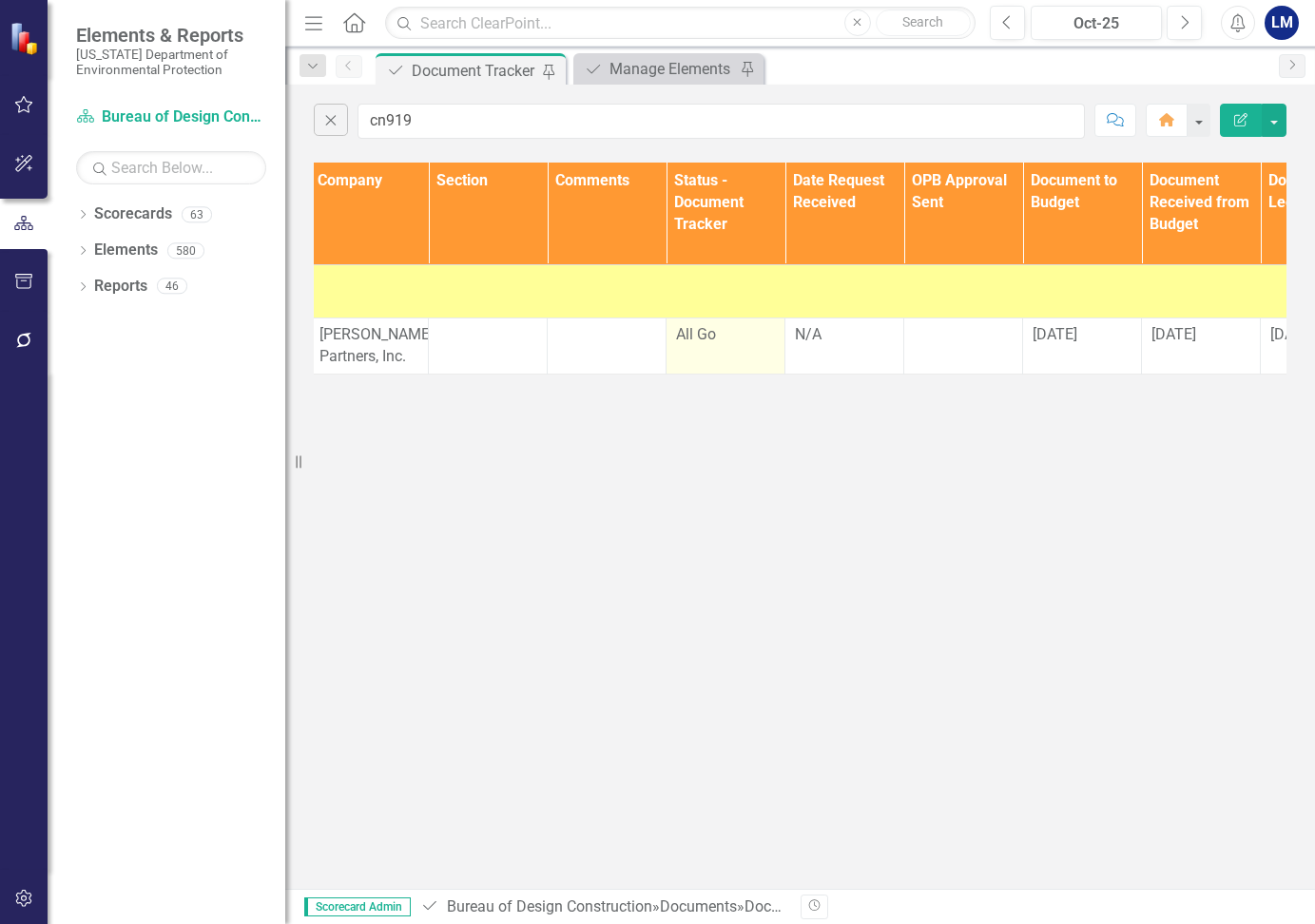
click at [728, 340] on div "All Go" at bounding box center [725, 335] width 98 height 22
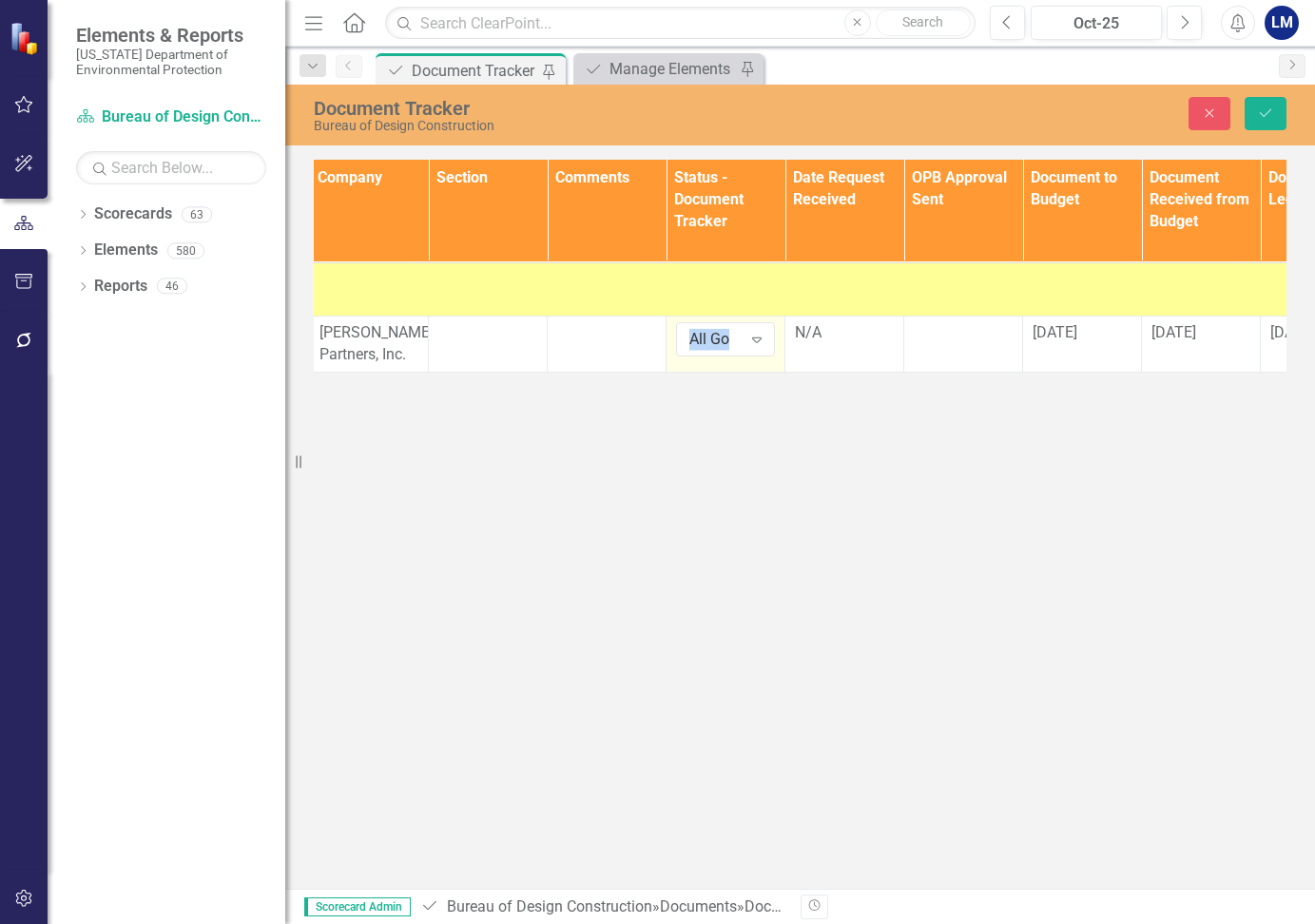
click at [728, 340] on div "All Go" at bounding box center [715, 339] width 53 height 22
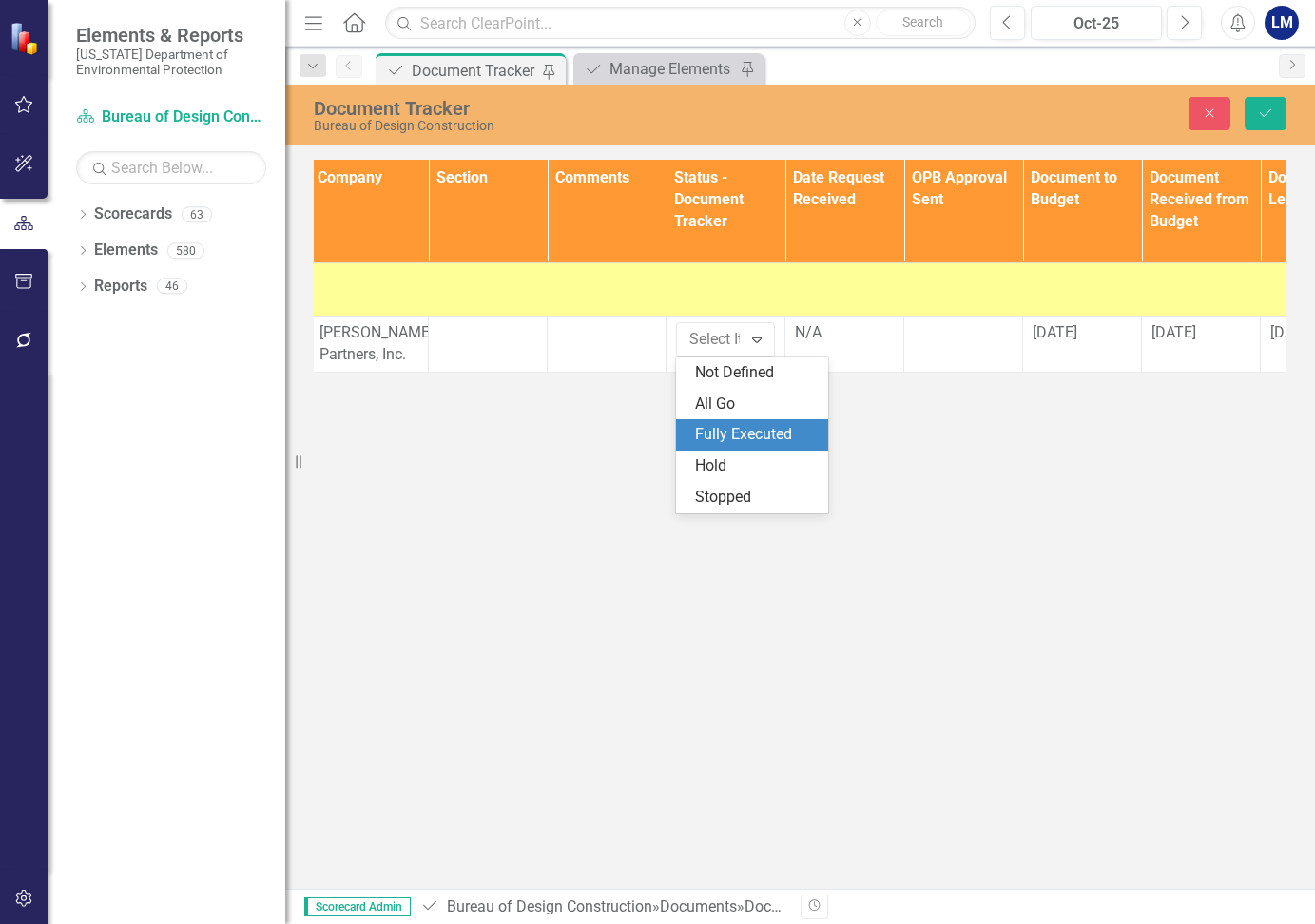
click at [780, 437] on div "Fully Executed" at bounding box center [756, 435] width 121 height 22
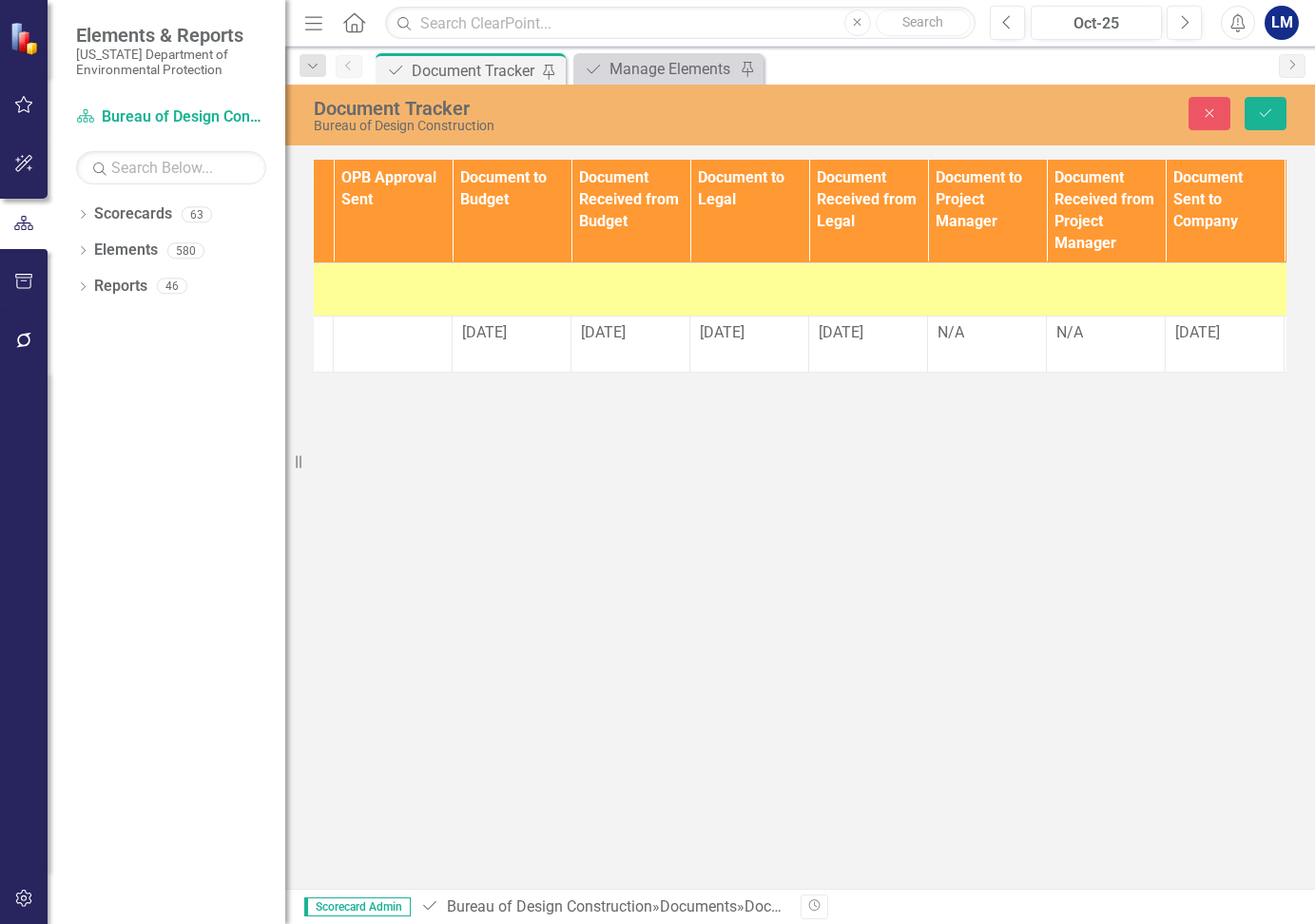
scroll to position [0, 1322]
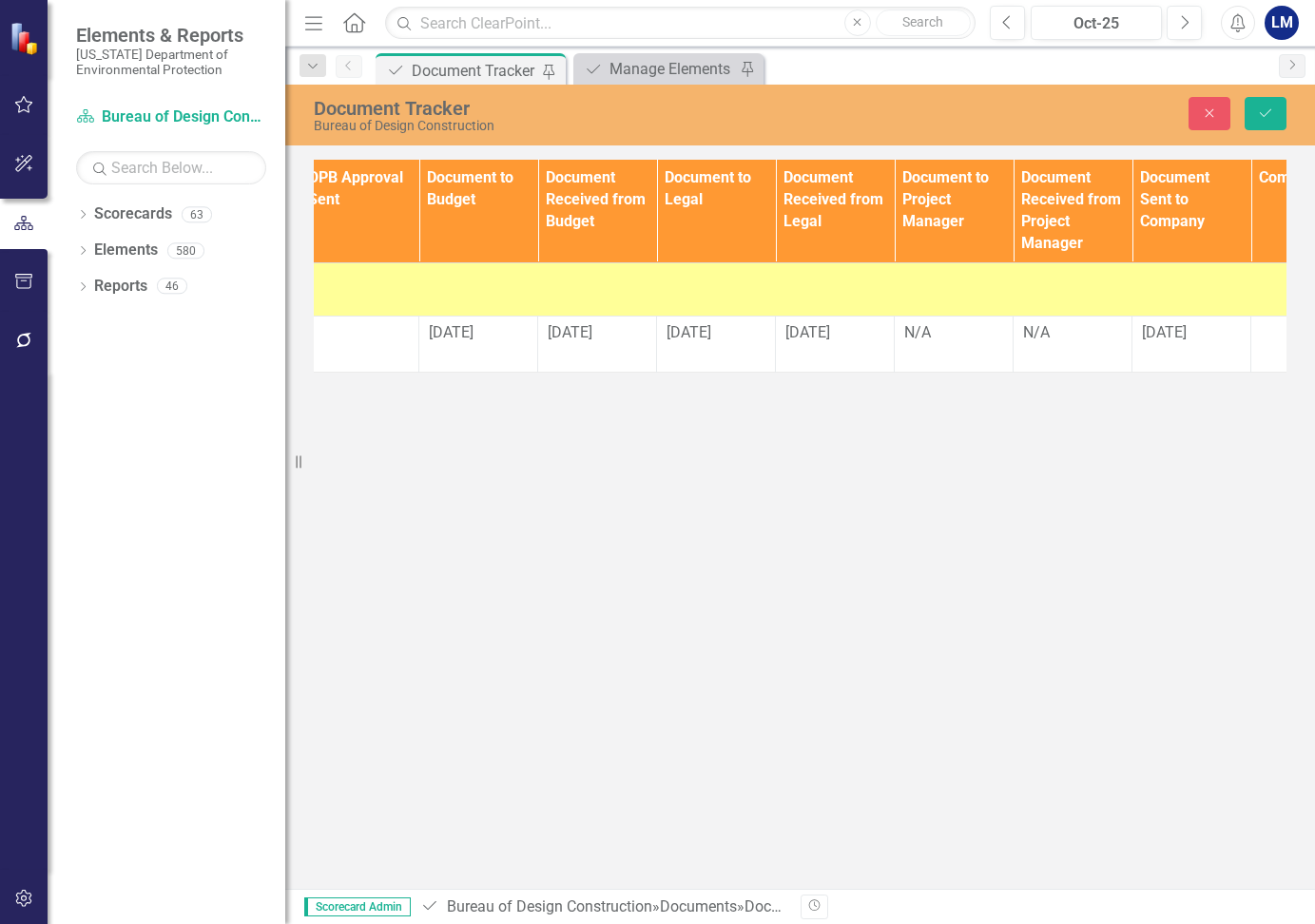
drag, startPoint x: 926, startPoint y: 387, endPoint x: 1029, endPoint y: 383, distance: 103.1
click at [1029, 376] on div "Document Type TA/A # CO # Change Order Type Contracts Staff Contract/ Document …" at bounding box center [800, 266] width 1030 height 222
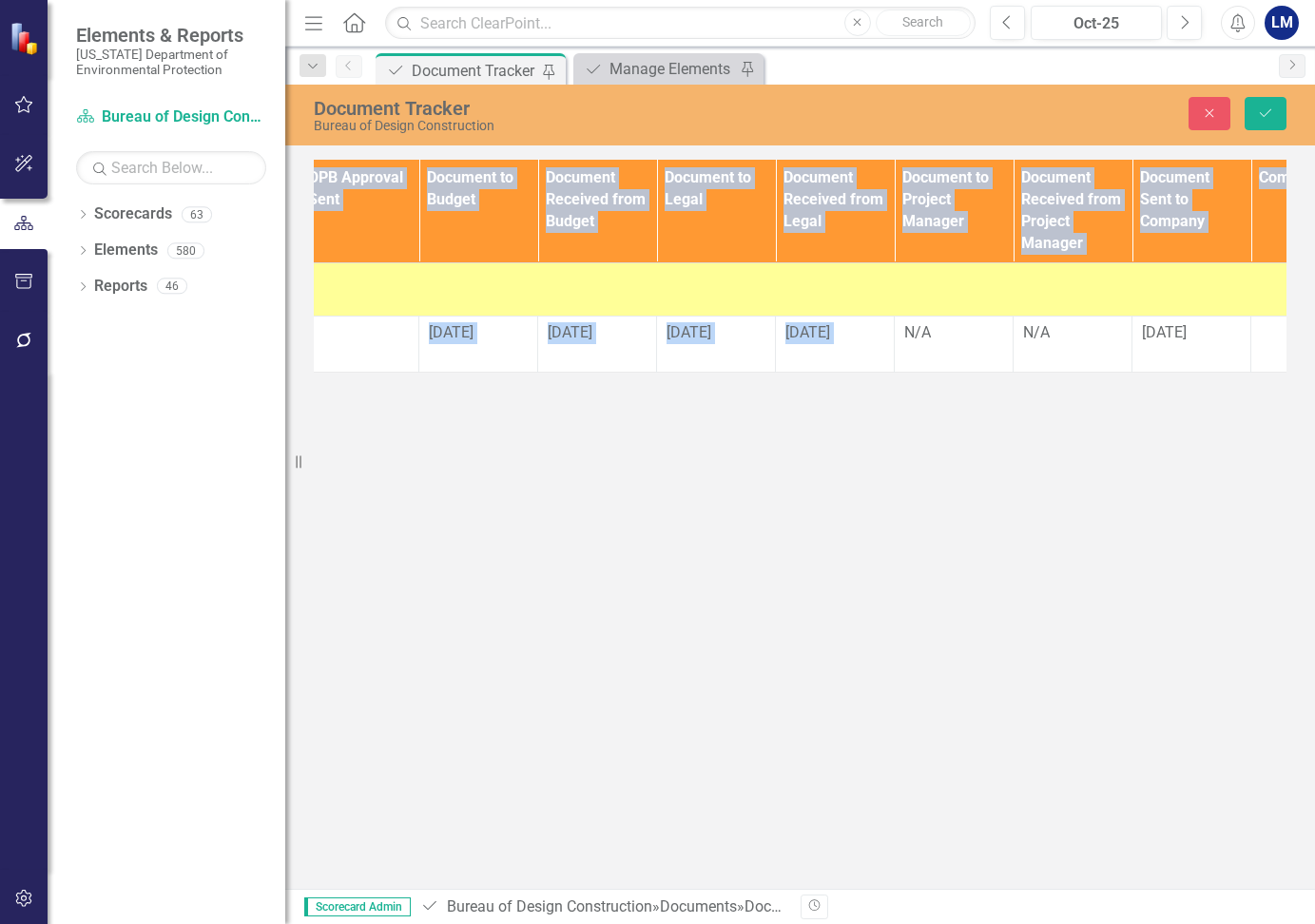
drag, startPoint x: 908, startPoint y: 371, endPoint x: 1029, endPoint y: 381, distance: 121.4
click at [1029, 372] on div "Document Type TA/A # CO # Change Order Type Contracts Staff Contract/ Document …" at bounding box center [800, 266] width 973 height 212
click at [979, 423] on div "Document Tracker Bureau of Design Construction Close Save Document Type TA/A # …" at bounding box center [800, 486] width 1030 height 805
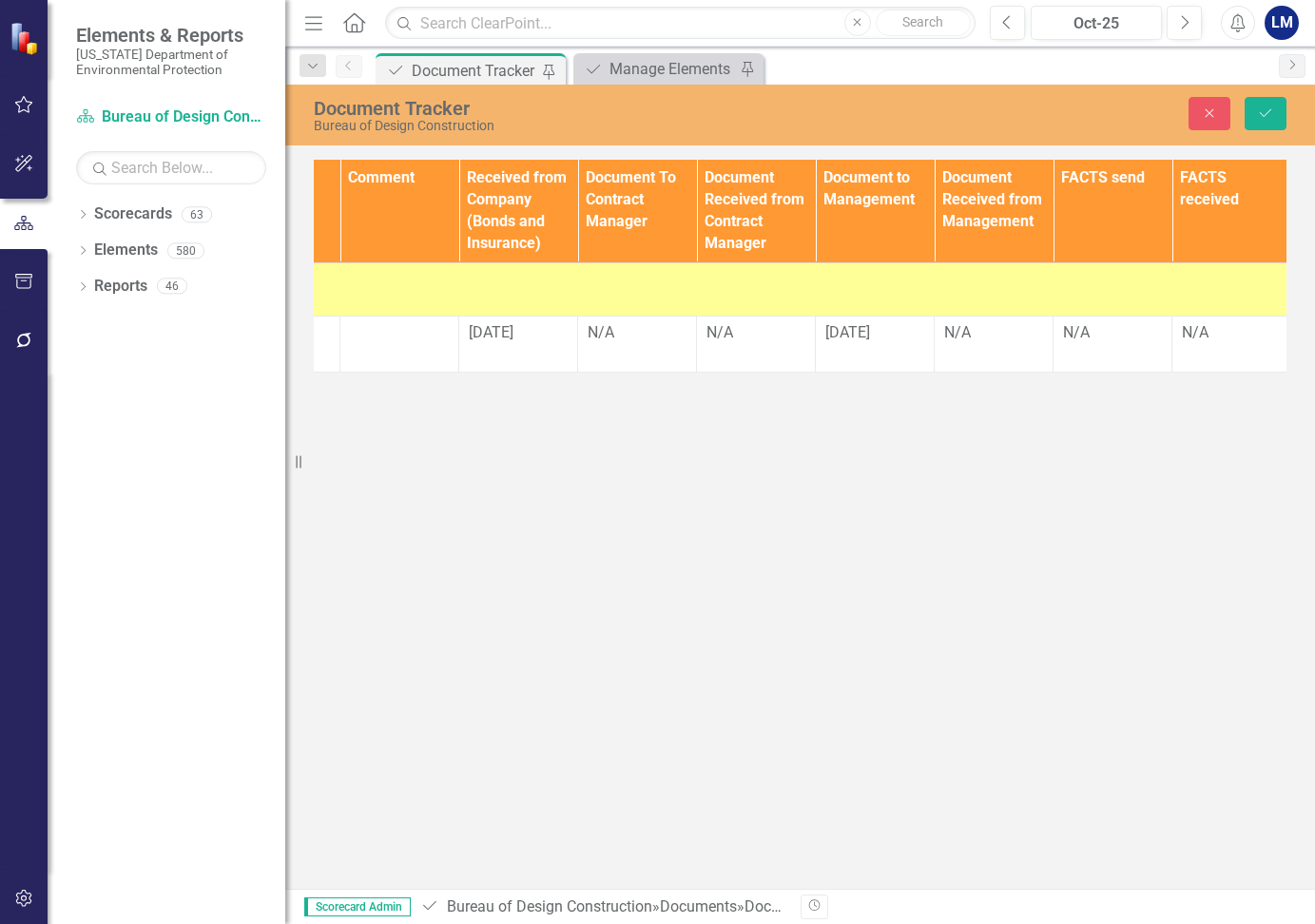
scroll to position [0, 2276]
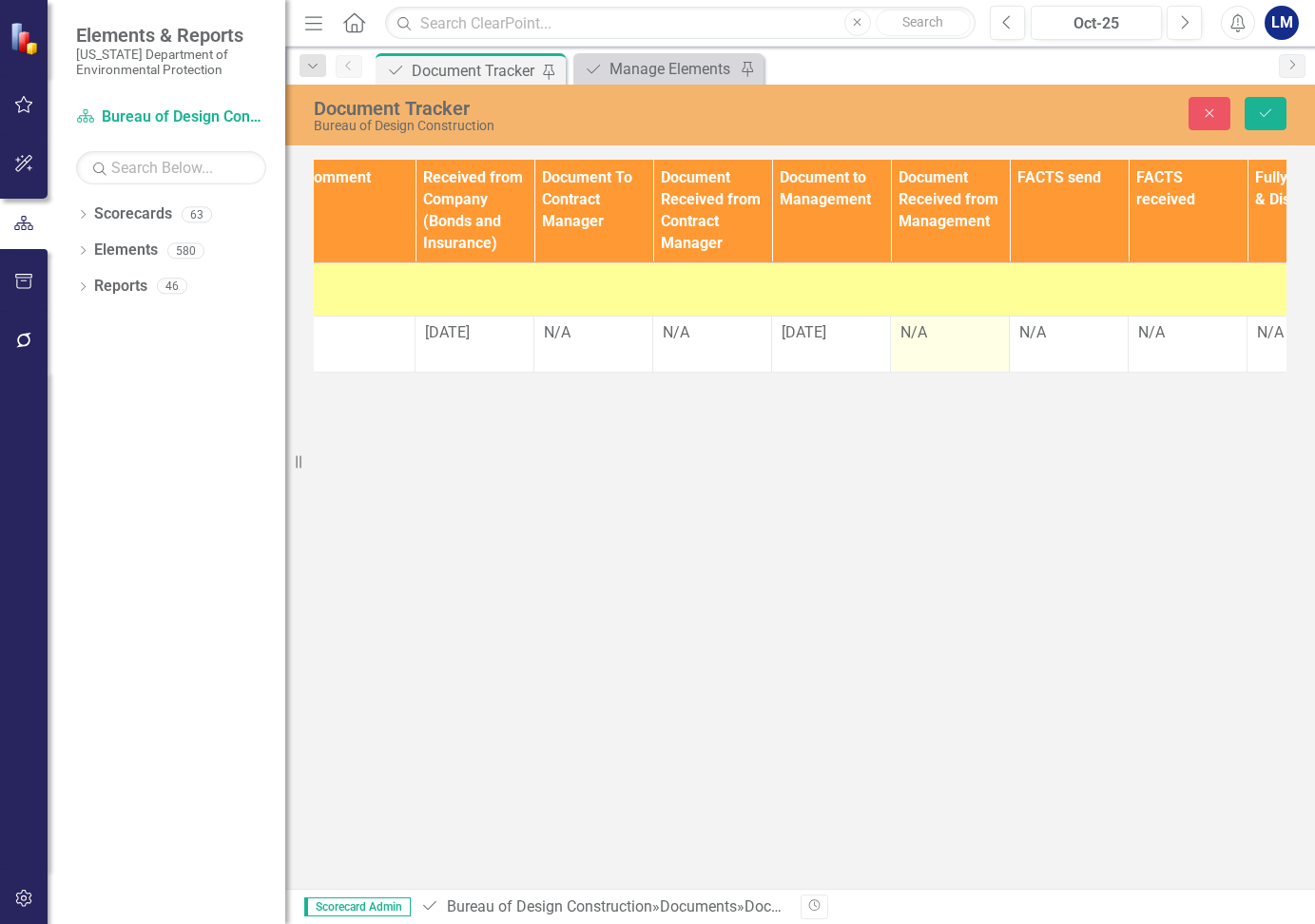
click at [927, 333] on div "N/A" at bounding box center [949, 333] width 98 height 22
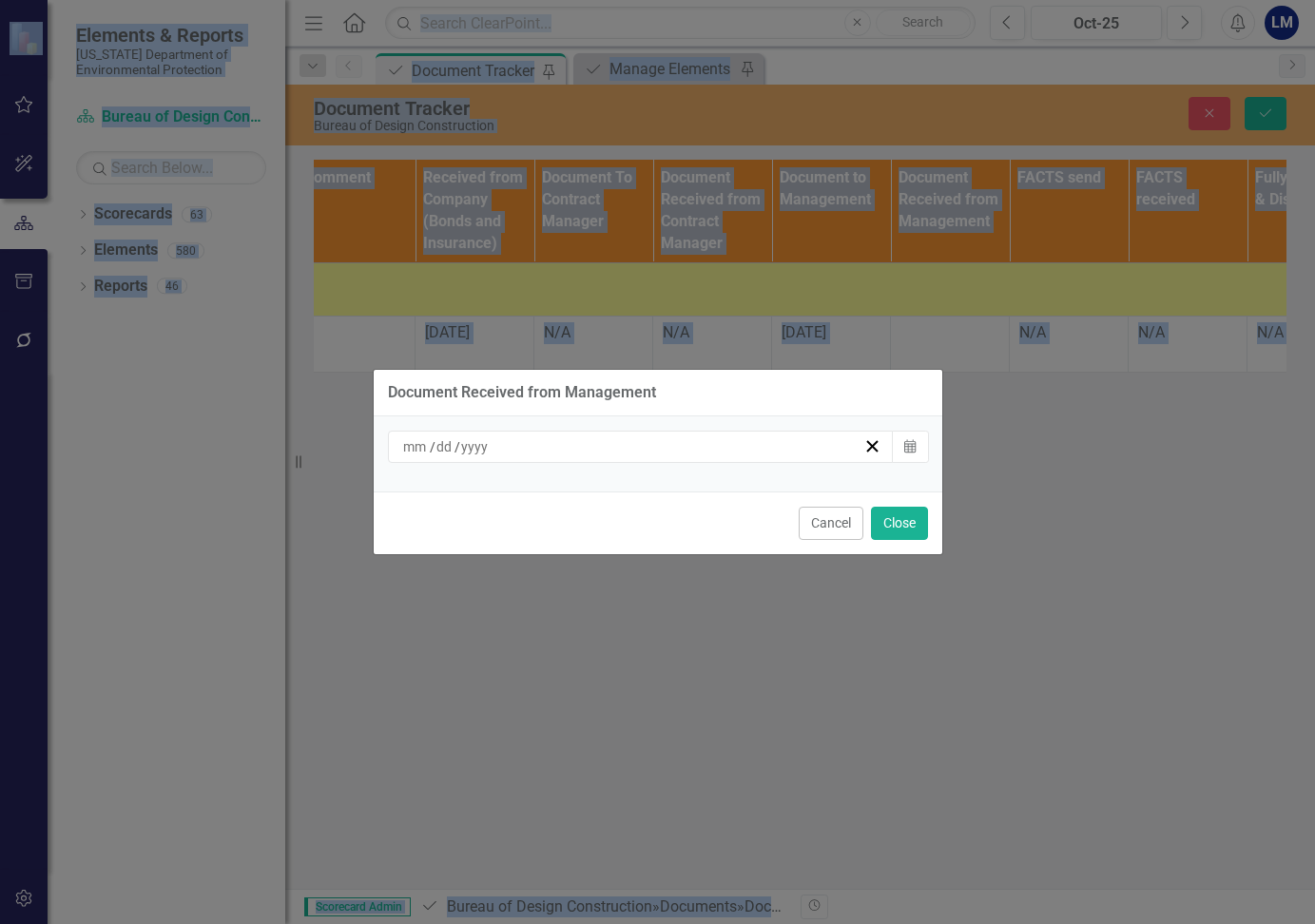
click at [927, 332] on div "Document Received from Management / / Calendar Cancel Close" at bounding box center [658, 462] width 570 height 924
drag, startPoint x: 927, startPoint y: 332, endPoint x: 905, endPoint y: 453, distance: 123.0
click at [905, 453] on button "Calendar" at bounding box center [910, 447] width 36 height 32
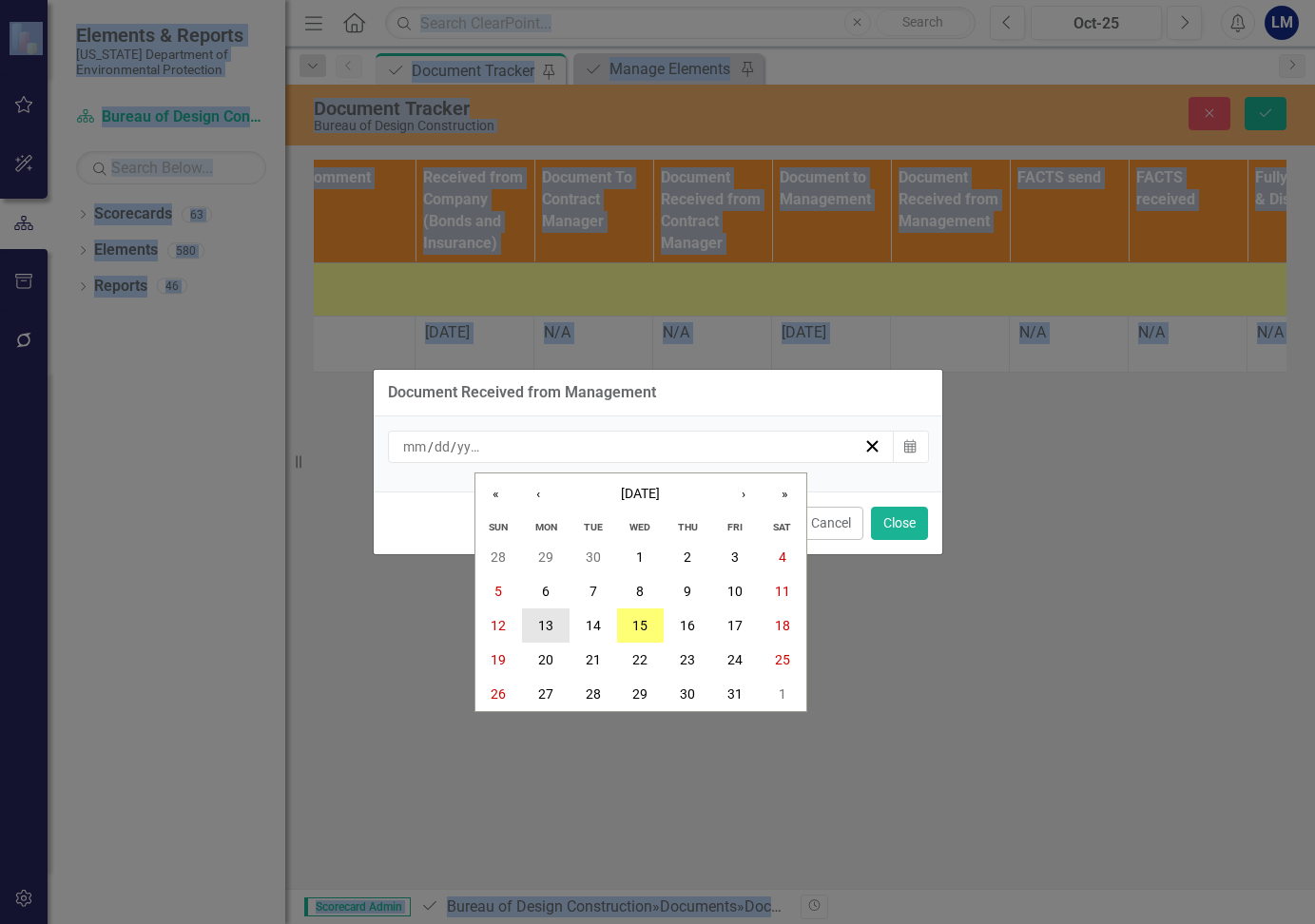
click at [548, 630] on abbr "13" at bounding box center [545, 625] width 15 height 15
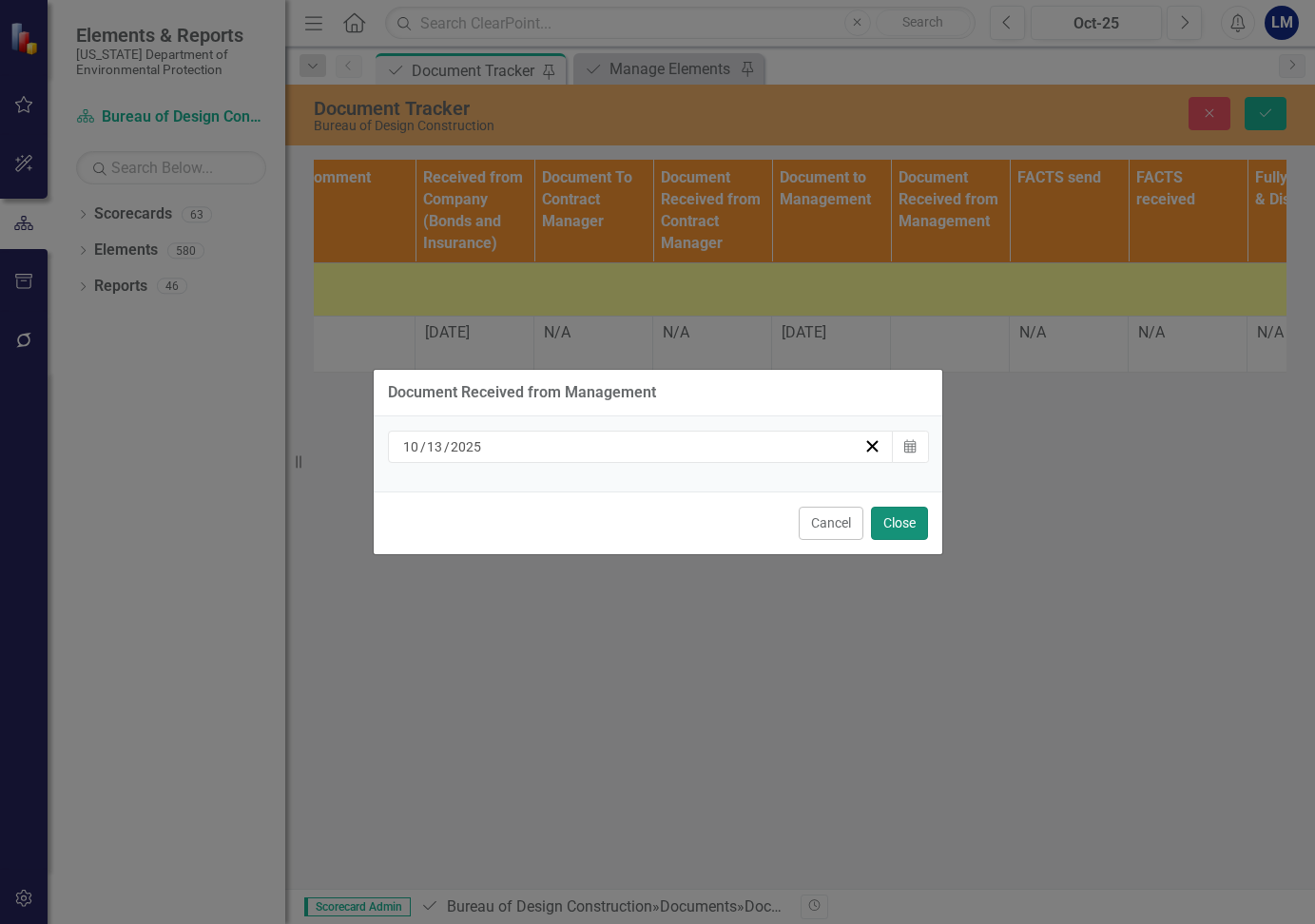
click at [906, 519] on button "Close" at bounding box center [899, 522] width 57 height 33
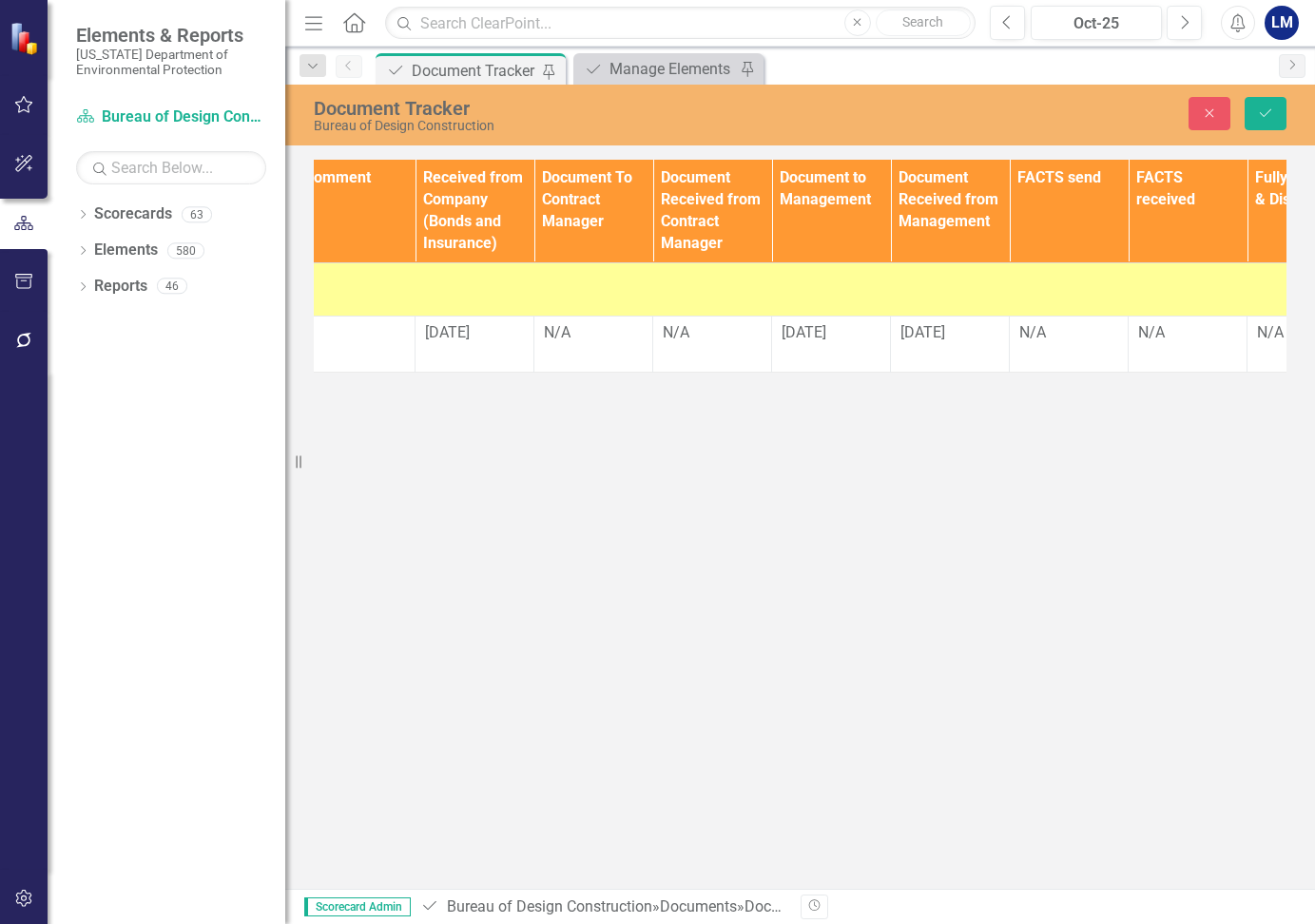
scroll to position [0, 2475]
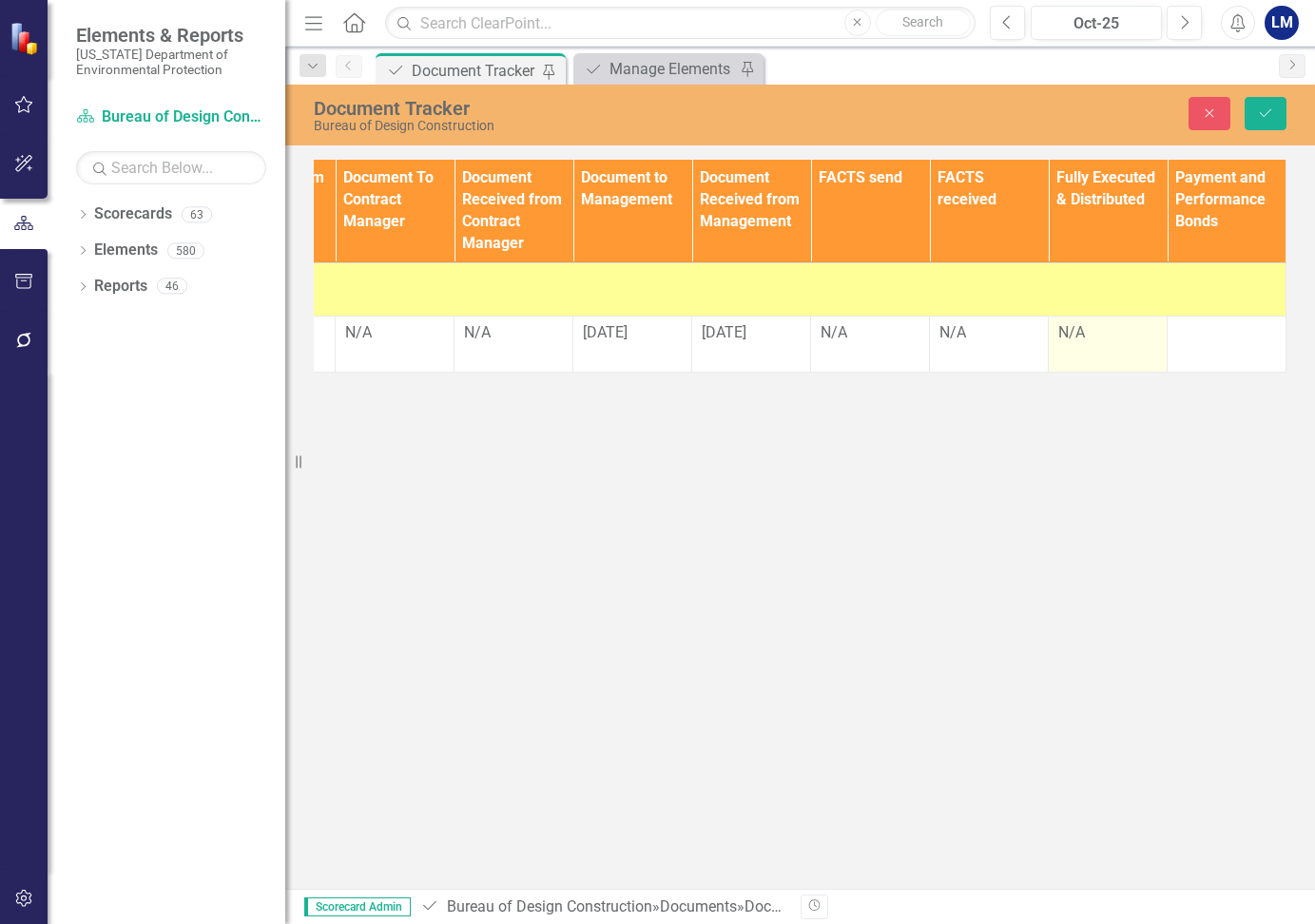
click at [1082, 334] on div "N/A" at bounding box center [1107, 333] width 98 height 22
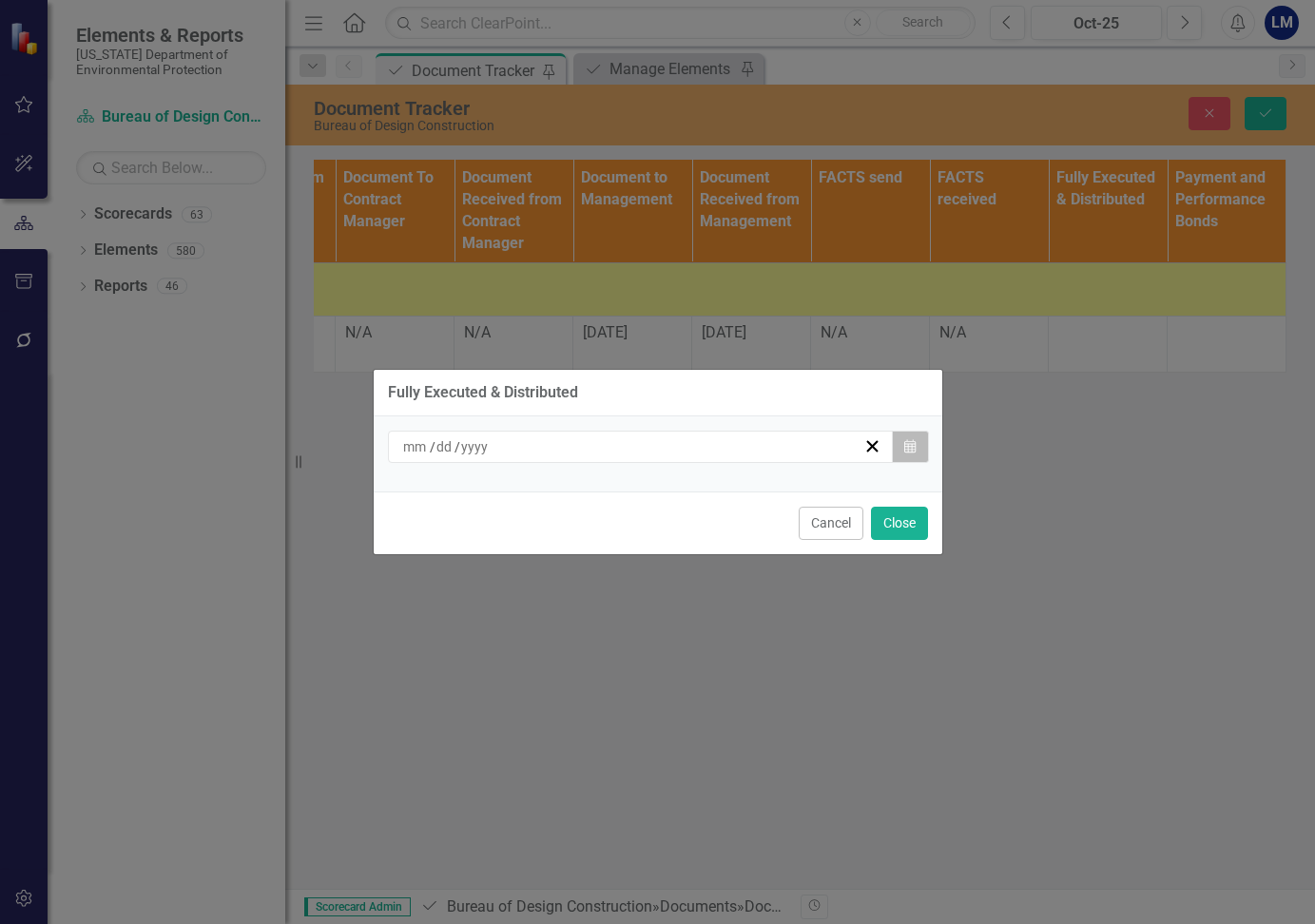
click at [914, 443] on icon "Calendar" at bounding box center [909, 447] width 11 height 13
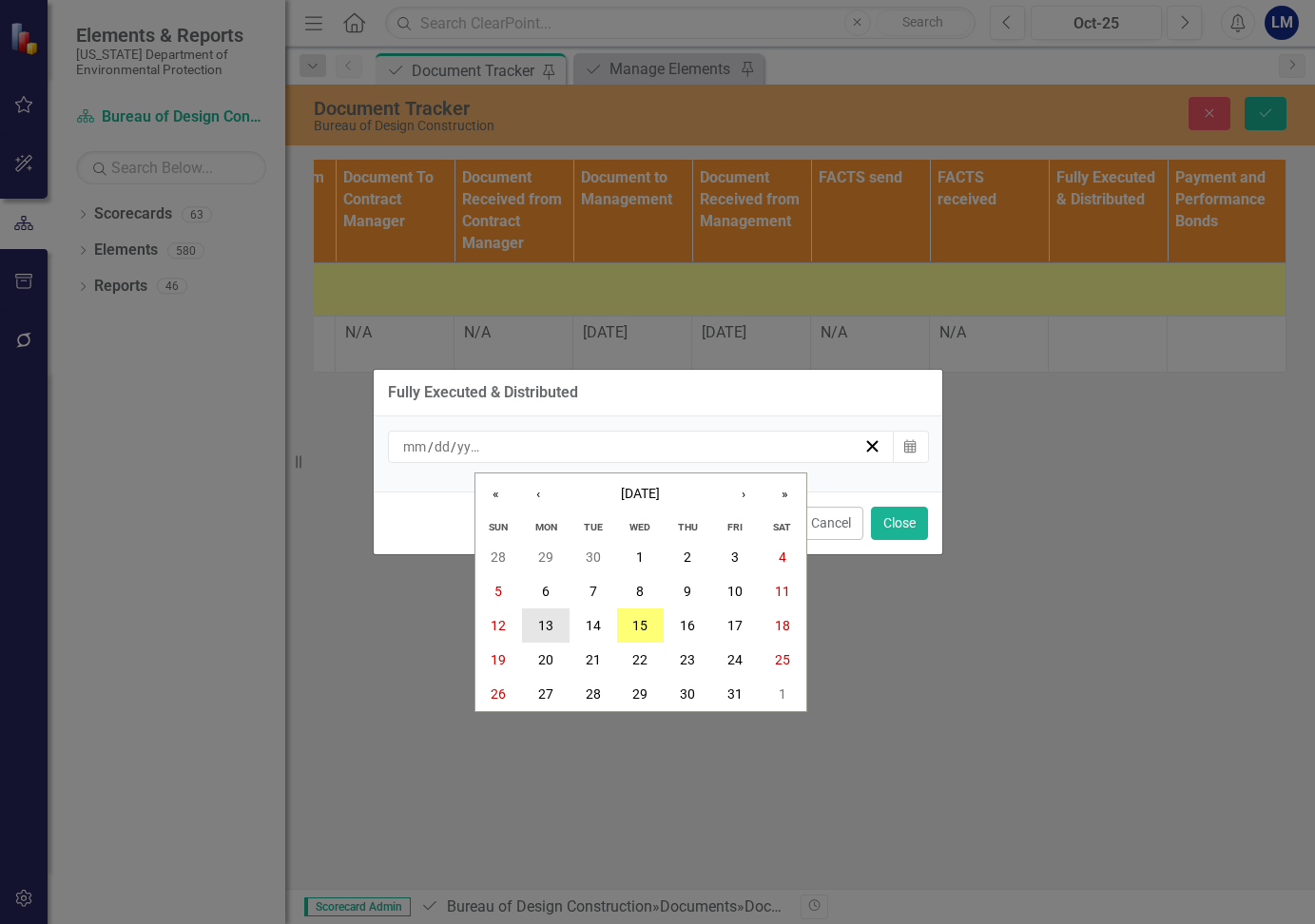
click at [554, 630] on button "13" at bounding box center [546, 626] width 48 height 34
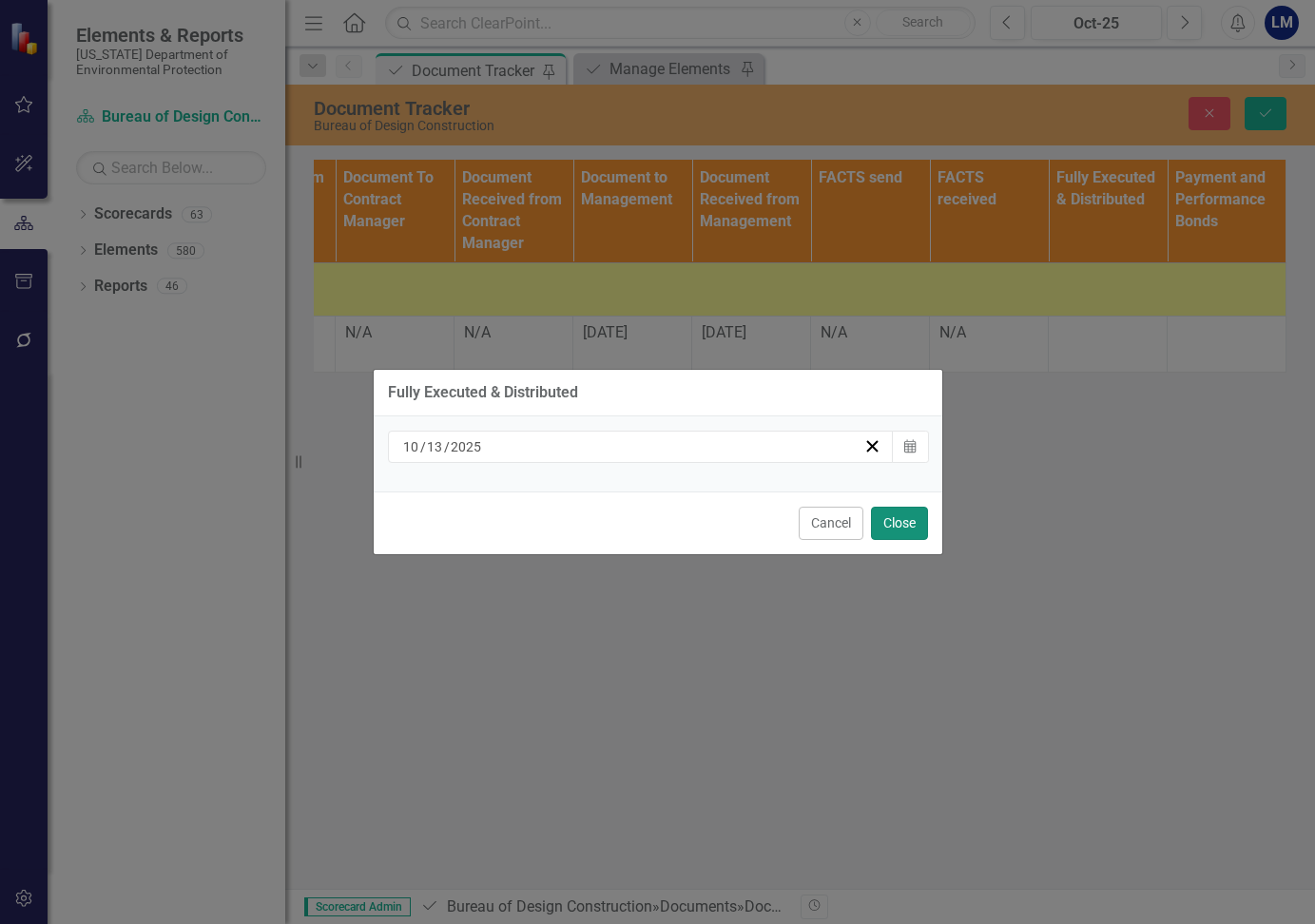
click at [907, 523] on button "Close" at bounding box center [899, 522] width 57 height 33
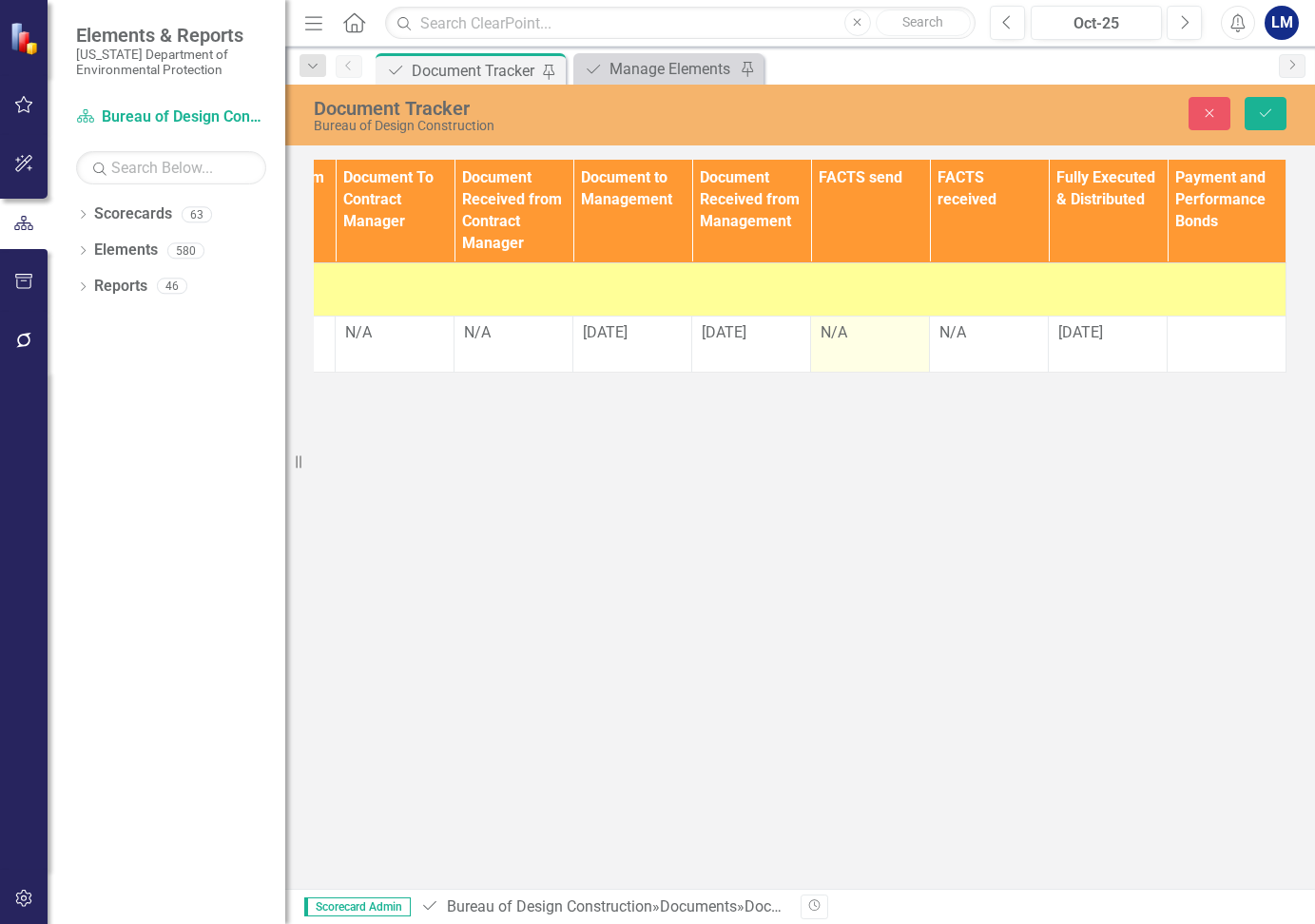
click at [835, 325] on div "N/A" at bounding box center [869, 333] width 98 height 22
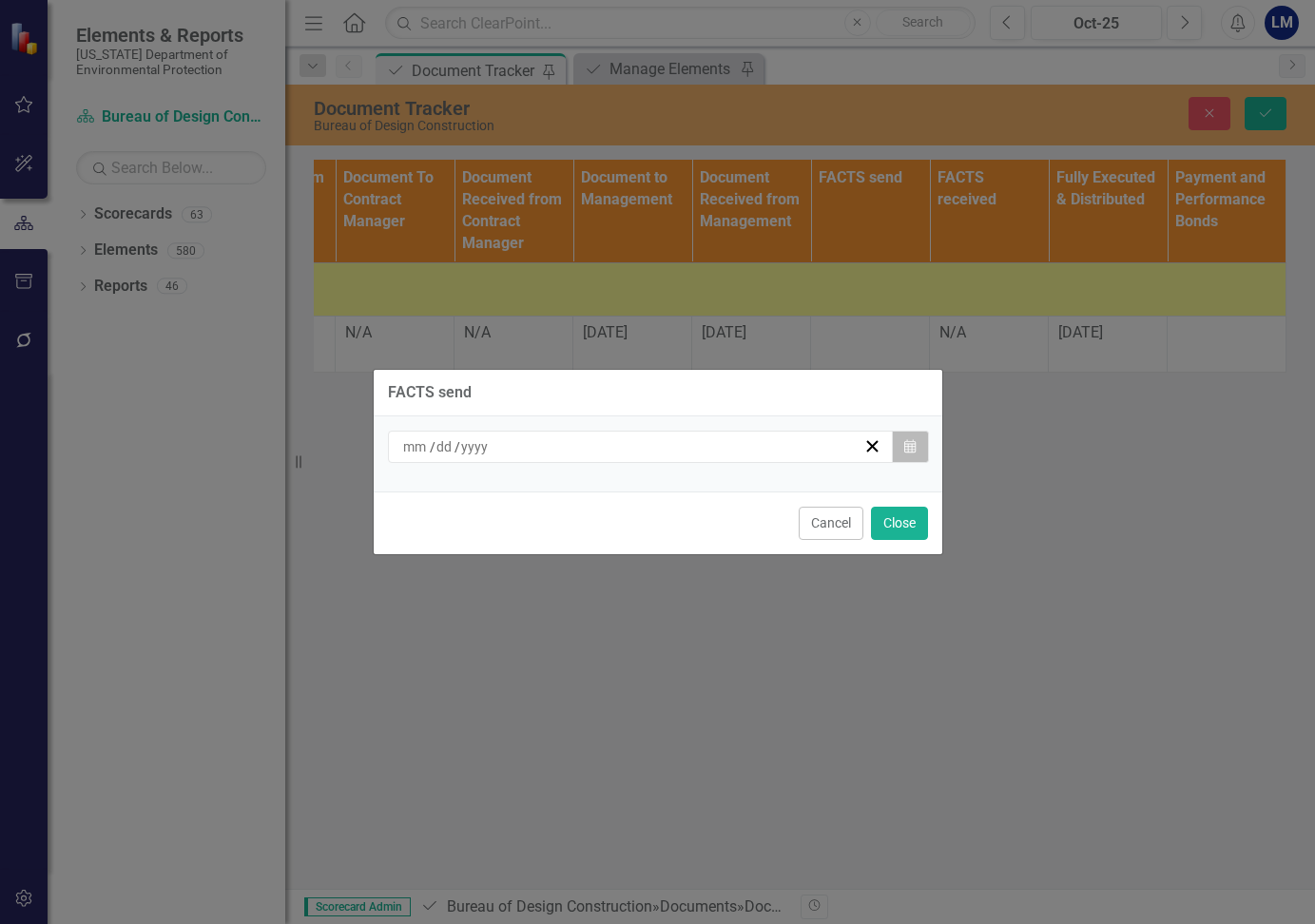
click at [909, 443] on icon "Calendar" at bounding box center [909, 447] width 11 height 13
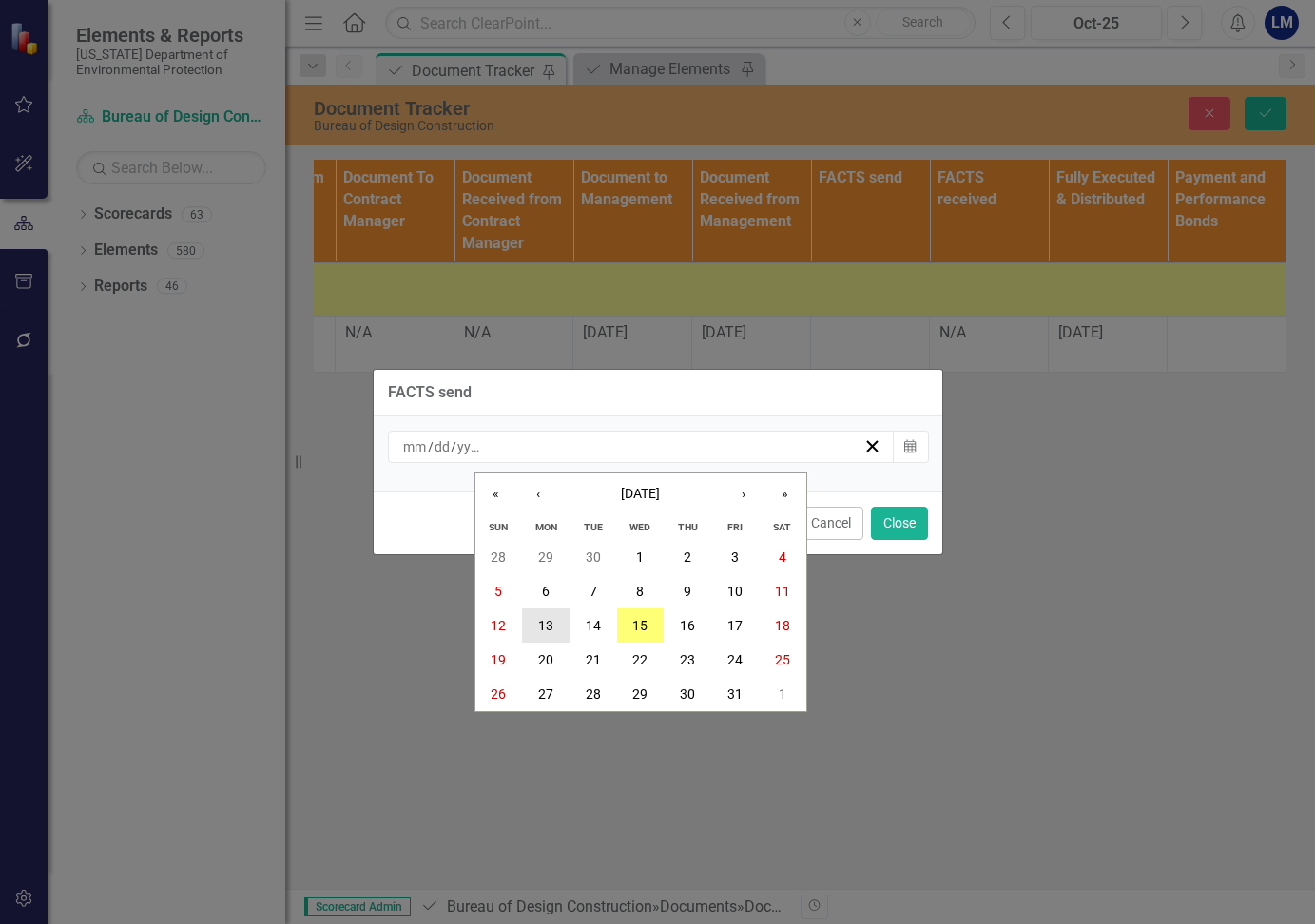
click at [543, 613] on button "13" at bounding box center [546, 626] width 48 height 34
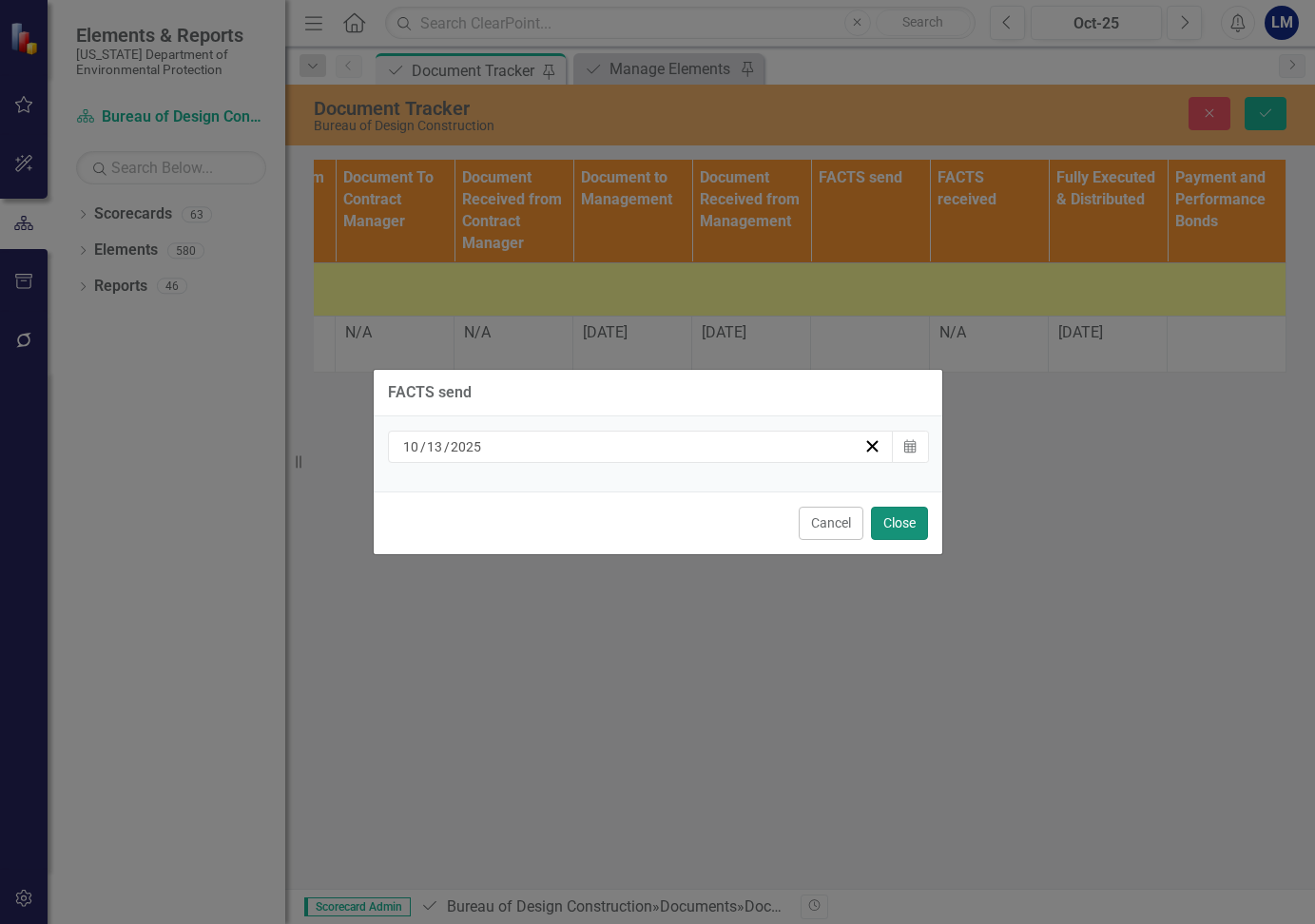
click at [889, 518] on button "Close" at bounding box center [899, 522] width 57 height 33
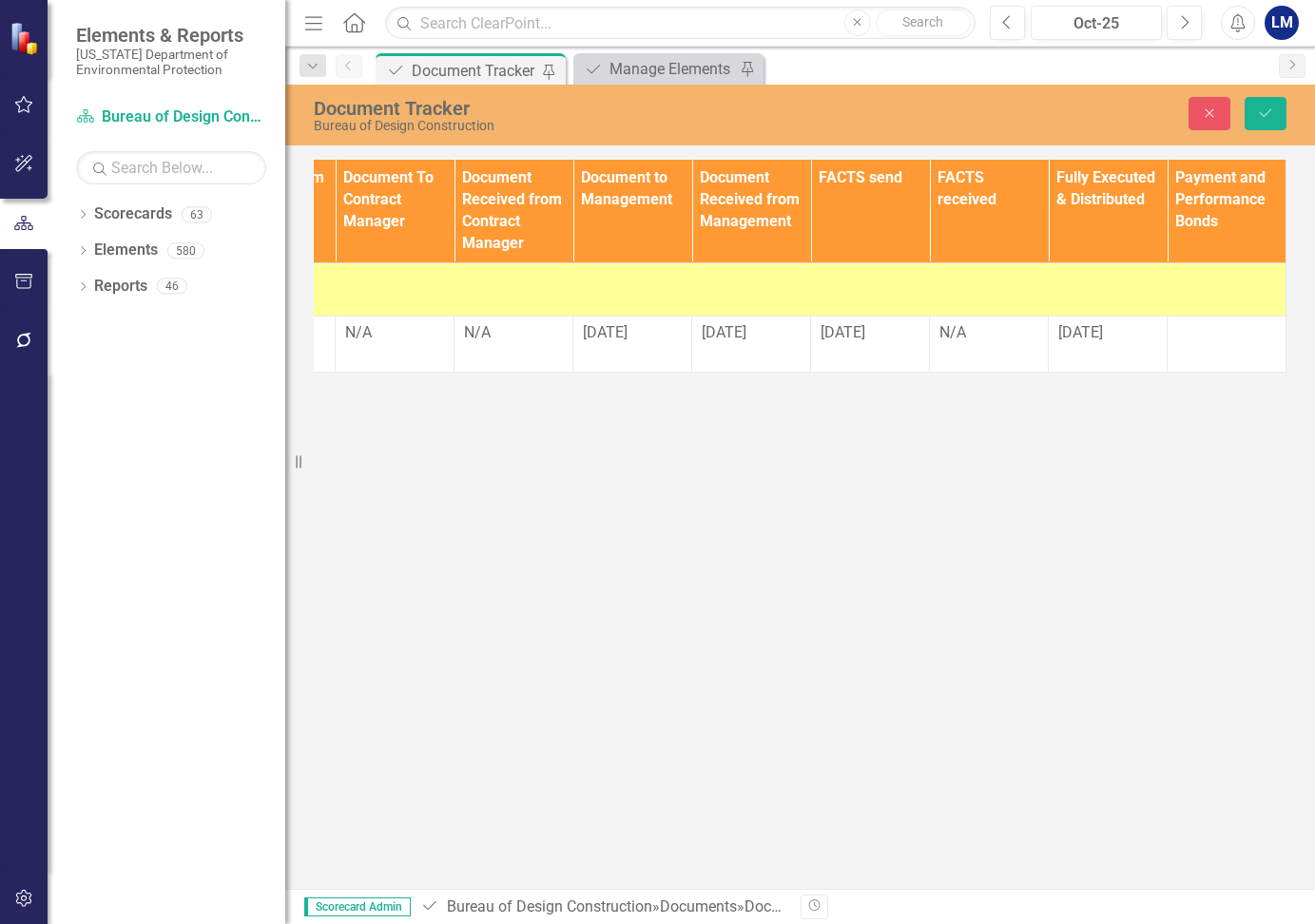
click at [1063, 564] on div "Document Tracker Bureau of Design Construction Close Save Document Type TA/A # …" at bounding box center [800, 486] width 1030 height 805
click at [1272, 485] on div "Document Tracker Bureau of Design Construction Close Save Document Type TA/A # …" at bounding box center [800, 486] width 1030 height 805
click at [976, 329] on div "N/A" at bounding box center [988, 333] width 98 height 22
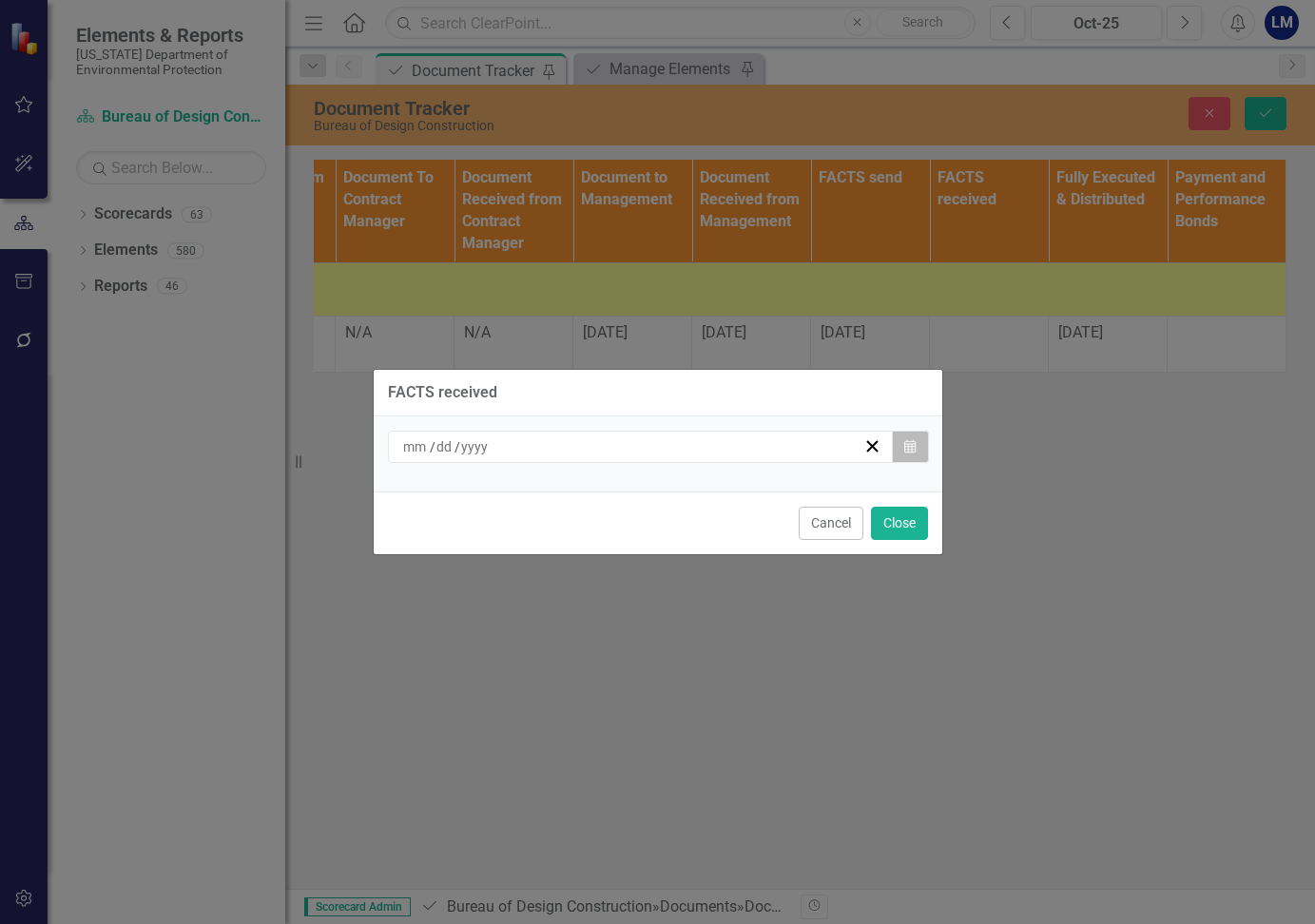
click at [909, 448] on icon "Calendar" at bounding box center [909, 447] width 11 height 13
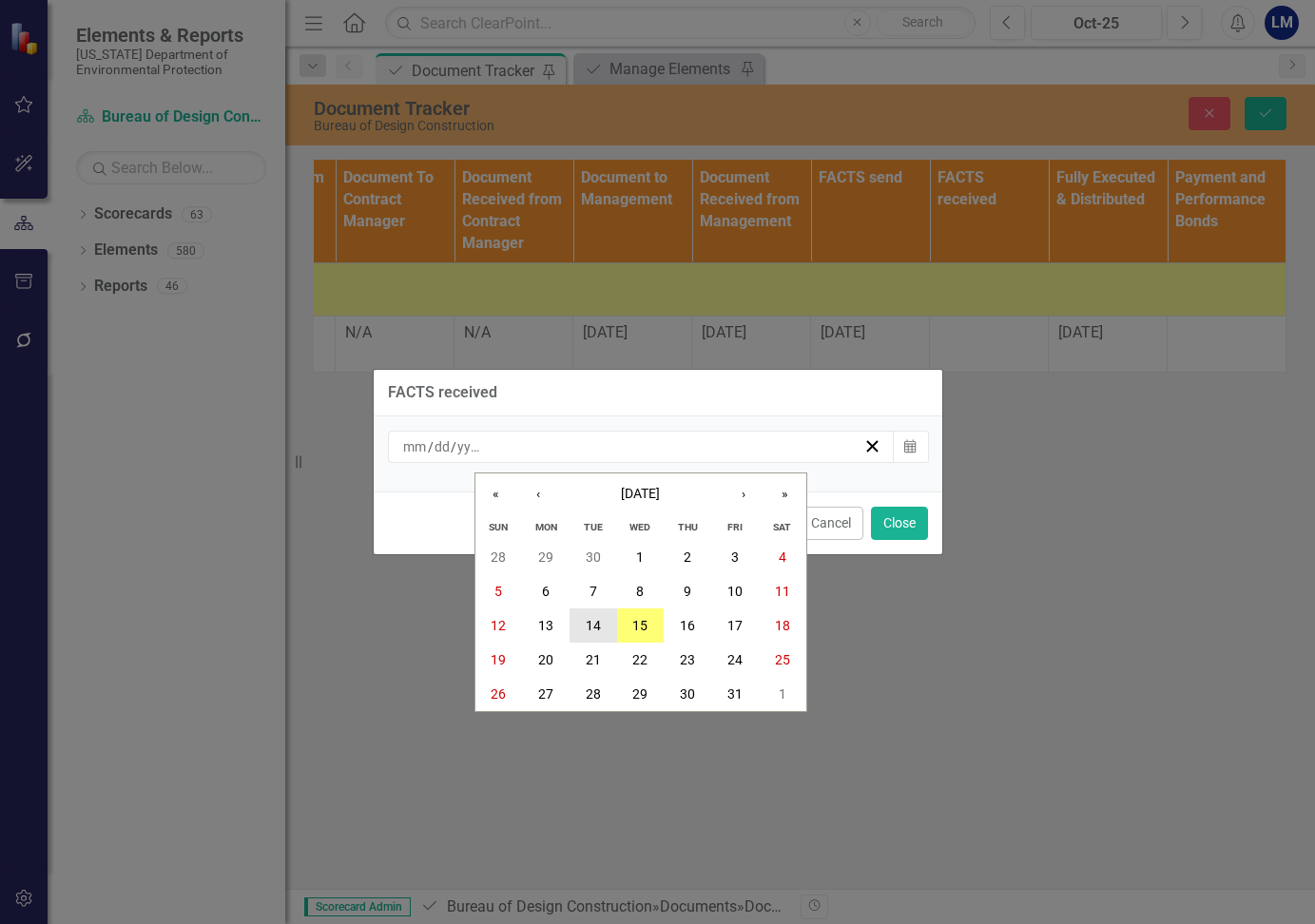
click at [592, 630] on abbr "14" at bounding box center [593, 625] width 15 height 15
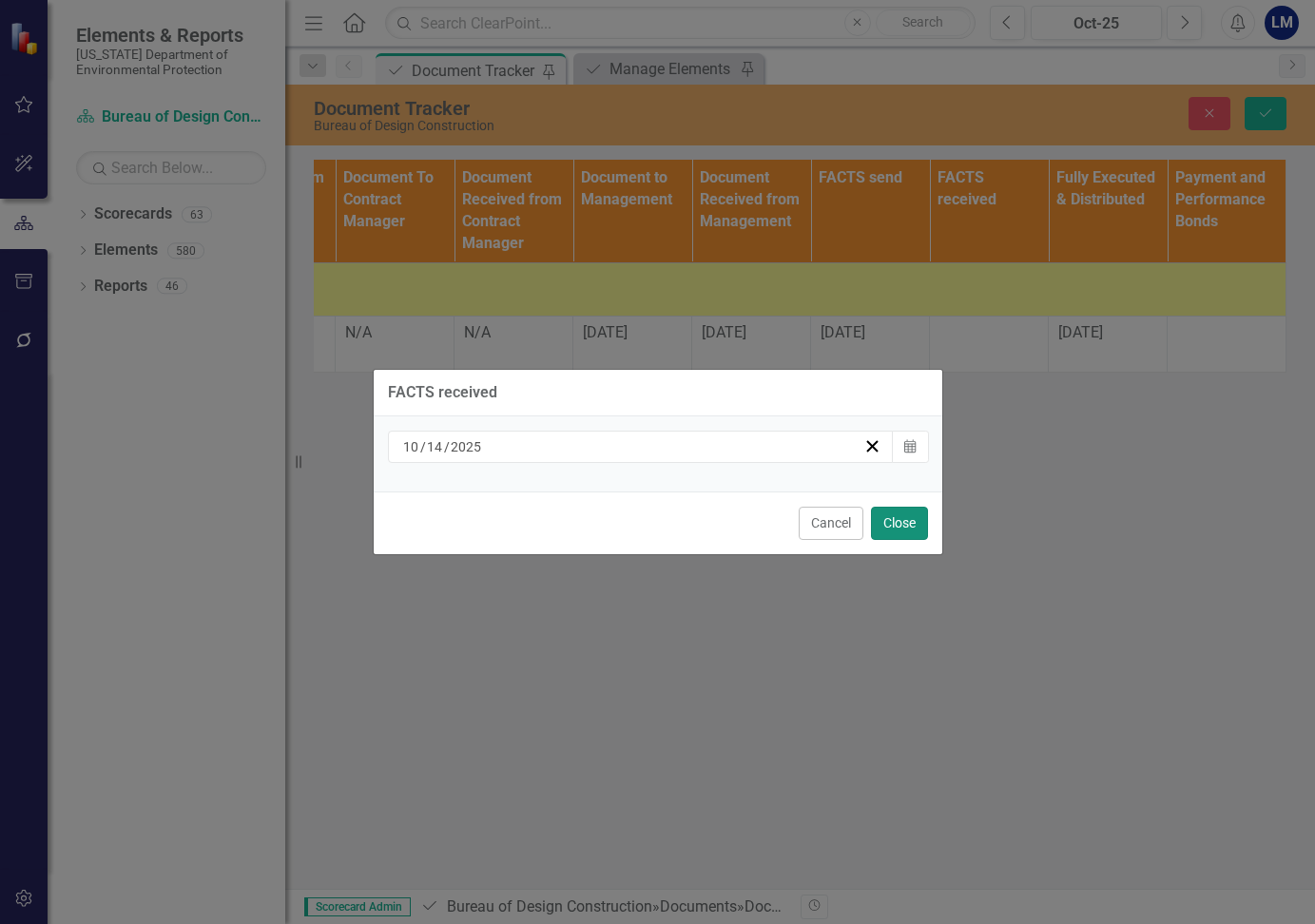
click at [908, 524] on button "Close" at bounding box center [899, 522] width 57 height 33
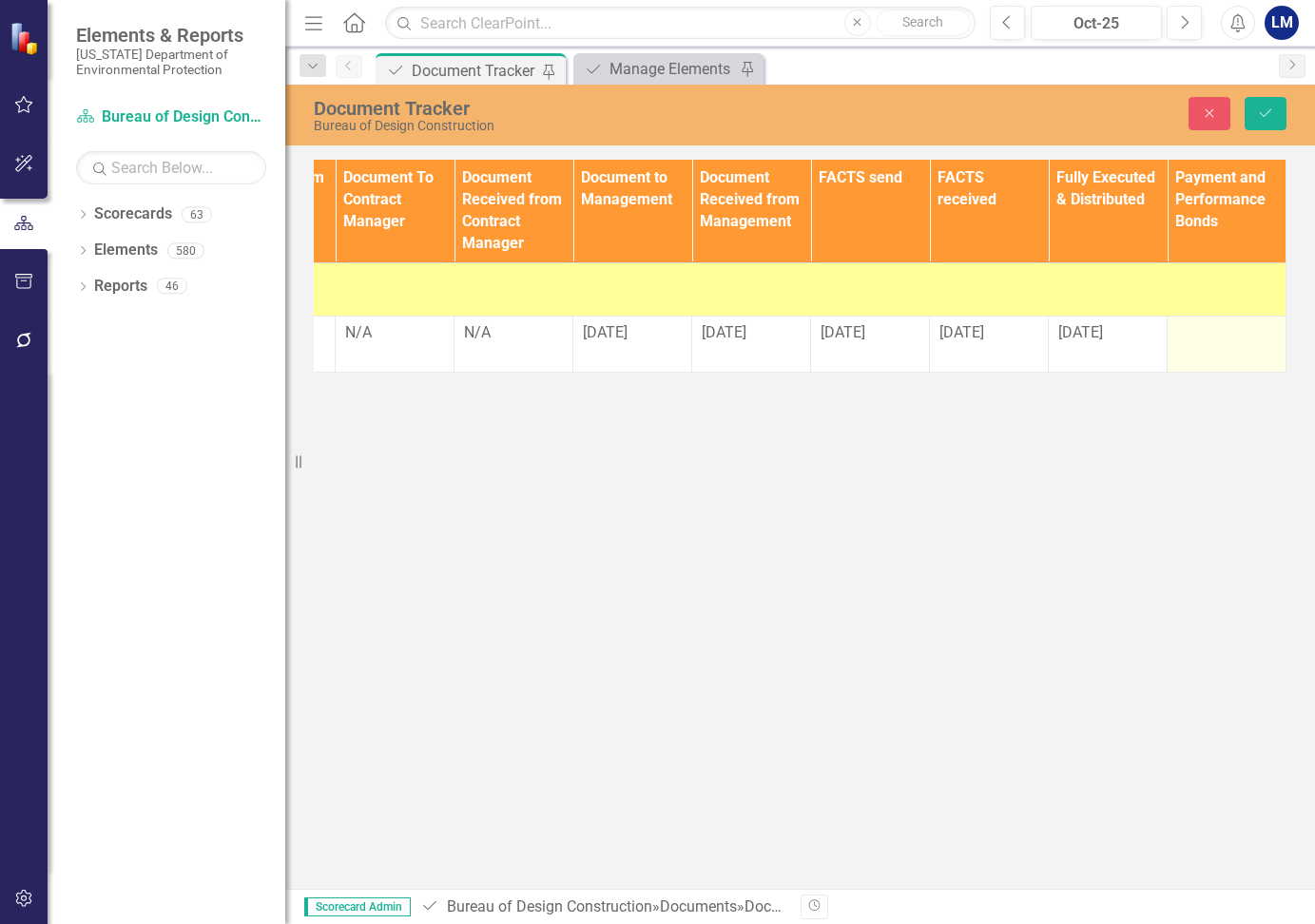
click at [1212, 336] on div at bounding box center [1225, 333] width 98 height 23
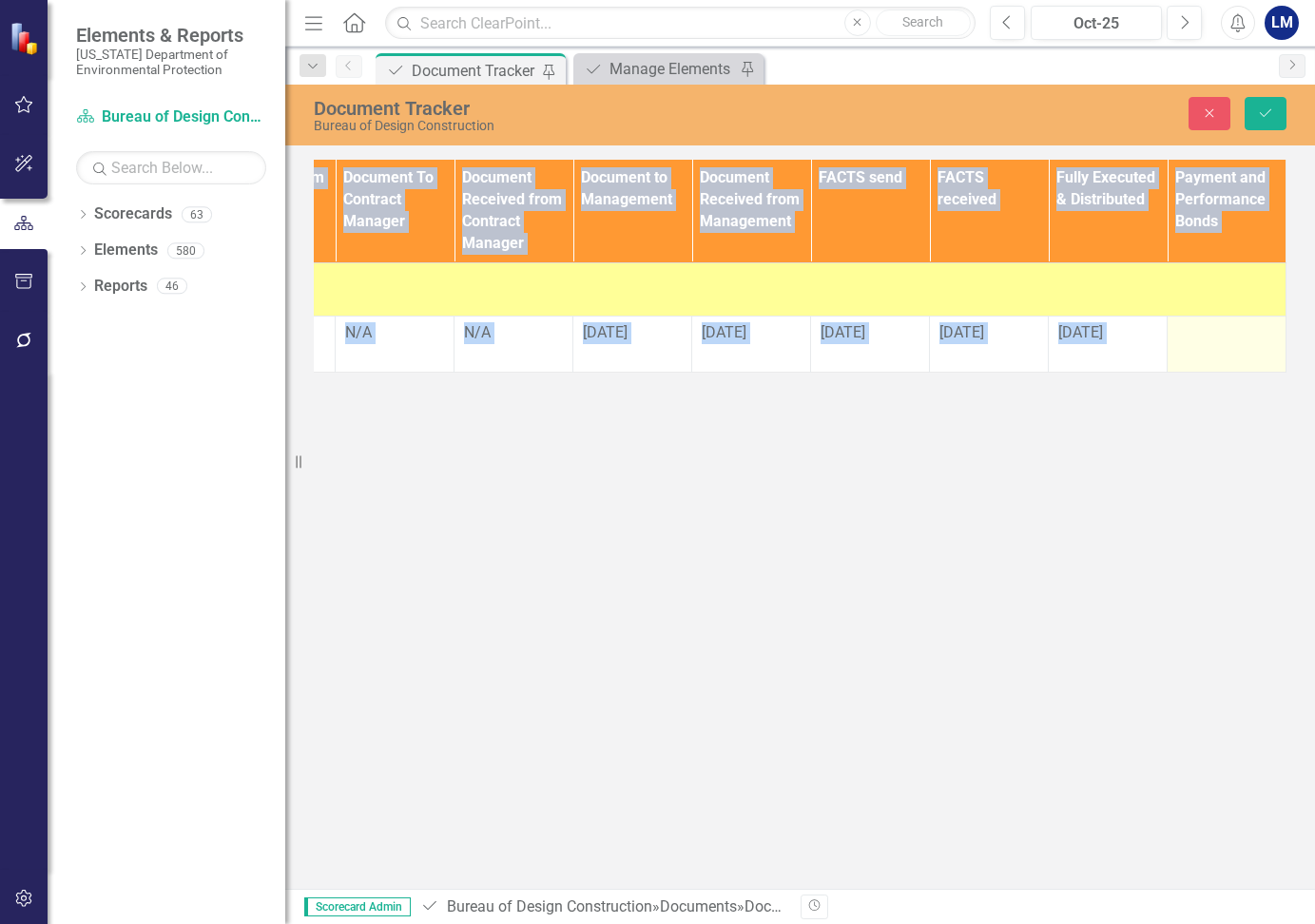
click at [1212, 335] on div at bounding box center [1225, 333] width 98 height 23
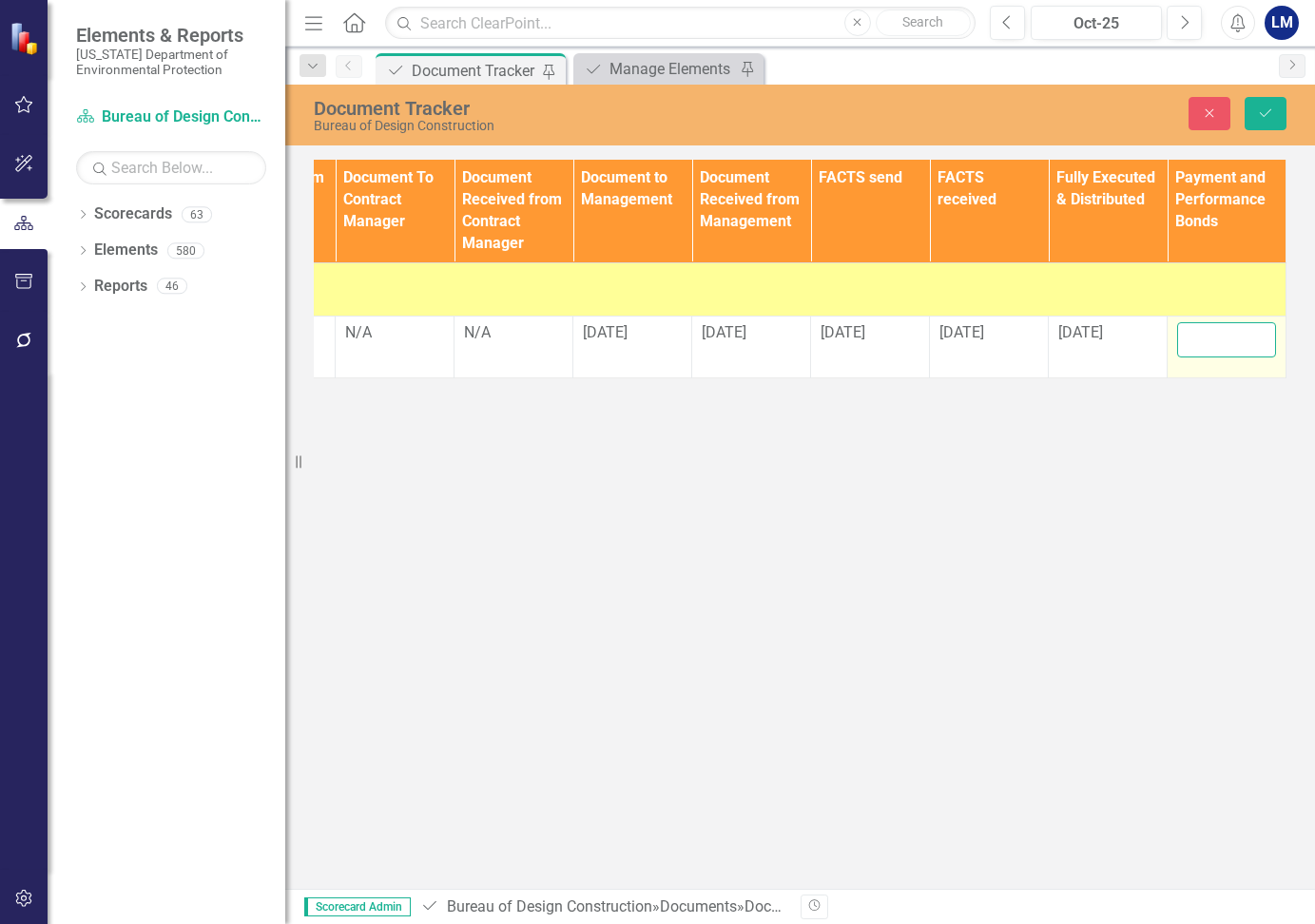
click at [1212, 335] on input "text" at bounding box center [1225, 339] width 98 height 35
type input "needed"
click at [1010, 537] on div "Document Tracker Bureau of Design Construction Close Save Document Type TA/A # …" at bounding box center [800, 486] width 1030 height 805
click at [1263, 117] on icon "Save" at bounding box center [1265, 112] width 17 height 13
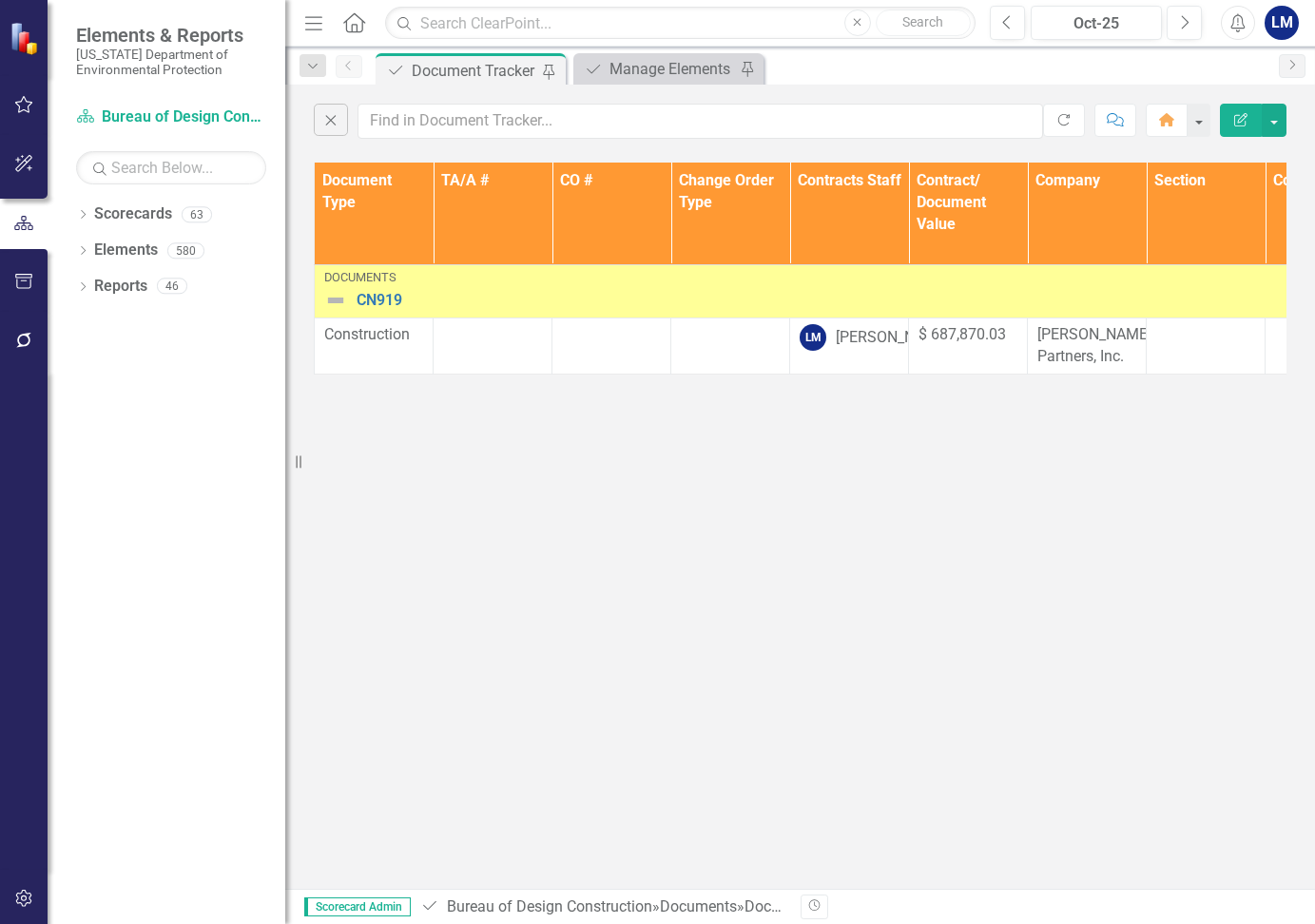
click at [1127, 454] on div "Close Refresh Comment Home Edit Report Document Type TA/A # CO # Change Order T…" at bounding box center [800, 486] width 1030 height 805
click at [510, 116] on input "text" at bounding box center [699, 120] width 685 height 35
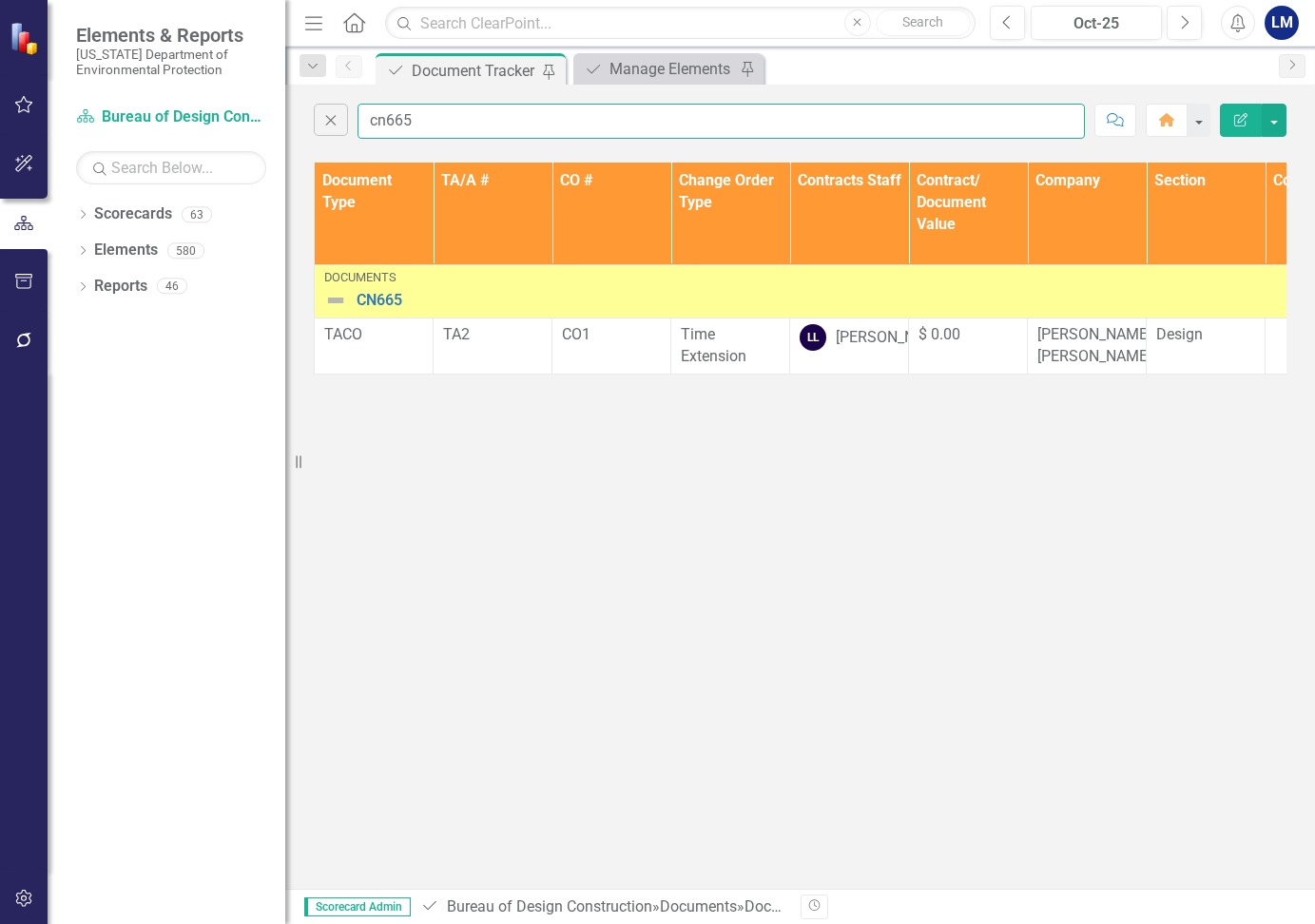
type input "cn665"
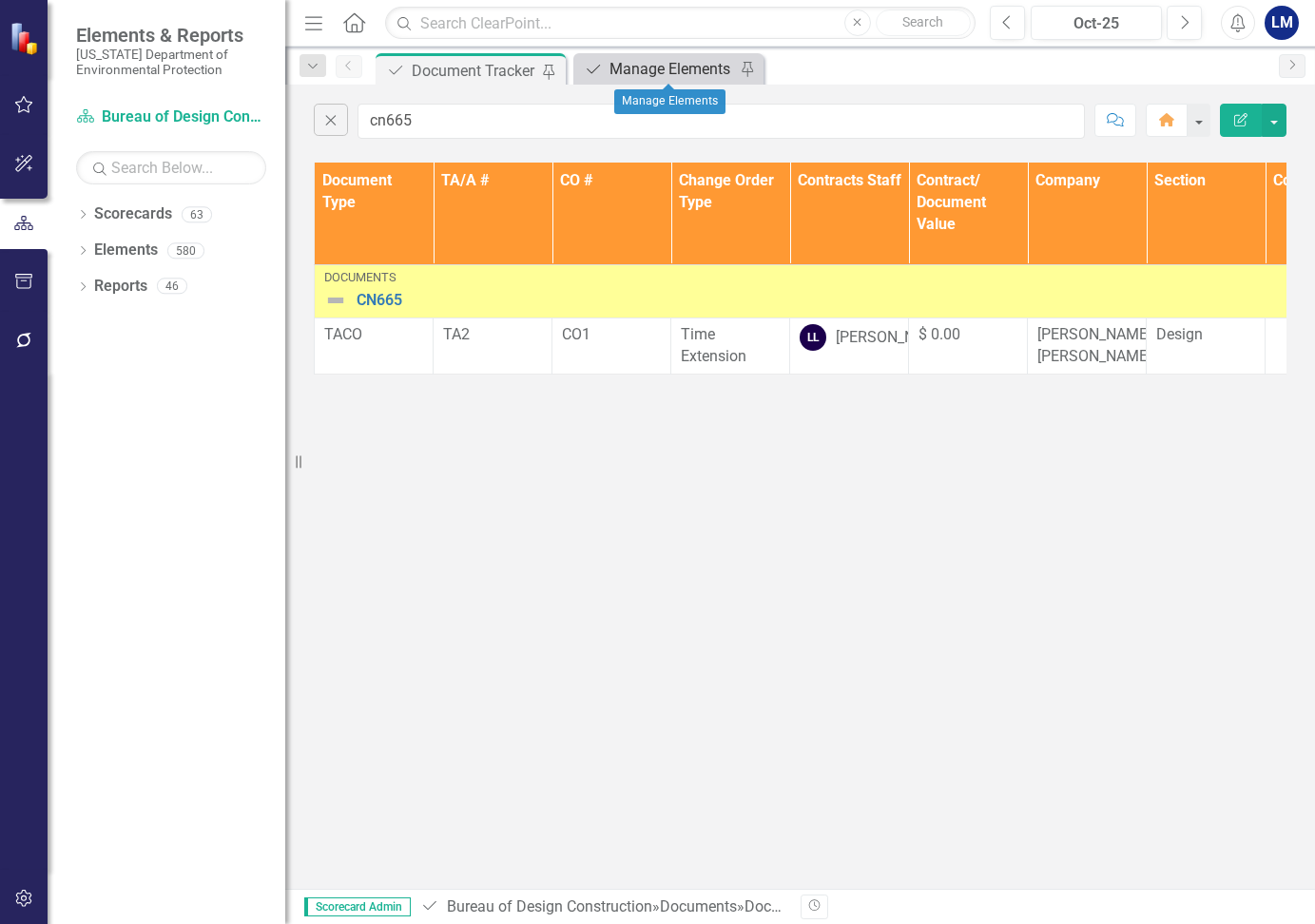
click at [663, 63] on div "Manage Elements" at bounding box center [672, 69] width 125 height 24
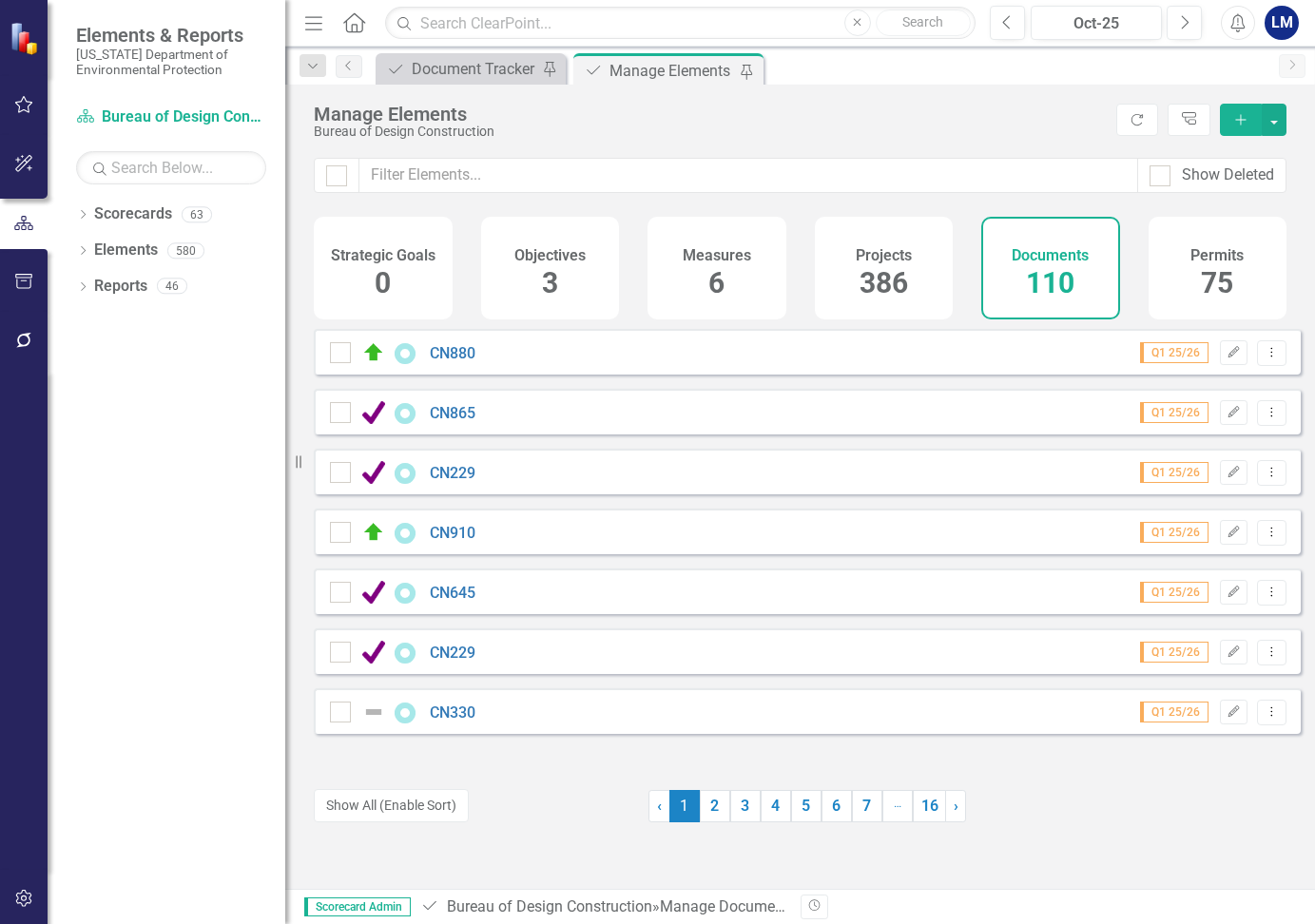
click at [1075, 273] on div "Documents 110" at bounding box center [1050, 268] width 139 height 102
click at [1234, 122] on icon "Add" at bounding box center [1240, 119] width 17 height 13
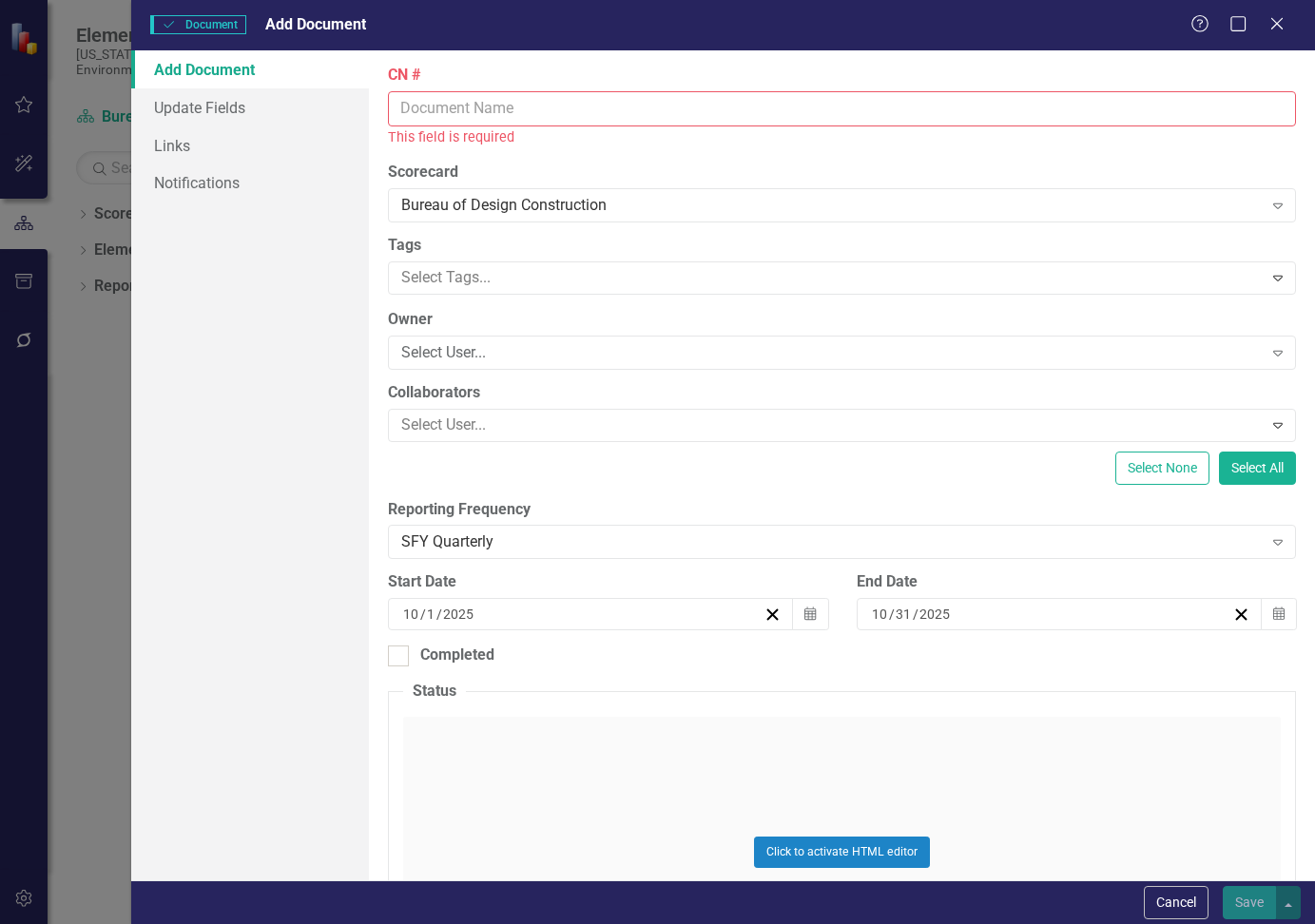
click at [443, 110] on input "CN #" at bounding box center [842, 108] width 908 height 35
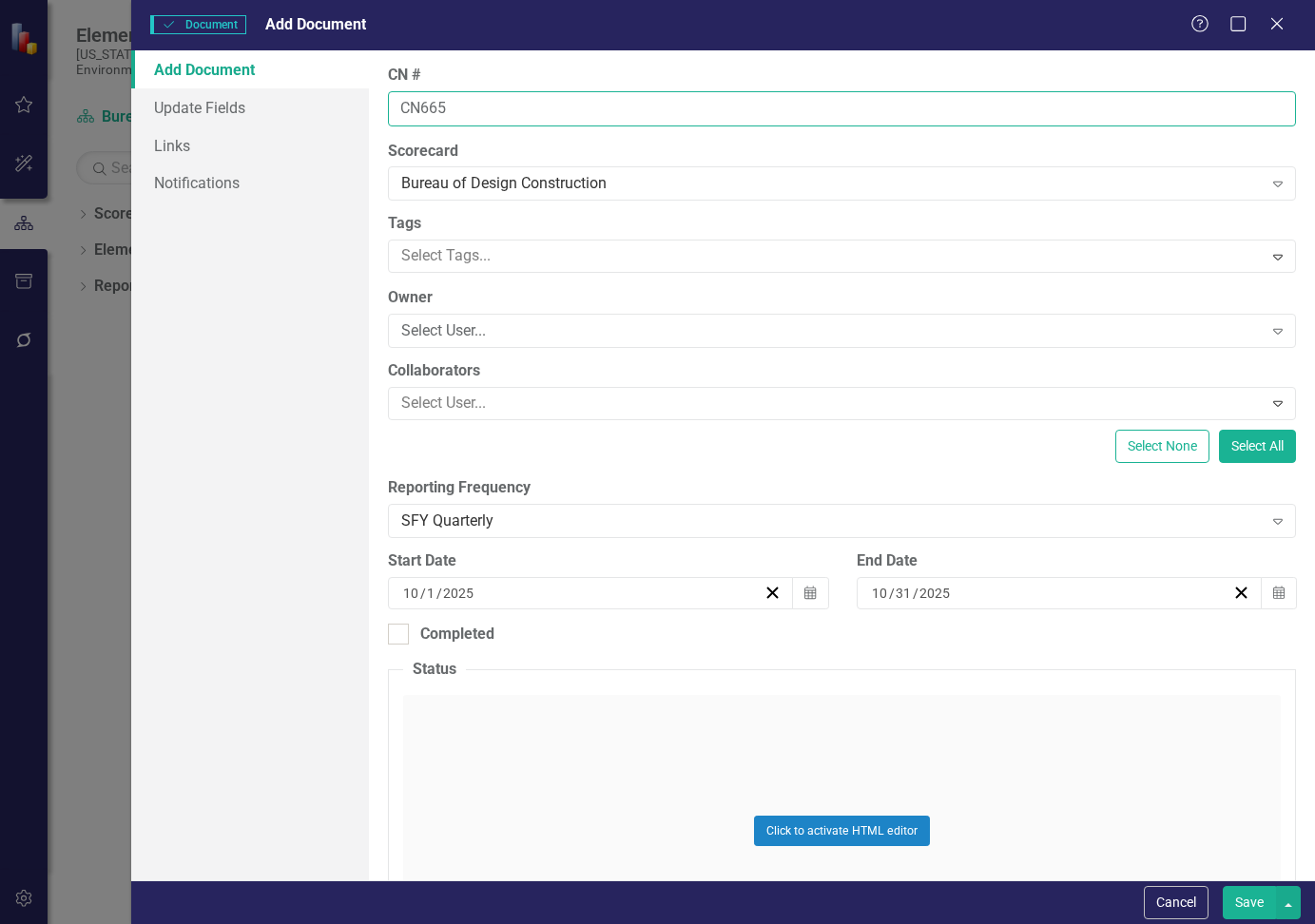
type input "CN665"
click at [499, 745] on div "Click to activate HTML editor" at bounding box center [842, 831] width 877 height 271
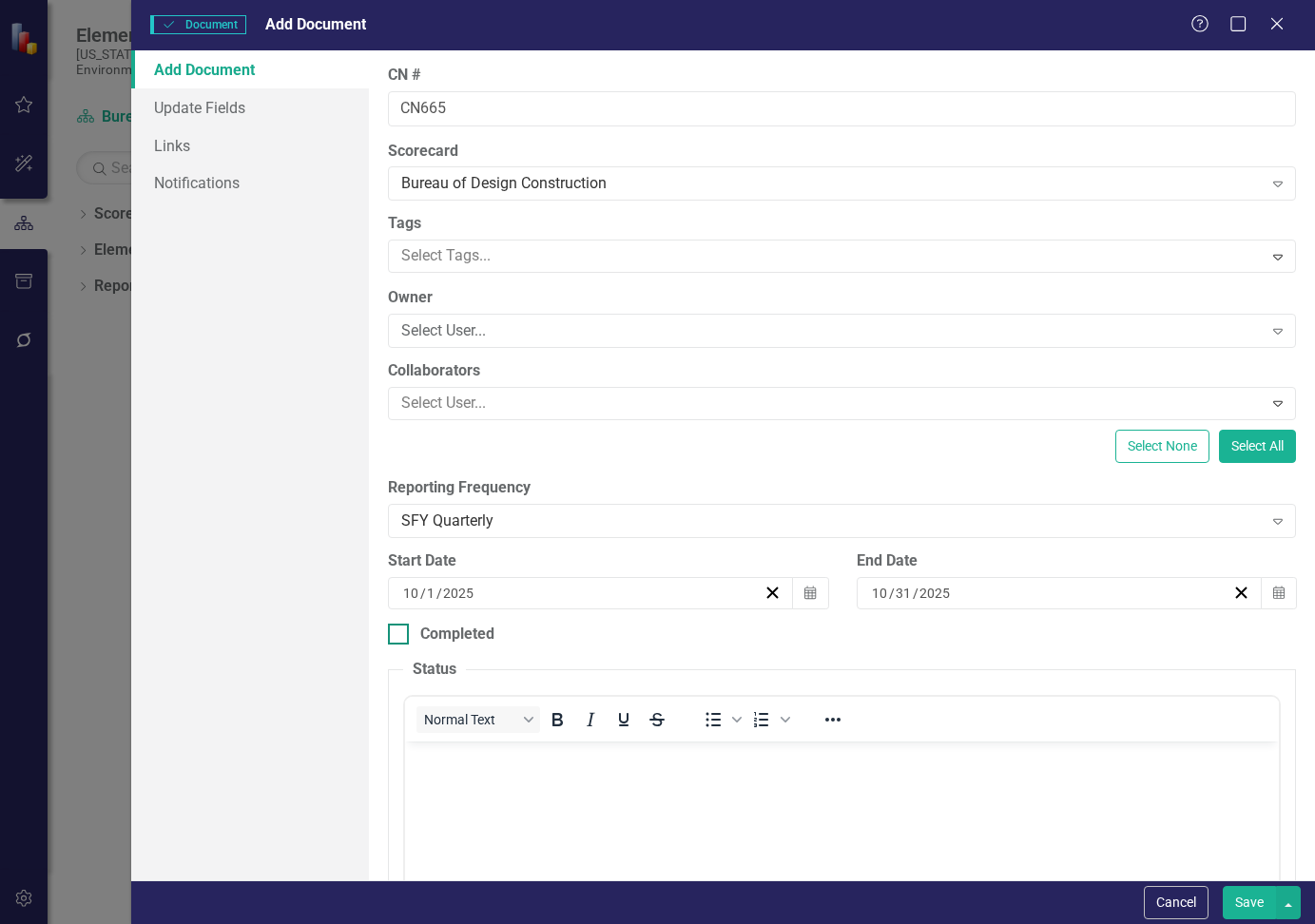
click at [396, 637] on div at bounding box center [398, 634] width 21 height 21
click at [396, 636] on input "Completed" at bounding box center [394, 630] width 12 height 12
checkbox input "true"
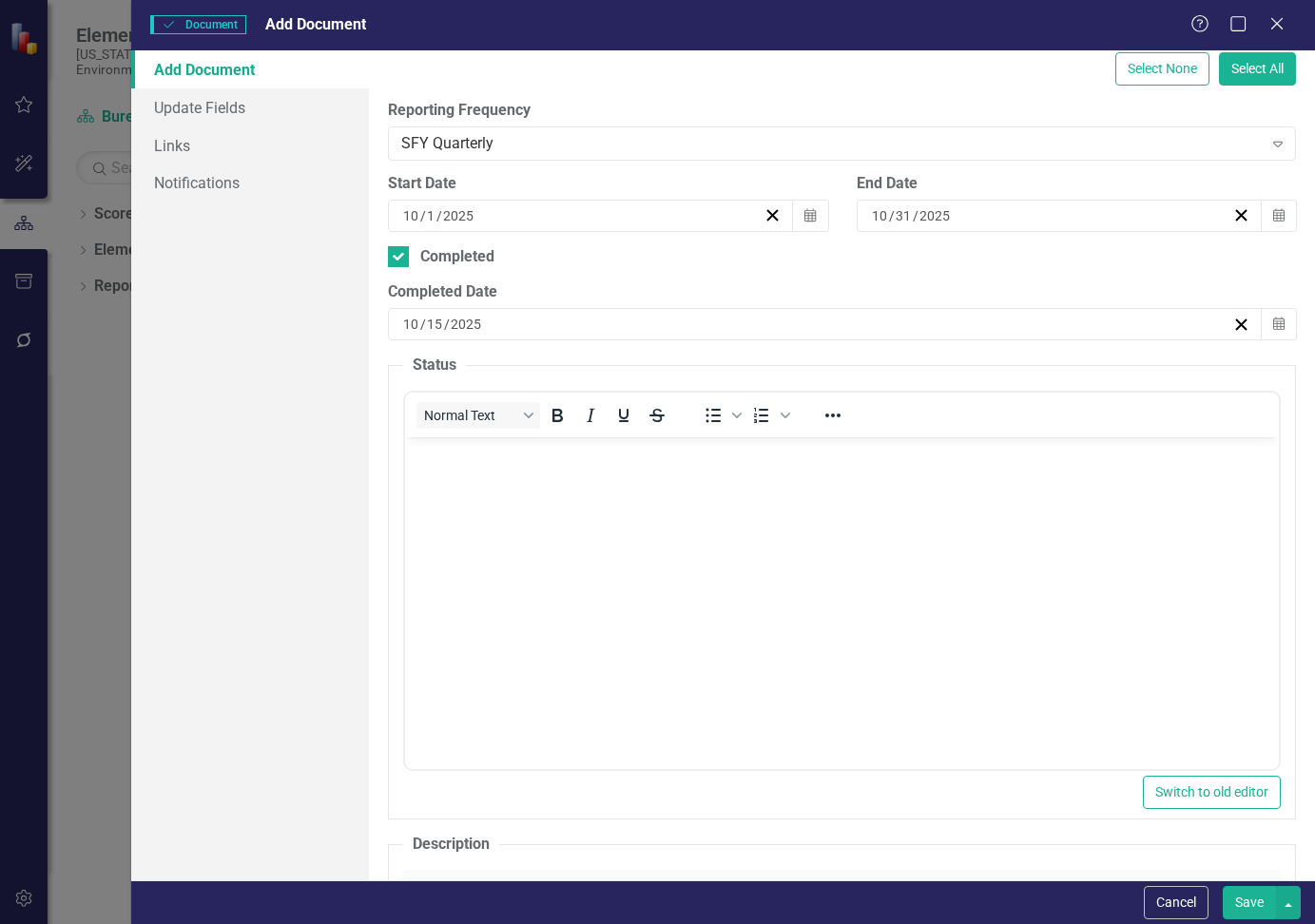
scroll to position [380, 0]
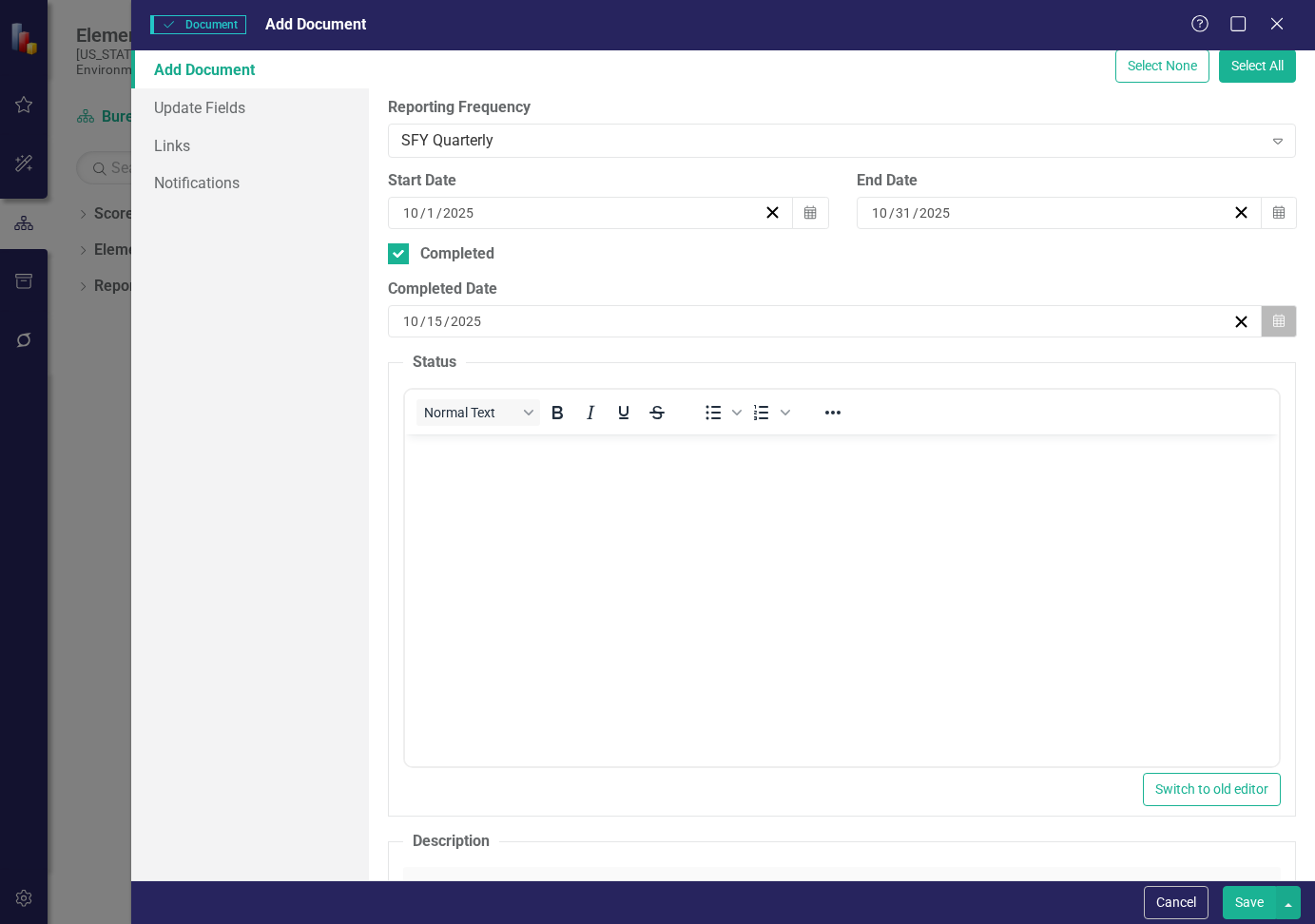
click at [1273, 320] on icon "Calendar" at bounding box center [1278, 320] width 11 height 13
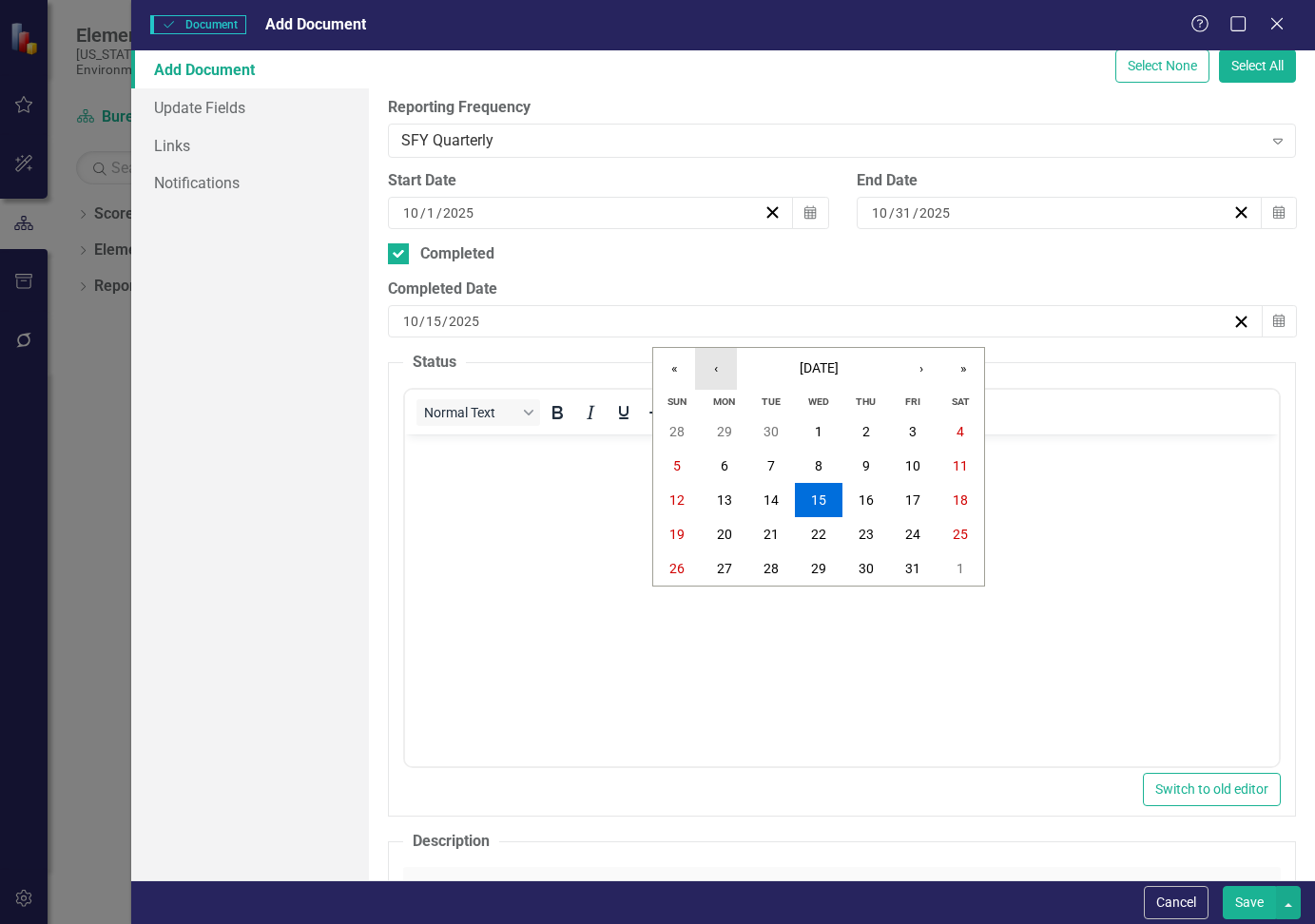
click at [713, 367] on button "‹" at bounding box center [716, 369] width 42 height 42
click at [877, 500] on button "17" at bounding box center [866, 500] width 48 height 34
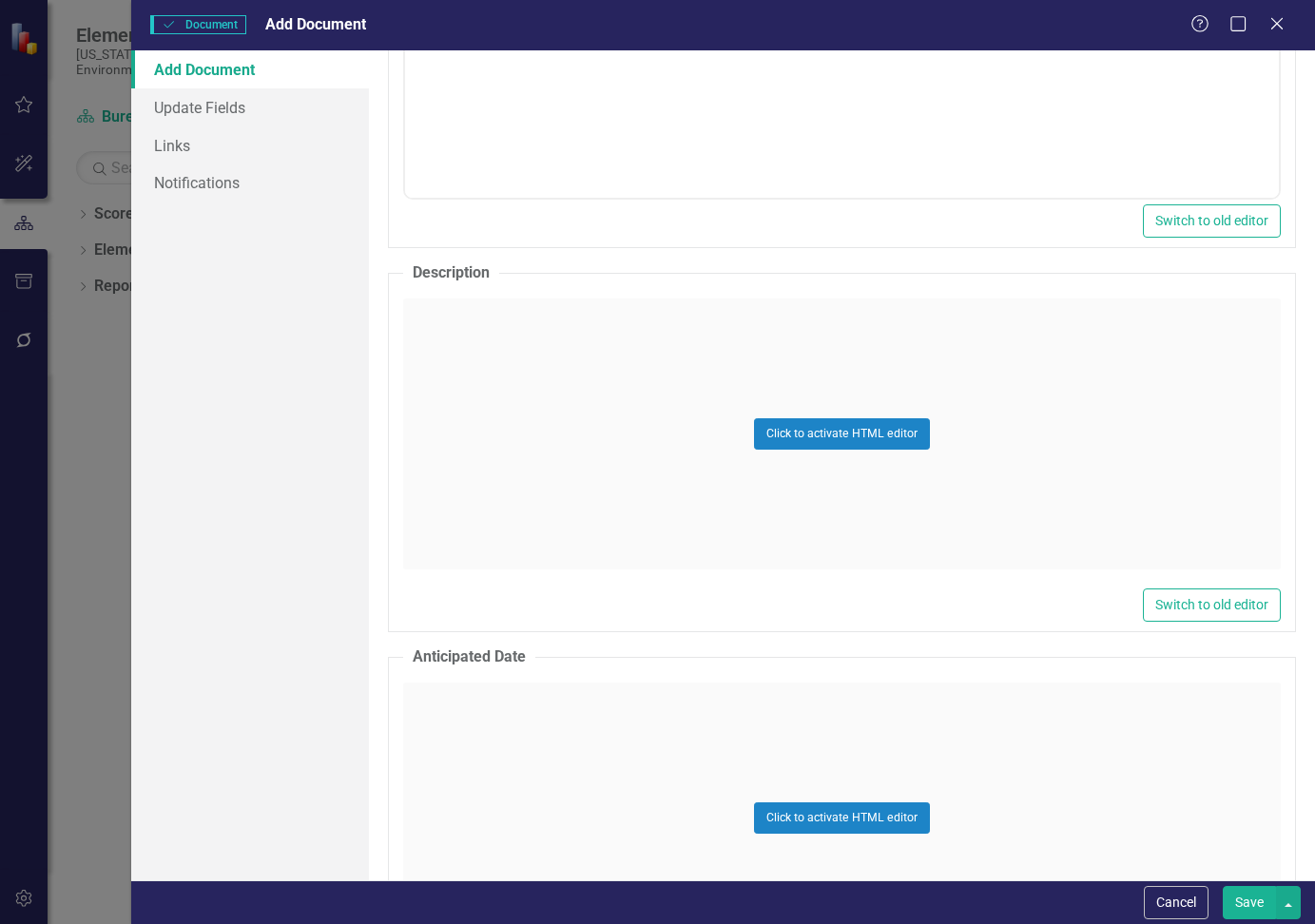
scroll to position [951, 0]
click at [454, 352] on div "Click to activate HTML editor" at bounding box center [842, 432] width 877 height 271
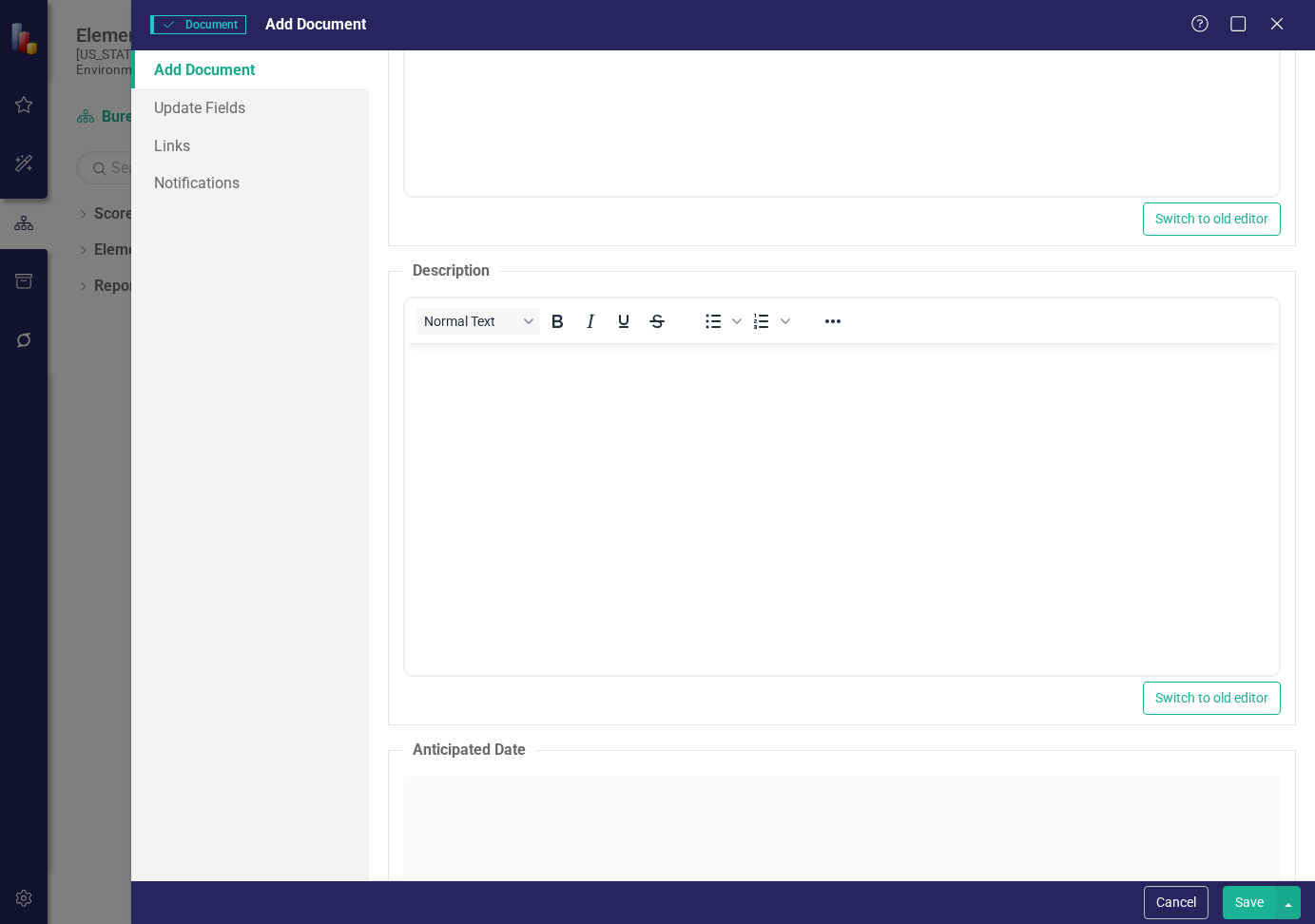
scroll to position [0, 0]
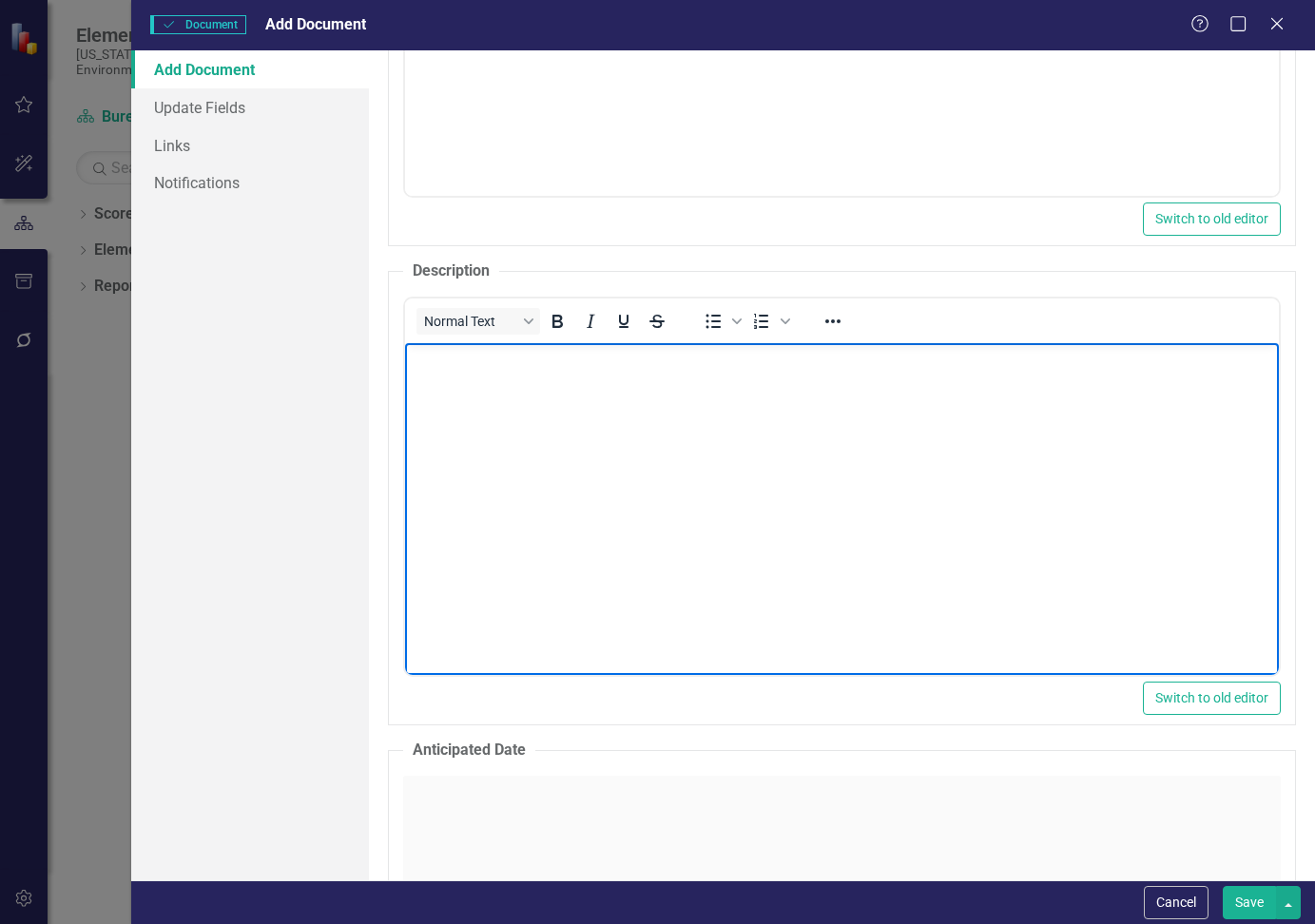
click at [462, 371] on body "Rich Text Area. Press ALT-0 for help." at bounding box center [842, 484] width 873 height 285
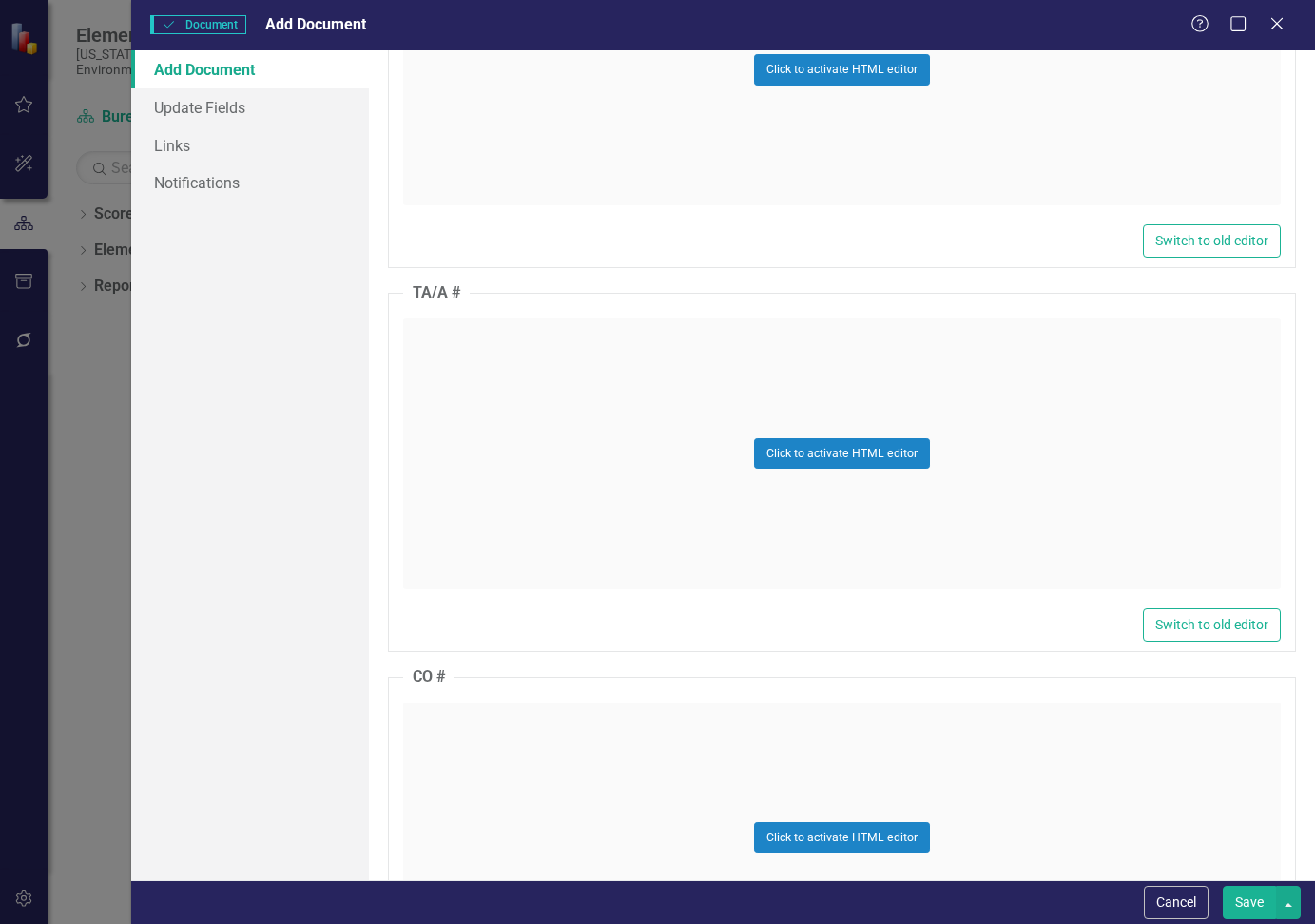
scroll to position [1806, 0]
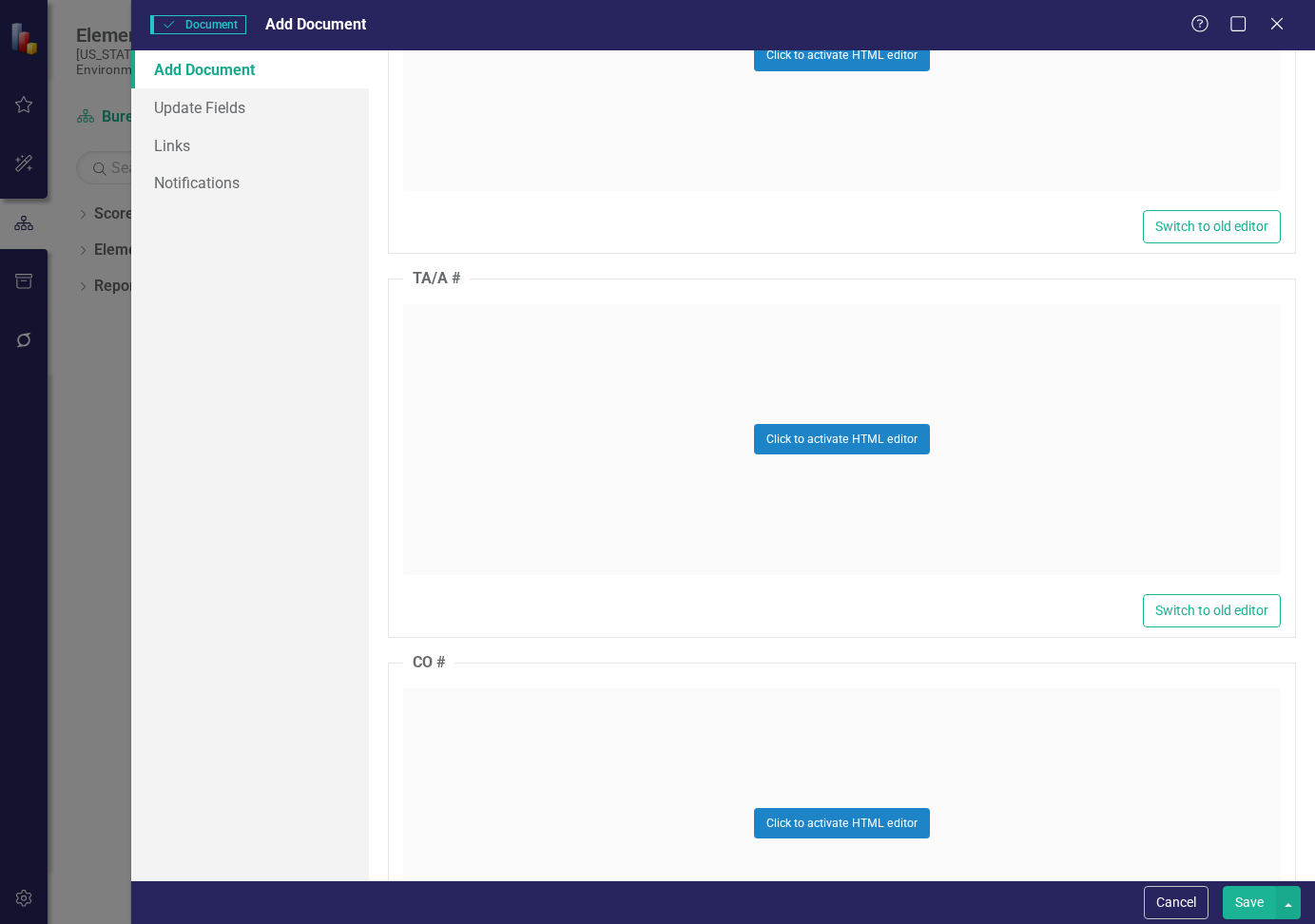
click at [456, 350] on div "Click to activate HTML editor" at bounding box center [842, 440] width 877 height 271
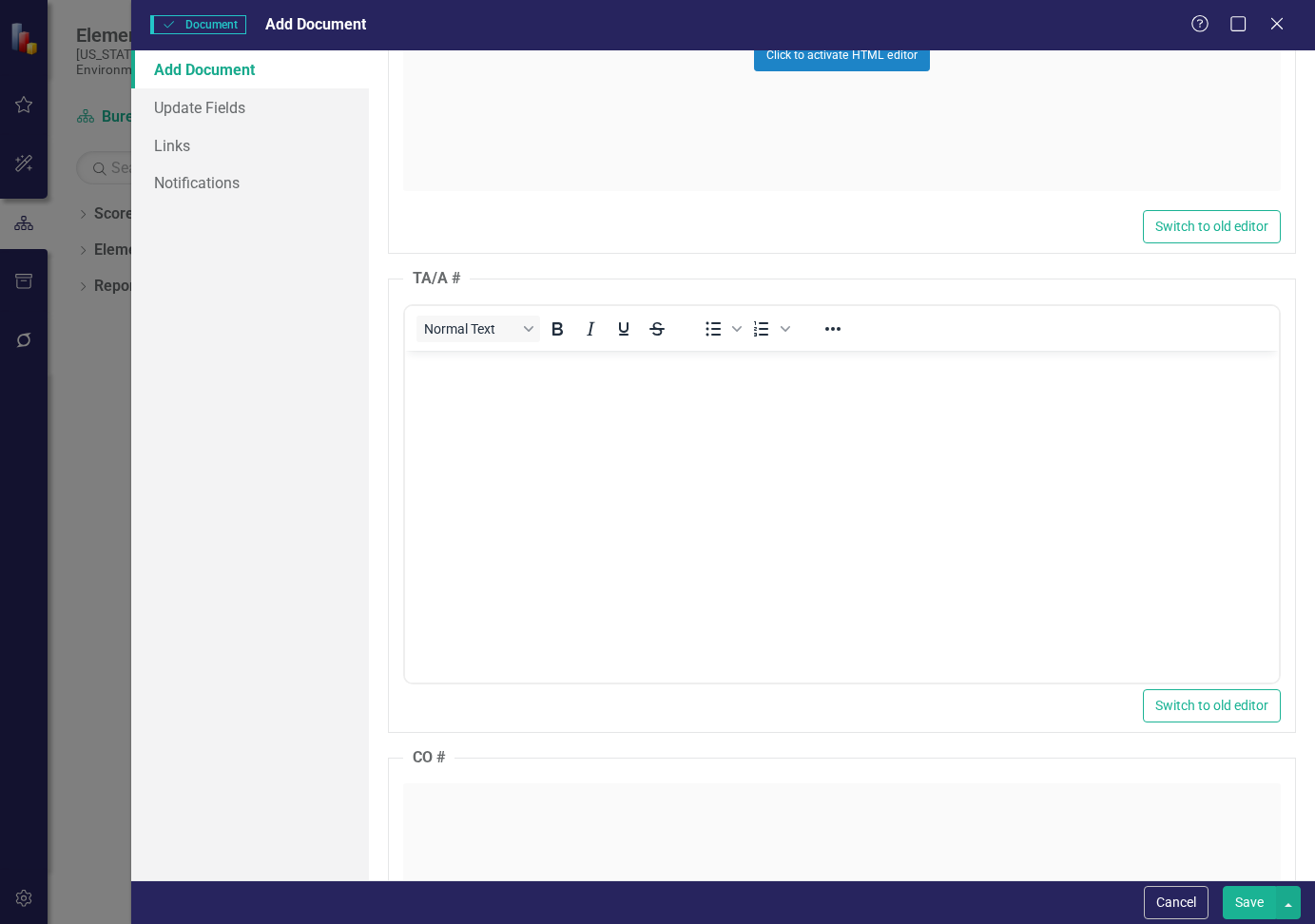
scroll to position [0, 0]
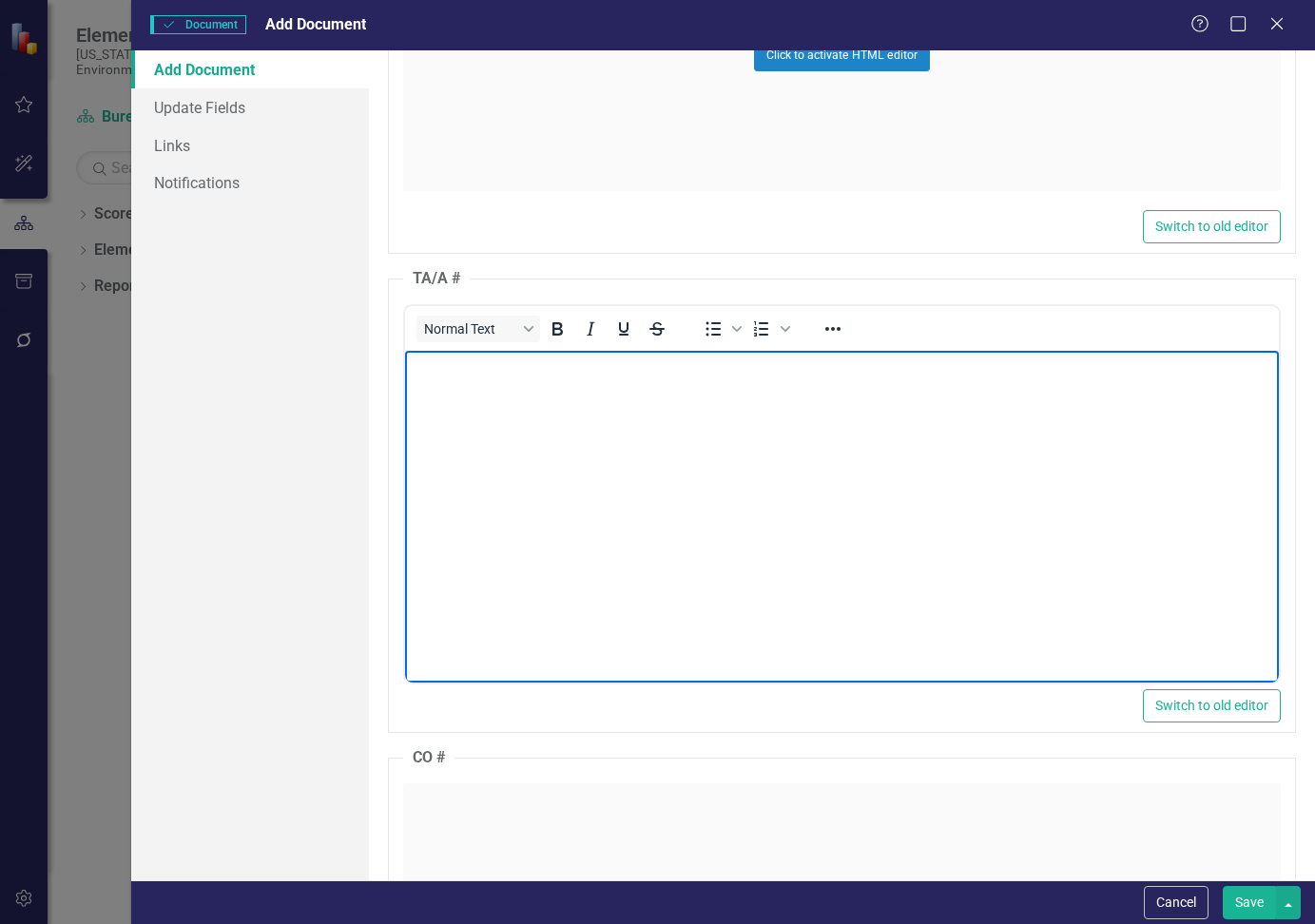
click at [467, 382] on body "Rich Text Area. Press ALT-0 for help." at bounding box center [842, 492] width 873 height 285
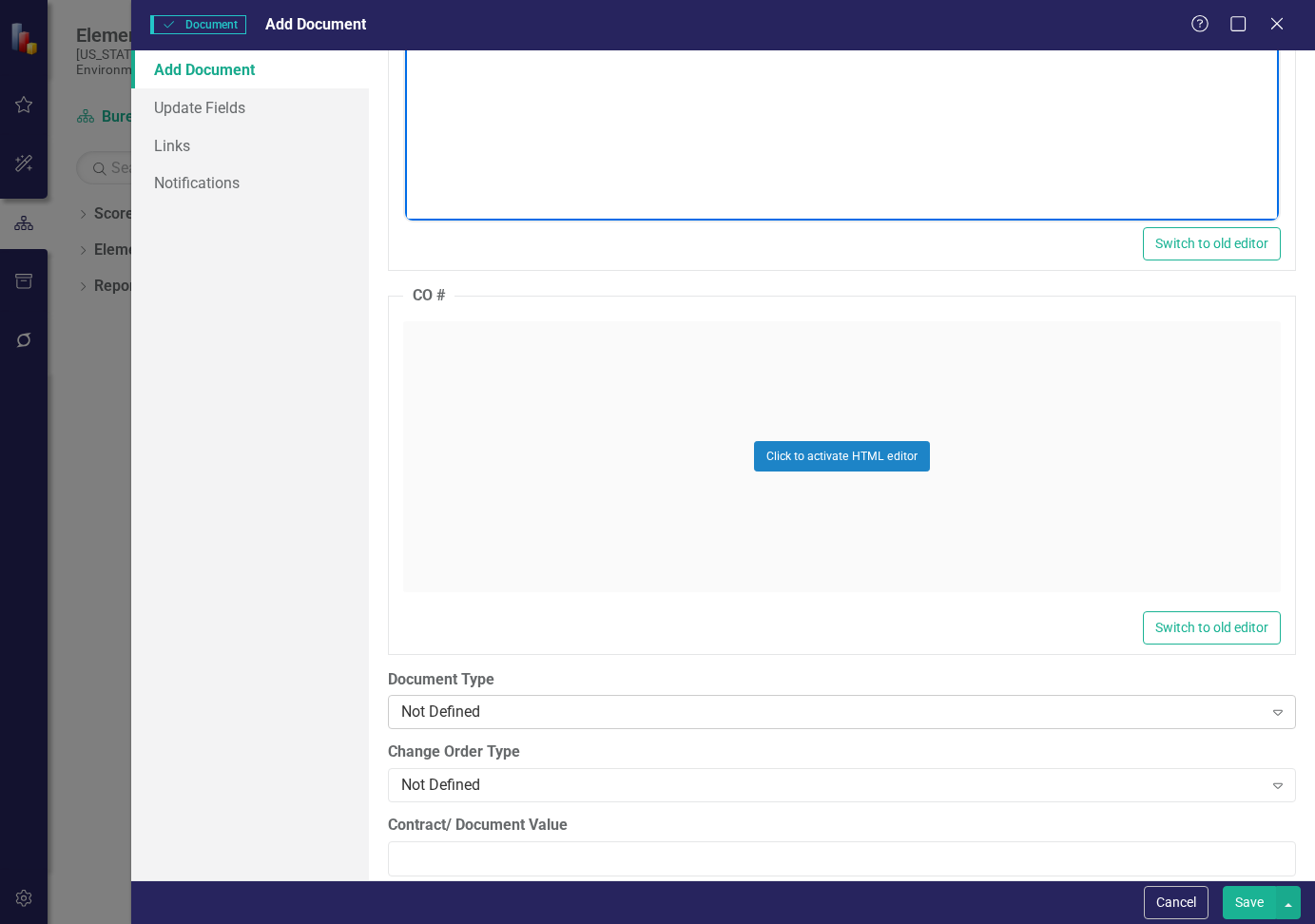
scroll to position [2662, 0]
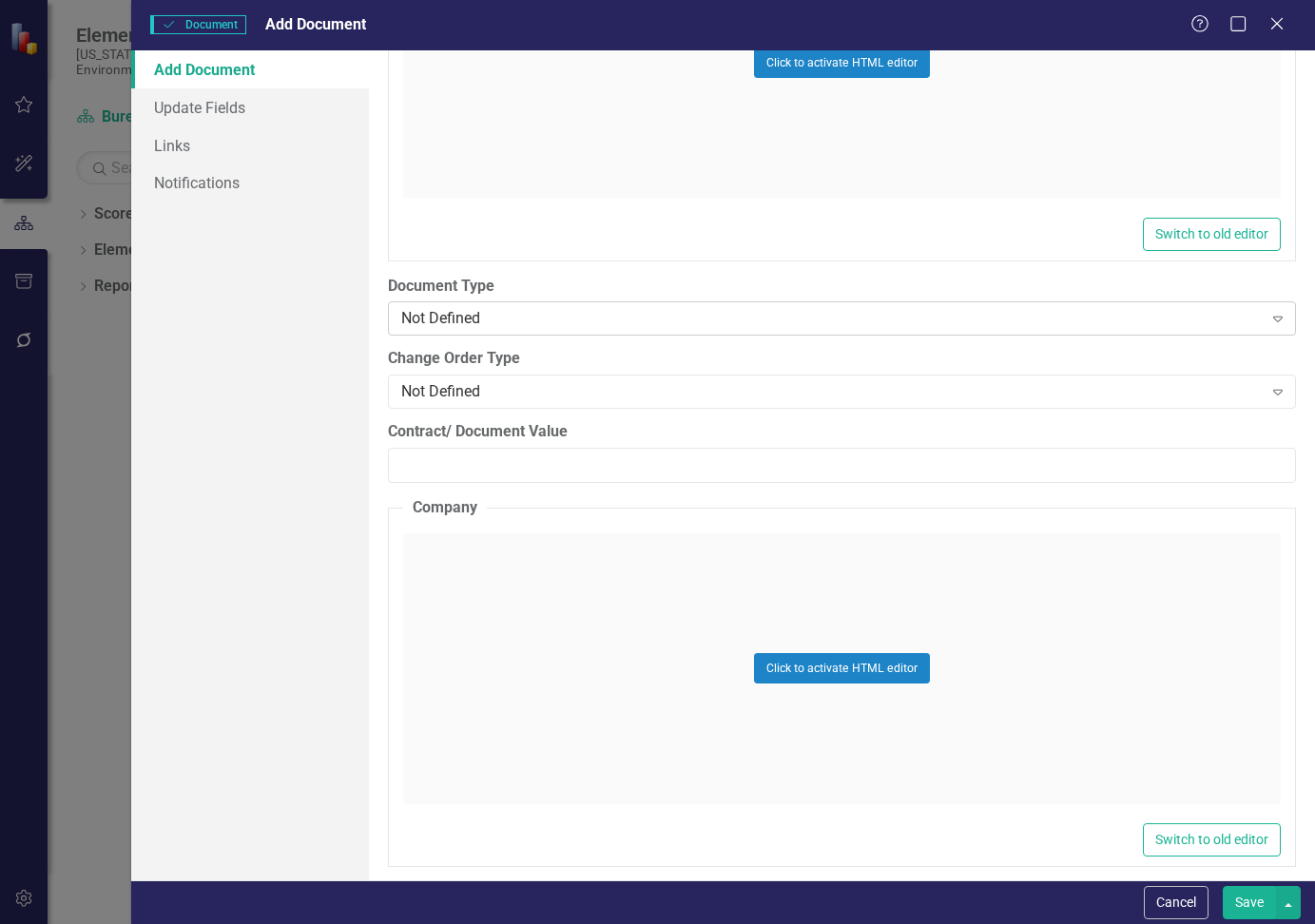
click at [497, 308] on div "Not Defined" at bounding box center [831, 319] width 860 height 22
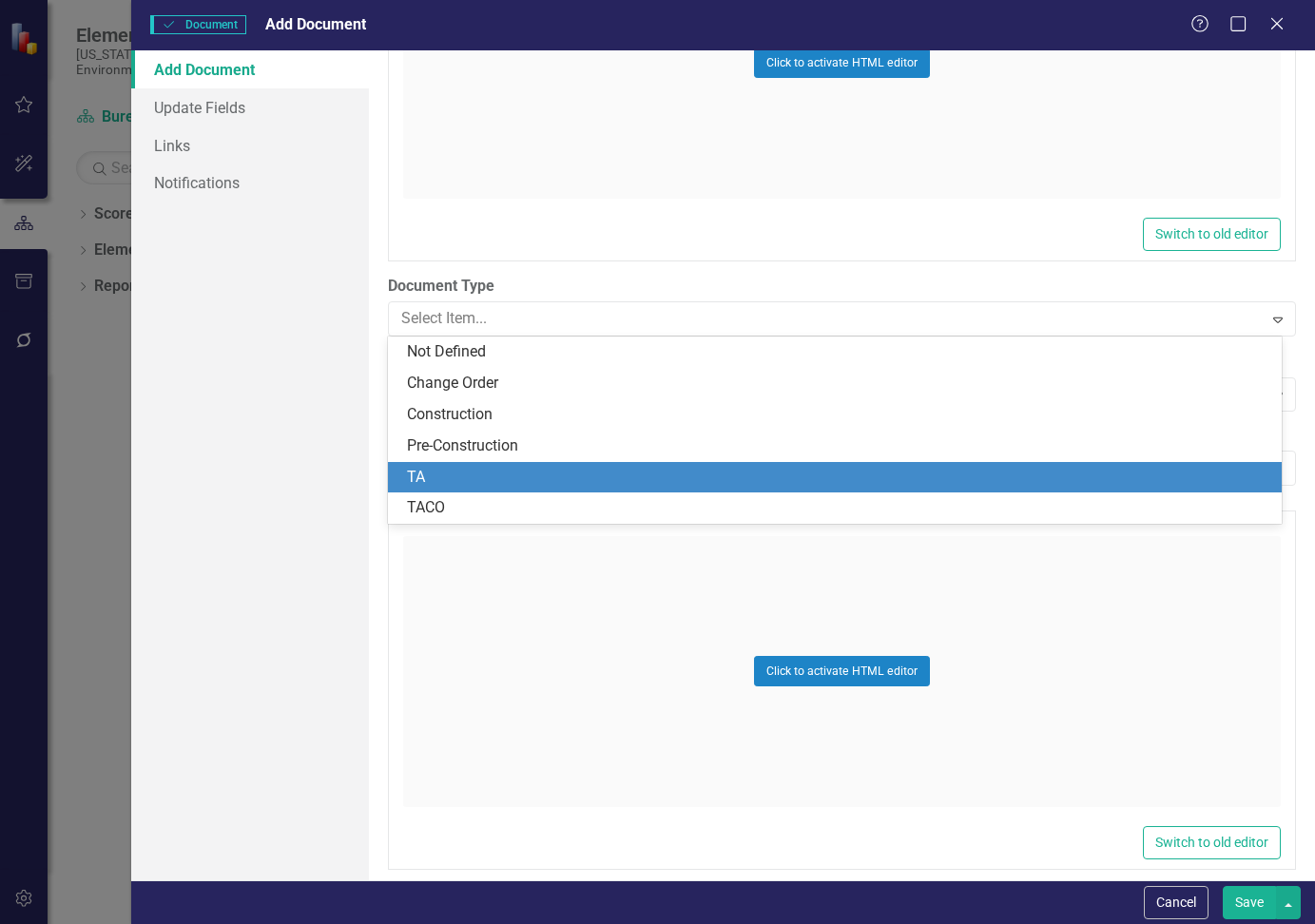
click at [460, 467] on div "TA" at bounding box center [839, 477] width 863 height 22
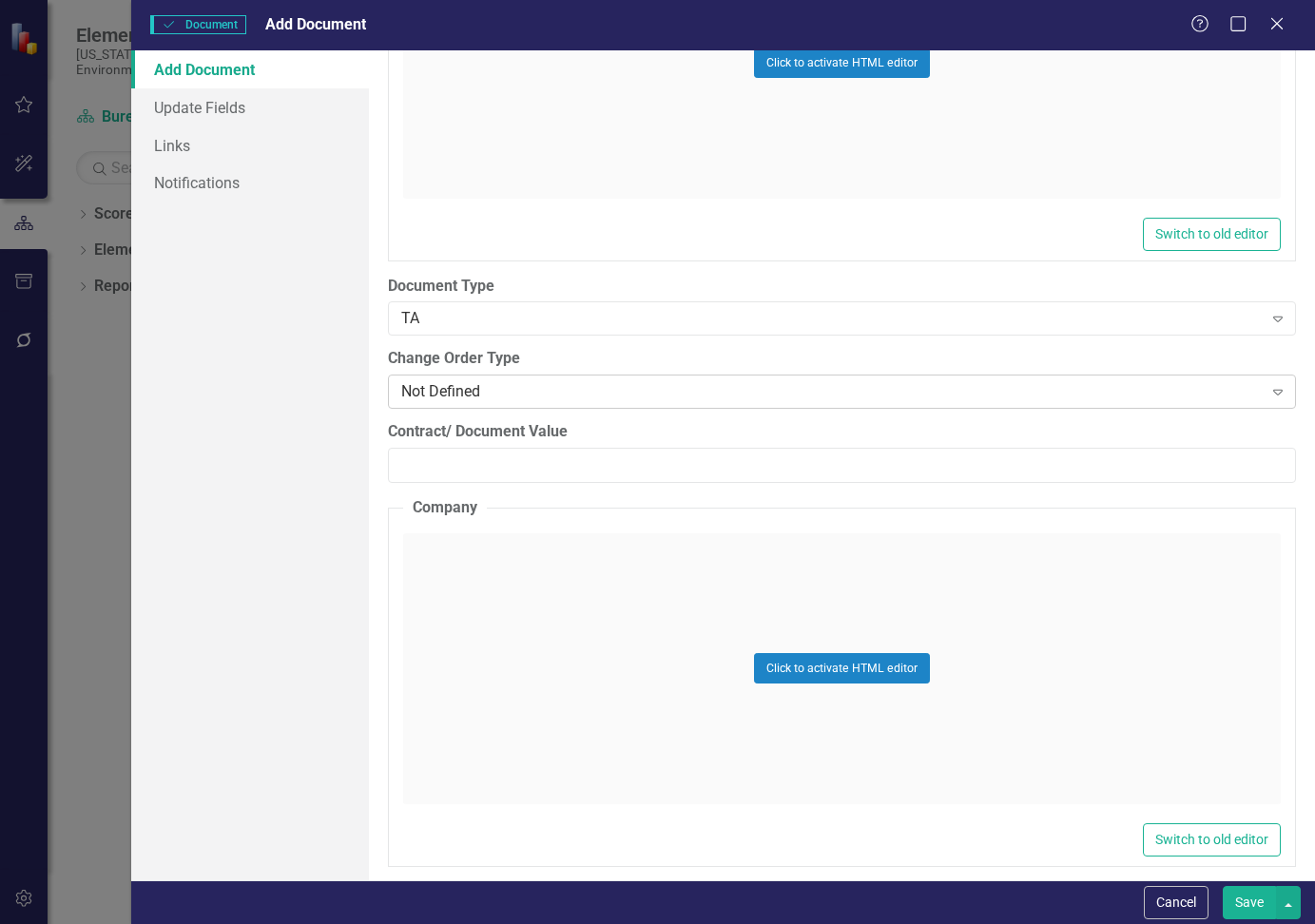
click at [498, 390] on div "Not Defined" at bounding box center [831, 392] width 860 height 22
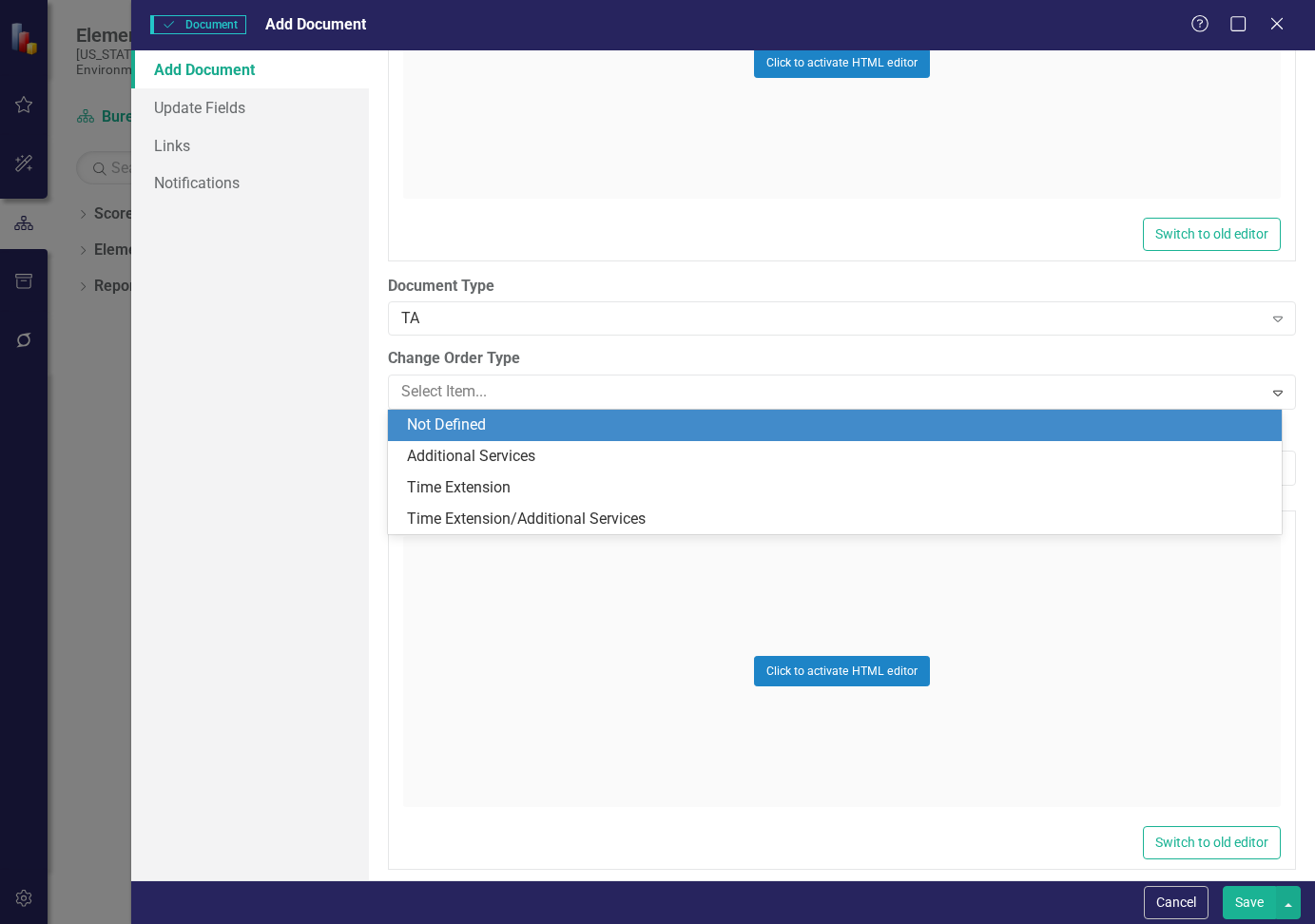
click at [509, 355] on label "Change Order Type" at bounding box center [842, 359] width 908 height 22
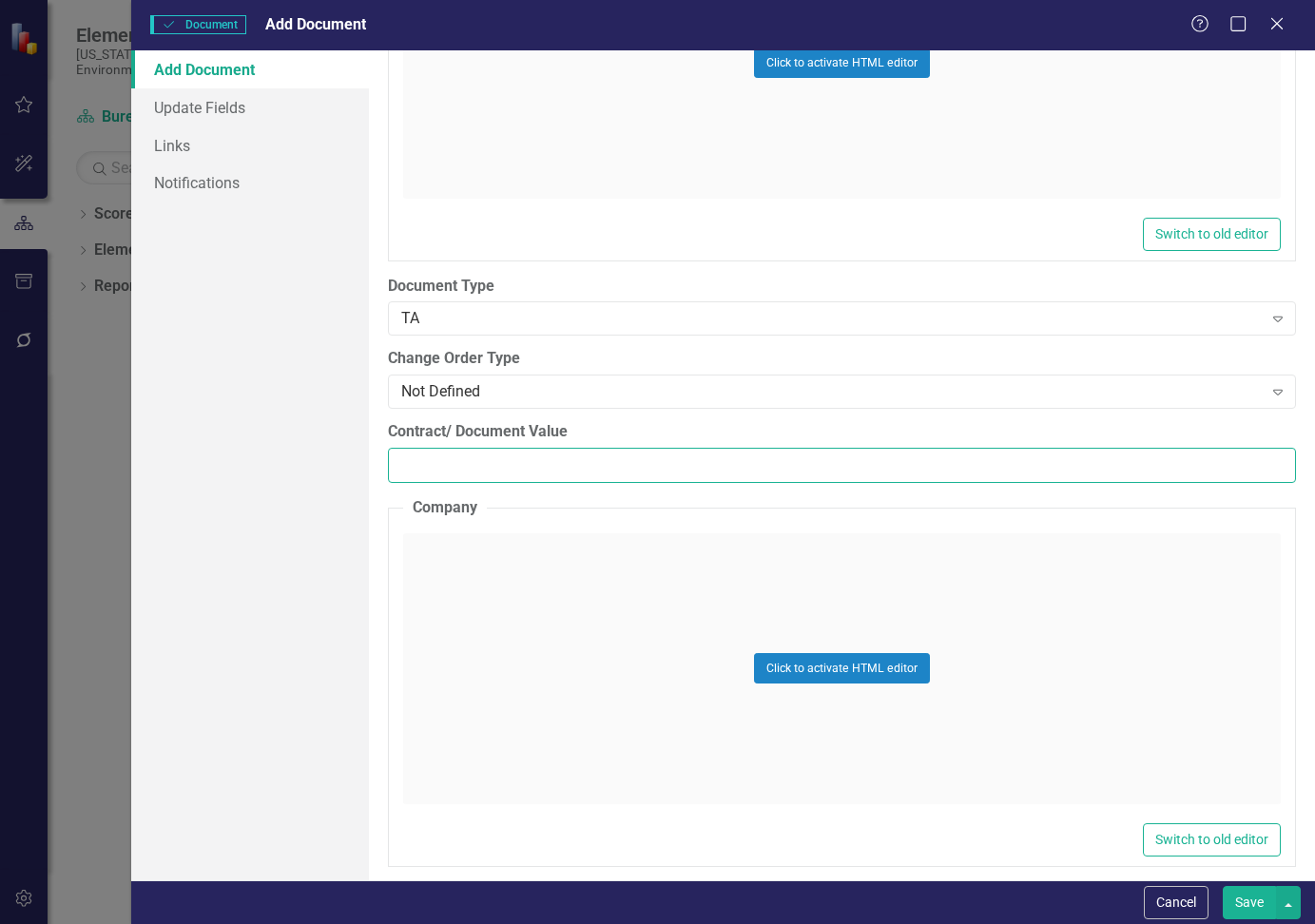
click at [471, 461] on input "Contract/ Document Value" at bounding box center [842, 464] width 908 height 35
paste input "95505.92"
type input "95505.92"
click at [461, 566] on div "Click to activate HTML editor" at bounding box center [842, 668] width 877 height 271
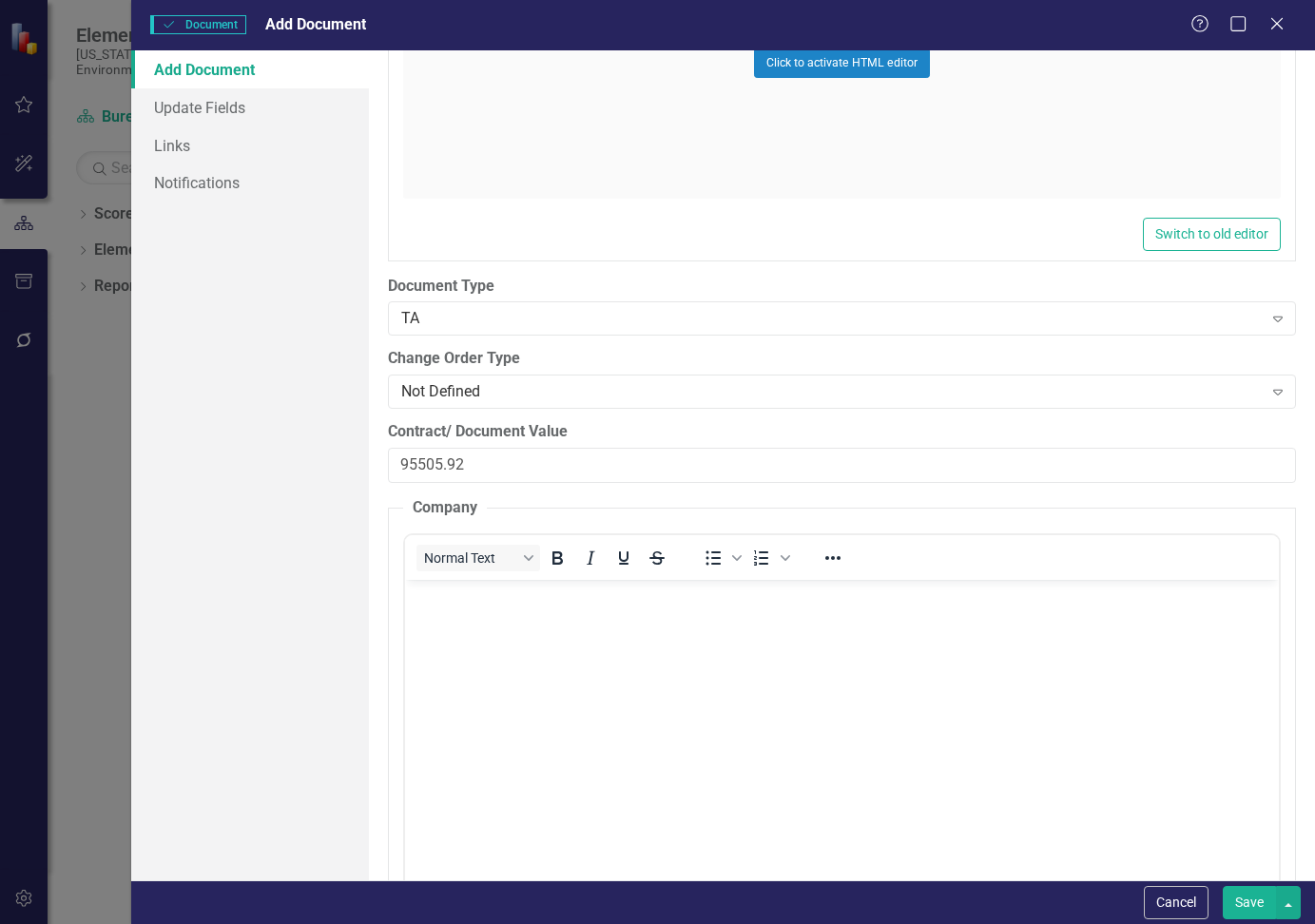
scroll to position [0, 0]
click at [470, 609] on body "Rich Text Area. Press ALT-0 for help." at bounding box center [842, 721] width 873 height 285
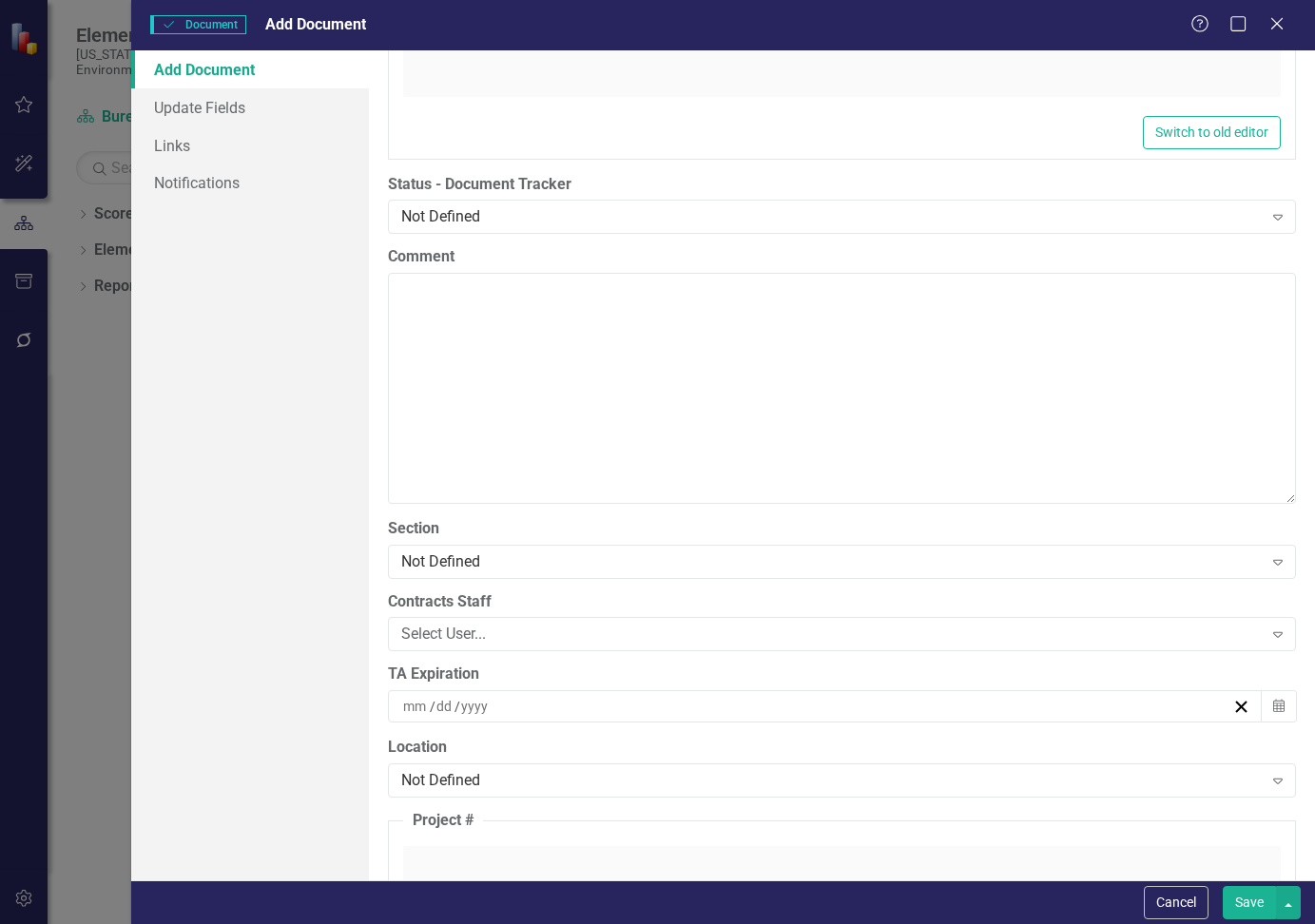
scroll to position [3898, 0]
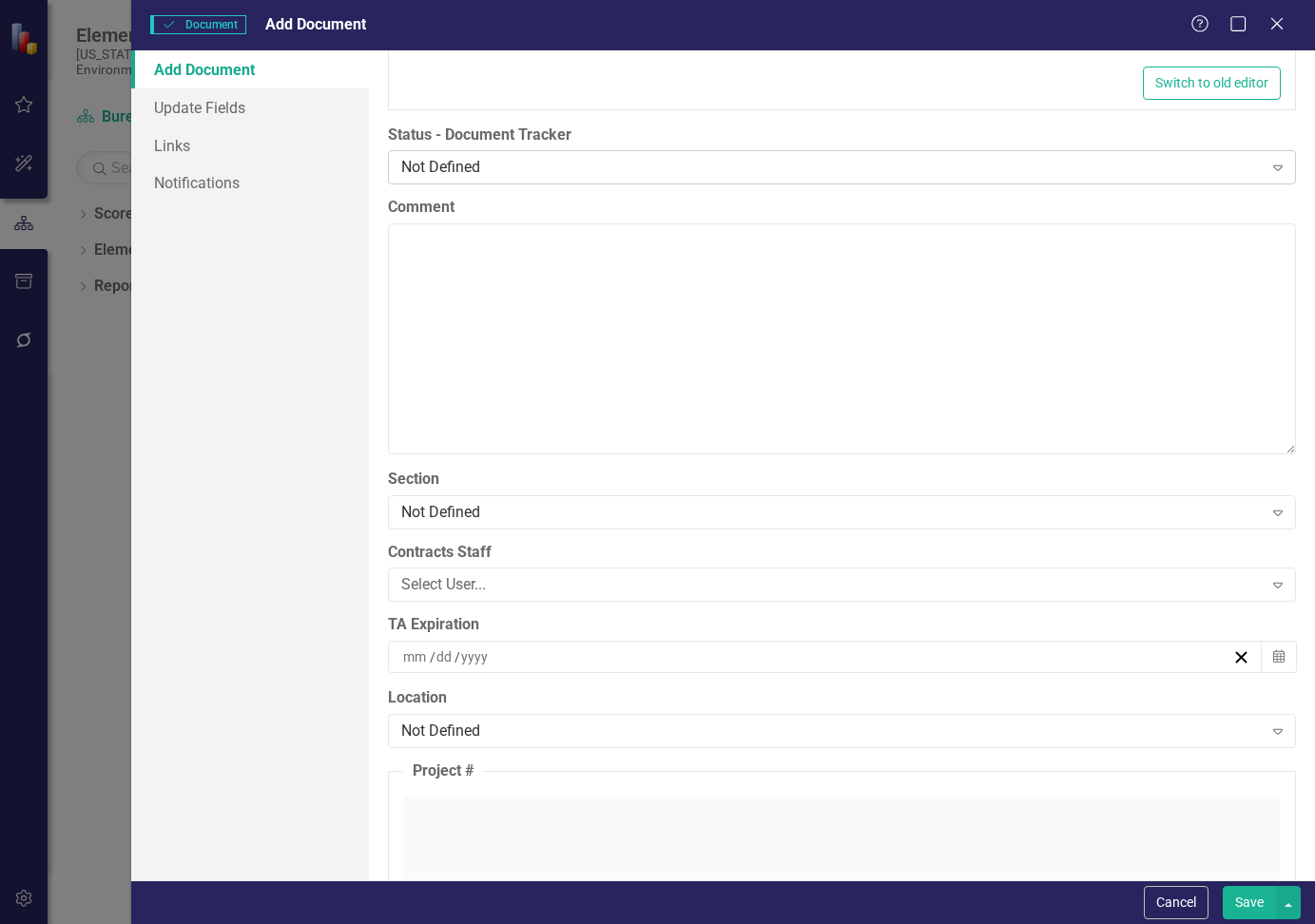
click at [527, 166] on div "Not Defined" at bounding box center [831, 168] width 860 height 22
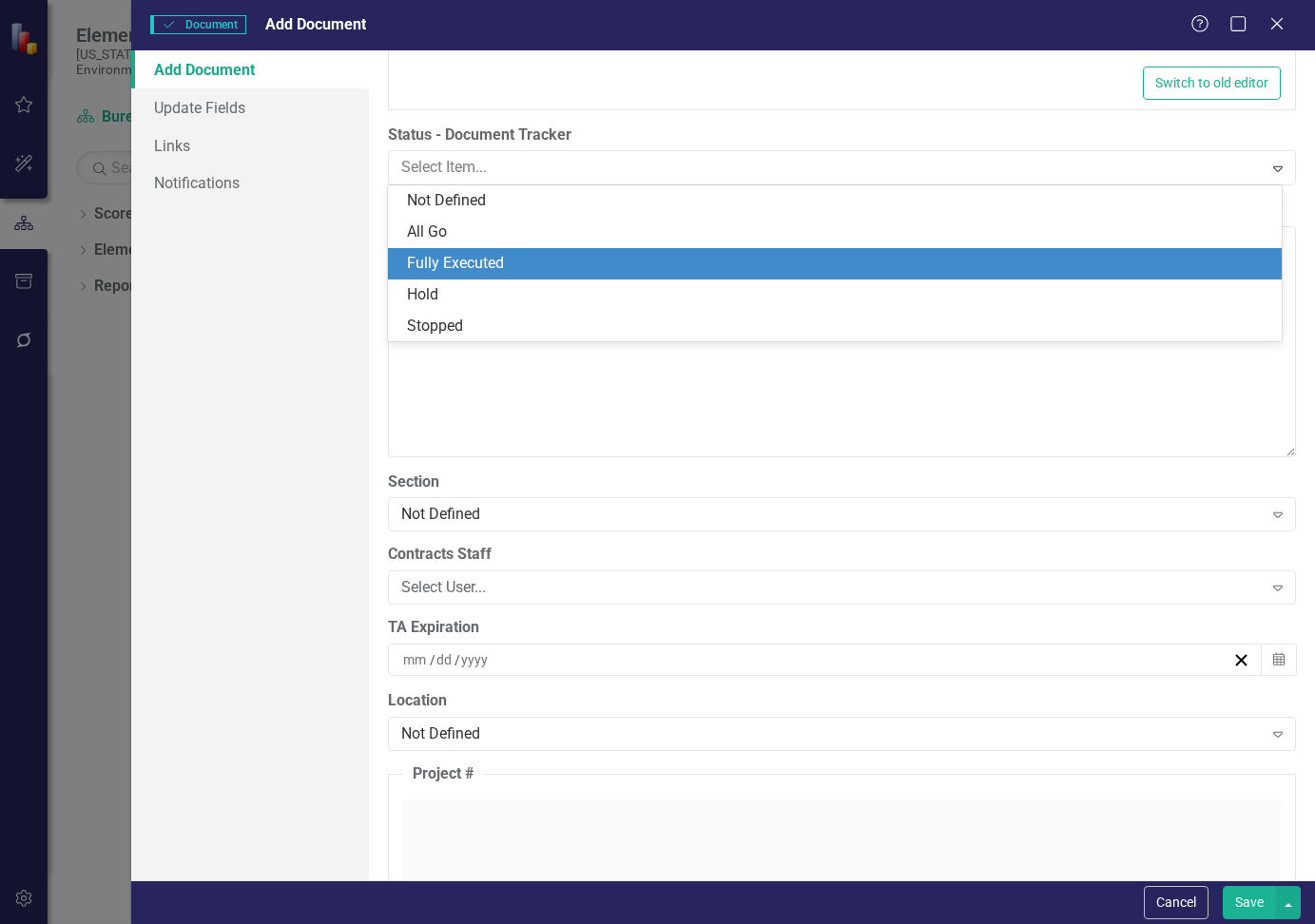
click at [518, 262] on div "Fully Executed" at bounding box center [839, 264] width 863 height 22
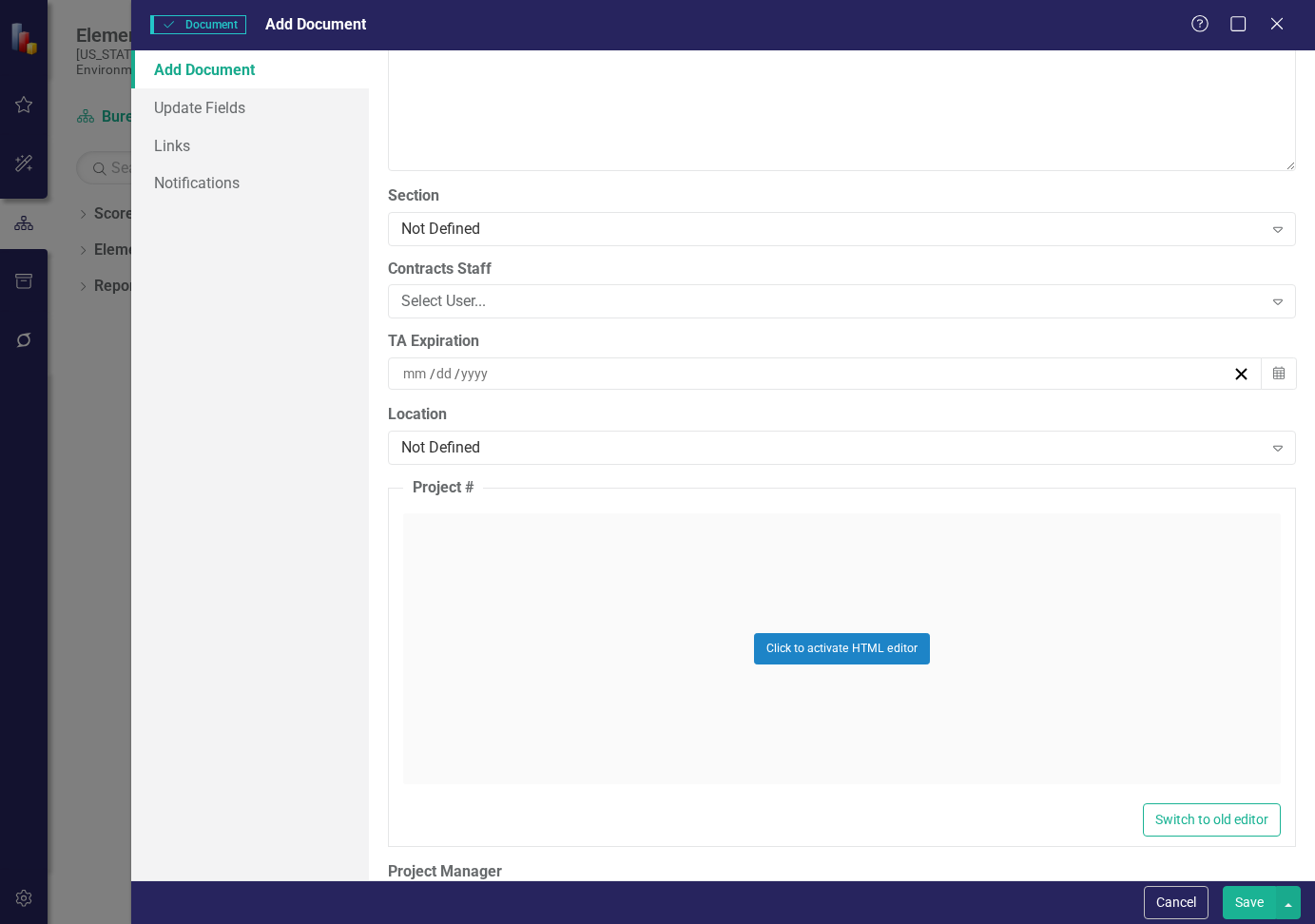
scroll to position [4183, 0]
click at [506, 292] on div "Select User..." at bounding box center [831, 300] width 860 height 22
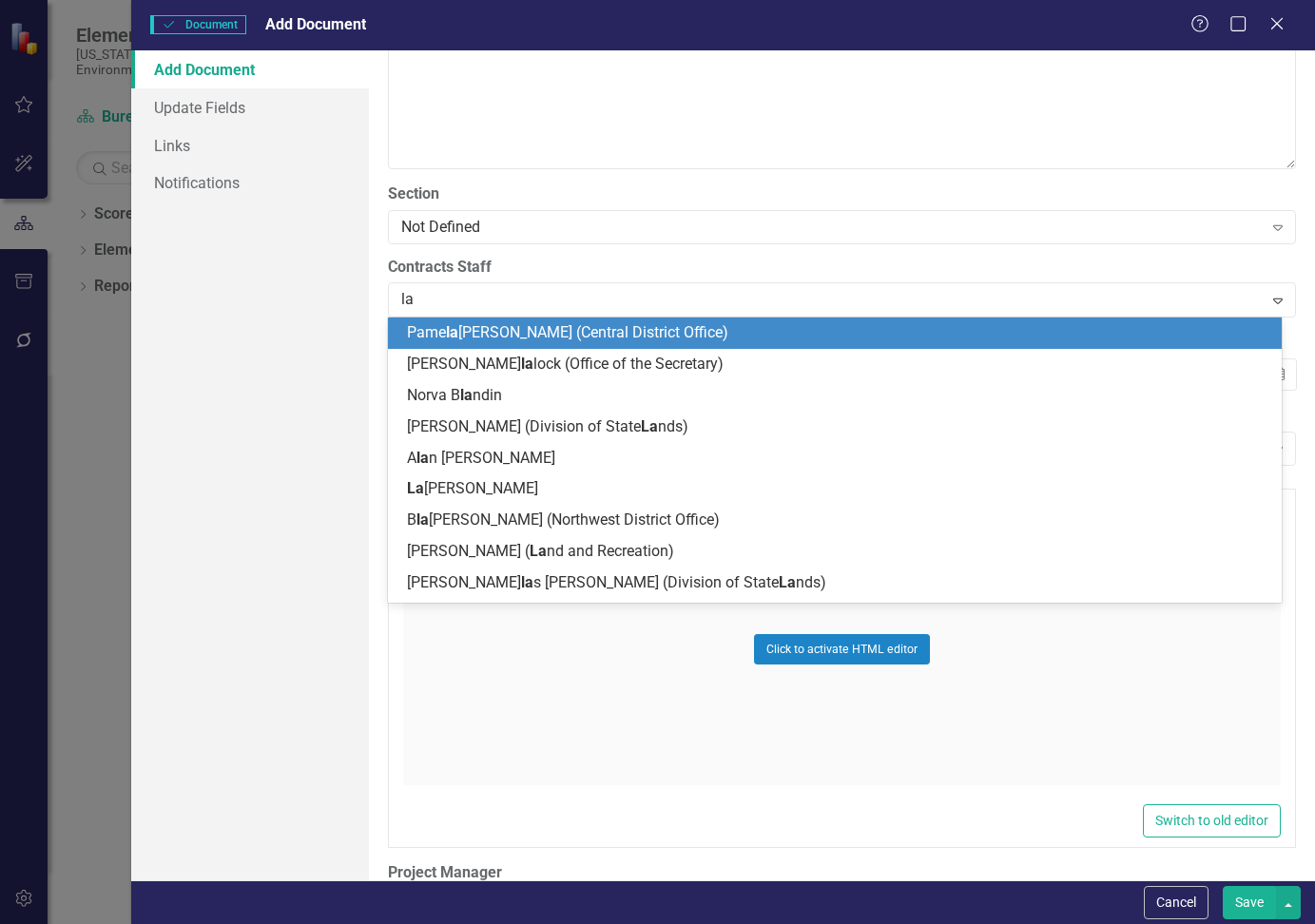
type input "[PERSON_NAME]"
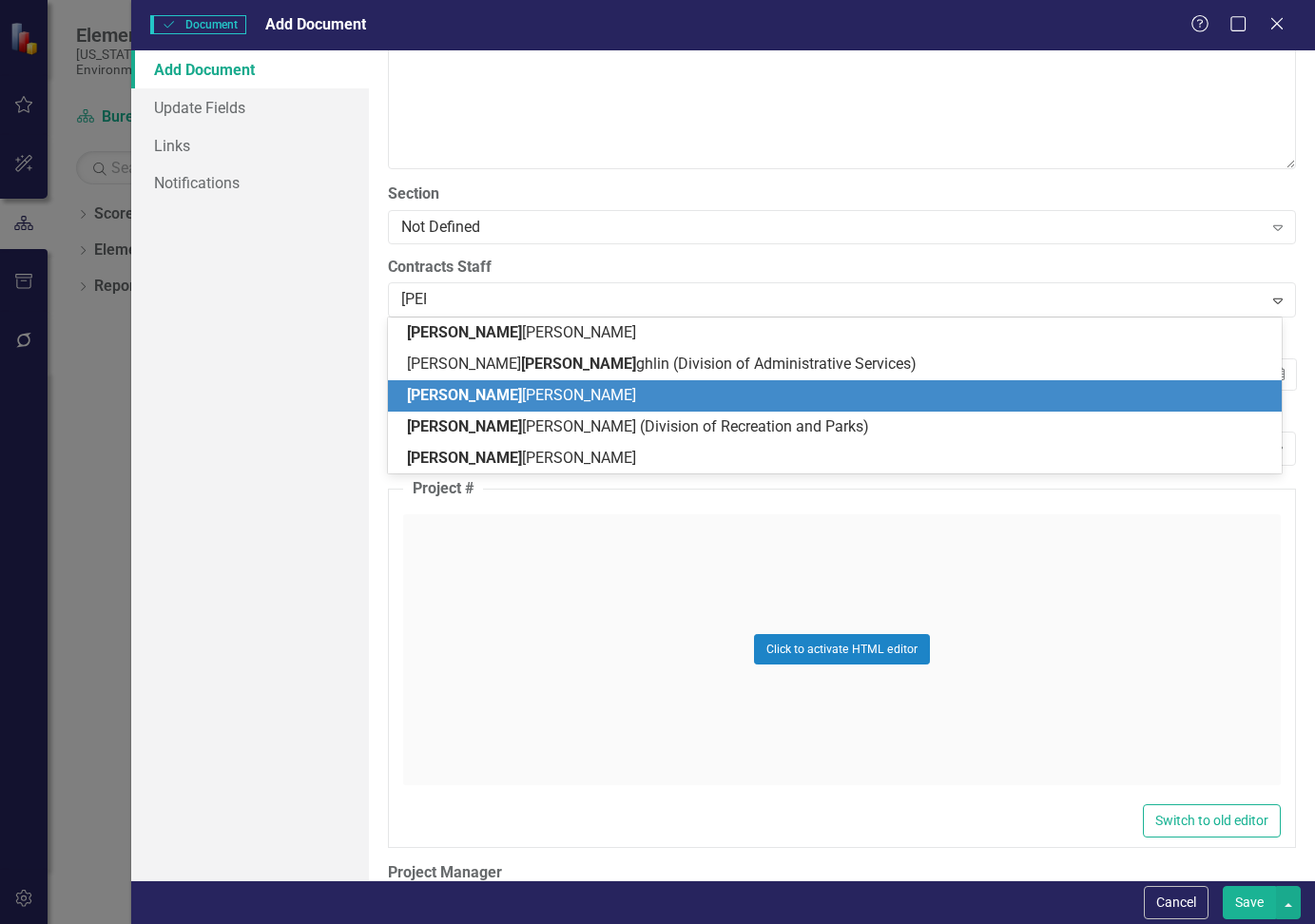
click at [490, 398] on span "[PERSON_NAME] [PERSON_NAME]" at bounding box center [521, 395] width 229 height 18
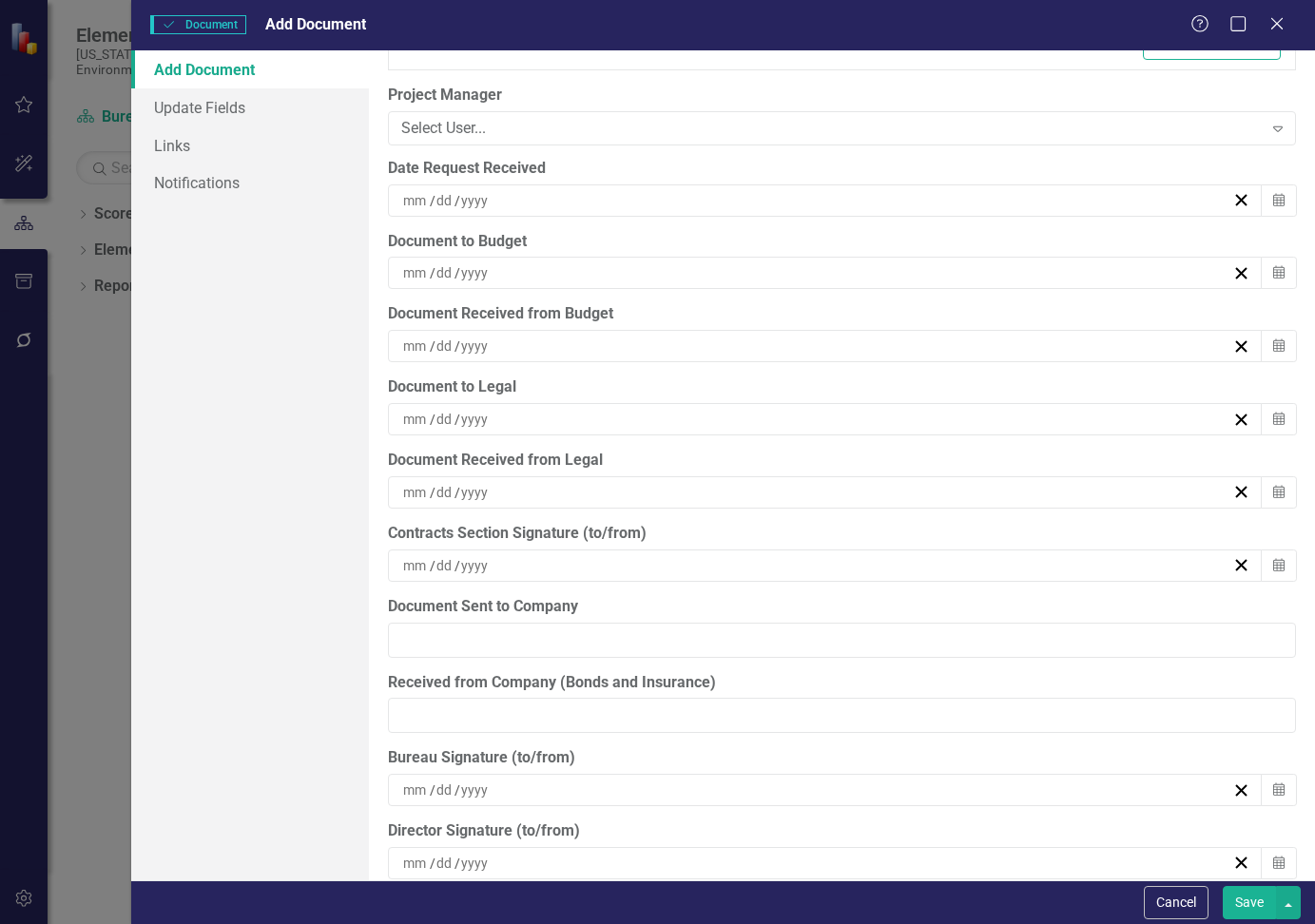
scroll to position [5039, 0]
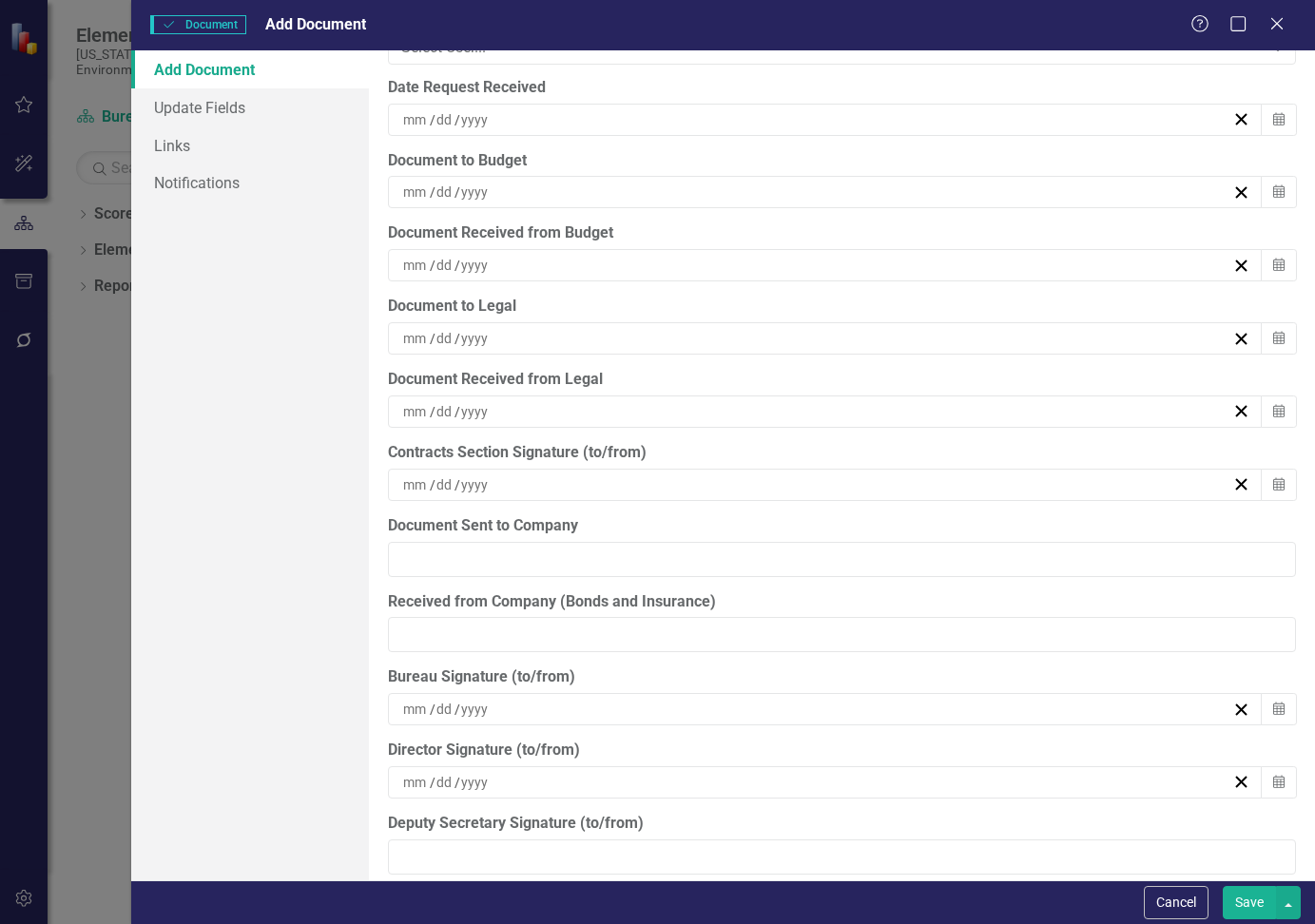
click at [527, 193] on div "/ /" at bounding box center [815, 192] width 831 height 19
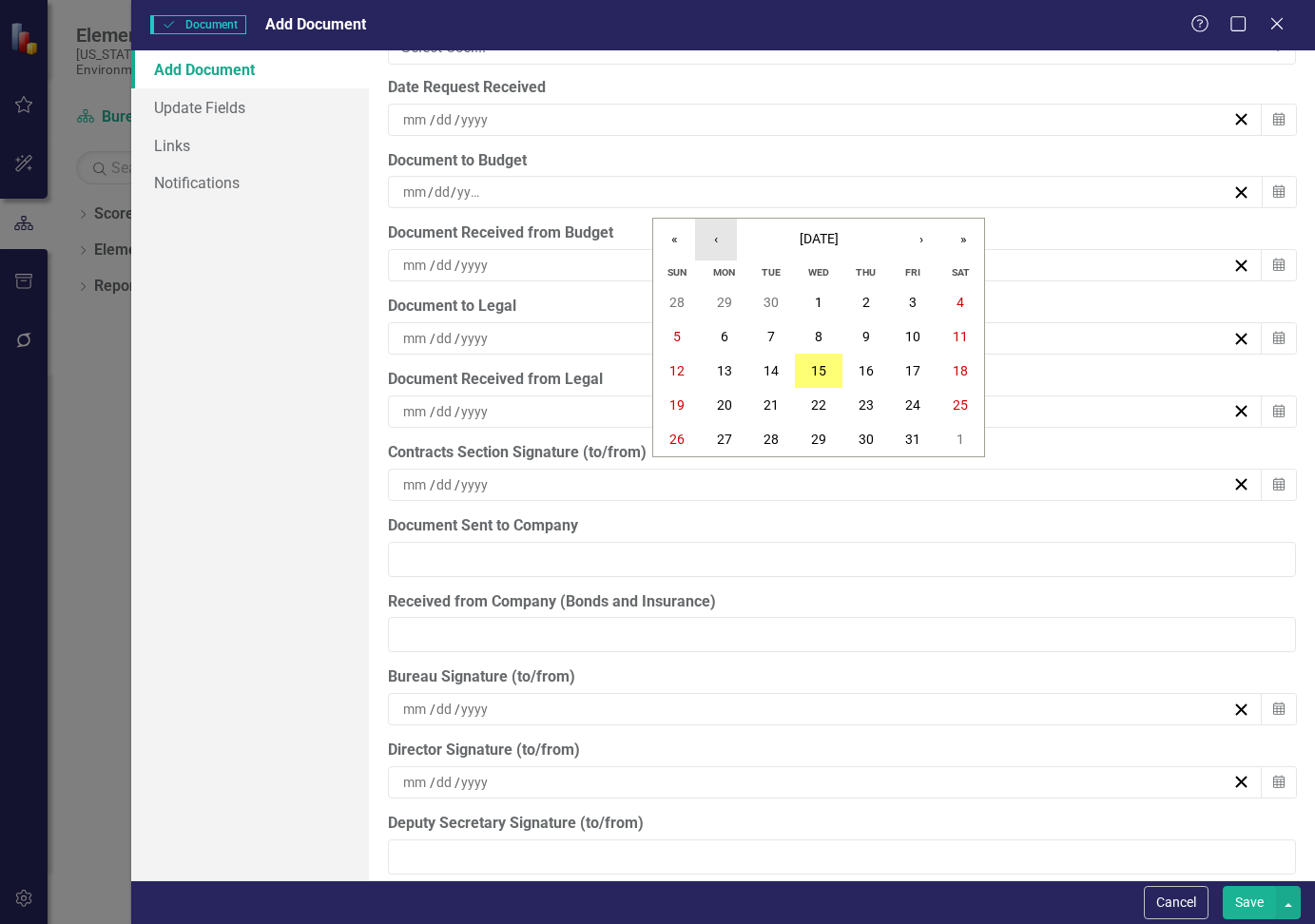
click at [728, 240] on button "‹" at bounding box center [716, 240] width 42 height 42
click at [726, 240] on button "‹" at bounding box center [716, 240] width 42 height 42
click at [727, 364] on abbr "14" at bounding box center [724, 370] width 15 height 15
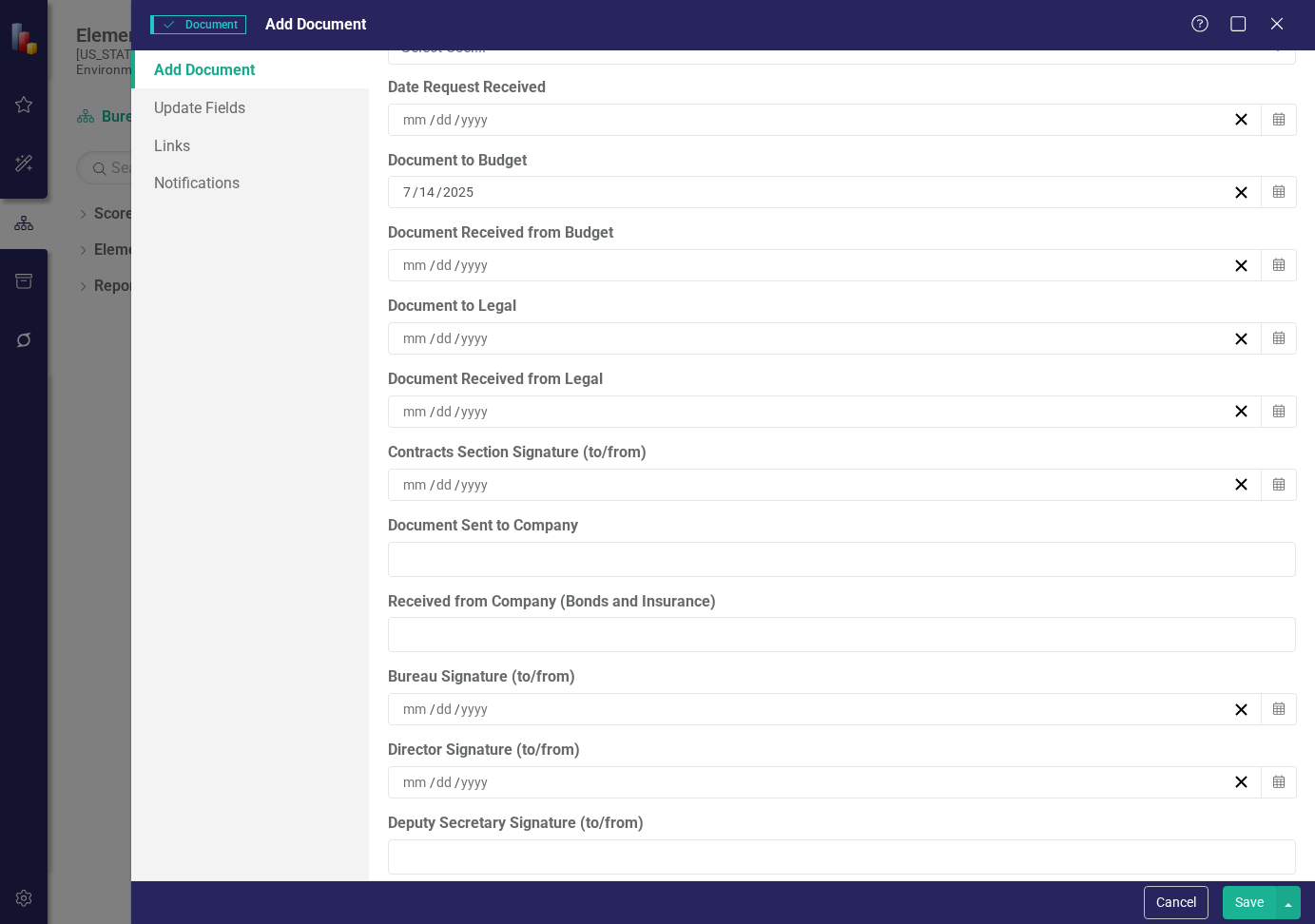
click at [565, 261] on div "/ /" at bounding box center [815, 265] width 831 height 19
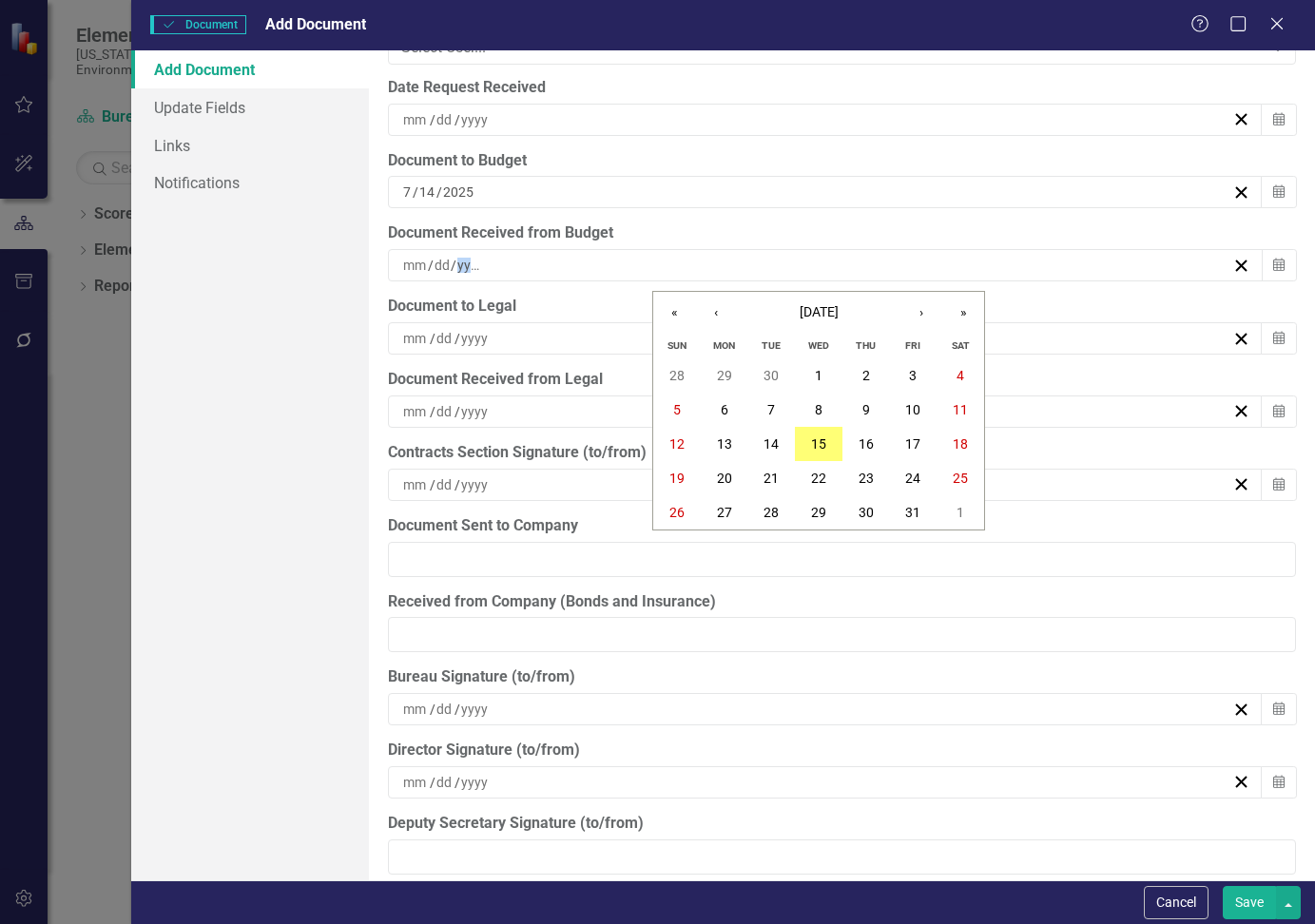
click at [565, 261] on div "/ /" at bounding box center [815, 265] width 831 height 19
click at [719, 314] on button "‹" at bounding box center [716, 312] width 42 height 42
click at [823, 450] on abbr "16" at bounding box center [818, 444] width 15 height 15
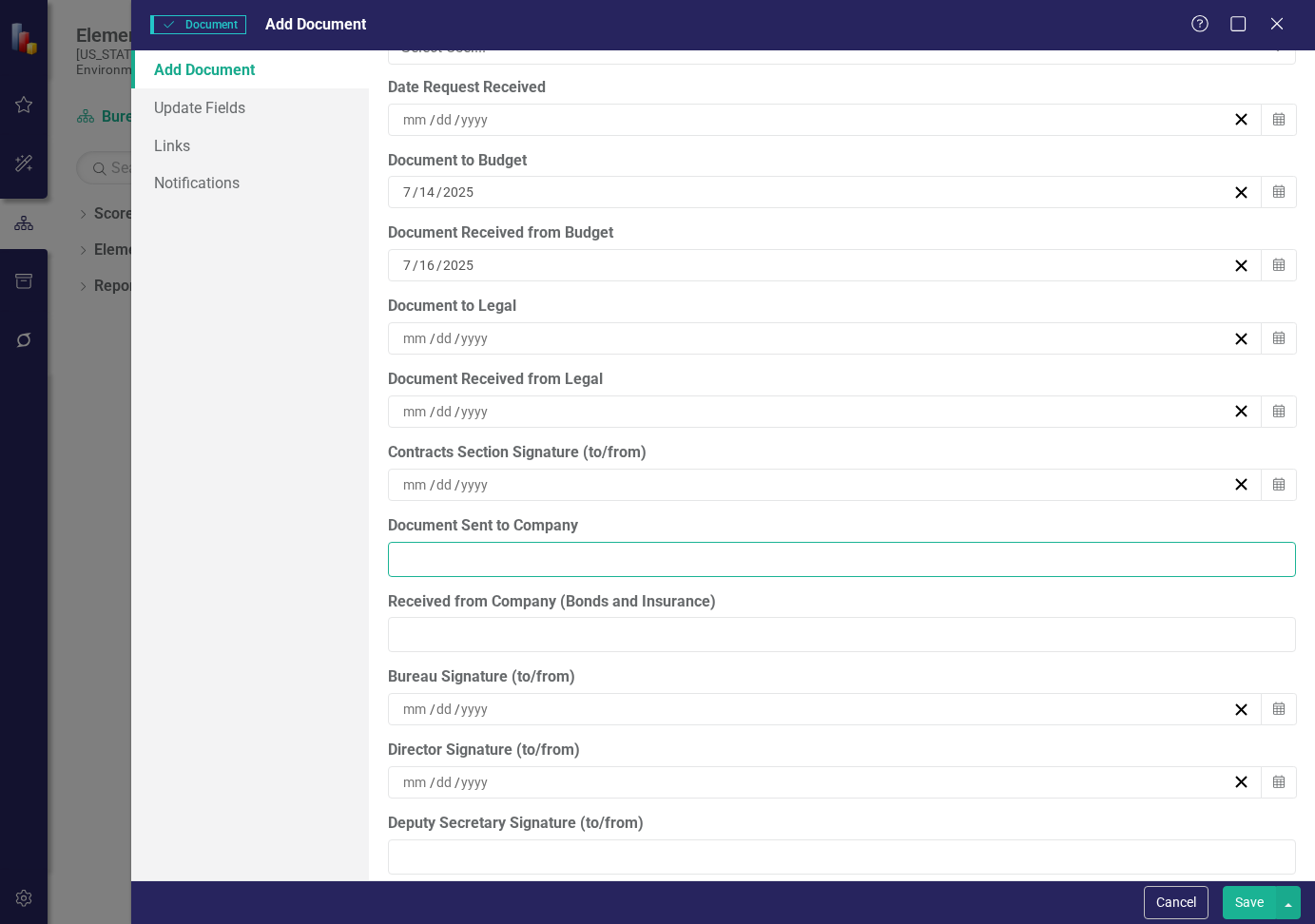
click at [540, 552] on input "Document Sent to Company" at bounding box center [842, 559] width 908 height 35
type input "07/16/25"
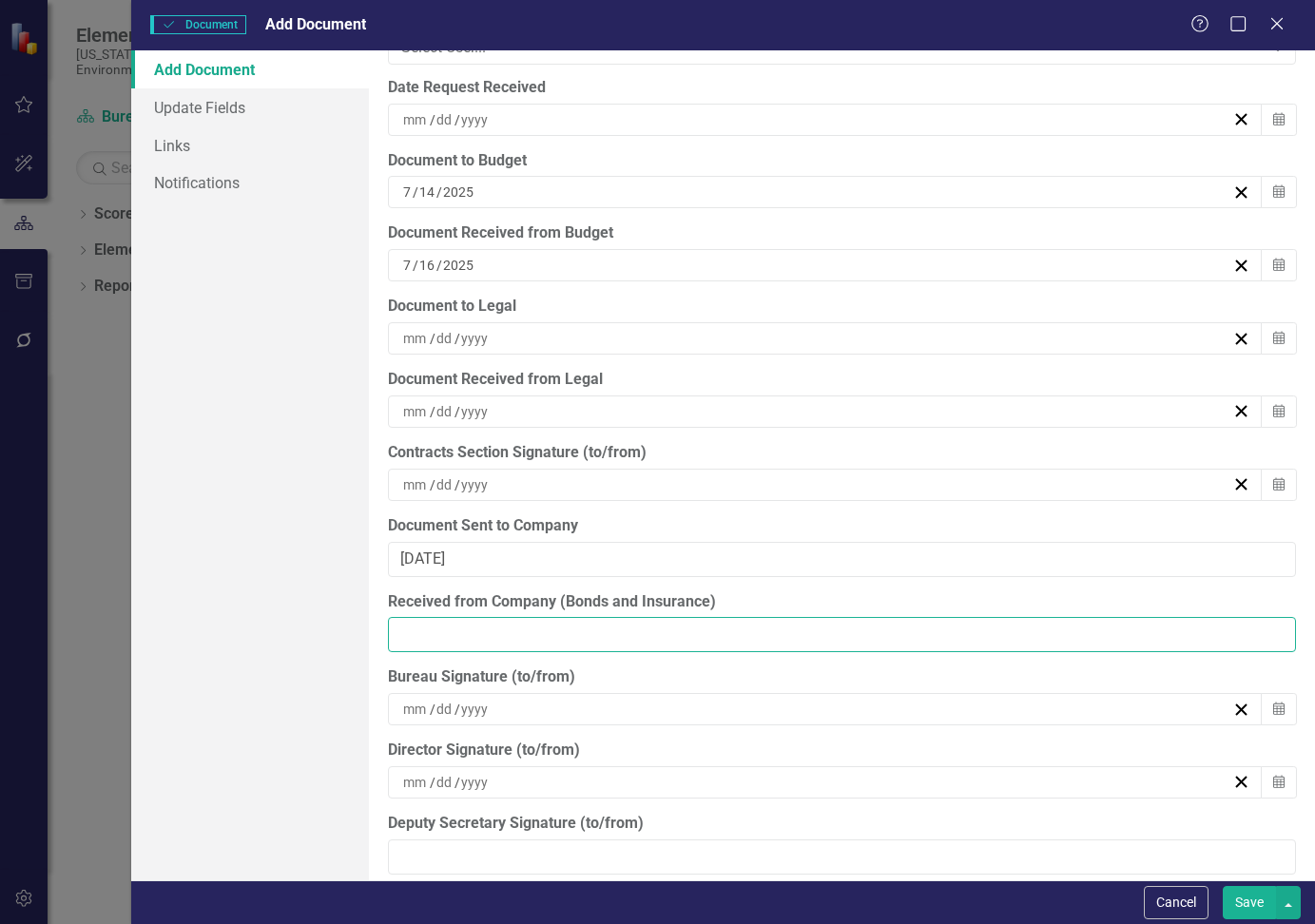
click at [493, 642] on input "Received from Company (Bonds and Insurance)" at bounding box center [842, 634] width 908 height 35
type input "07/16/25"
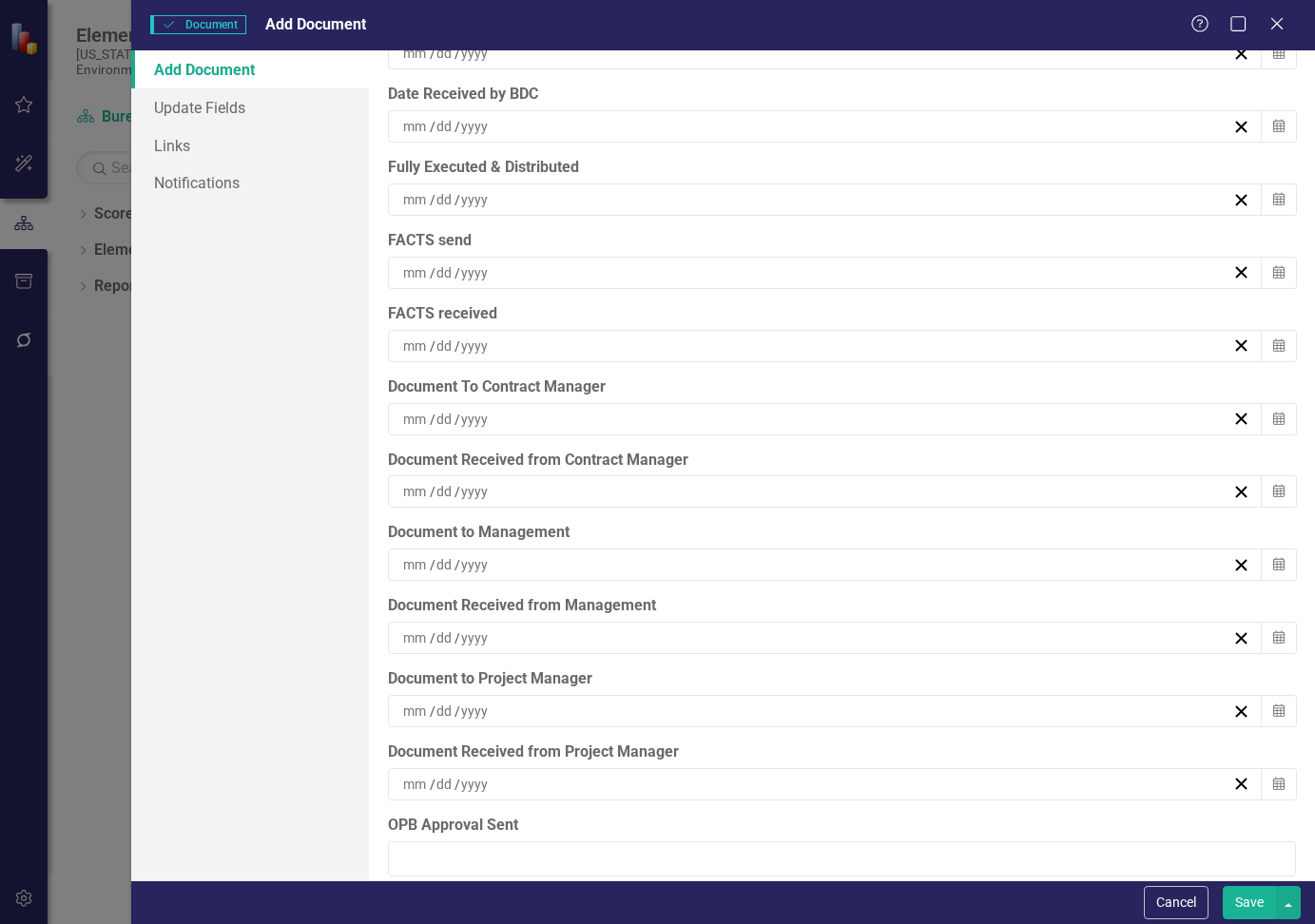
scroll to position [5941, 0]
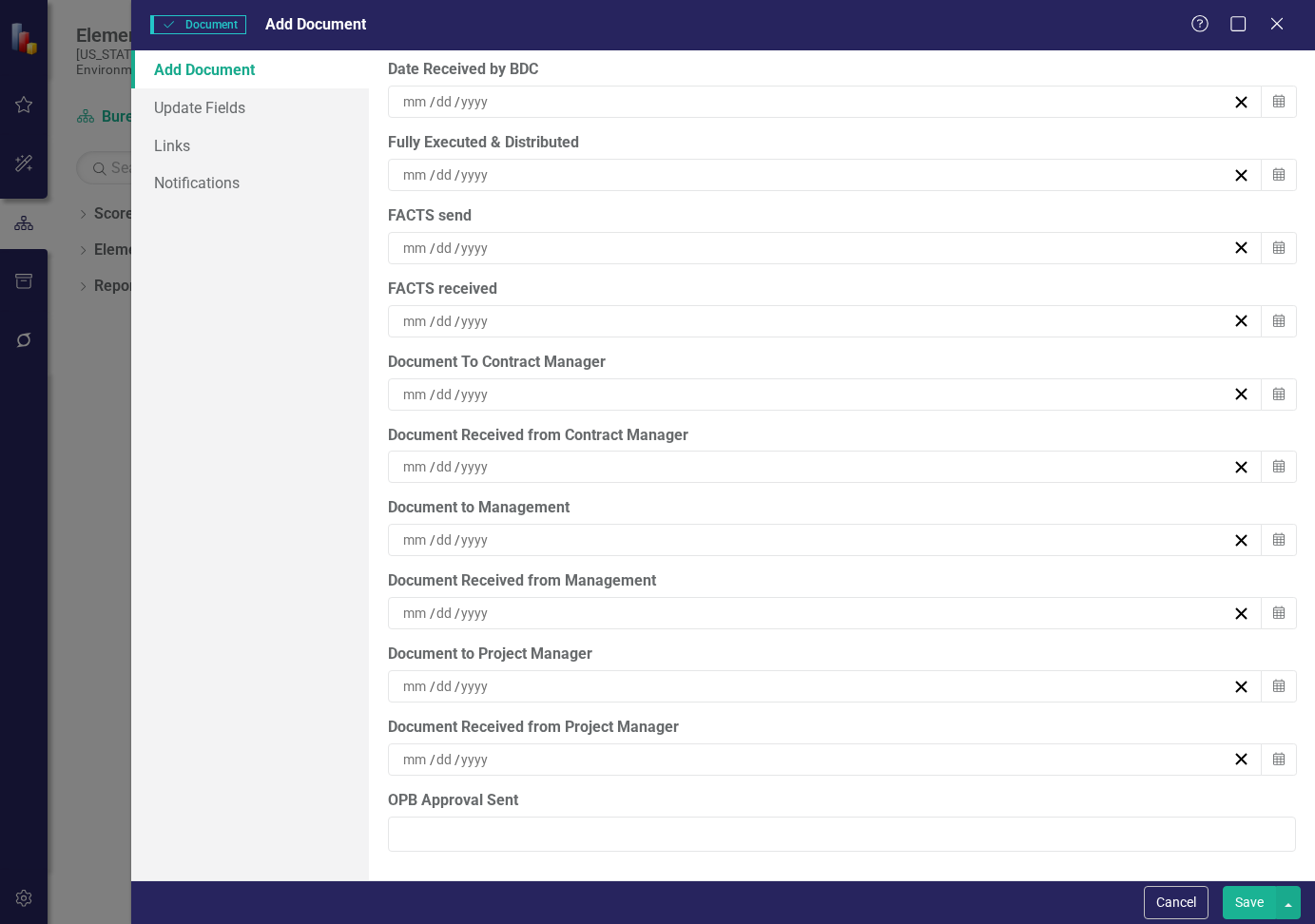
click at [588, 396] on div "/ /" at bounding box center [815, 394] width 831 height 19
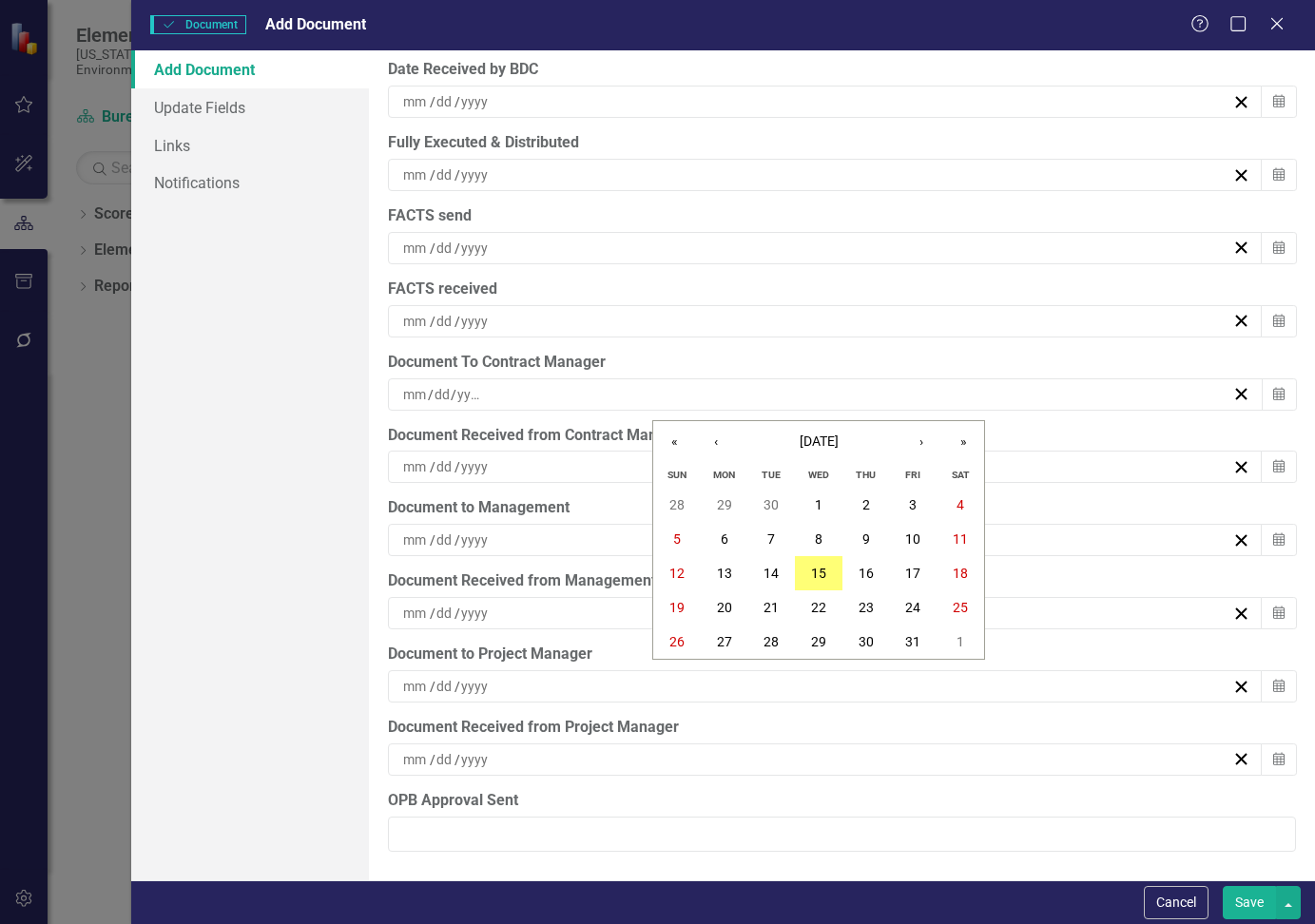
click at [588, 396] on div "/ /" at bounding box center [815, 394] width 831 height 19
click at [874, 573] on button "16" at bounding box center [866, 573] width 48 height 34
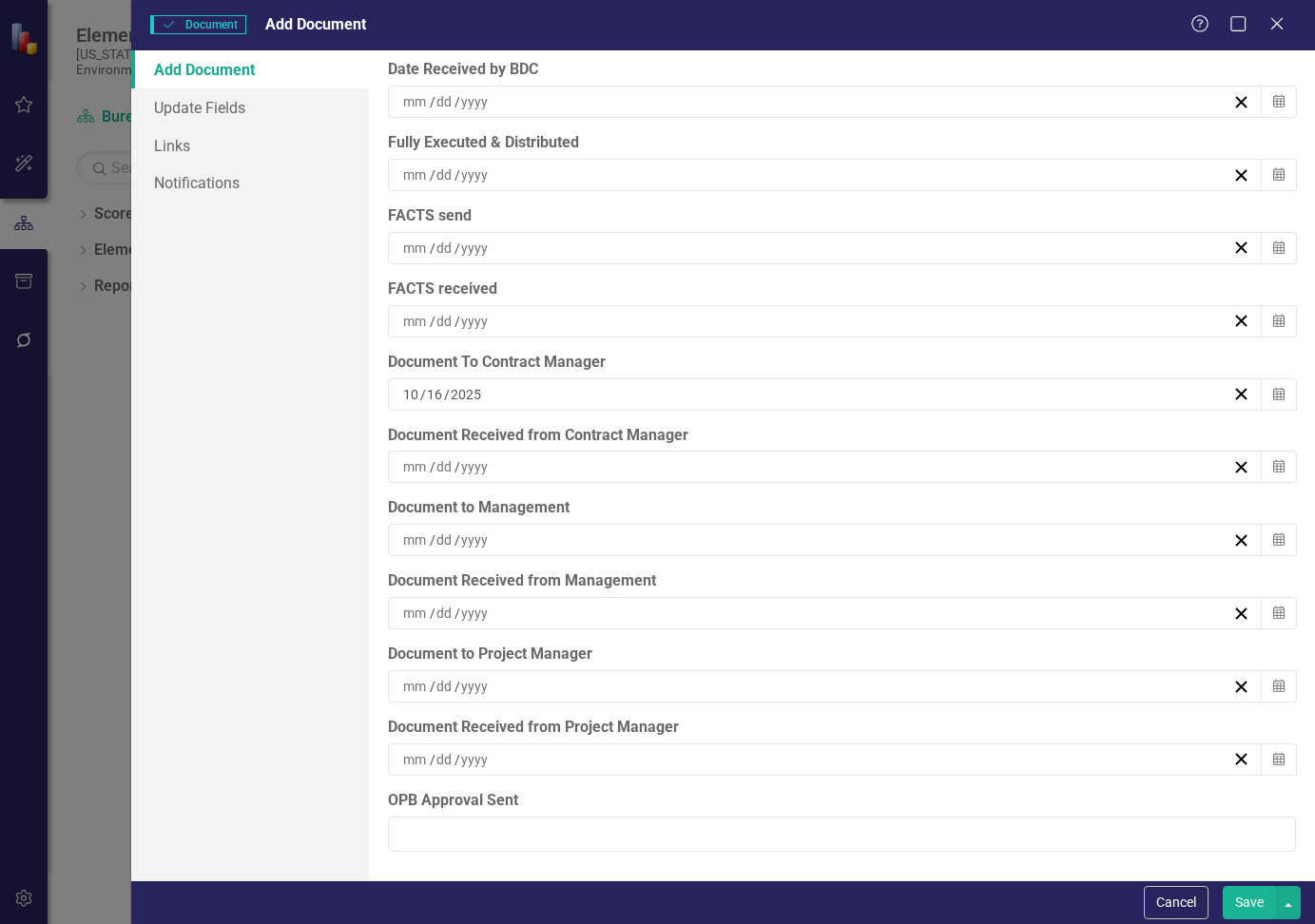
click at [519, 398] on div "10 / 16 / 2025" at bounding box center [815, 394] width 831 height 19
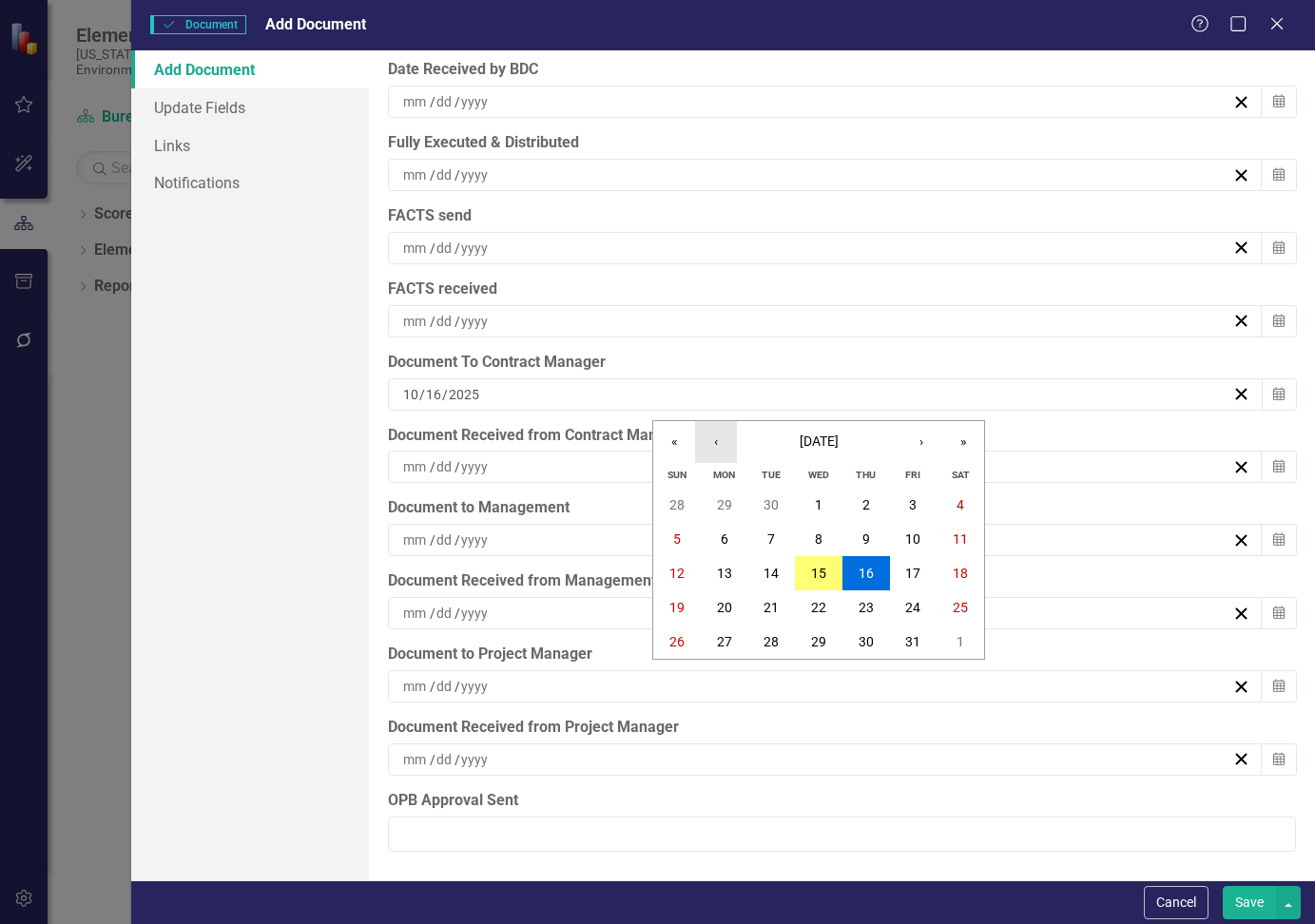
click at [707, 450] on button "‹" at bounding box center [716, 442] width 42 height 42
click at [824, 569] on abbr "16" at bounding box center [818, 573] width 15 height 15
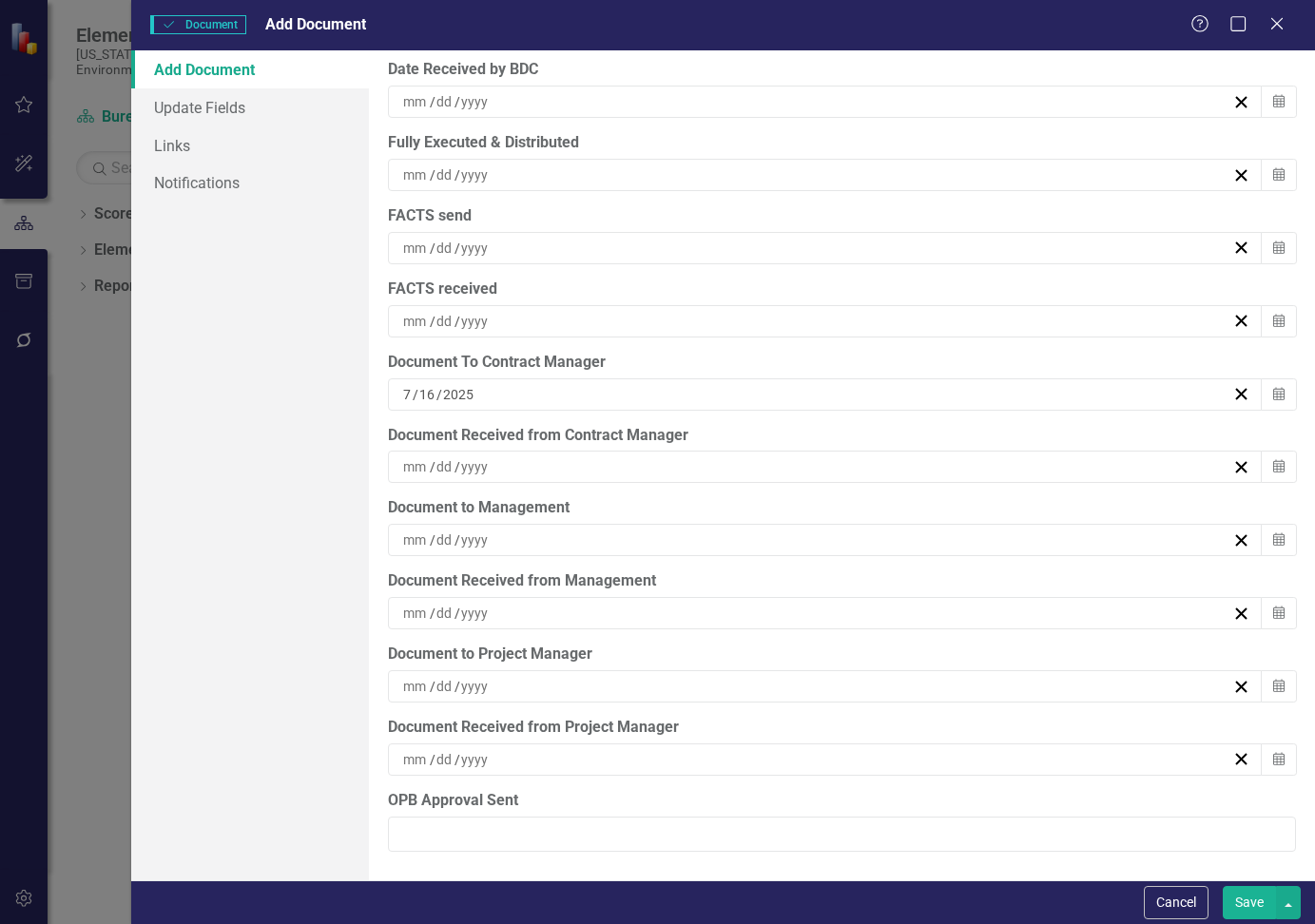
click at [581, 538] on div "/ /" at bounding box center [815, 539] width 831 height 19
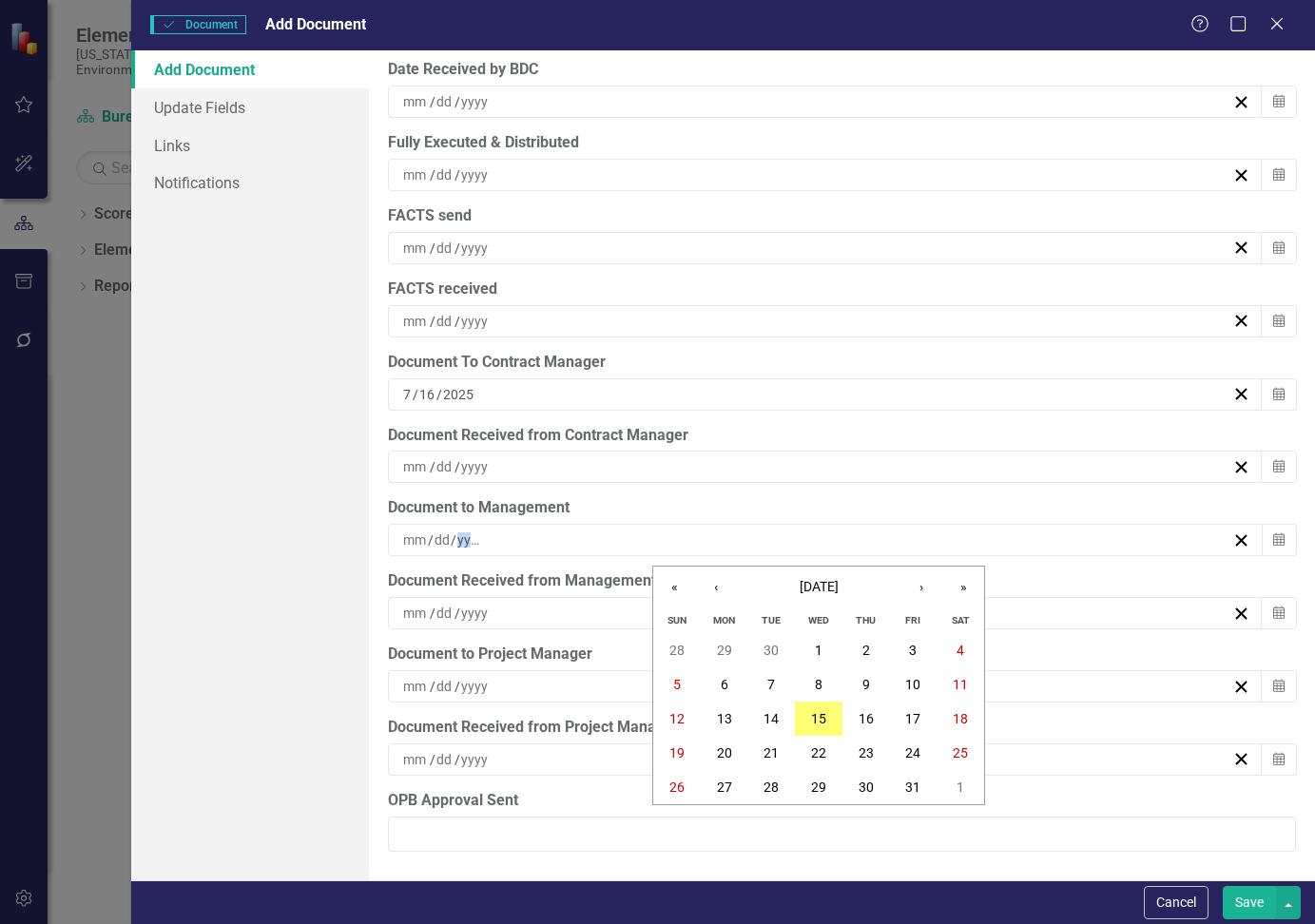
click at [581, 538] on div "/ /" at bounding box center [815, 539] width 831 height 19
click at [712, 595] on button "‹" at bounding box center [716, 588] width 42 height 42
click at [823, 720] on abbr "16" at bounding box center [818, 718] width 15 height 15
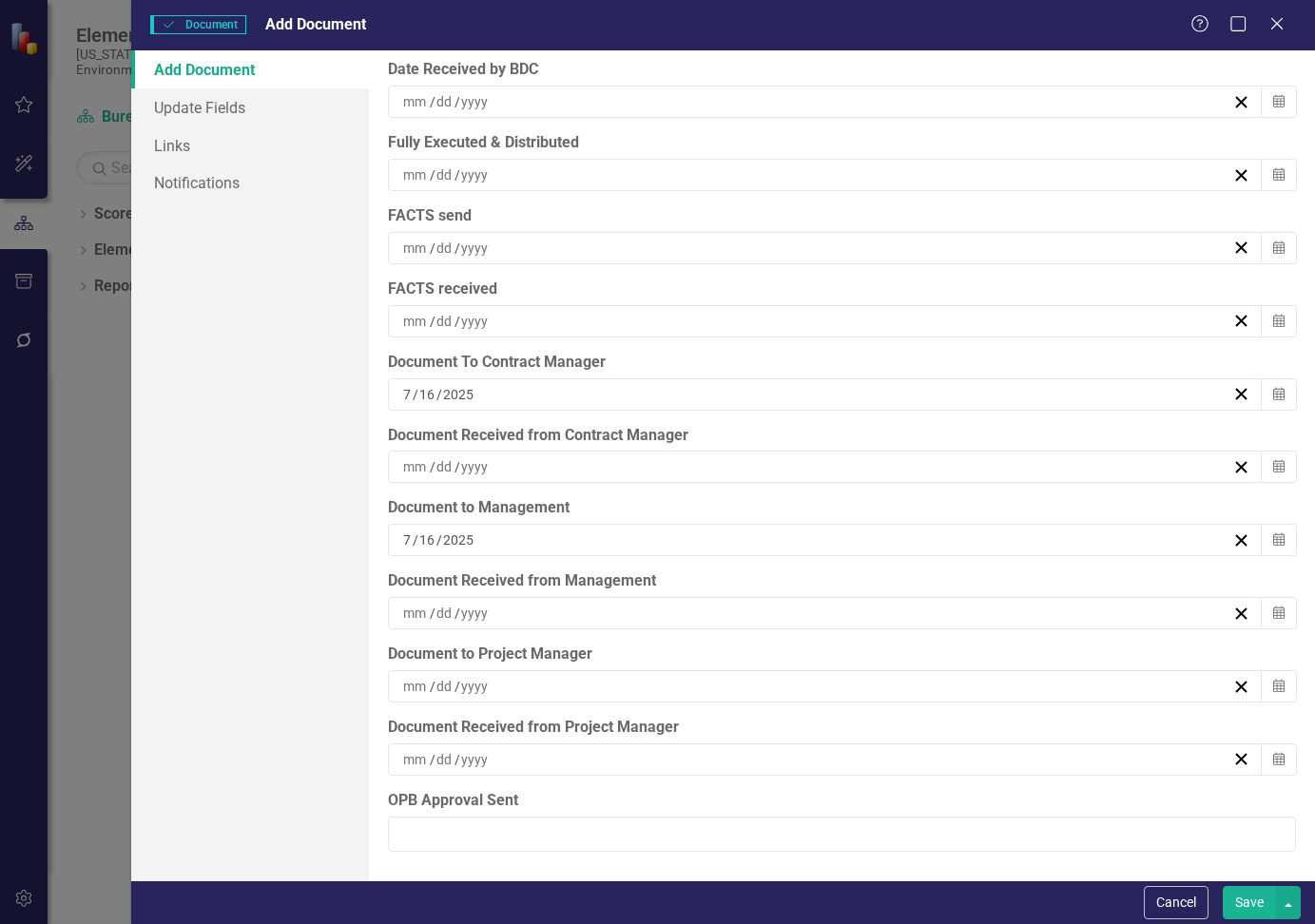
click at [584, 608] on div "/ /" at bounding box center [815, 613] width 831 height 19
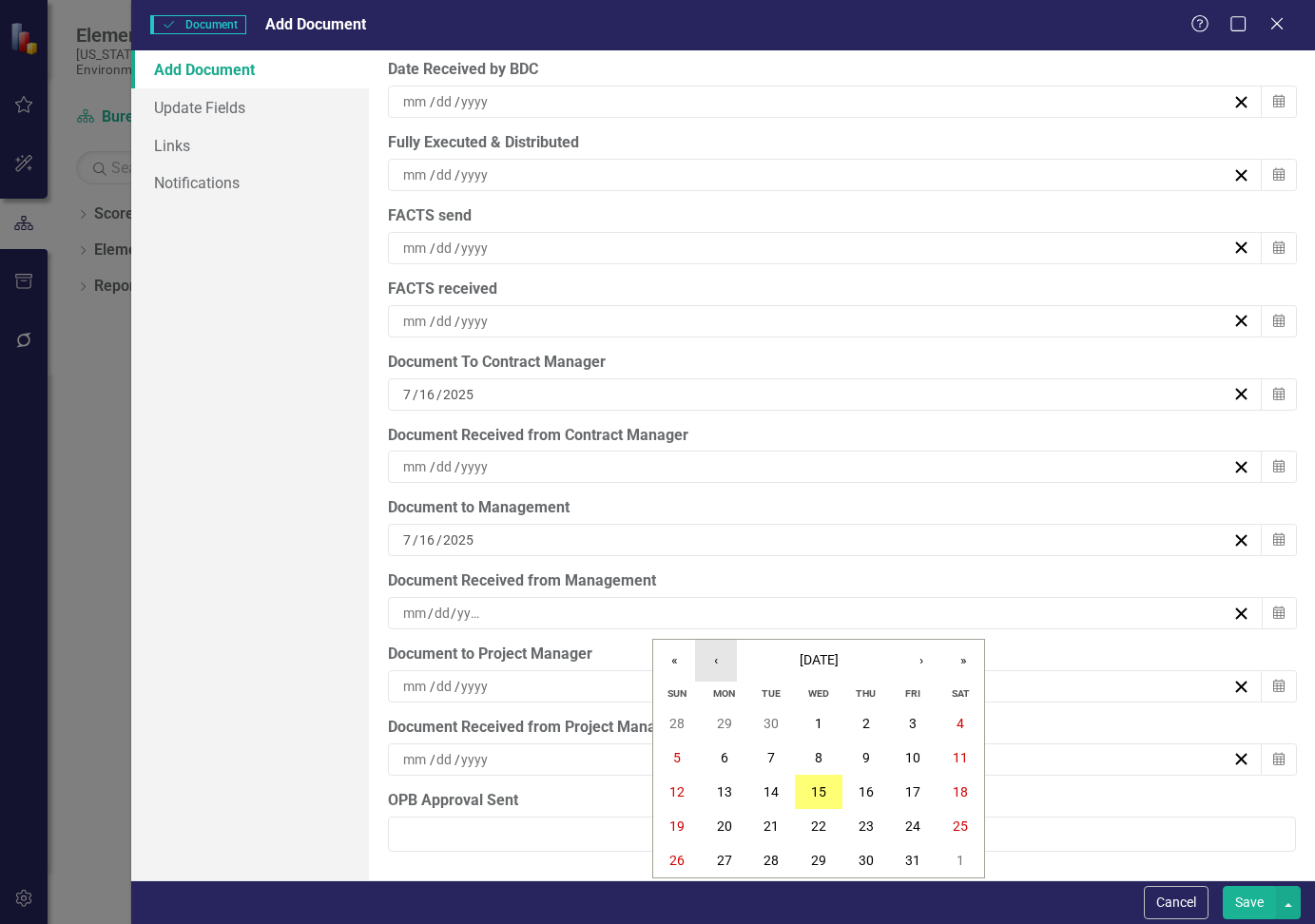
click at [721, 656] on button "‹" at bounding box center [716, 660] width 42 height 42
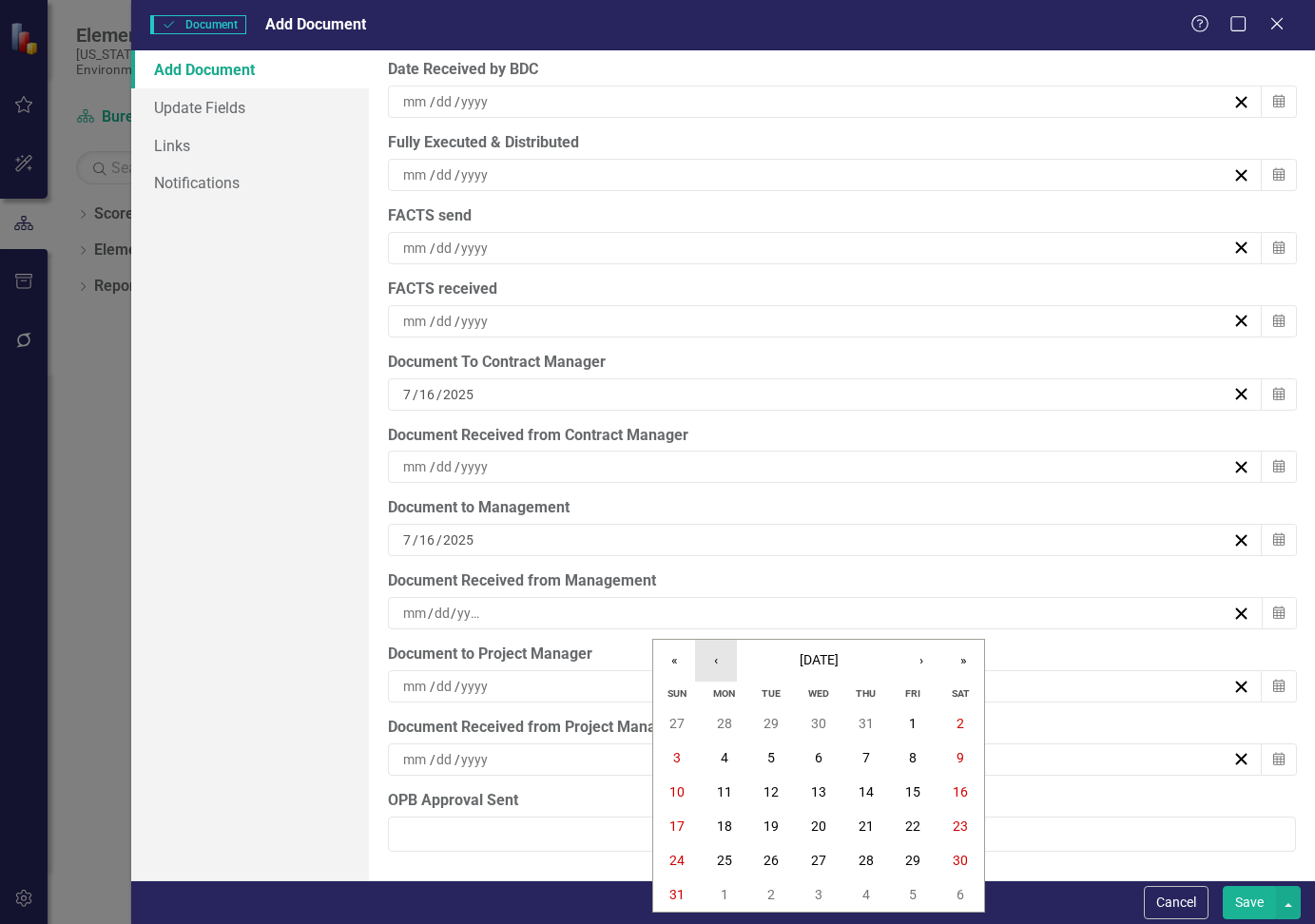
click at [721, 656] on button "‹" at bounding box center [716, 660] width 42 height 42
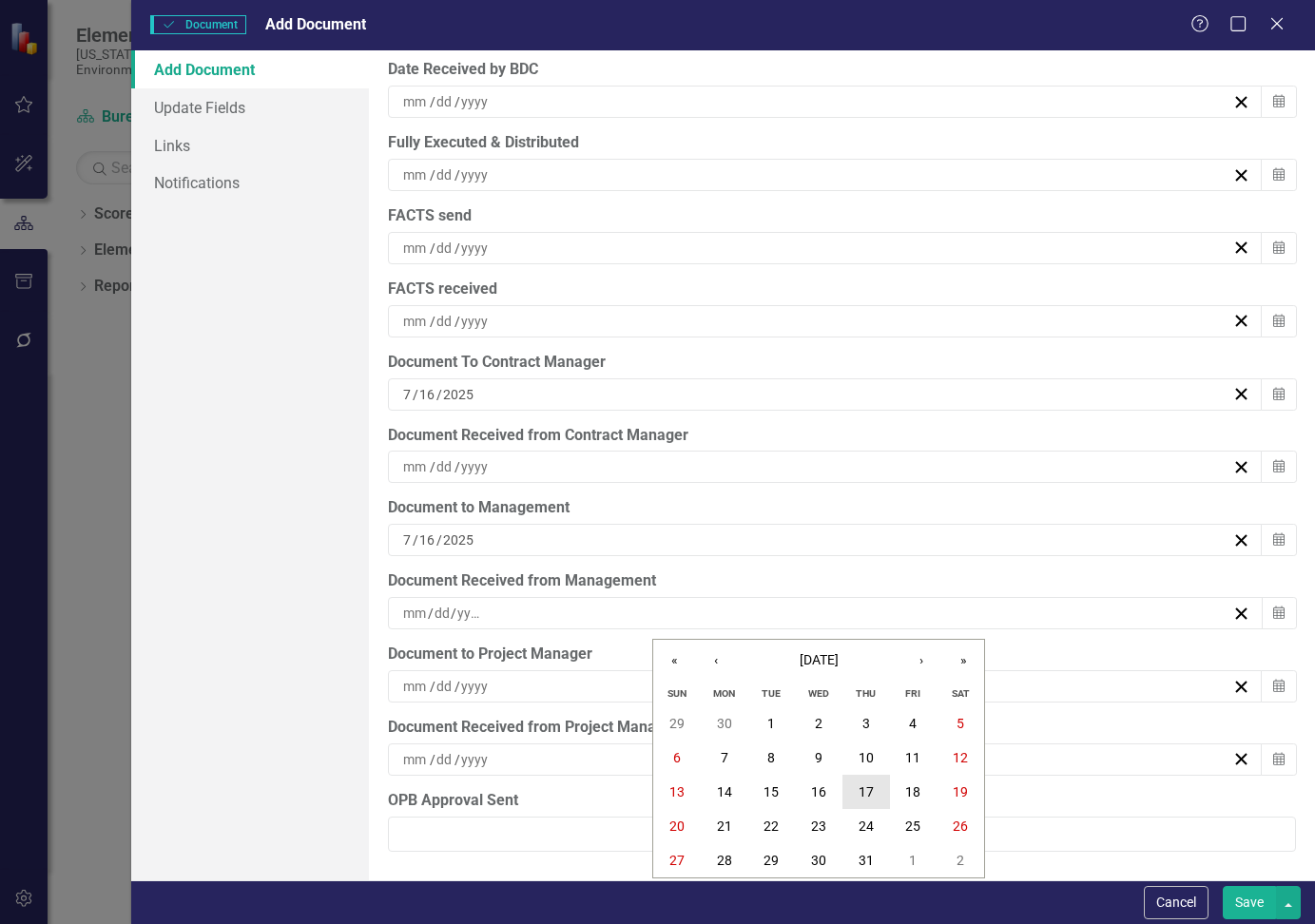
click at [861, 792] on abbr "17" at bounding box center [865, 792] width 15 height 15
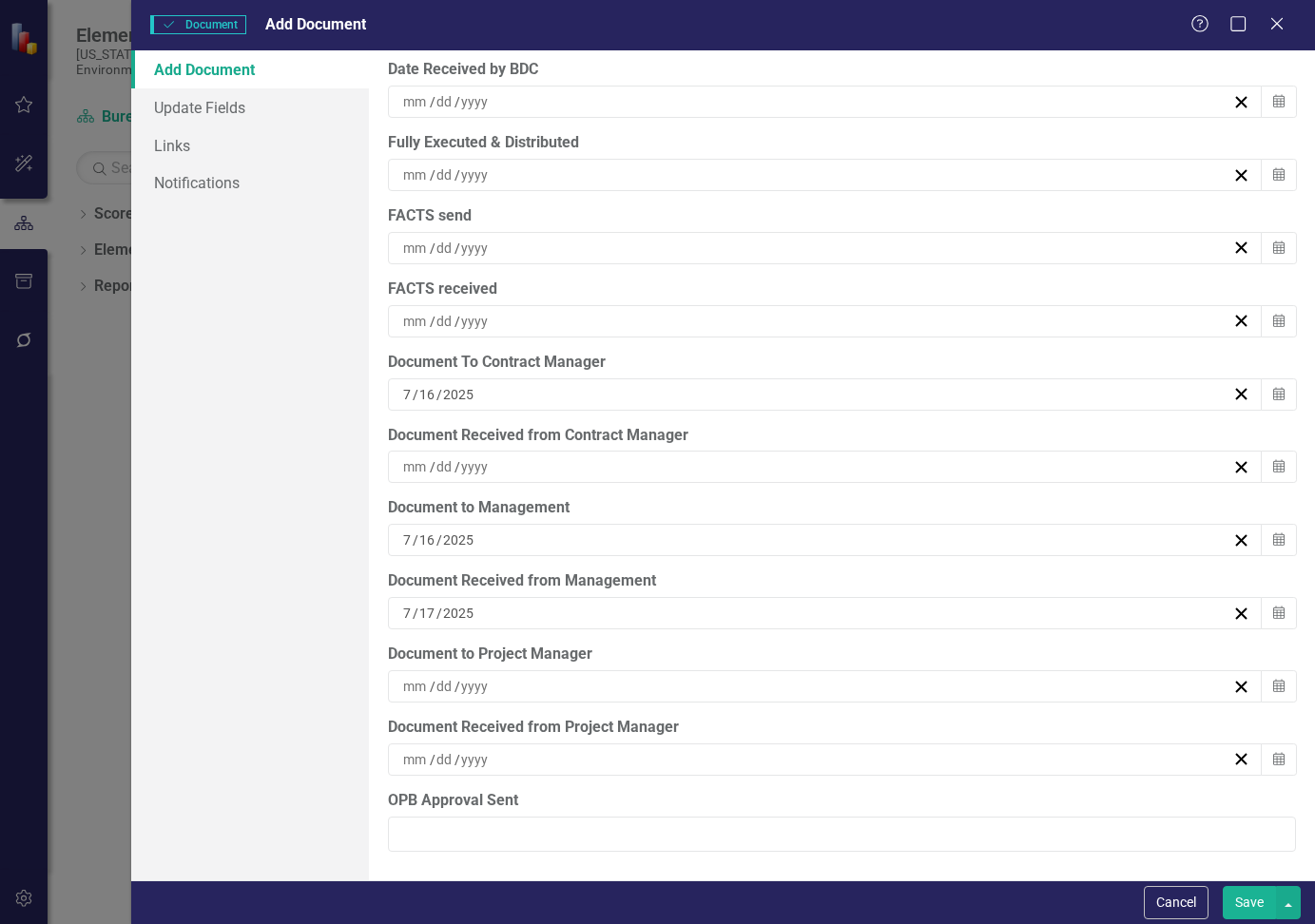
click at [546, 179] on div "/ /" at bounding box center [815, 174] width 831 height 19
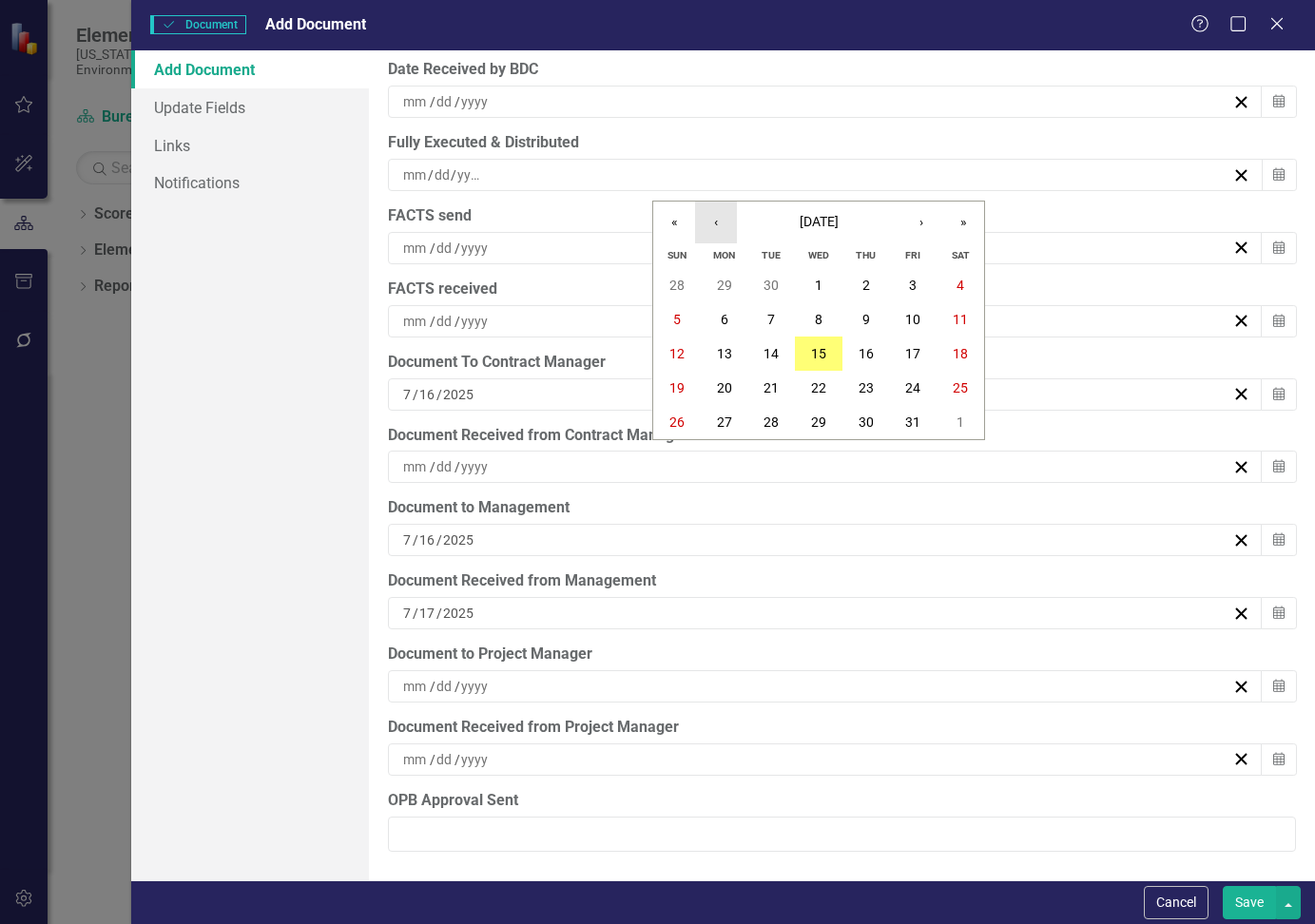
click at [725, 226] on button "‹" at bounding box center [716, 223] width 42 height 42
click at [721, 223] on button "‹" at bounding box center [716, 223] width 42 height 42
click at [720, 221] on button "‹" at bounding box center [716, 223] width 42 height 42
click at [870, 352] on abbr "17" at bounding box center [865, 353] width 15 height 15
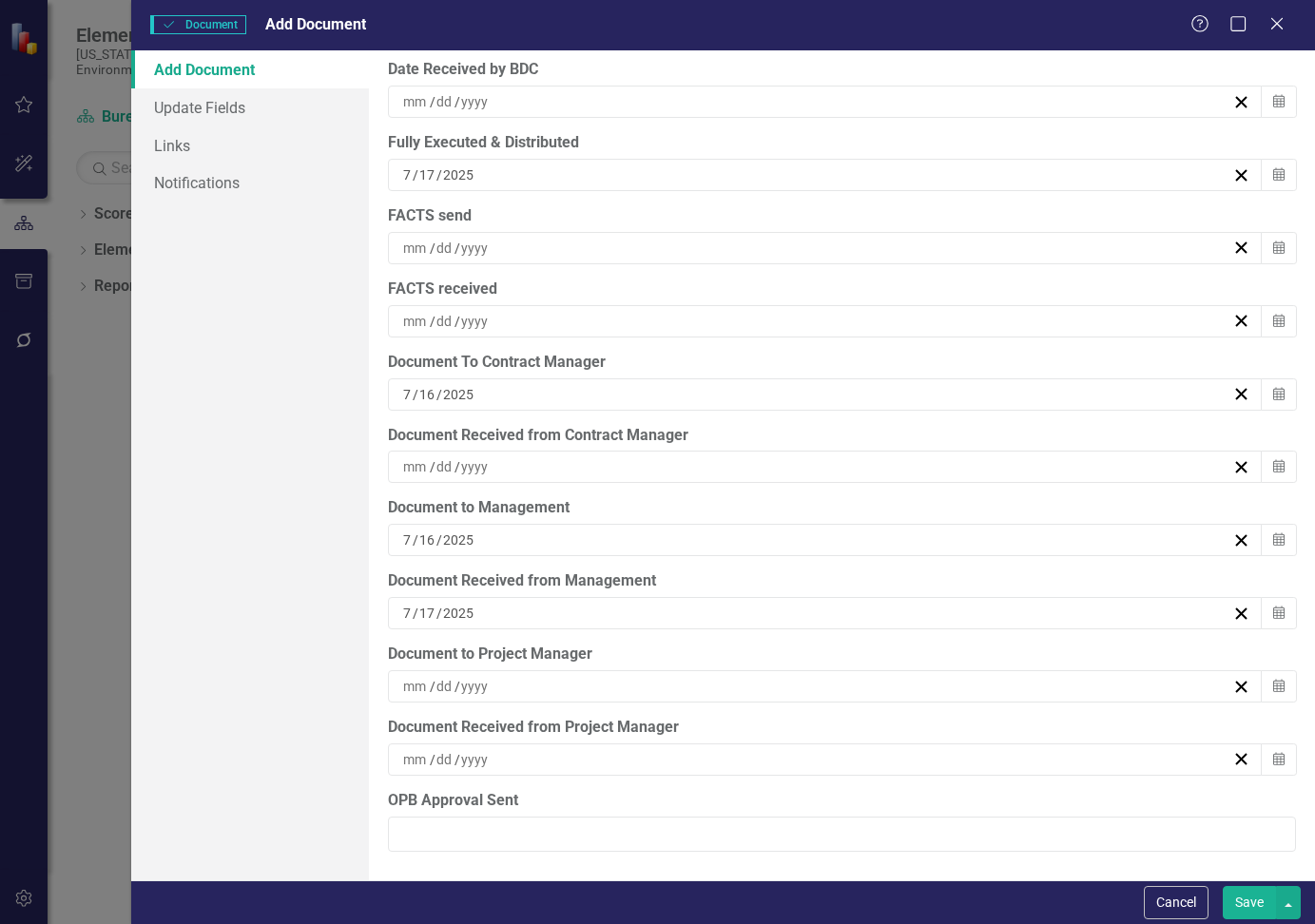
click at [573, 253] on div "/ /" at bounding box center [815, 248] width 831 height 19
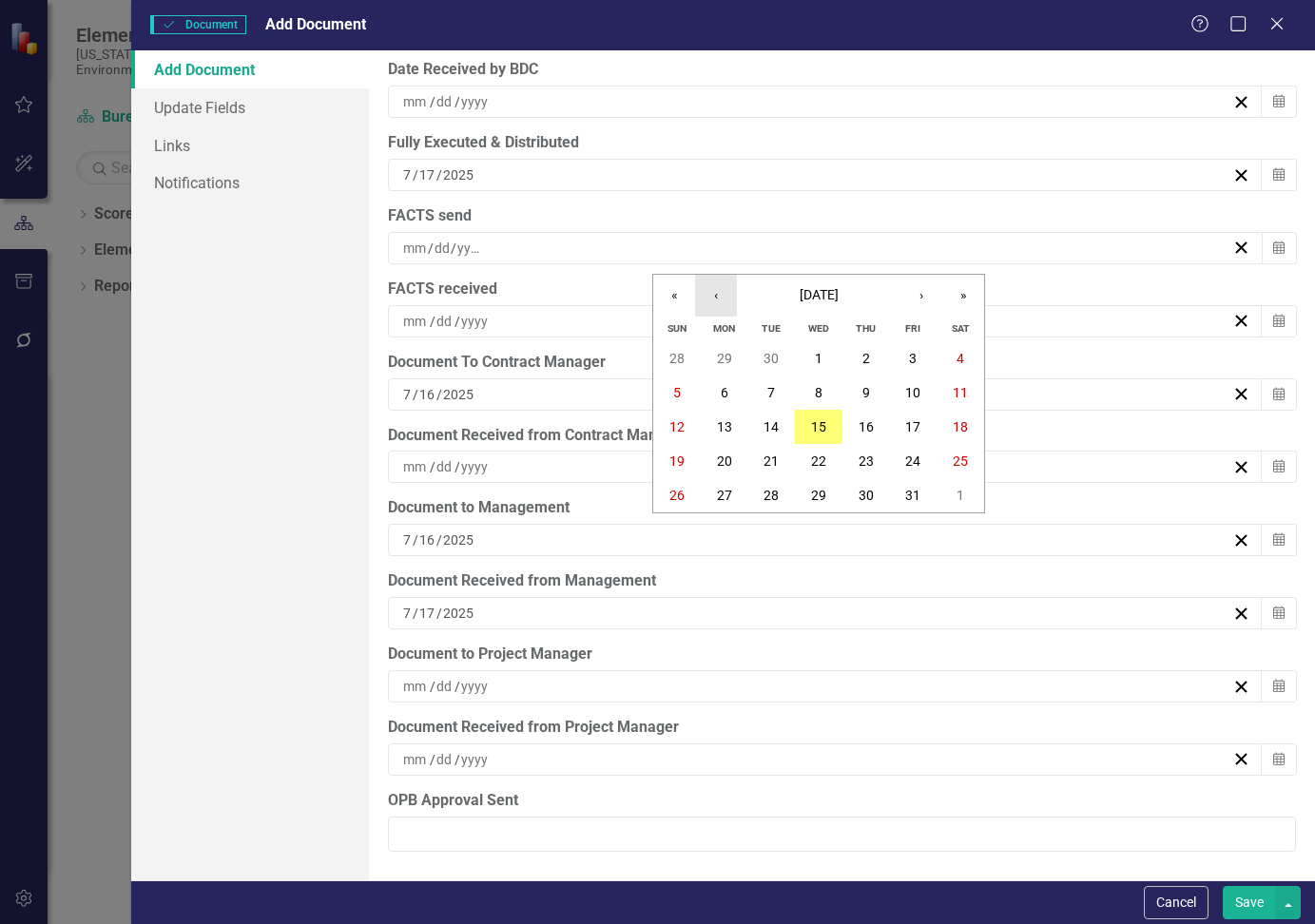
click at [712, 291] on button "‹" at bounding box center [716, 295] width 42 height 42
click at [712, 290] on button "‹" at bounding box center [716, 295] width 42 height 42
click at [877, 427] on button "17" at bounding box center [866, 427] width 48 height 34
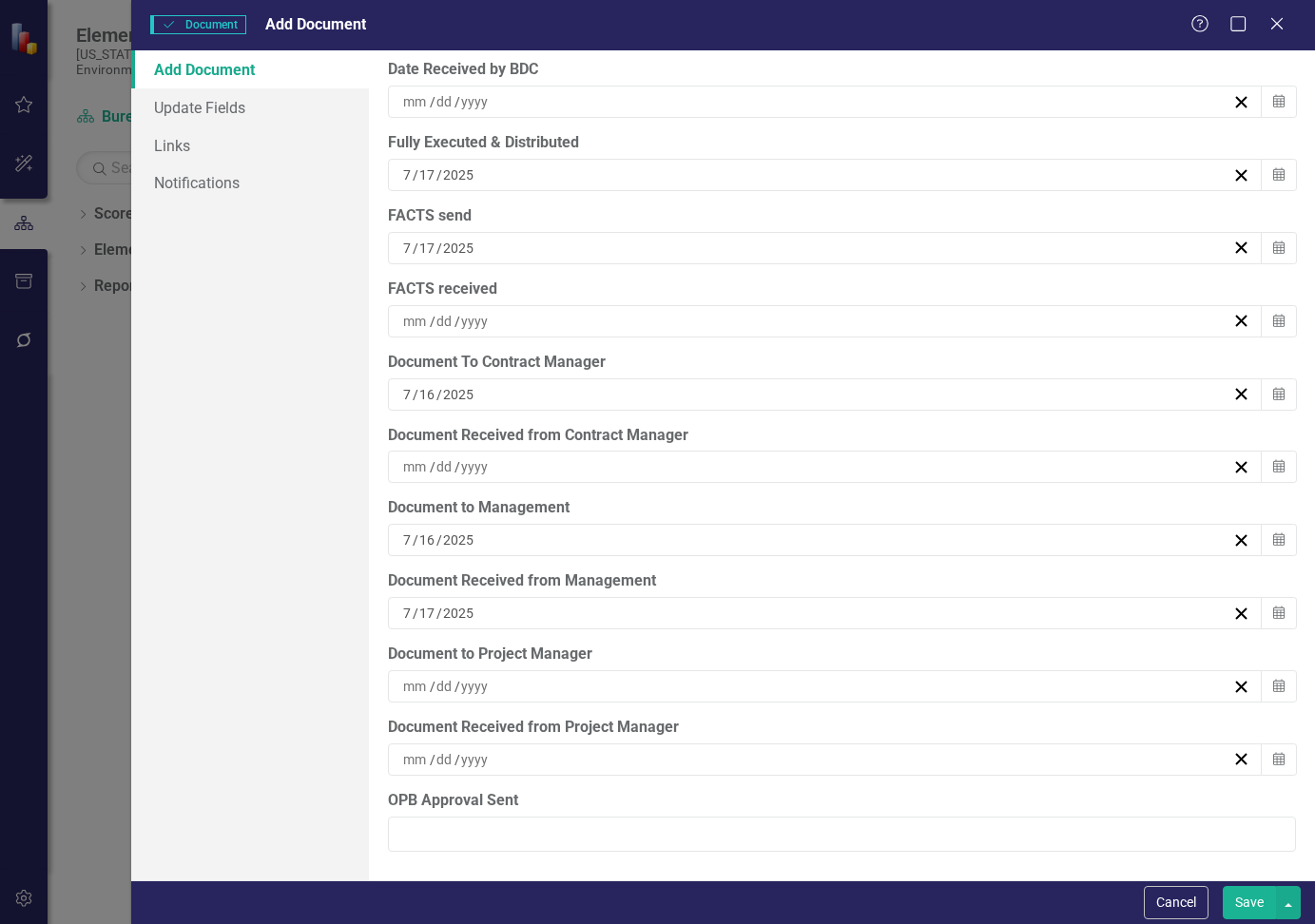
click at [534, 320] on div "/ /" at bounding box center [815, 321] width 831 height 19
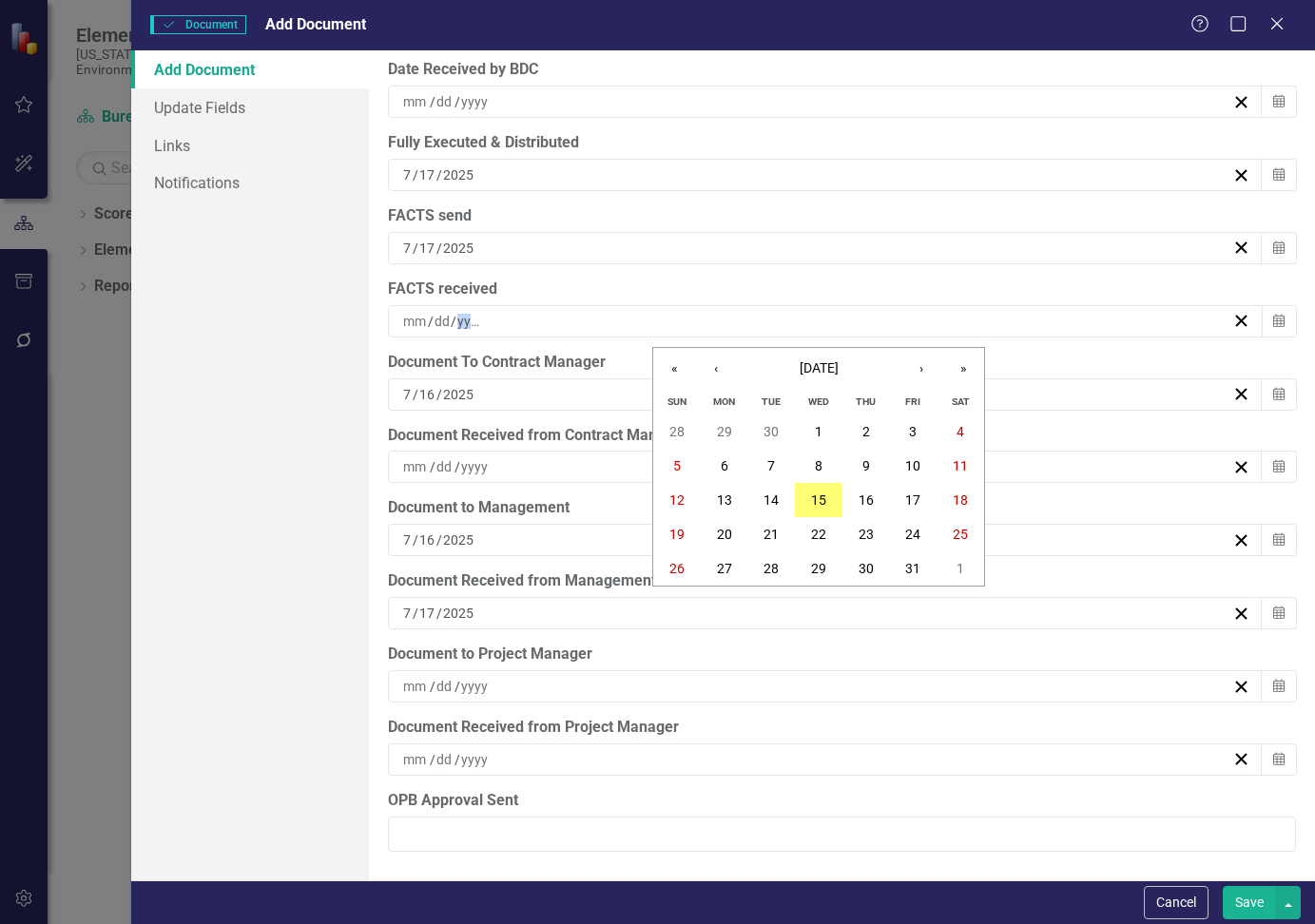
click at [534, 319] on div "/ /" at bounding box center [815, 321] width 831 height 19
click at [711, 377] on button "‹" at bounding box center [716, 369] width 42 height 42
click at [711, 376] on button "‹" at bounding box center [716, 369] width 42 height 42
click at [867, 499] on abbr "17" at bounding box center [865, 499] width 15 height 15
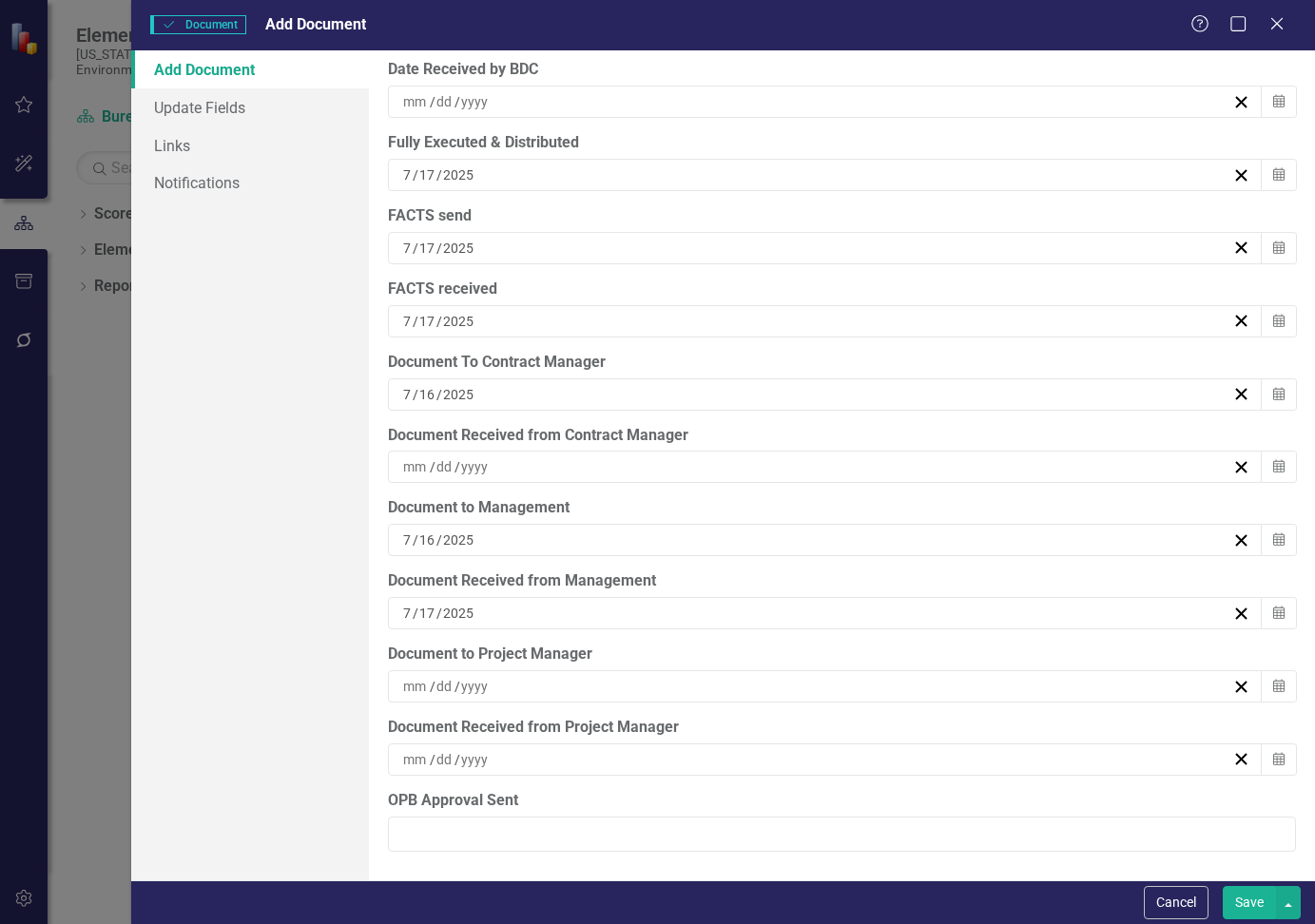
click at [587, 467] on div "/ /" at bounding box center [815, 466] width 831 height 19
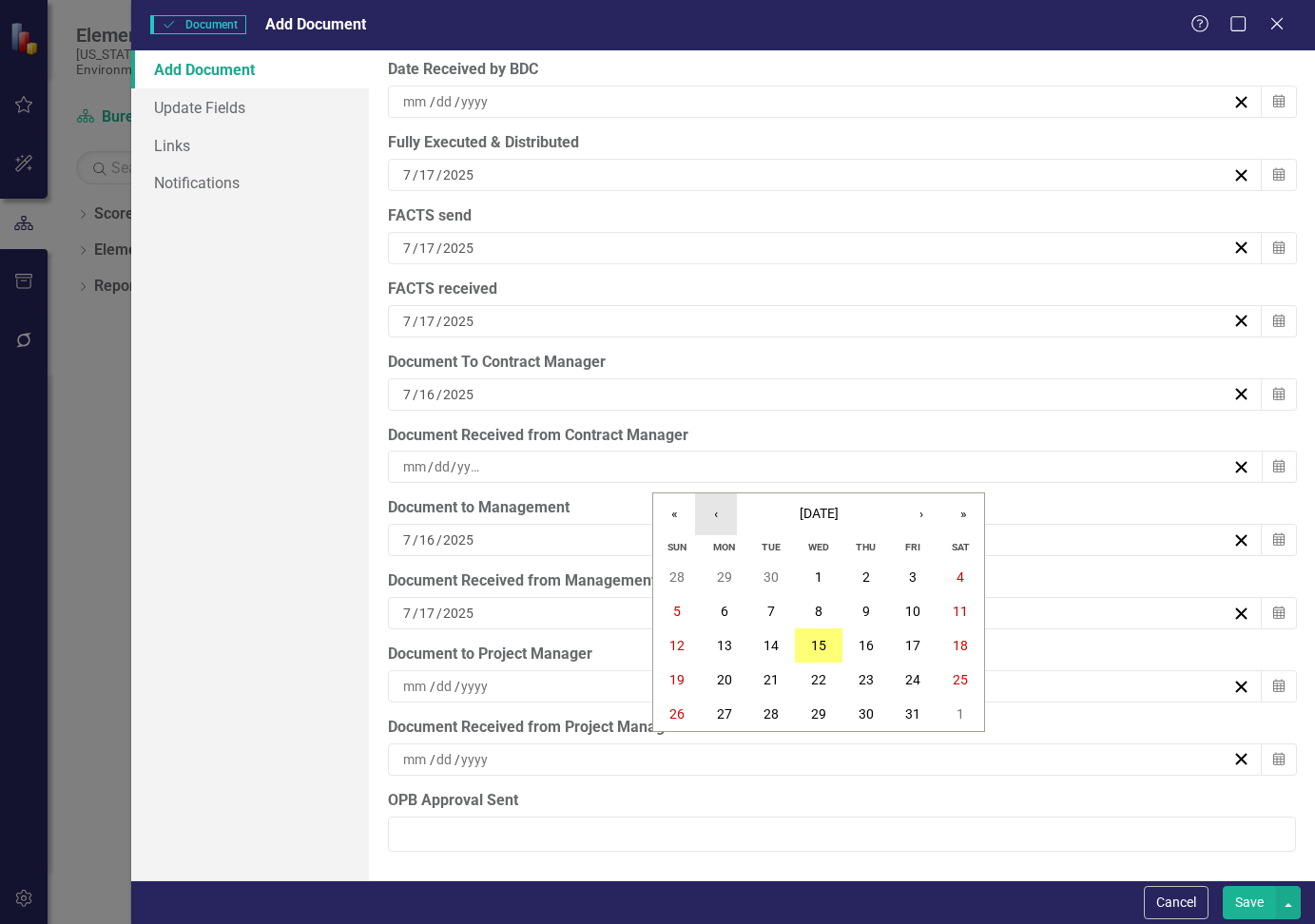
click at [721, 514] on button "‹" at bounding box center [716, 514] width 42 height 42
click at [830, 645] on button "16" at bounding box center [819, 646] width 48 height 34
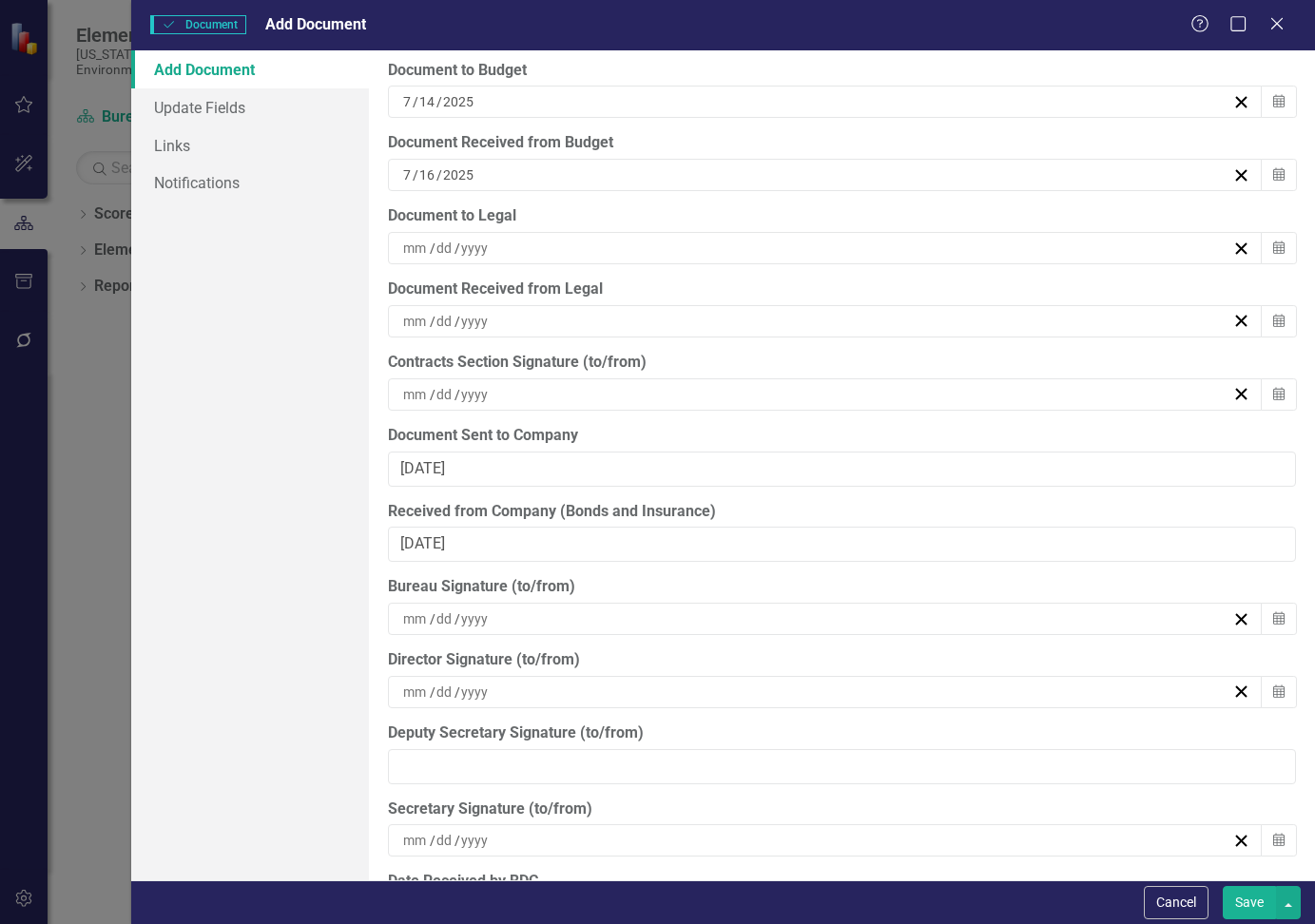
scroll to position [5085, 0]
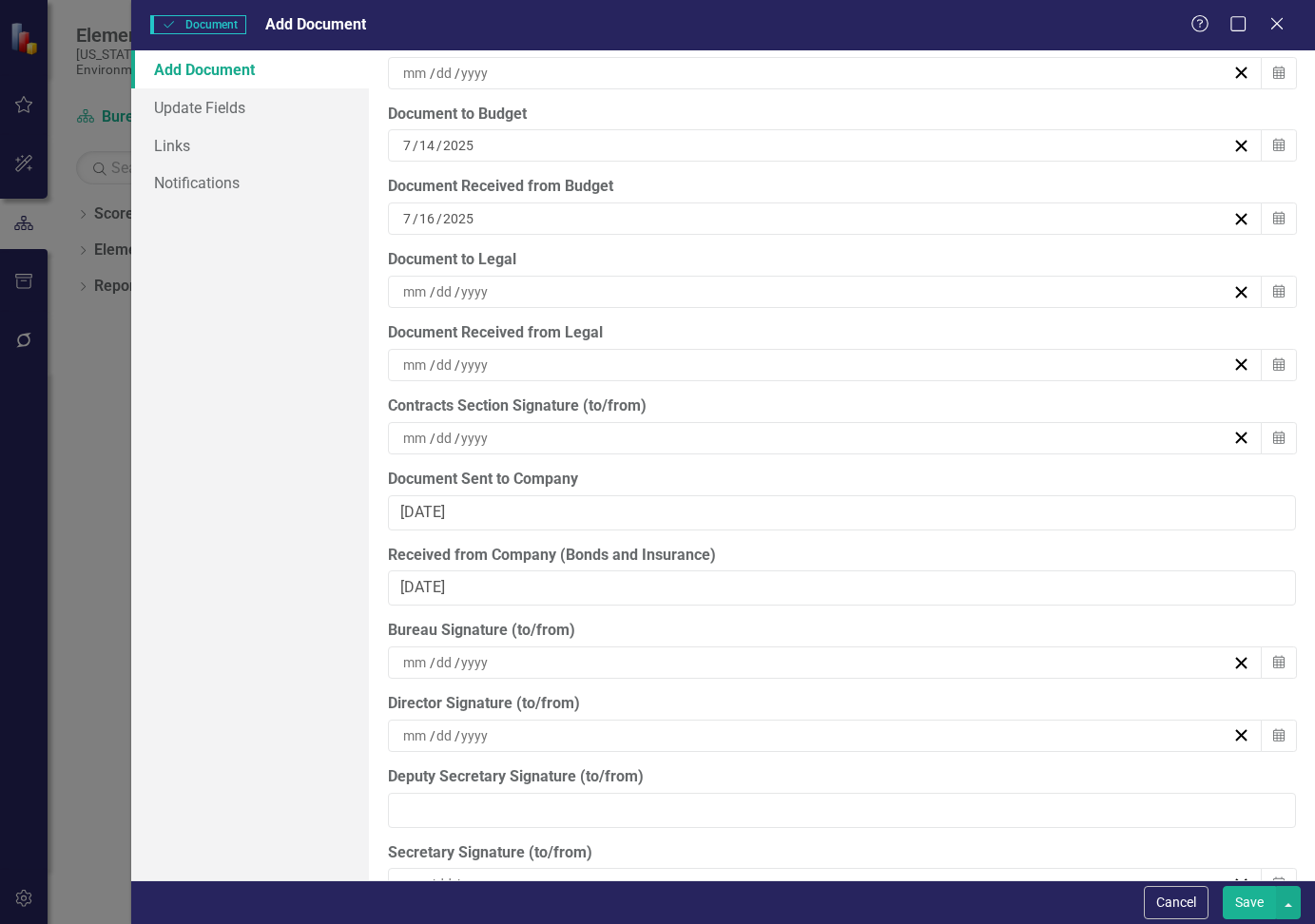
click at [1083, 774] on label "Deputy Secretary Signature (to/from)" at bounding box center [842, 777] width 908 height 22
click at [1083, 793] on input "Deputy Secretary Signature (to/from)" at bounding box center [842, 810] width 908 height 35
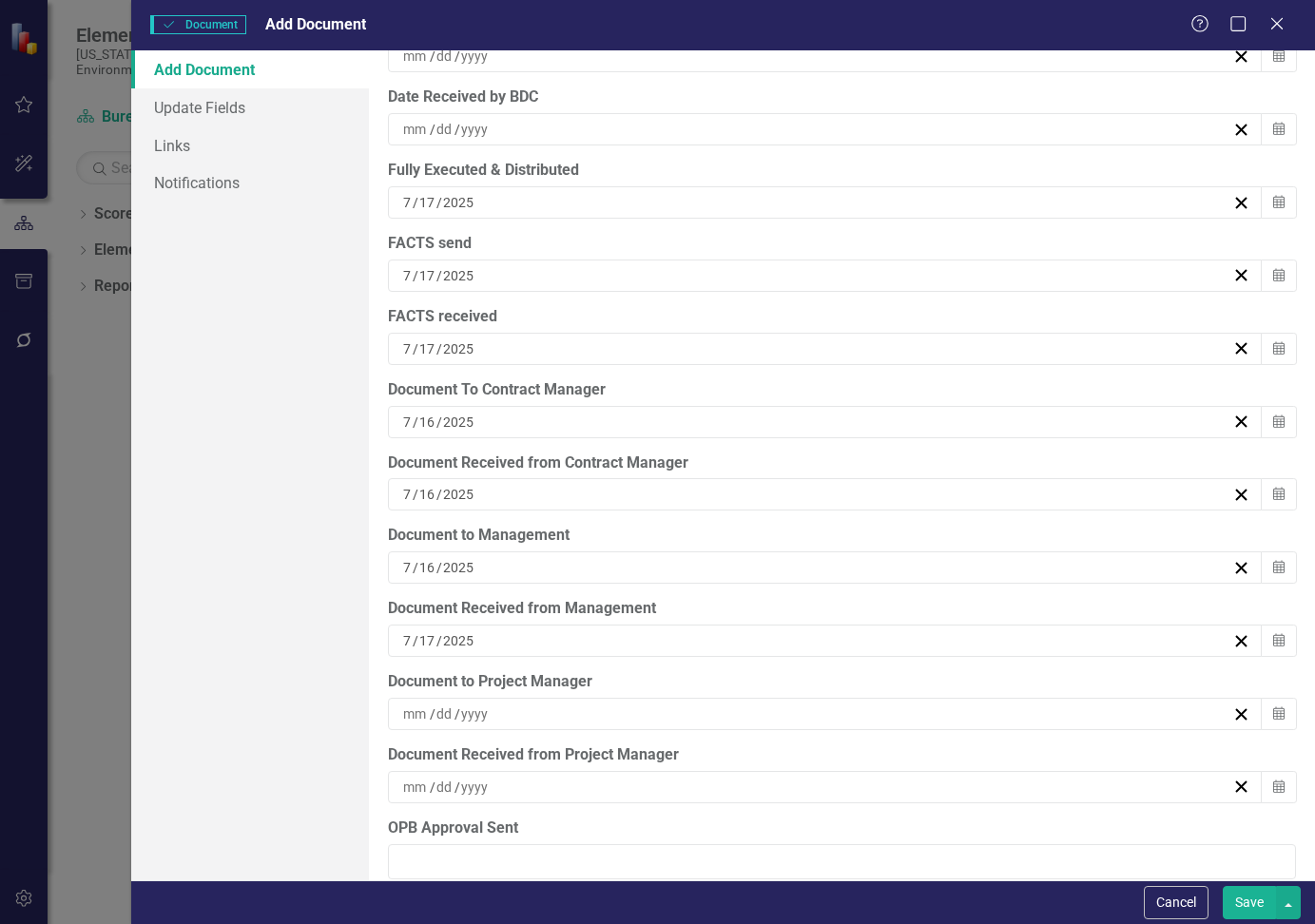
scroll to position [5941, 0]
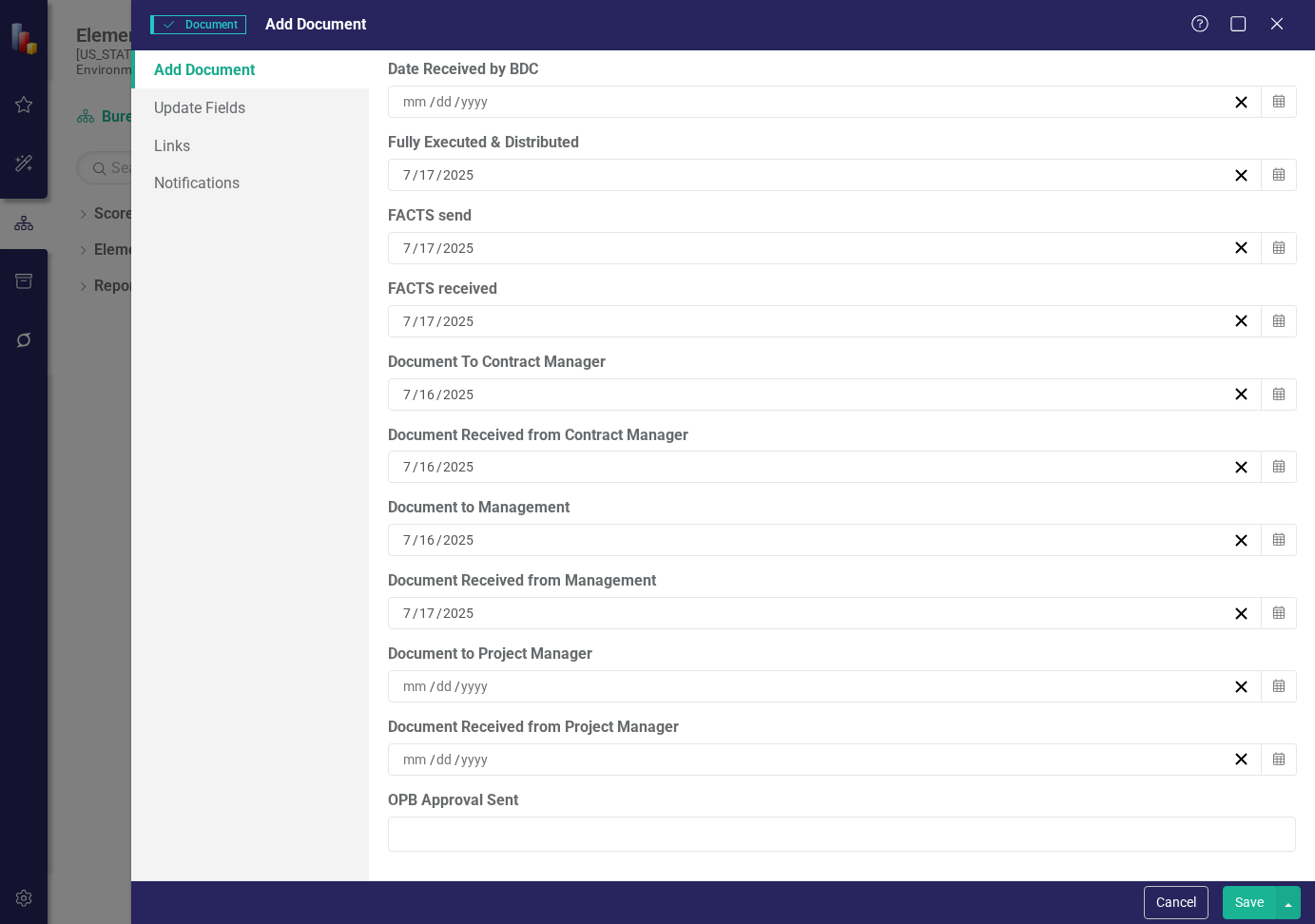
click at [589, 685] on div "/ /" at bounding box center [815, 686] width 831 height 19
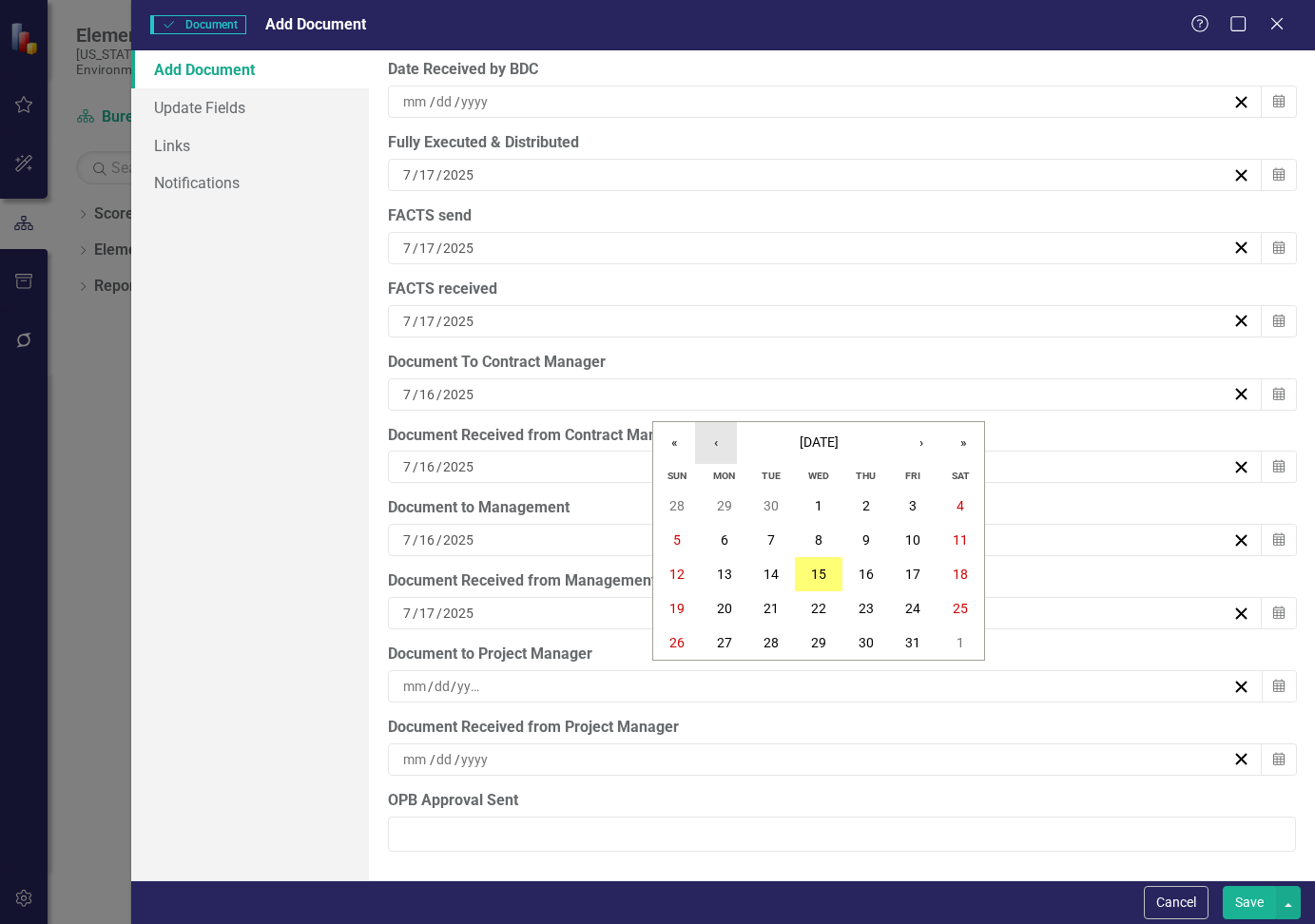
click at [718, 446] on button "‹" at bounding box center [716, 443] width 42 height 42
click at [824, 568] on abbr "16" at bounding box center [818, 574] width 15 height 15
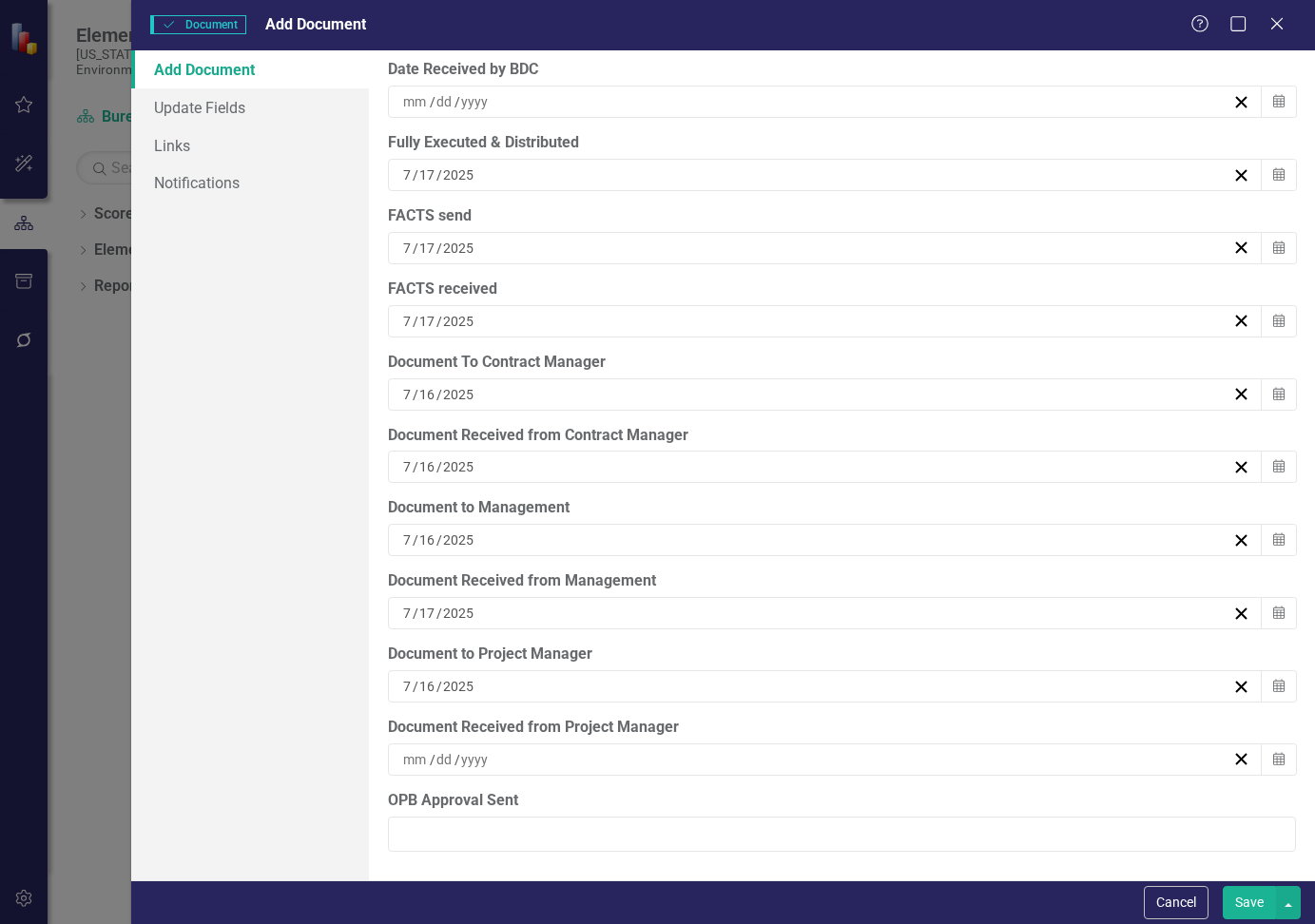
click at [572, 758] on div "/ /" at bounding box center [815, 759] width 831 height 19
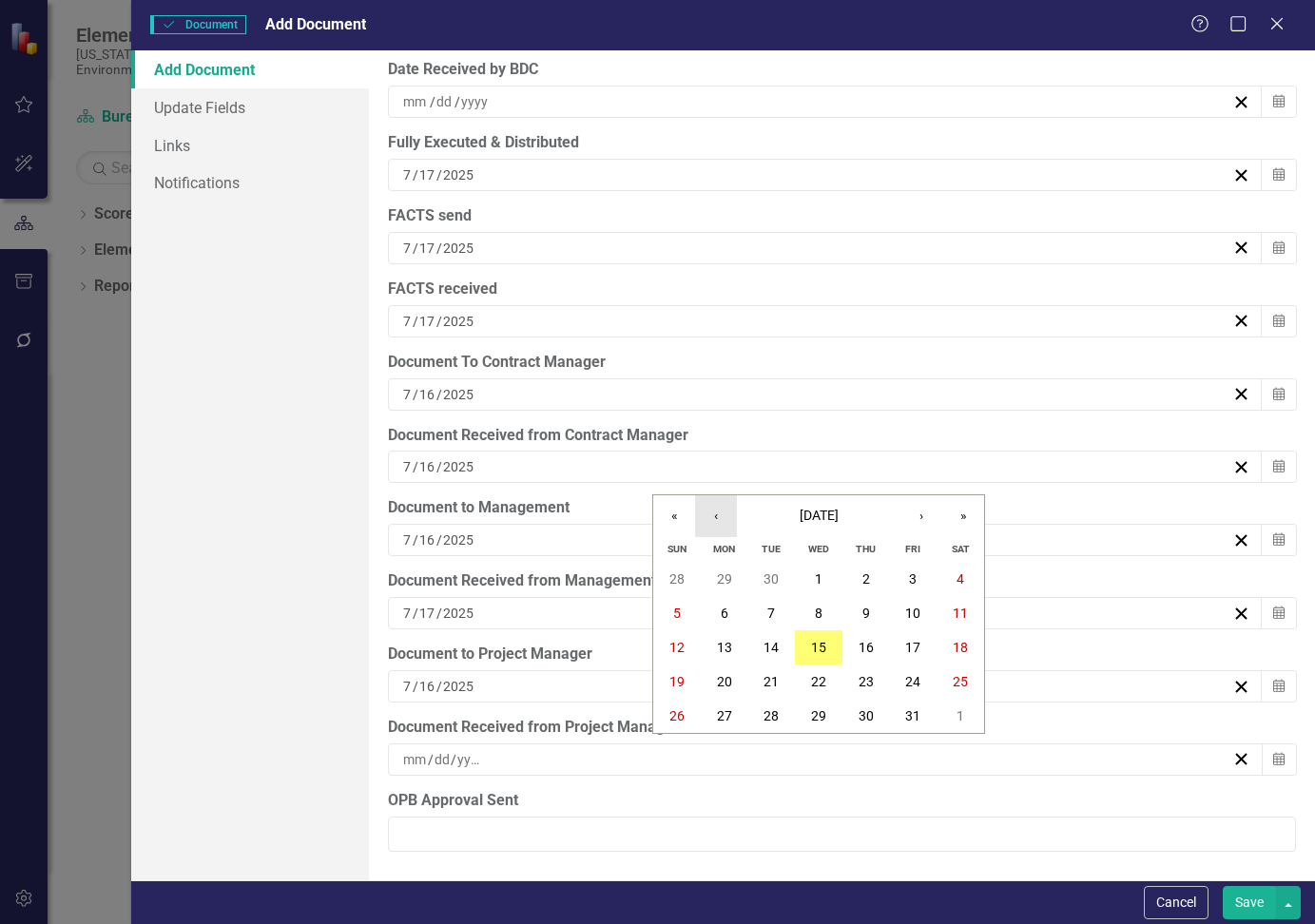
click at [716, 514] on button "‹" at bounding box center [716, 516] width 42 height 42
click at [822, 650] on abbr "16" at bounding box center [818, 647] width 15 height 15
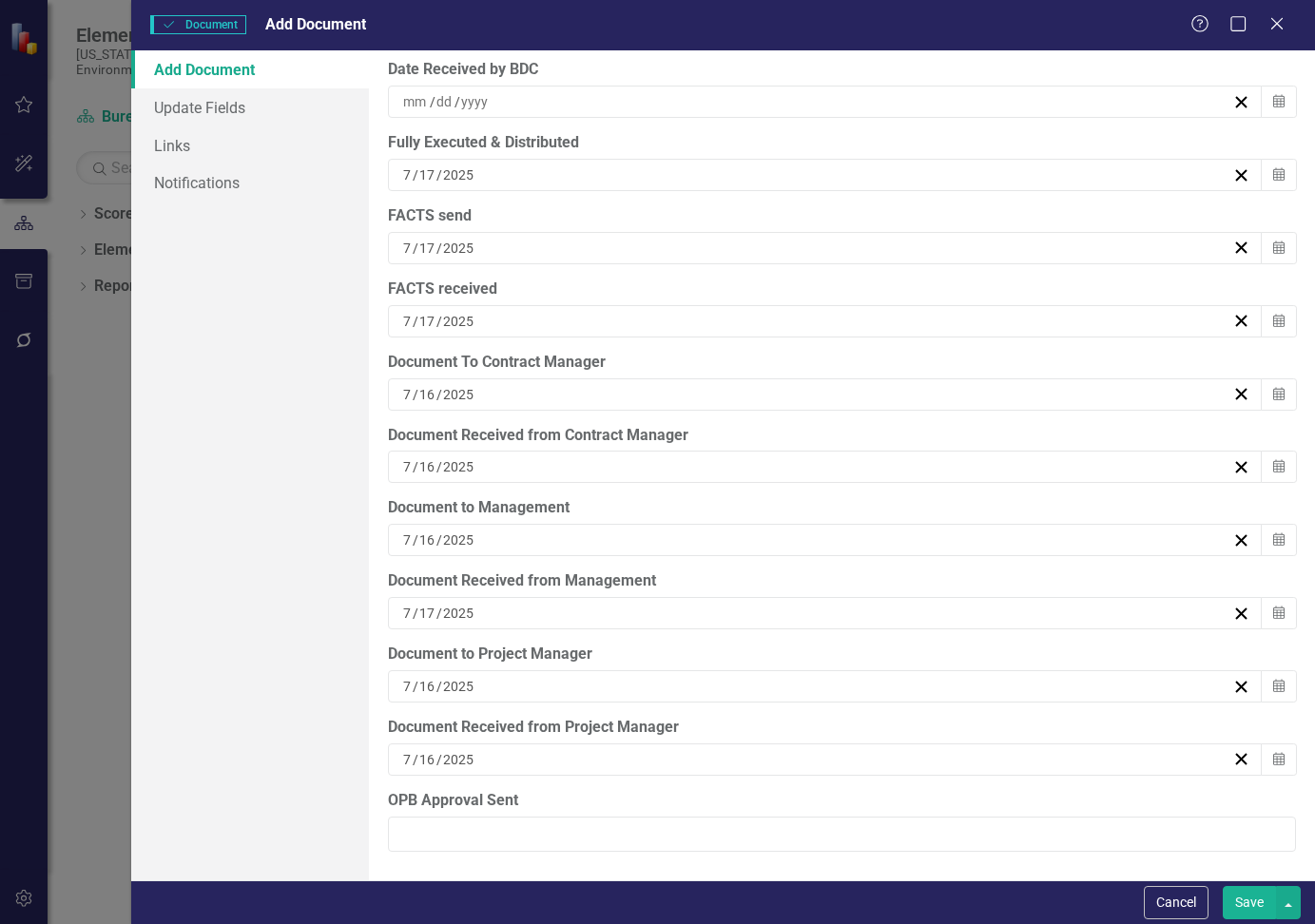
click at [1257, 905] on button "Save" at bounding box center [1249, 902] width 54 height 33
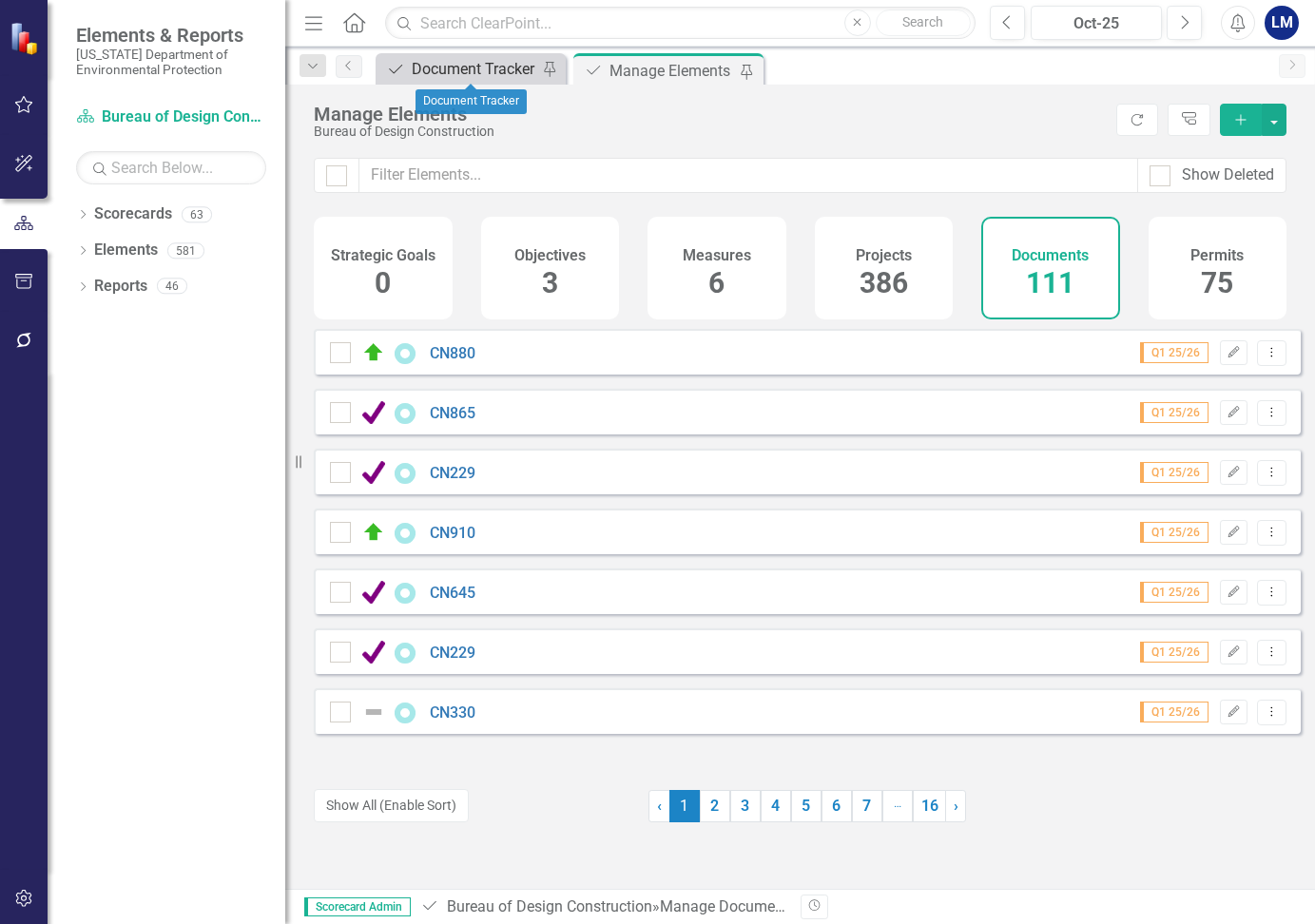
click at [478, 67] on div "Document Tracker" at bounding box center [474, 69] width 125 height 24
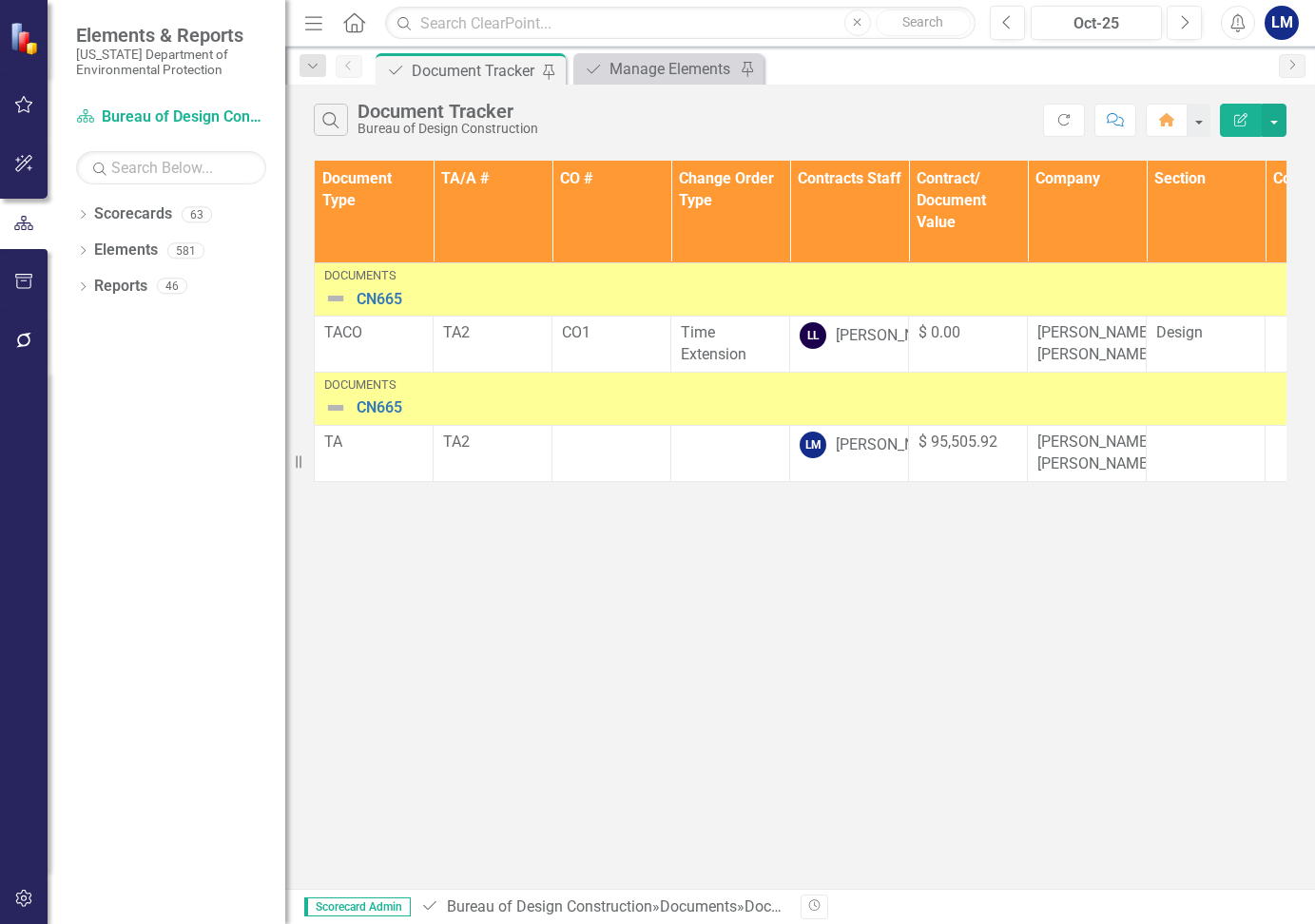
click at [333, 420] on img at bounding box center [335, 408] width 23 height 23
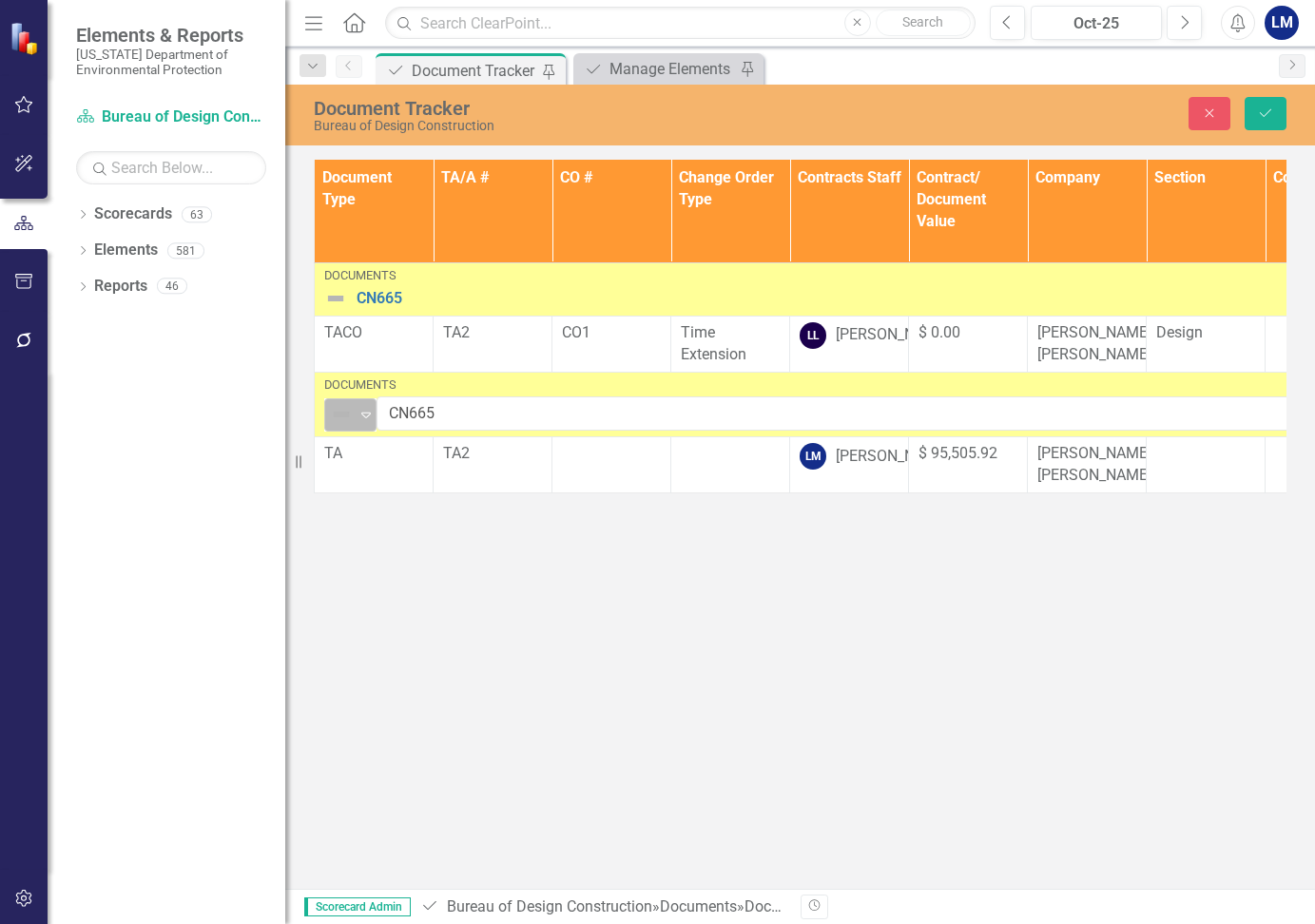
click at [370, 422] on icon "Expand" at bounding box center [365, 414] width 19 height 15
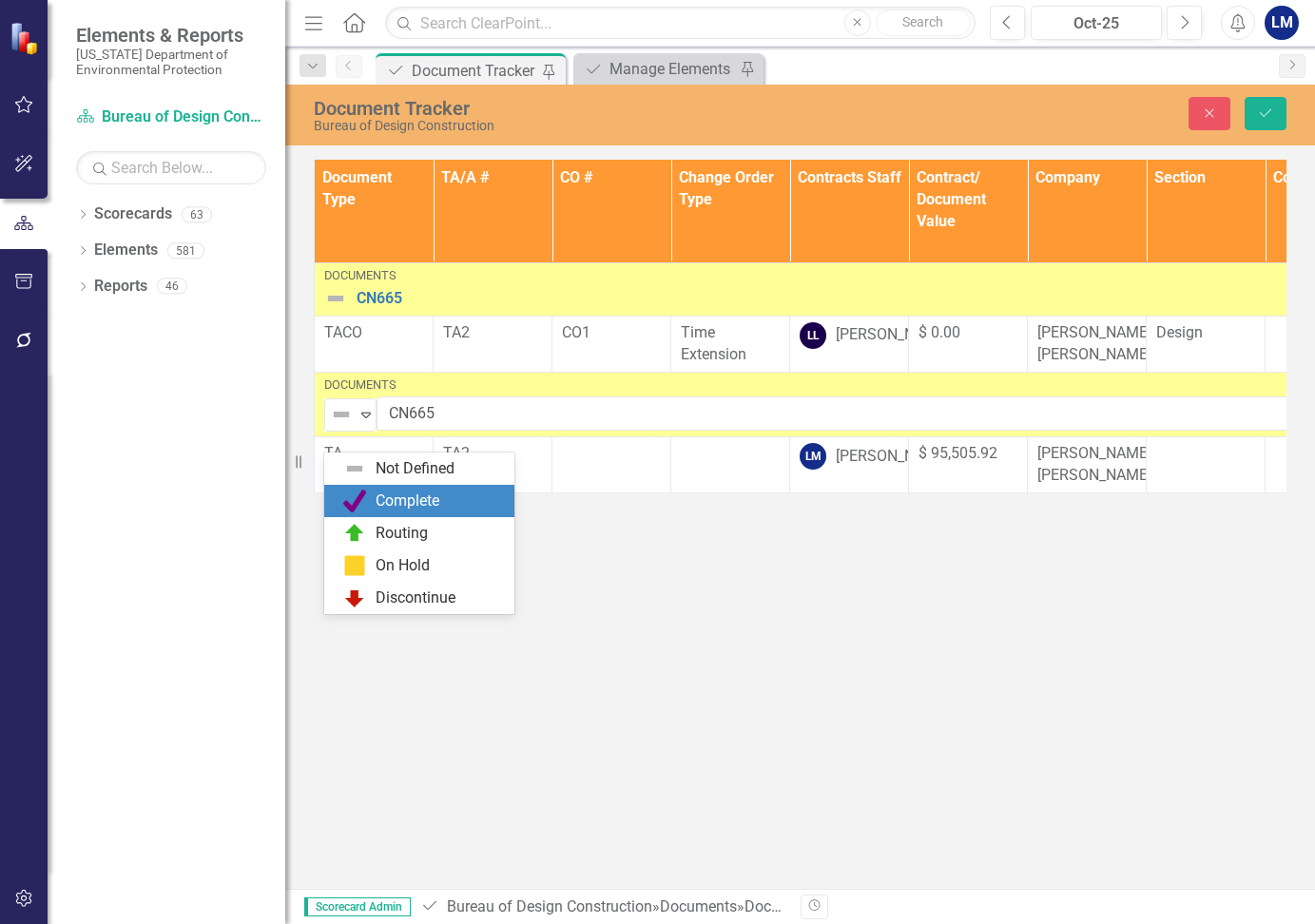
click at [386, 499] on div "Complete" at bounding box center [408, 501] width 64 height 22
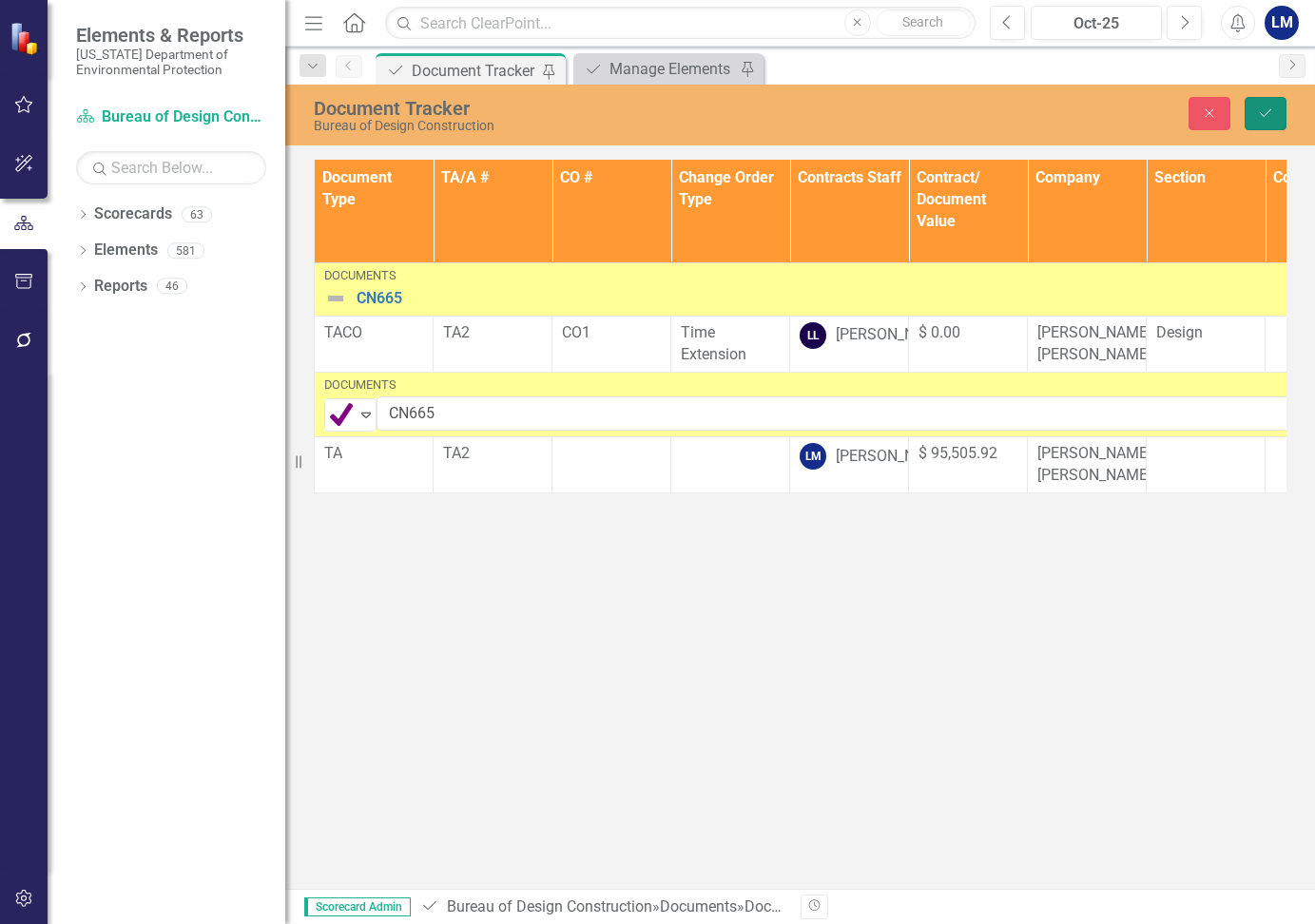
click at [1263, 108] on icon "Save" at bounding box center [1265, 112] width 17 height 13
